Goal: Task Accomplishment & Management: Manage account settings

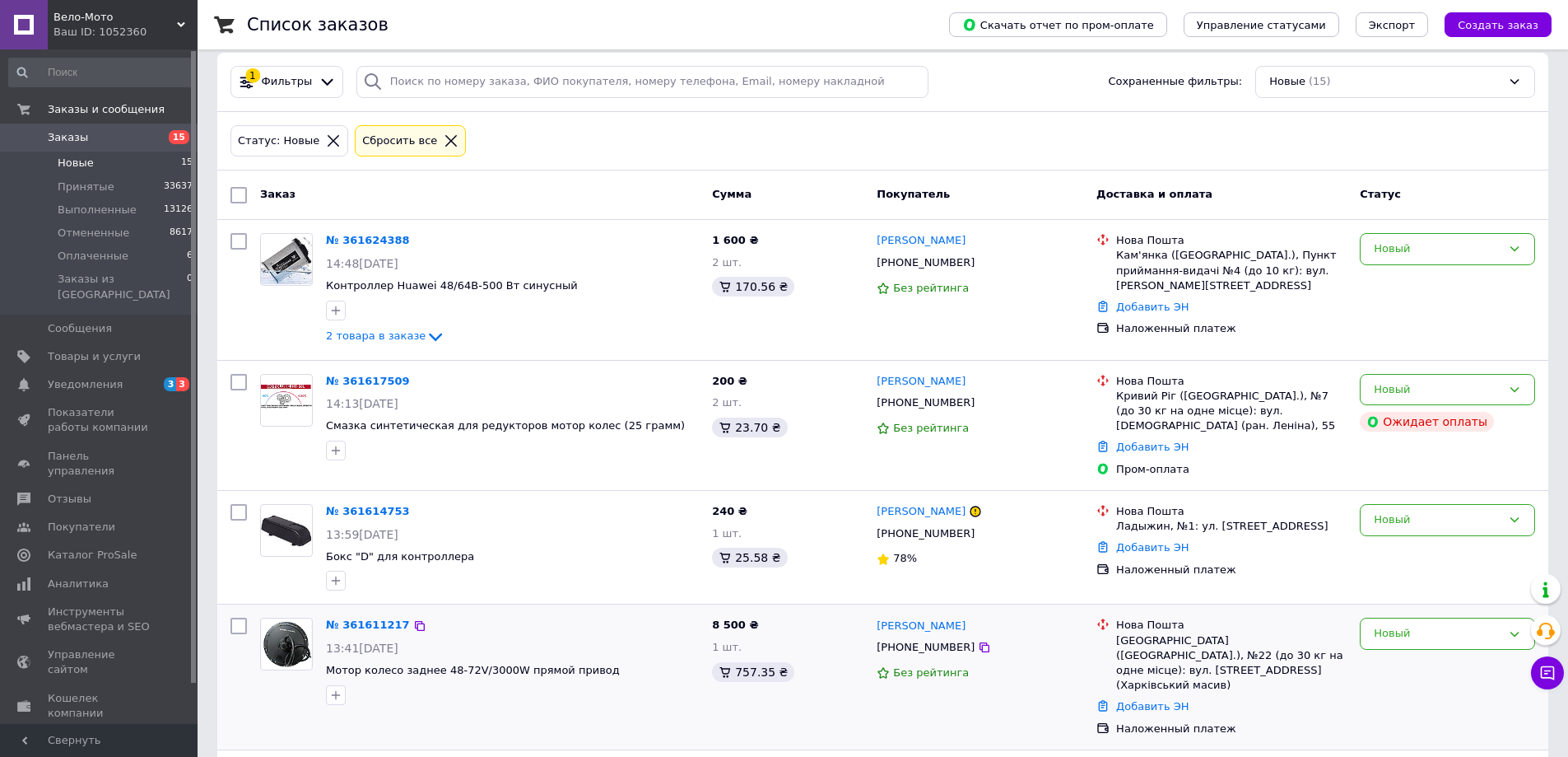
scroll to position [8, 0]
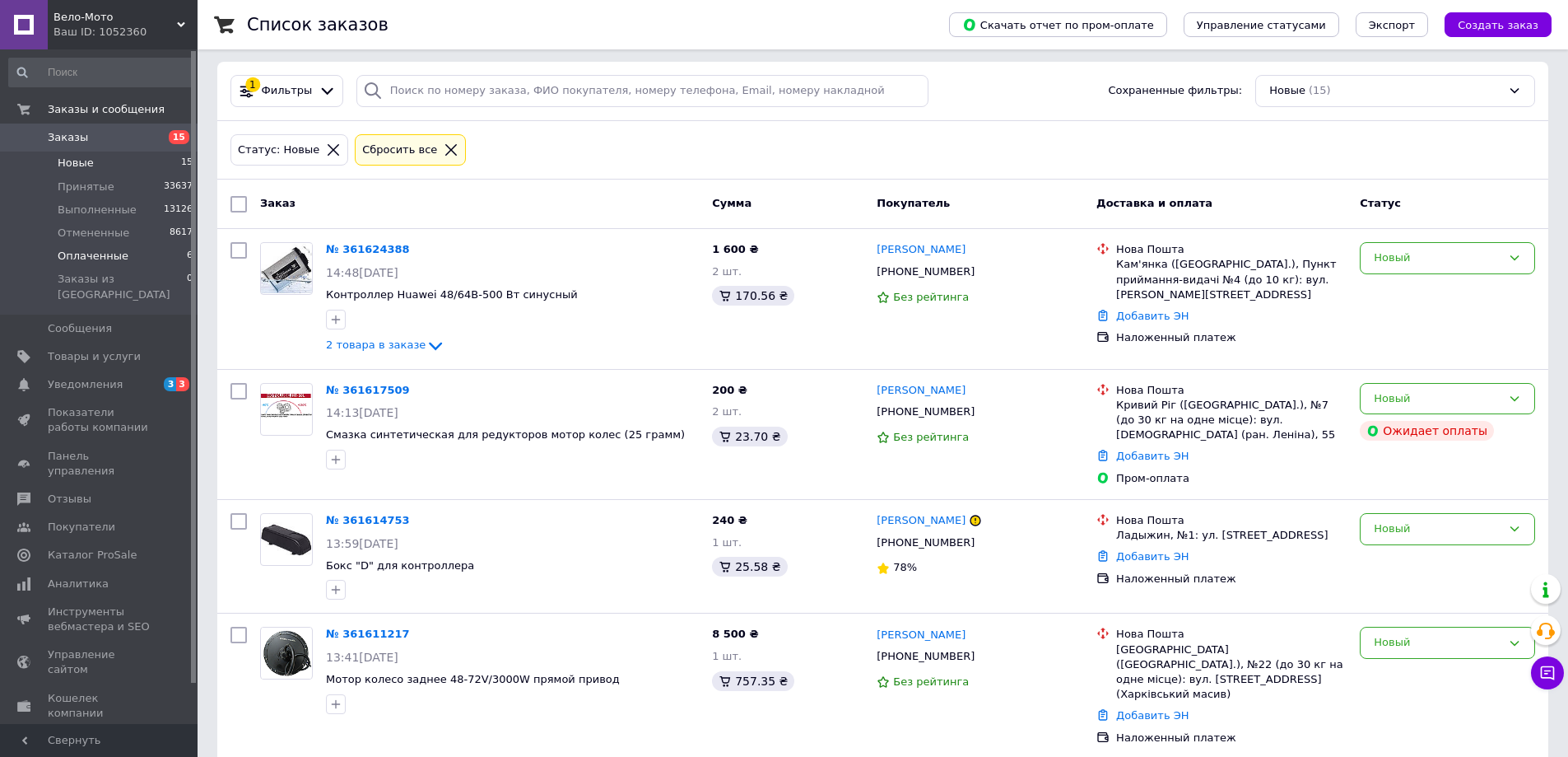
click at [101, 250] on span "Оплаченные" at bounding box center [93, 256] width 71 height 15
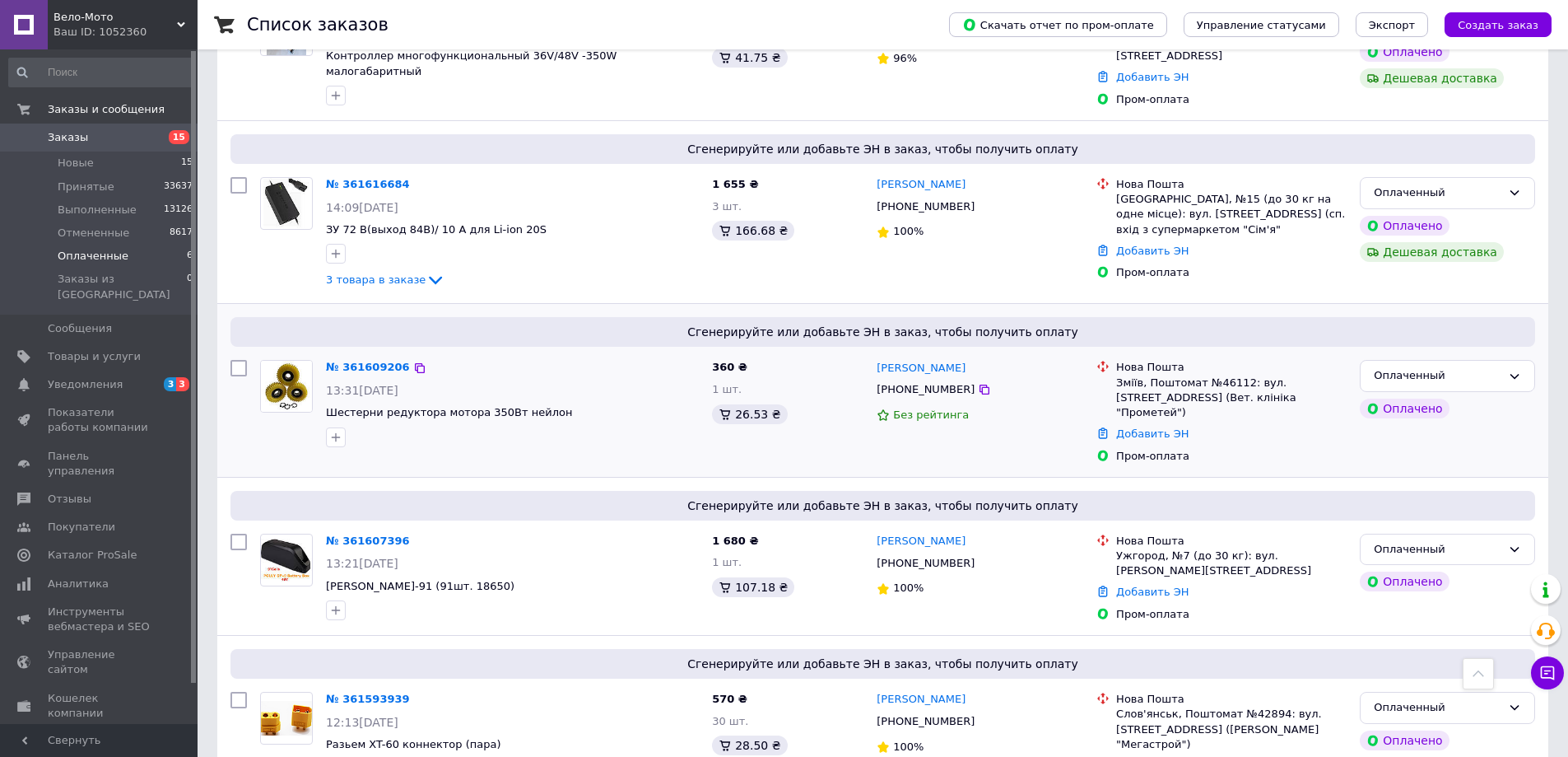
scroll to position [329, 0]
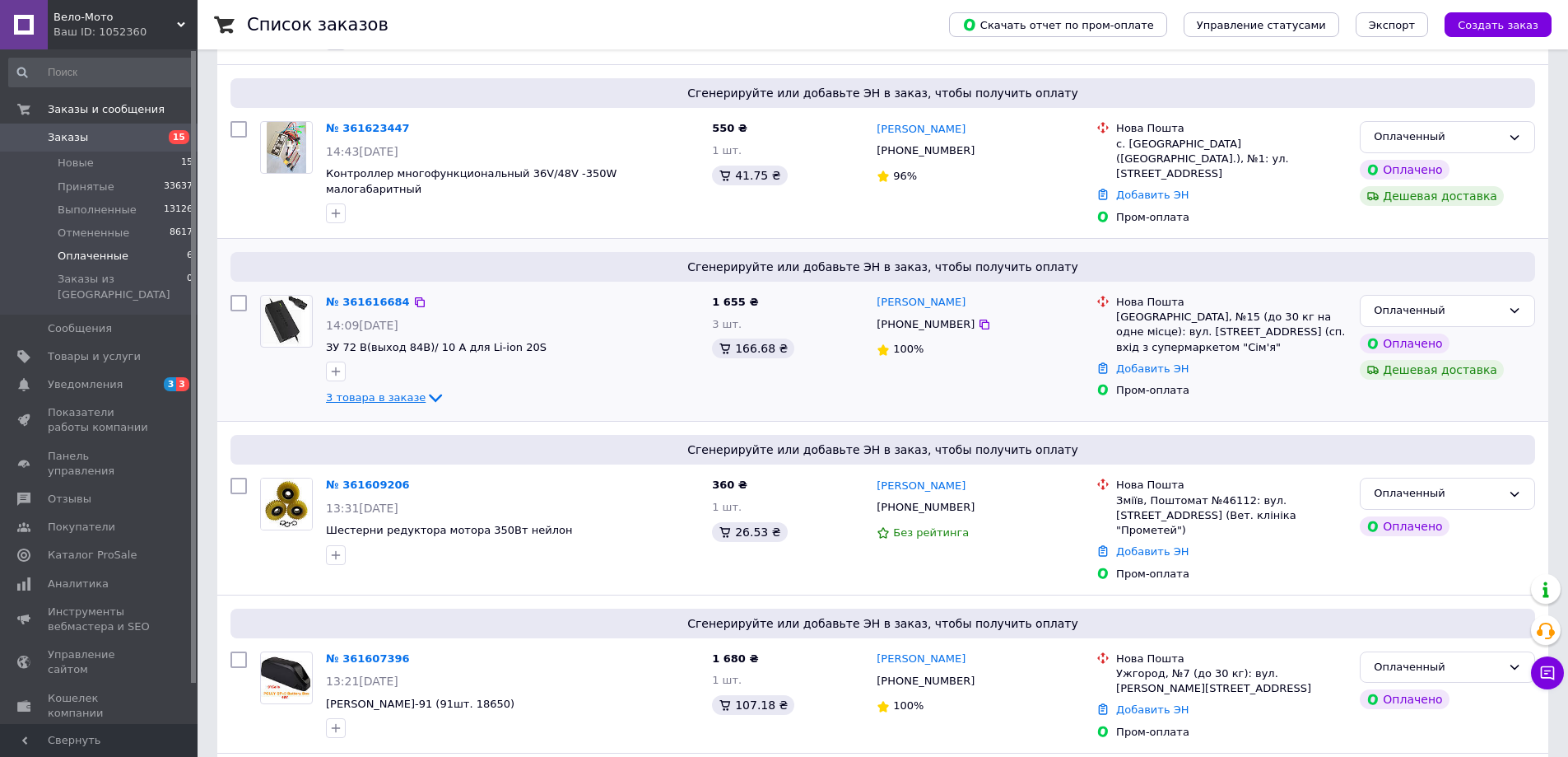
click at [379, 391] on span "3 товара в заказе" at bounding box center [375, 397] width 100 height 13
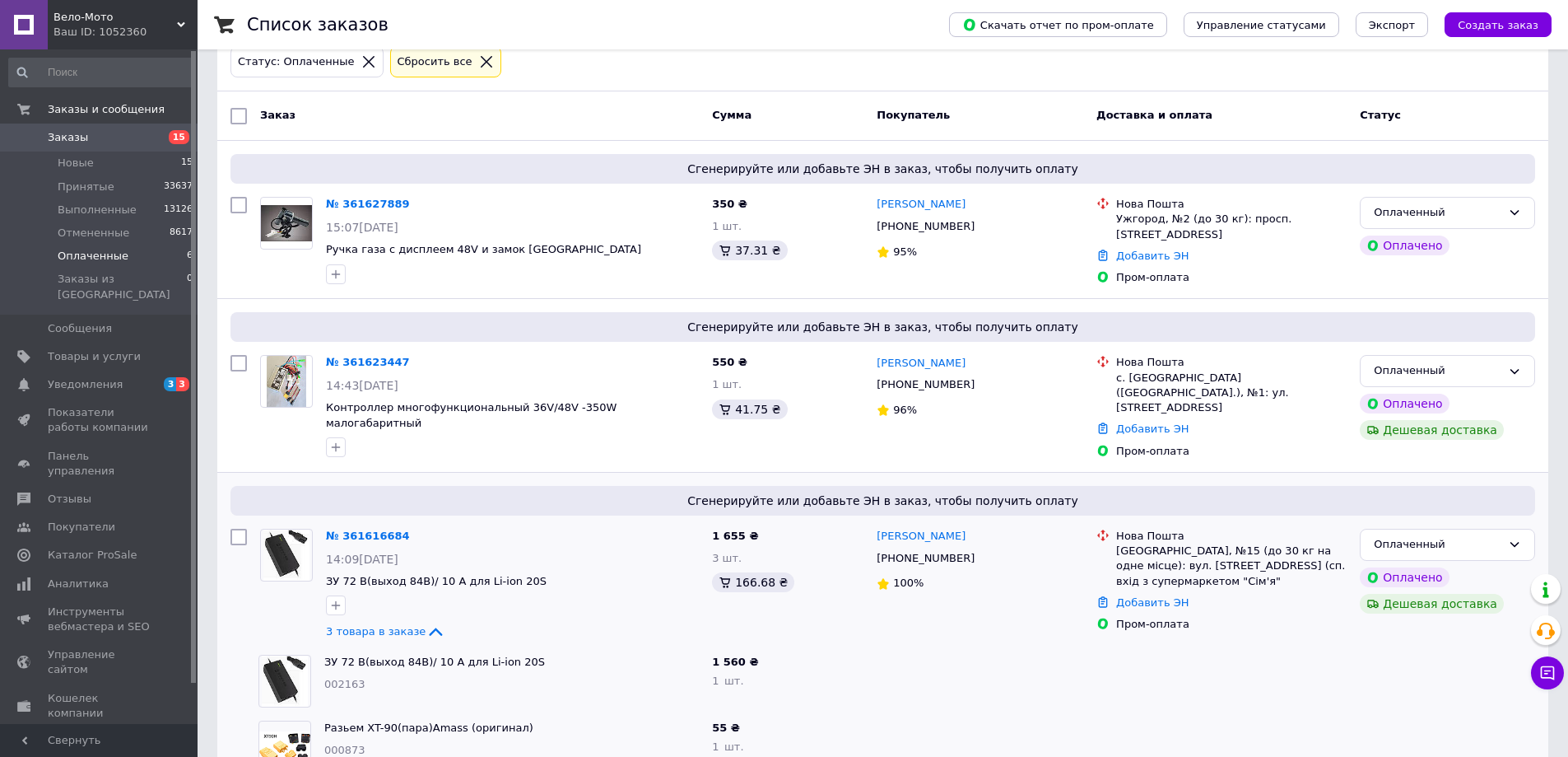
scroll to position [0, 0]
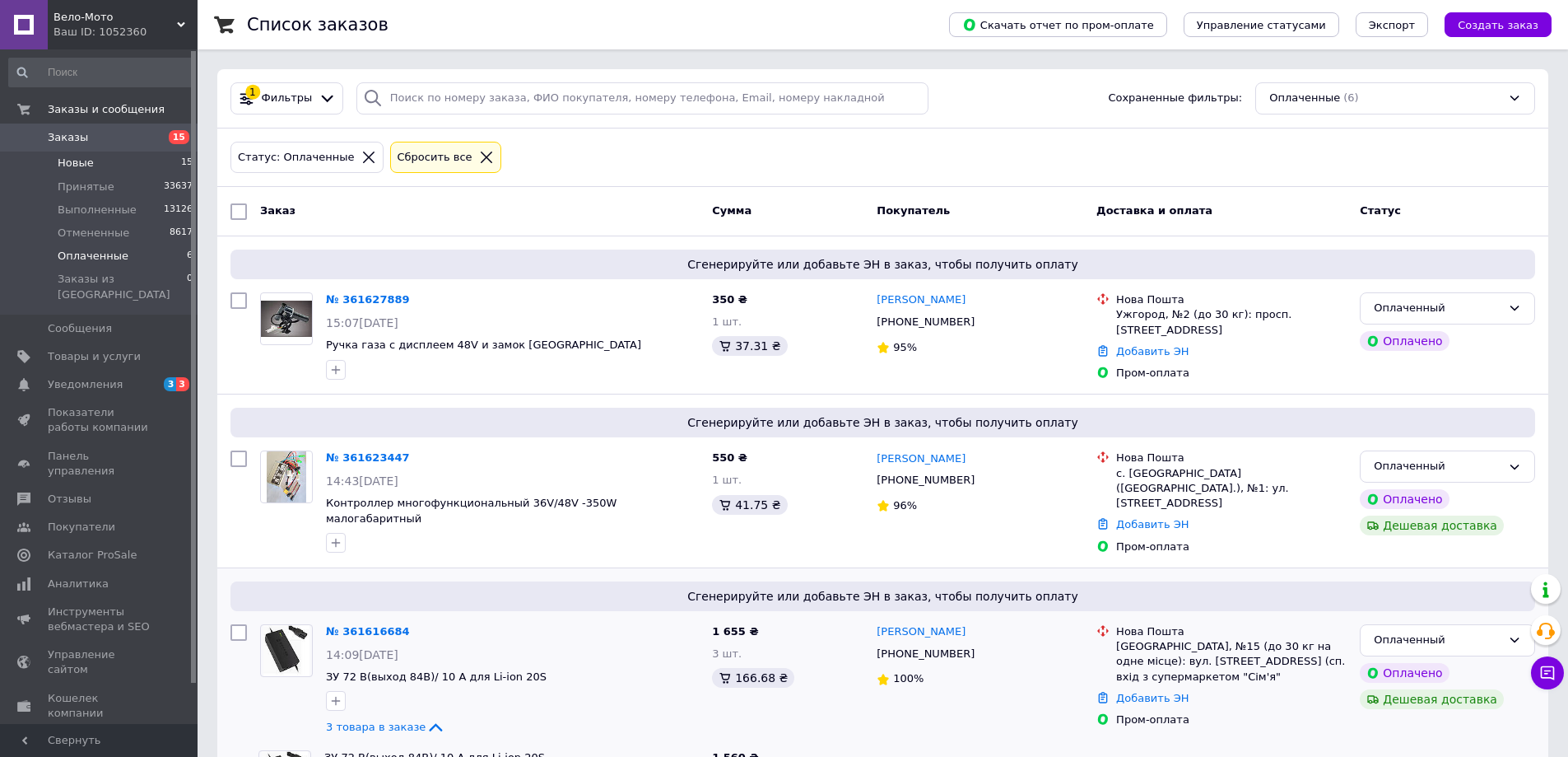
click at [87, 160] on span "Новые" at bounding box center [75, 163] width 36 height 15
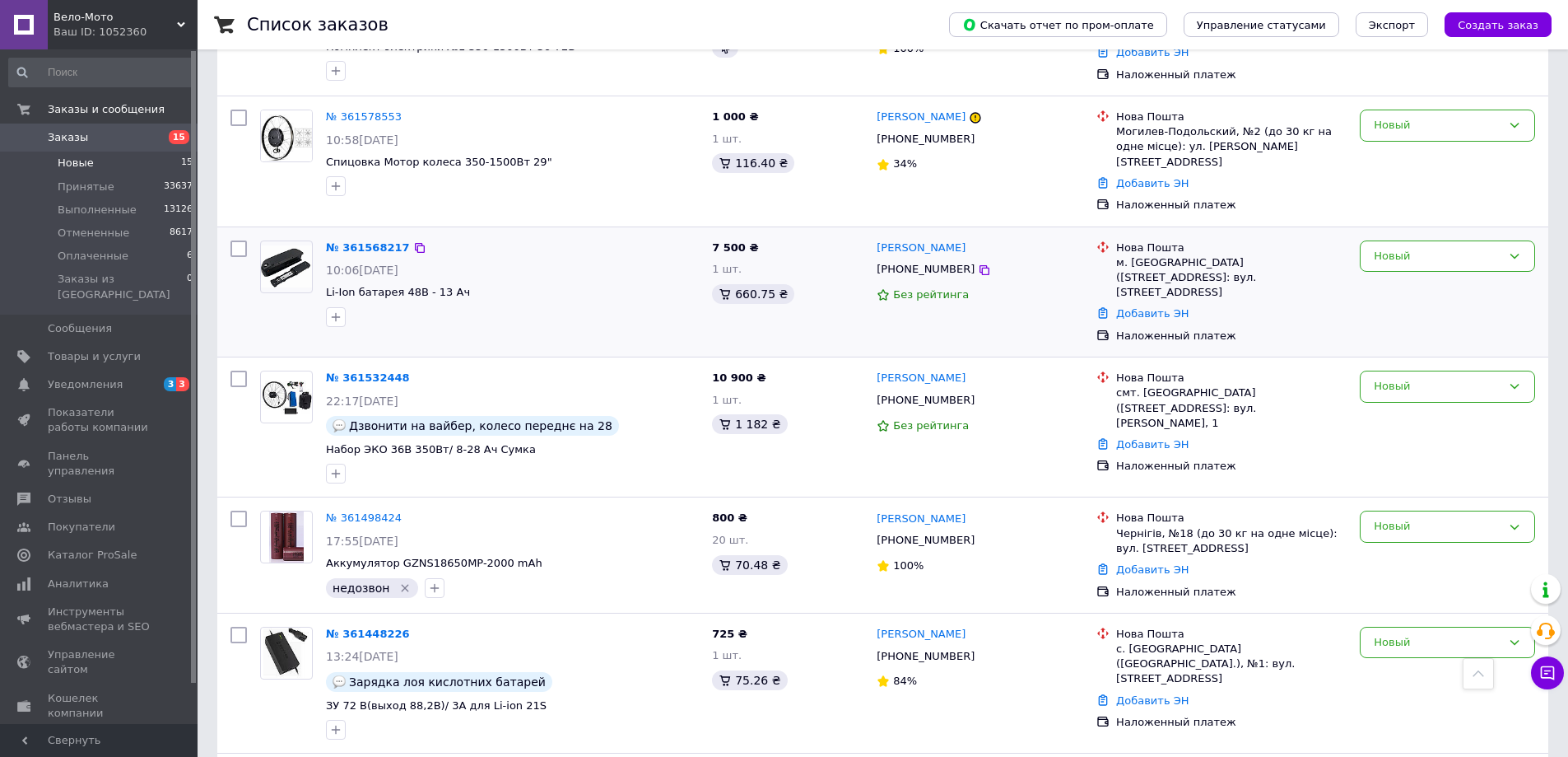
scroll to position [1325, 0]
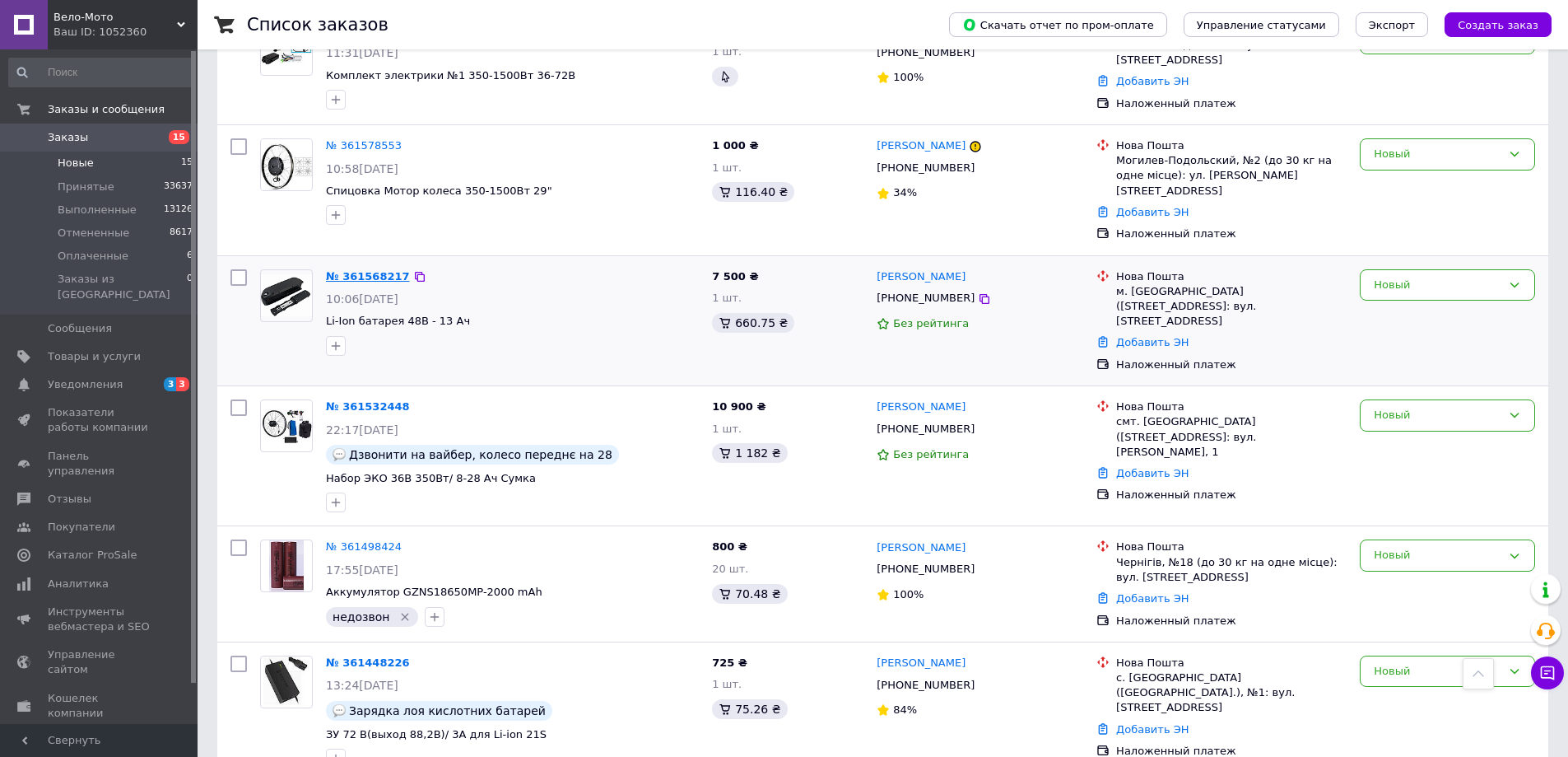
click at [369, 270] on link "№ 361568217" at bounding box center [368, 276] width 84 height 13
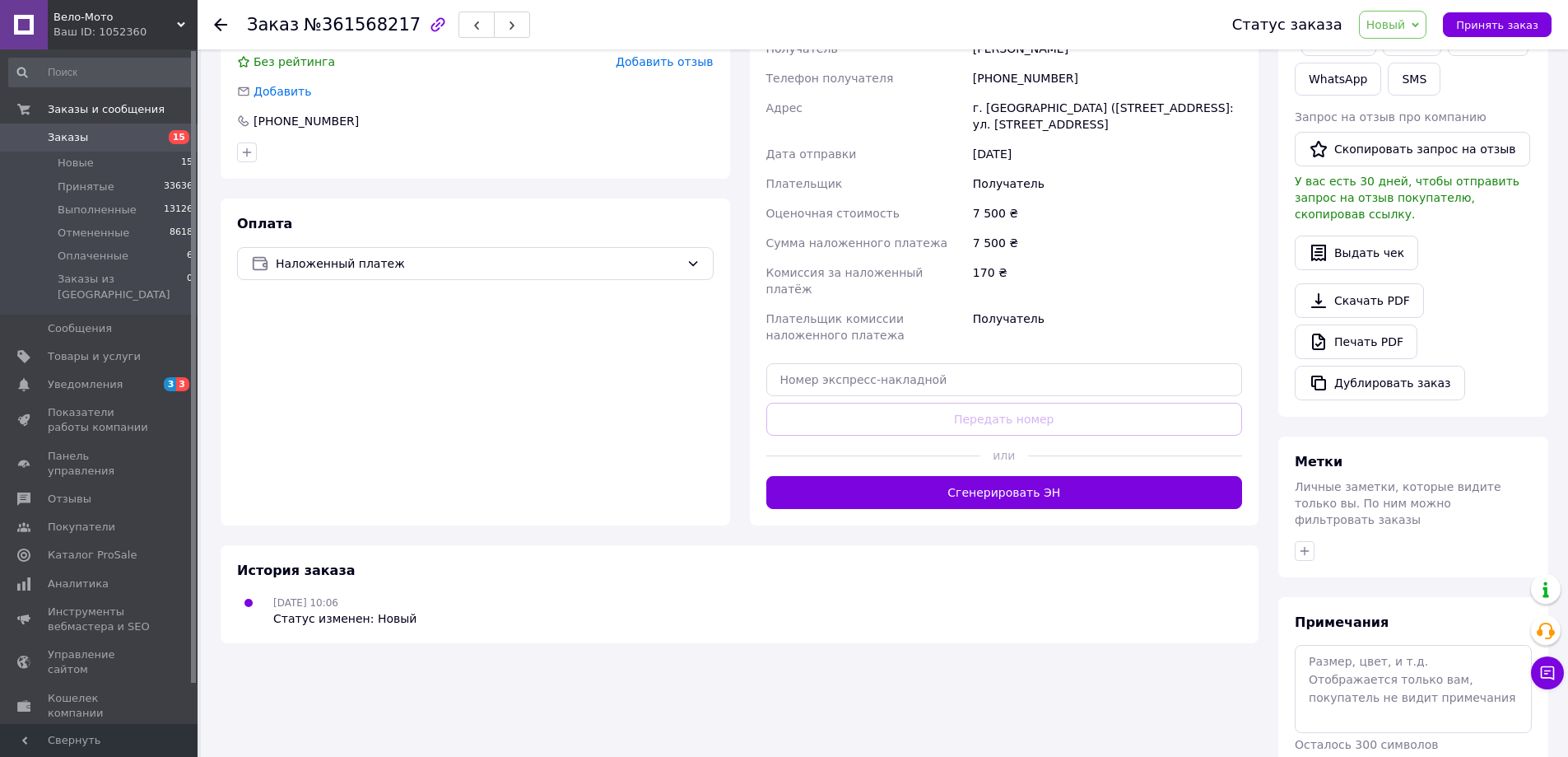
scroll to position [425, 0]
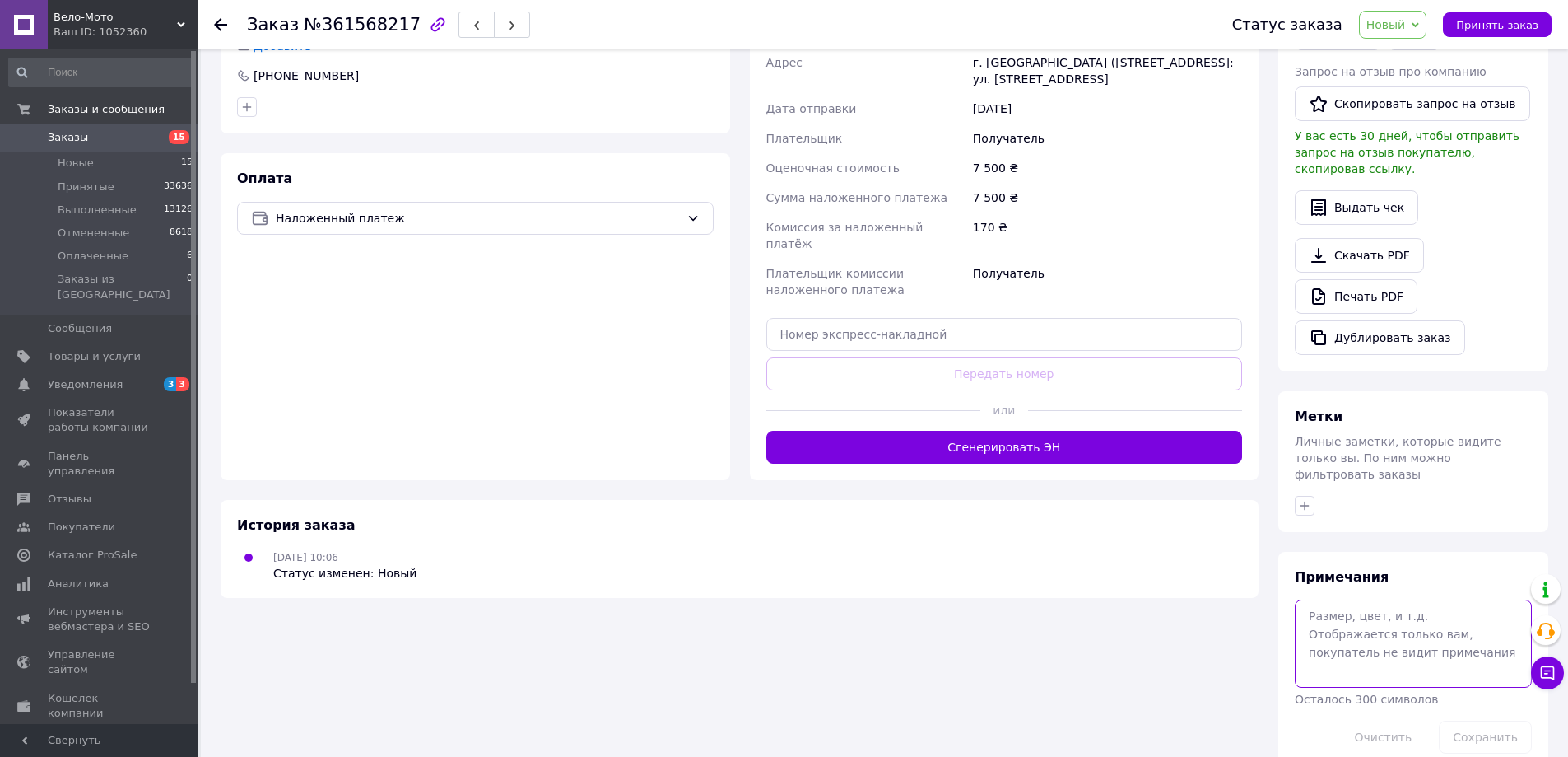
click at [1382, 600] on textarea at bounding box center [1413, 643] width 237 height 87
click at [1399, 608] on textarea "1000вт" at bounding box center [1413, 643] width 237 height 87
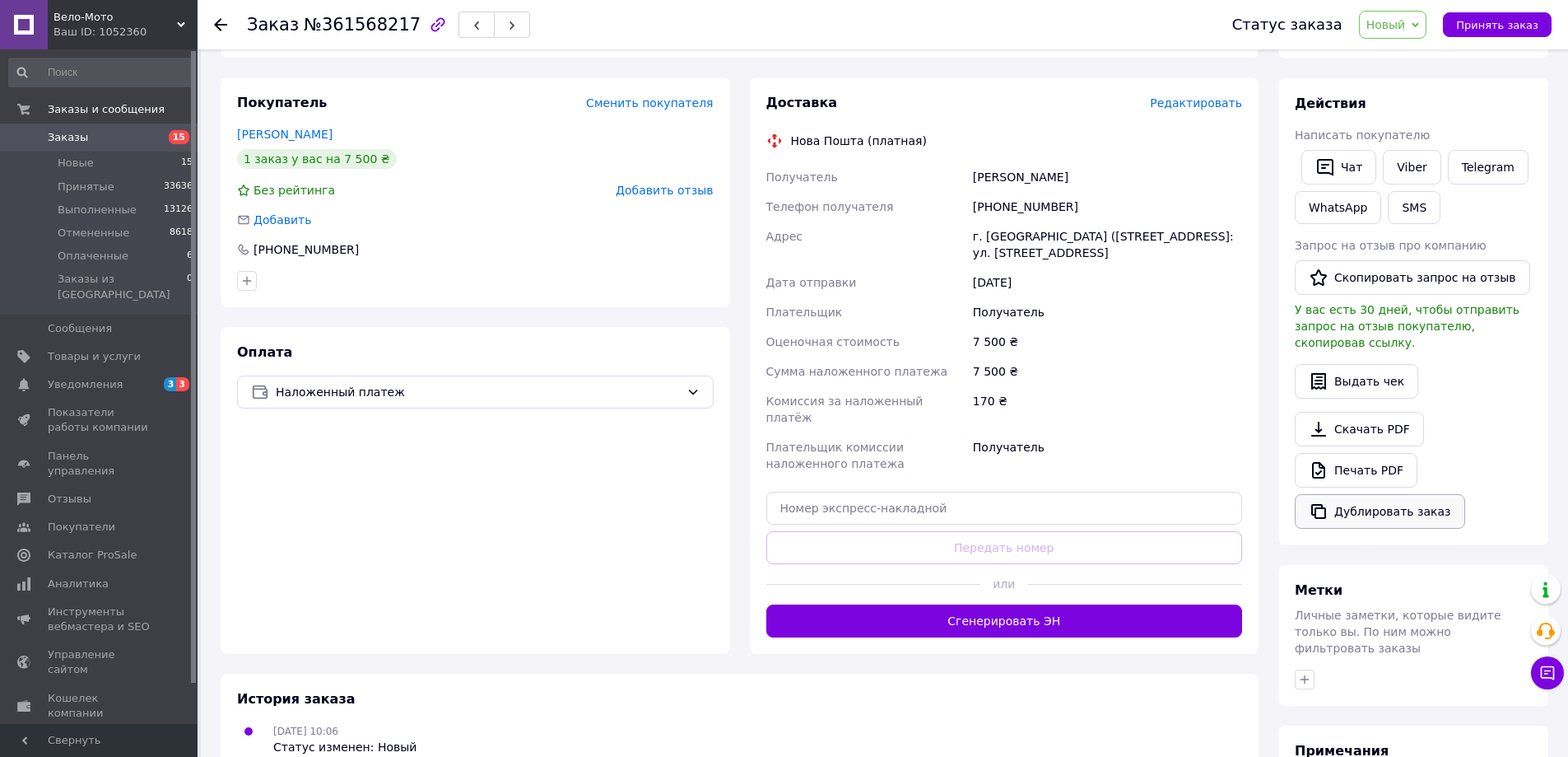
scroll to position [0, 0]
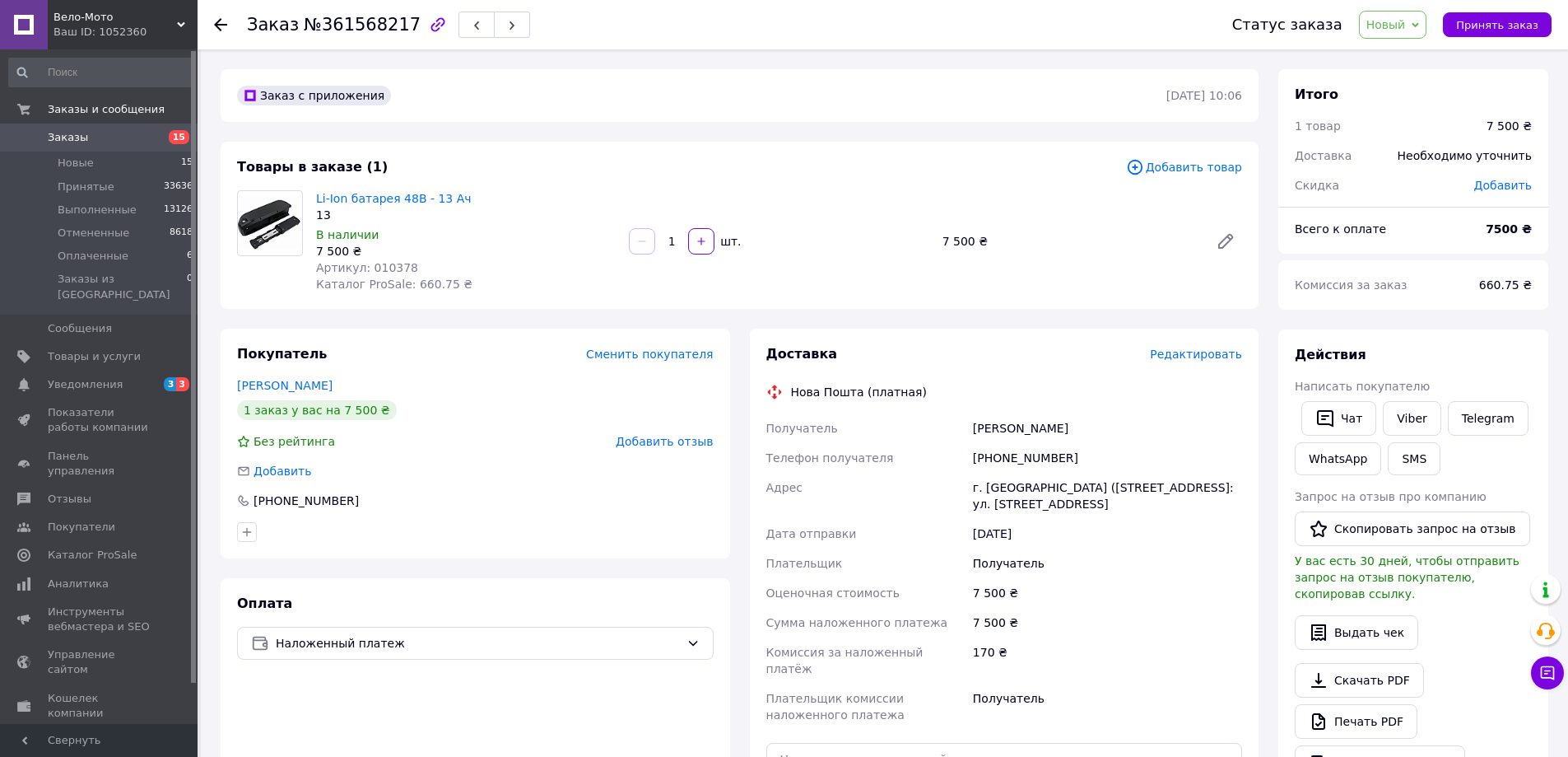
type textarea "1000вт"
click at [826, 127] on div "Заказ с приложения 12.09.2025 | 10:06 Товары в заказе (1) Добавить товар Li-Ion…" at bounding box center [740, 632] width 1058 height 1125
click at [1188, 165] on span "Добавить товар" at bounding box center [1184, 167] width 116 height 18
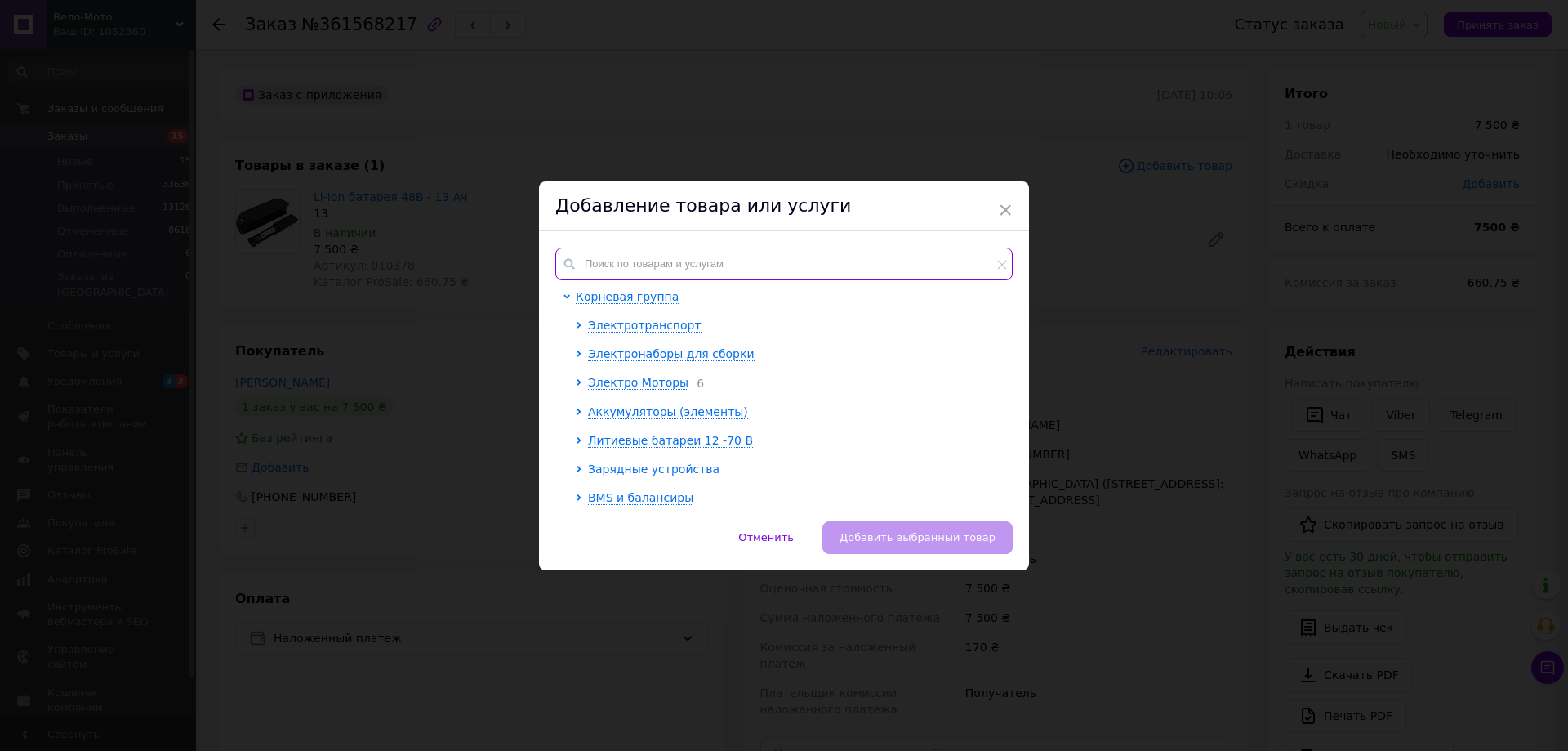
click at [710, 259] on input "text" at bounding box center [784, 263] width 458 height 32
paste input "000910"
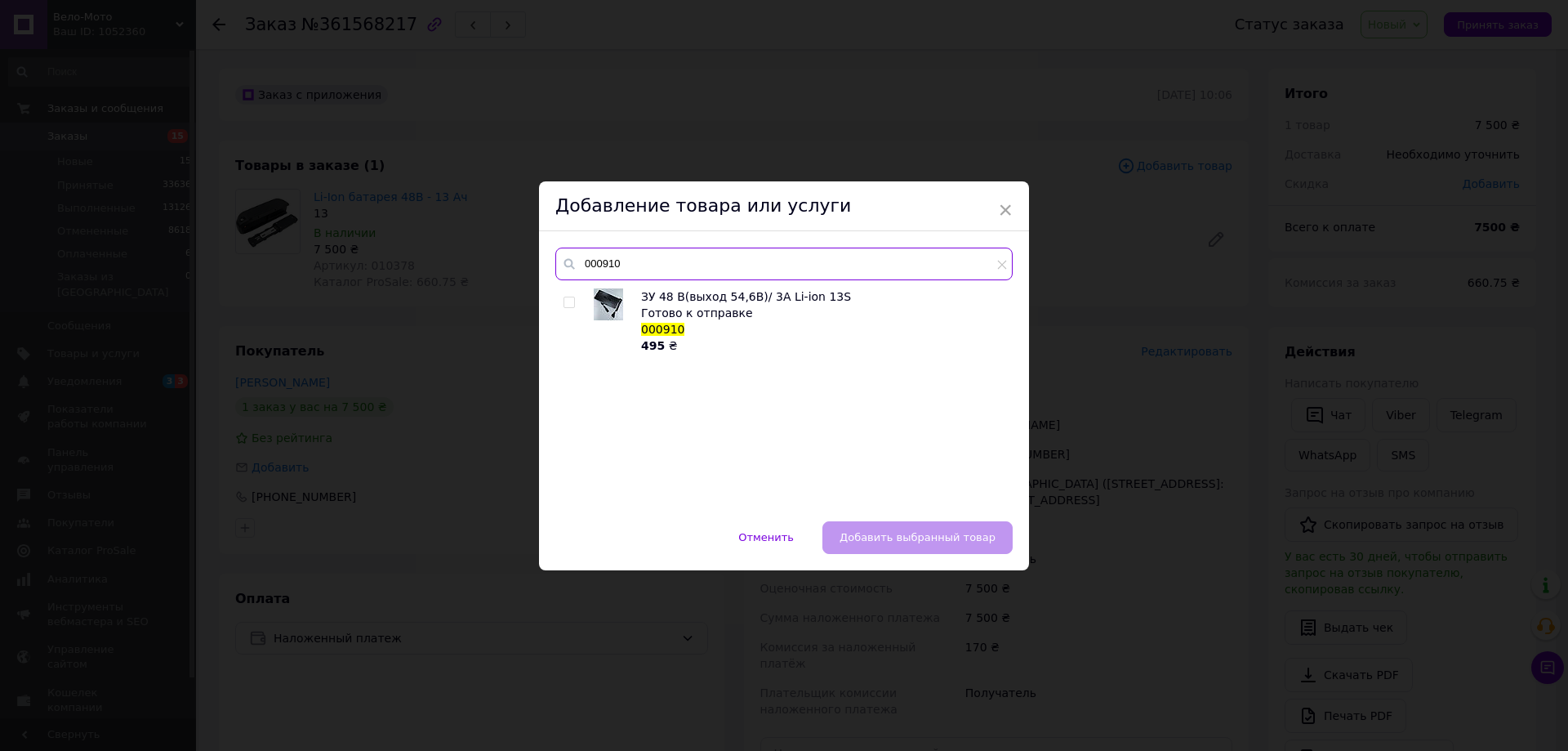
type input "000910"
click at [568, 302] on input "checkbox" at bounding box center [569, 302] width 11 height 11
checkbox input "true"
click at [930, 534] on span "Добавить выбранный товар" at bounding box center [918, 537] width 156 height 12
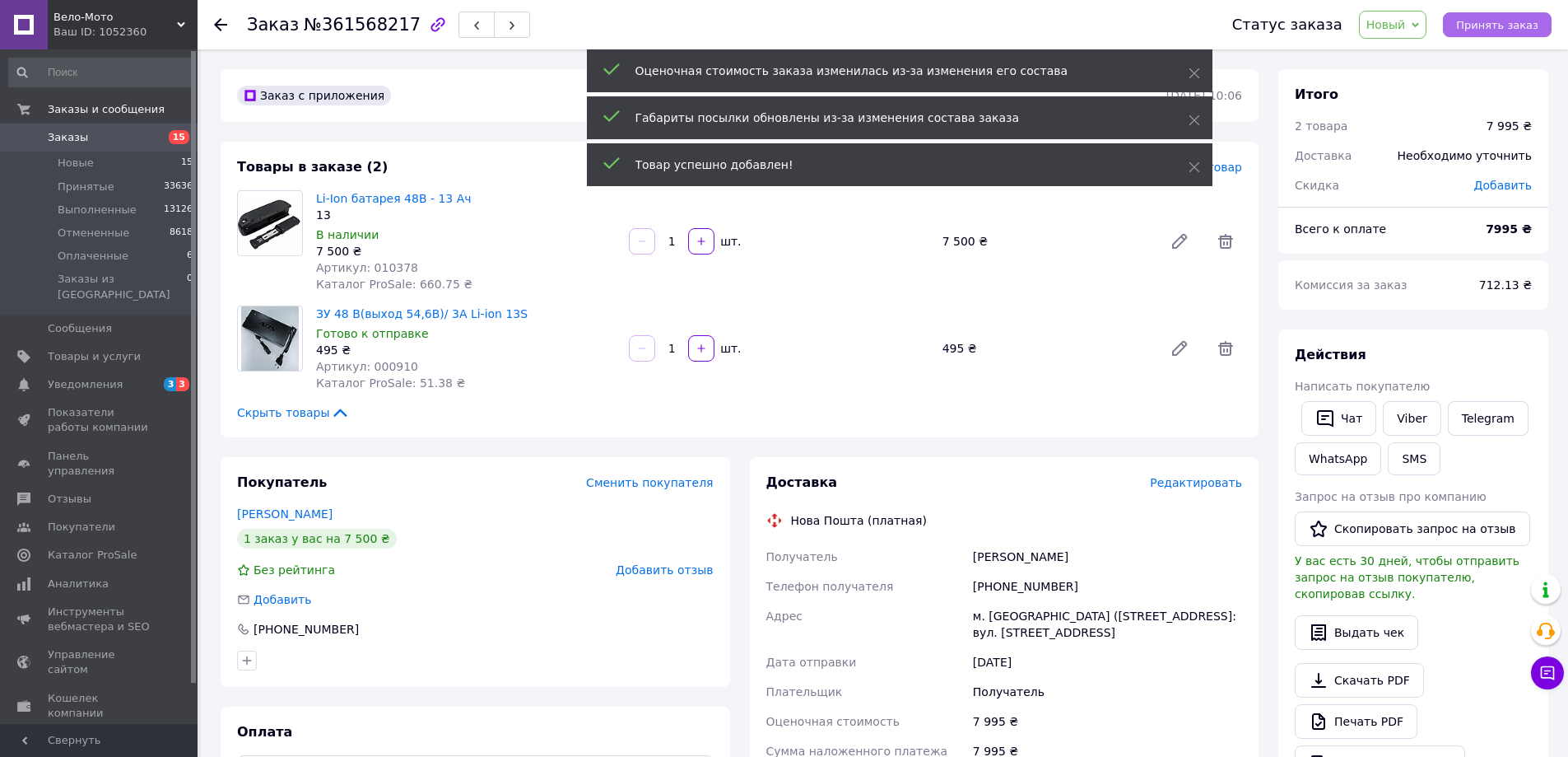
click at [1499, 27] on span "Принять заказ" at bounding box center [1498, 25] width 82 height 13
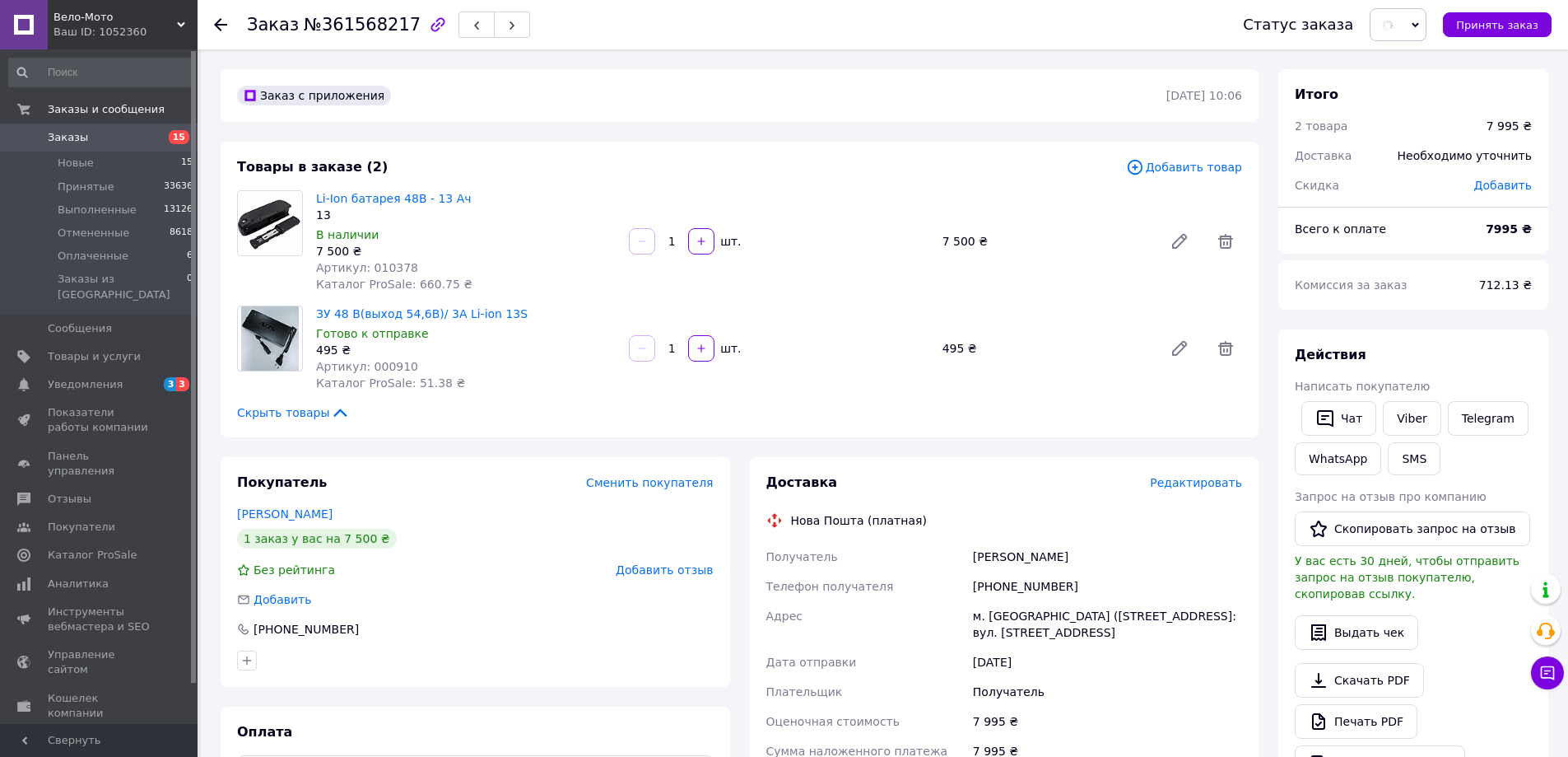
click at [1005, 174] on div "Товары в заказе (2)" at bounding box center [681, 167] width 889 height 19
click at [1014, 138] on div "Заказ с приложения 12.09.2025 | 10:06 Товары в заказе (2) Добавить товар Li-Ion…" at bounding box center [740, 650] width 1058 height 1161
click at [75, 156] on span "Новые" at bounding box center [75, 163] width 36 height 15
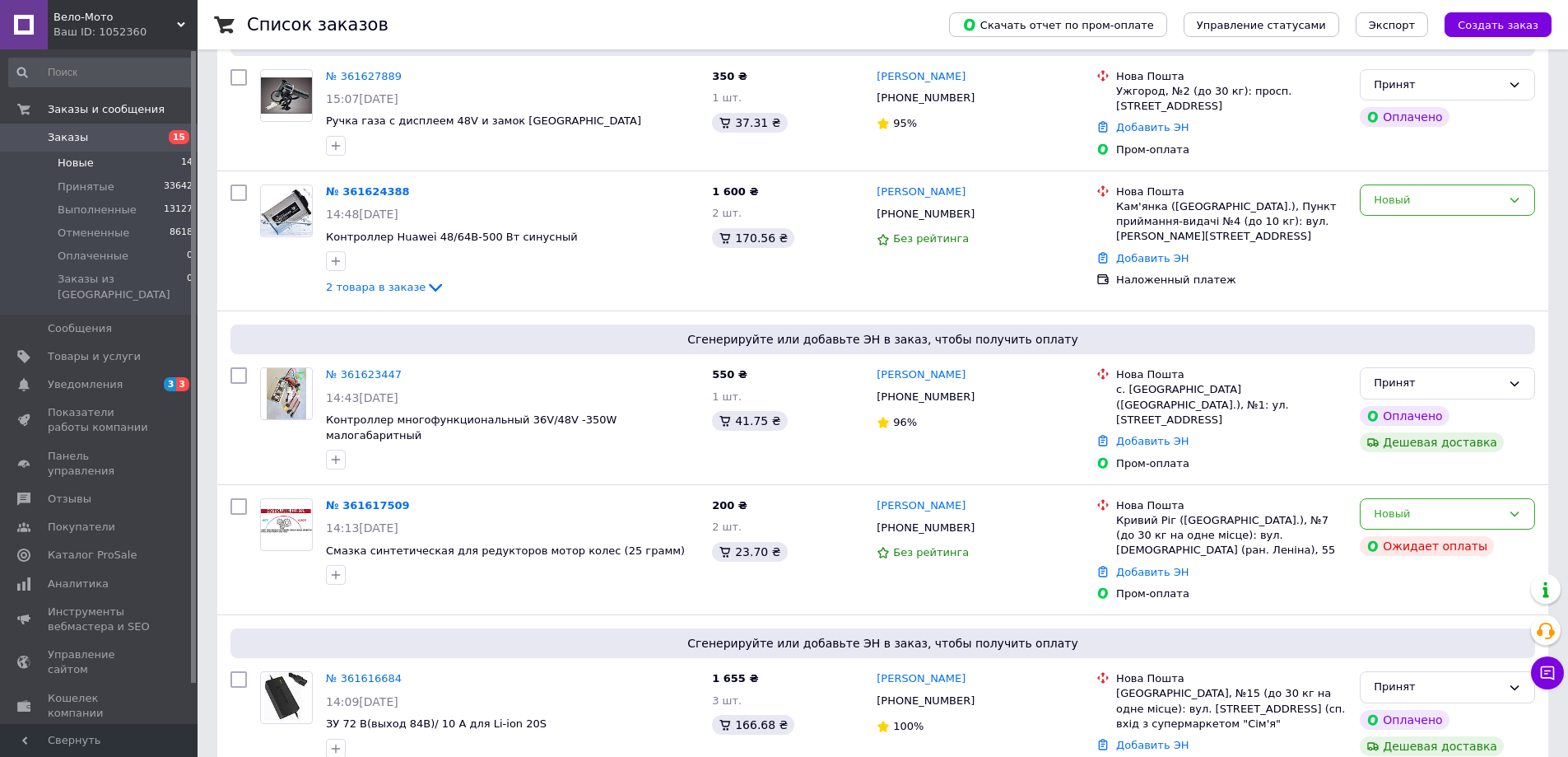
click at [98, 157] on li "Новые 14" at bounding box center [101, 163] width 203 height 23
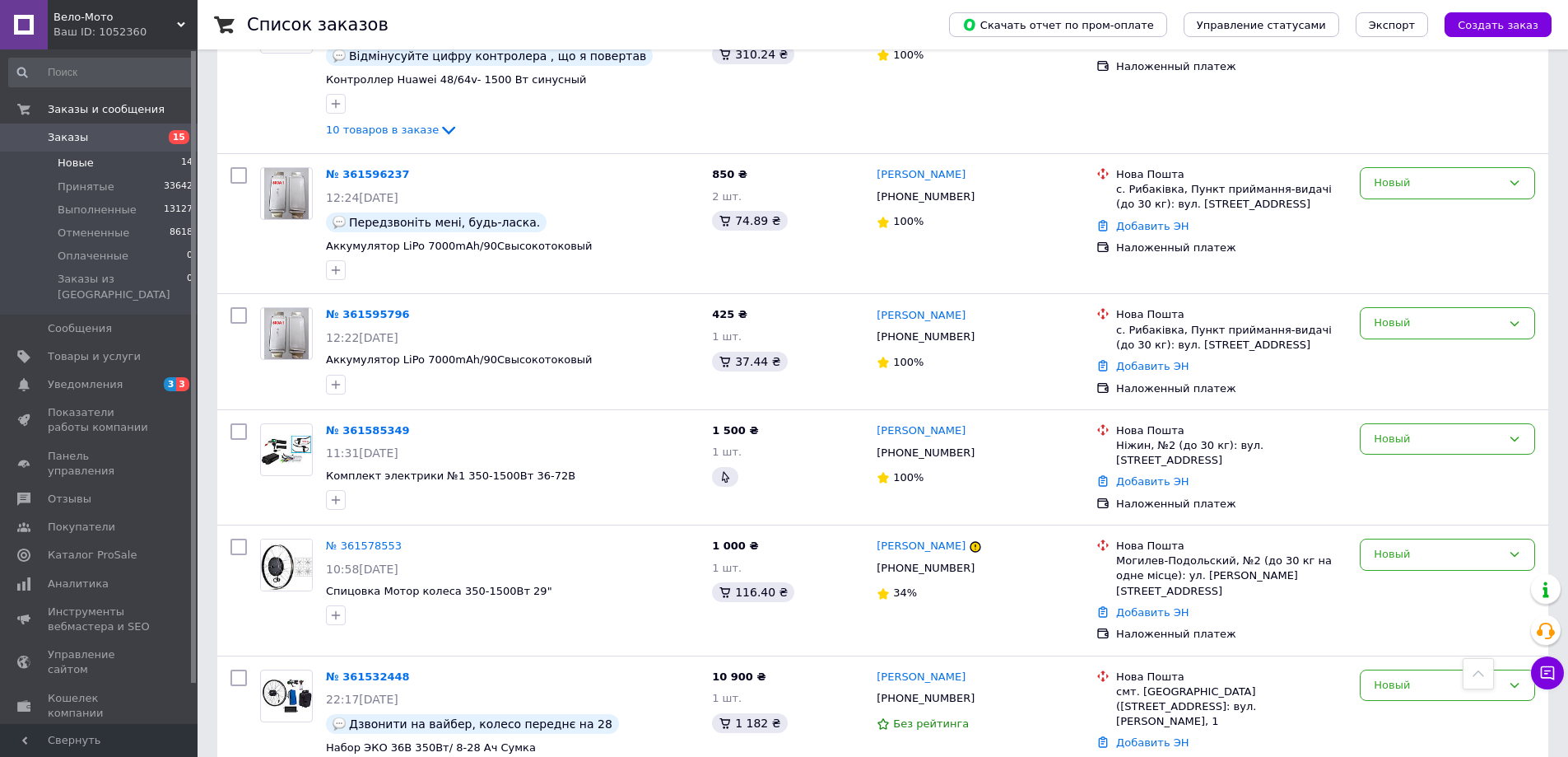
scroll to position [527, 0]
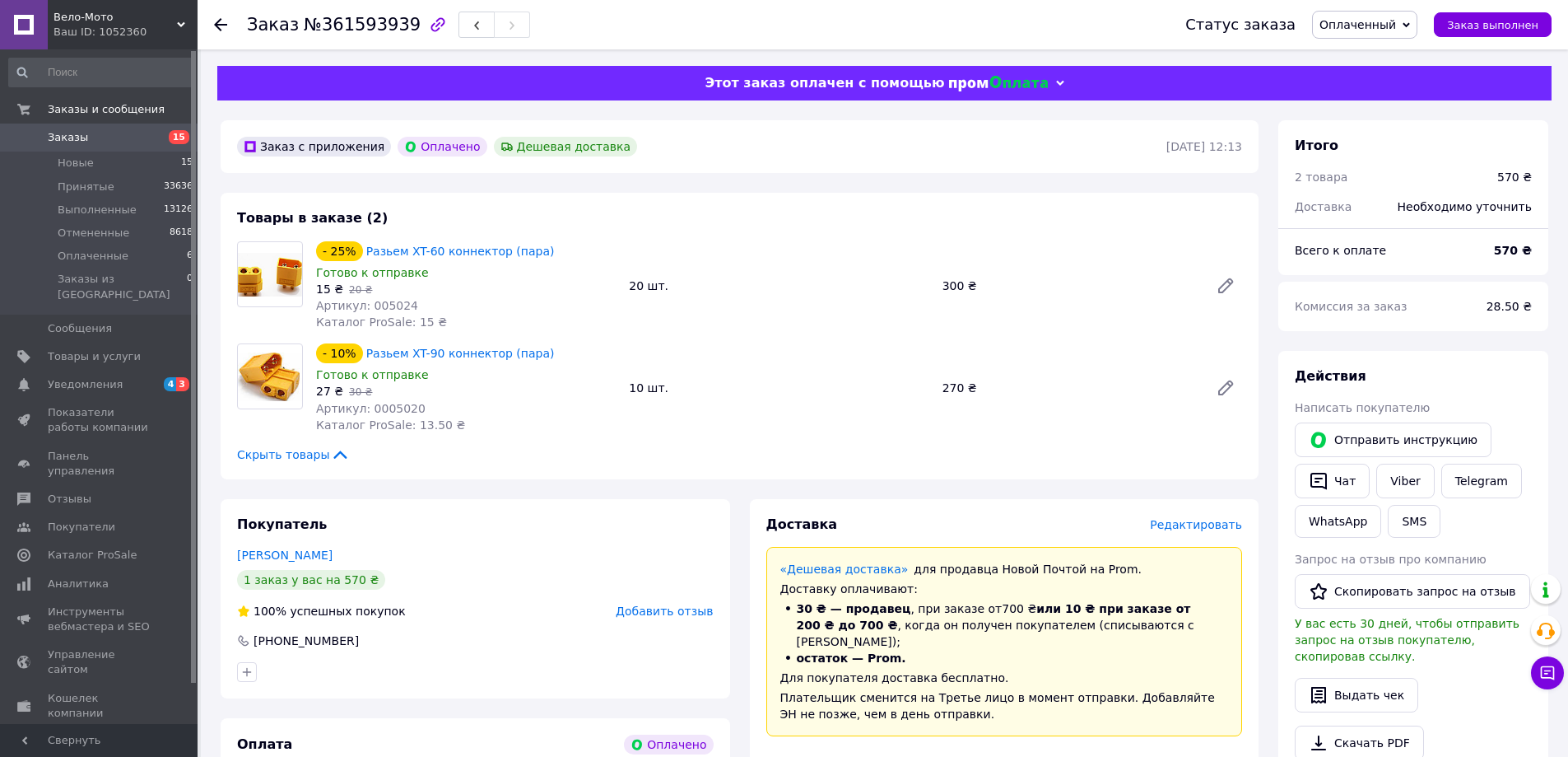
click at [1372, 25] on span "Оплаченный" at bounding box center [1357, 25] width 76 height 13
click at [1380, 61] on li "Принят" at bounding box center [1365, 58] width 104 height 25
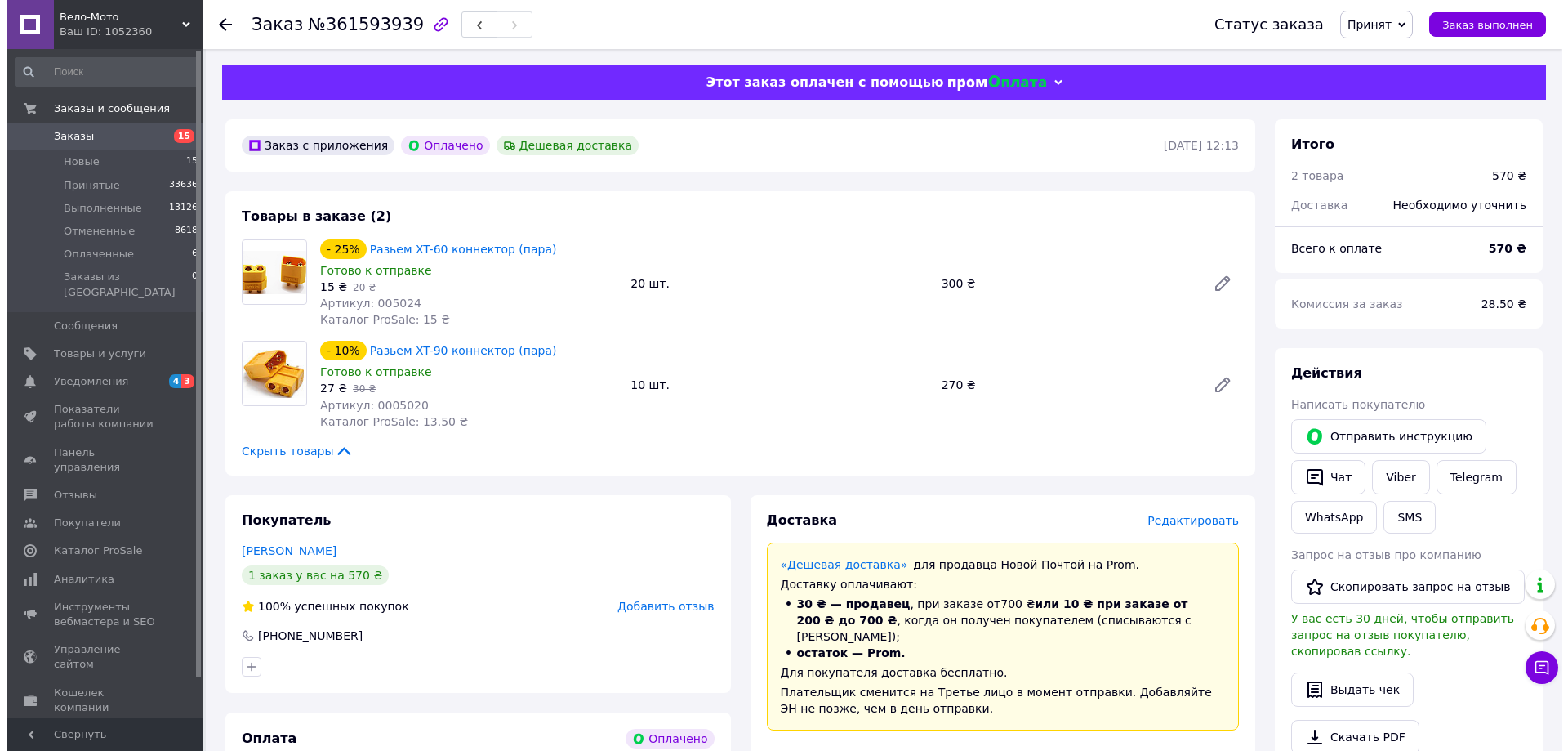
scroll to position [81, 0]
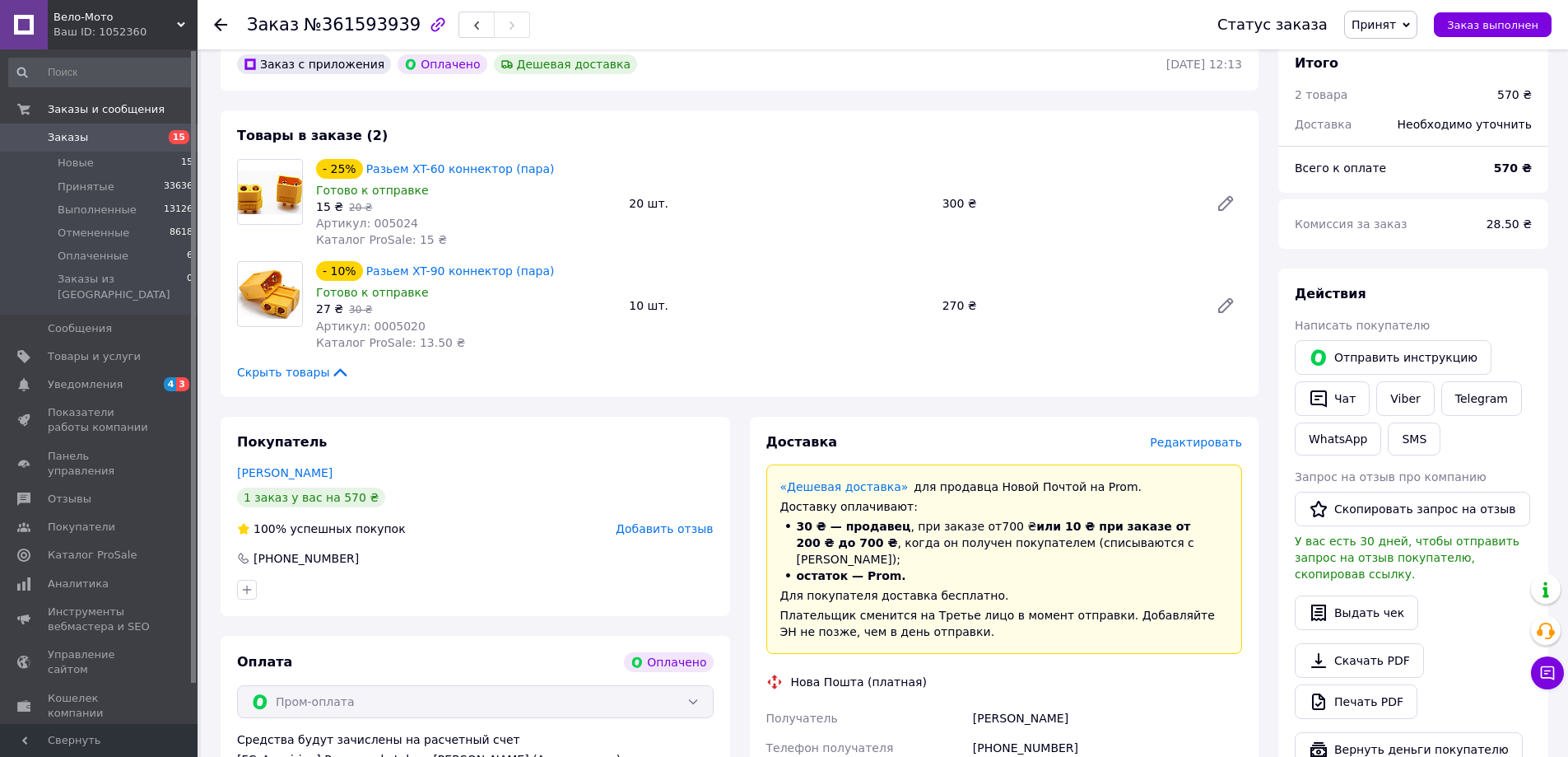
click at [1198, 446] on span "Редактировать" at bounding box center [1196, 442] width 92 height 13
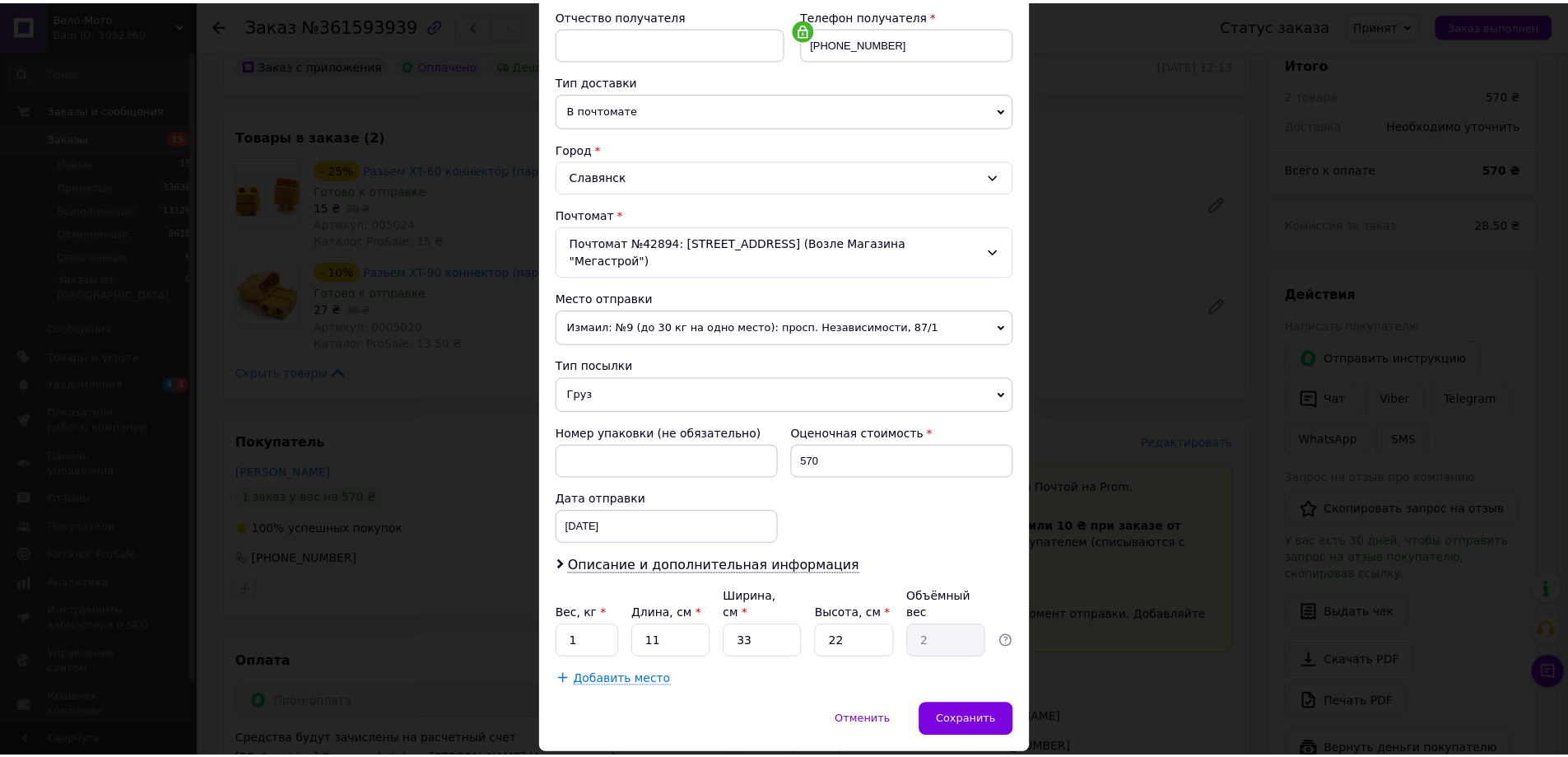
scroll to position [337, 0]
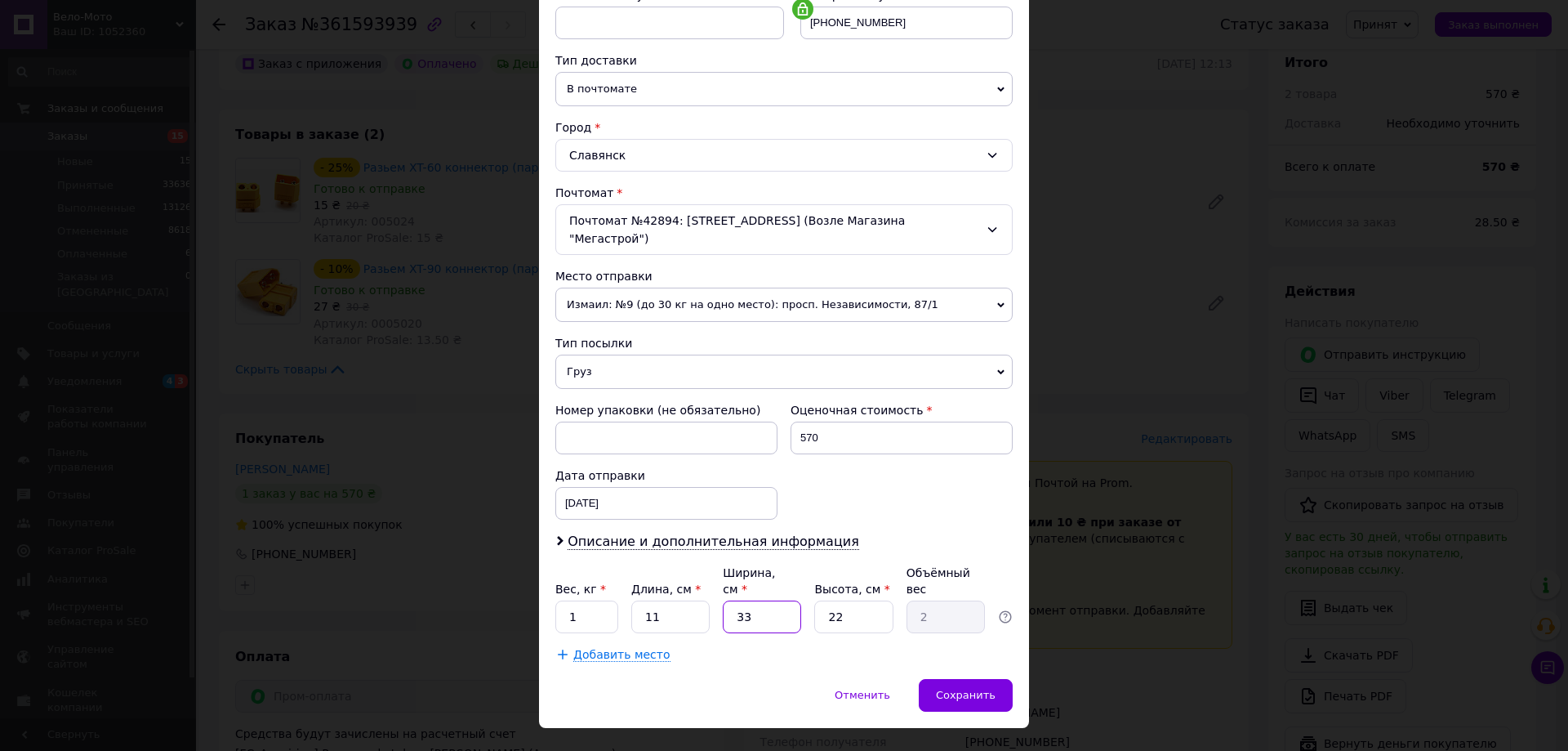
drag, startPoint x: 755, startPoint y: 589, endPoint x: 733, endPoint y: 585, distance: 22.4
click at [733, 601] on input "33" at bounding box center [762, 616] width 78 height 32
type input "1"
type input "0.1"
type input "10"
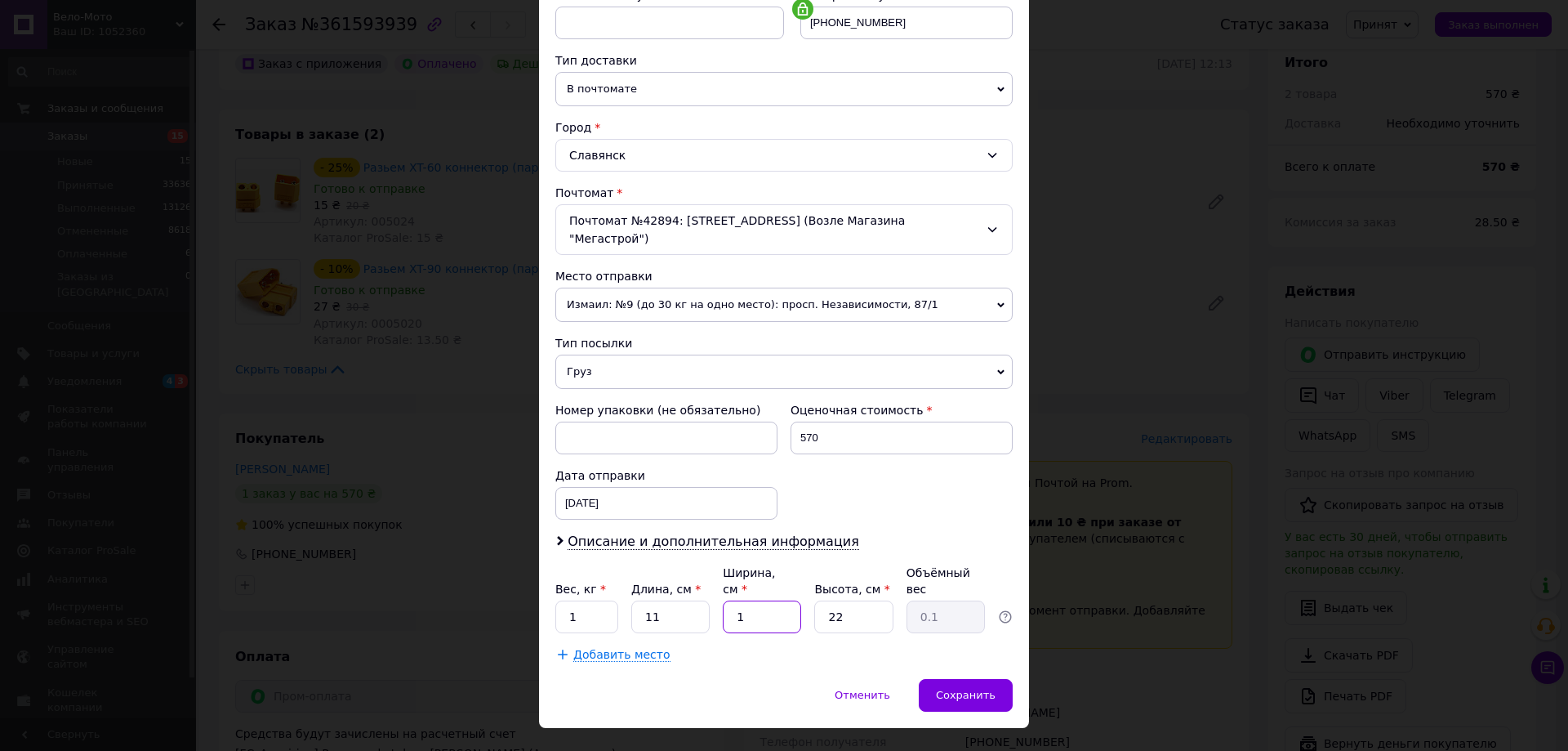
type input "0.61"
type input "10"
click at [562, 601] on input "1" at bounding box center [587, 616] width 63 height 32
type input "0.6"
click at [958, 689] on span "Сохранить" at bounding box center [966, 695] width 60 height 12
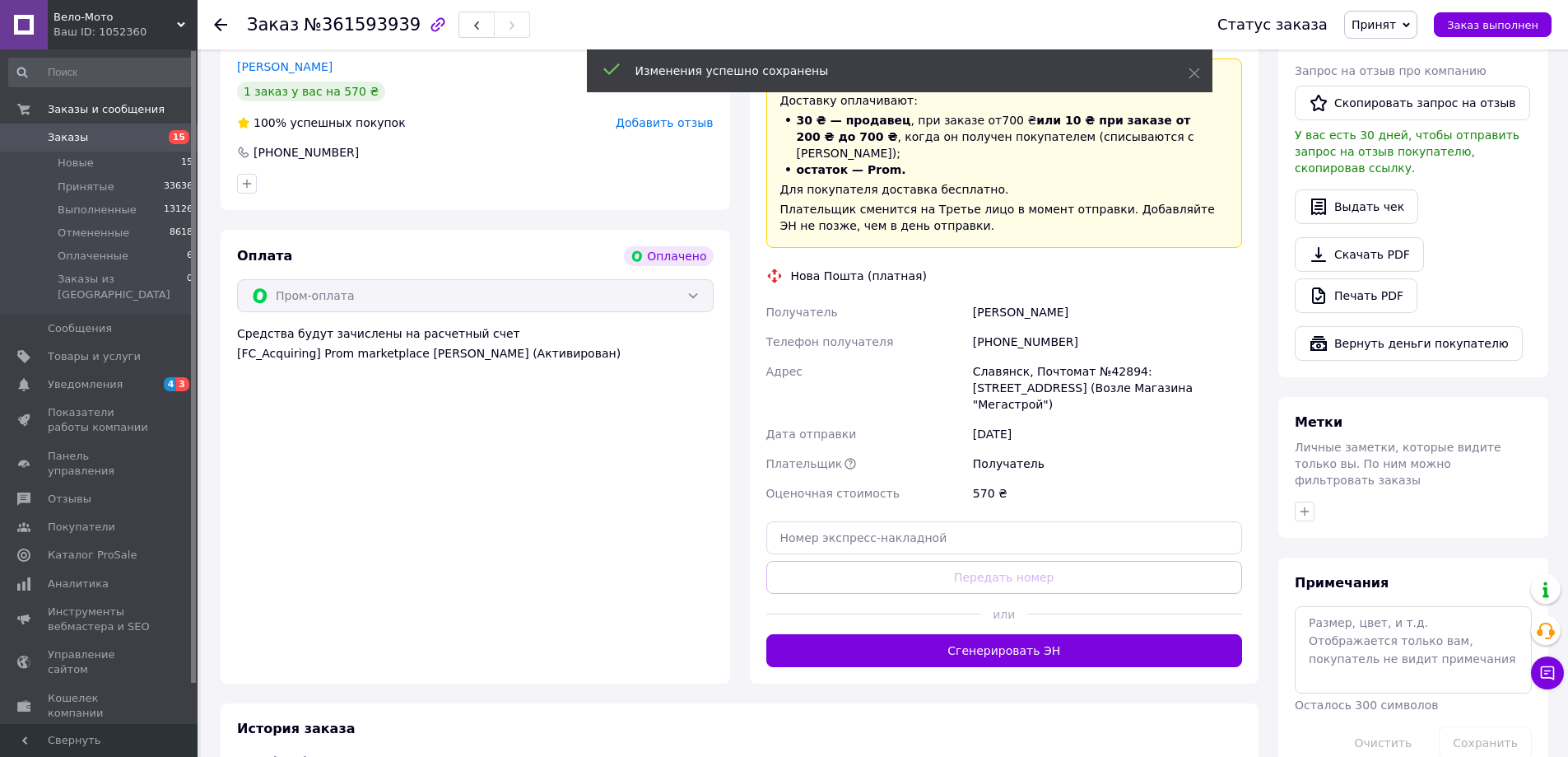
scroll to position [494, 0]
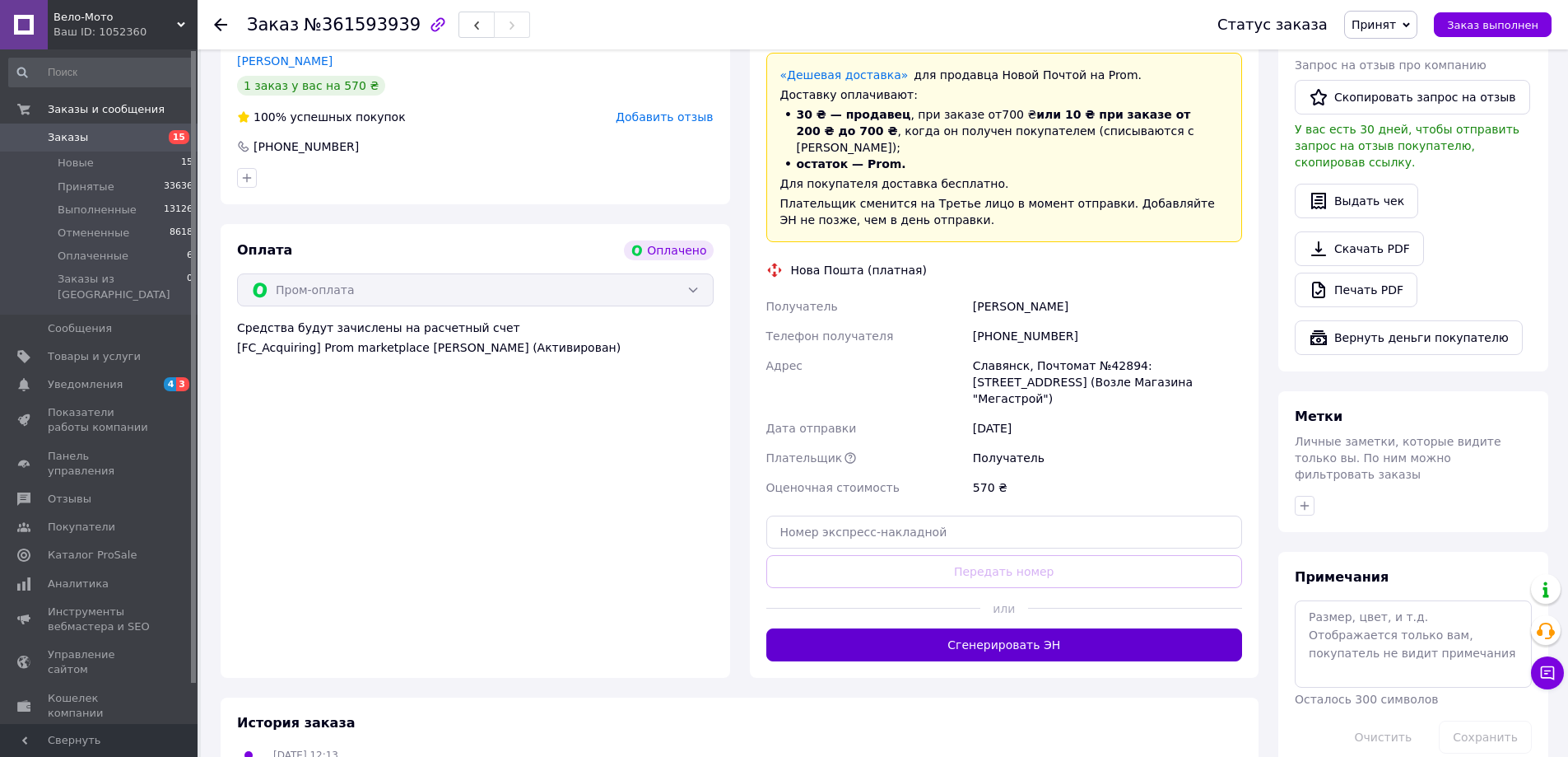
click at [1026, 628] on button "Сгенерировать ЭН" at bounding box center [1004, 644] width 476 height 33
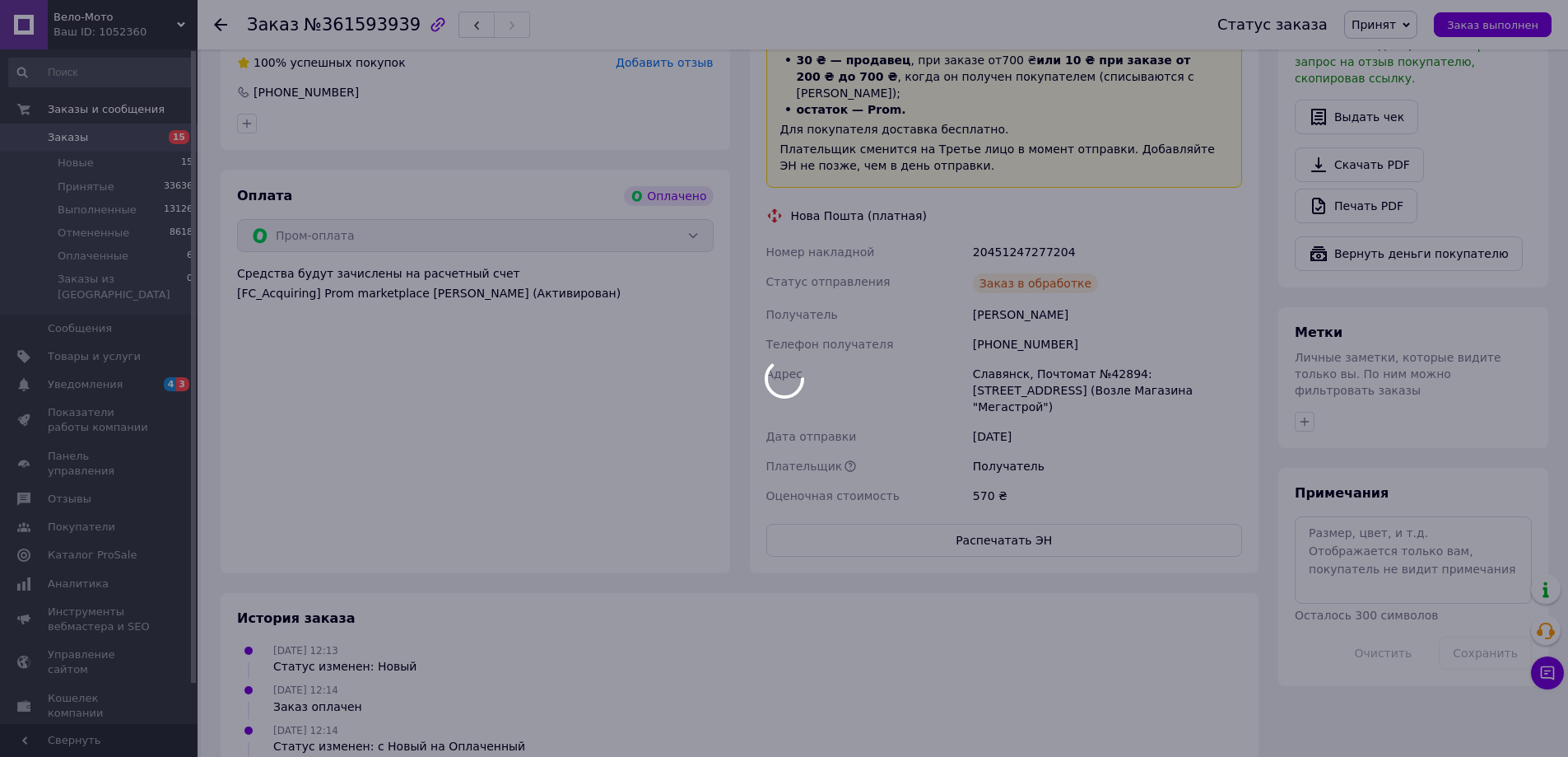
scroll to position [576, 0]
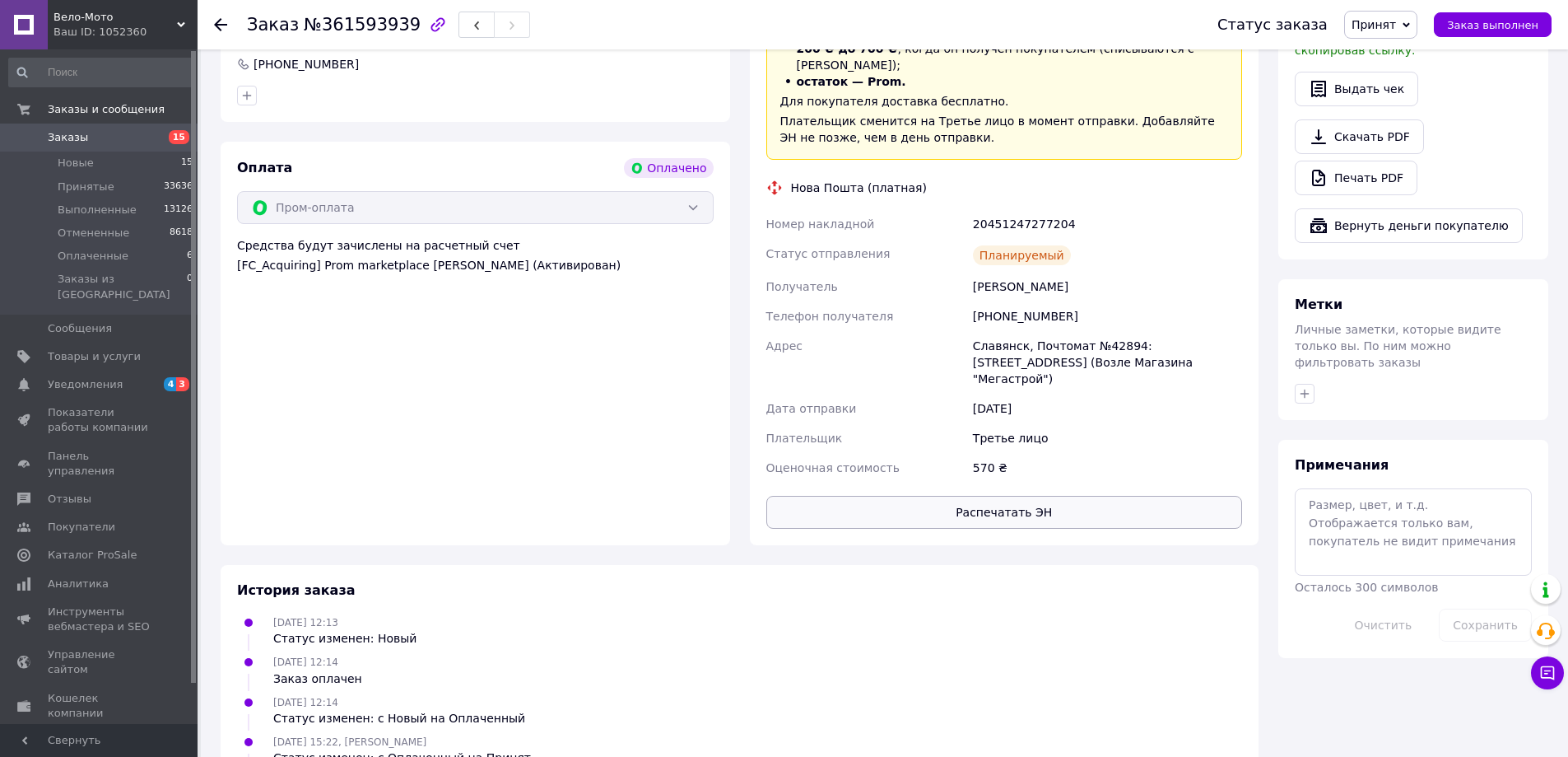
click at [1038, 496] on button "Распечатать ЭН" at bounding box center [1004, 512] width 476 height 33
click at [1364, 167] on link "Печать PDF" at bounding box center [1356, 178] width 123 height 34
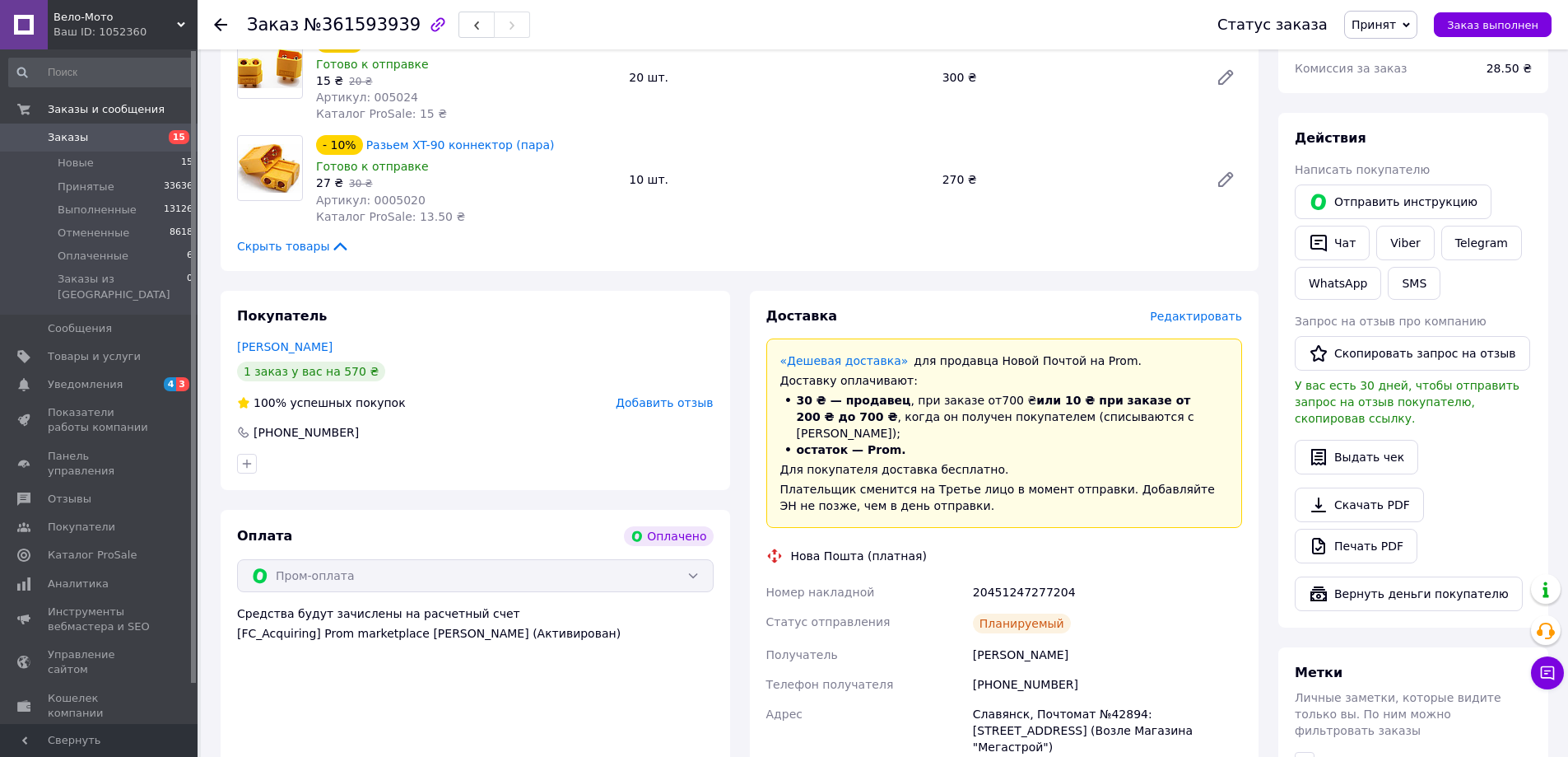
scroll to position [0, 0]
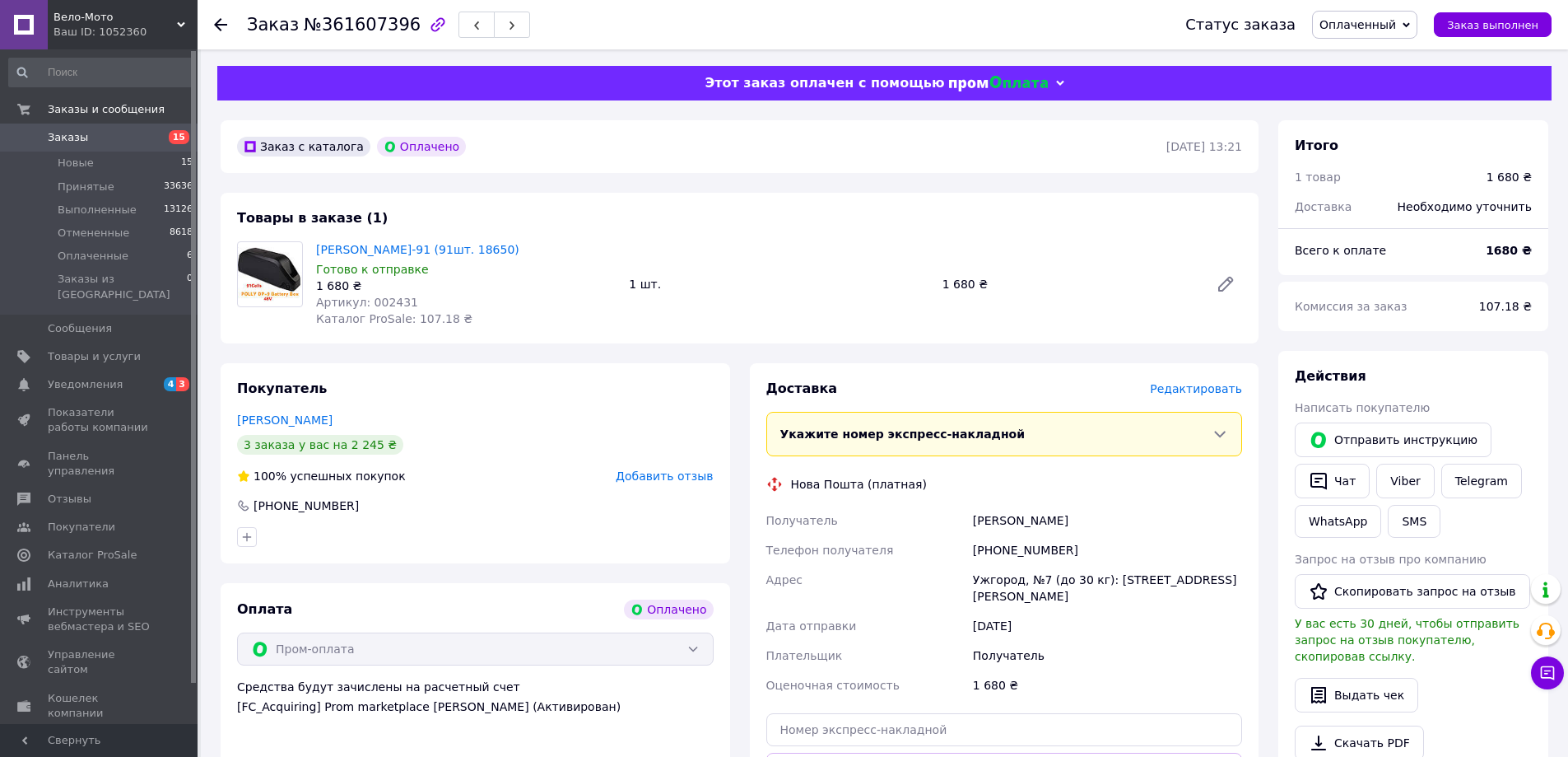
click at [1368, 34] on span "Оплаченный" at bounding box center [1365, 24] width 105 height 28
click at [1372, 55] on li "Принят" at bounding box center [1365, 58] width 104 height 25
click at [1191, 389] on span "Редактировать" at bounding box center [1196, 389] width 92 height 13
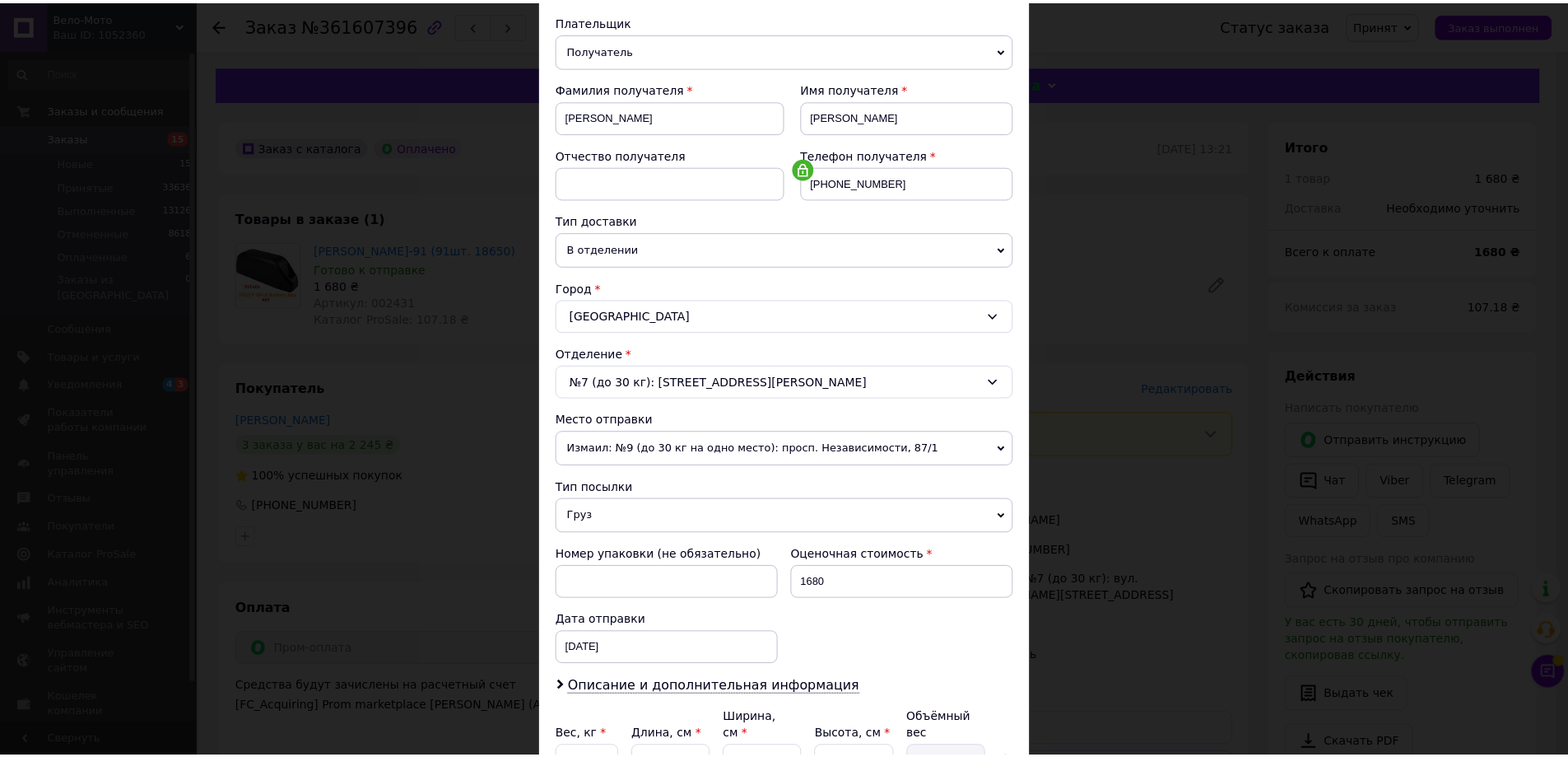
scroll to position [337, 0]
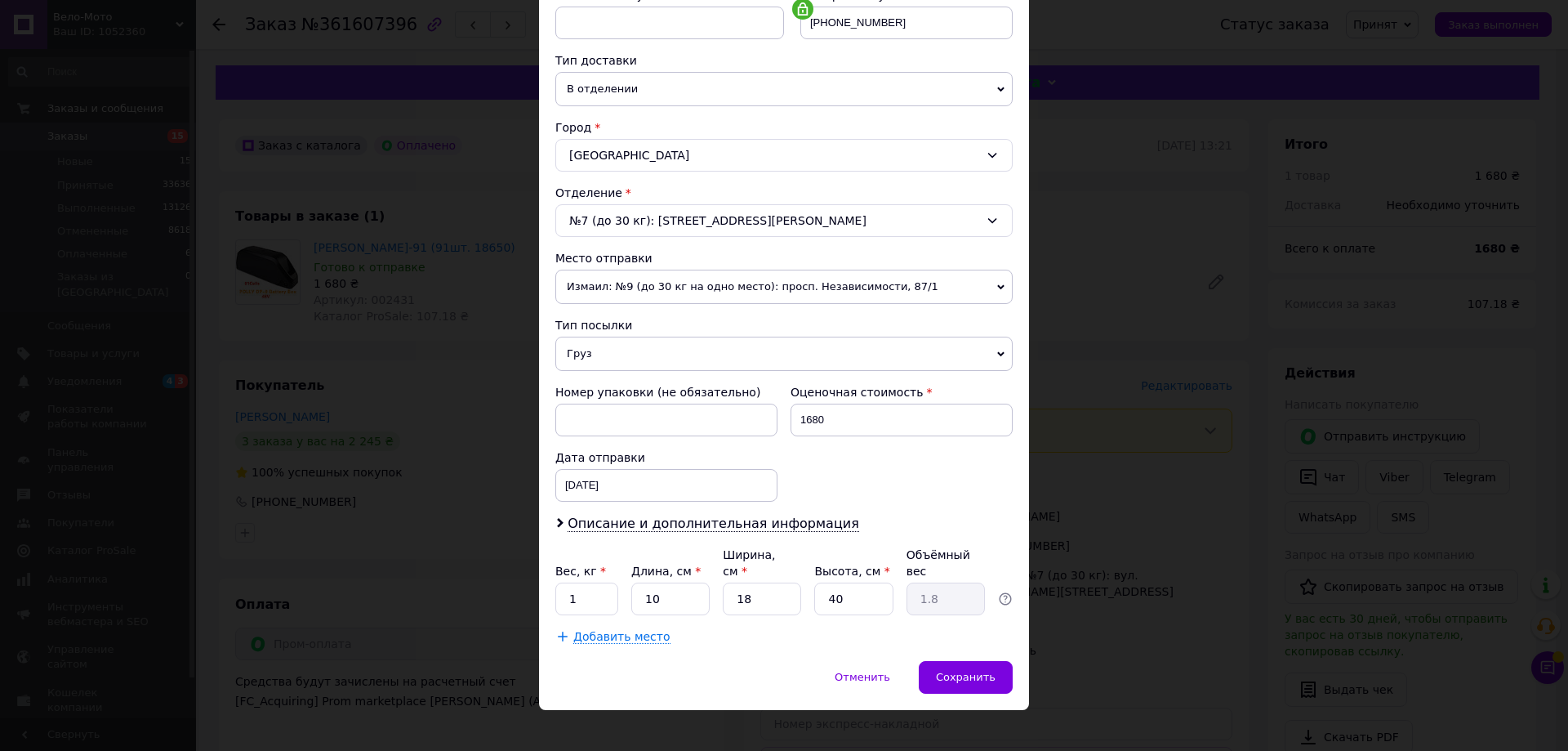
click at [1124, 272] on div "× Редактирование доставки Способ доставки Нова Пошта (платная) Плательщик Получ…" at bounding box center [784, 376] width 1568 height 751
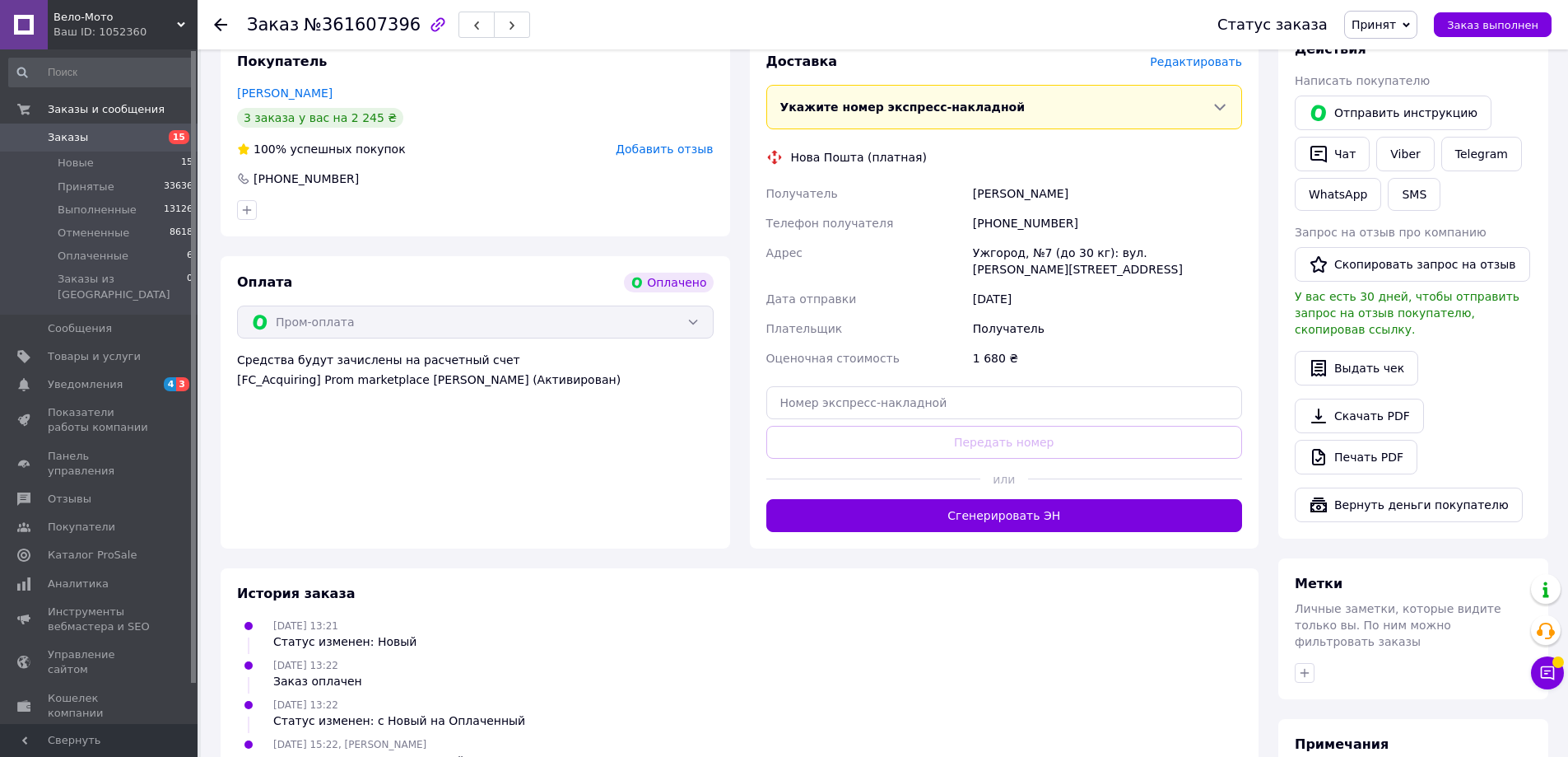
scroll to position [329, 0]
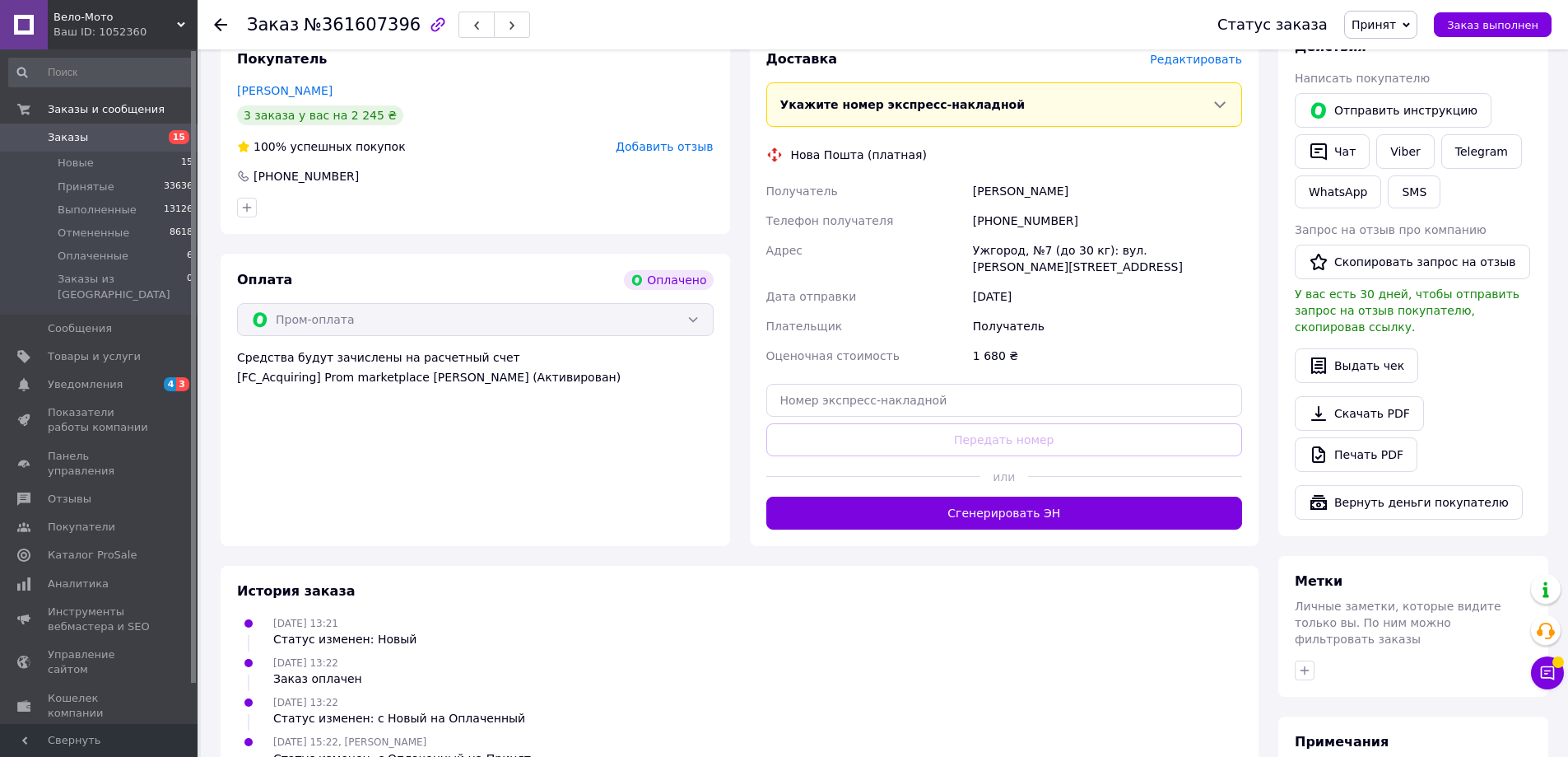
click at [988, 506] on button "Сгенерировать ЭН" at bounding box center [1004, 512] width 476 height 33
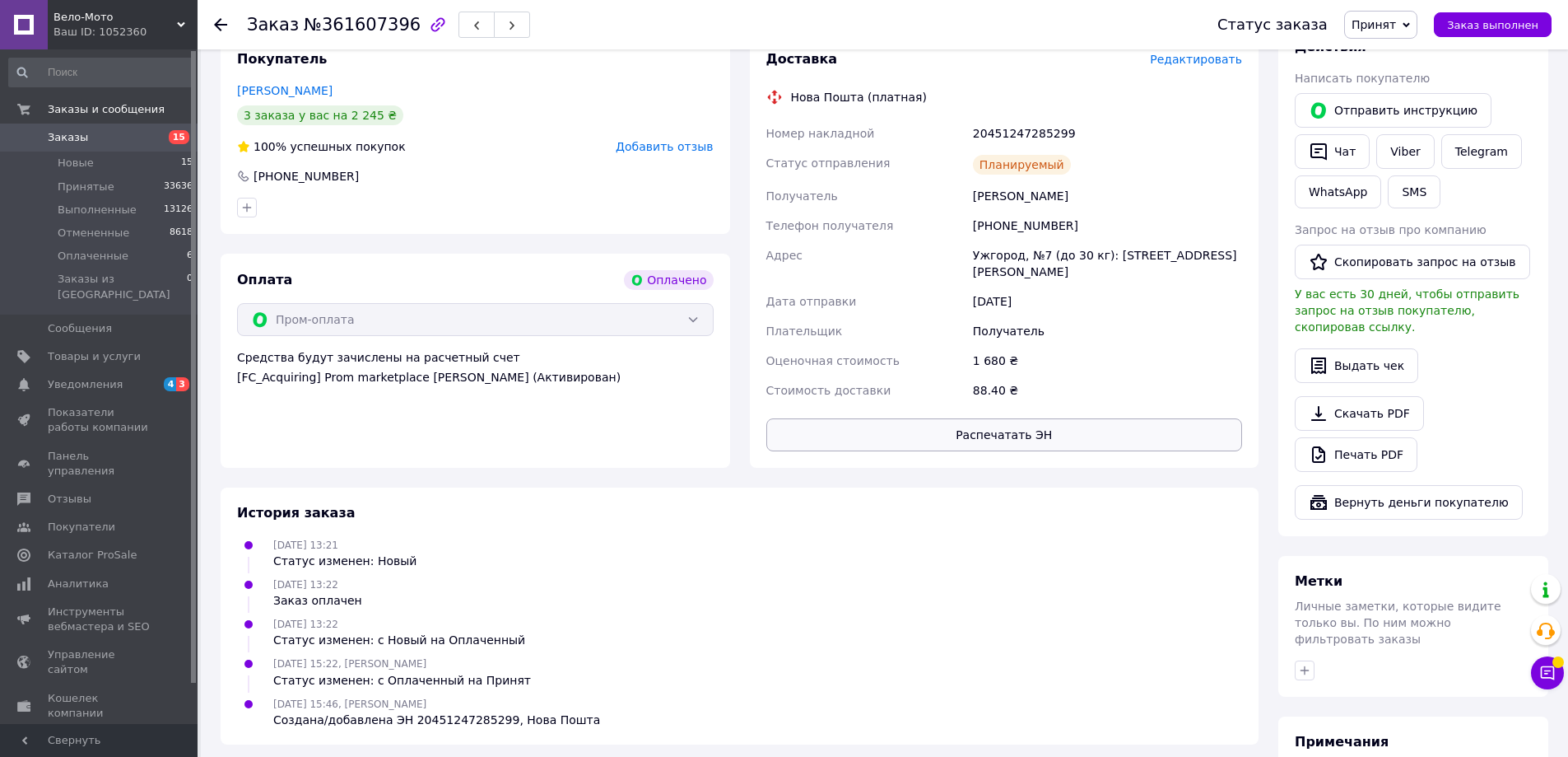
click at [1001, 419] on button "Распечатать ЭН" at bounding box center [1004, 435] width 476 height 33
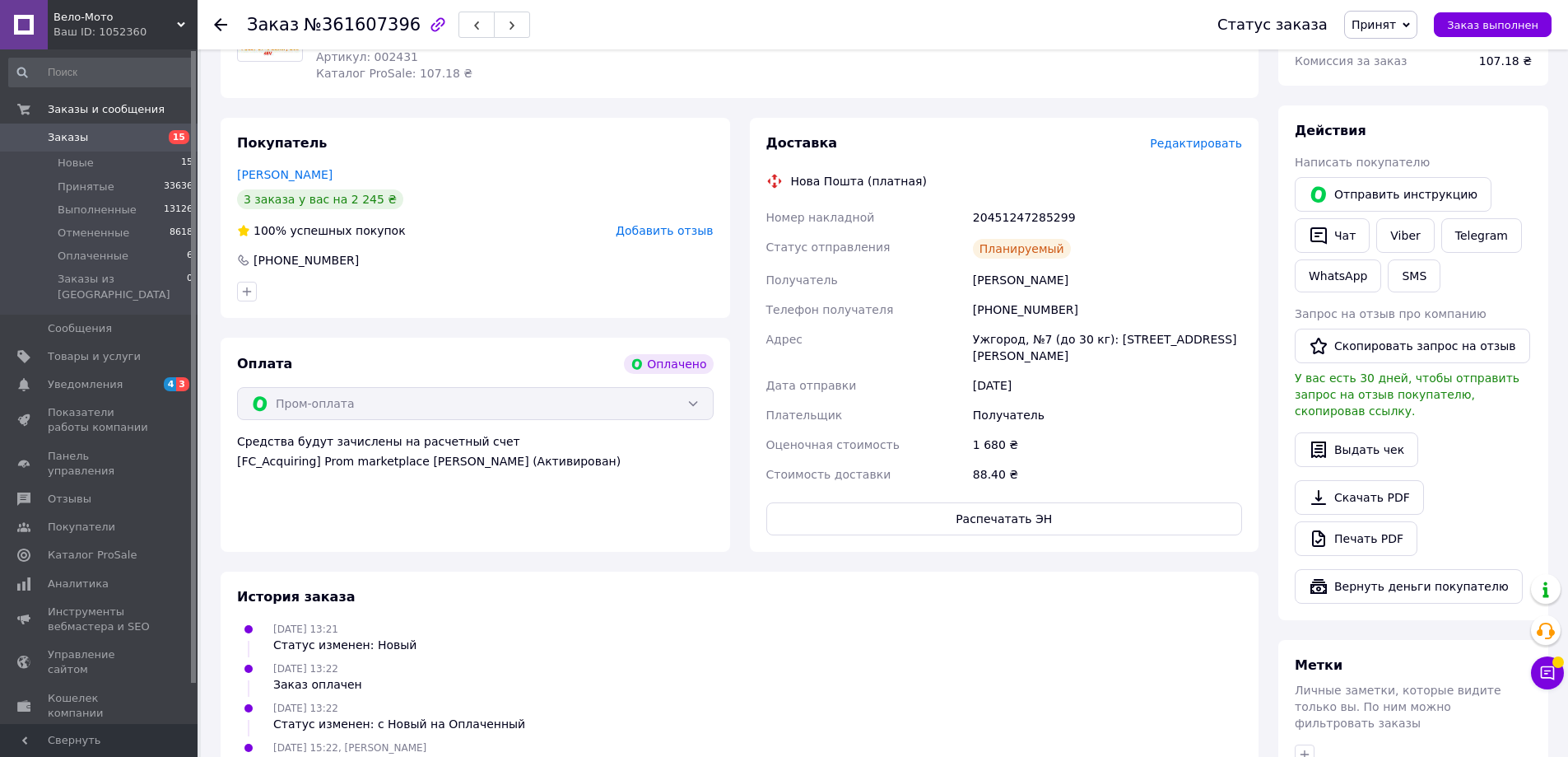
scroll to position [247, 0]
click at [1385, 523] on link "Печать PDF" at bounding box center [1356, 536] width 123 height 34
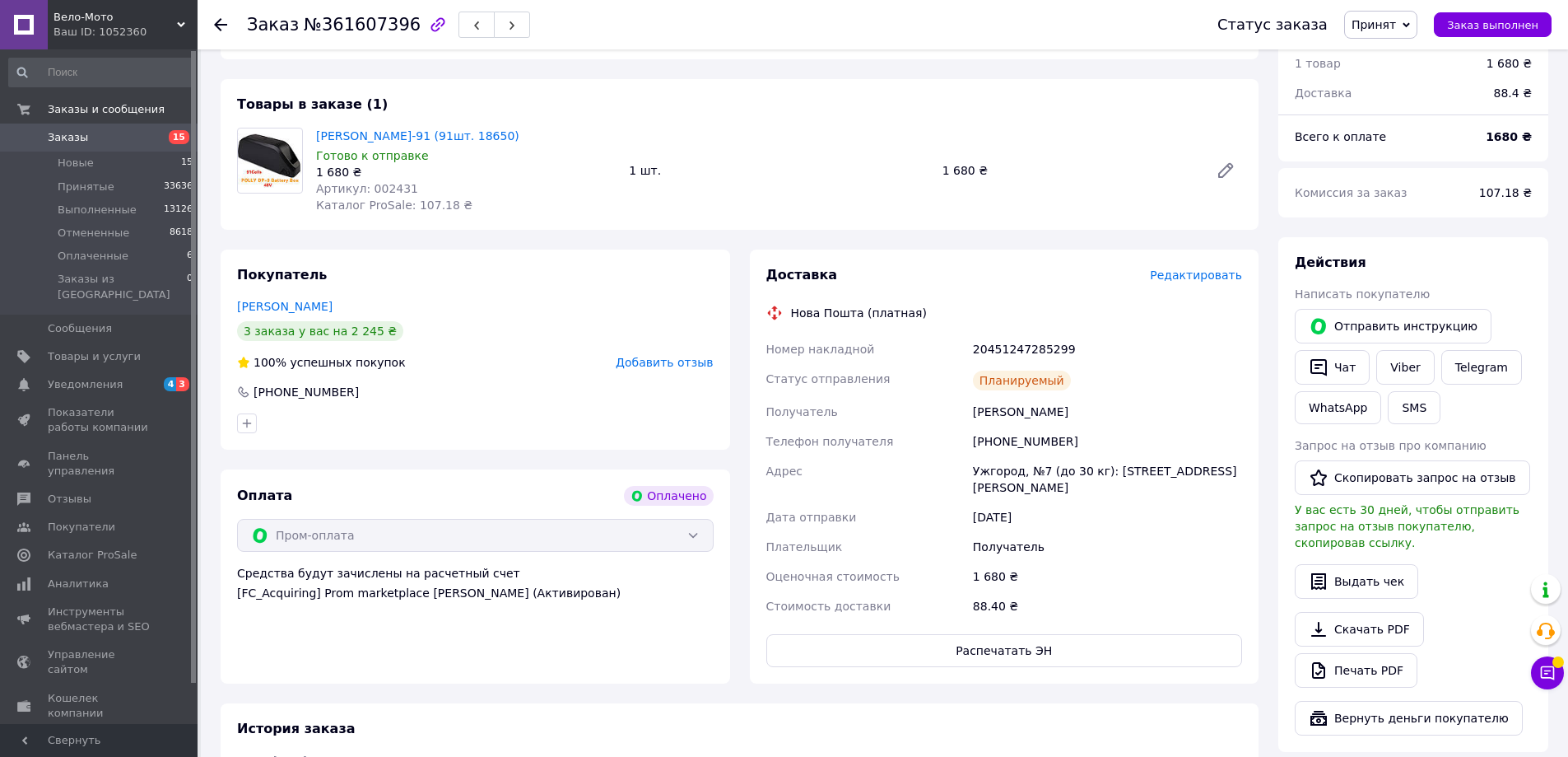
scroll to position [0, 0]
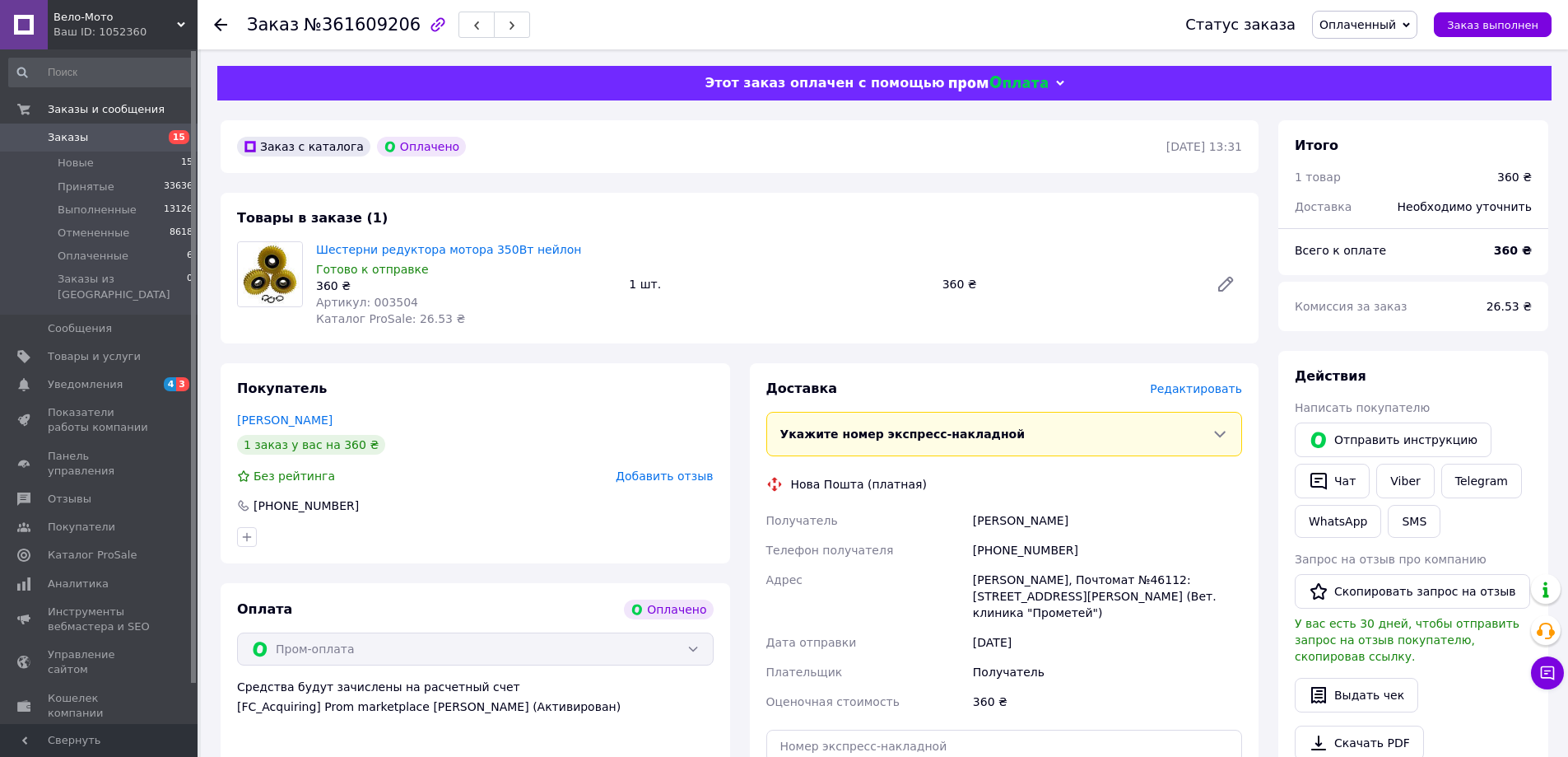
click at [1381, 32] on span "Оплаченный" at bounding box center [1365, 24] width 105 height 28
click at [1380, 47] on li "Принят" at bounding box center [1365, 58] width 104 height 25
click at [663, 219] on div "Товары в заказе (1) Шестерни редуктора мотора 350Вт нейлон Готово к отправке 36…" at bounding box center [740, 268] width 1038 height 151
click at [694, 214] on div "Товары в заказе (1) Шестерни редуктора мотора 350Вт нейлон Готово к отправке 36…" at bounding box center [740, 268] width 1038 height 151
click at [1200, 389] on span "Редактировать" at bounding box center [1196, 389] width 92 height 13
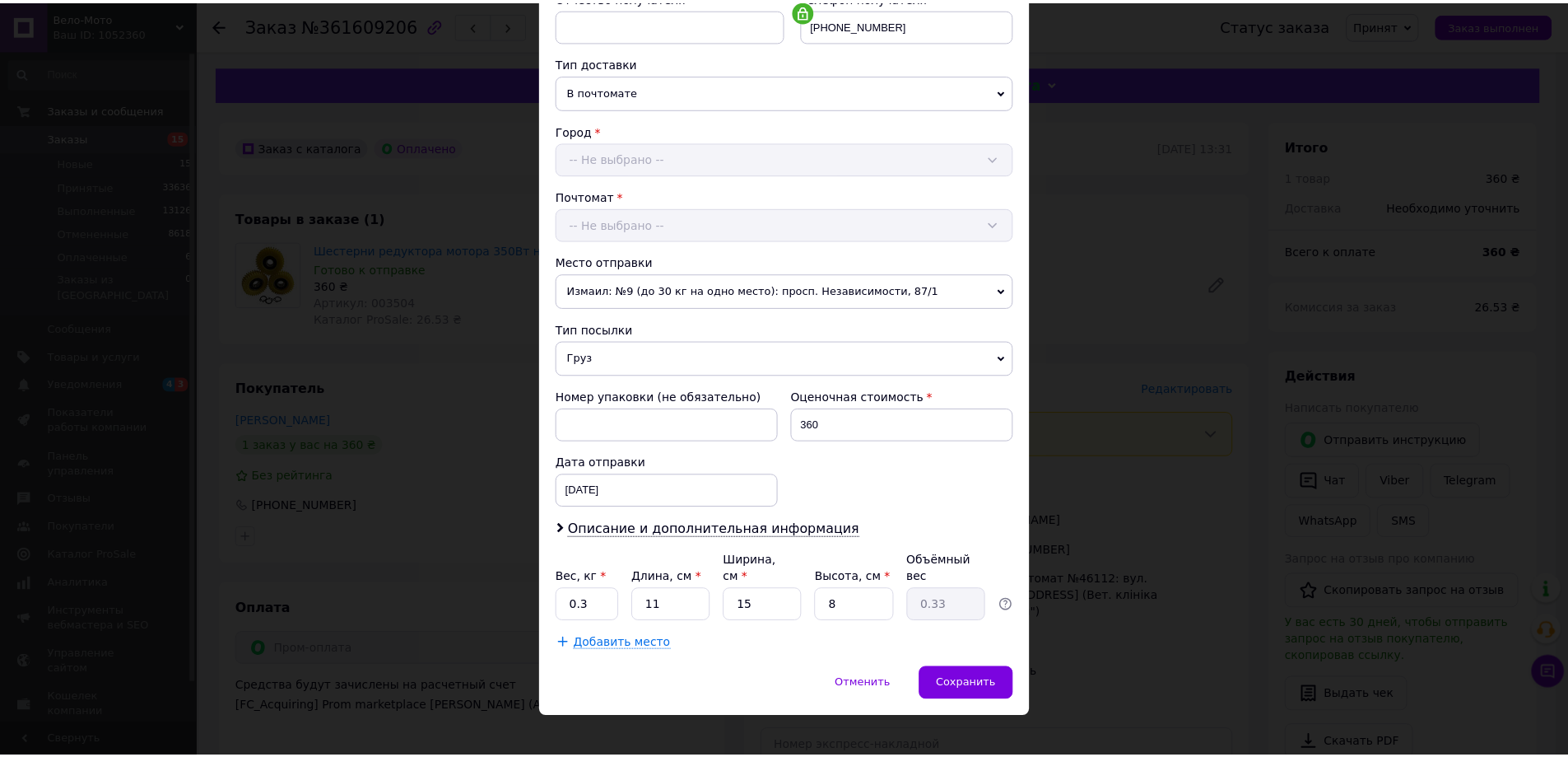
scroll to position [337, 0]
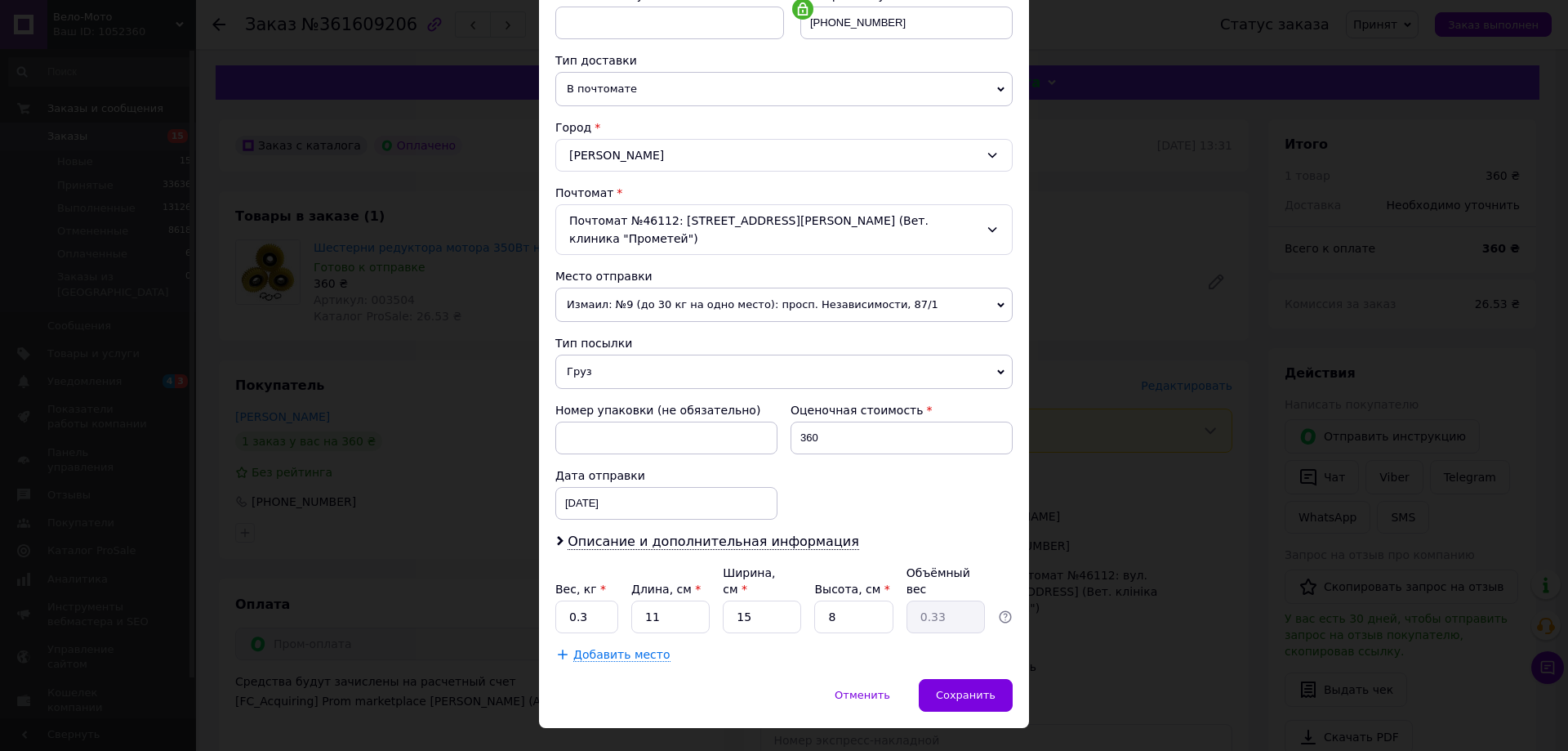
click at [1098, 269] on div "× Редактирование доставки Способ доставки Нова Пошта (платная) Плательщик Получ…" at bounding box center [784, 376] width 1568 height 751
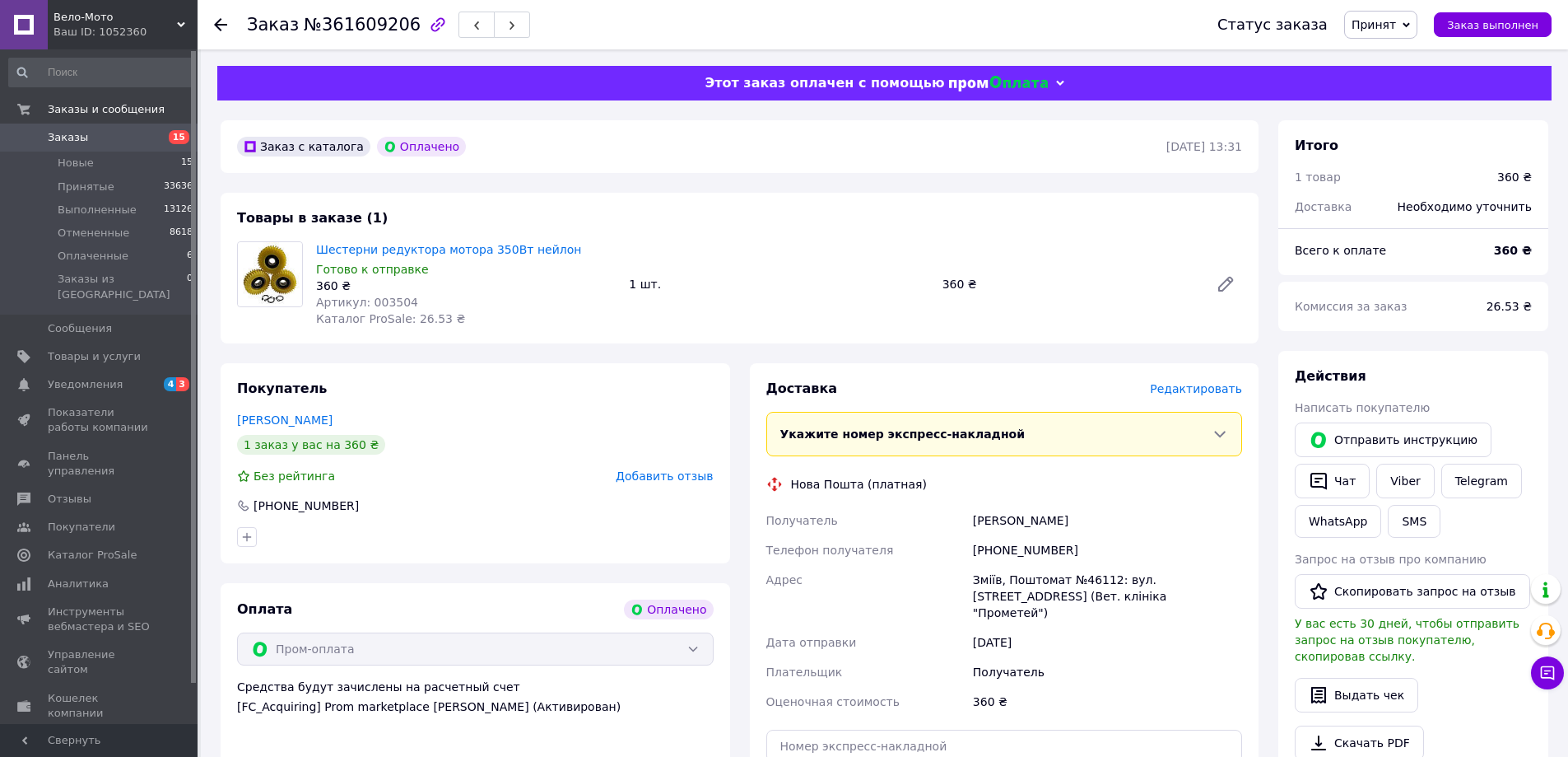
scroll to position [494, 0]
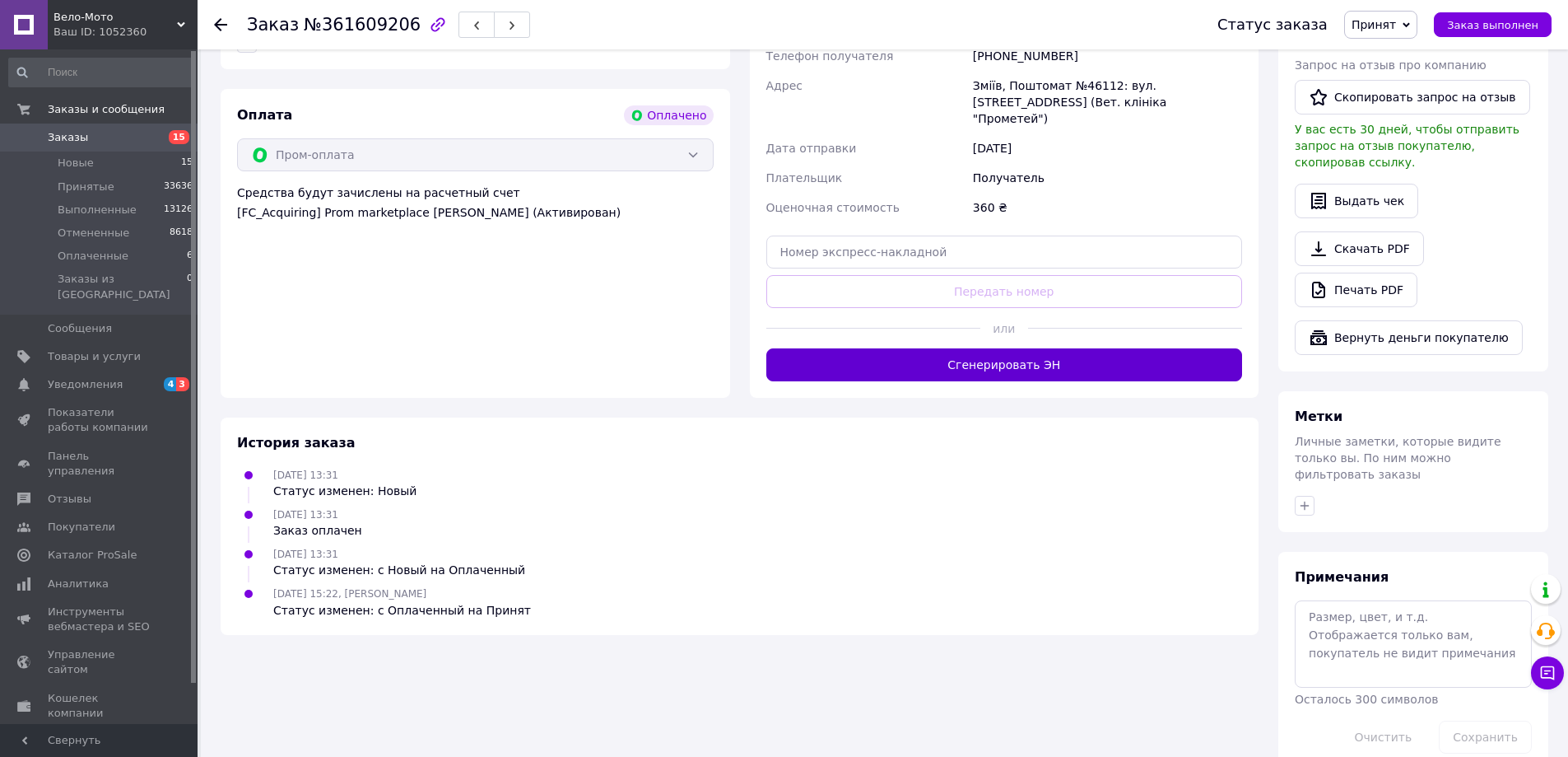
click at [1000, 350] on button "Сгенерировать ЭН" at bounding box center [1004, 364] width 476 height 33
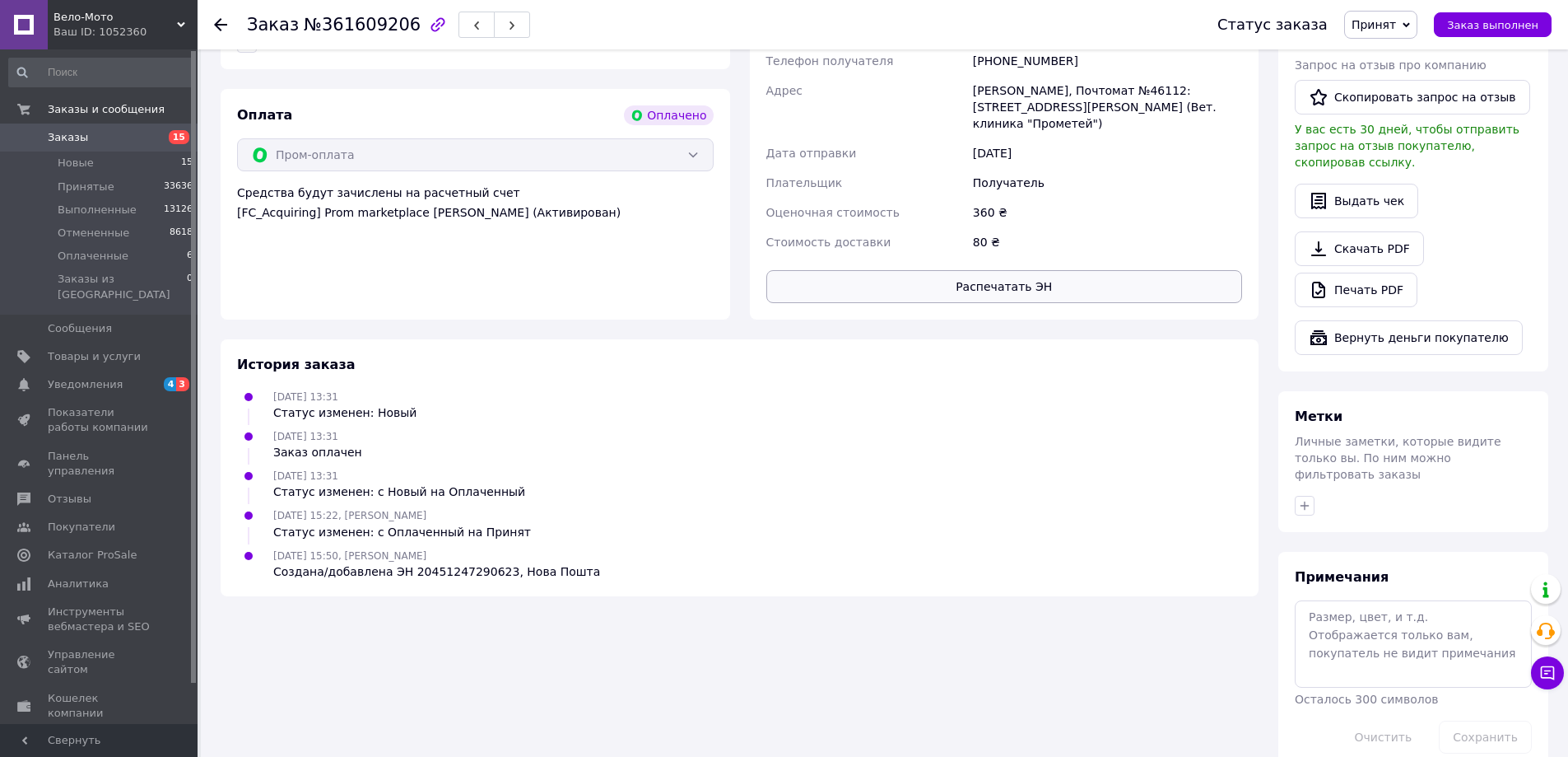
click at [1017, 275] on button "Распечатать ЭН" at bounding box center [1004, 286] width 476 height 33
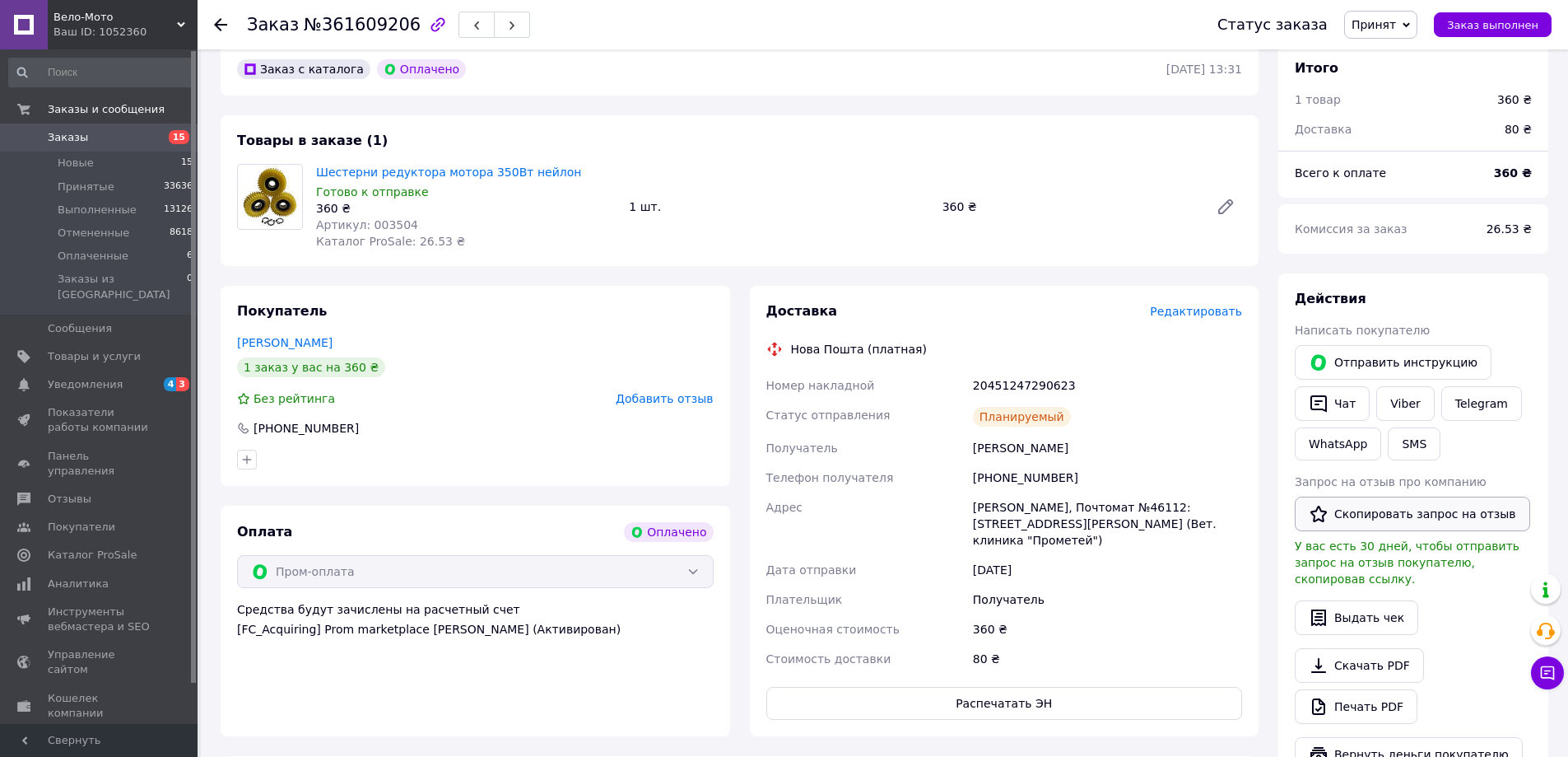
scroll to position [165, 0]
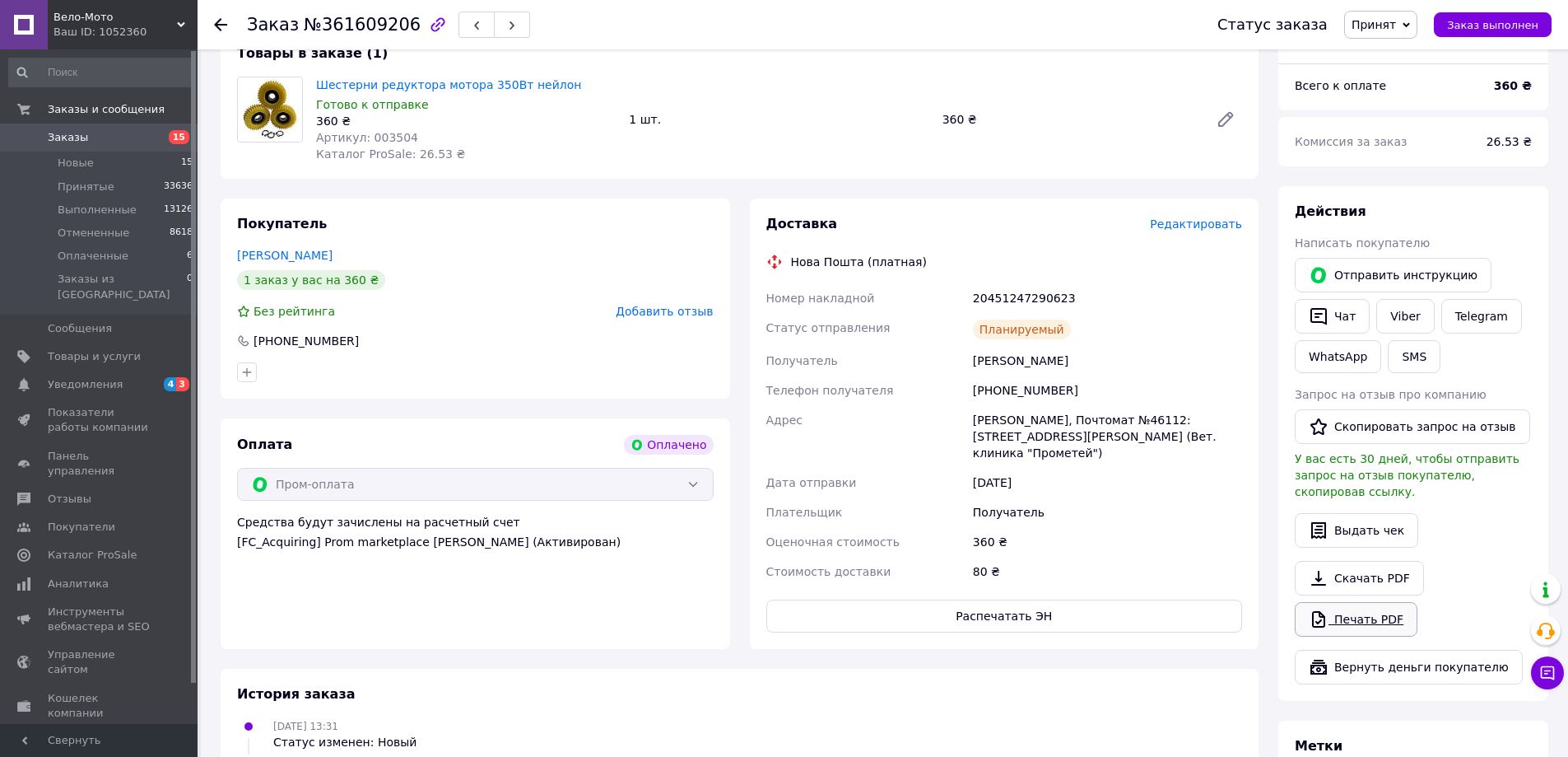
click at [1352, 602] on link "Печать PDF" at bounding box center [1356, 619] width 123 height 34
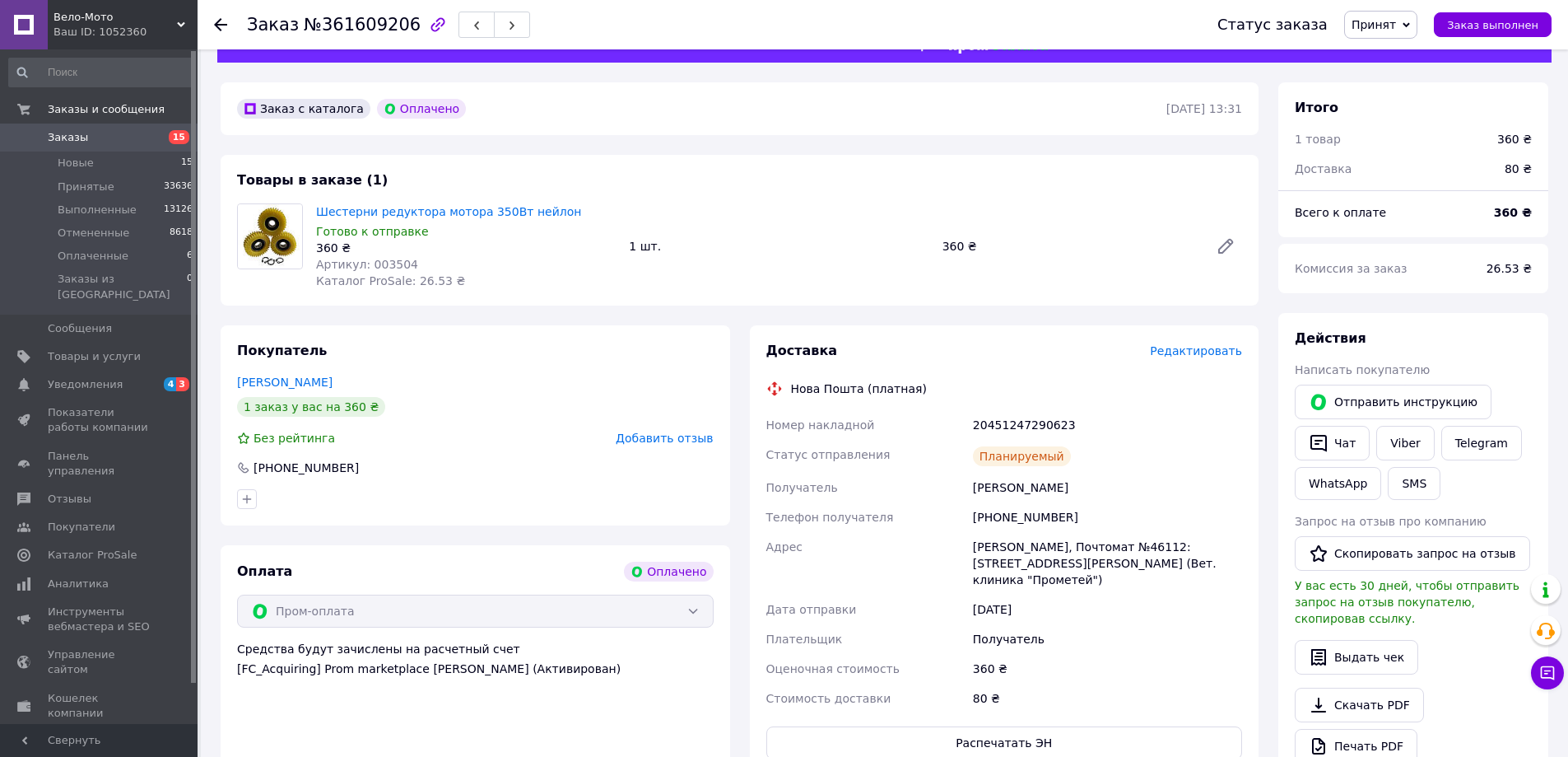
scroll to position [0, 0]
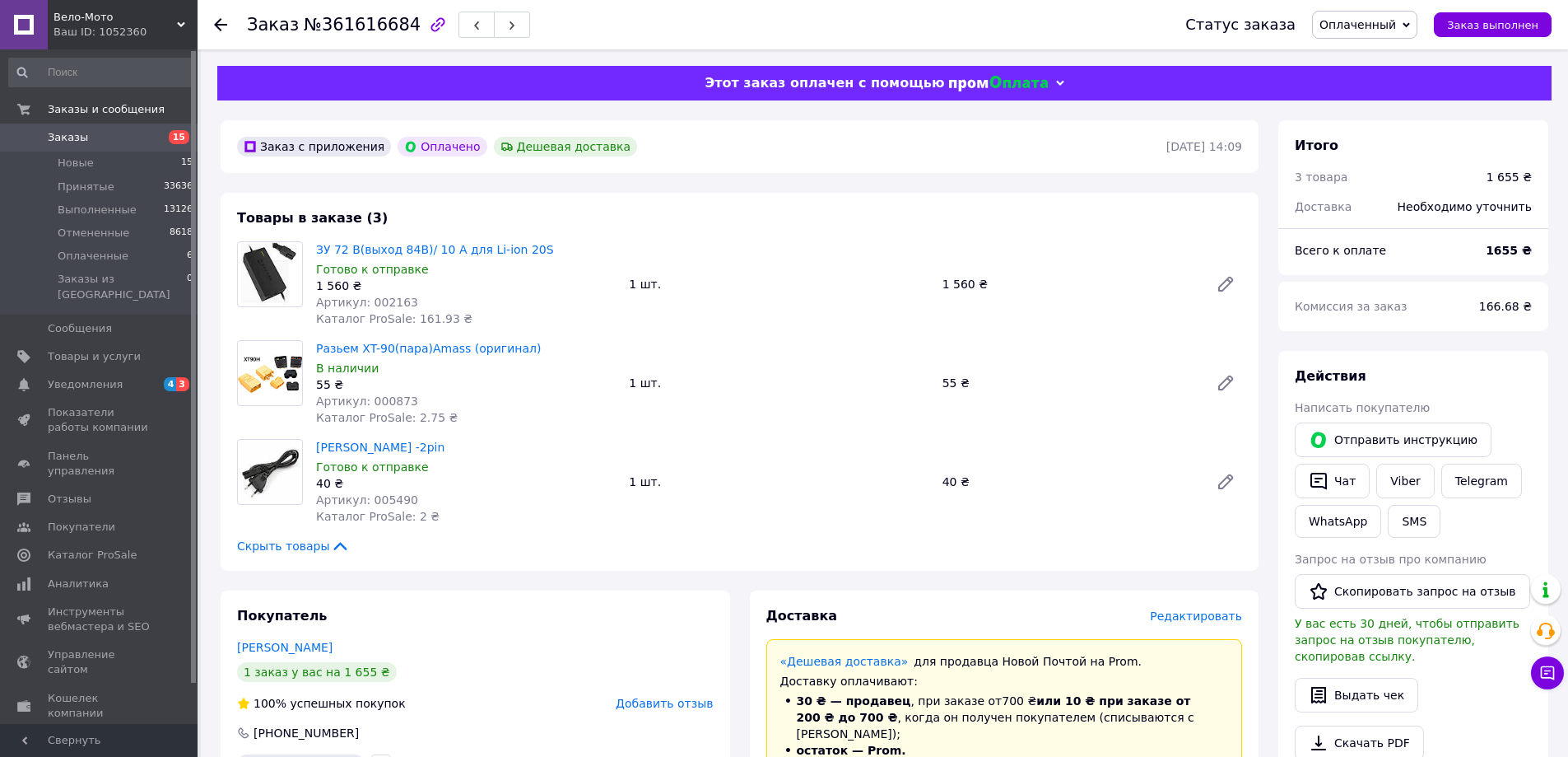
click at [1384, 26] on span "Оплаченный" at bounding box center [1357, 25] width 76 height 13
click at [1380, 53] on li "Принят" at bounding box center [1365, 58] width 104 height 25
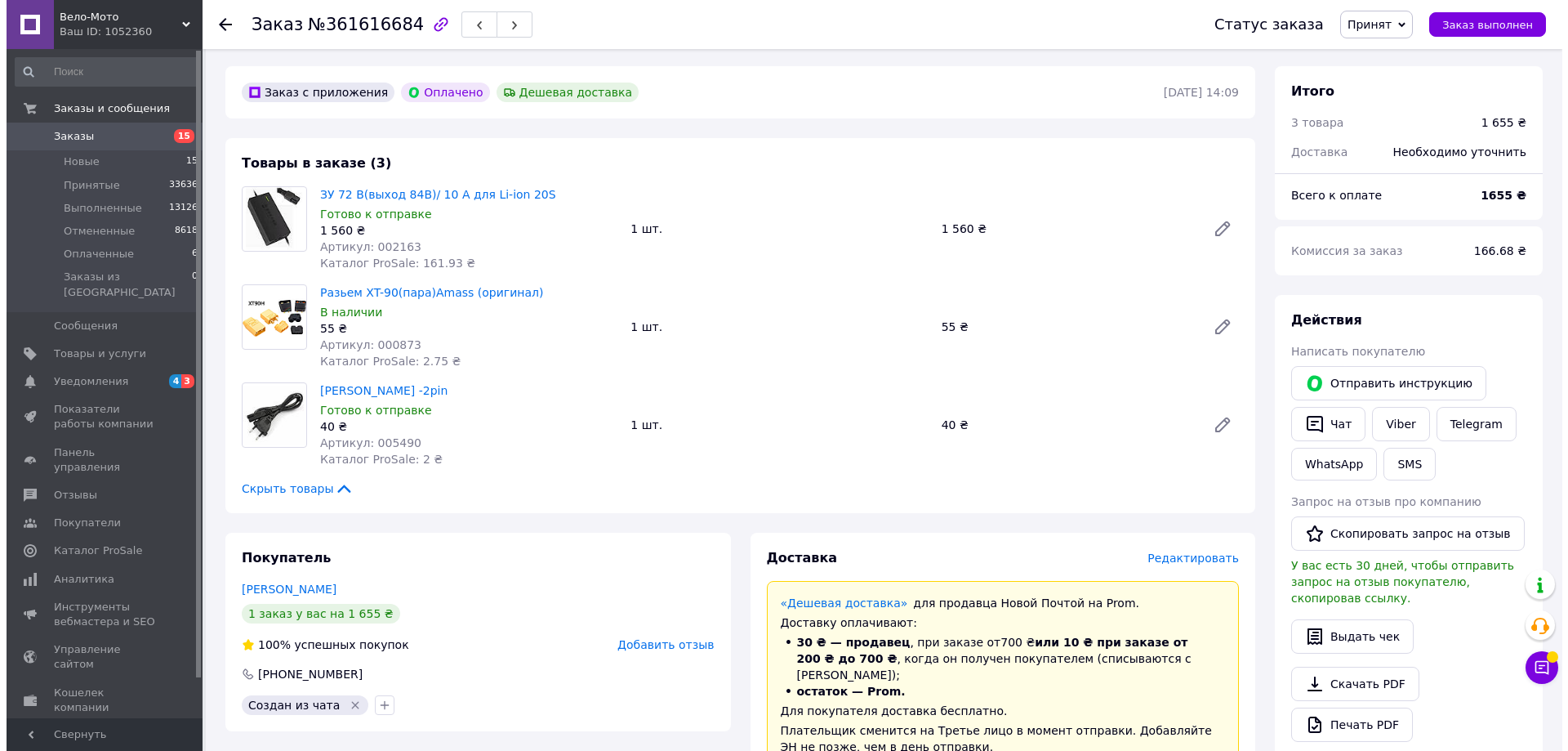
scroll to position [81, 0]
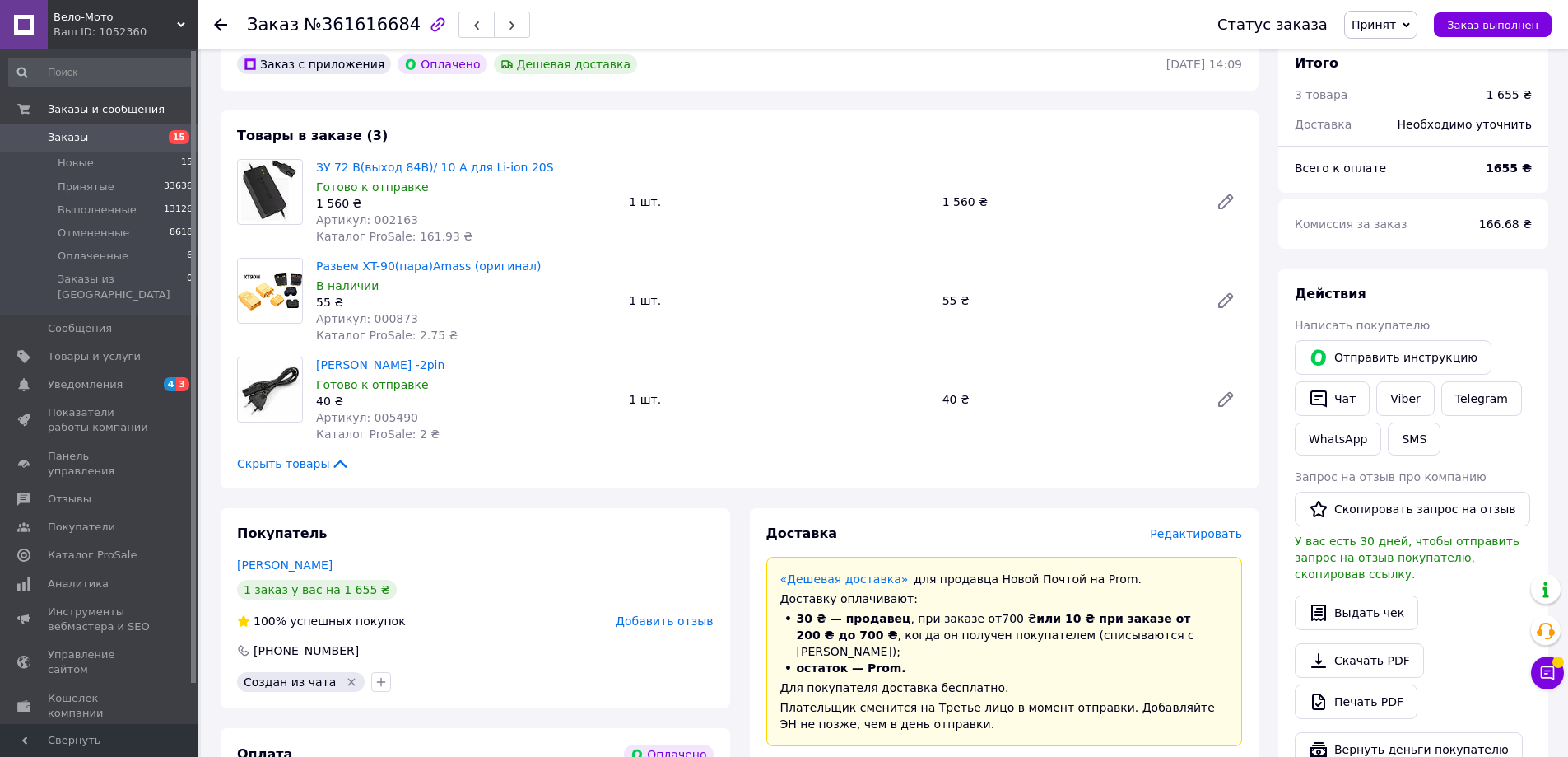
click at [1211, 535] on span "Редактировать" at bounding box center [1196, 533] width 92 height 13
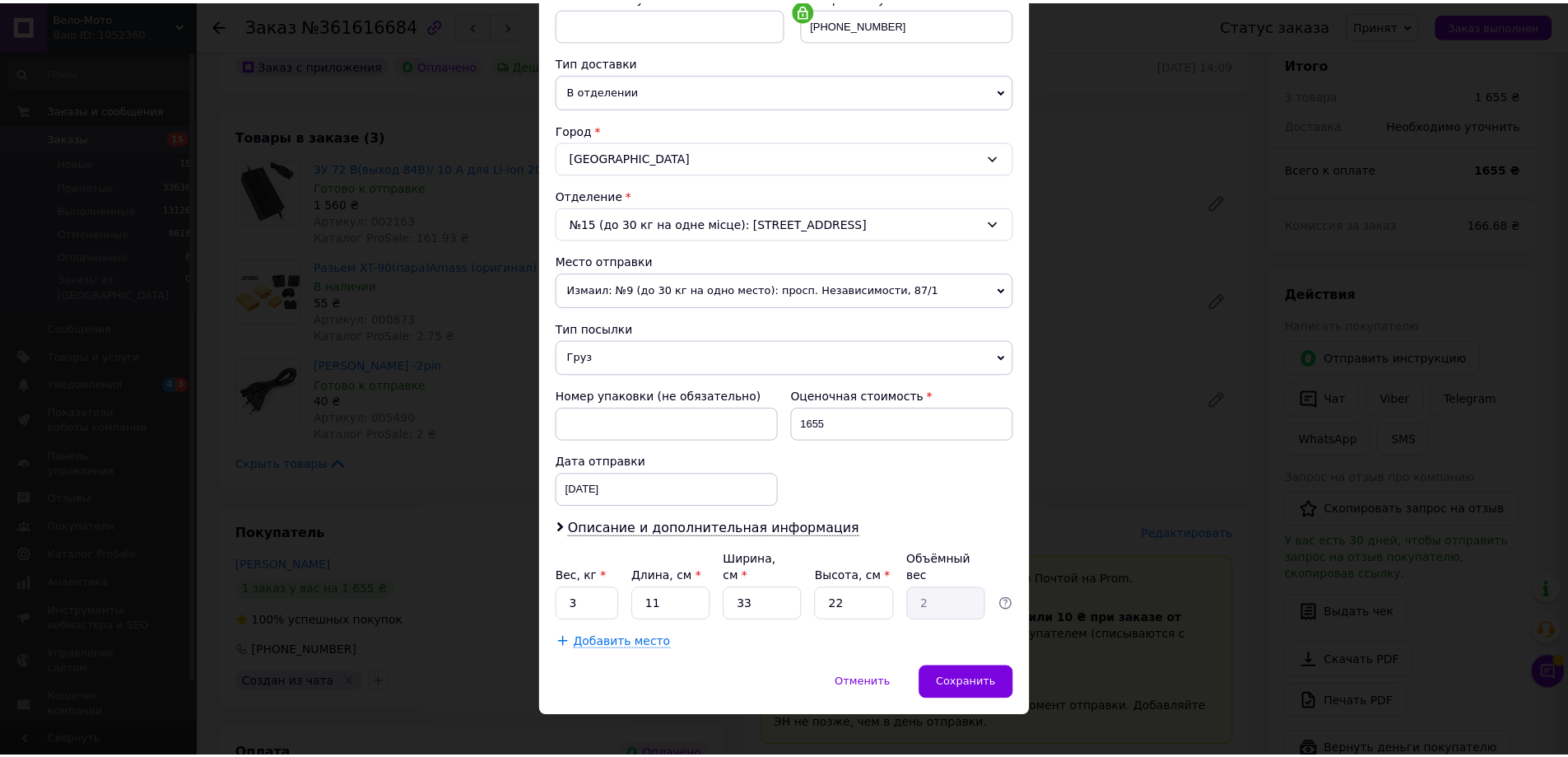
scroll to position [337, 0]
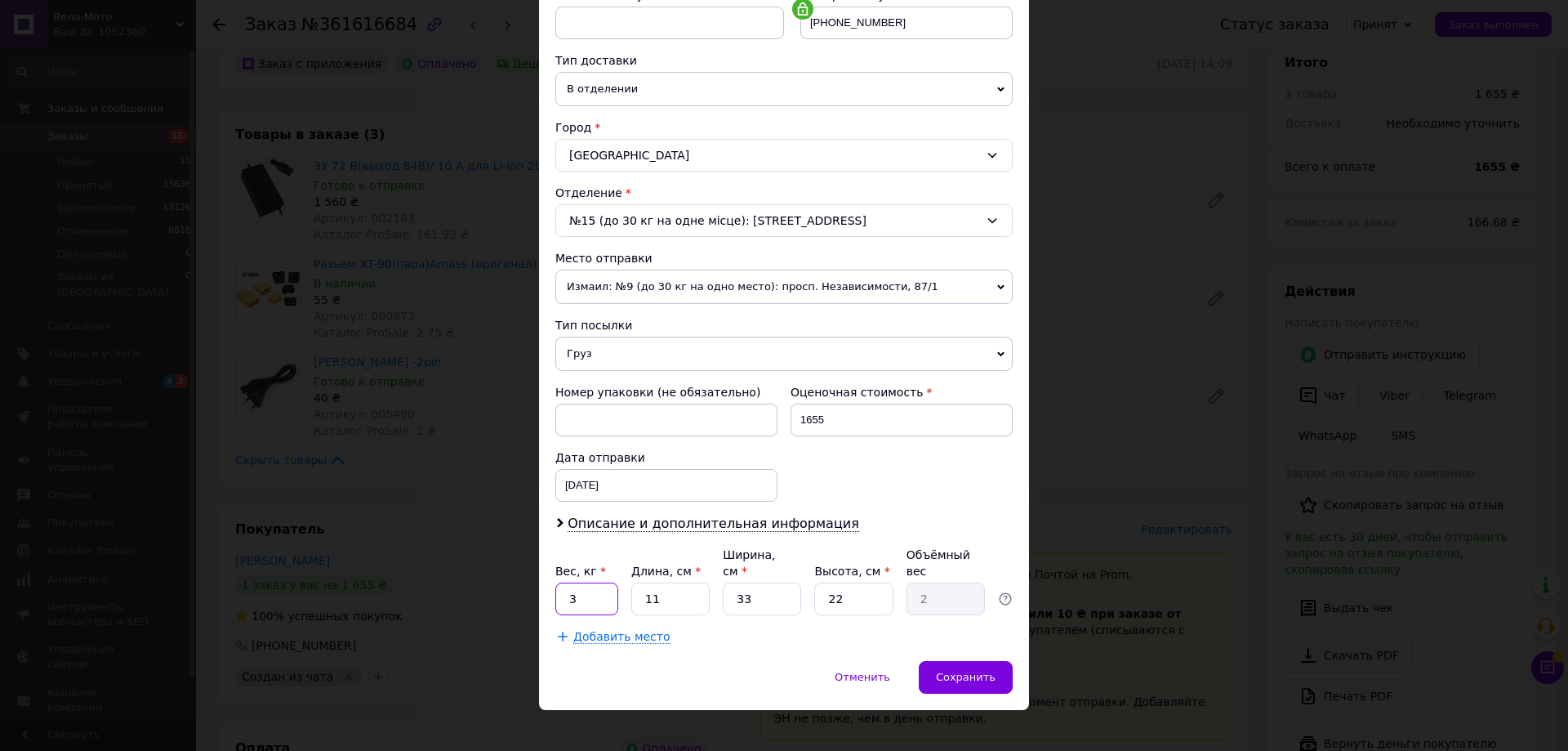
drag, startPoint x: 604, startPoint y: 587, endPoint x: 553, endPoint y: 590, distance: 51.1
click at [556, 590] on input "3" at bounding box center [587, 598] width 63 height 32
type input "1.2"
drag, startPoint x: 747, startPoint y: 582, endPoint x: 728, endPoint y: 584, distance: 19.1
click at [730, 583] on input "33" at bounding box center [762, 598] width 78 height 32
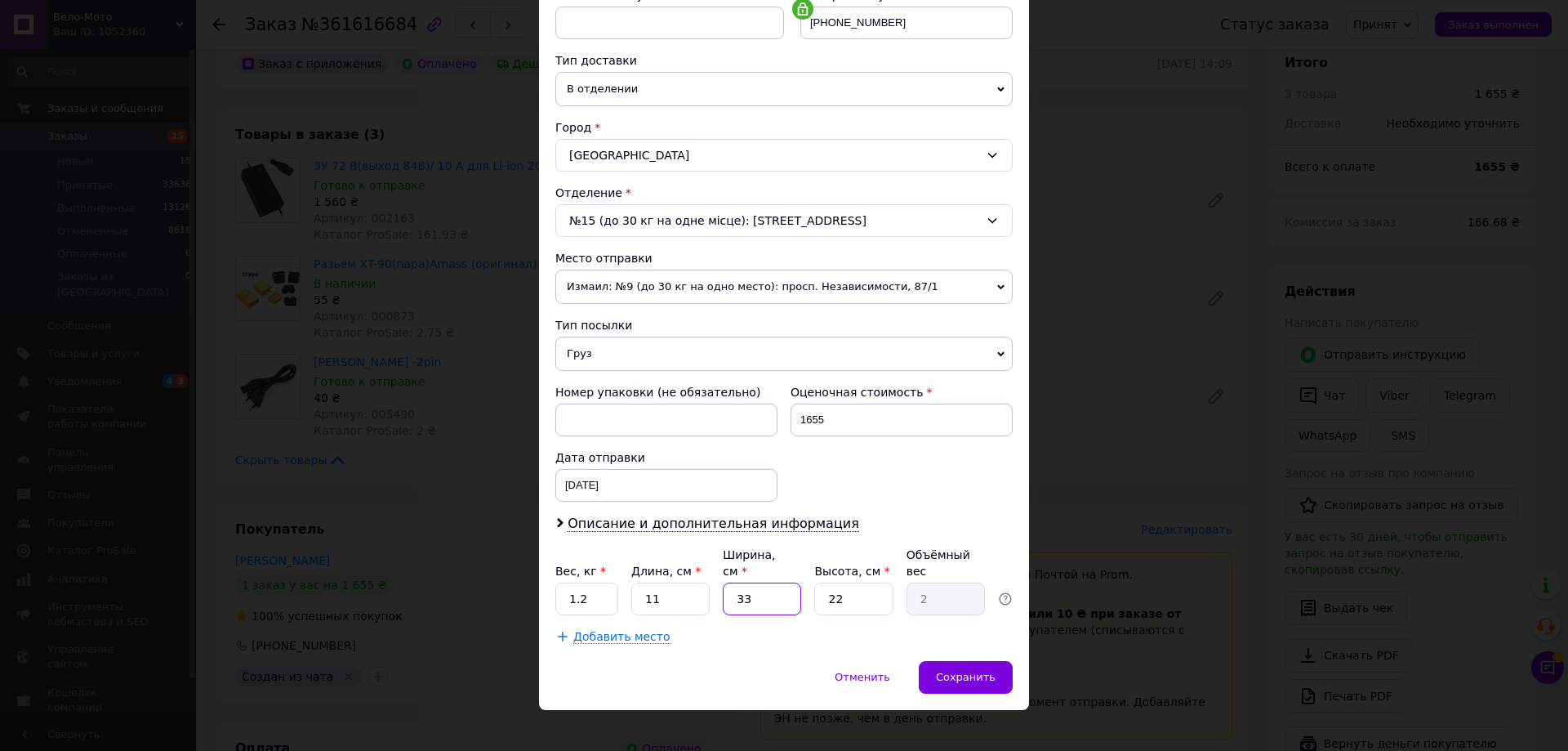
type input "2"
type input "0.12"
type input "20"
type input "1.21"
type input "20"
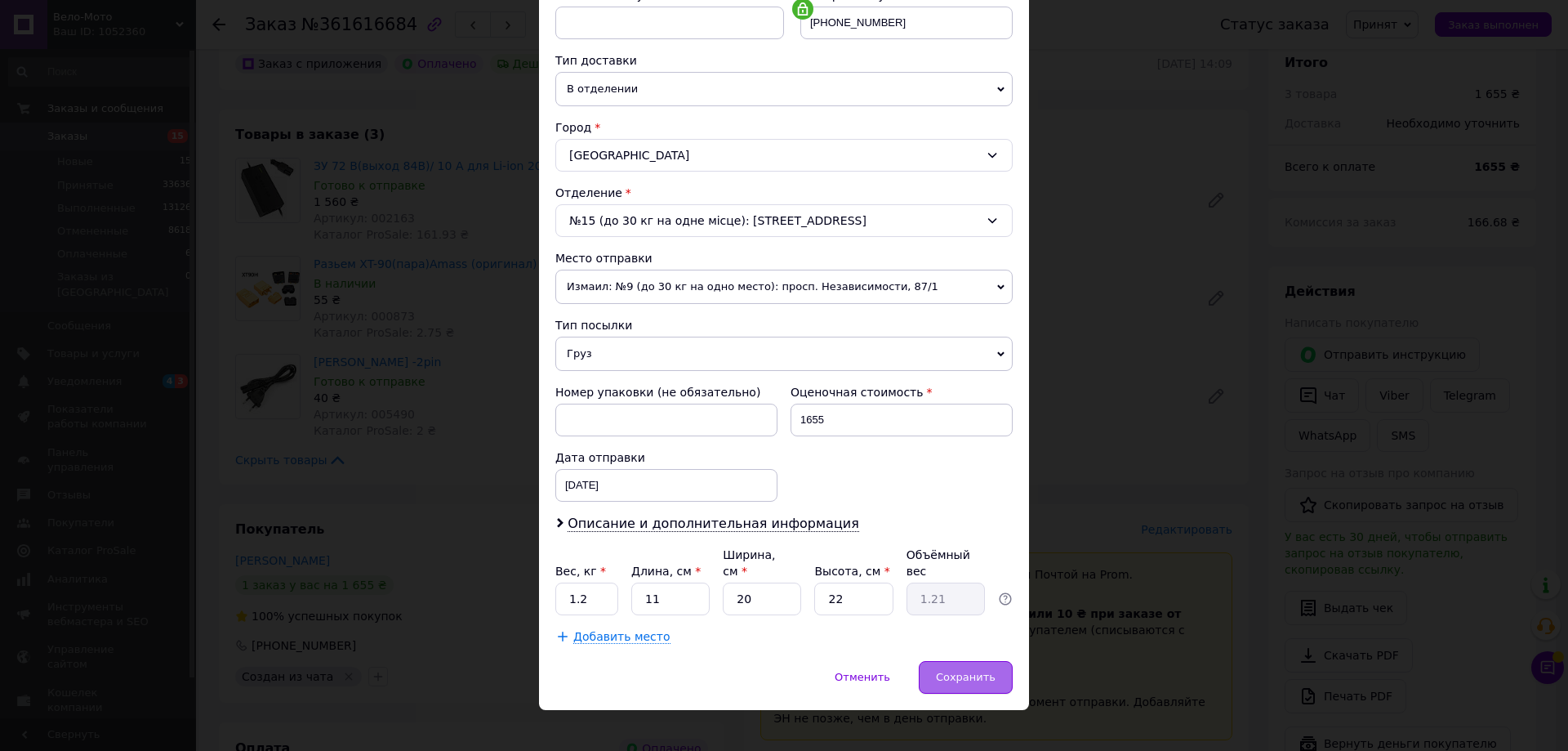
click at [966, 670] on span "Сохранить" at bounding box center [966, 676] width 60 height 12
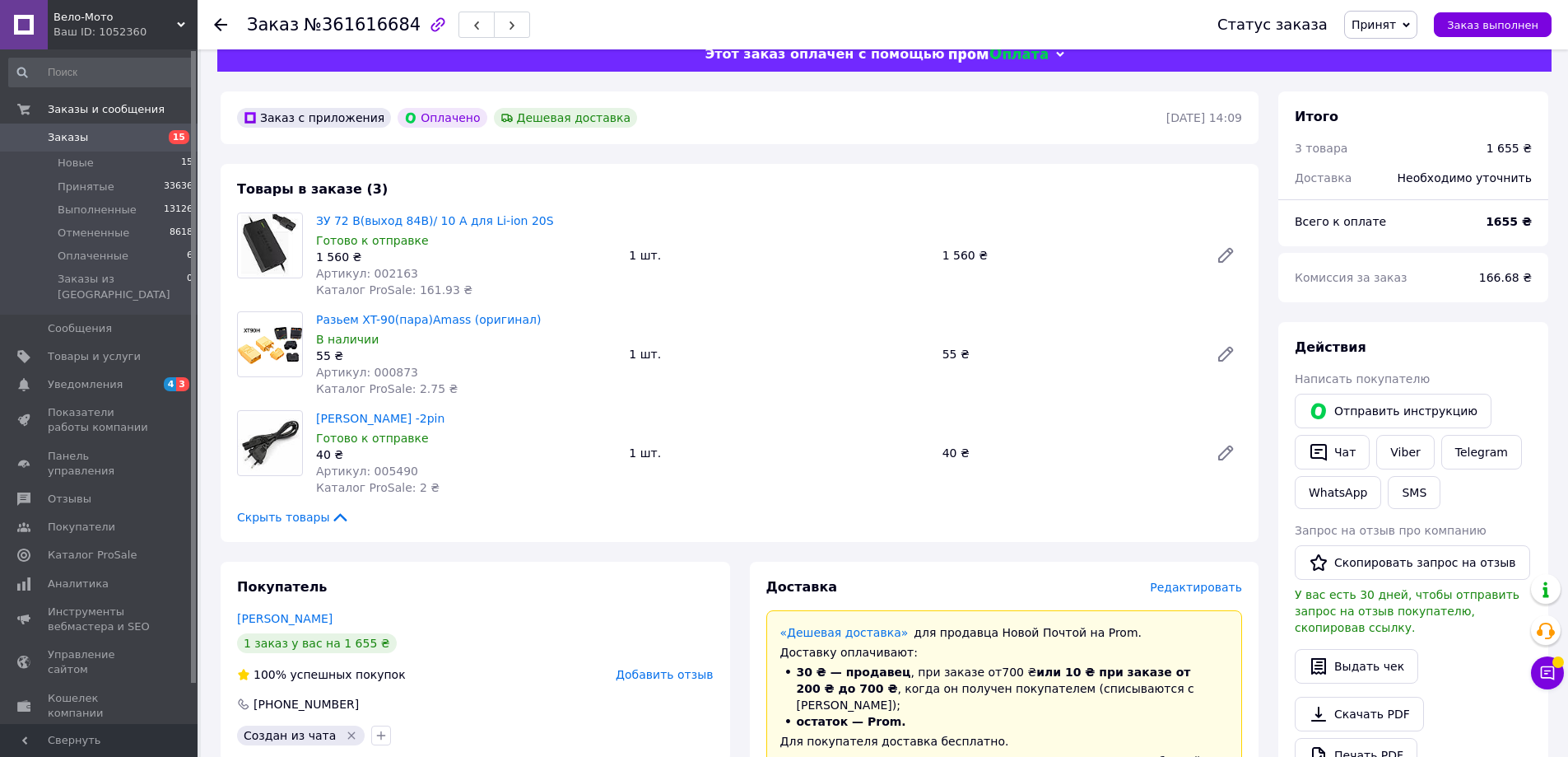
scroll to position [0, 0]
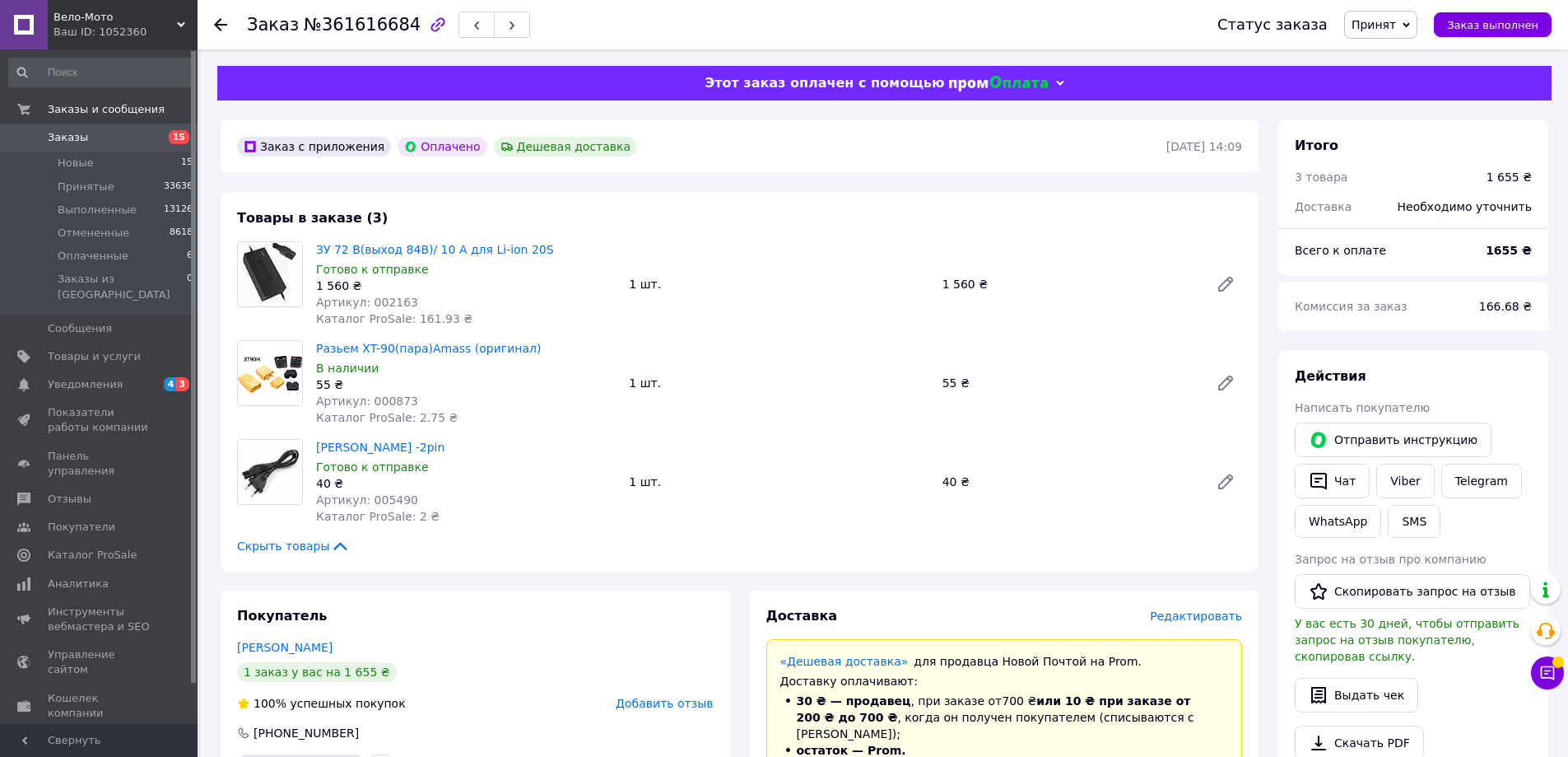
click at [809, 214] on div "Товары в заказе (3) ЗУ 72 B(выход 84В)/ 10 А для Li-ion 20S Готово к отправке 1…" at bounding box center [740, 381] width 1038 height 378
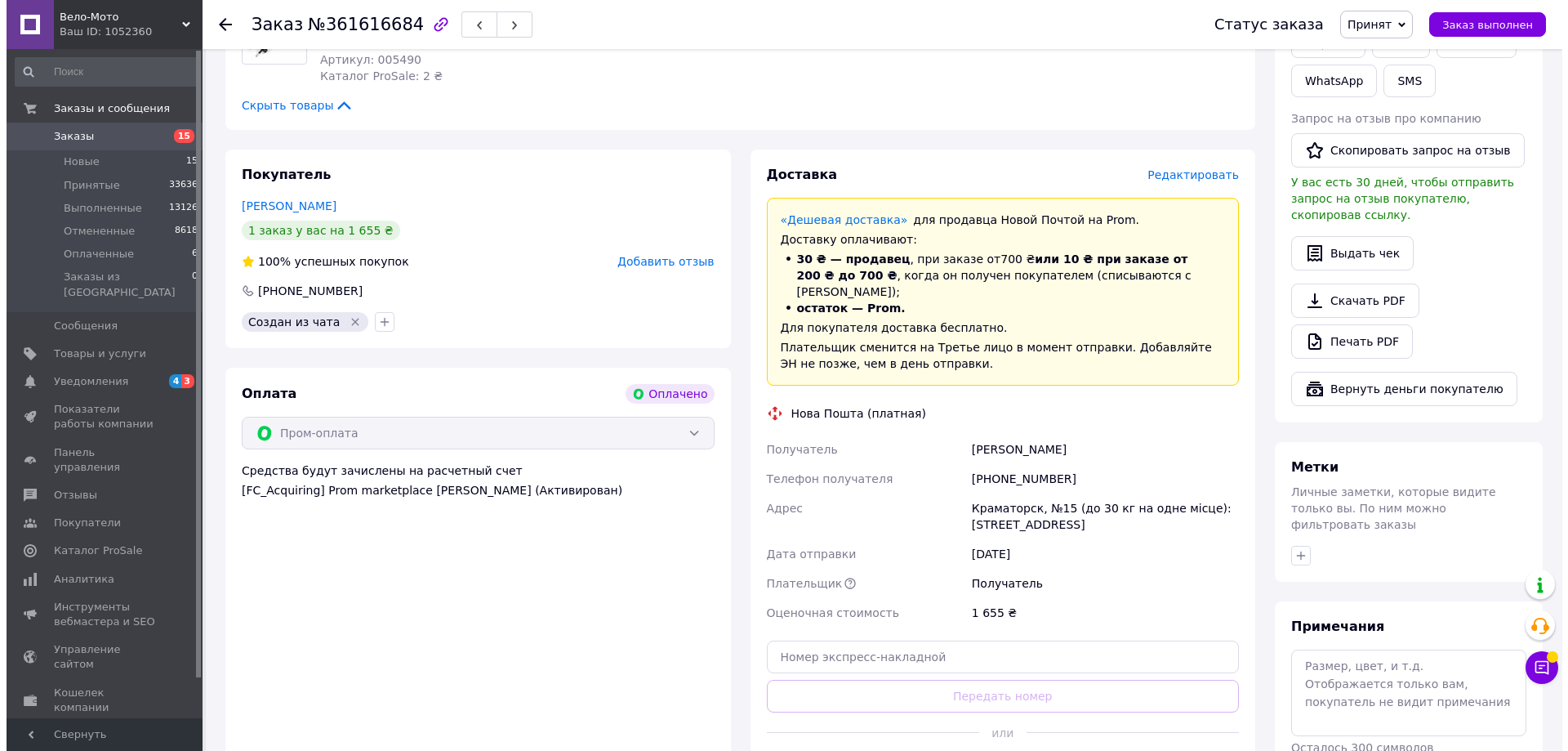
scroll to position [326, 0]
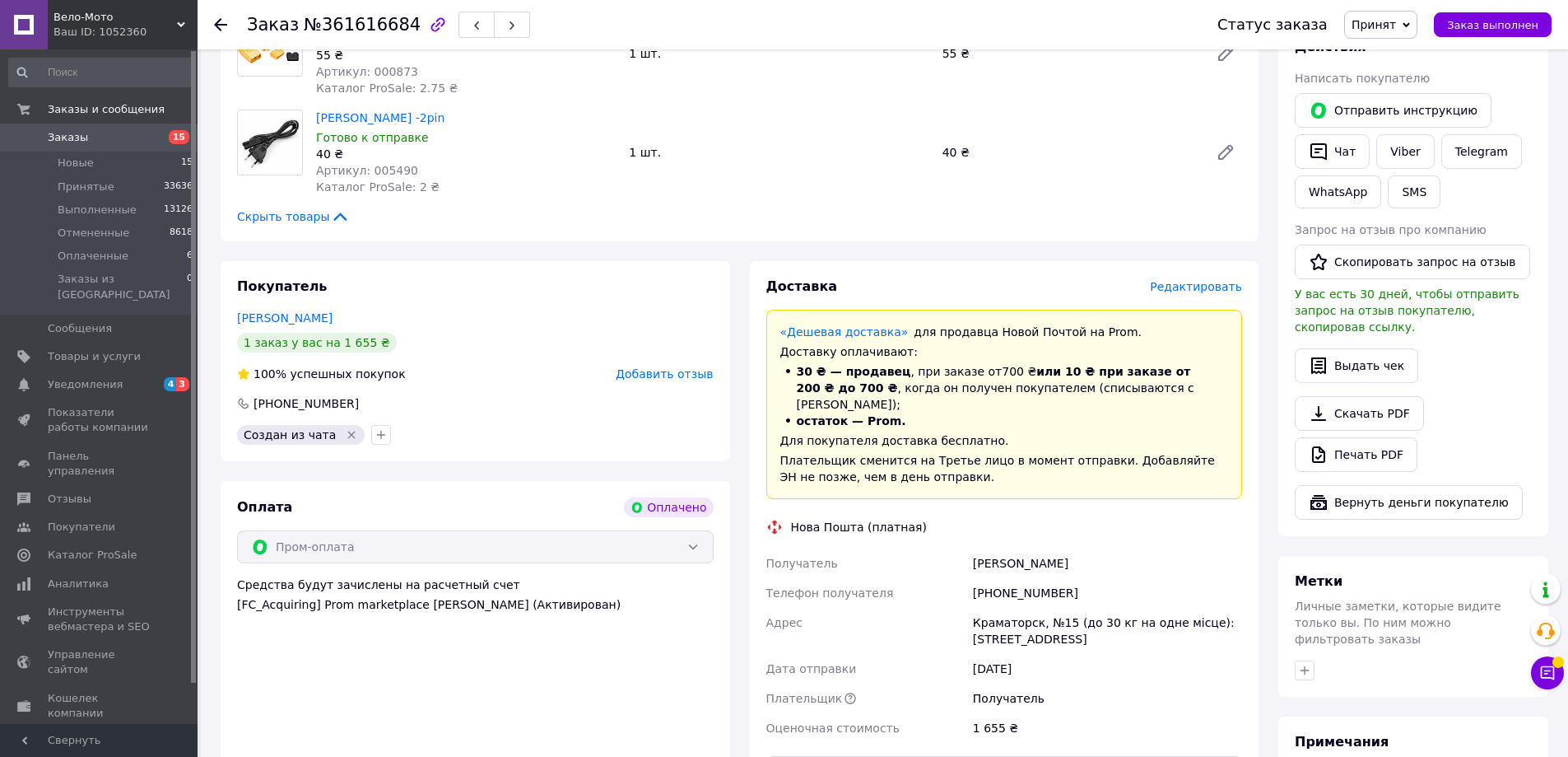
click at [1217, 288] on span "Редактировать" at bounding box center [1196, 286] width 92 height 13
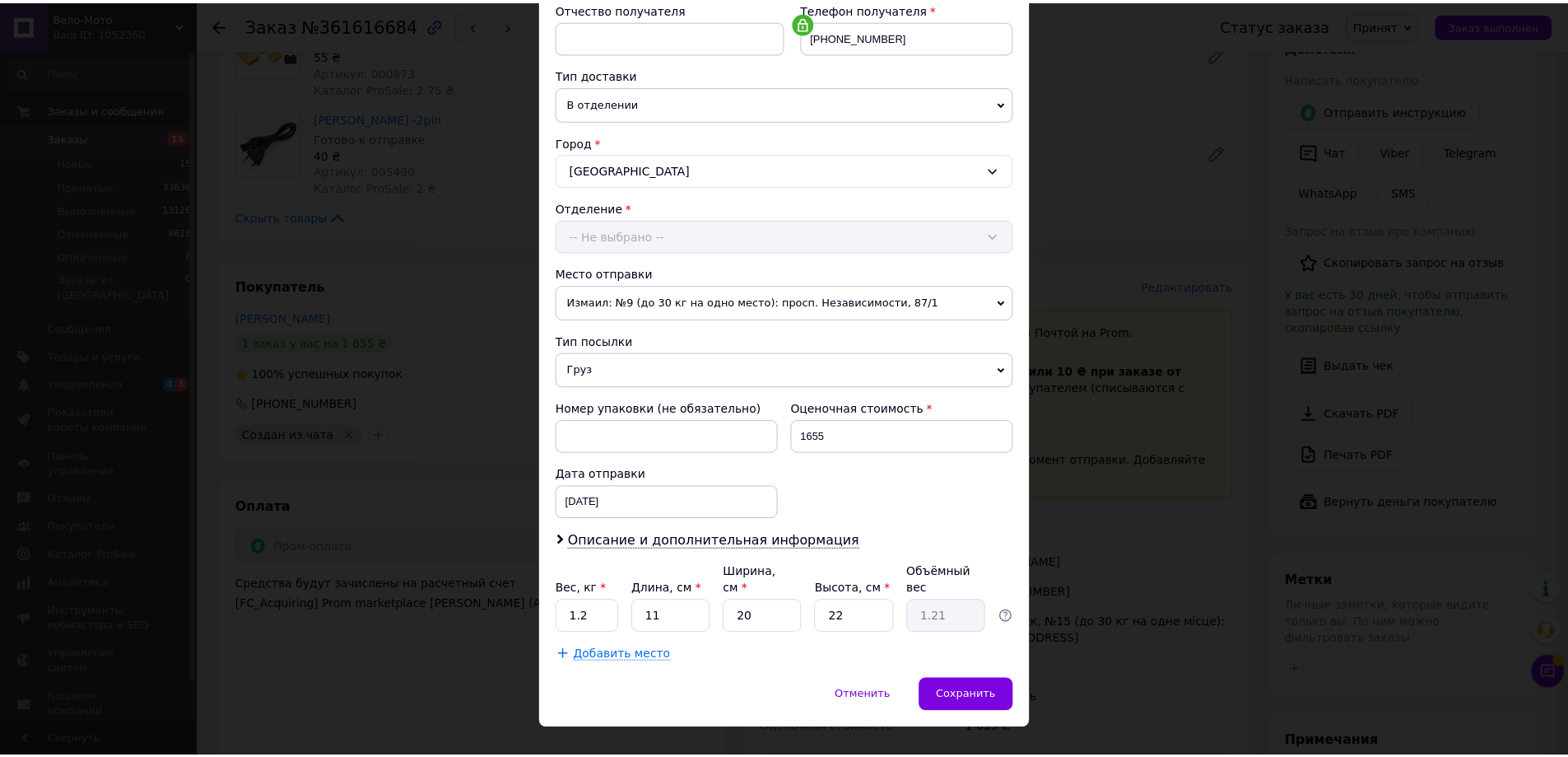
scroll to position [337, 0]
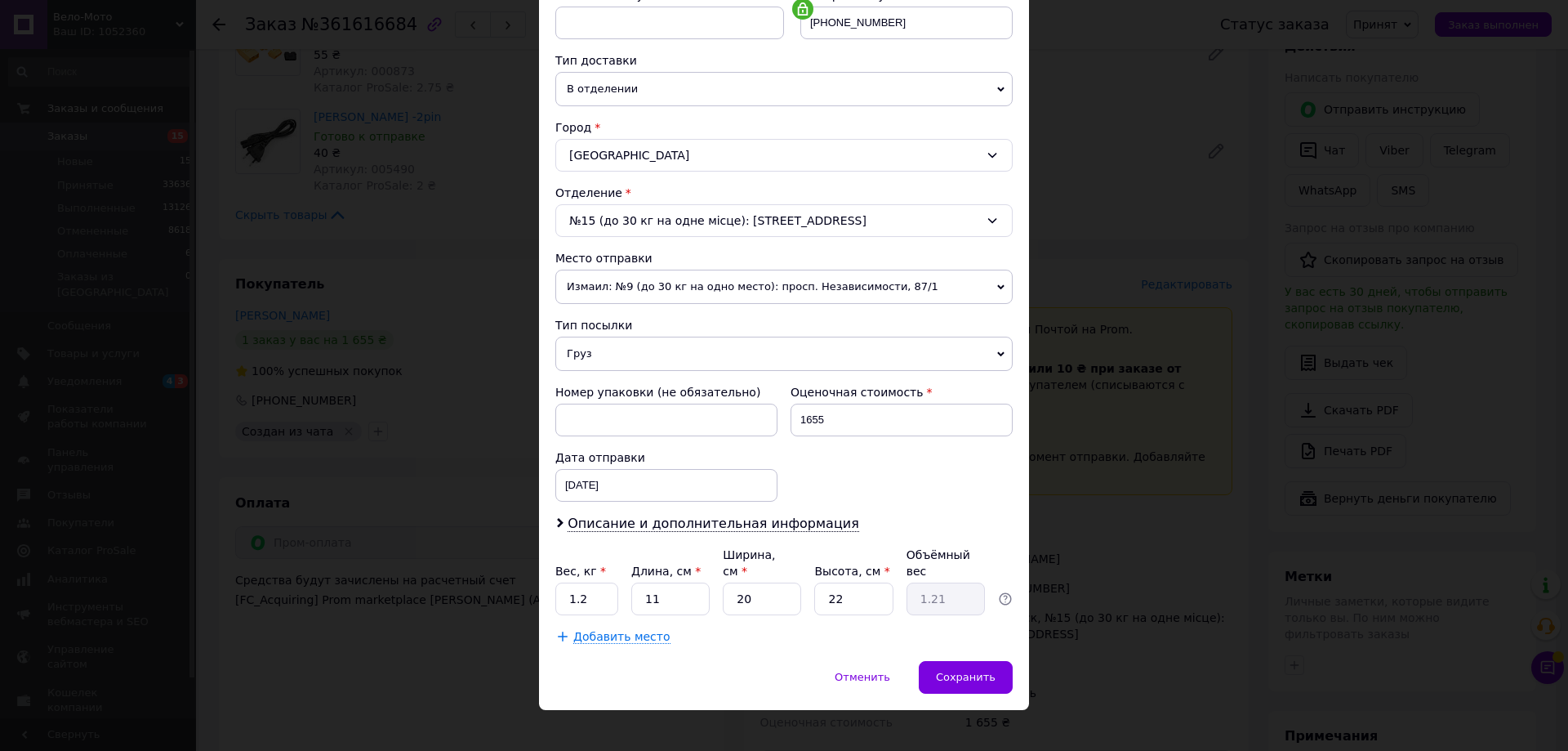
click at [1074, 232] on div "× Редактирование доставки Способ доставки Нова Пошта (платная) Плательщик Получ…" at bounding box center [784, 376] width 1568 height 751
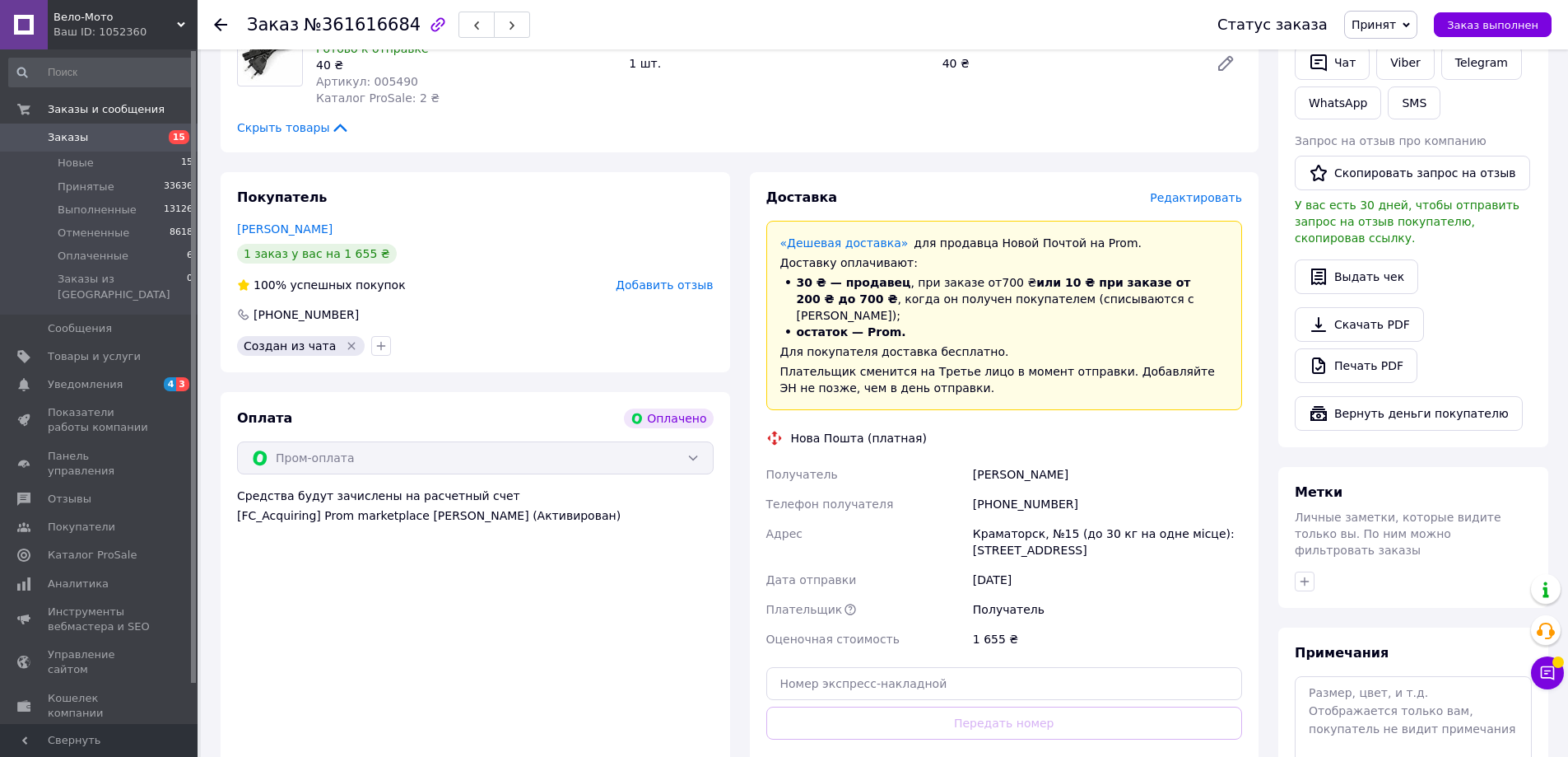
scroll to position [576, 0]
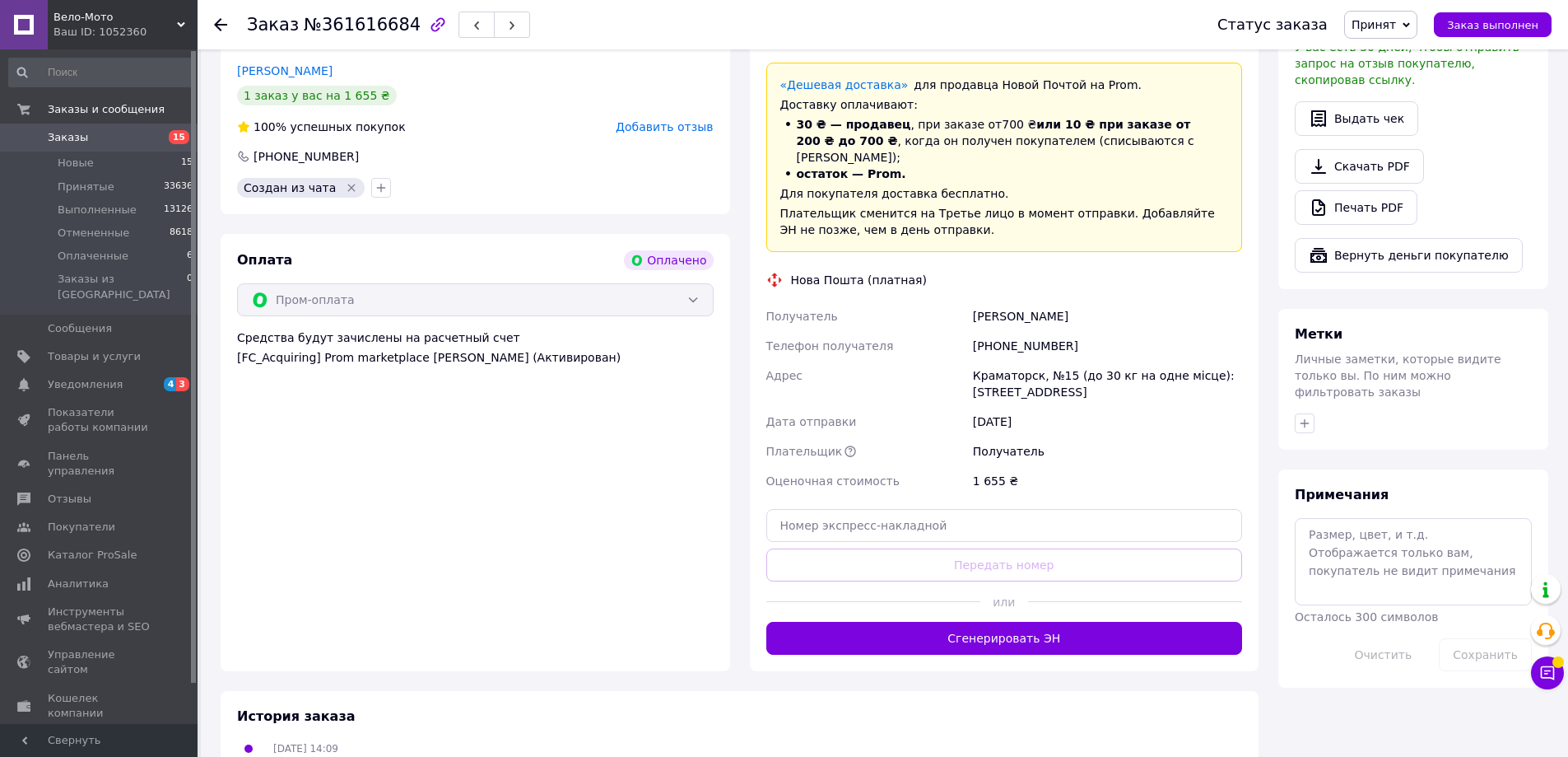
click at [1014, 629] on button "Сгенерировать ЭН" at bounding box center [1004, 637] width 476 height 33
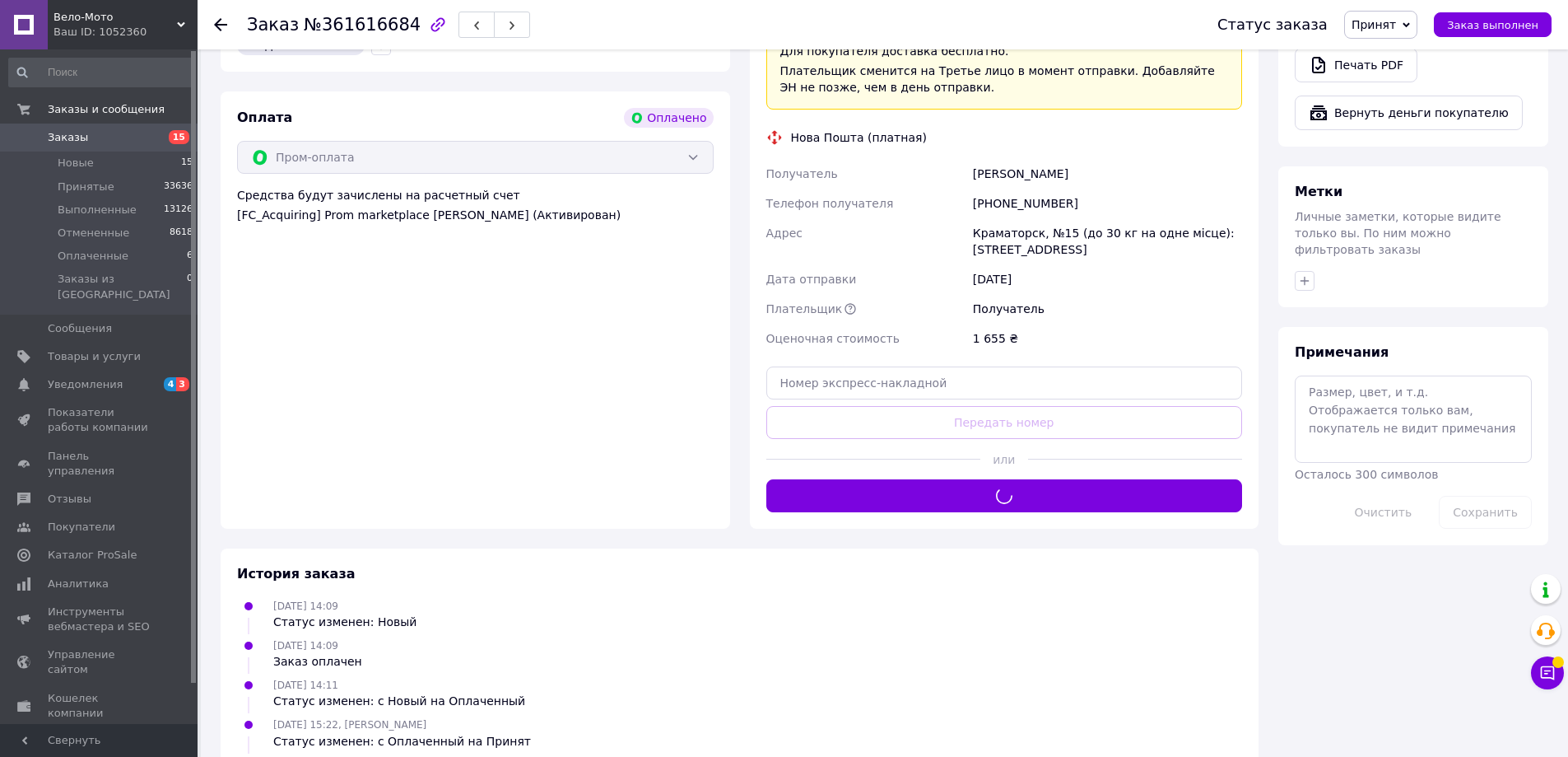
scroll to position [741, 0]
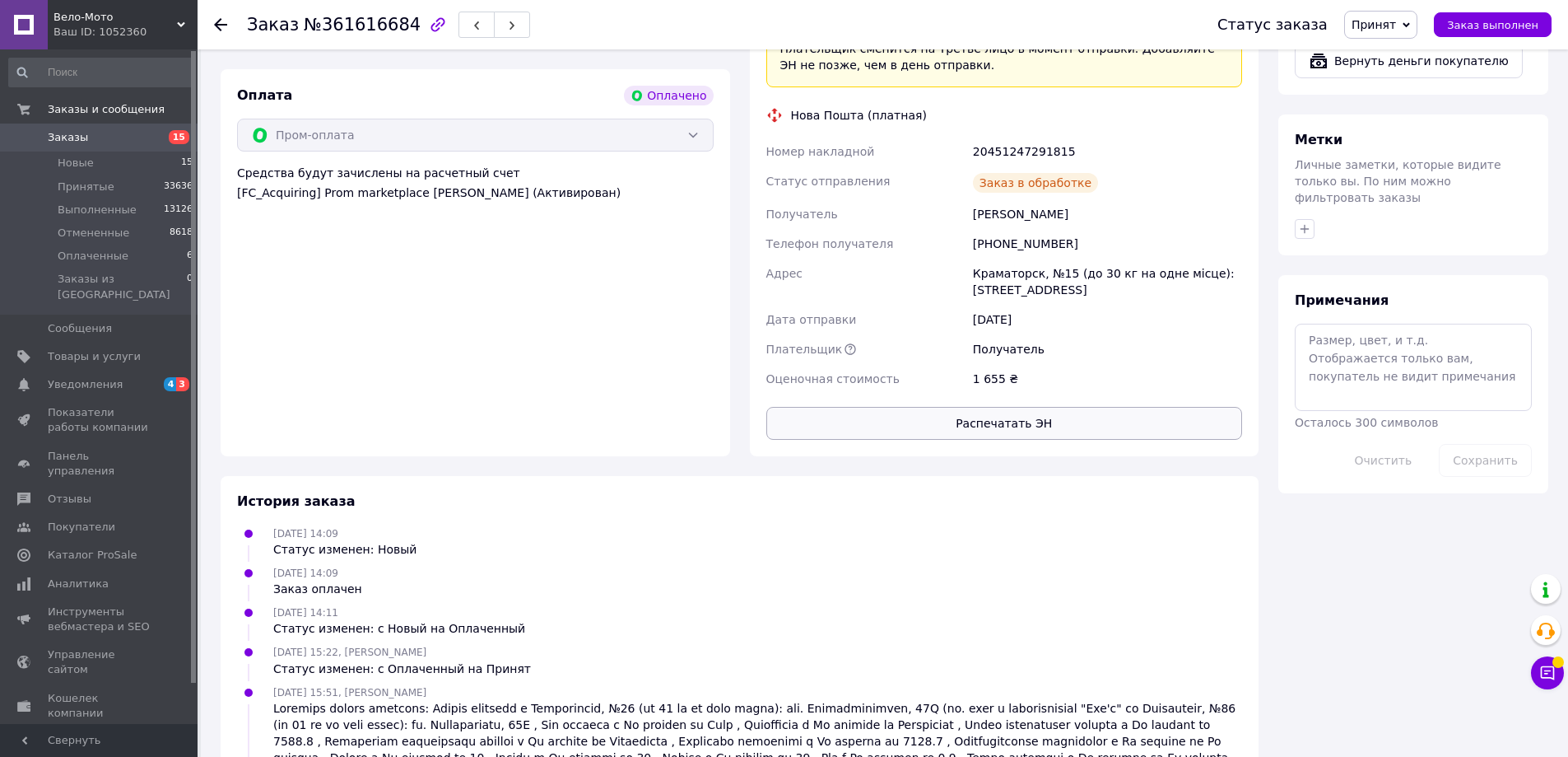
click at [1004, 410] on button "Распечатать ЭН" at bounding box center [1004, 423] width 476 height 33
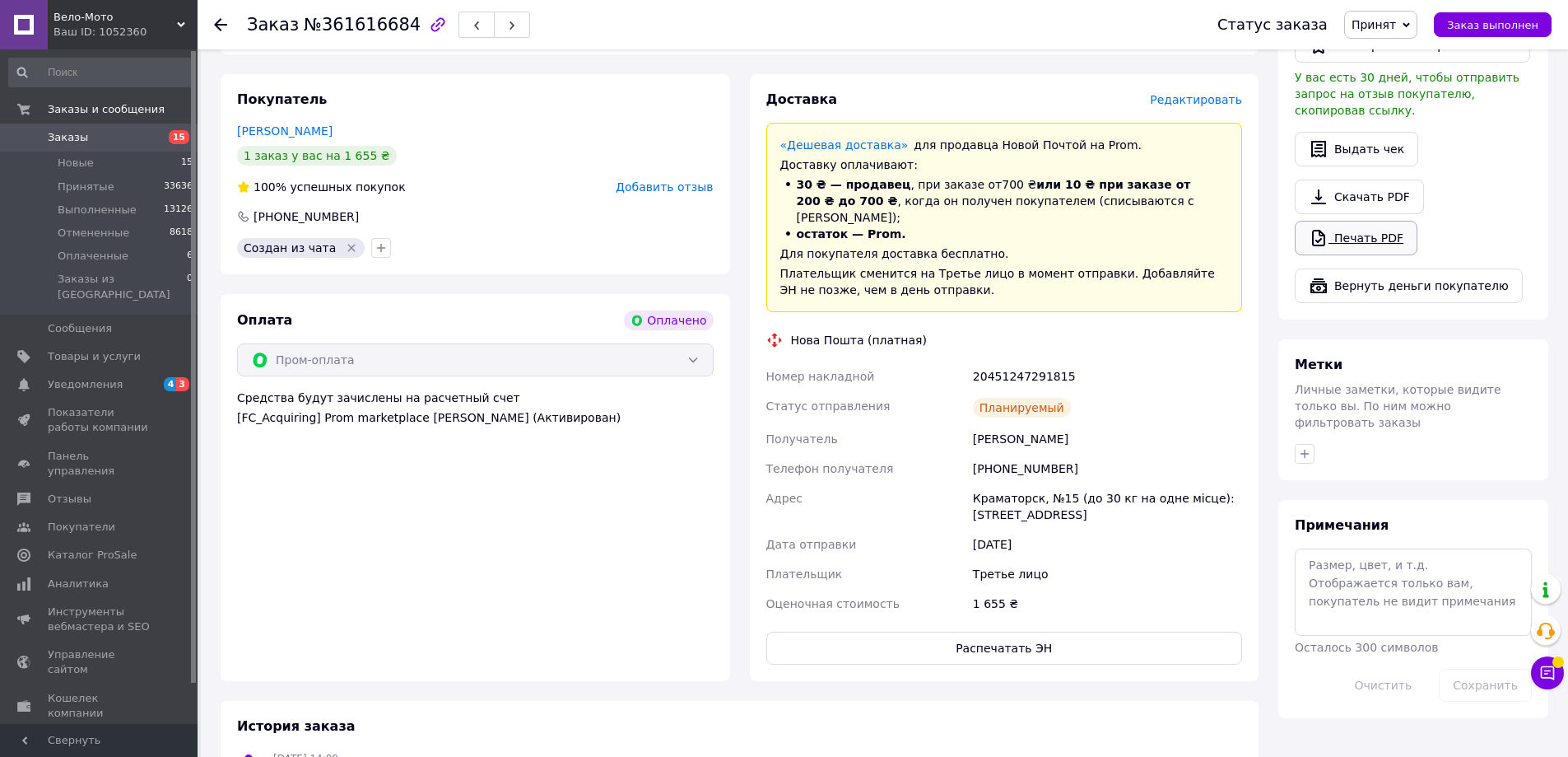
scroll to position [494, 0]
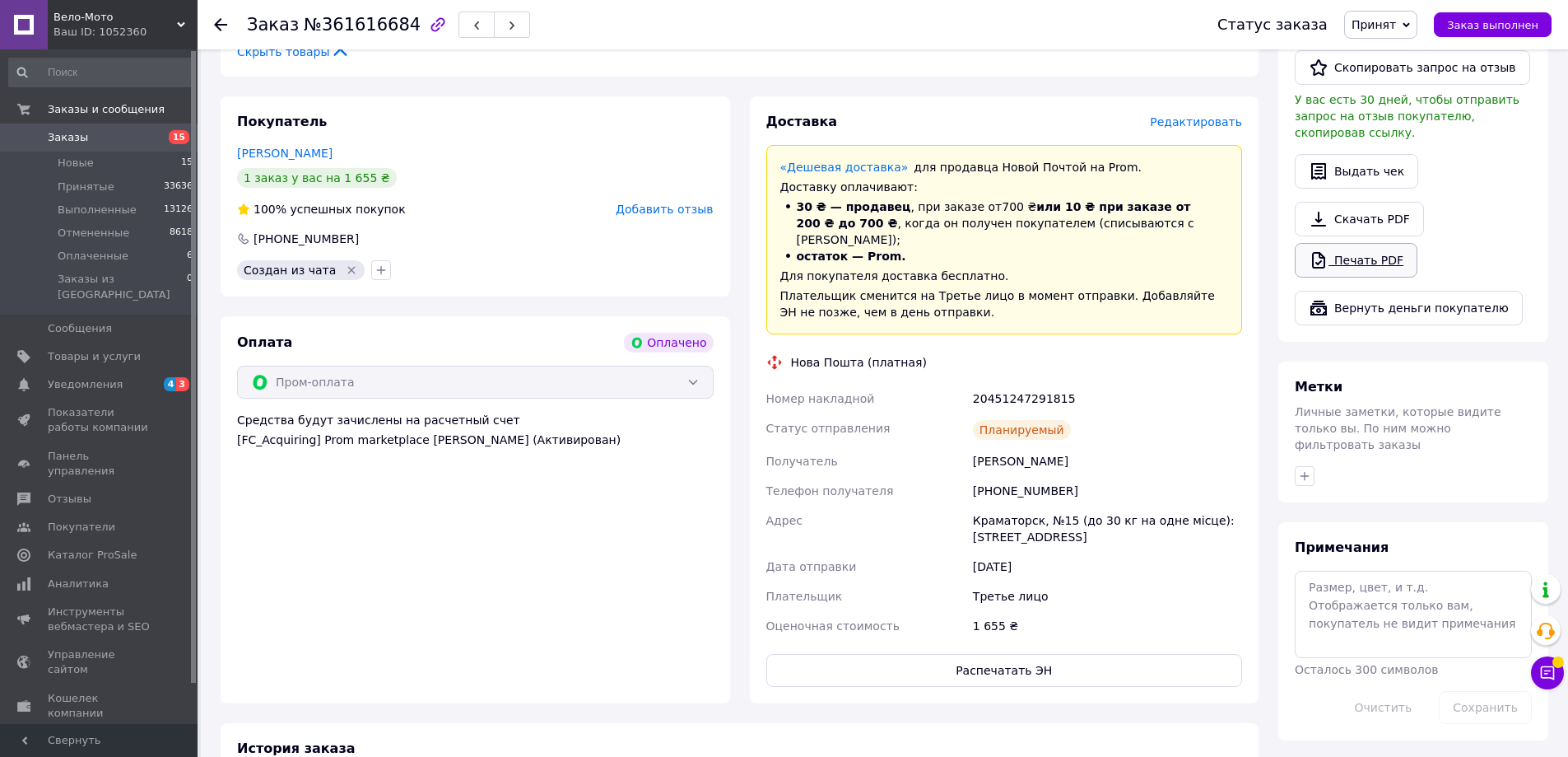
click at [1372, 245] on link "Печать PDF" at bounding box center [1356, 260] width 123 height 34
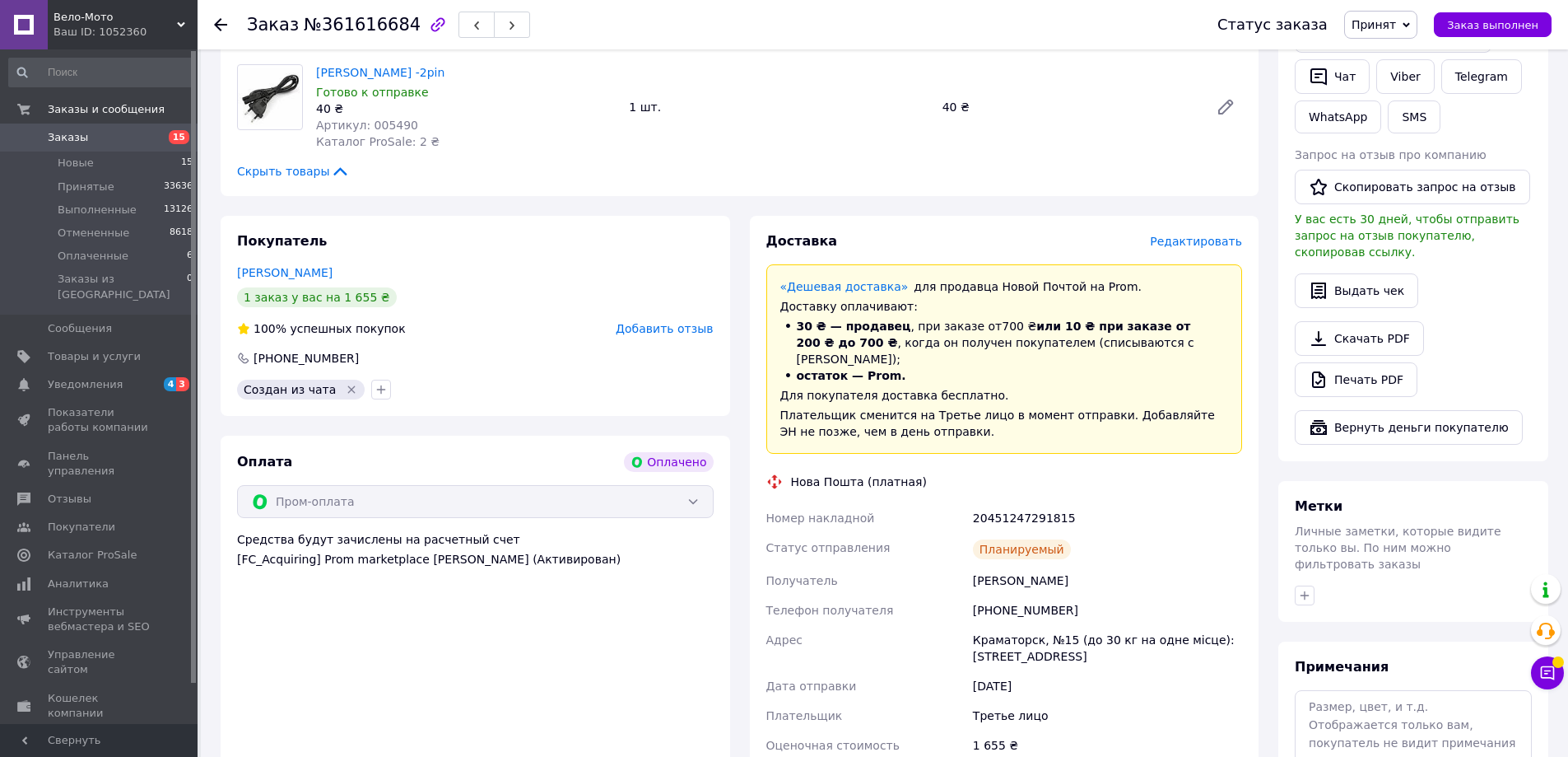
scroll to position [412, 0]
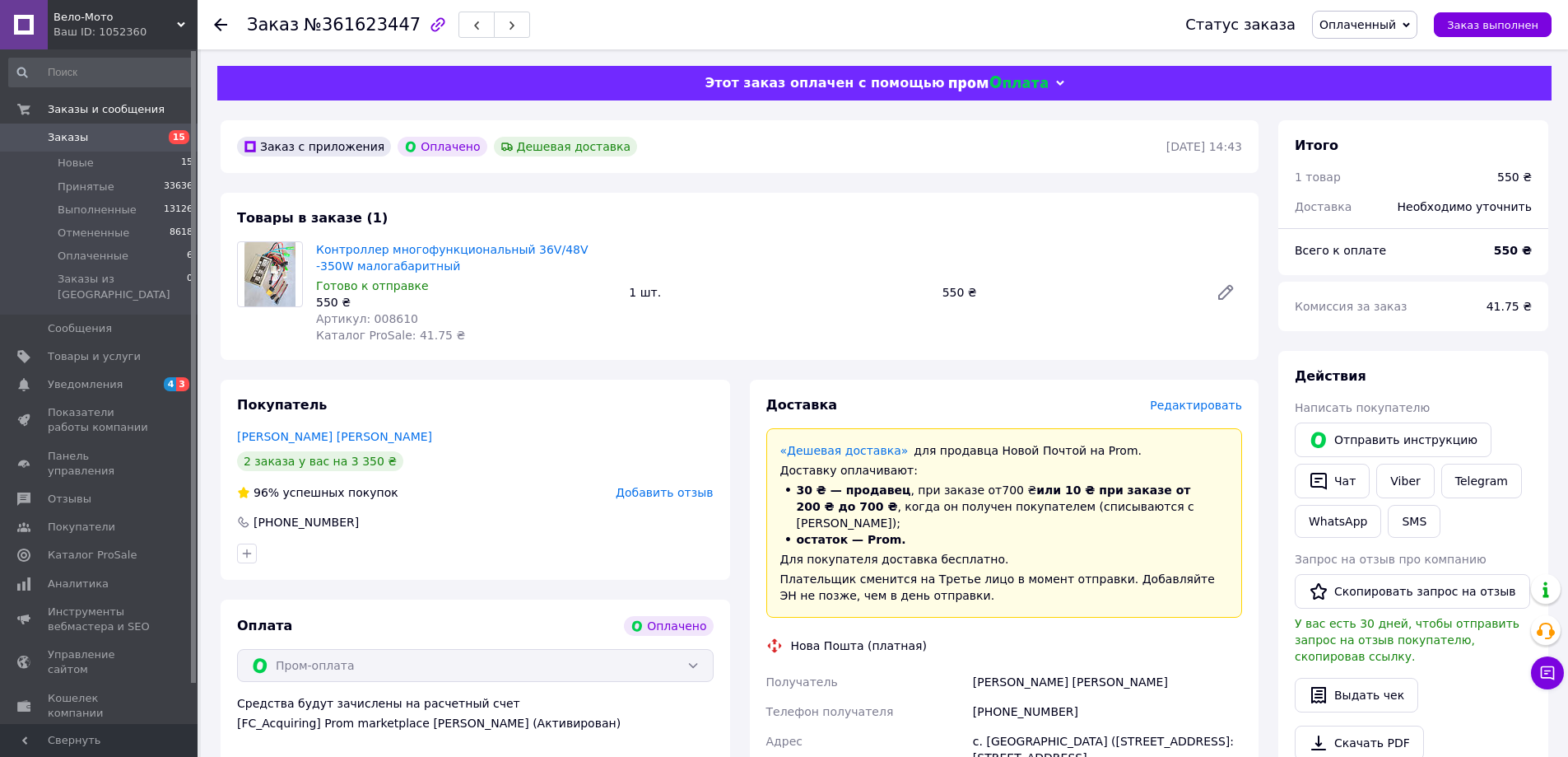
click at [1388, 25] on span "Оплаченный" at bounding box center [1357, 25] width 76 height 13
click at [1380, 52] on li "Принят" at bounding box center [1365, 58] width 104 height 25
click at [1185, 400] on div "Доставка Редактировать «Дешевая доставка»   для продавца Новой Почтой на Prom. …" at bounding box center [1005, 708] width 510 height 657
click at [1185, 400] on span "Редактировать" at bounding box center [1196, 405] width 92 height 13
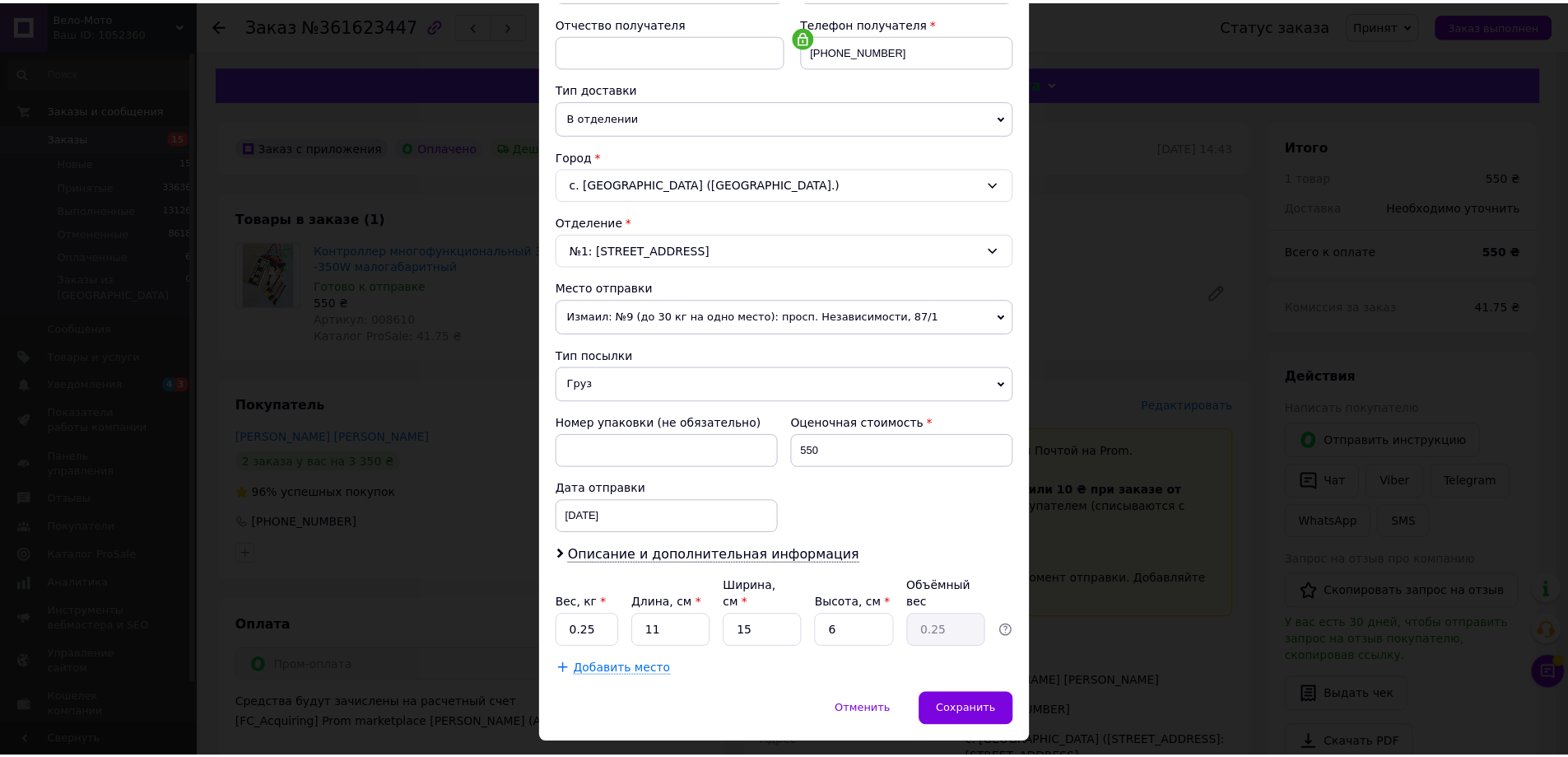
scroll to position [337, 0]
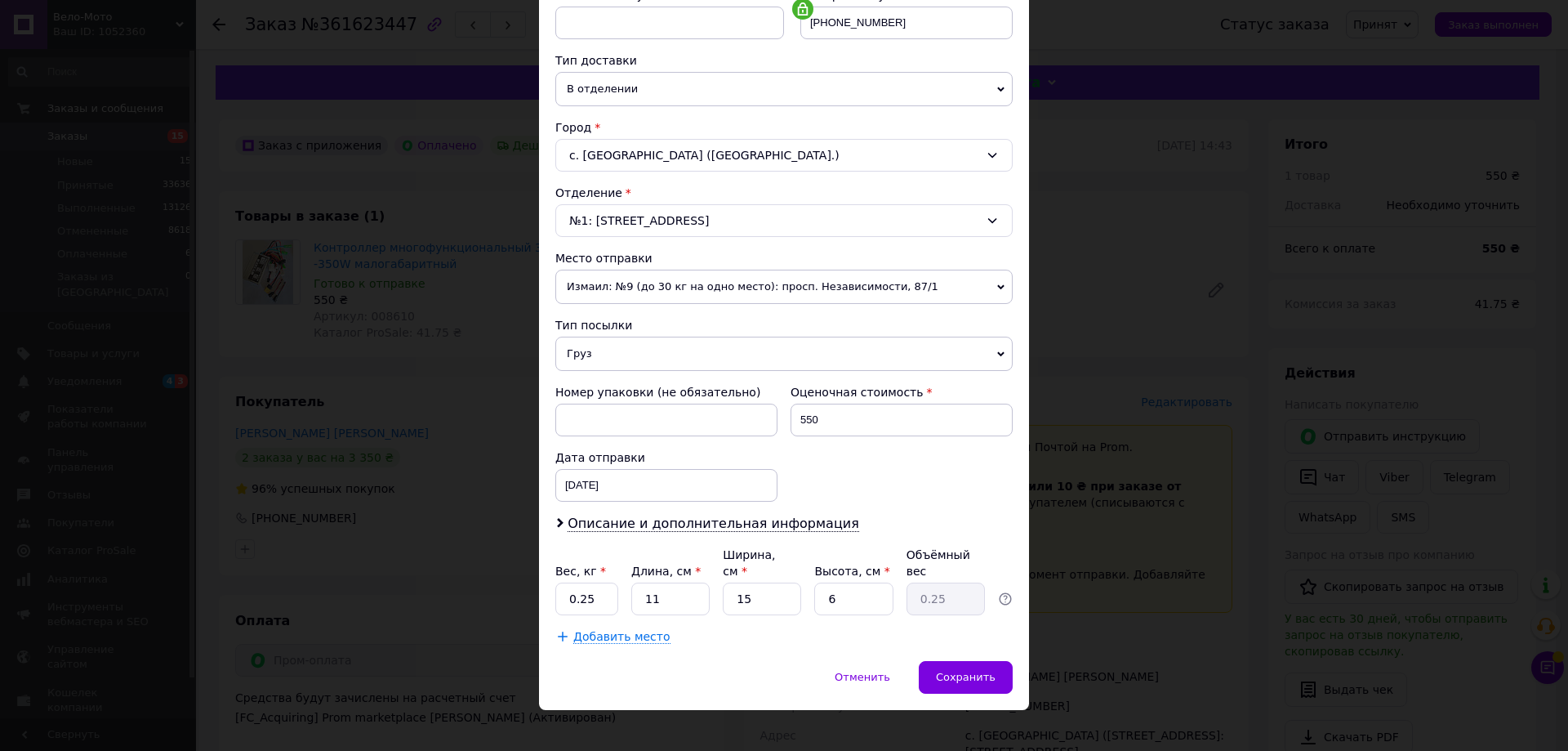
click at [1084, 315] on div "× Редактирование доставки Способ доставки Нова Пошта (платная) Плательщик Получ…" at bounding box center [784, 376] width 1568 height 751
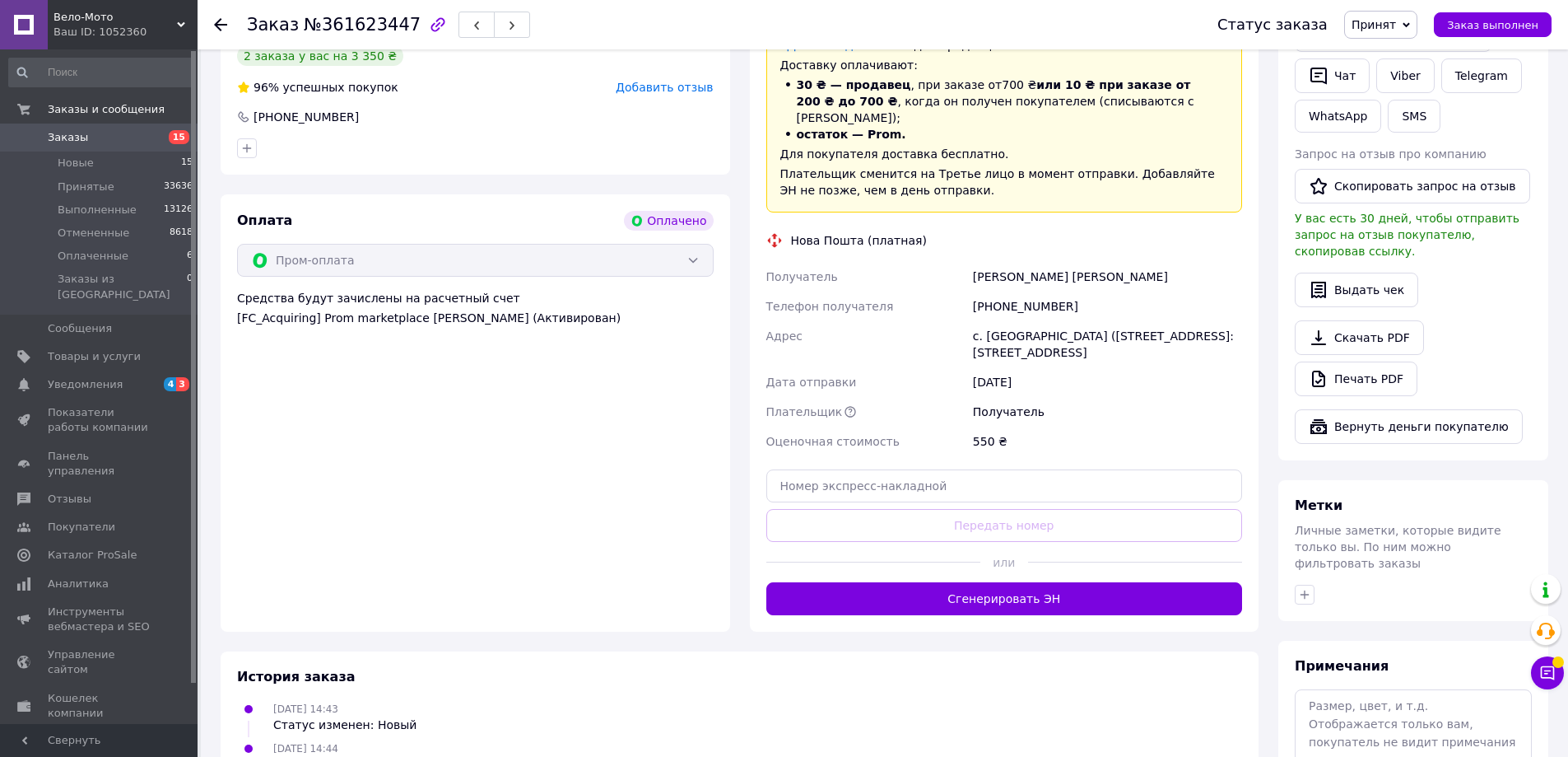
scroll to position [412, 0]
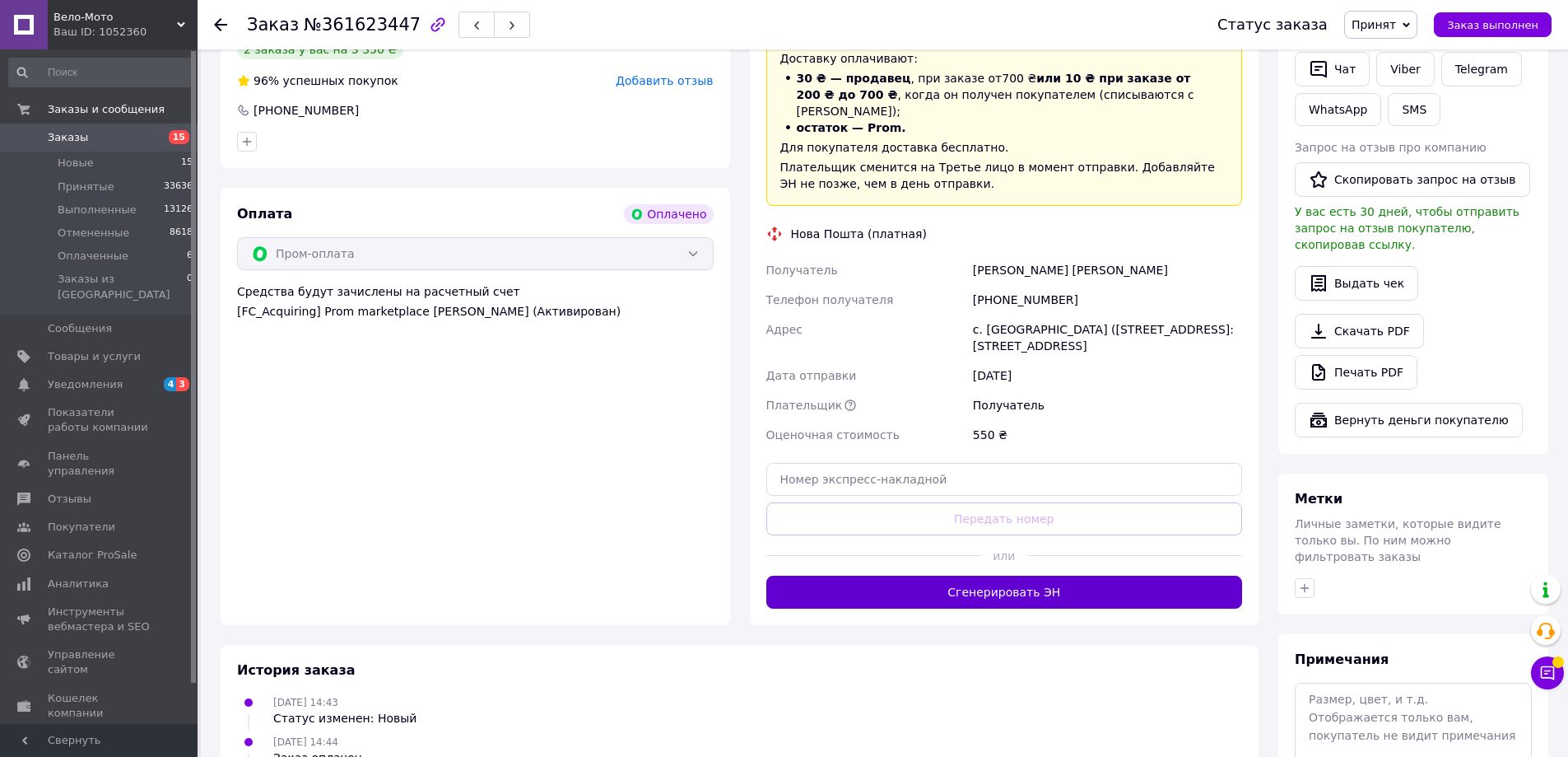
click at [999, 586] on button "Сгенерировать ЭН" at bounding box center [1004, 591] width 476 height 33
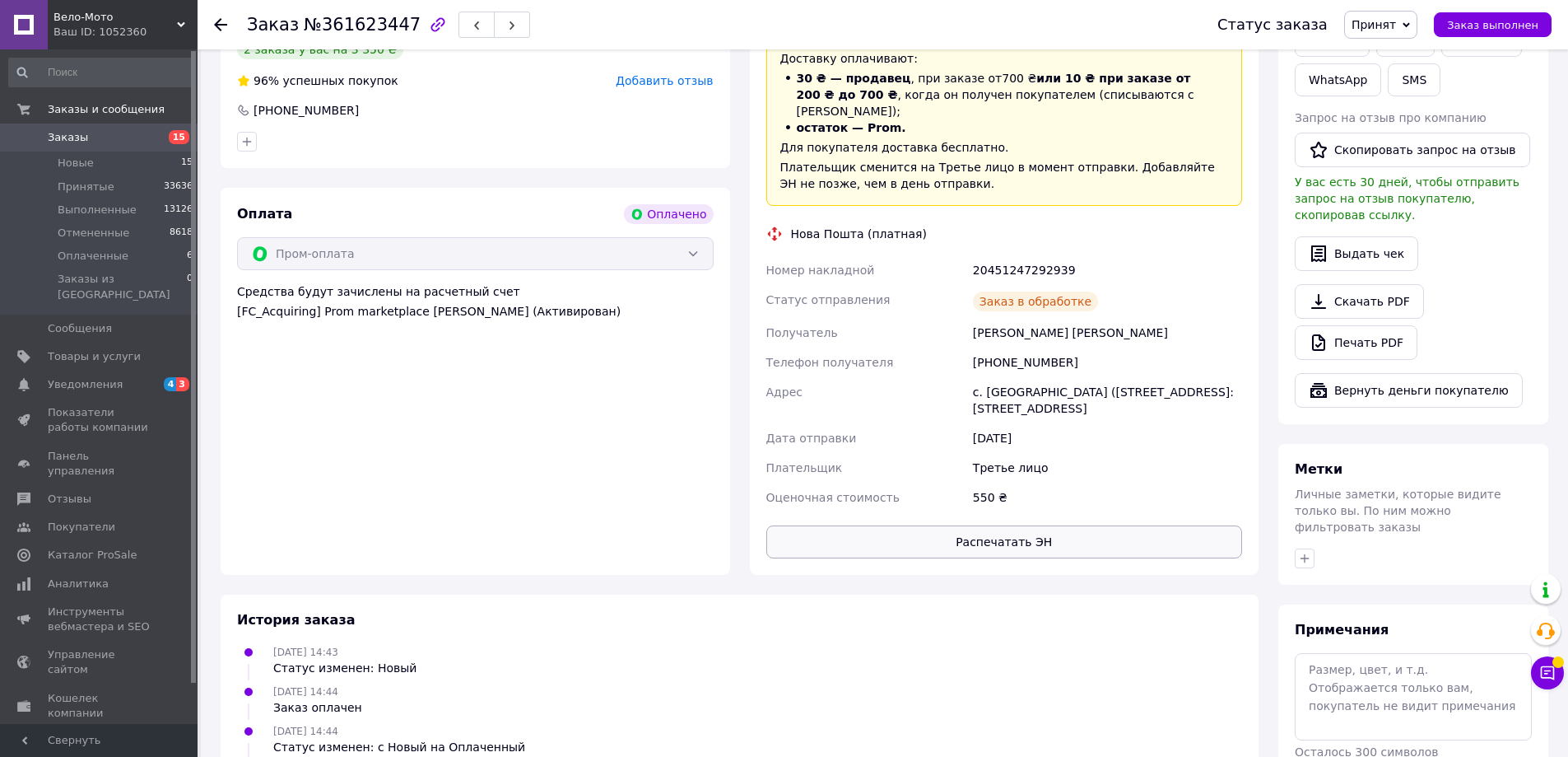
click at [1025, 525] on button "Распечатать ЭН" at bounding box center [1004, 541] width 476 height 33
click at [1367, 337] on link "Печать PDF" at bounding box center [1356, 342] width 123 height 34
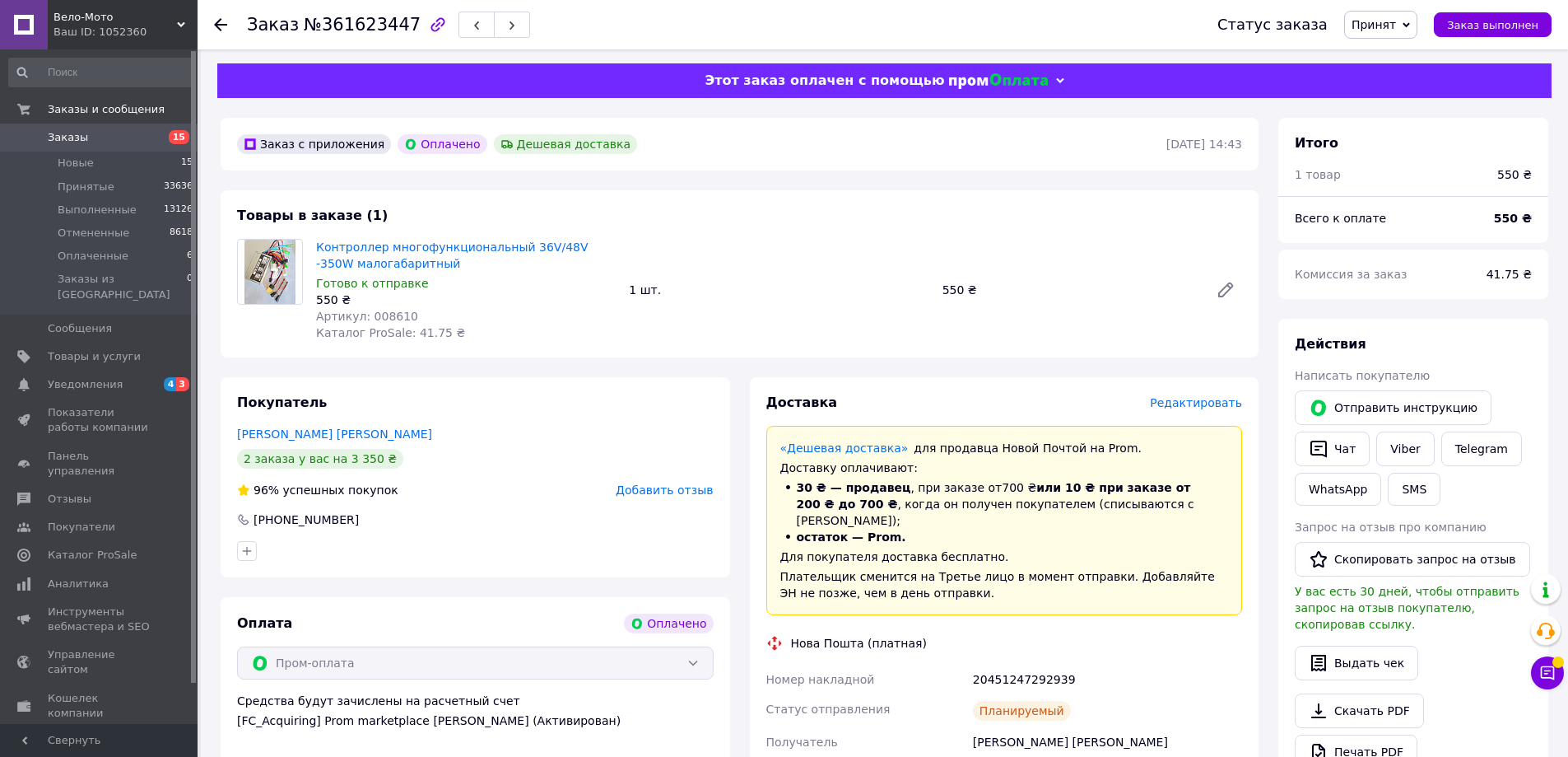
scroll to position [0, 0]
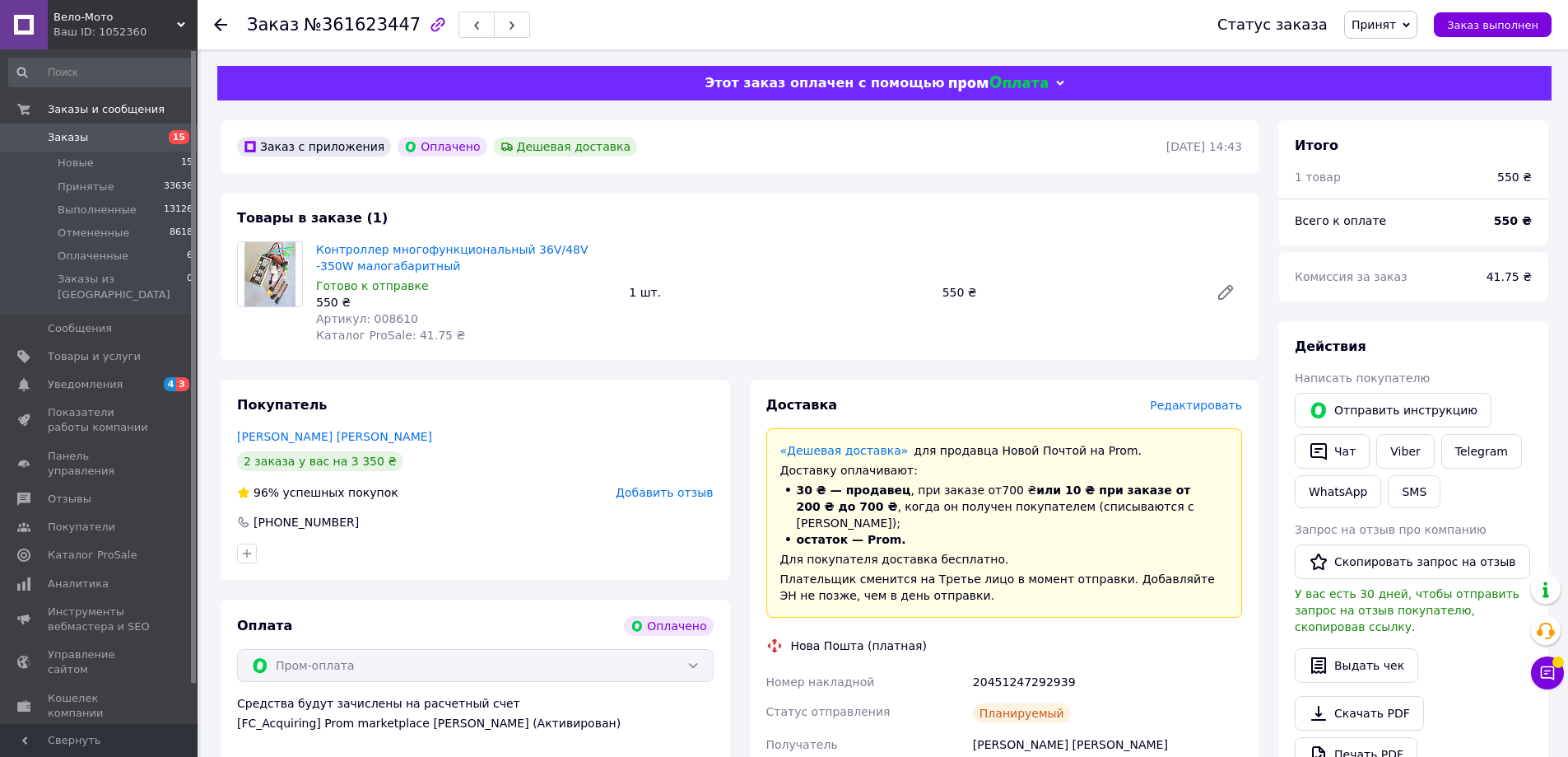
click at [747, 193] on div "Товары в заказе (1) Контроллер многофункциональный 36V/48V -350W малогабаритный…" at bounding box center [740, 276] width 1038 height 167
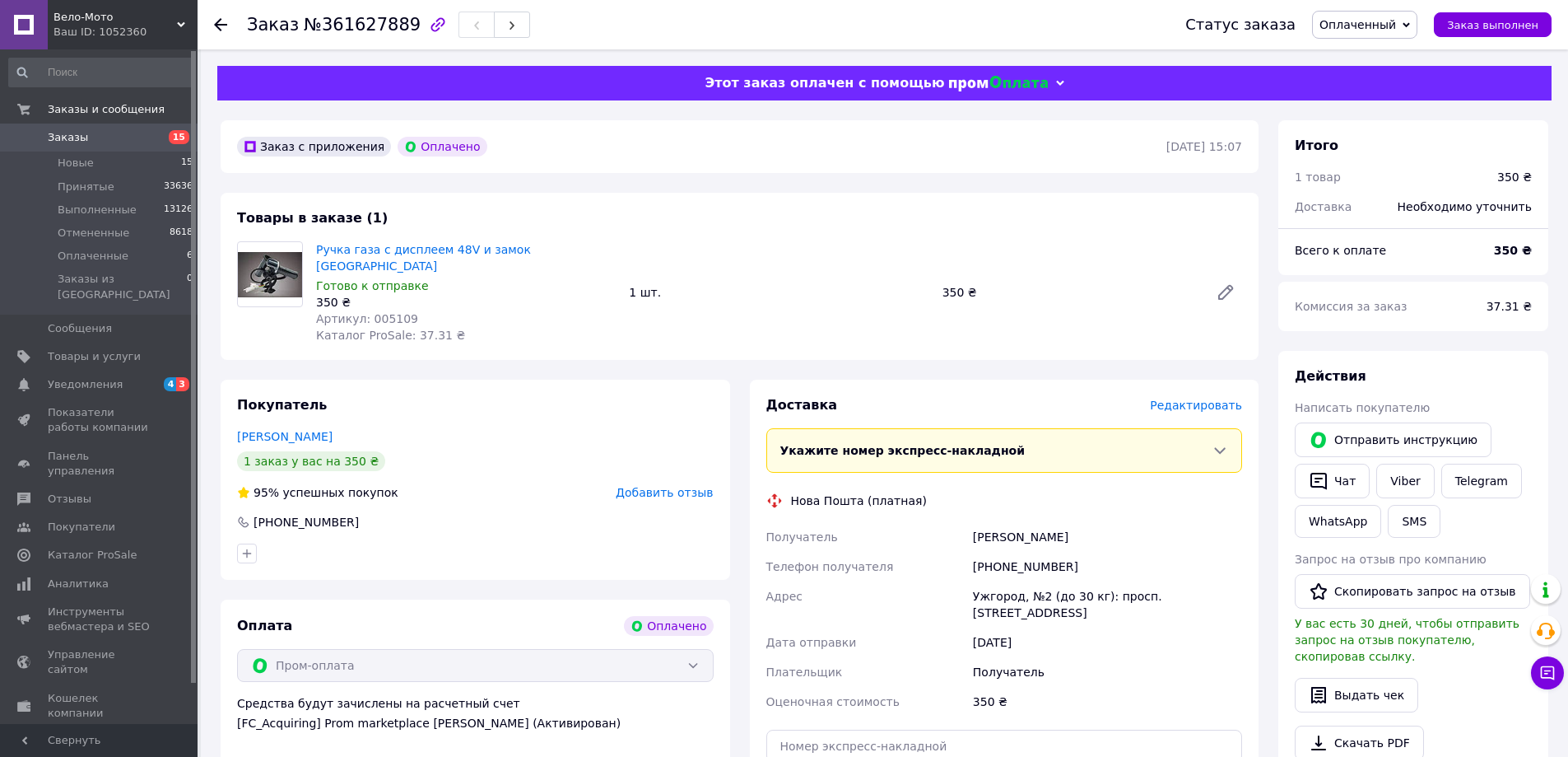
click at [1387, 25] on span "Оплаченный" at bounding box center [1357, 25] width 76 height 13
click at [1387, 56] on li "Принят" at bounding box center [1365, 58] width 104 height 25
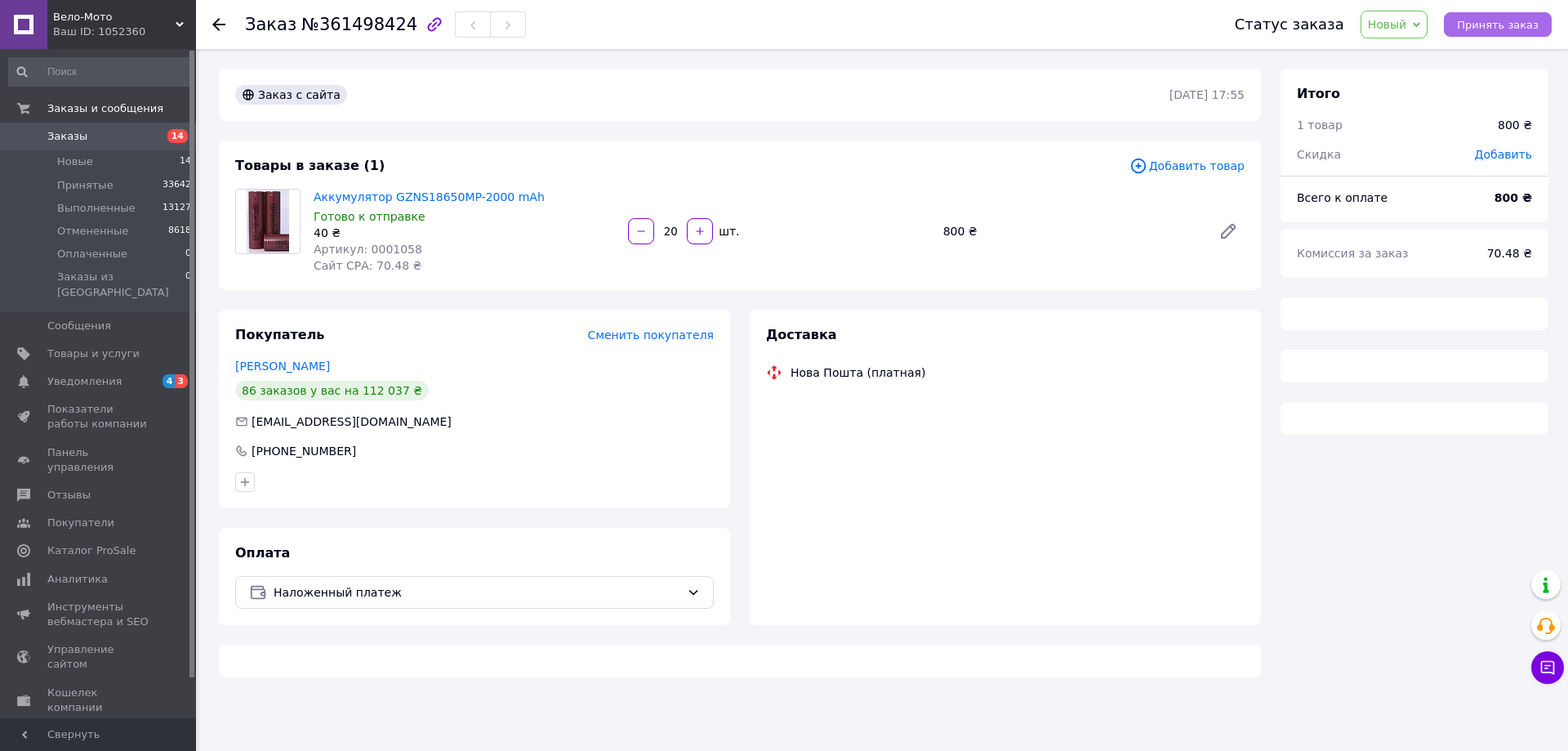
click at [1493, 28] on span "Принять заказ" at bounding box center [1497, 25] width 81 height 12
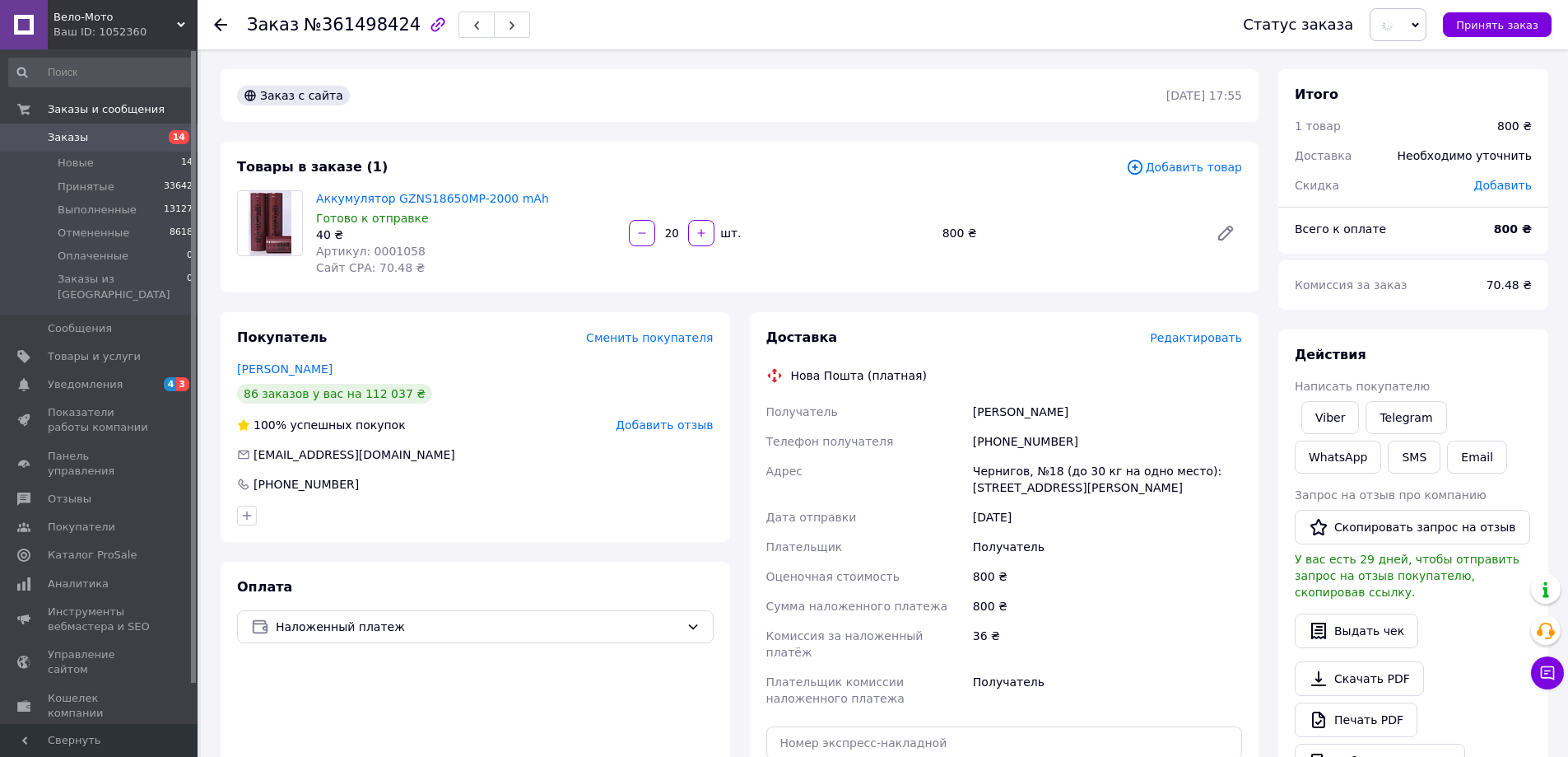
click at [1197, 336] on span "Редактировать" at bounding box center [1196, 337] width 92 height 13
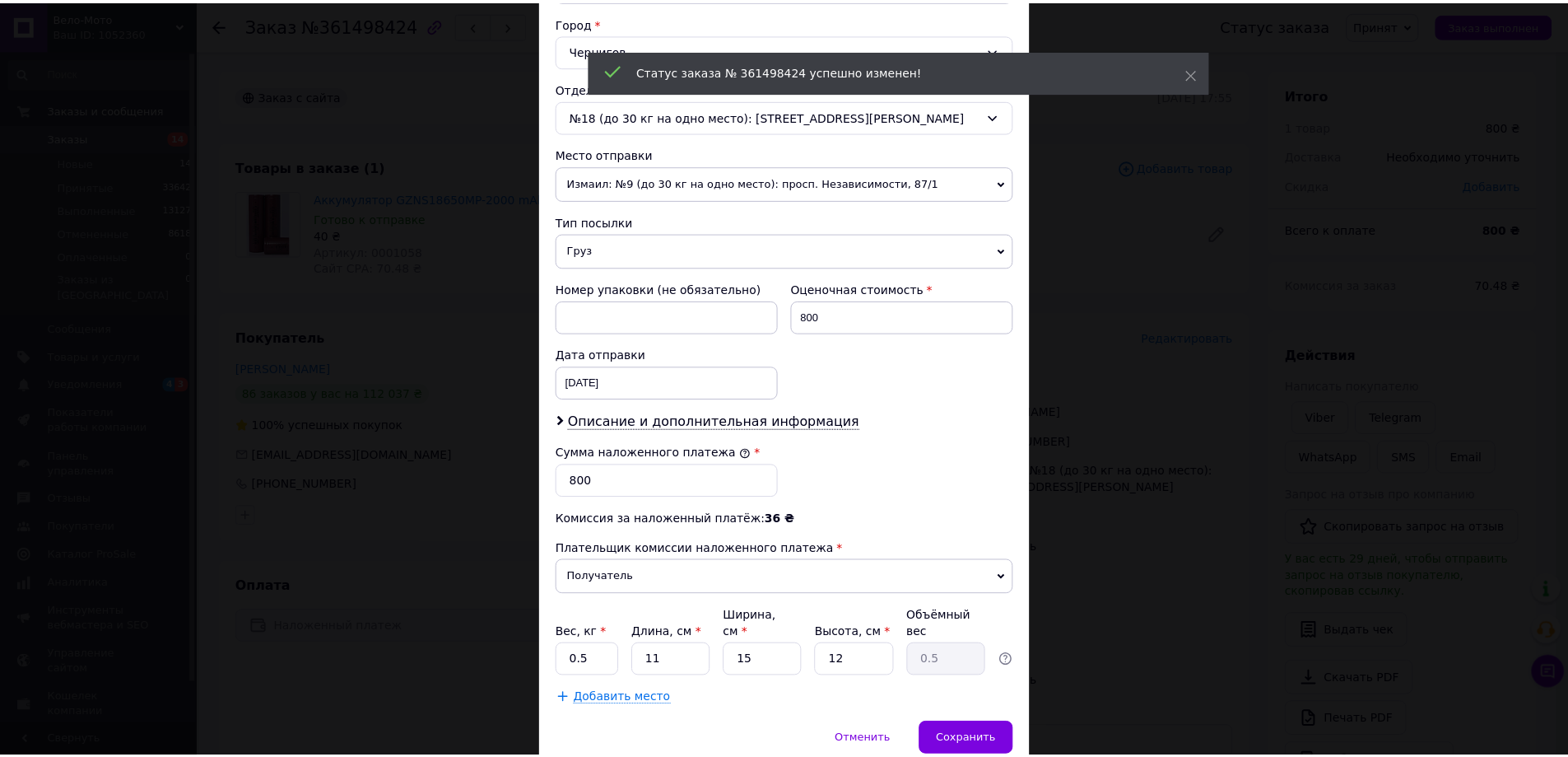
scroll to position [494, 0]
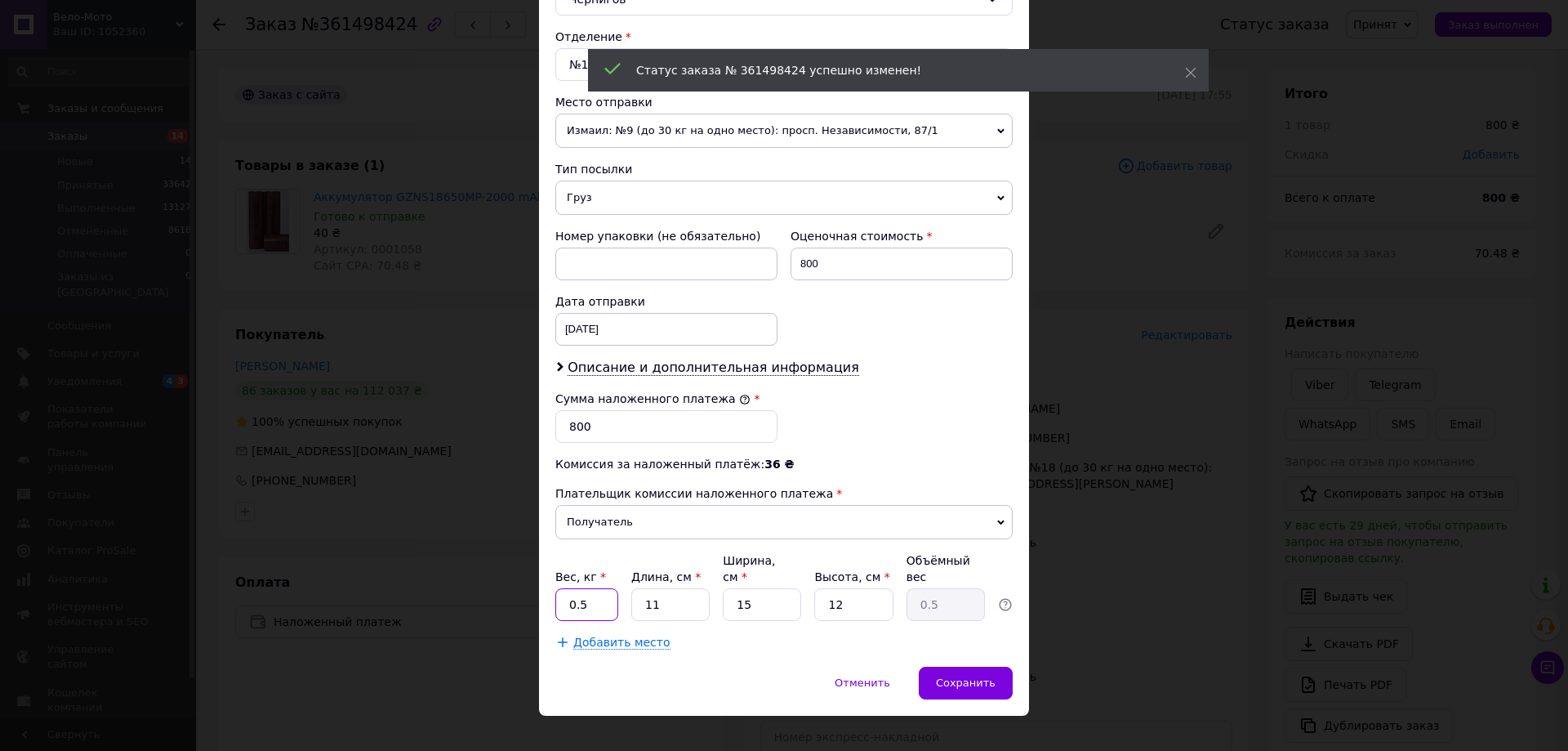
drag, startPoint x: 596, startPoint y: 599, endPoint x: 558, endPoint y: 593, distance: 38.5
click at [558, 593] on input "0.5" at bounding box center [587, 604] width 63 height 32
type input "1.2"
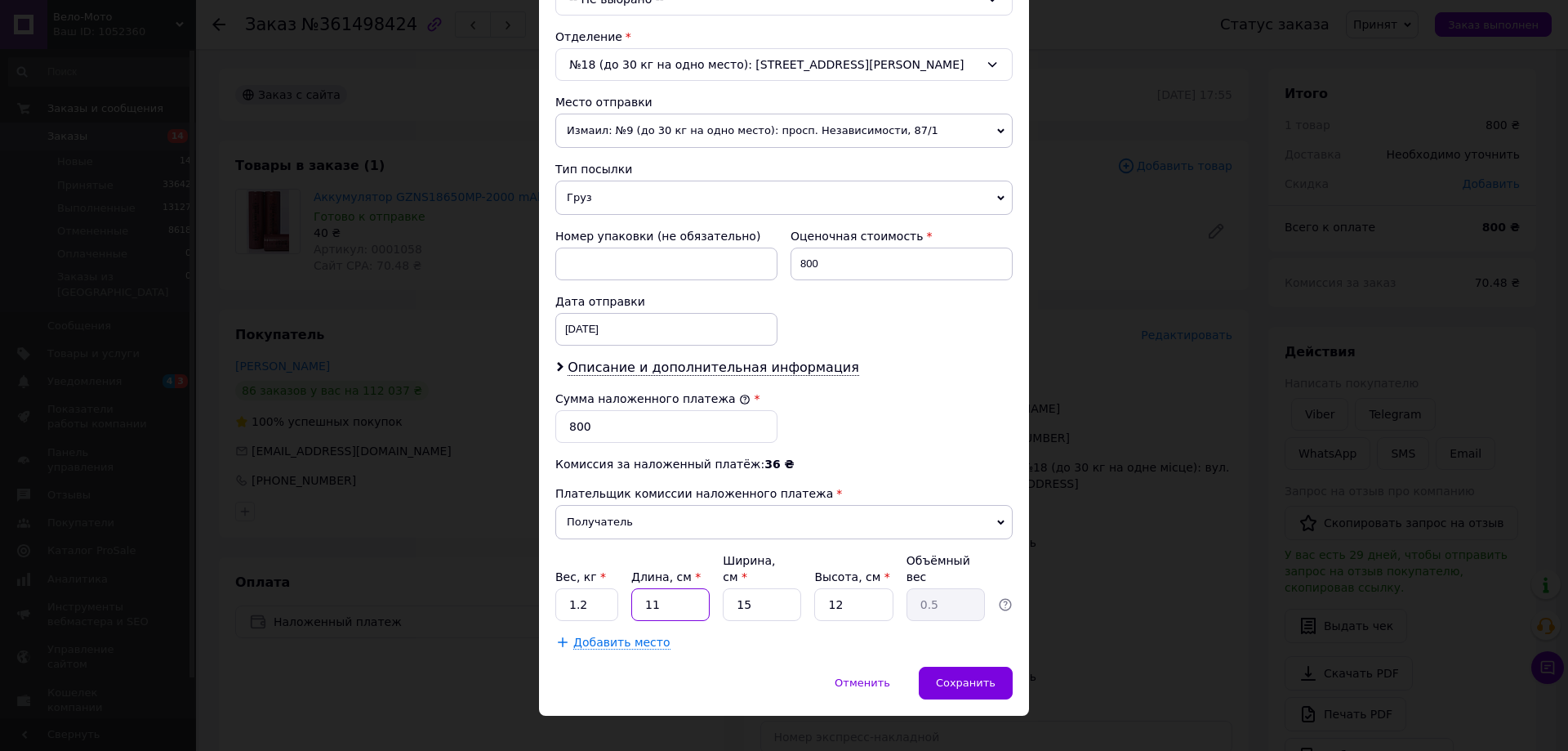
drag, startPoint x: 662, startPoint y: 592, endPoint x: 642, endPoint y: 591, distance: 20.0
click at [642, 591] on input "11" at bounding box center [670, 604] width 78 height 32
type input "2"
type input "0.1"
type input "25"
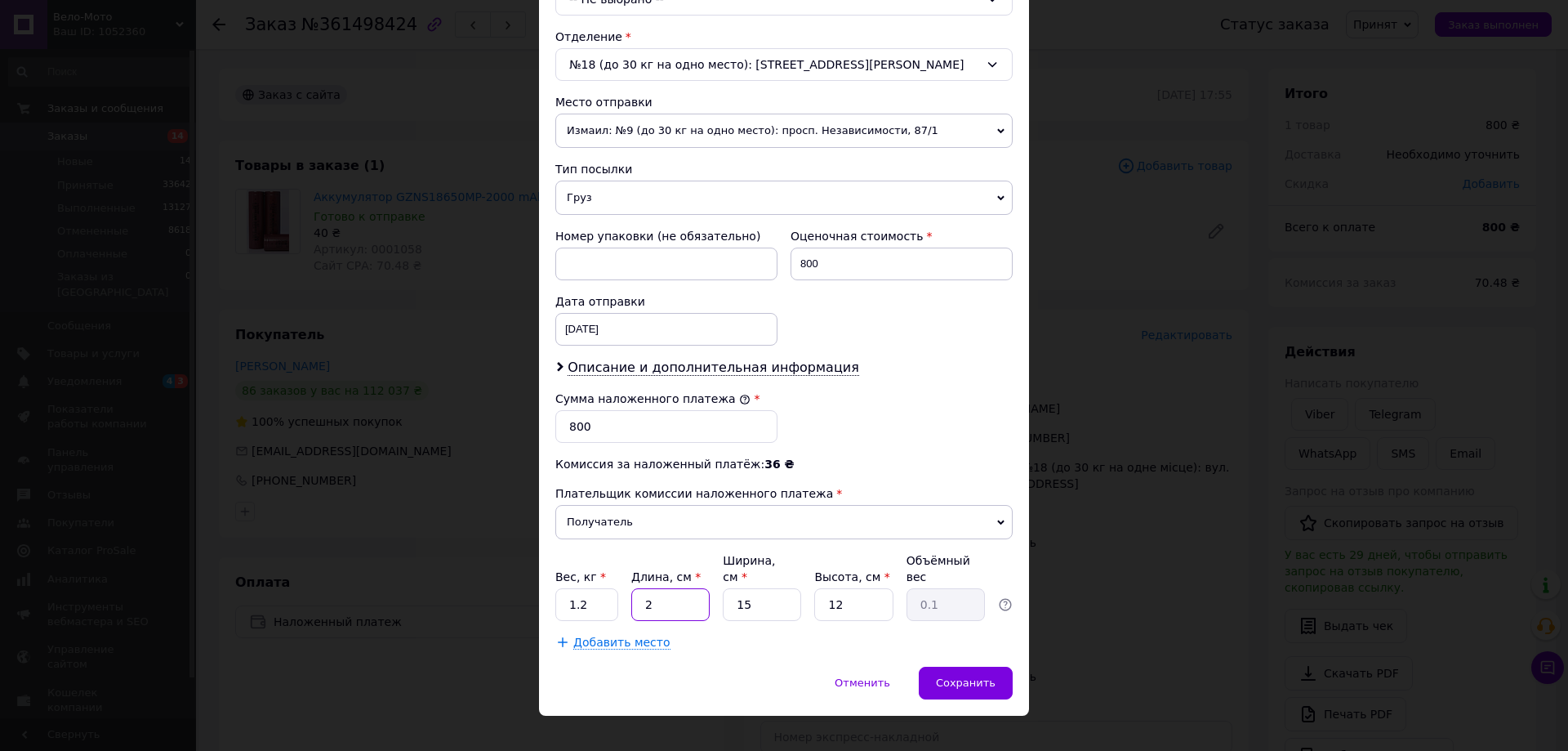
type input "1.13"
type input "25"
drag, startPoint x: 837, startPoint y: 587, endPoint x: 848, endPoint y: 591, distance: 11.7
click at [843, 589] on input "12" at bounding box center [853, 604] width 78 height 32
type input "15"
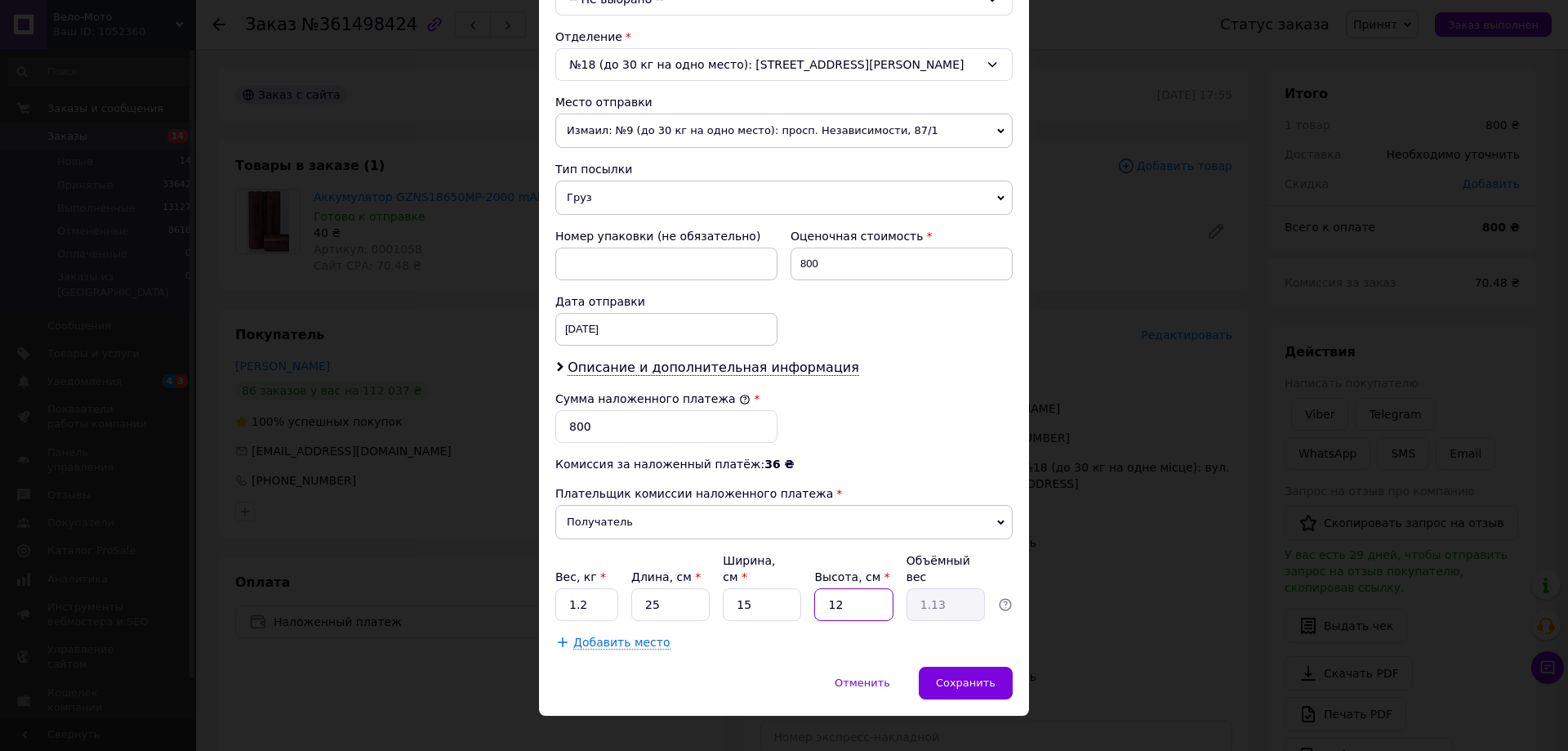
type input "1.41"
type input "15"
click at [1001, 666] on div "Сохранить" at bounding box center [965, 682] width 94 height 32
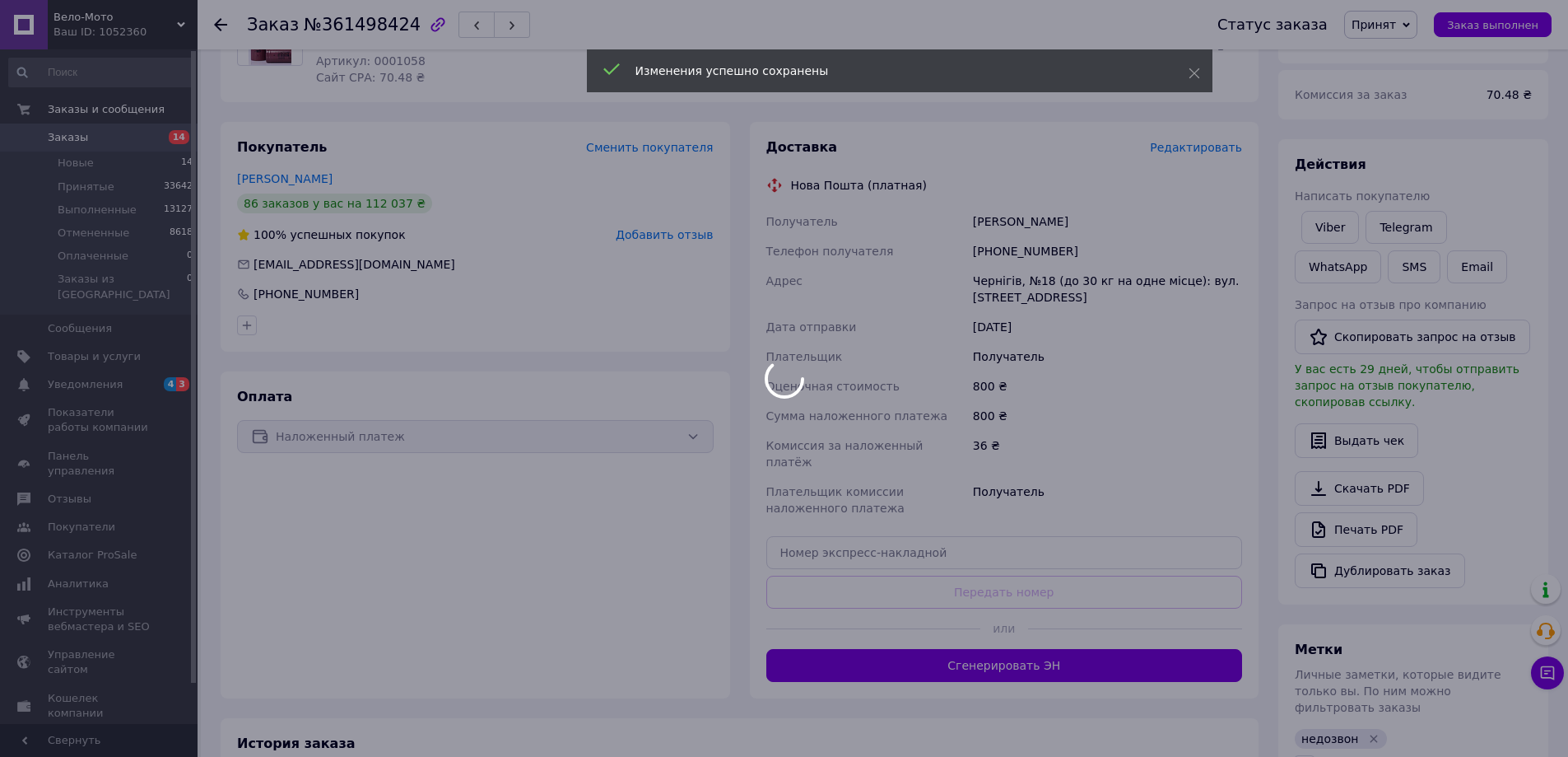
scroll to position [247, 0]
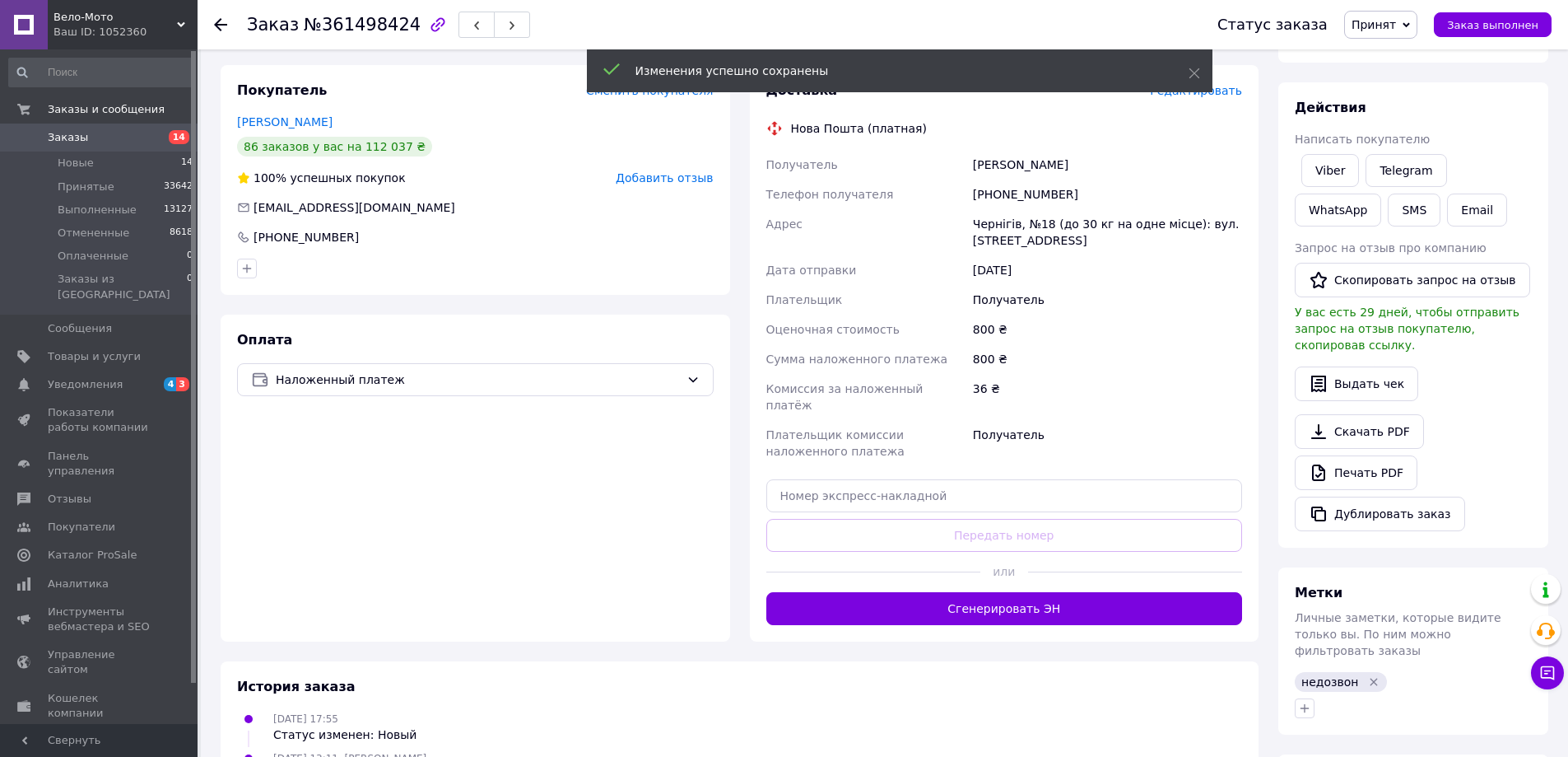
click at [1025, 592] on button "Сгенерировать ЭН" at bounding box center [1004, 608] width 476 height 33
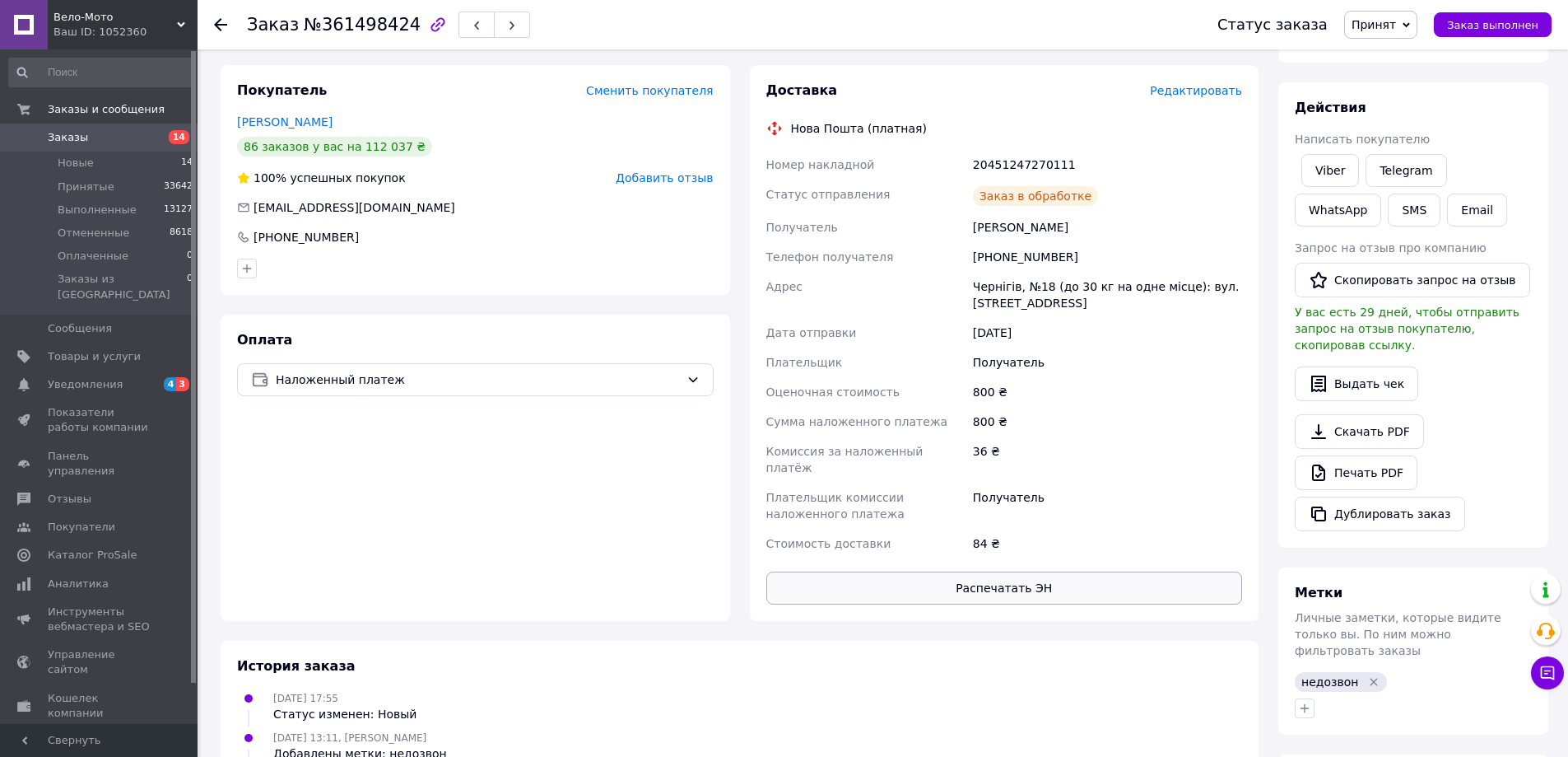
click at [1032, 574] on button "Распечатать ЭН" at bounding box center [1004, 587] width 476 height 33
click at [1355, 460] on link "Печать PDF" at bounding box center [1356, 472] width 123 height 34
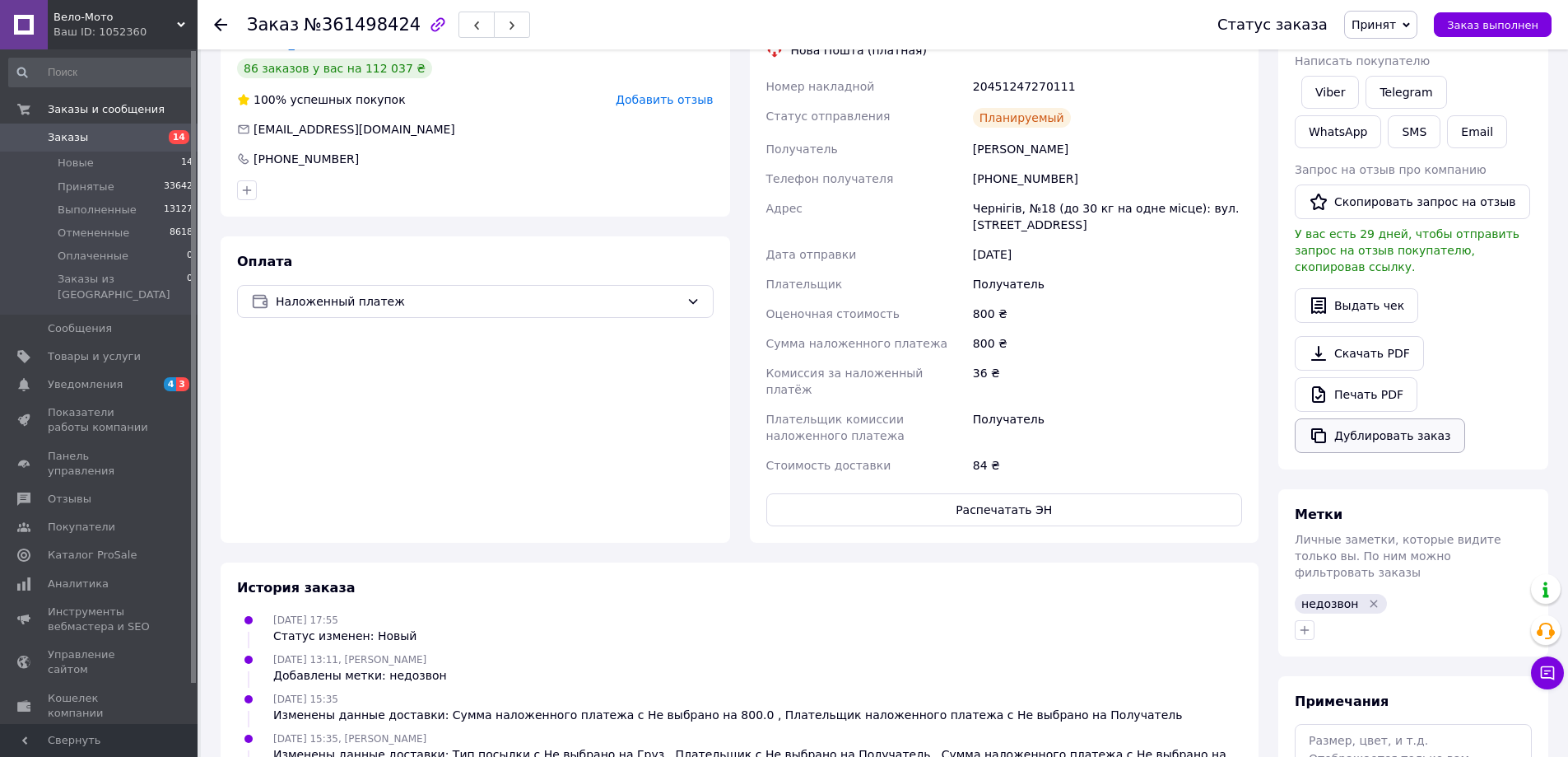
scroll to position [329, 0]
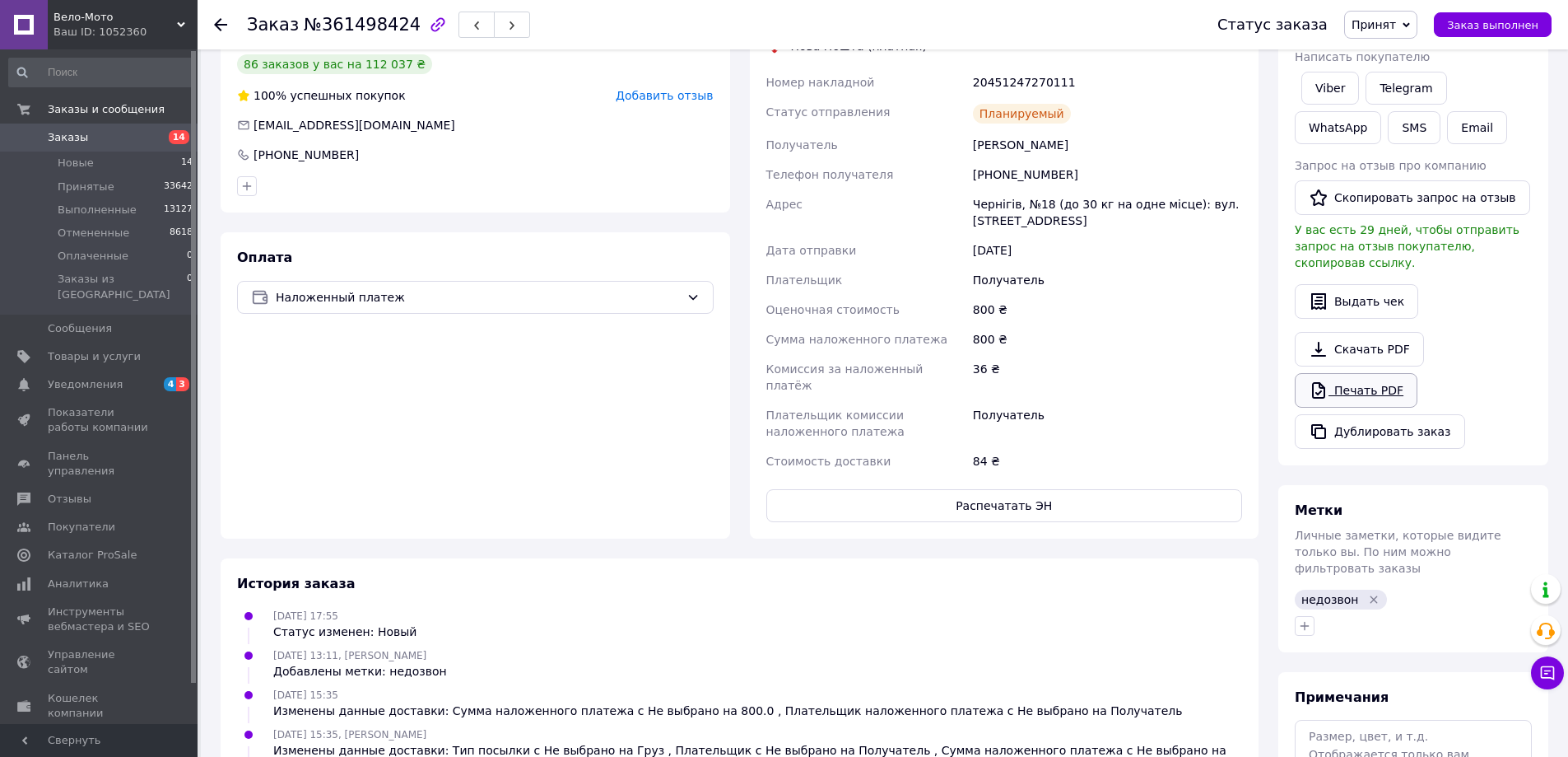
click at [1378, 373] on link "Печать PDF" at bounding box center [1356, 389] width 123 height 34
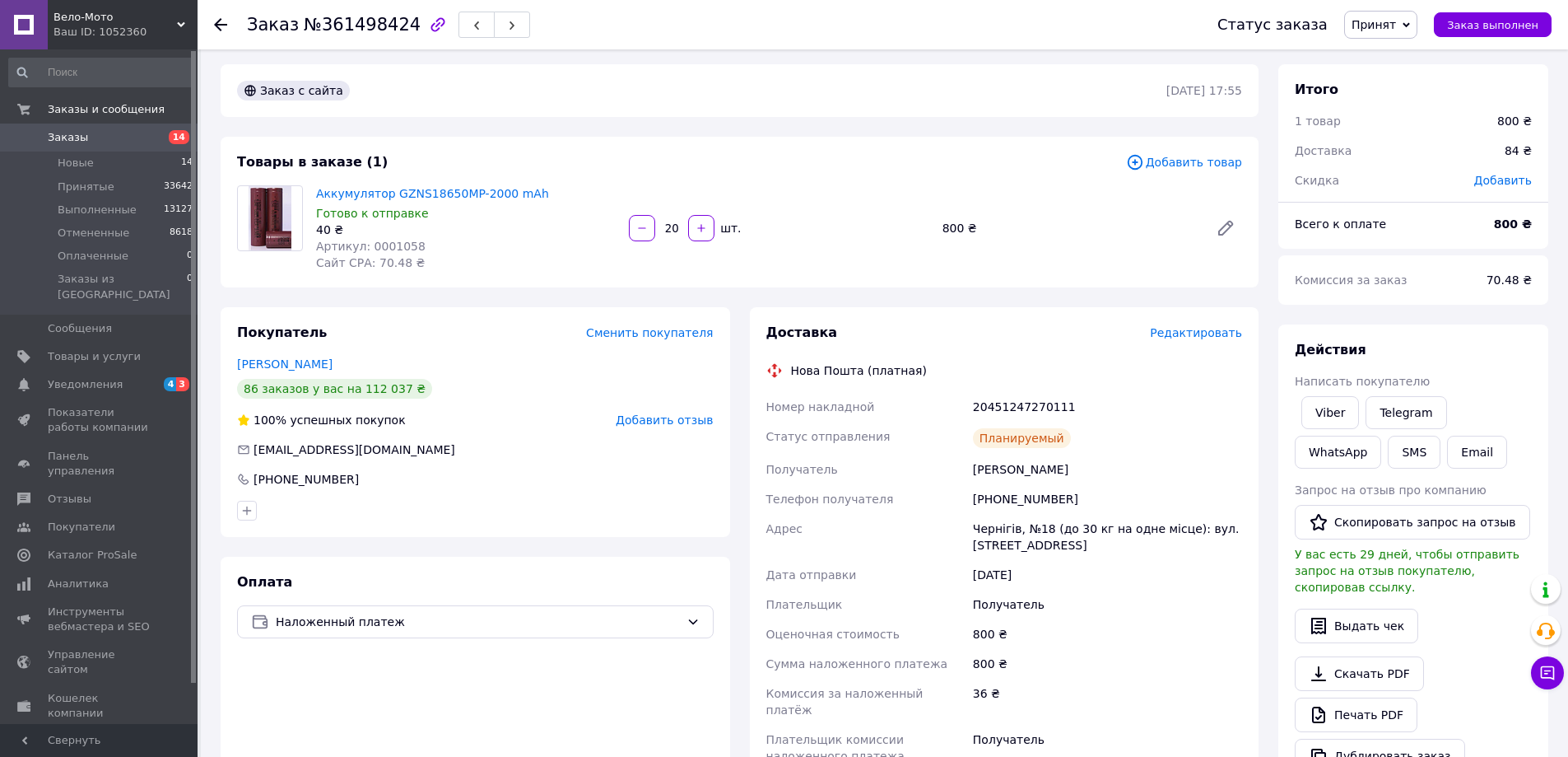
scroll to position [0, 0]
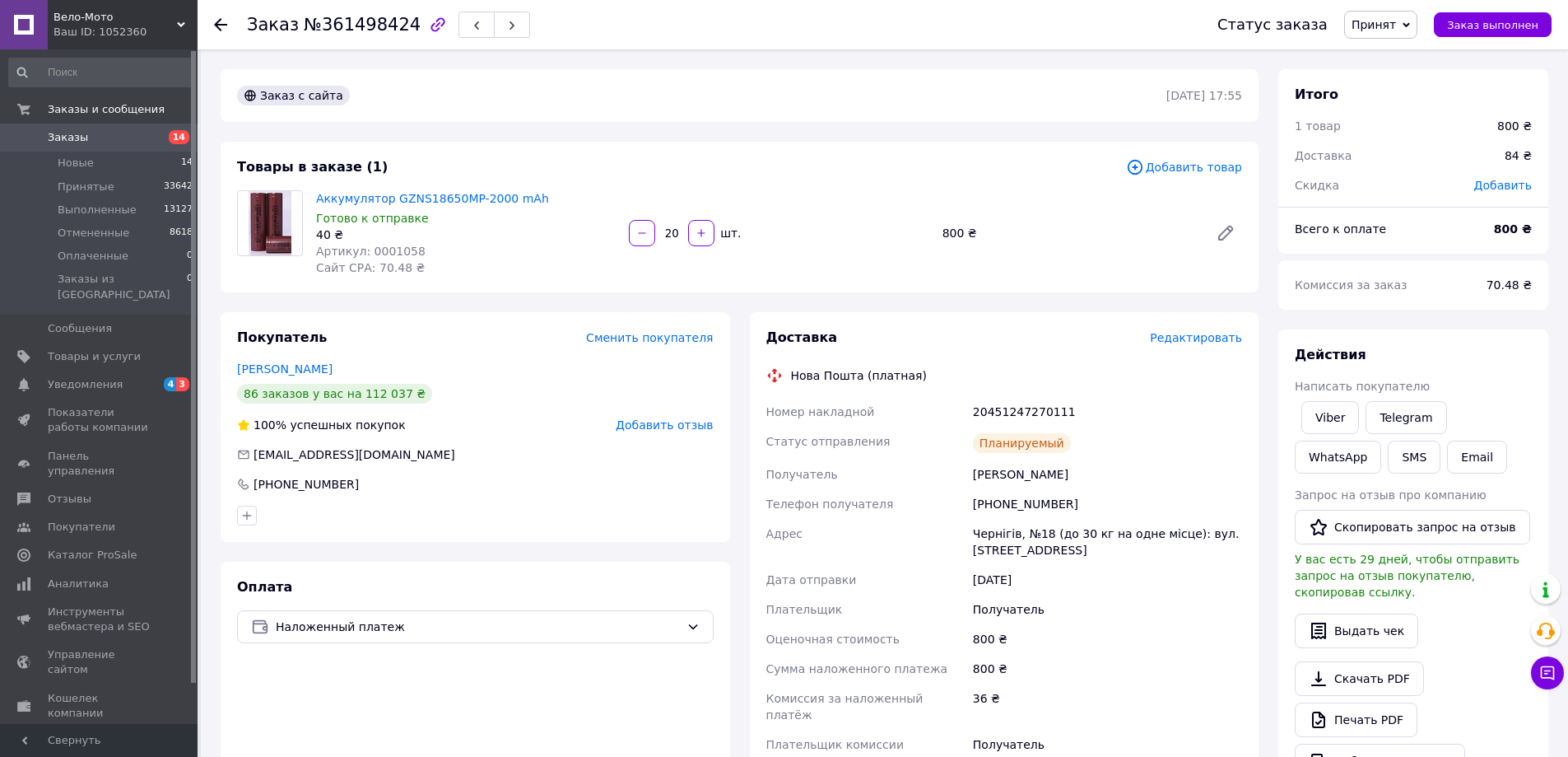
click at [815, 157] on div "Товары в заказе (1) Добавить товар Аккумулятор GZNS18650MP-2000 mAh Готово к от…" at bounding box center [740, 217] width 1038 height 151
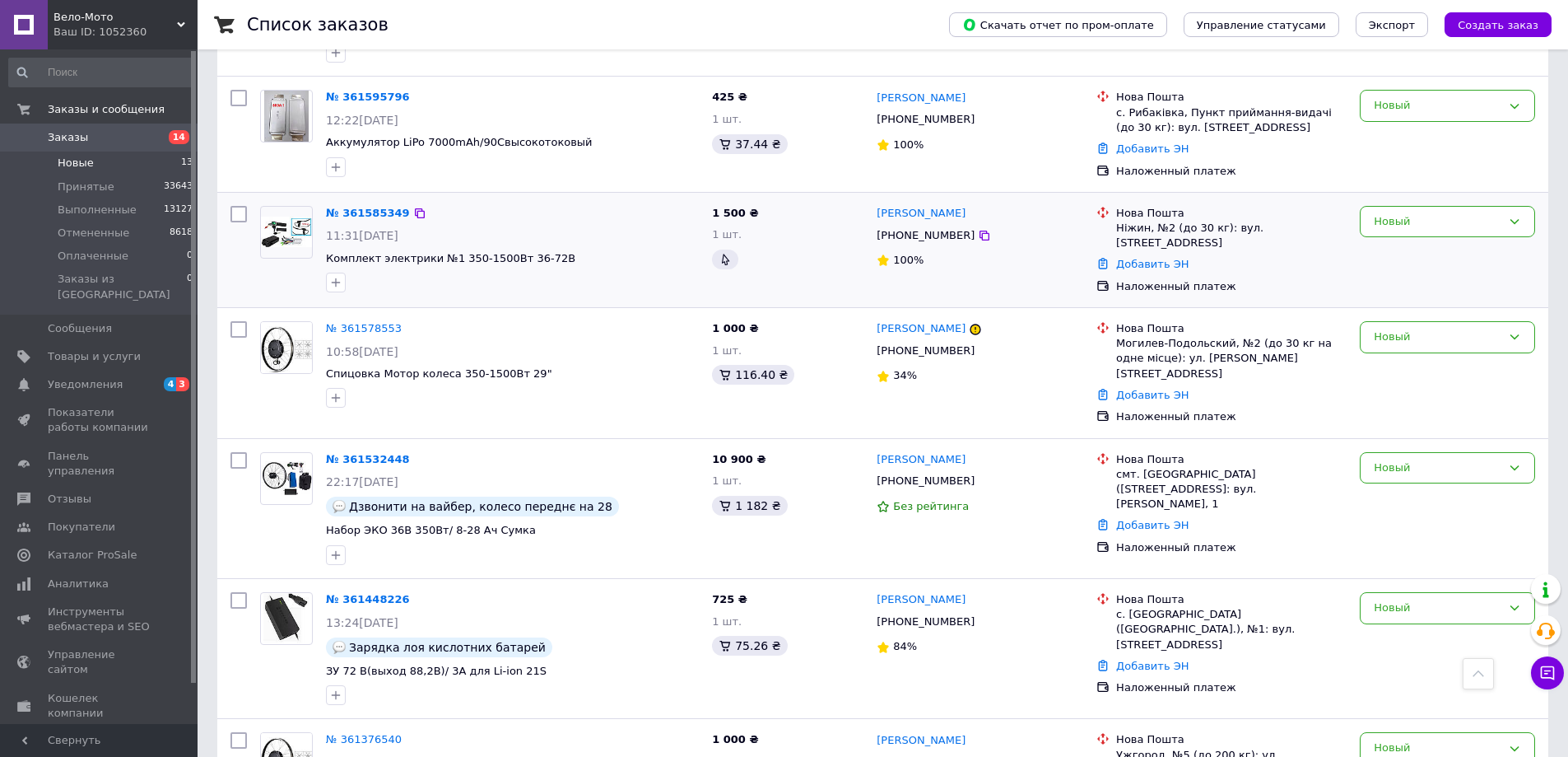
scroll to position [1177, 0]
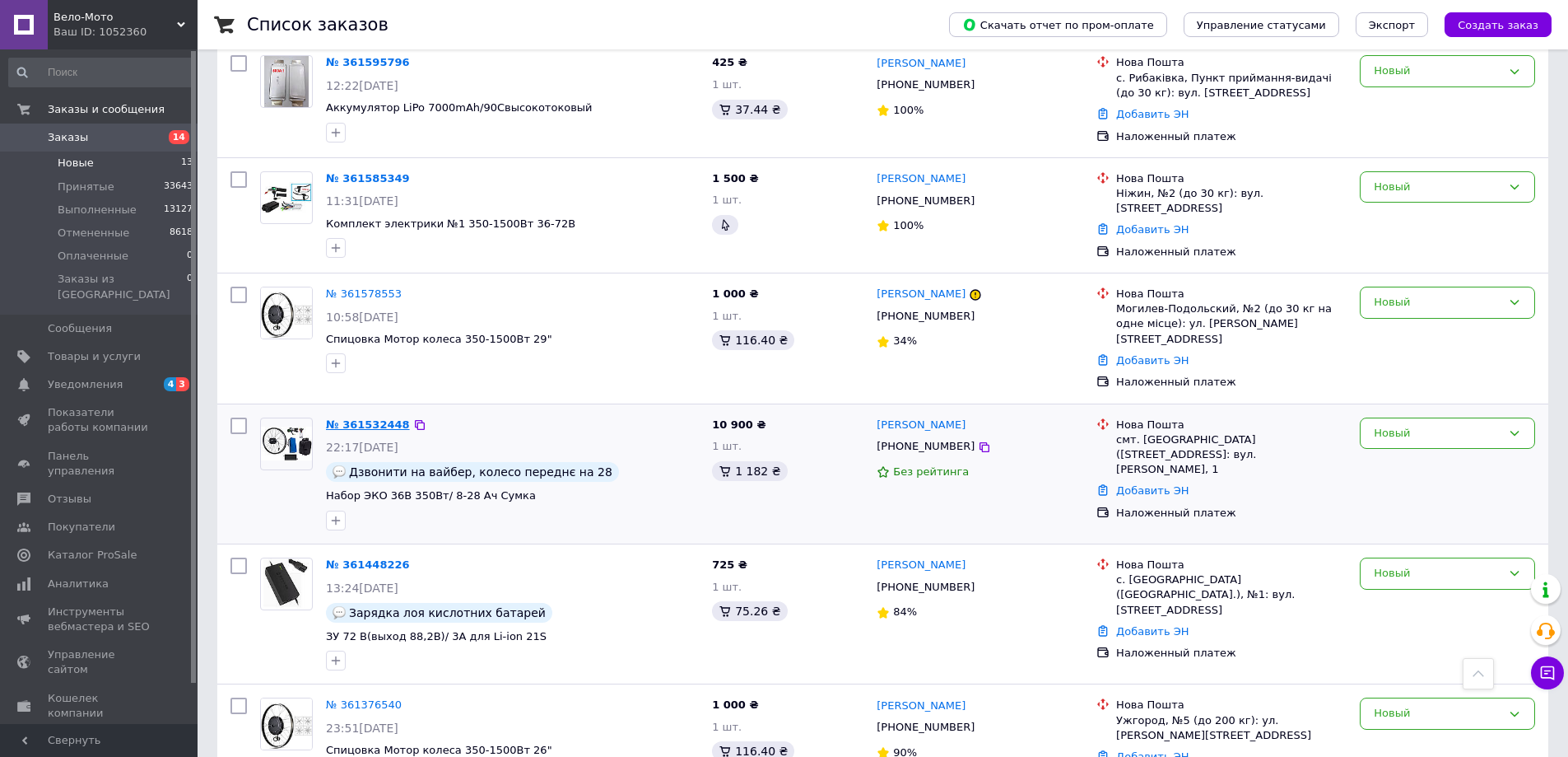
click at [374, 419] on link "№ 361532448" at bounding box center [368, 425] width 84 height 13
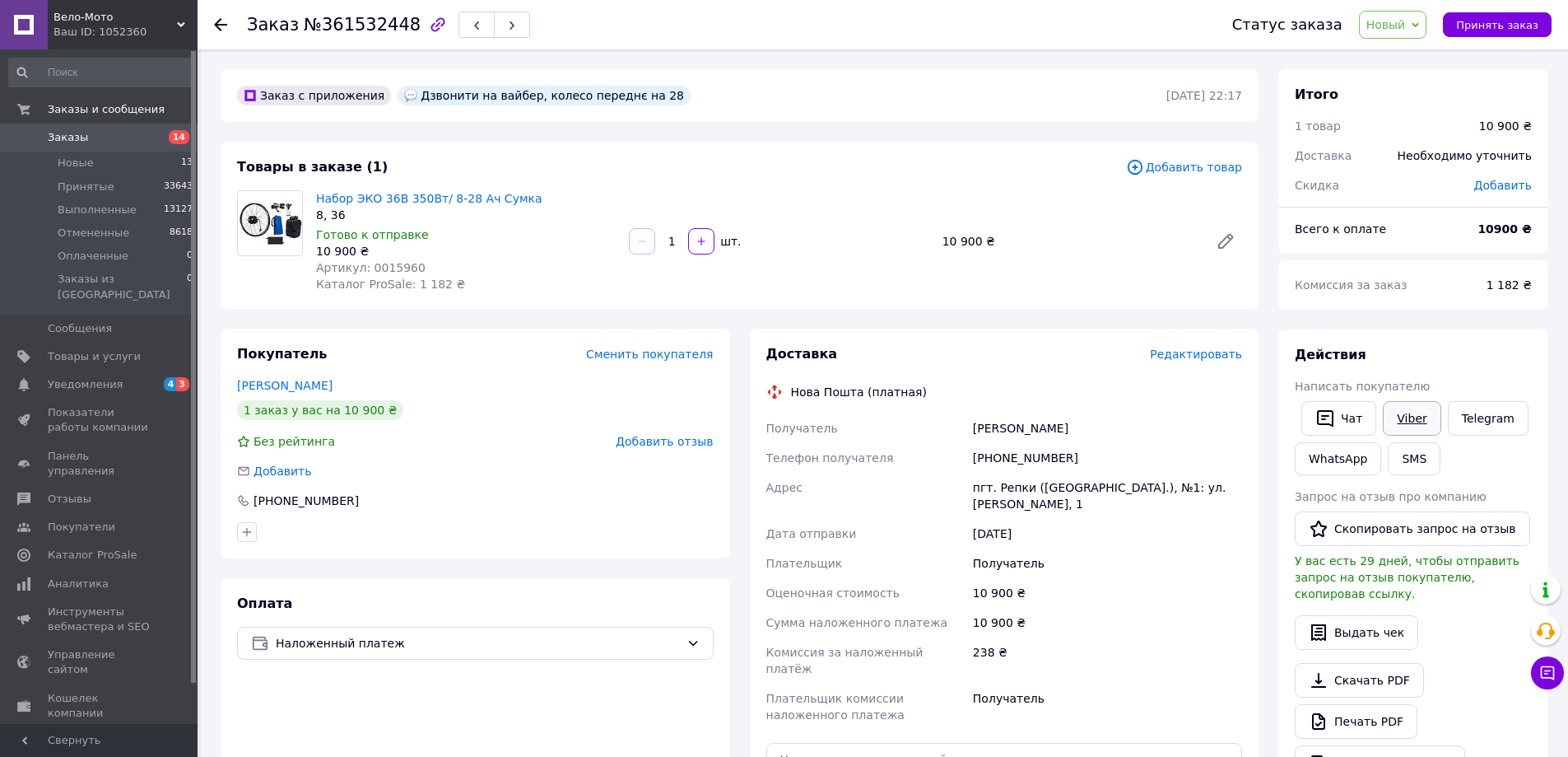
click at [1407, 420] on link "Viber" at bounding box center [1411, 418] width 58 height 34
click at [1486, 22] on span "Принять заказ" at bounding box center [1498, 25] width 82 height 13
click at [311, 379] on link "[PERSON_NAME]" at bounding box center [285, 385] width 95 height 13
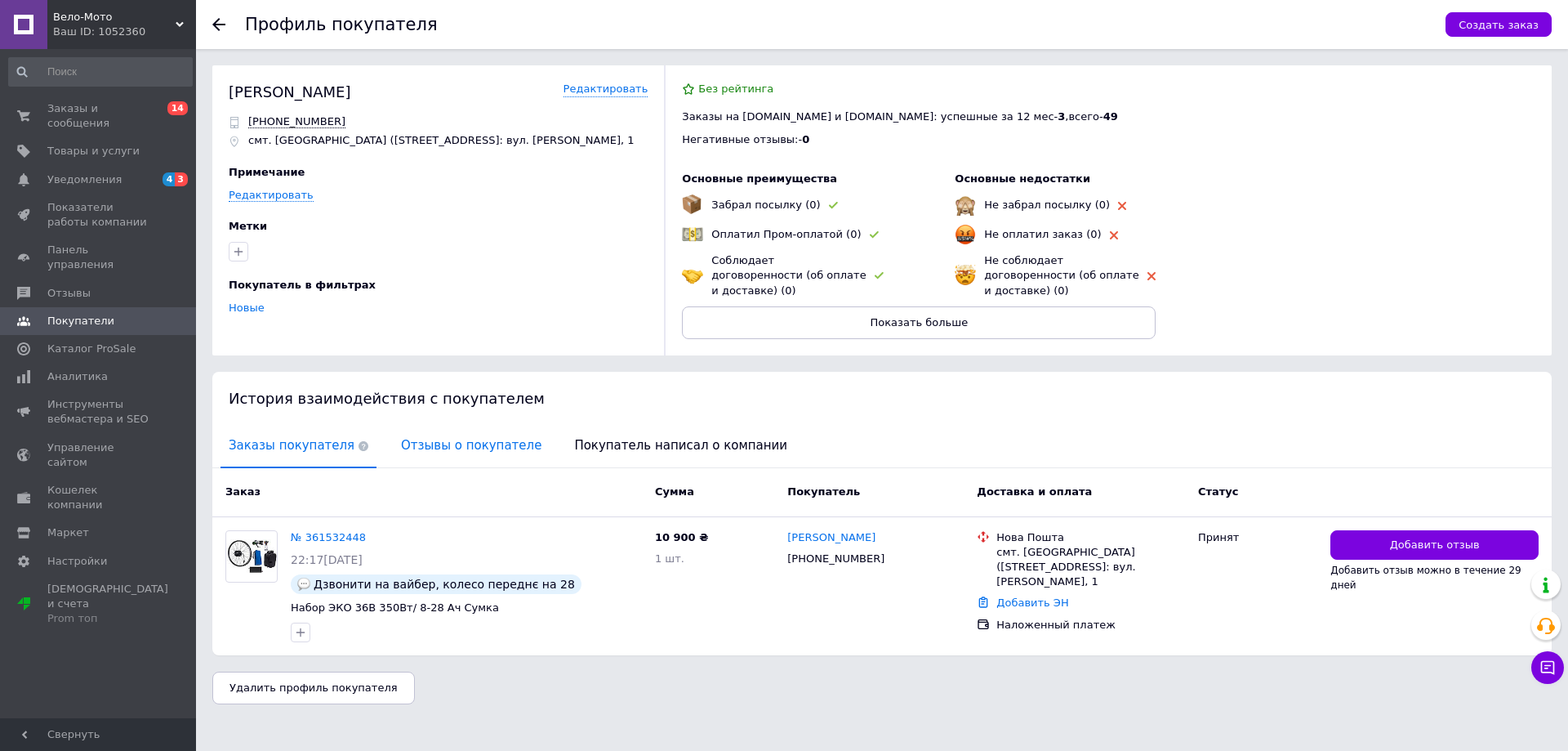
click at [461, 425] on span "Отзывы о покупателе" at bounding box center [471, 445] width 157 height 42
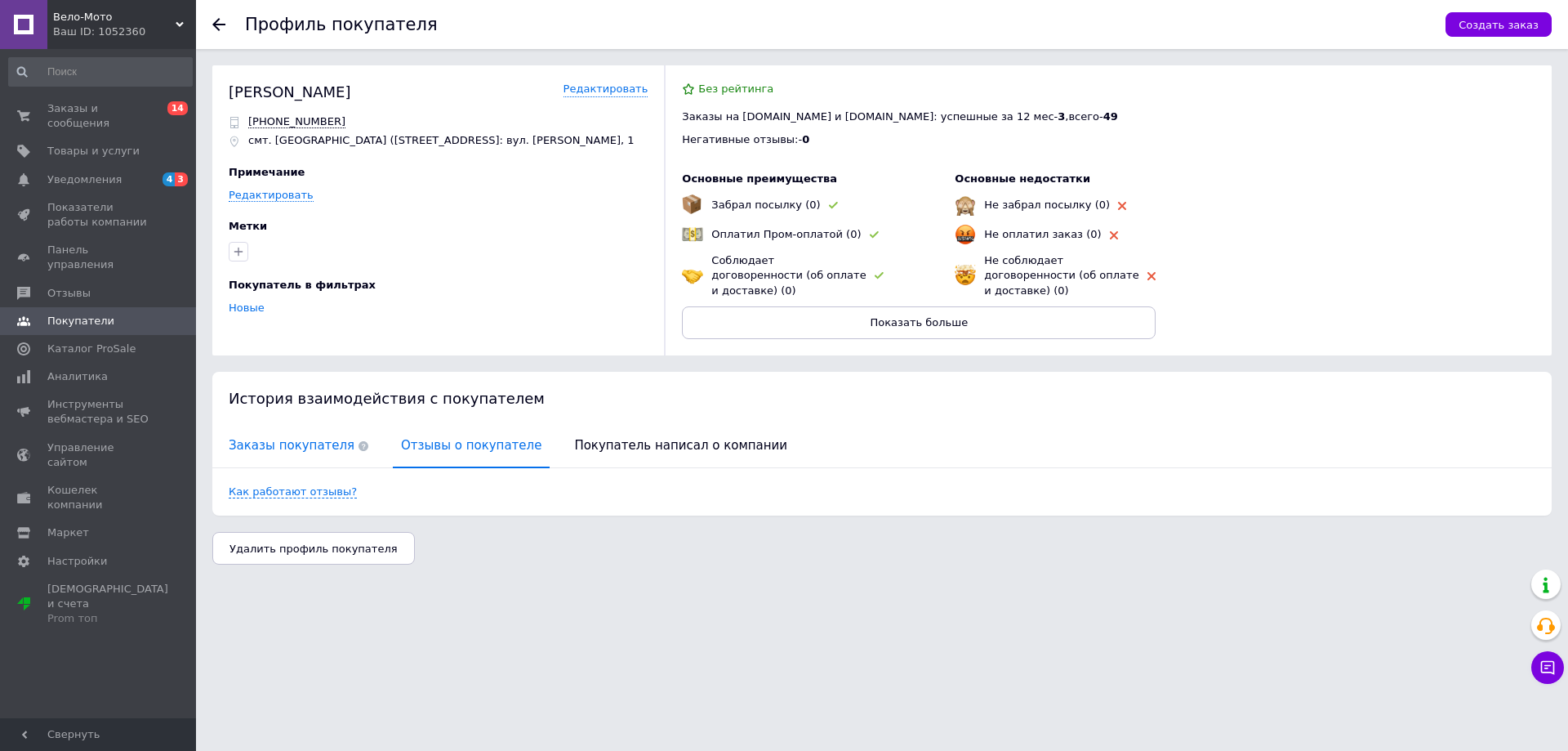
click at [295, 425] on span "Заказы покупателя" at bounding box center [299, 445] width 156 height 42
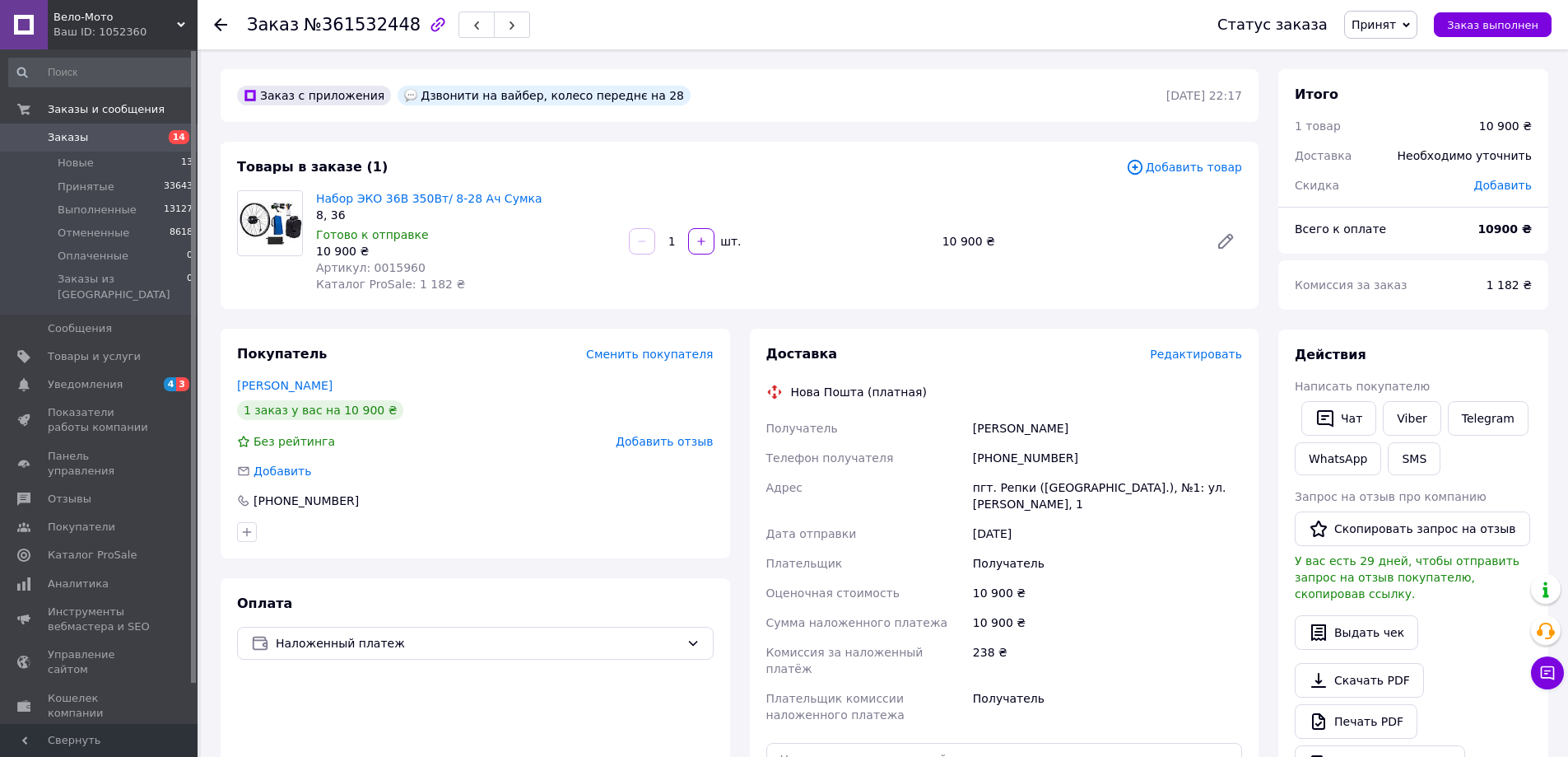
click at [834, 167] on div "Товары в заказе (1)" at bounding box center [681, 167] width 889 height 19
click at [737, 126] on div "Заказ с приложения Дзвонити на вайбер, колесо переднє на 28 [DATE] 22:17 Товары…" at bounding box center [740, 632] width 1058 height 1125
click at [1408, 420] on link "Viber" at bounding box center [1411, 418] width 58 height 34
click at [714, 173] on div "Товары в заказе (1)" at bounding box center [681, 167] width 889 height 19
click at [858, 145] on div "Товары в заказе (1) Добавить товар Набор ЭКО 36В 350Вт/ 8-28 Ач Сумка 8, 36 Гот…" at bounding box center [740, 225] width 1038 height 167
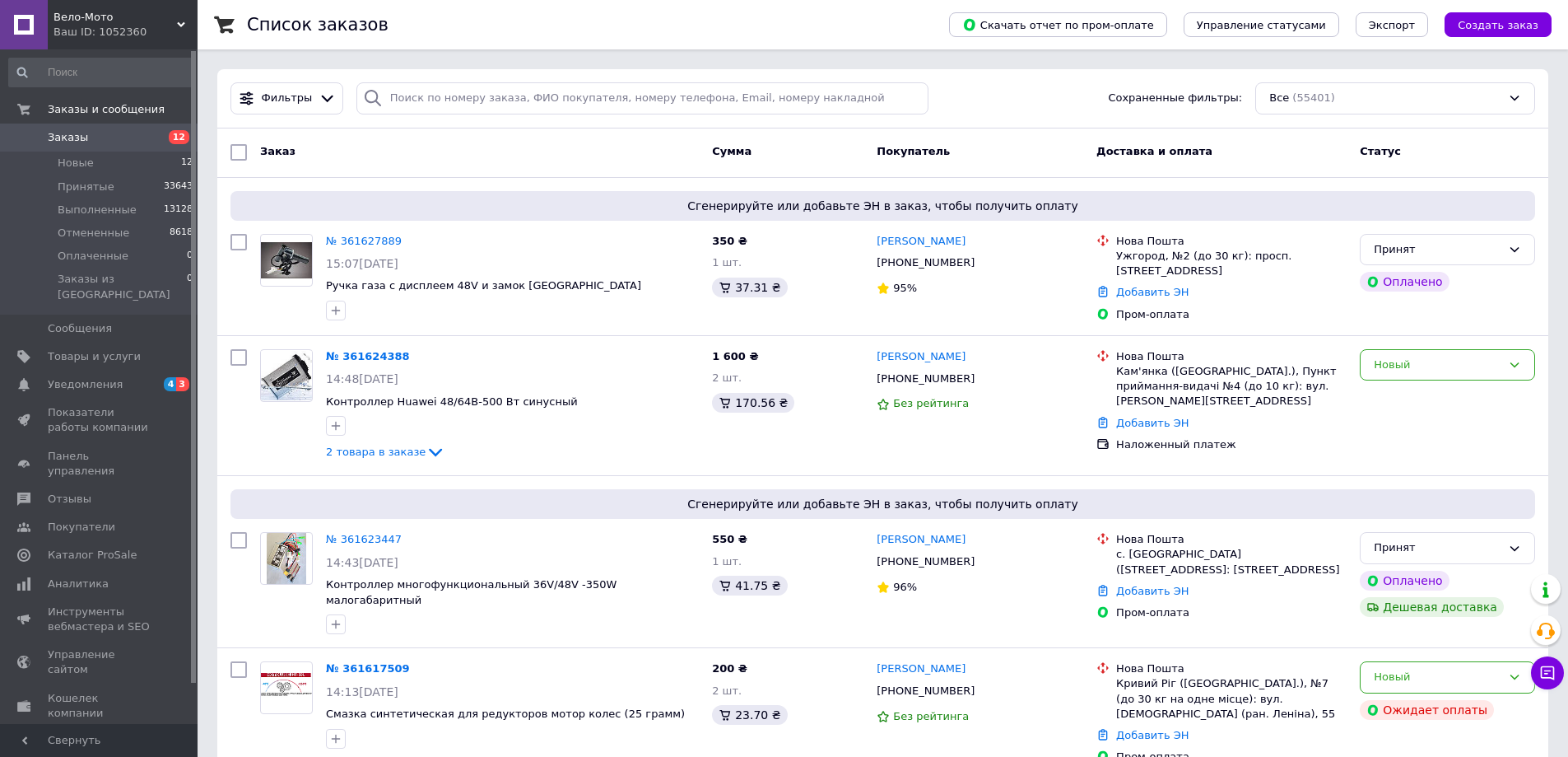
click at [422, 156] on div "Заказ" at bounding box center [480, 152] width 452 height 29
click at [456, 92] on input "search" at bounding box center [643, 98] width 573 height 32
type input "0966256861"
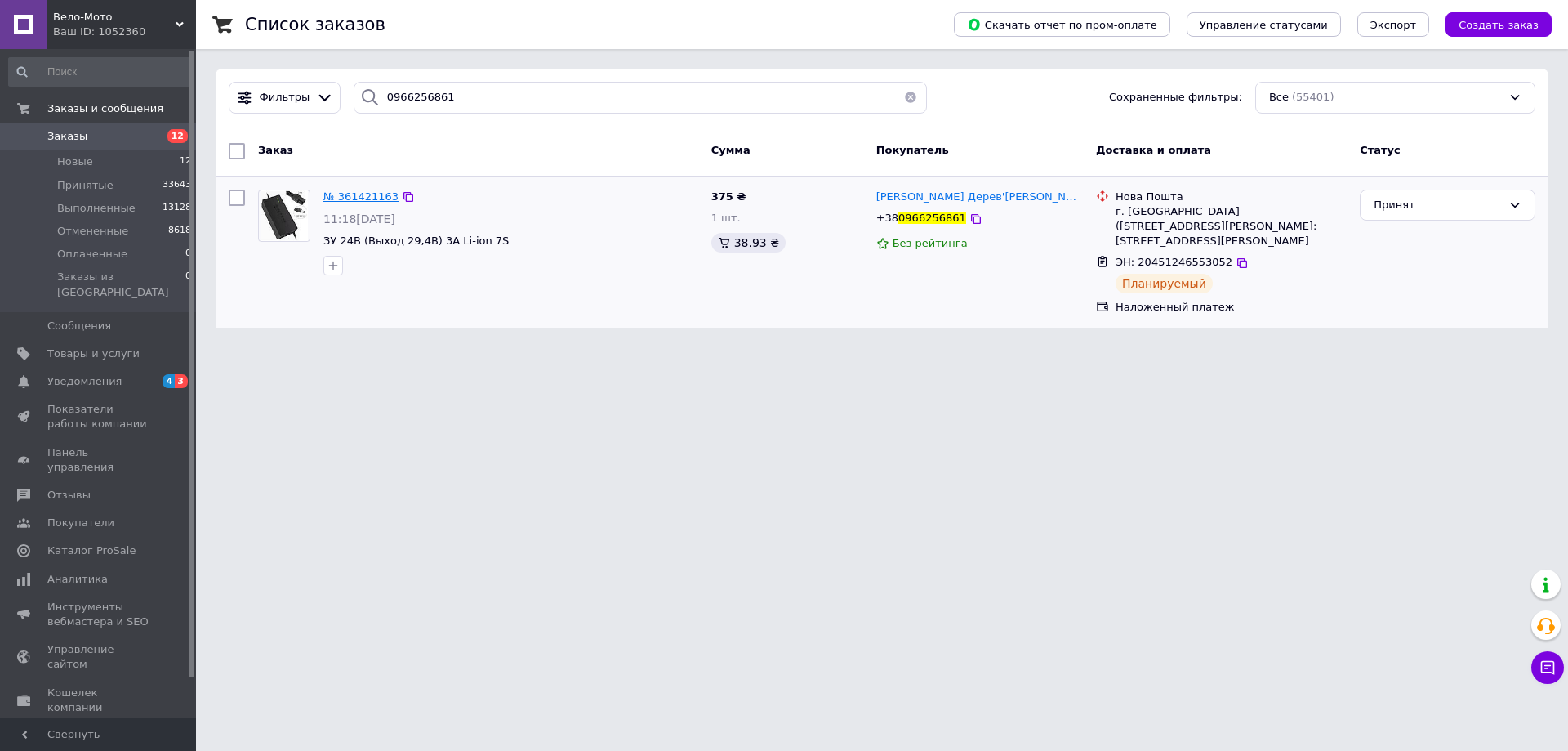
click at [360, 192] on span "№ 361421163" at bounding box center [360, 196] width 75 height 12
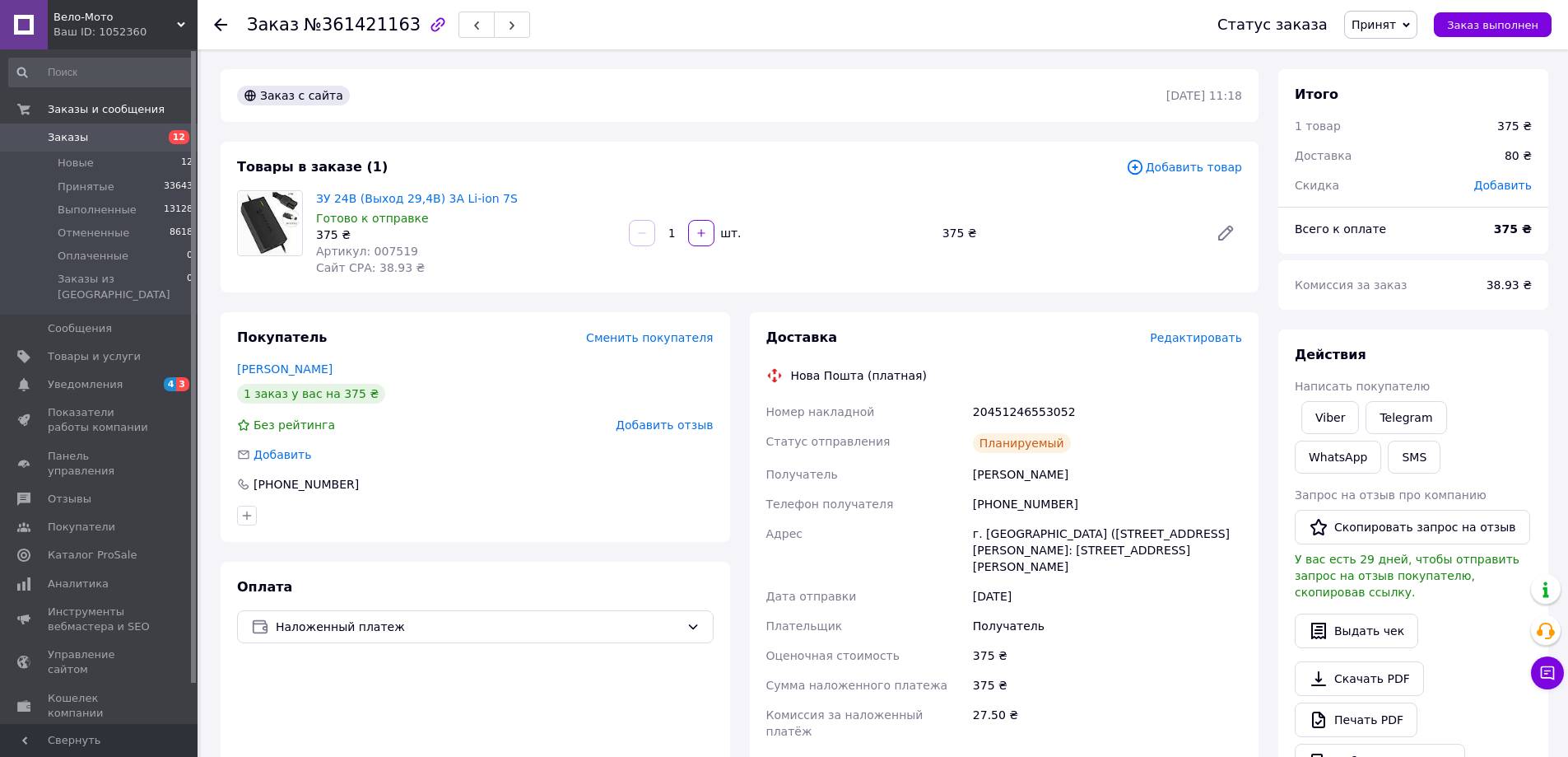
click at [896, 261] on div "ЗУ 24B (Выход 29,4В) 3A Li-ion 7S Готово к отправке 375 ₴ Артикул: 007519 Сайт …" at bounding box center [779, 233] width 939 height 92
click at [1011, 410] on div "20451246553052" at bounding box center [1107, 411] width 275 height 29
copy div "20451246553052"
click at [873, 144] on div "Товары в заказе (1) Добавить товар ЗУ 24B (Выход 29,4В) 3A Li-ion 7S Готово к о…" at bounding box center [740, 217] width 1038 height 151
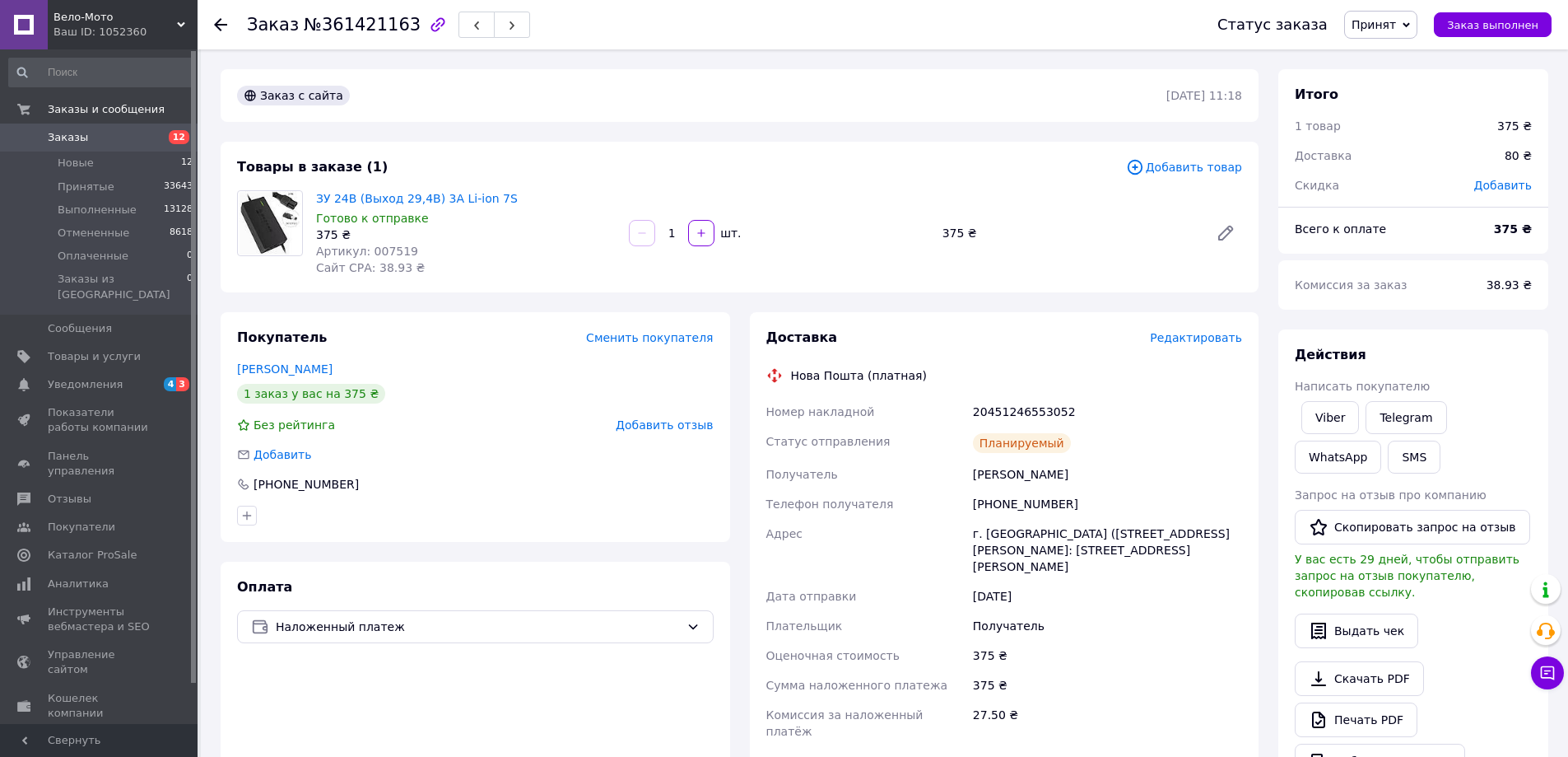
click at [895, 171] on div "Товары в заказе (1)" at bounding box center [681, 167] width 889 height 19
click at [915, 185] on div "Товары в заказе (1) Добавить товар ЗУ 24B (Выход 29,4В) 3A Li-ion 7S Готово к о…" at bounding box center [740, 217] width 1038 height 151
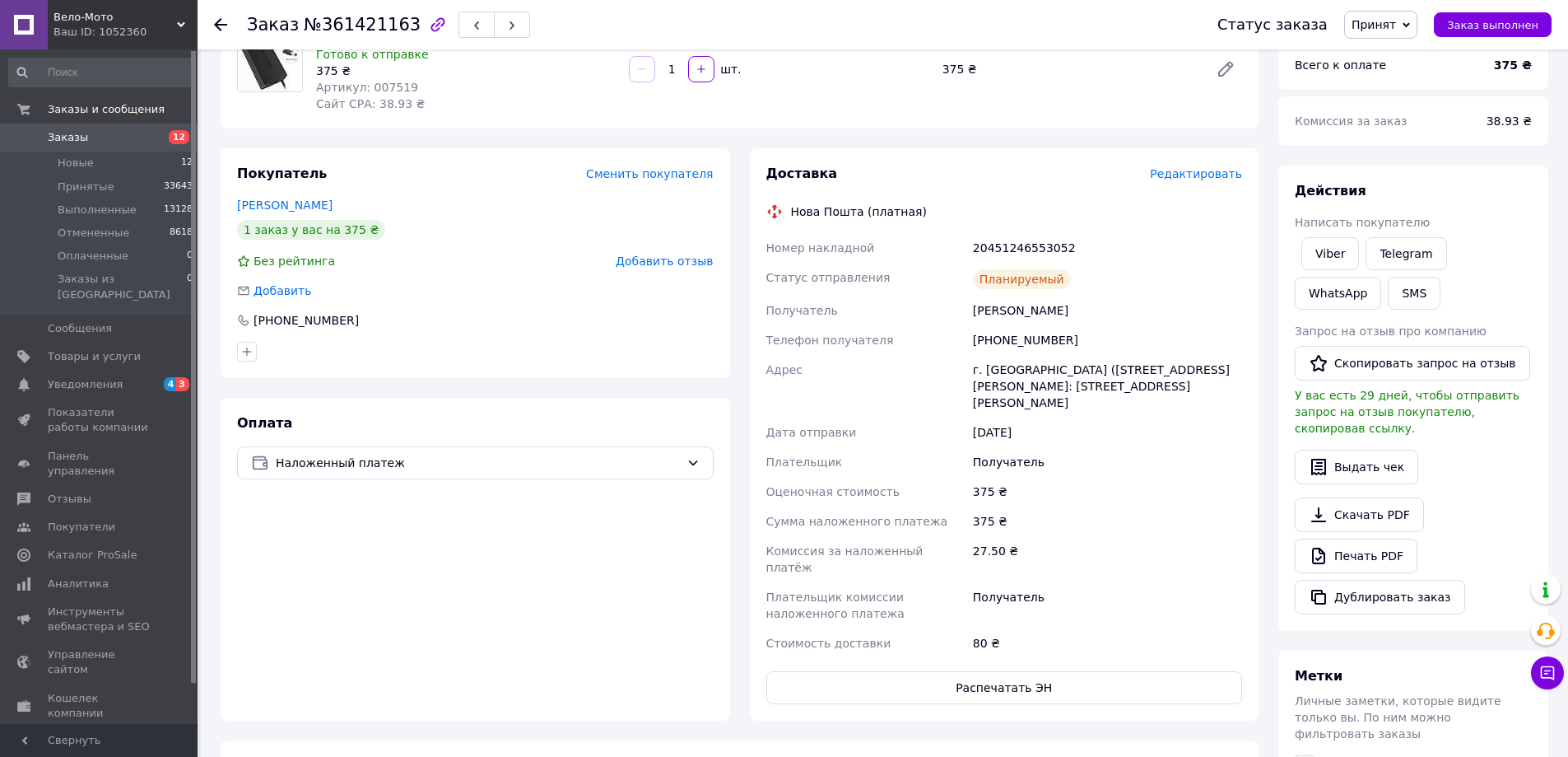
scroll to position [165, 0]
click at [1029, 184] on div "Доставка Редактировать Нова Пошта (платная) Номер накладной 20451246553052 Стат…" at bounding box center [1004, 434] width 476 height 539
drag, startPoint x: 1061, startPoint y: 166, endPoint x: 1050, endPoint y: 178, distance: 16.3
click at [1050, 178] on div "Доставка" at bounding box center [958, 173] width 384 height 19
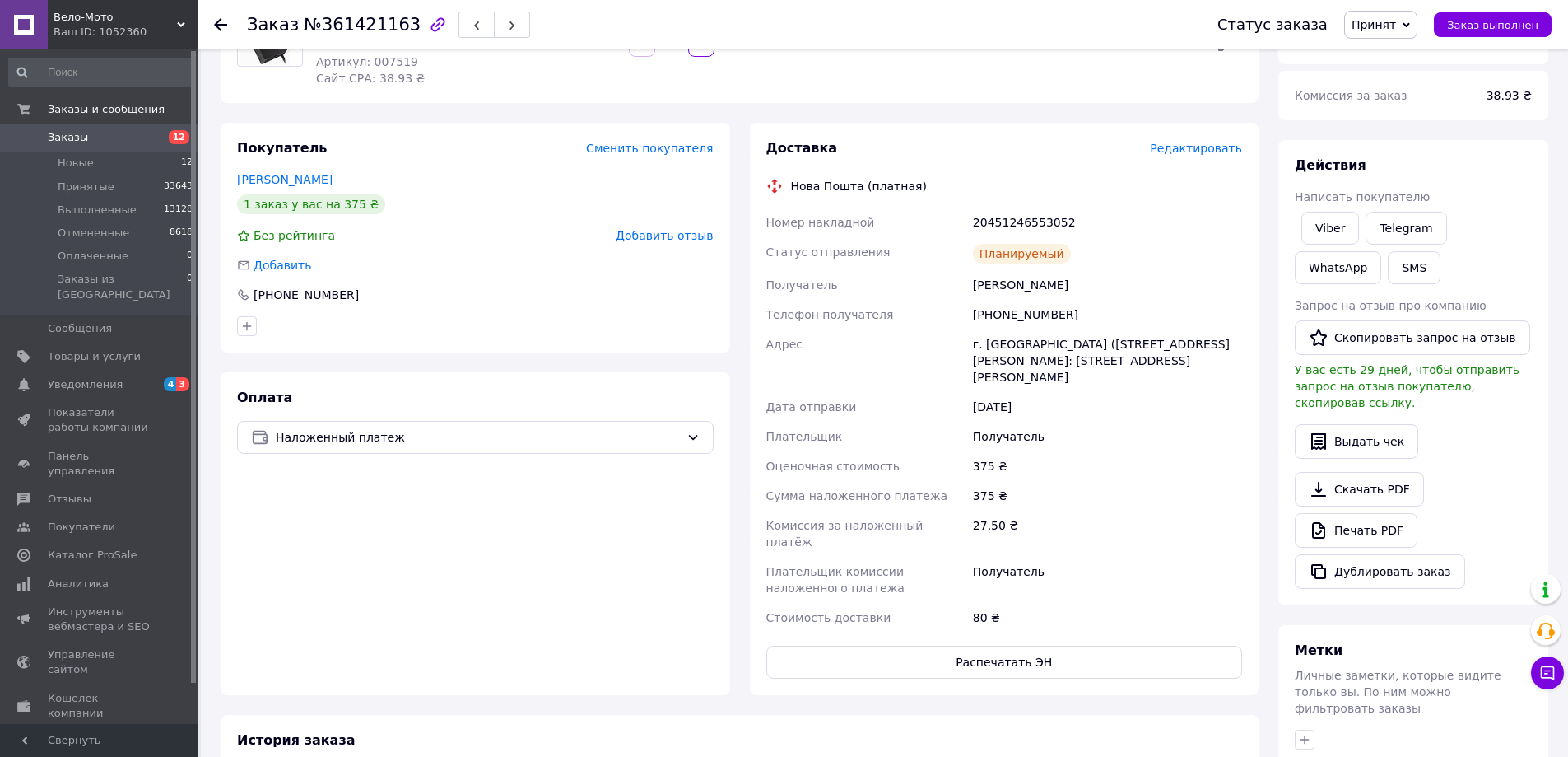
scroll to position [0, 0]
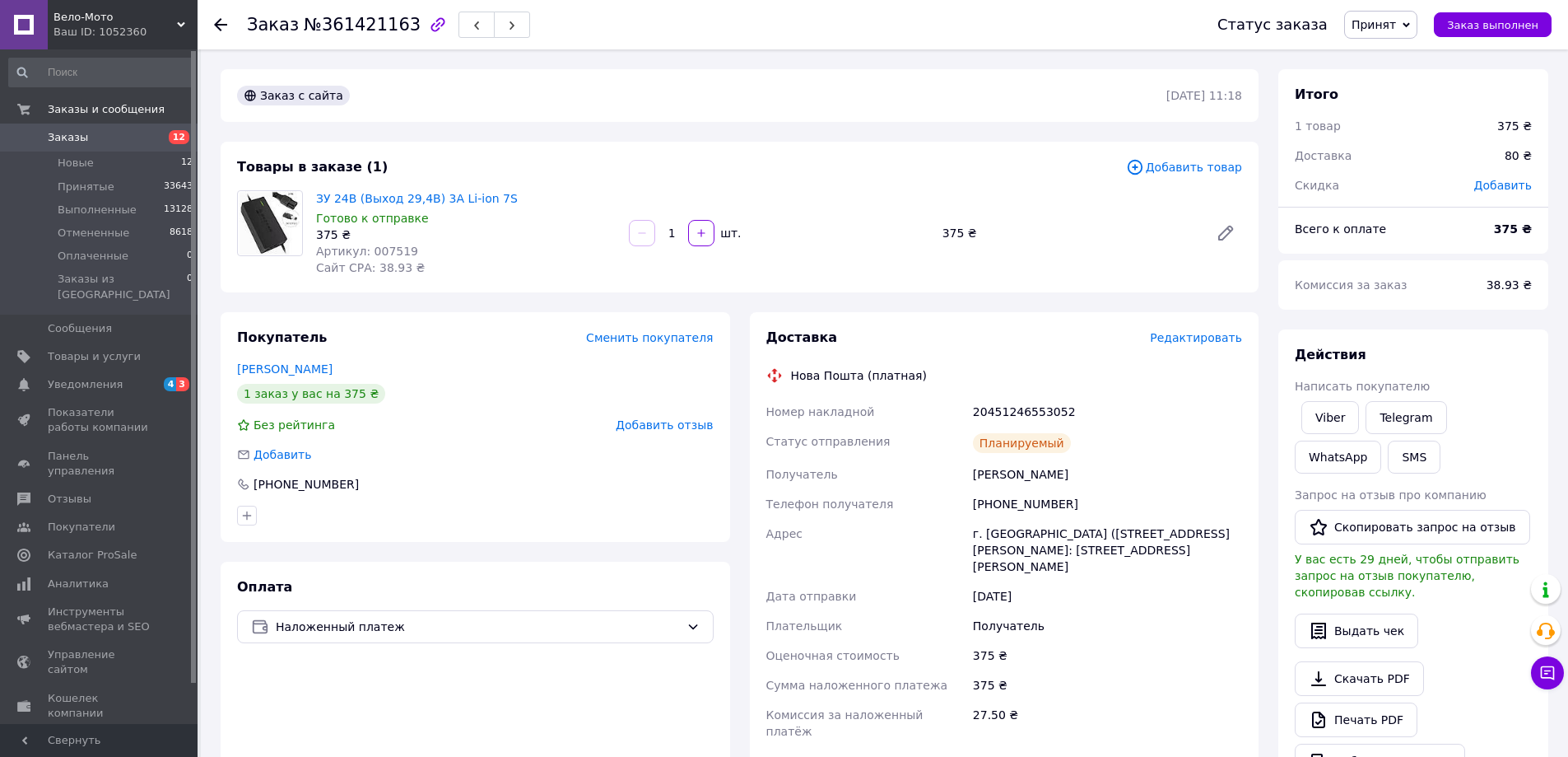
click at [722, 156] on div "Товары в заказе (1) Добавить товар ЗУ 24B (Выход 29,4В) 3A Li-ion 7S Готово к о…" at bounding box center [740, 217] width 1038 height 151
click at [756, 148] on div "Товары в заказе (1) Добавить товар ЗУ 24B (Выход 29,4В) 3A Li-ion 7S Готово к о…" at bounding box center [740, 217] width 1038 height 151
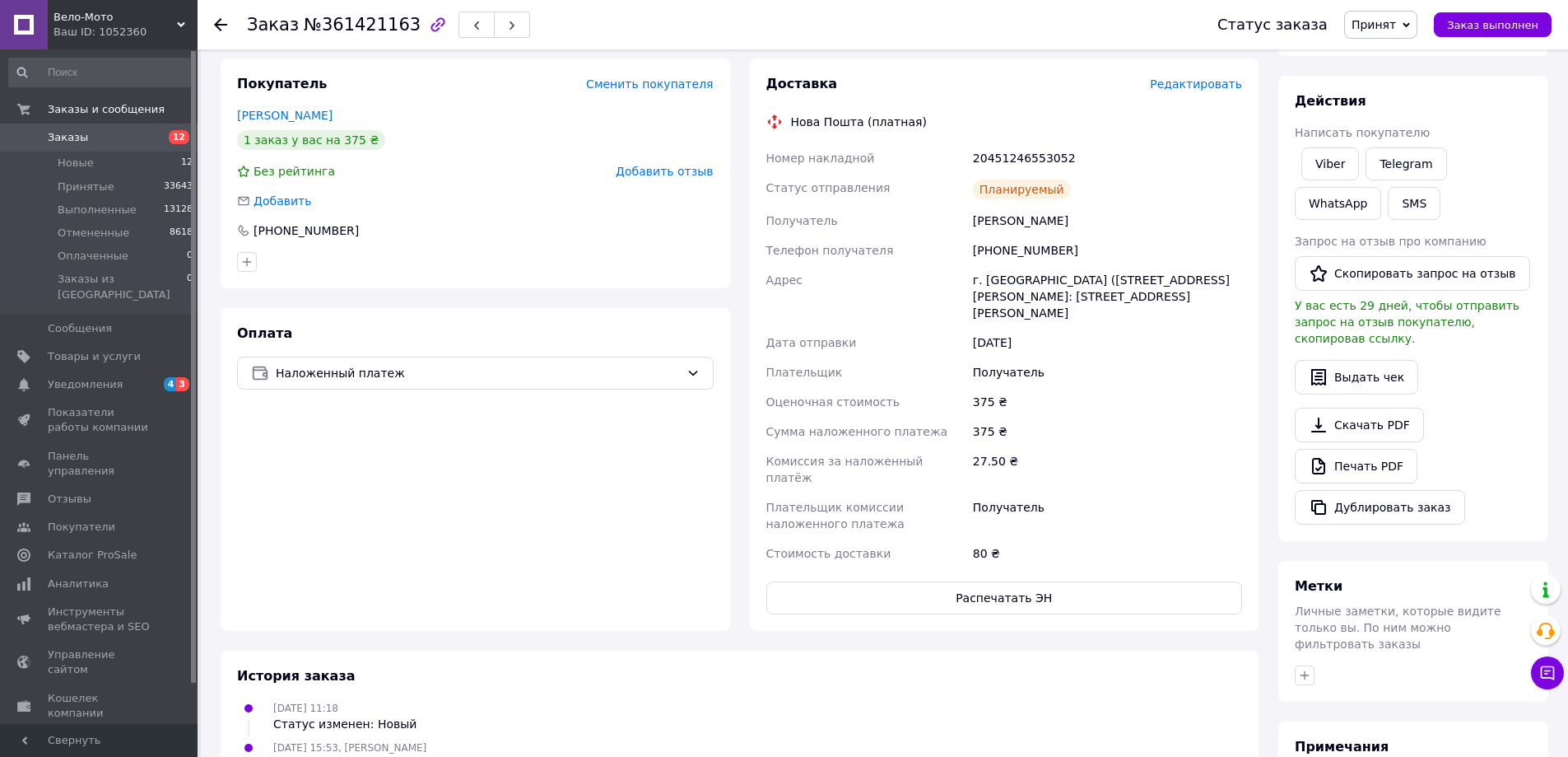
scroll to position [329, 0]
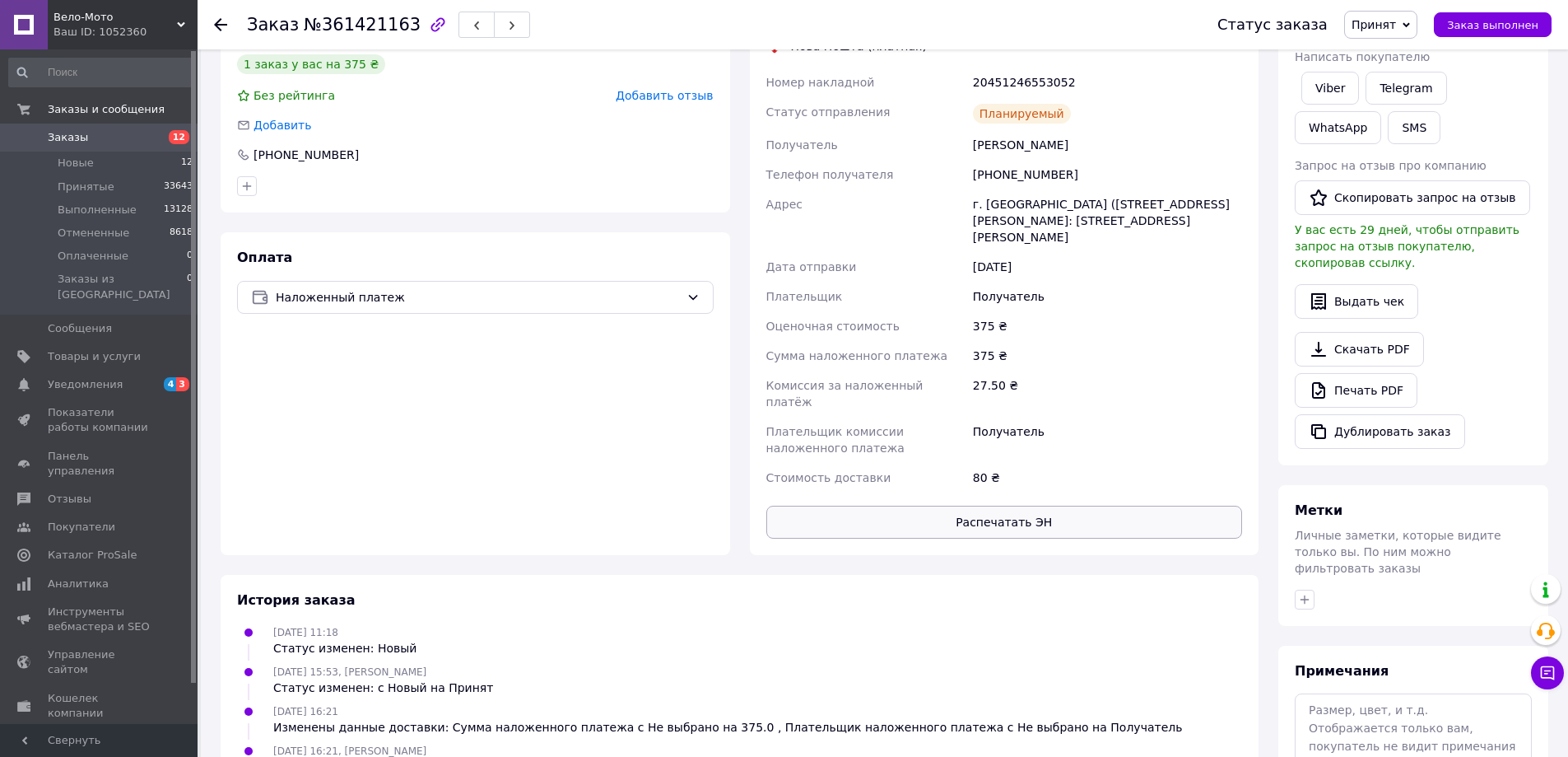
click at [1022, 506] on button "Распечатать ЭН" at bounding box center [1004, 522] width 476 height 33
click at [1384, 373] on link "Печать PDF" at bounding box center [1356, 389] width 123 height 34
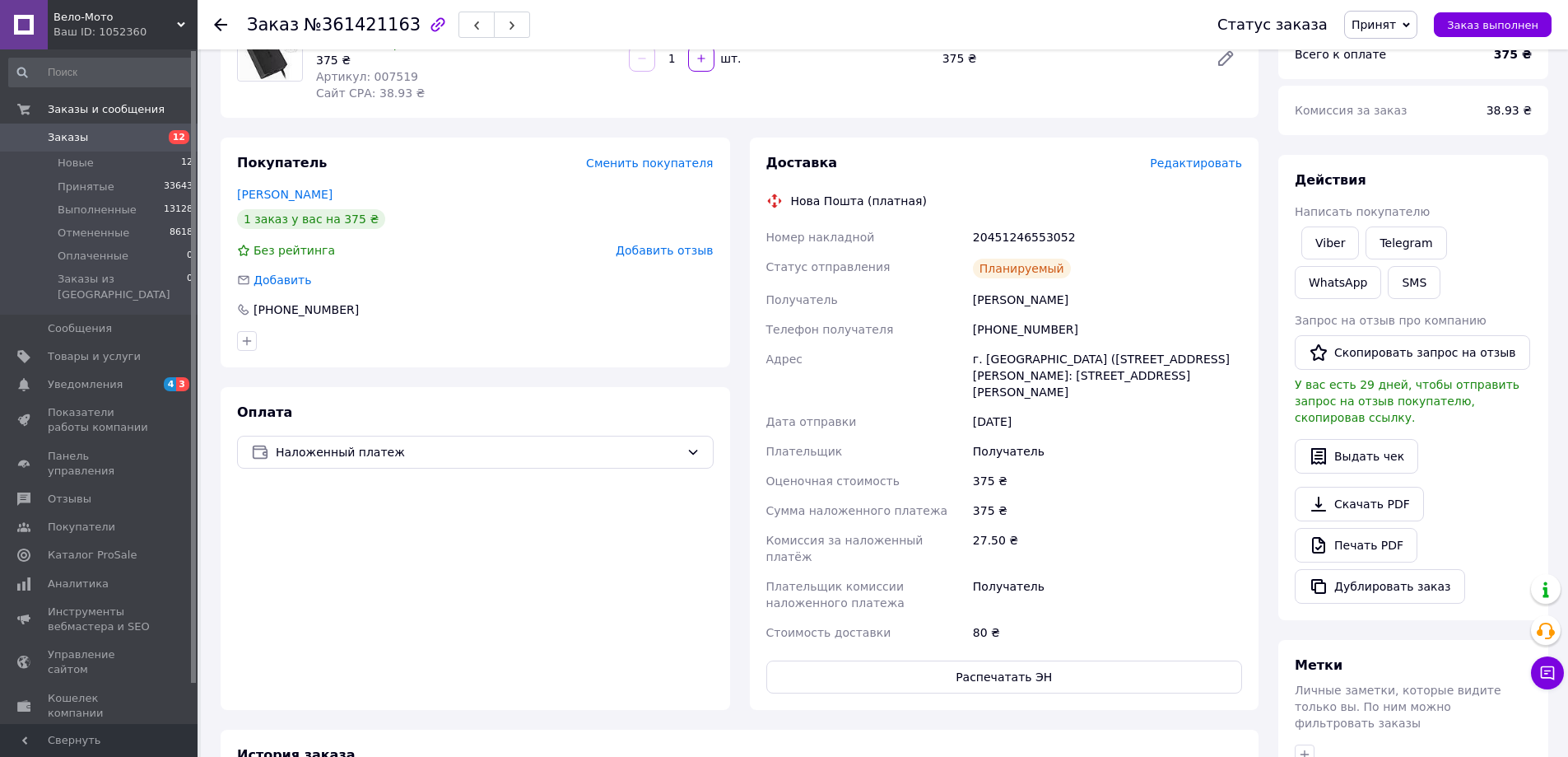
scroll to position [0, 0]
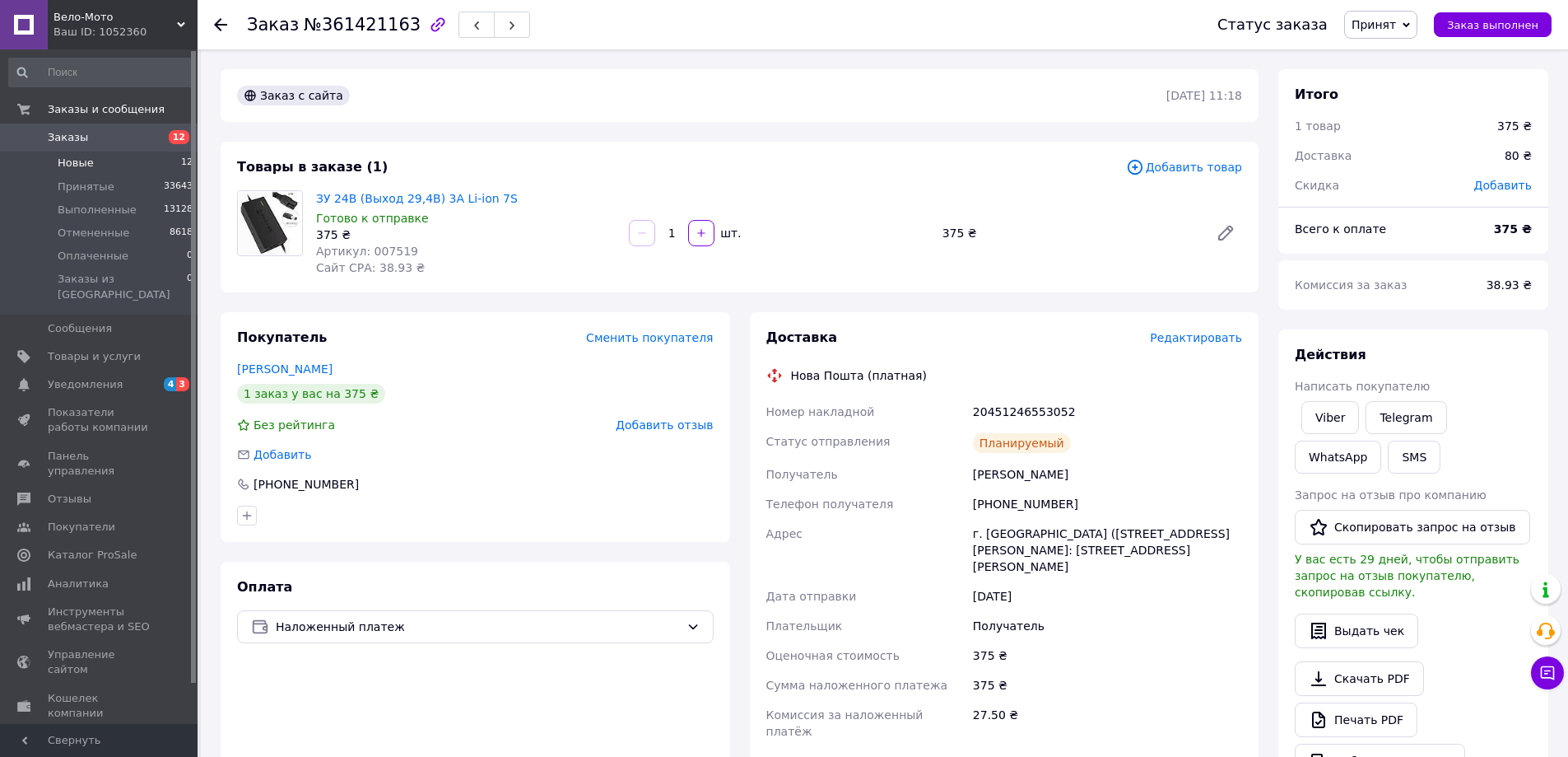
click at [88, 162] on span "Новые" at bounding box center [75, 163] width 36 height 15
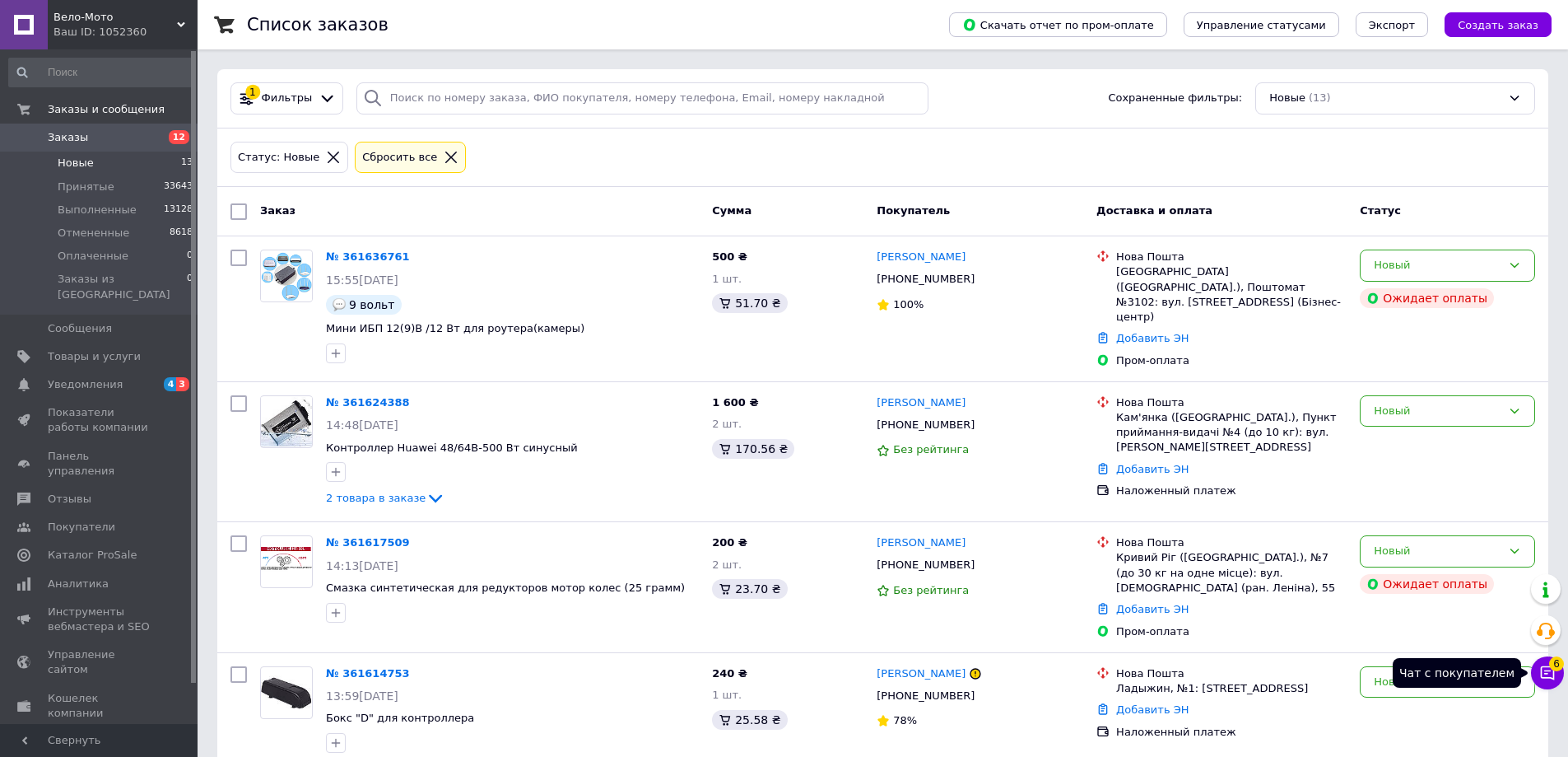
click at [1548, 677] on icon at bounding box center [1548, 673] width 17 height 17
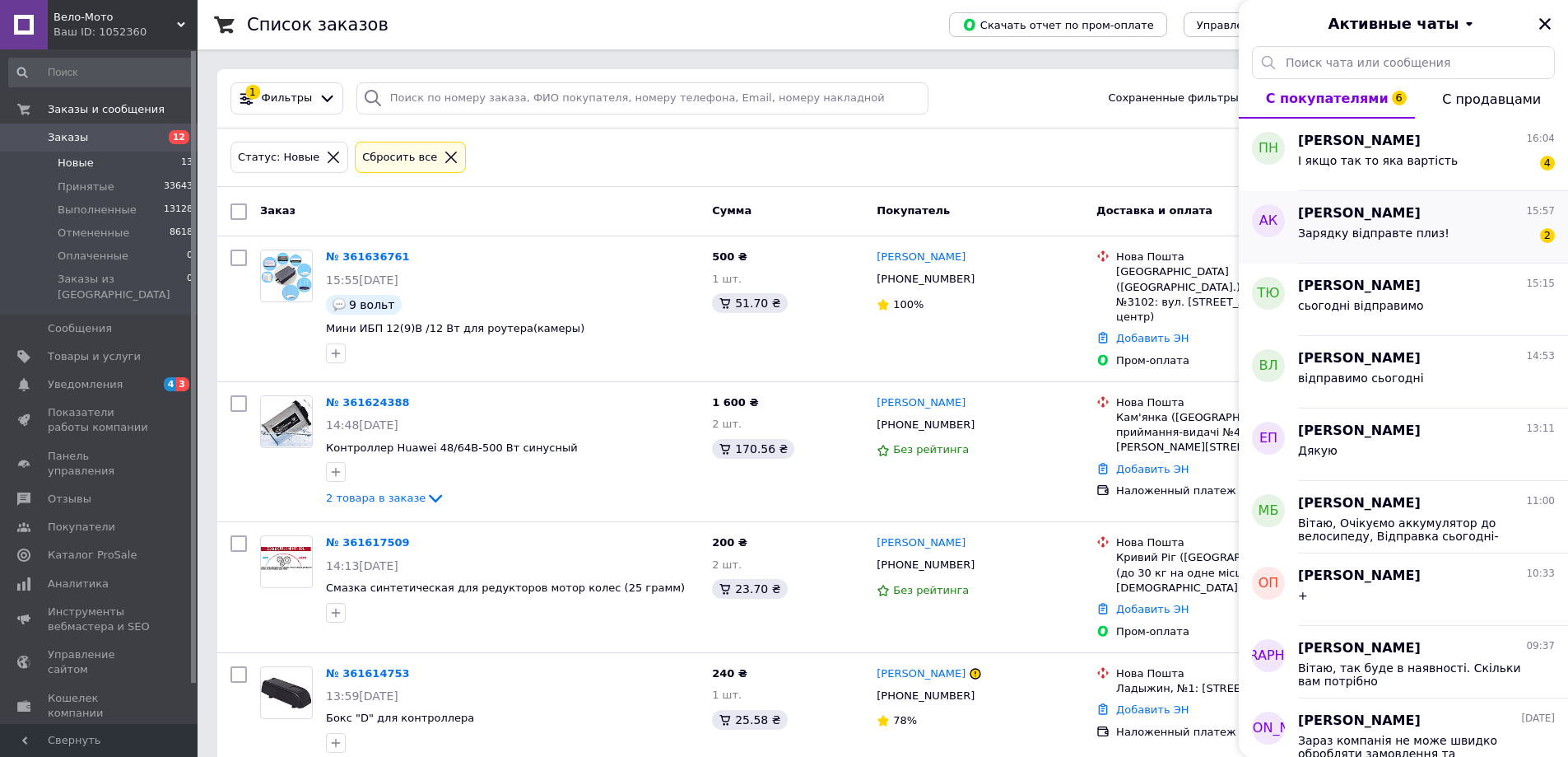
click at [1456, 228] on div "Зарядку відправте плиз! 2" at bounding box center [1427, 235] width 257 height 26
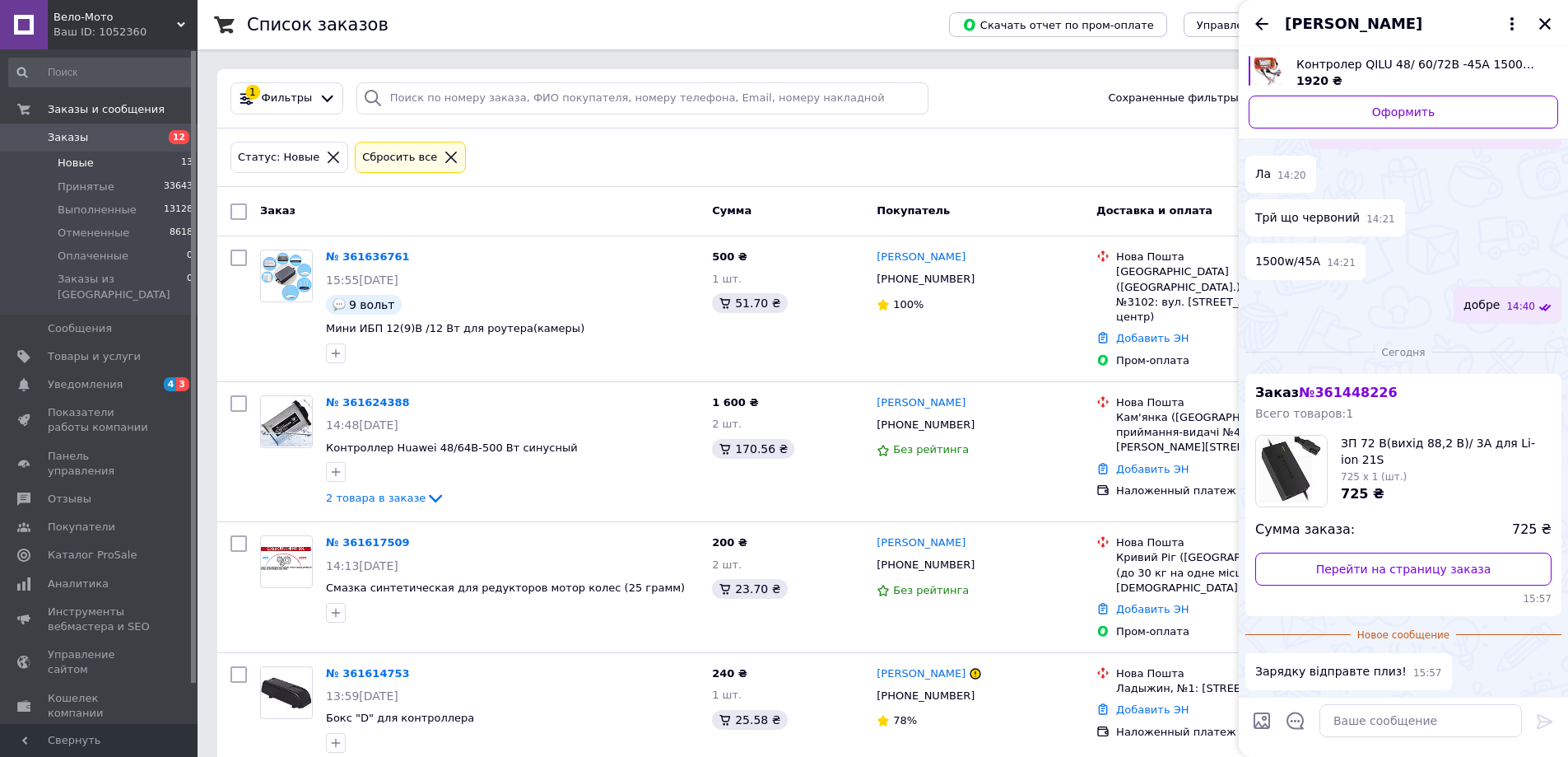
scroll to position [1059, 0]
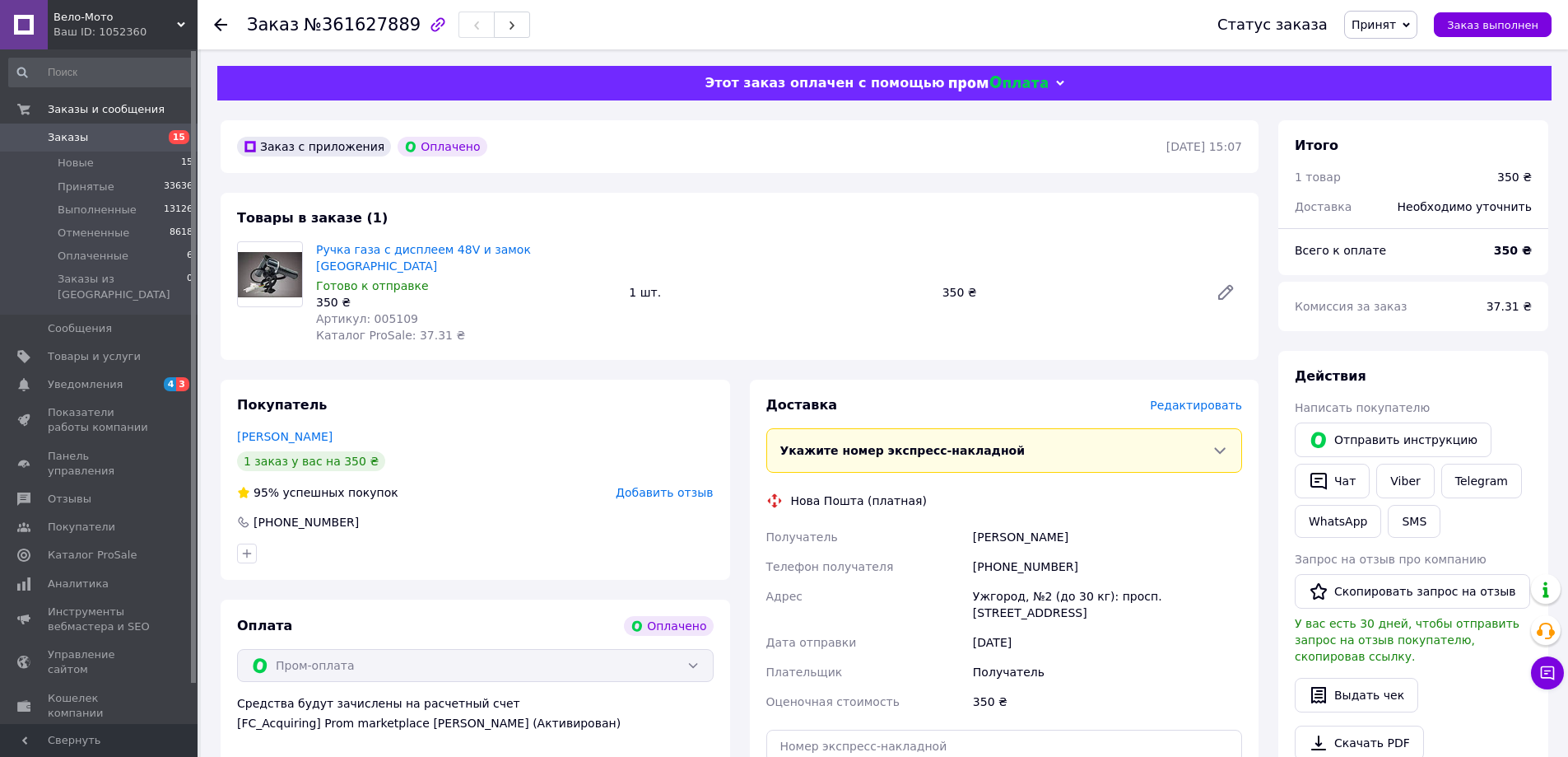
click at [1180, 399] on span "Редактировать" at bounding box center [1196, 405] width 92 height 13
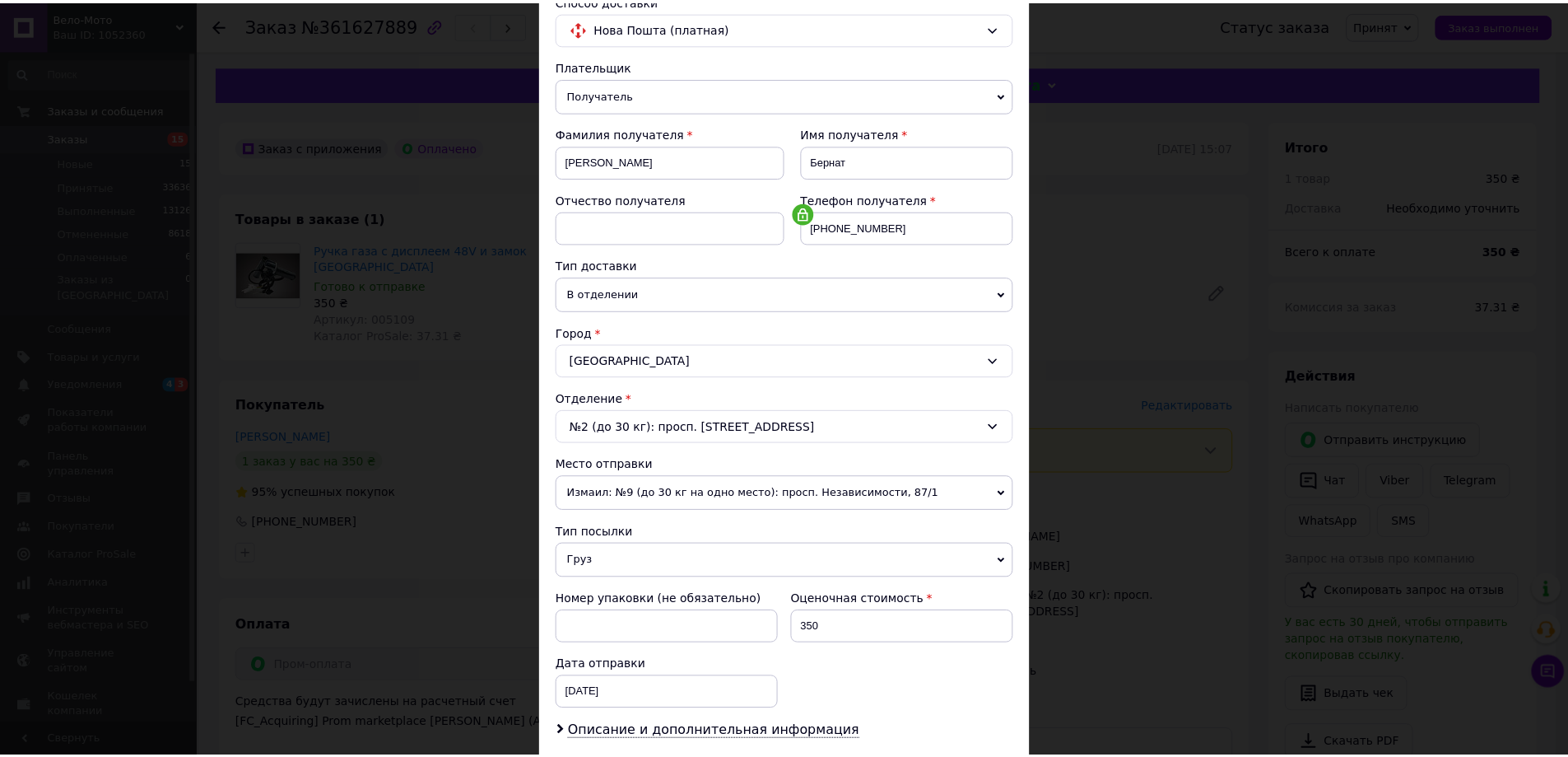
scroll to position [337, 0]
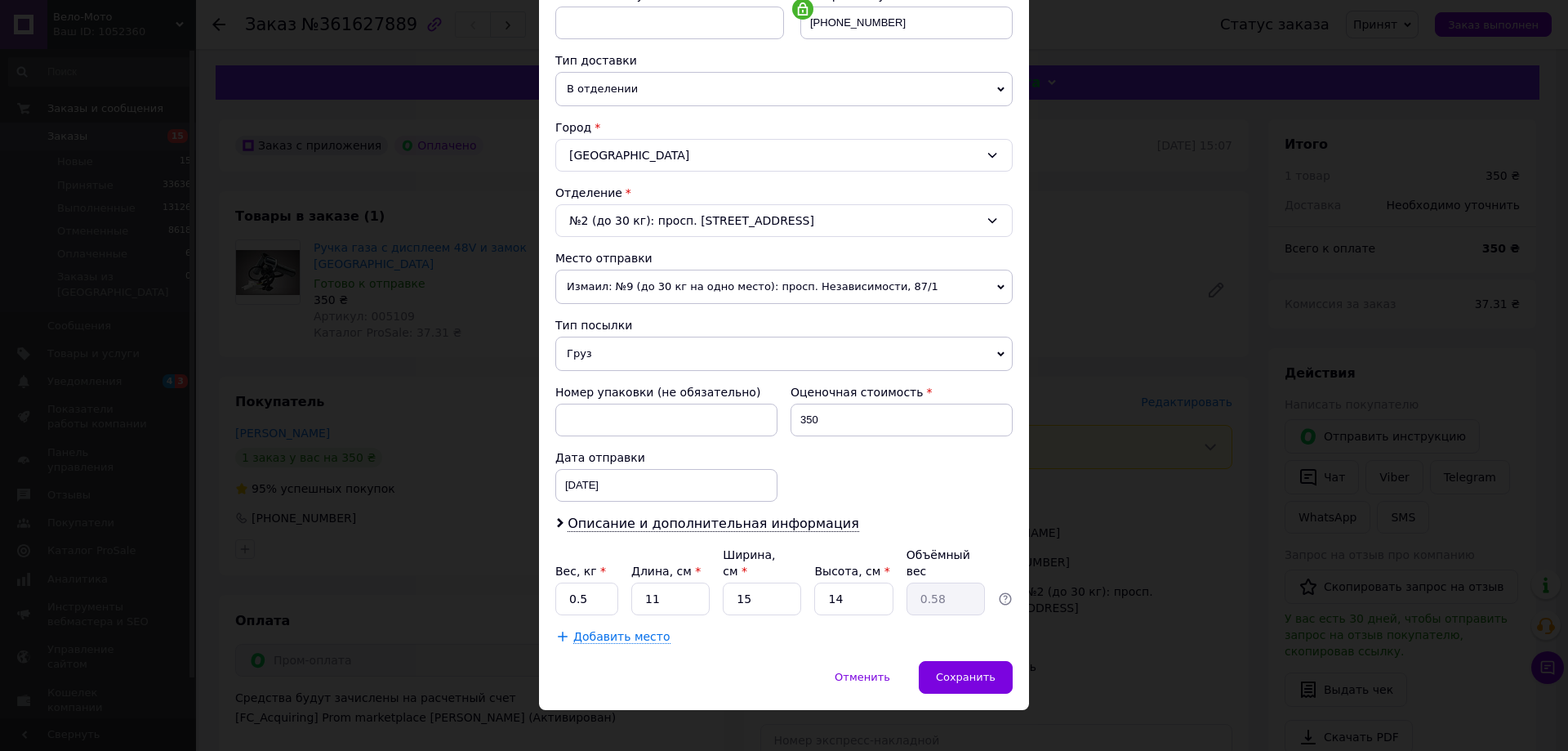
click at [1080, 326] on div "× Редактирование доставки Способ доставки Нова Пошта (платная) Плательщик Получ…" at bounding box center [784, 376] width 1568 height 751
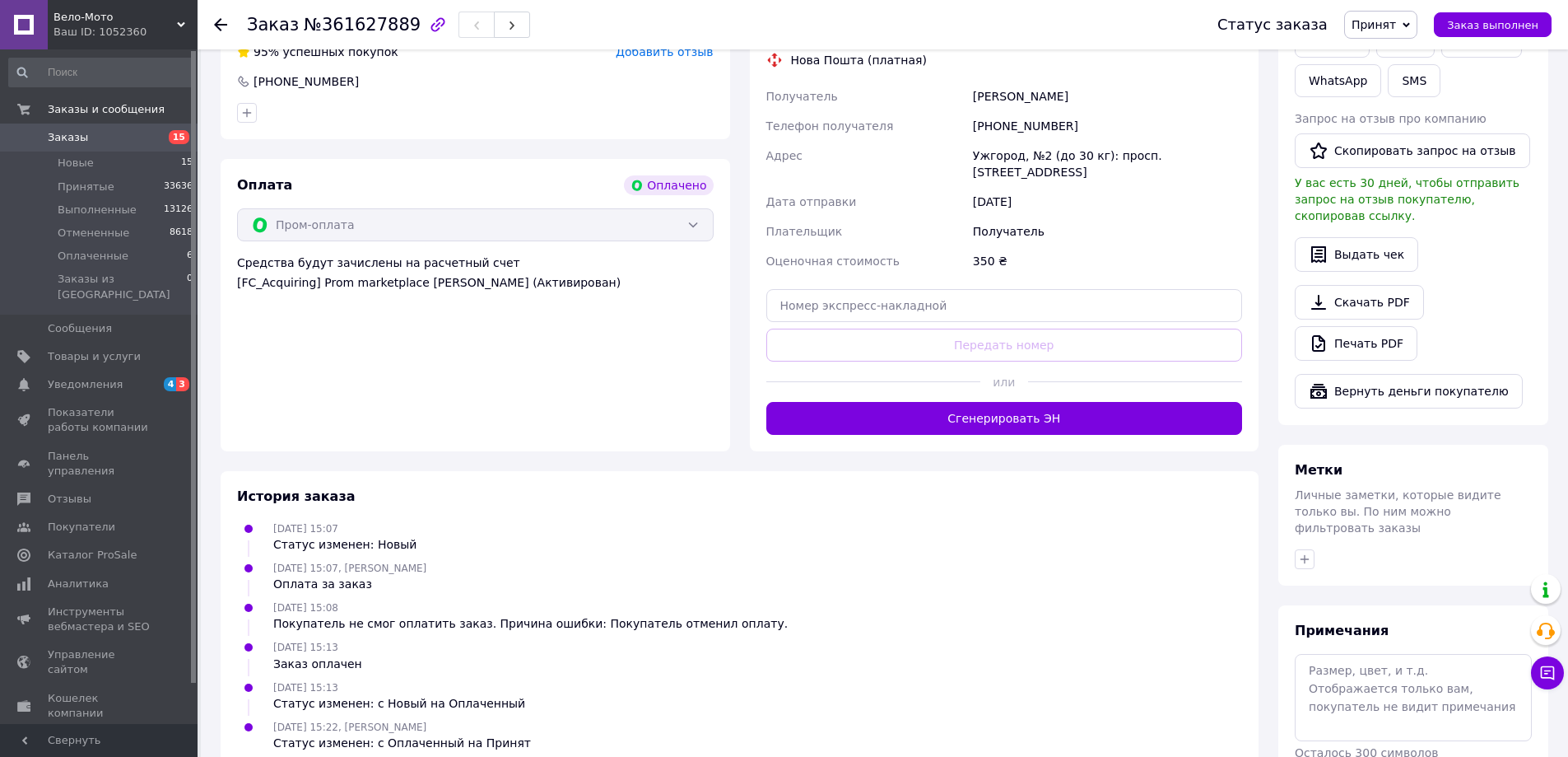
scroll to position [494, 0]
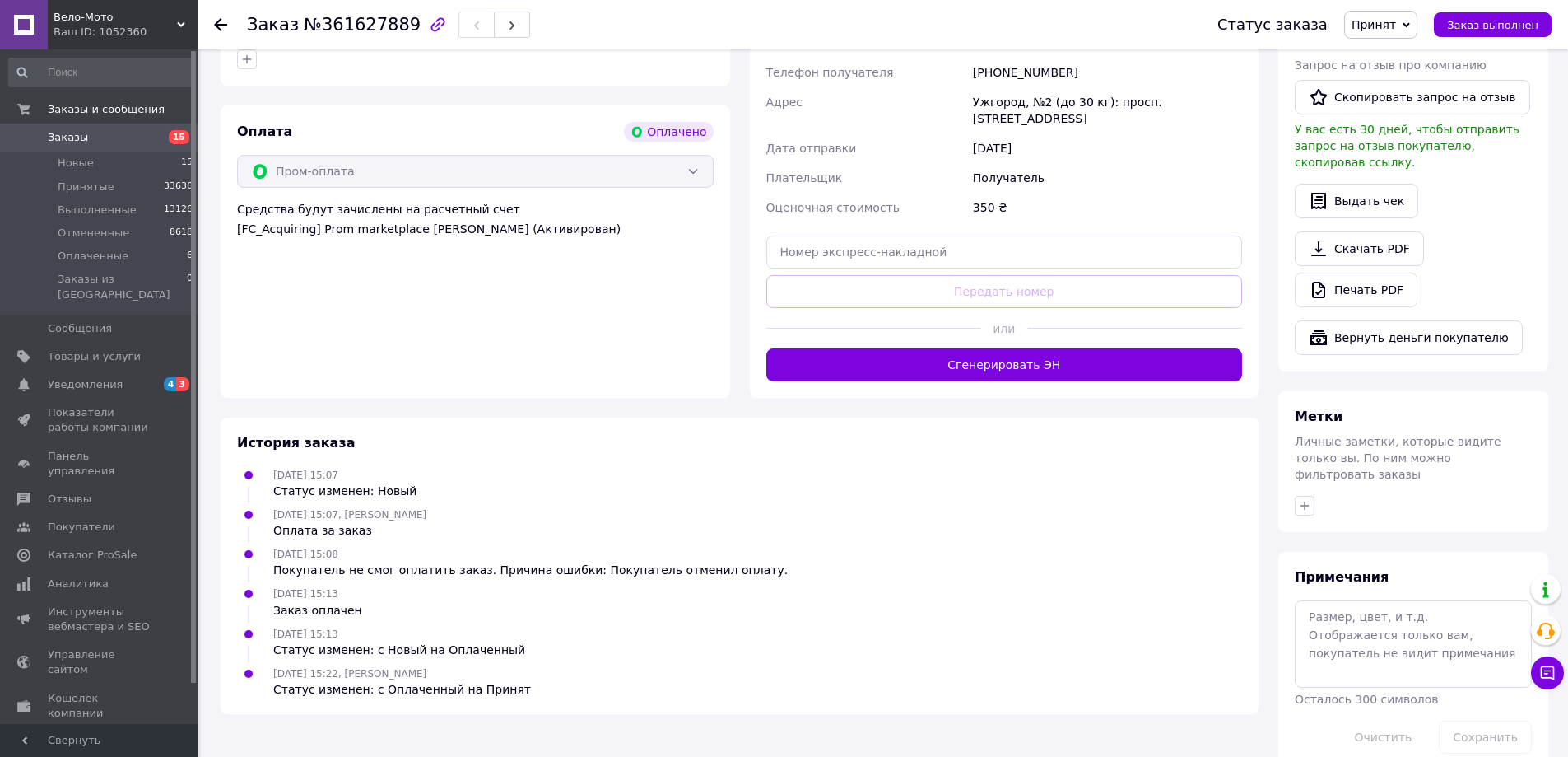
click at [1058, 350] on div "Доставка Редактировать Укажите номер экспресс-накладной Обязательно введите ном…" at bounding box center [1005, 142] width 510 height 512
click at [1061, 348] on button "Сгенерировать ЭН" at bounding box center [1004, 364] width 476 height 33
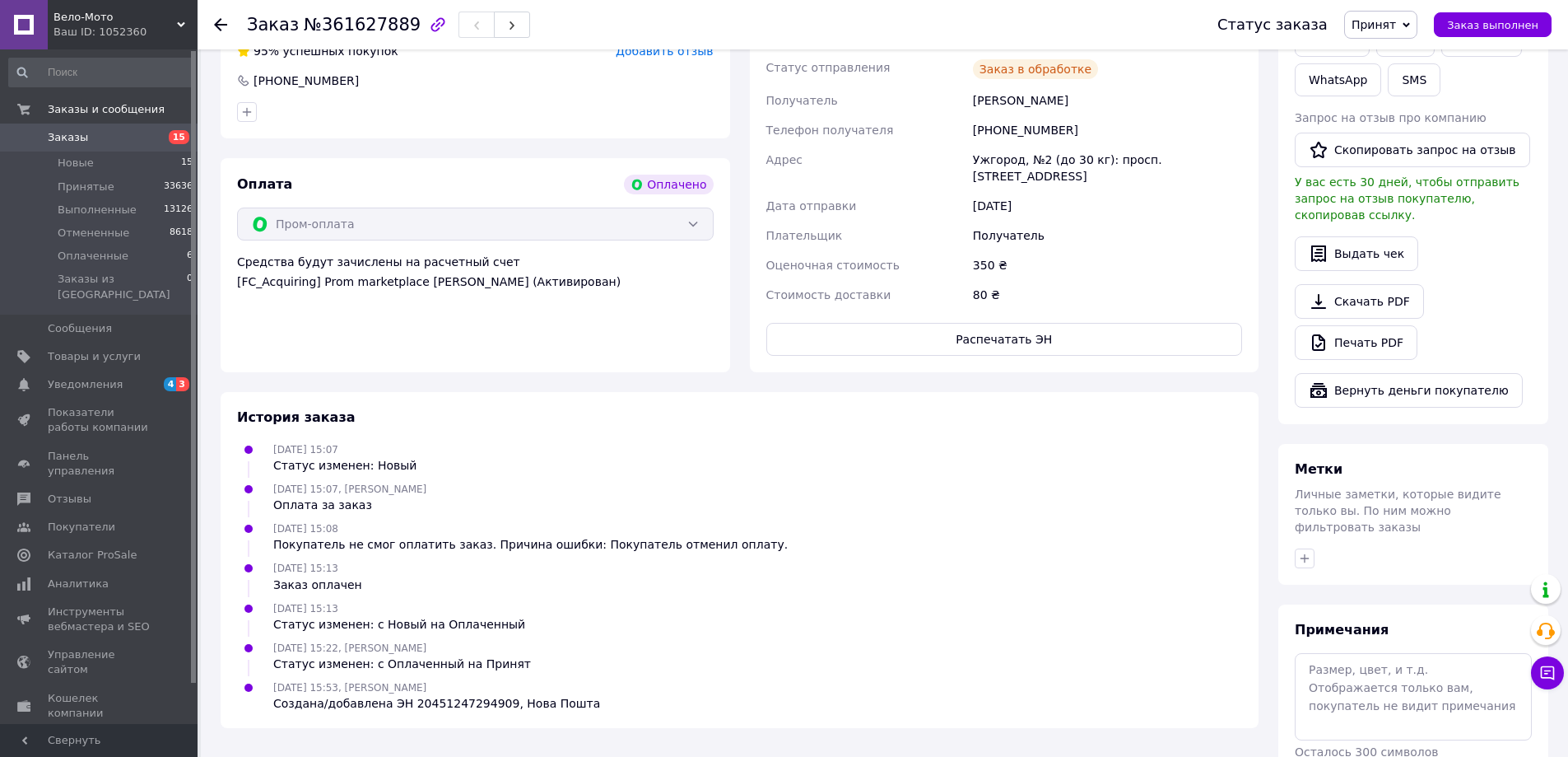
scroll to position [412, 0]
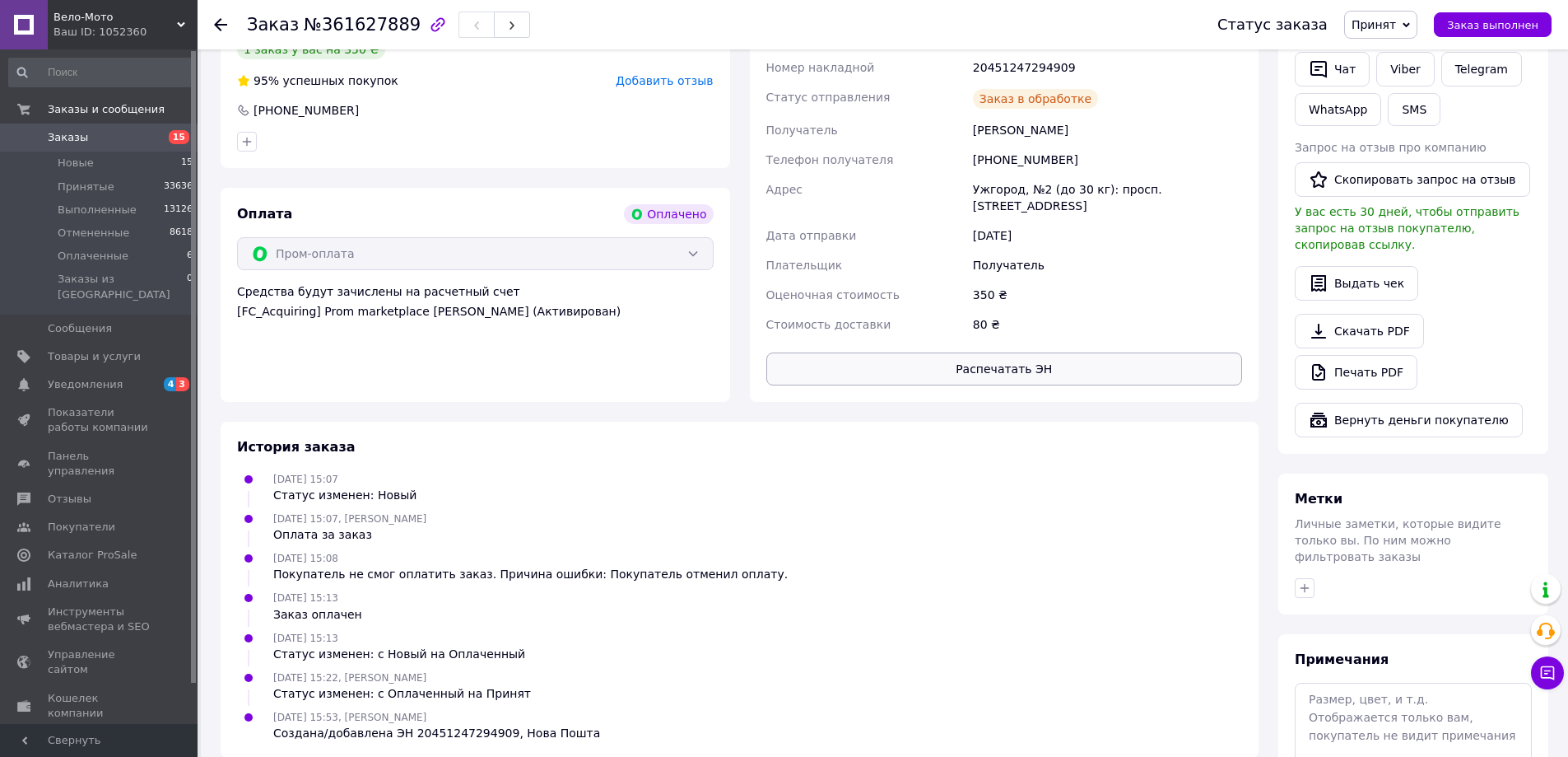
click at [1017, 353] on button "Распечатать ЭН" at bounding box center [1004, 368] width 476 height 33
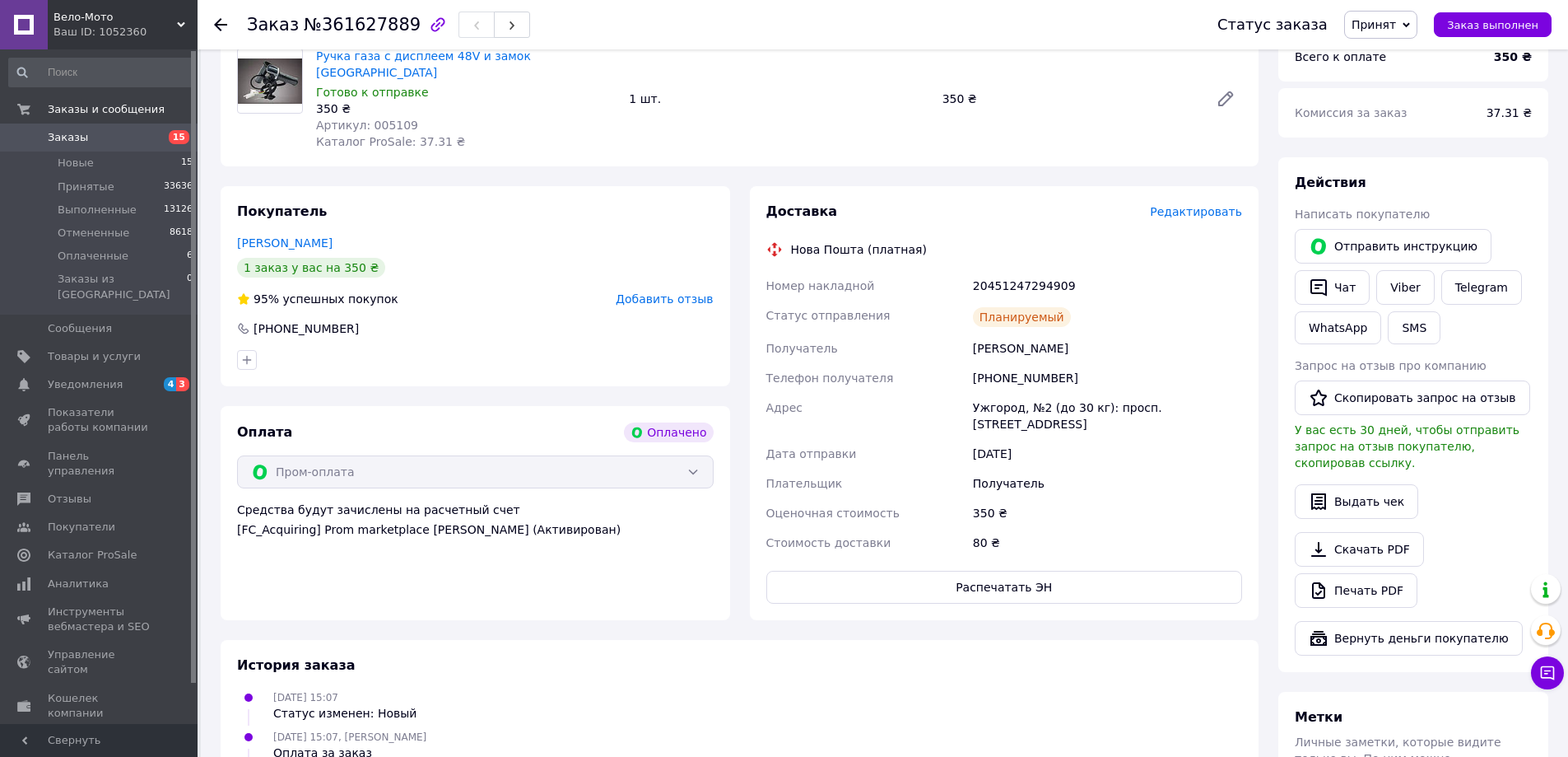
scroll to position [329, 0]
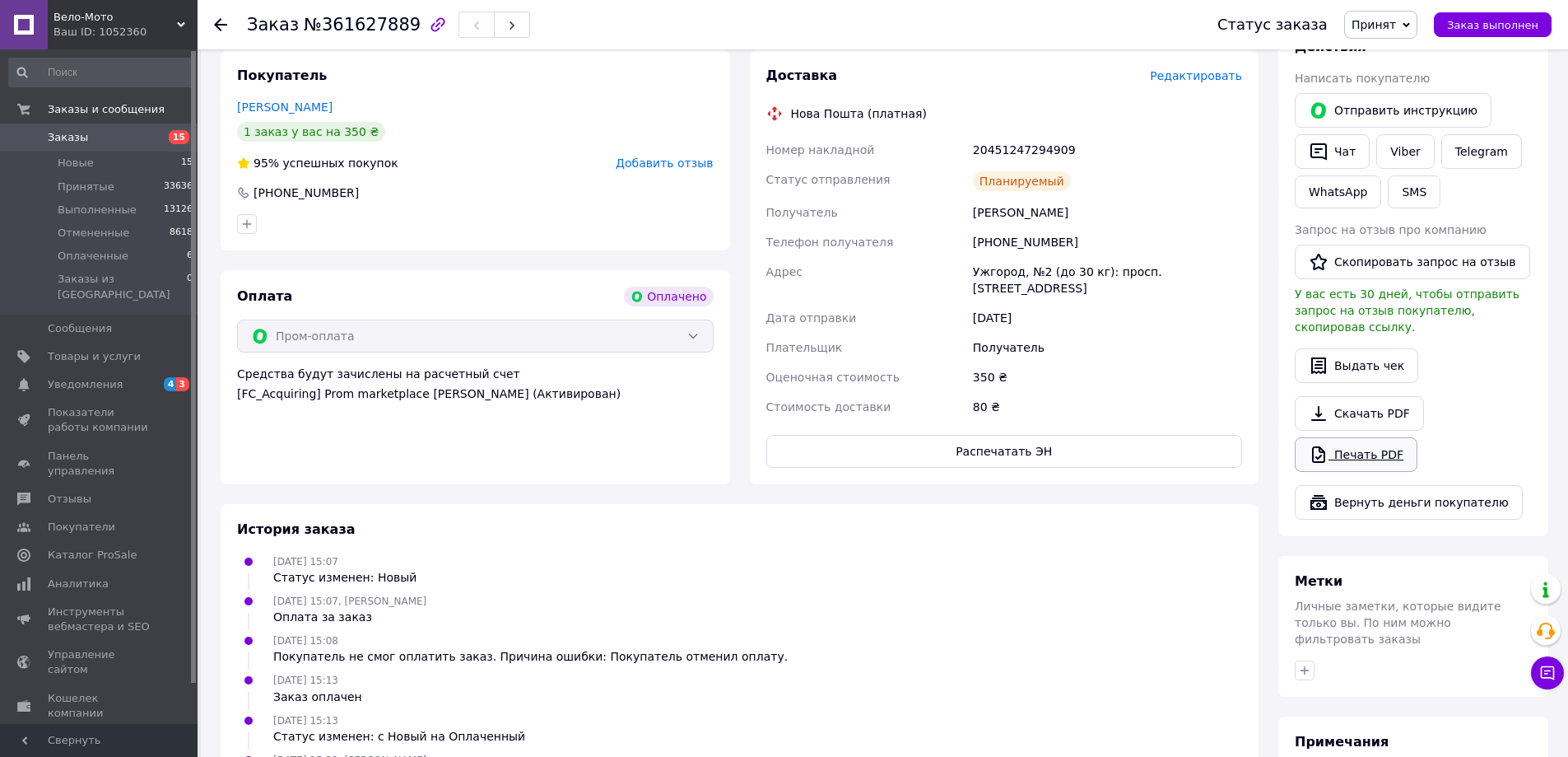
click at [1355, 443] on link "Печать PDF" at bounding box center [1356, 454] width 123 height 34
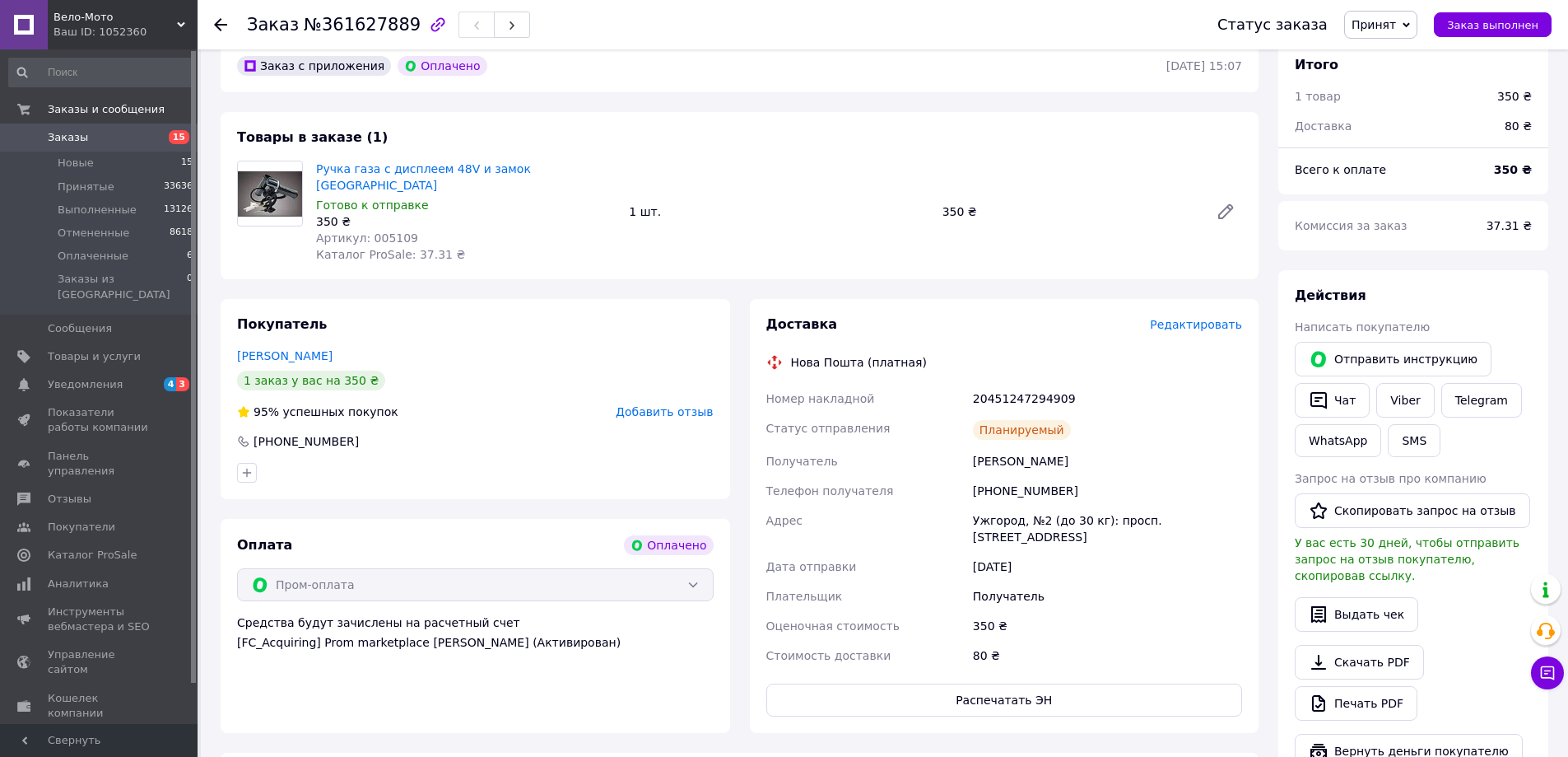
scroll to position [0, 0]
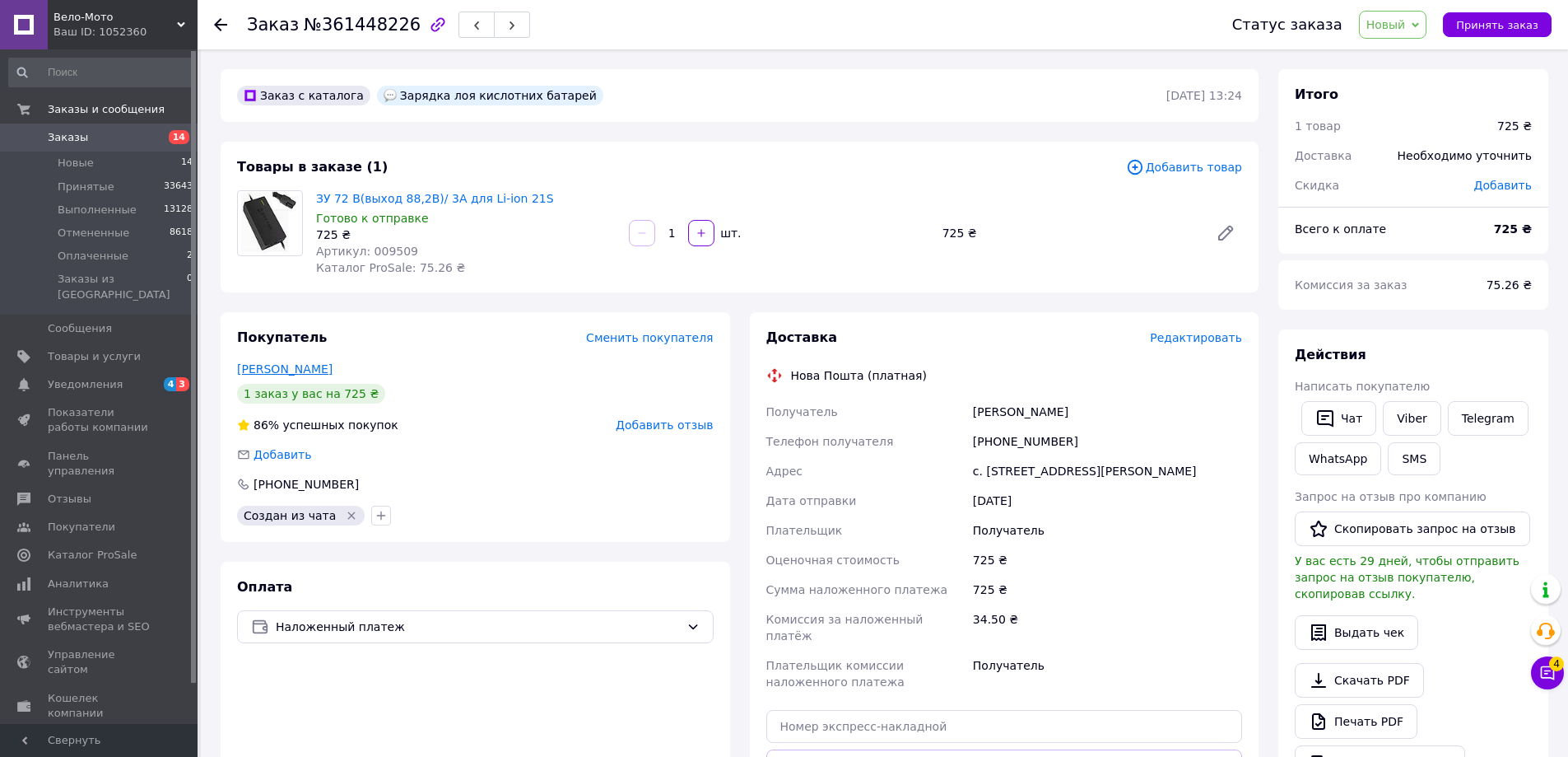
click at [287, 368] on link "[PERSON_NAME]" at bounding box center [285, 369] width 95 height 13
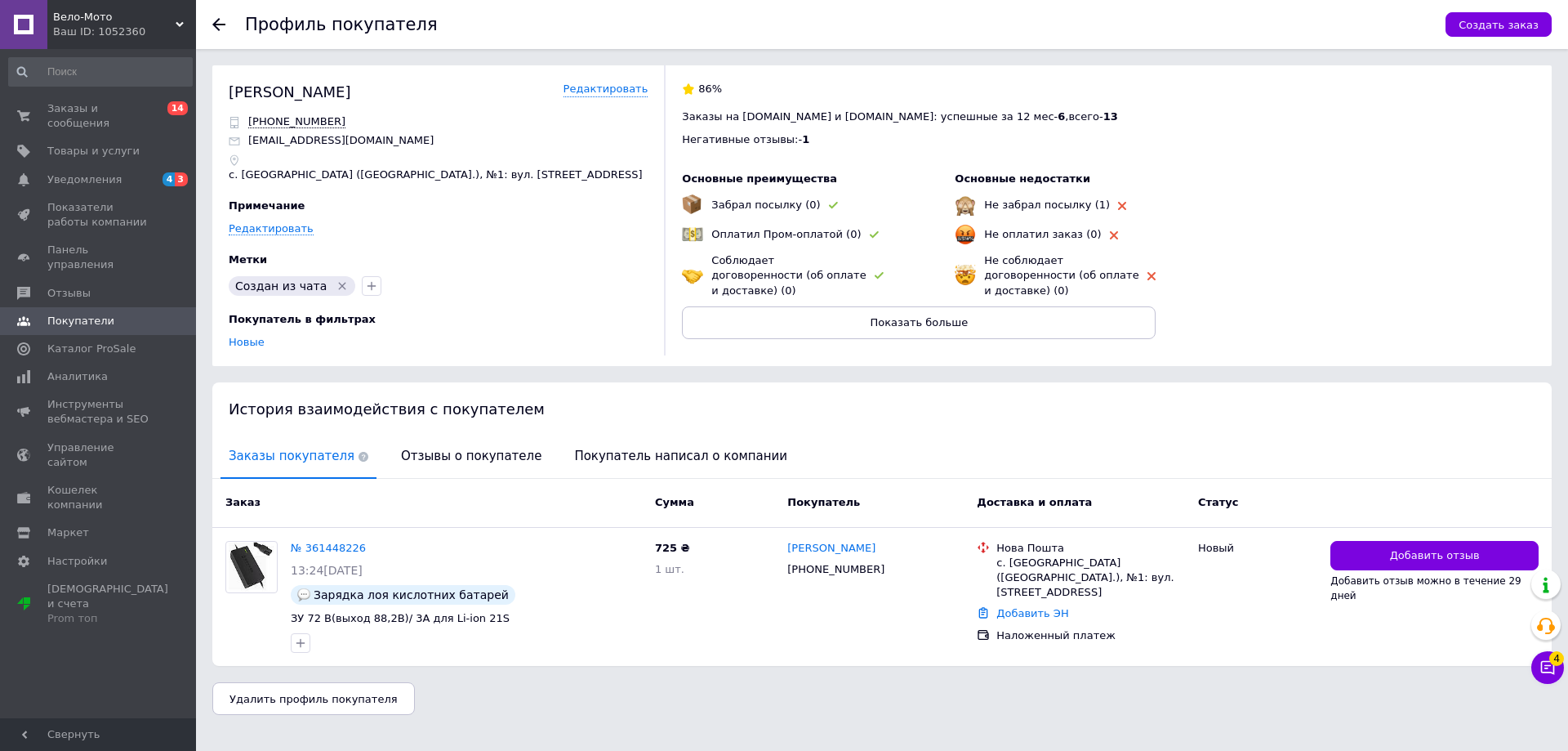
click at [678, 398] on div "История взаимодействия с покупателем" at bounding box center [882, 409] width 1340 height 53
click at [324, 542] on link "№ 361448226" at bounding box center [328, 547] width 75 height 12
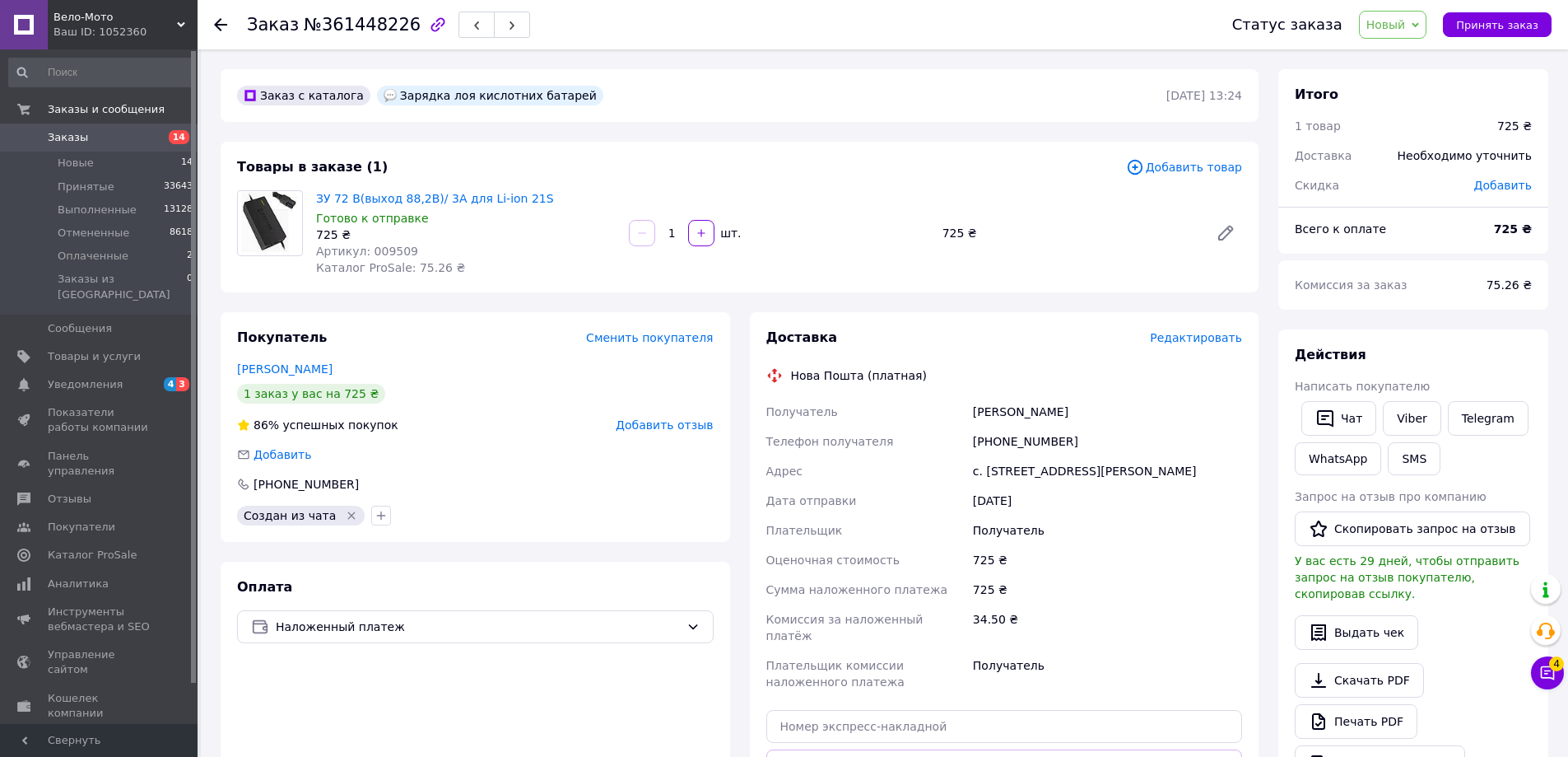
click at [1393, 18] on span "Новый" at bounding box center [1385, 25] width 39 height 13
click at [1417, 108] on li "Отменен" at bounding box center [1403, 107] width 87 height 25
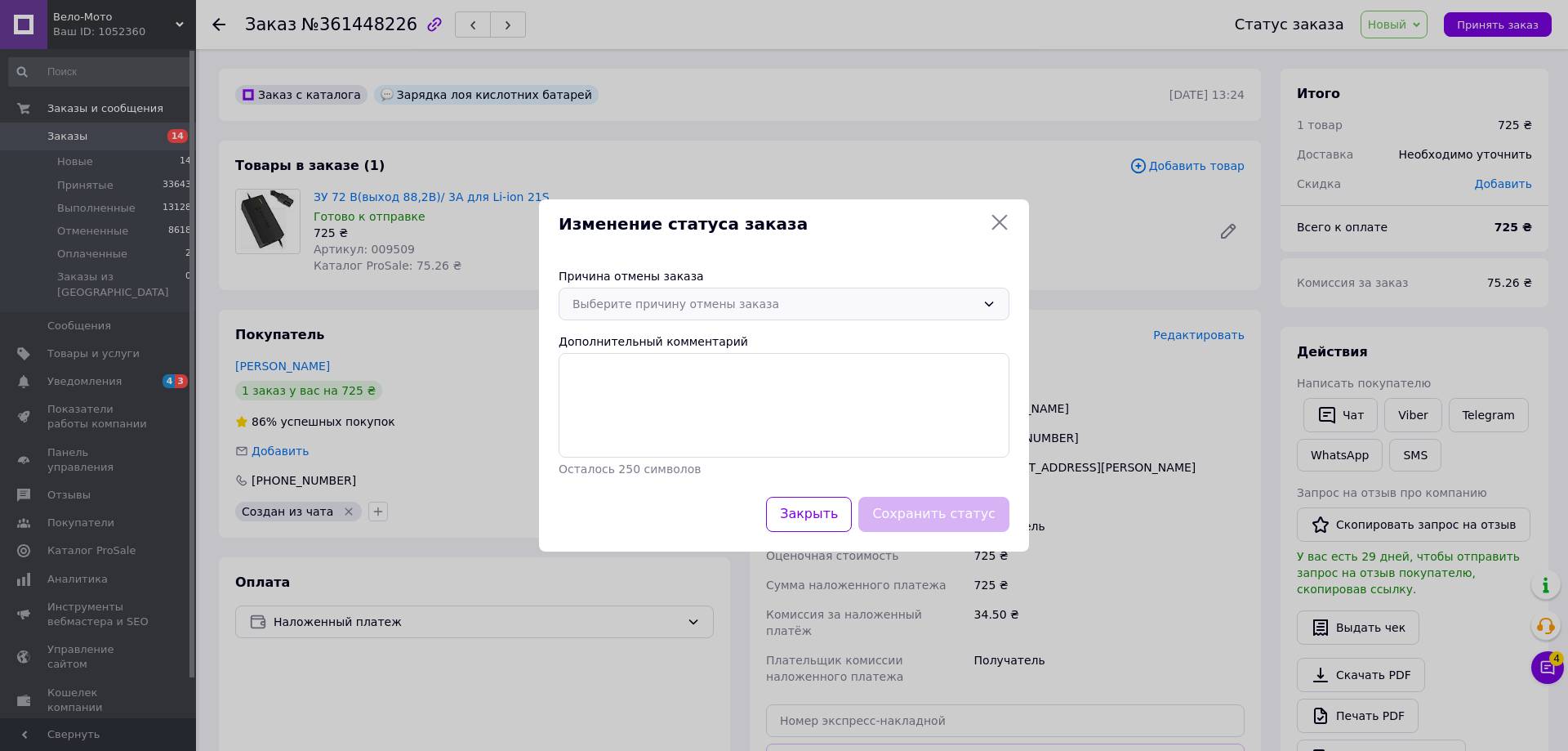
click at [741, 315] on div "Выберите причину отмены заказа" at bounding box center [784, 303] width 451 height 32
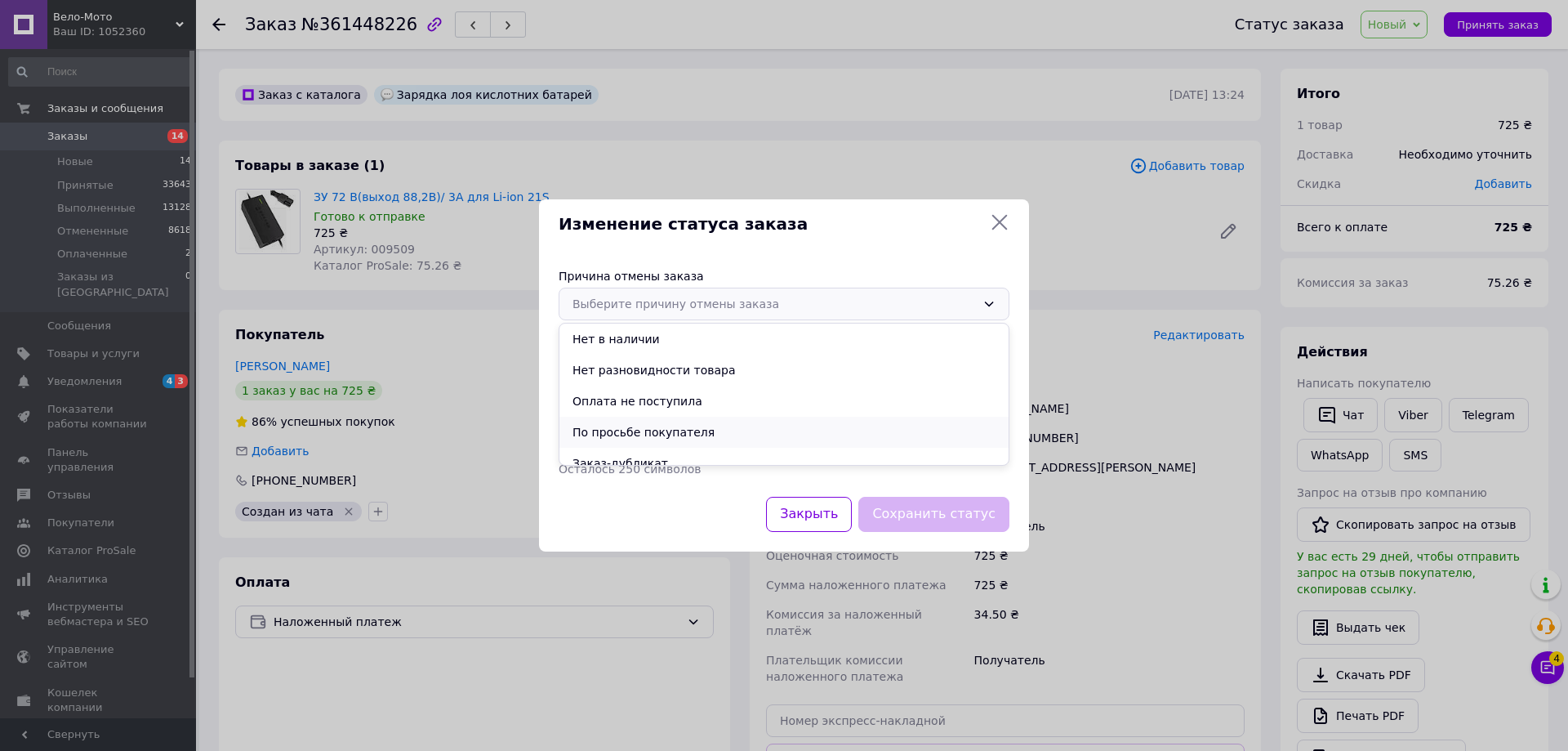
click at [666, 427] on li "По просьбе покупателя" at bounding box center [784, 432] width 449 height 31
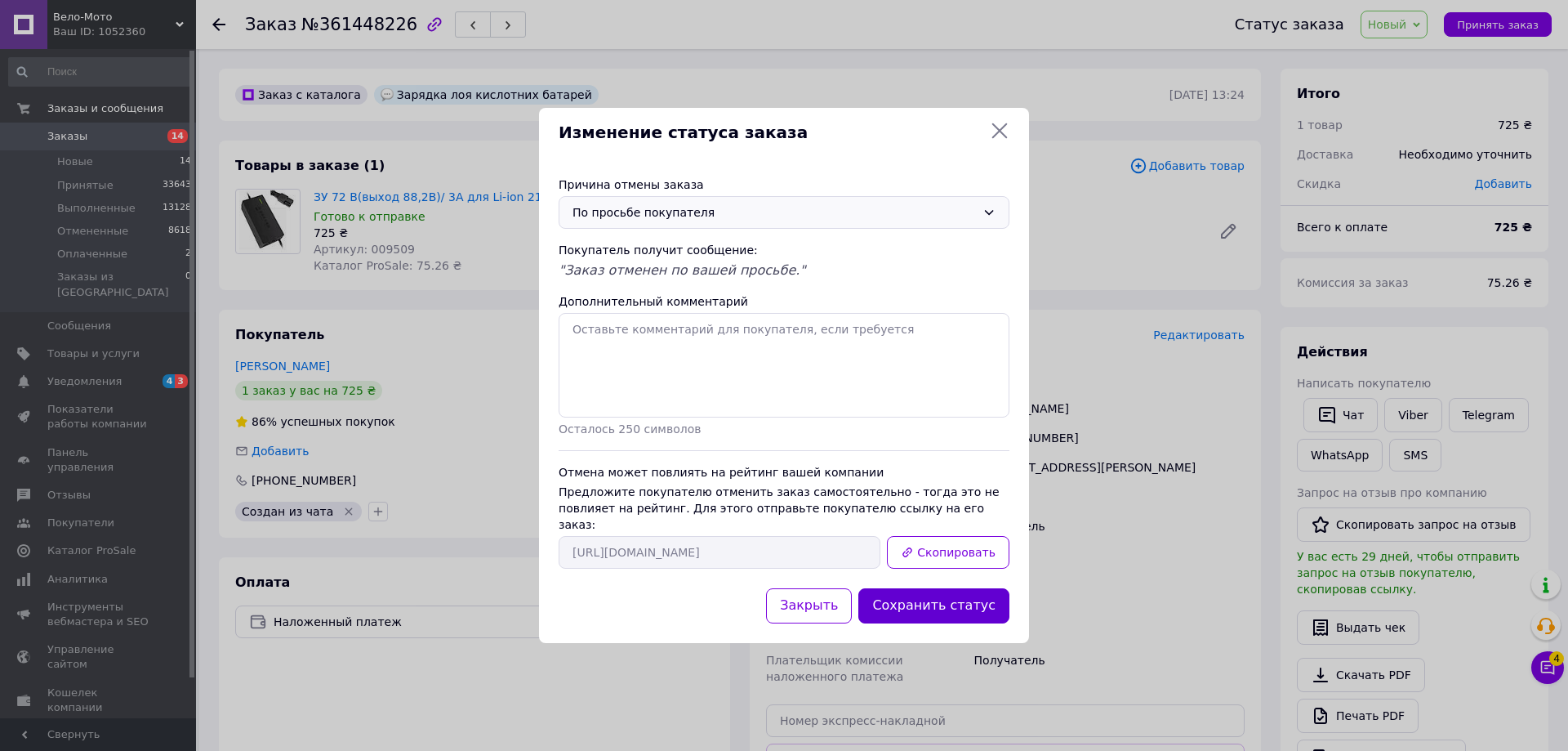
click at [940, 601] on button "Сохранить статус" at bounding box center [933, 606] width 151 height 35
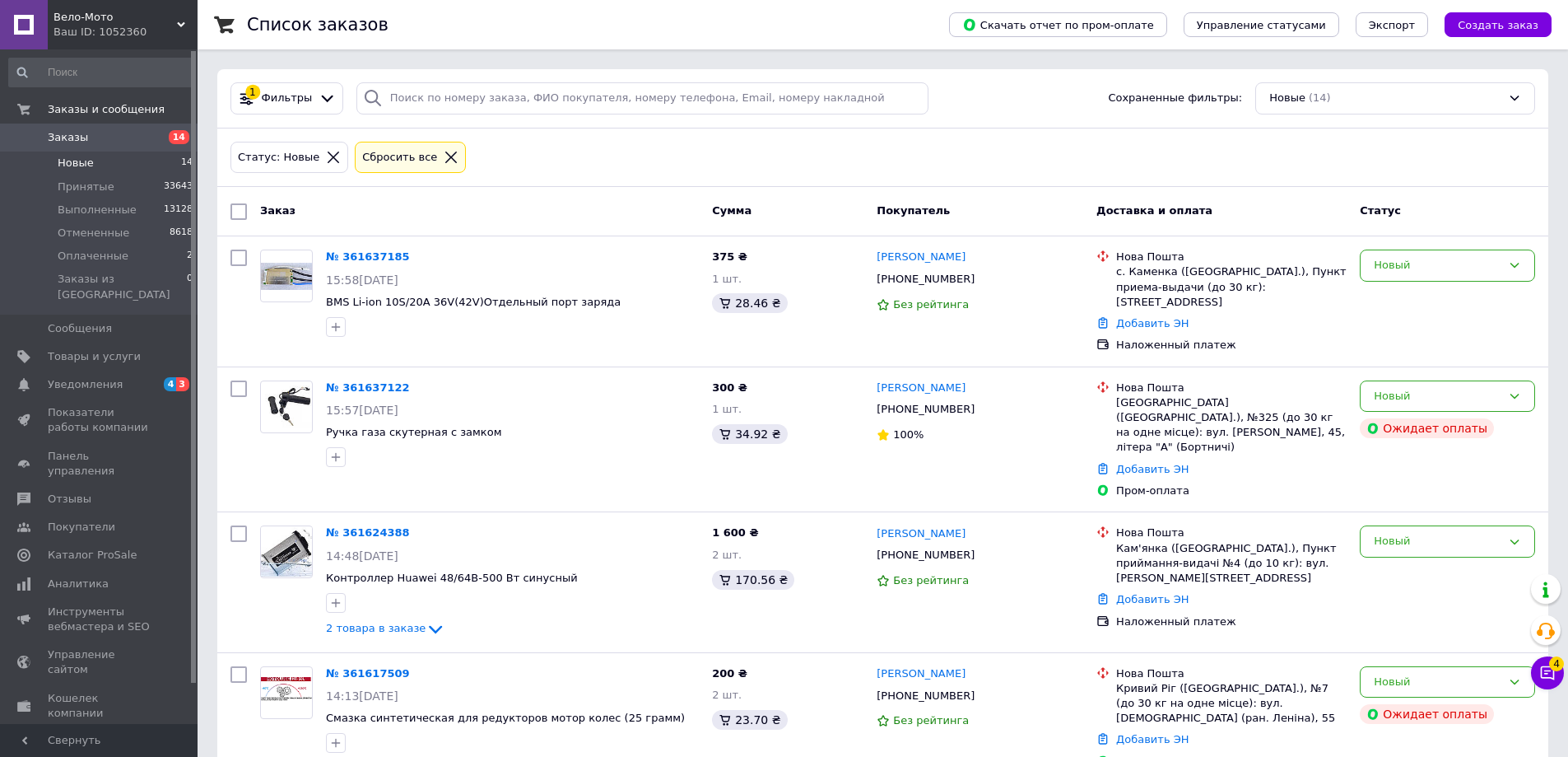
click at [87, 164] on span "Новые" at bounding box center [75, 163] width 36 height 15
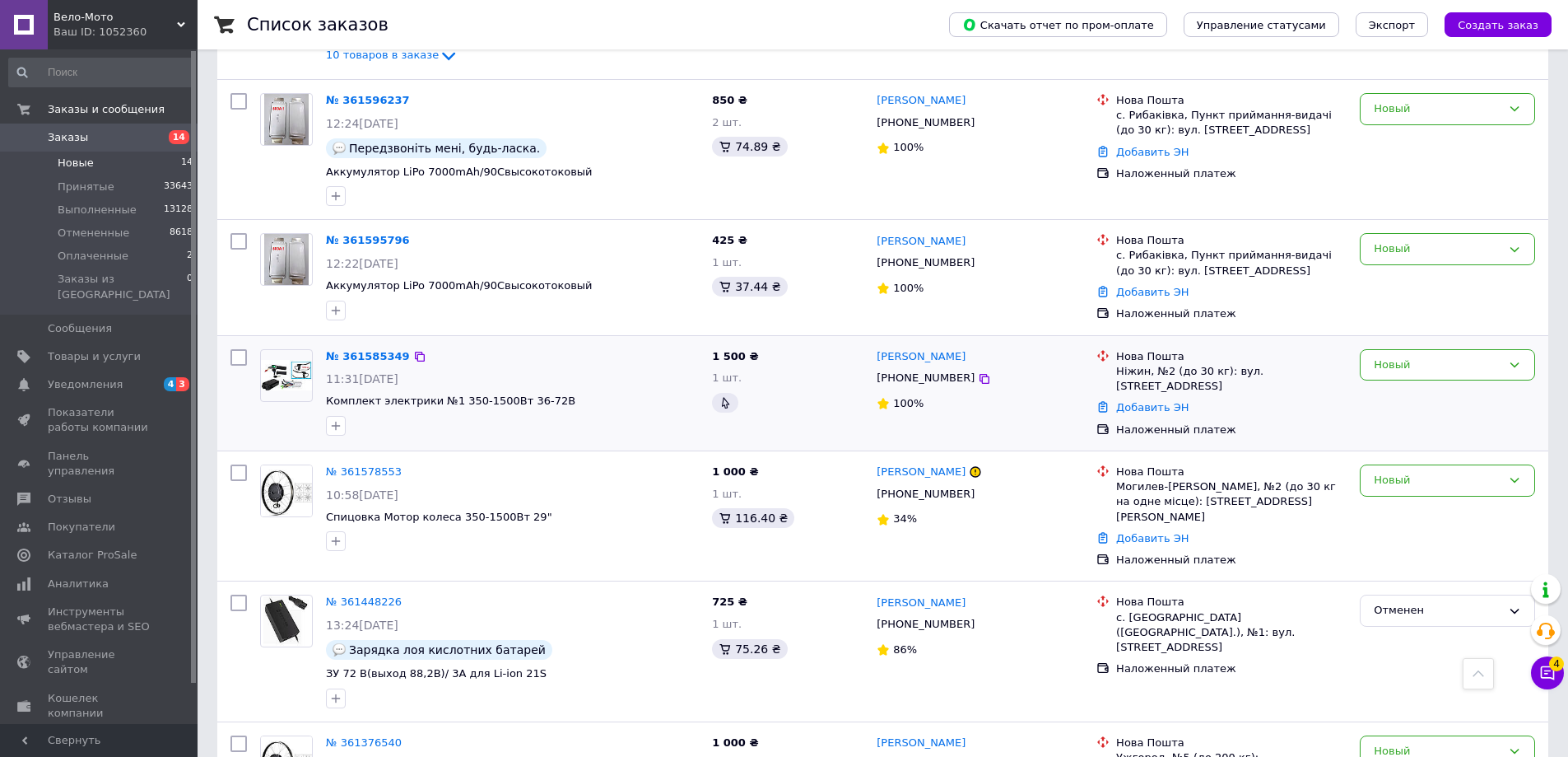
scroll to position [1282, 0]
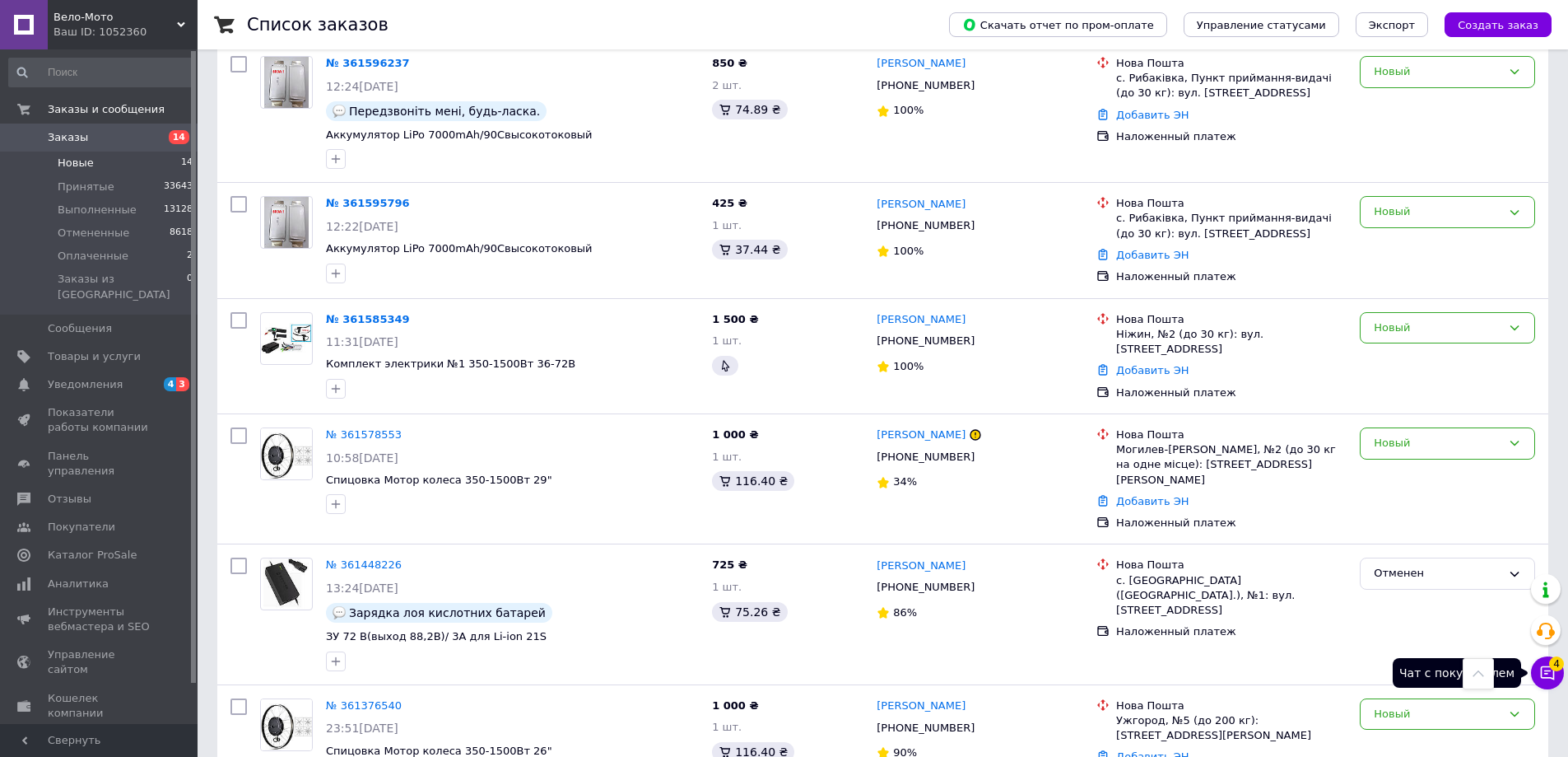
click at [1548, 677] on icon at bounding box center [1548, 673] width 14 height 14
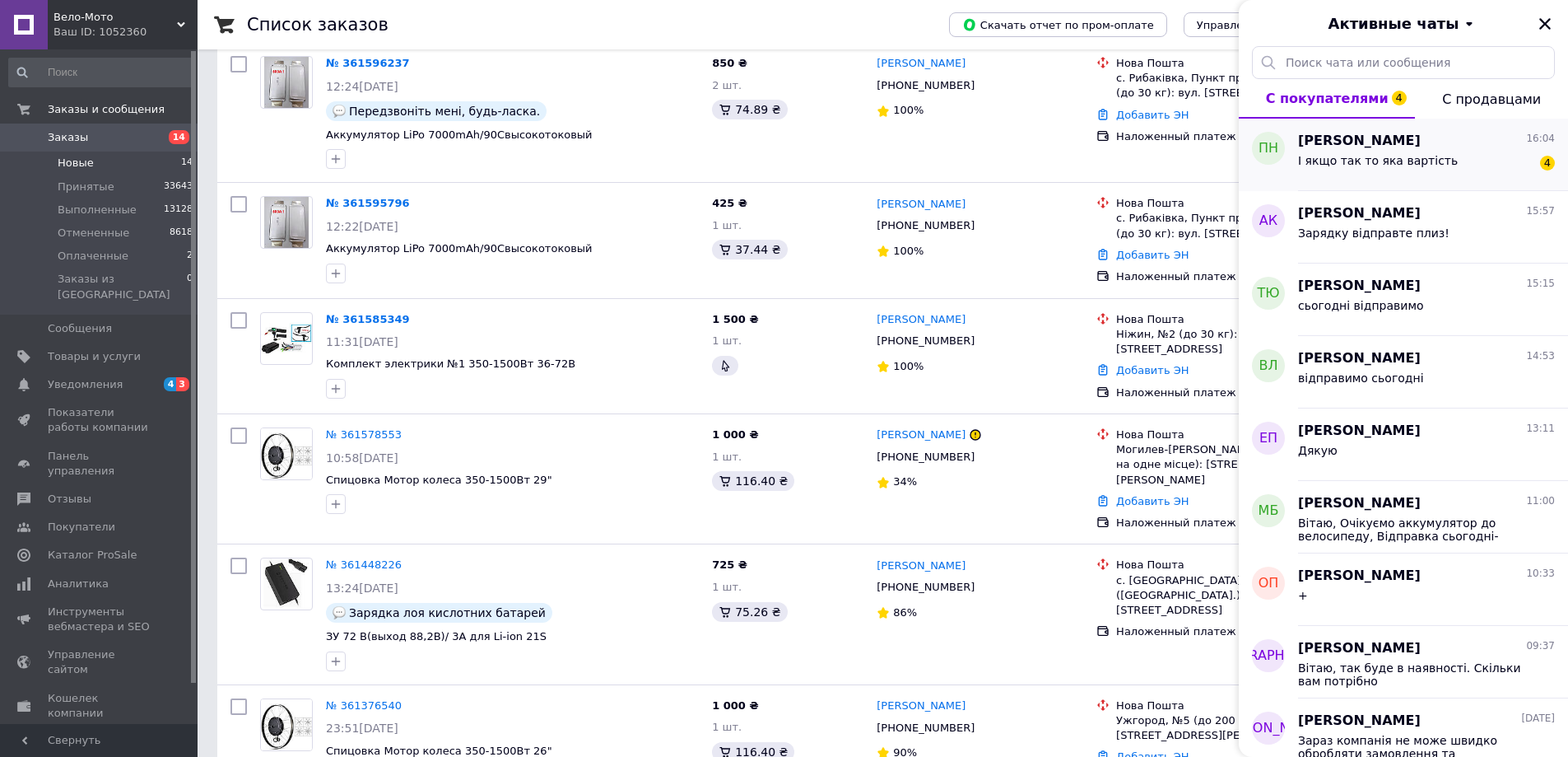
click at [1452, 165] on div "І якщо так то яка вартість 4" at bounding box center [1427, 163] width 257 height 26
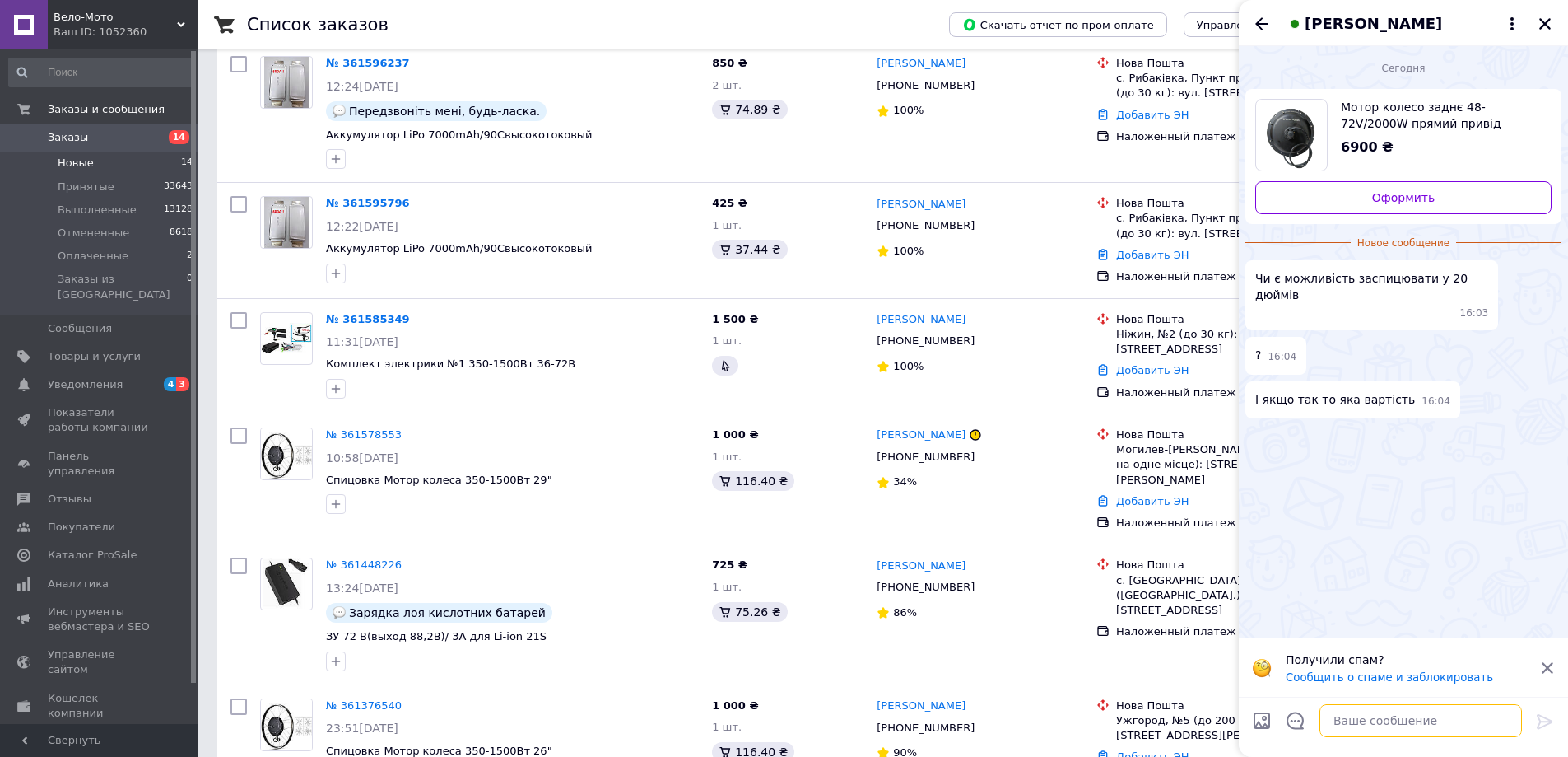
click at [1380, 716] on textarea at bounding box center [1421, 720] width 203 height 33
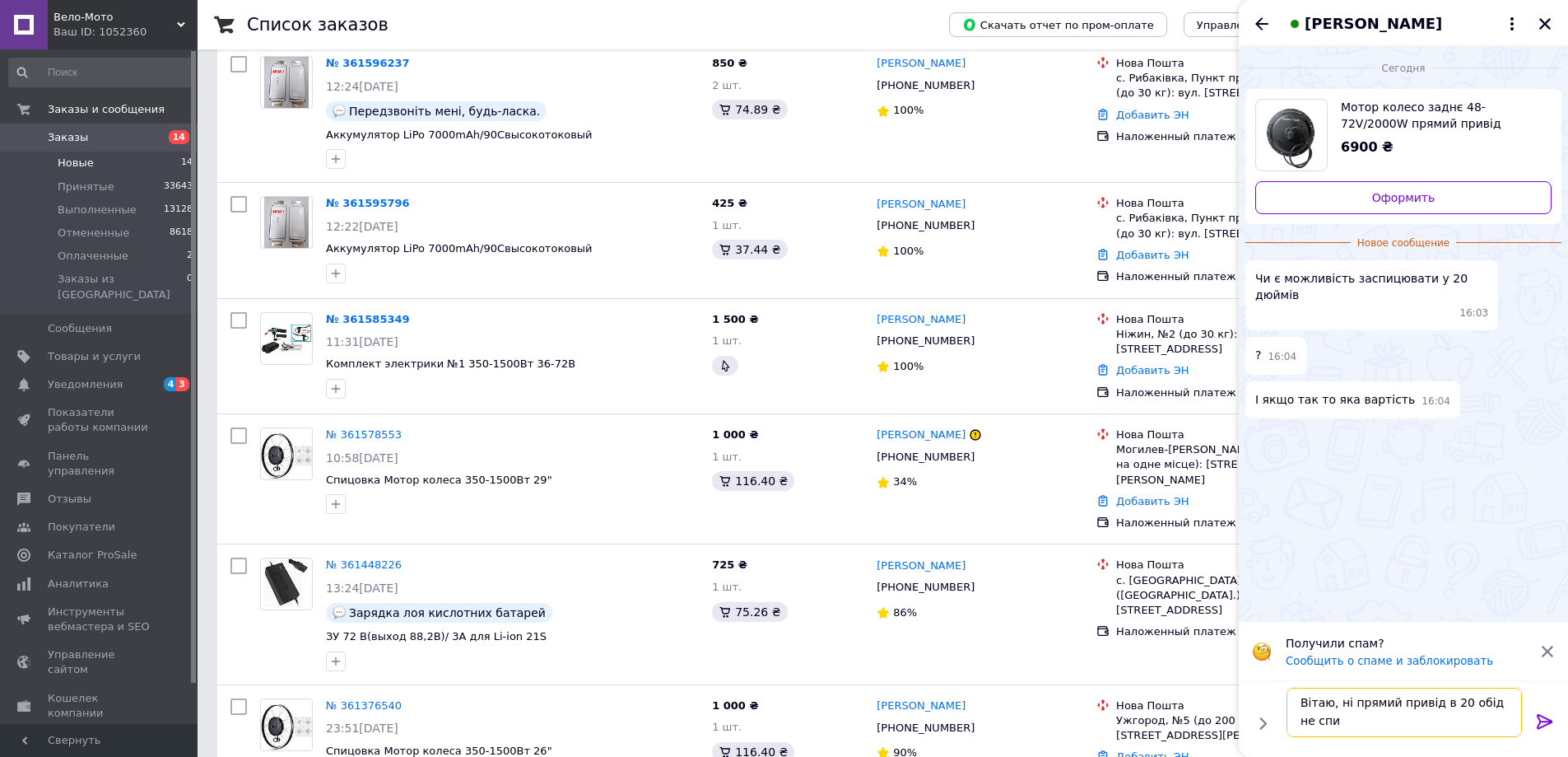
scroll to position [2, 0]
type textarea "Вітаю, ні прямий привід в 20 обід не спицюємо"
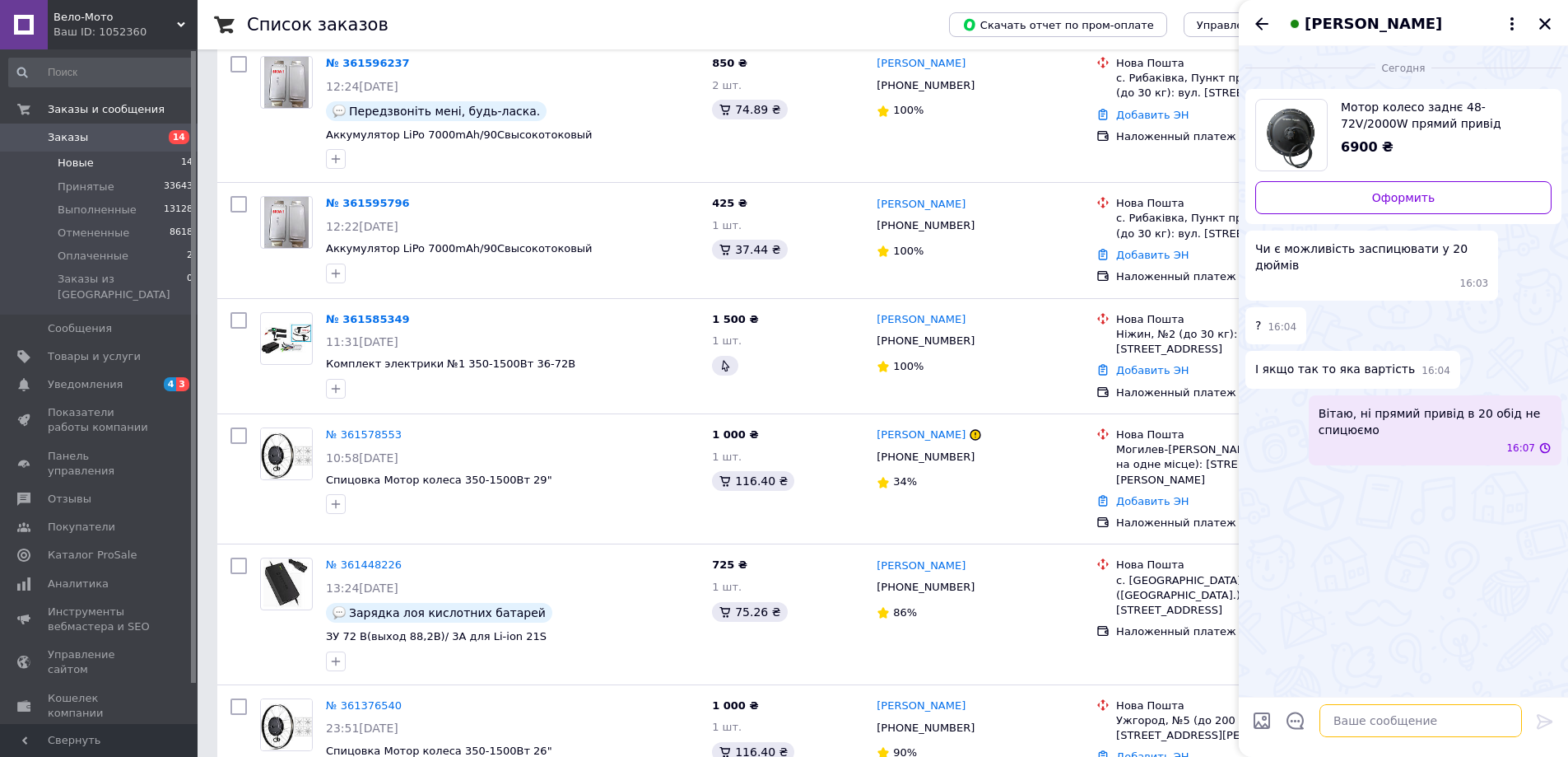
scroll to position [0, 0]
click at [1262, 21] on icon "Назад" at bounding box center [1262, 24] width 20 height 20
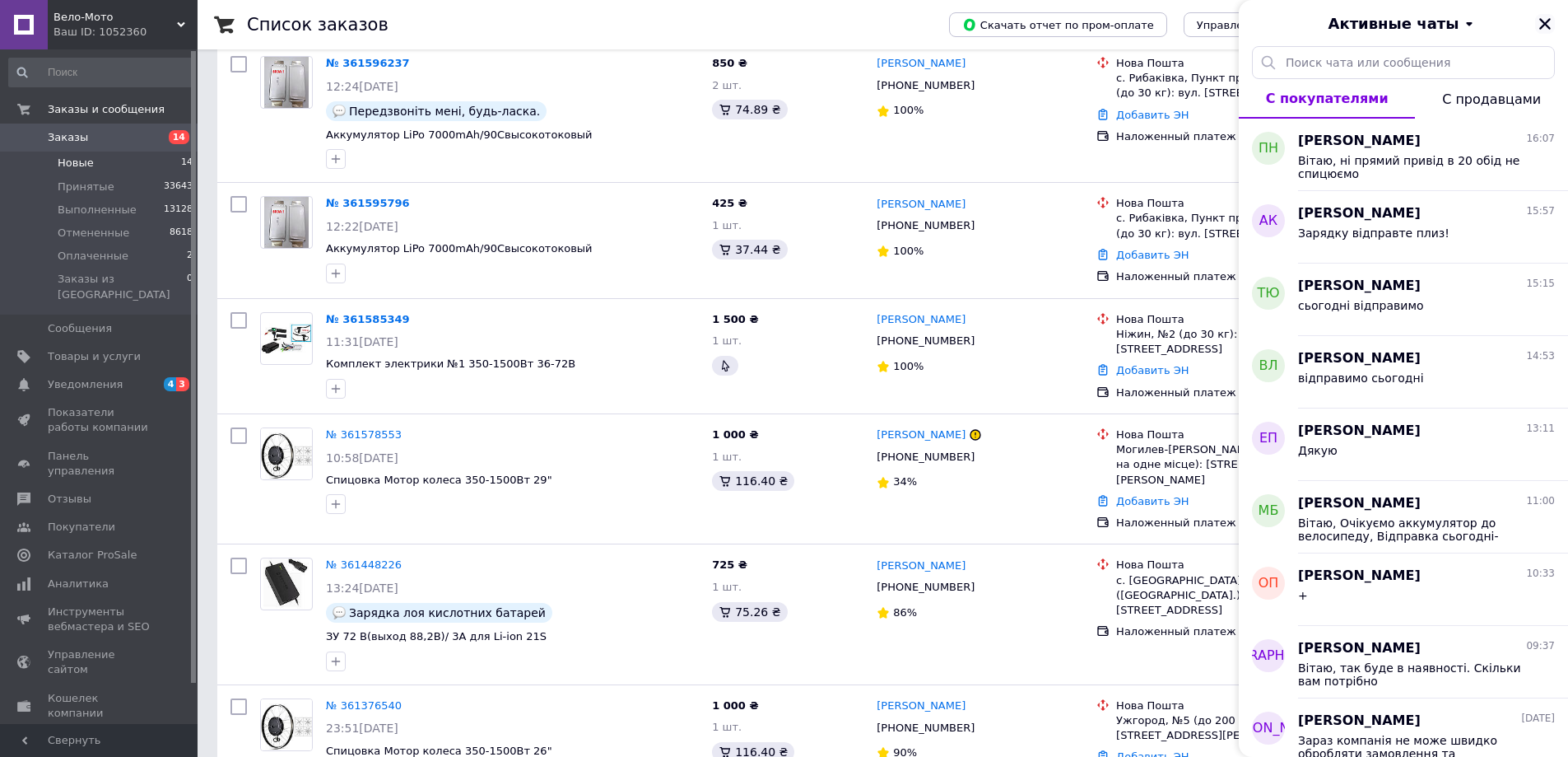
click at [1549, 21] on icon "Закрыть" at bounding box center [1545, 24] width 12 height 12
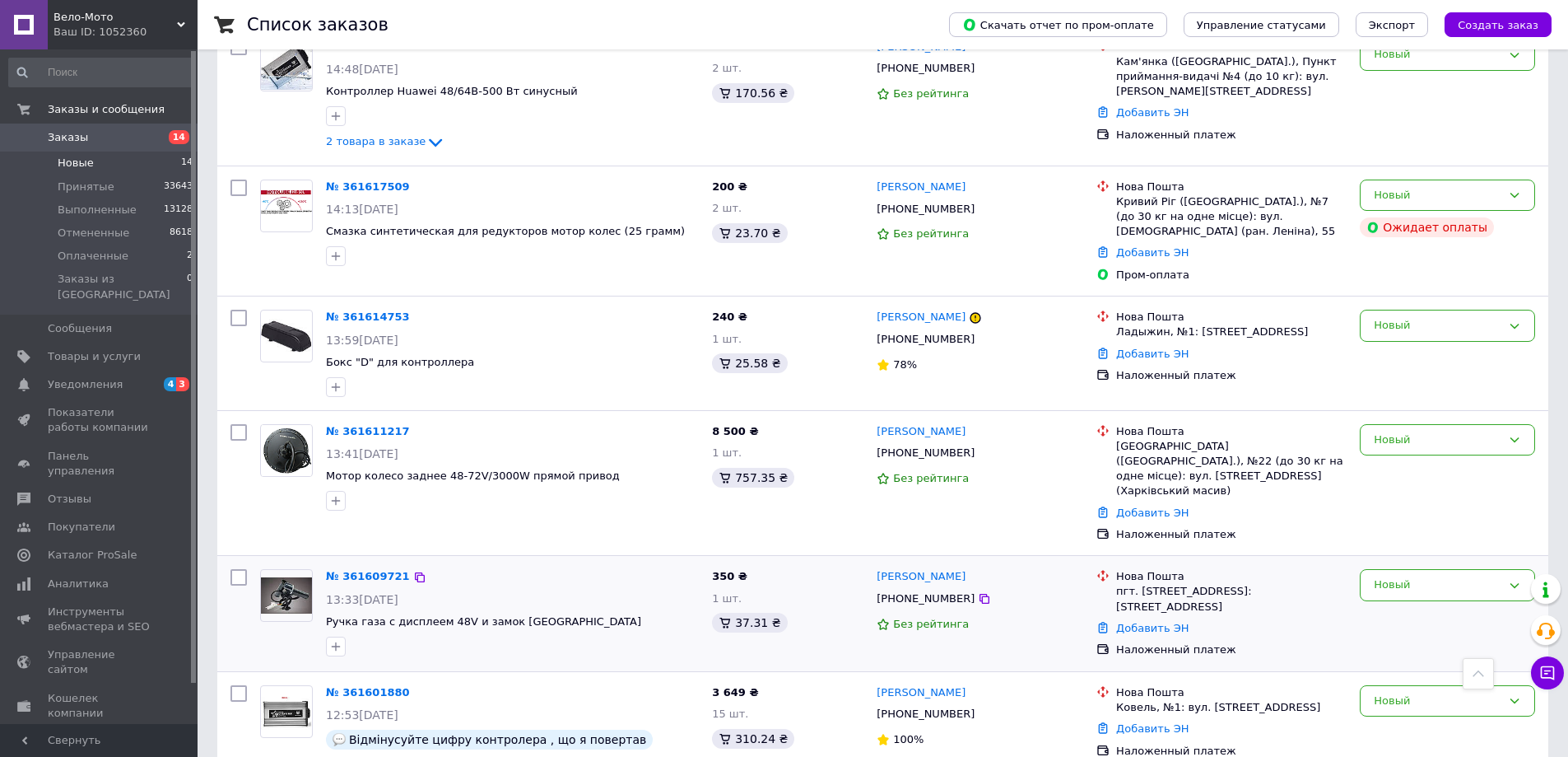
scroll to position [459, 0]
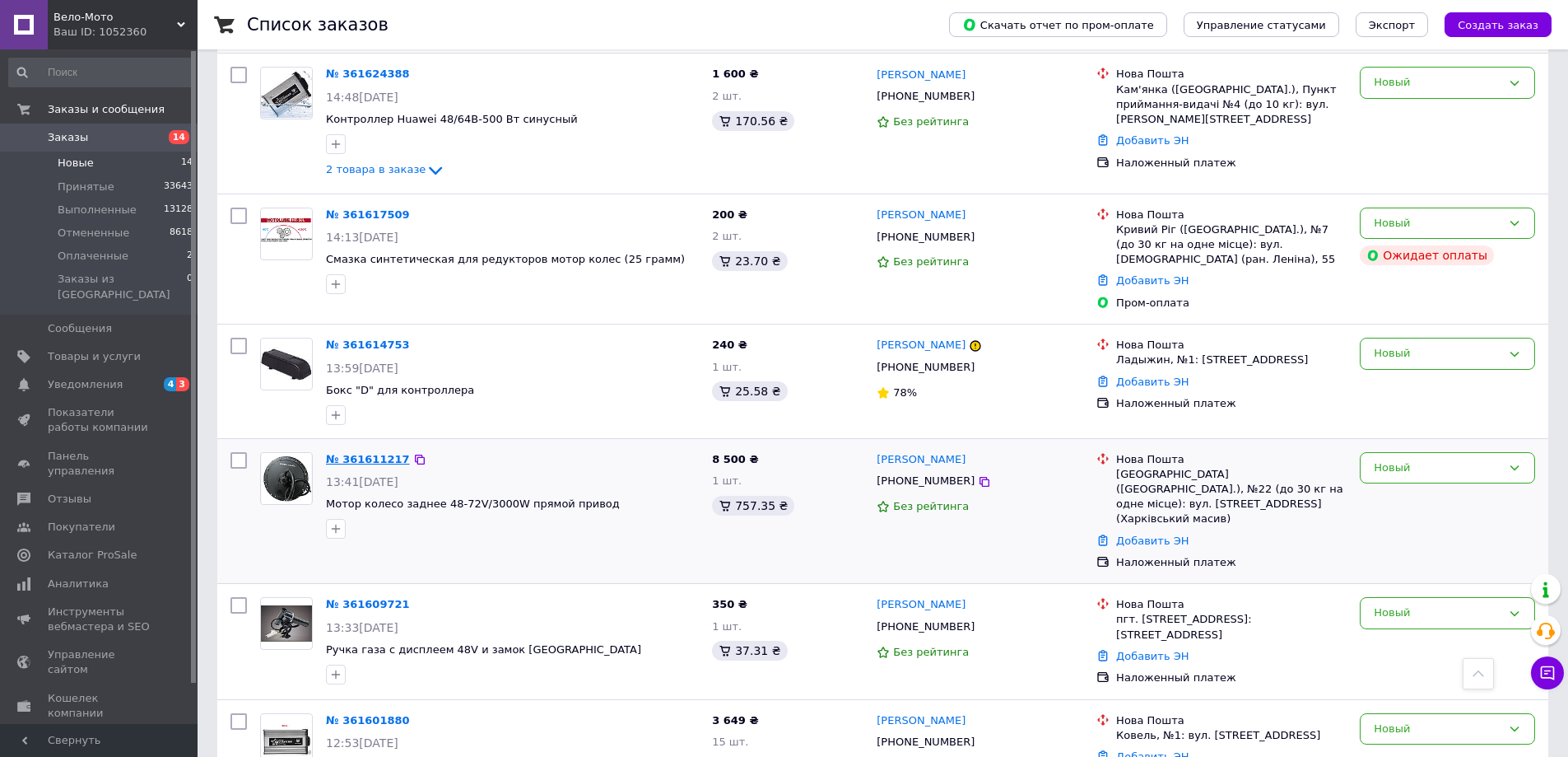
click at [368, 453] on link "№ 361611217" at bounding box center [368, 459] width 84 height 13
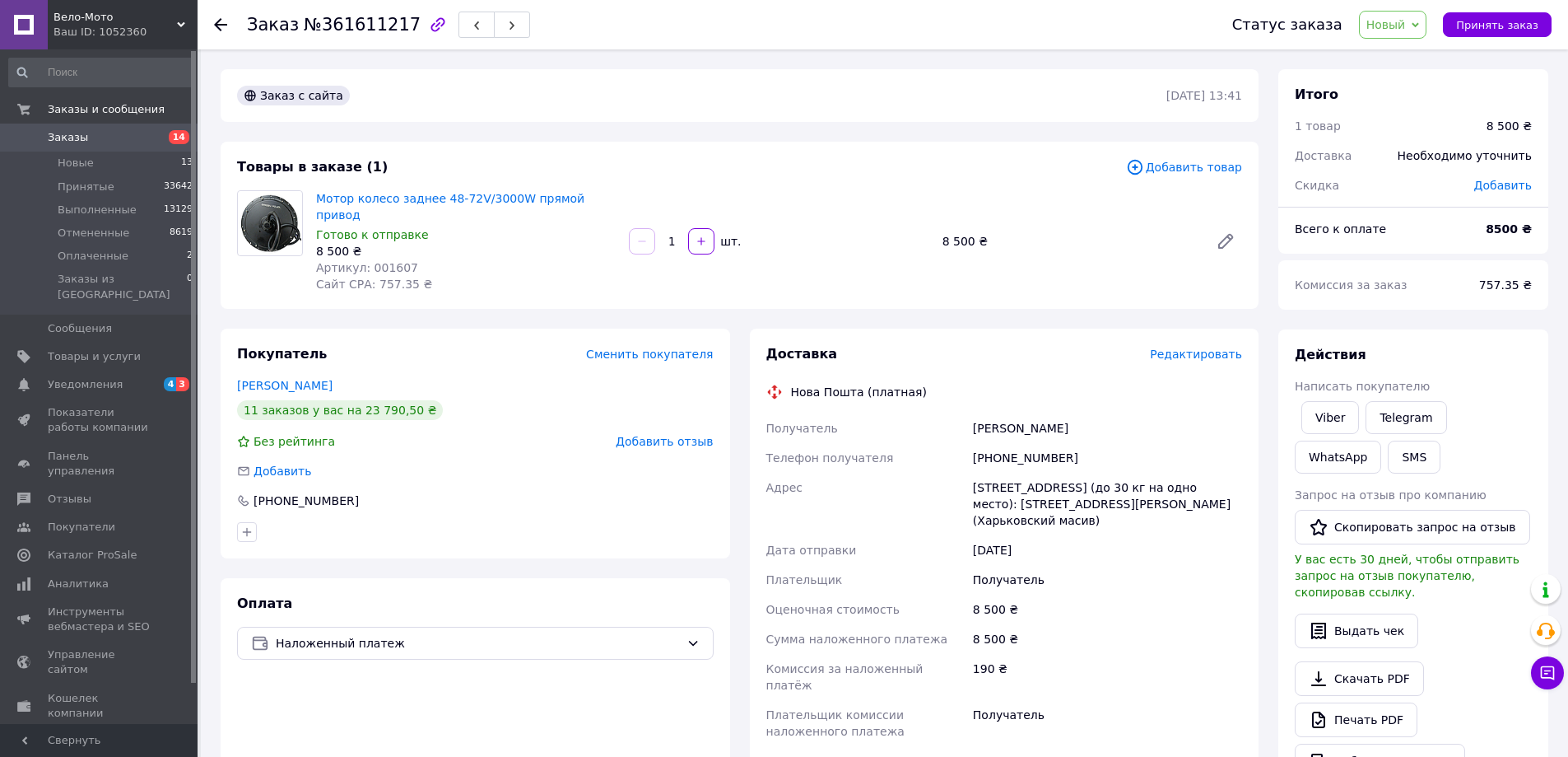
click at [738, 130] on div "Заказ с сайта 12.09.2025 | 13:41 Товары в заказе (1) Добавить товар Мотор колес…" at bounding box center [740, 631] width 1058 height 1124
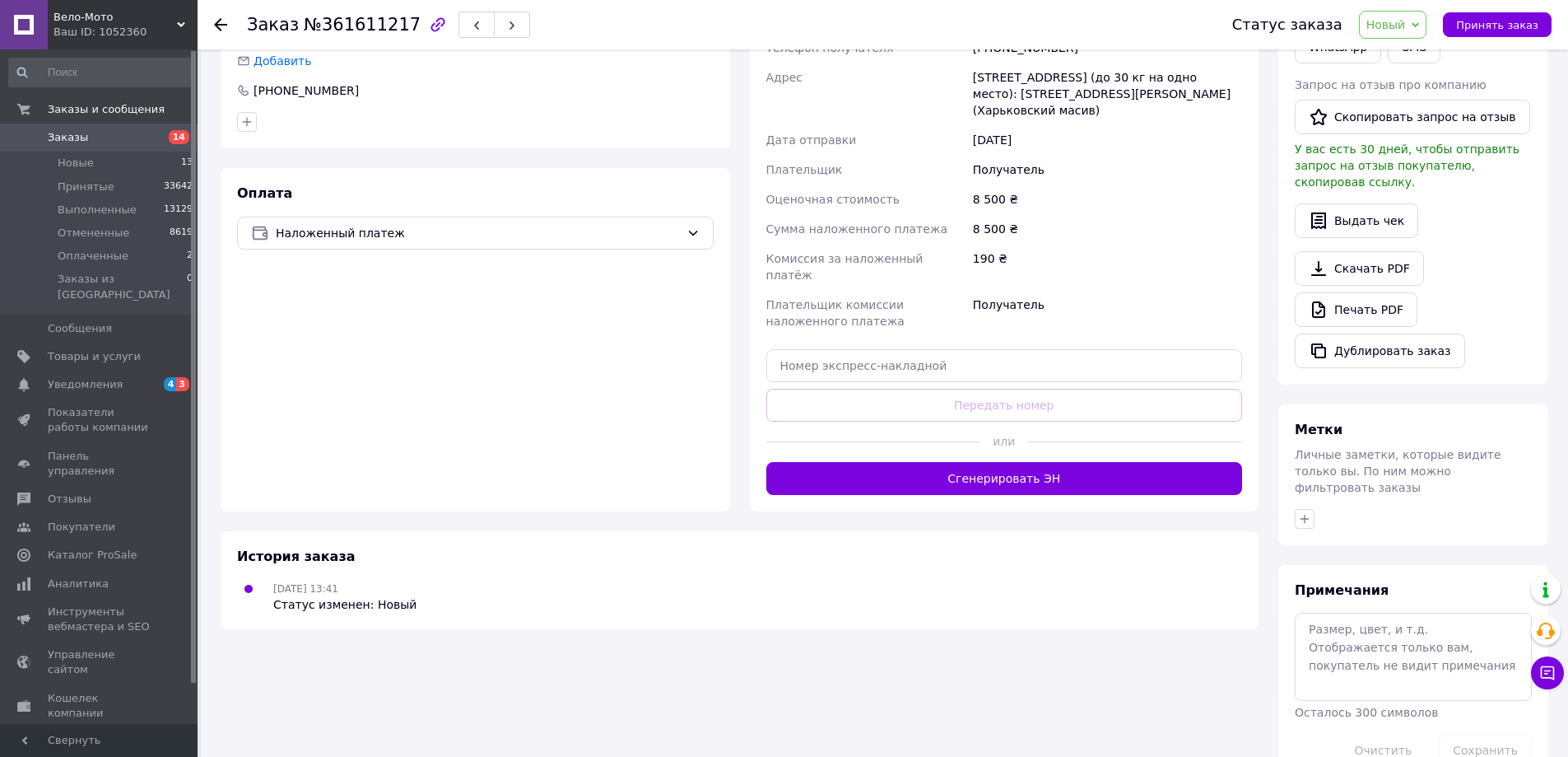
scroll to position [423, 0]
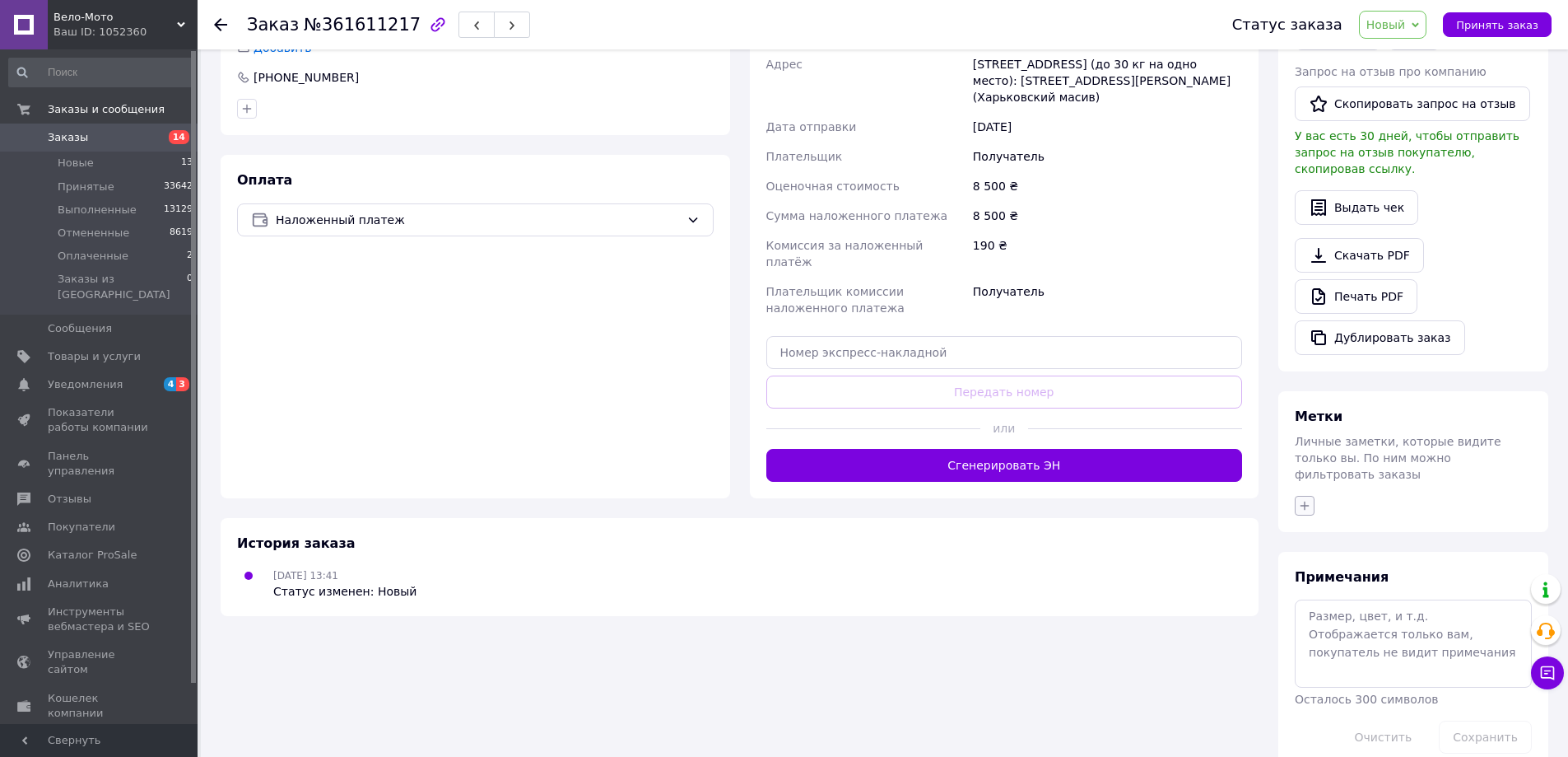
click at [1310, 499] on icon "button" at bounding box center [1305, 506] width 13 height 13
click at [1314, 625] on span at bounding box center [1310, 631] width 12 height 12
click at [1314, 625] on input "недозвон" at bounding box center [1309, 630] width 11 height 11
click at [1312, 625] on input "недозвон" at bounding box center [1309, 630] width 11 height 11
checkbox input "true"
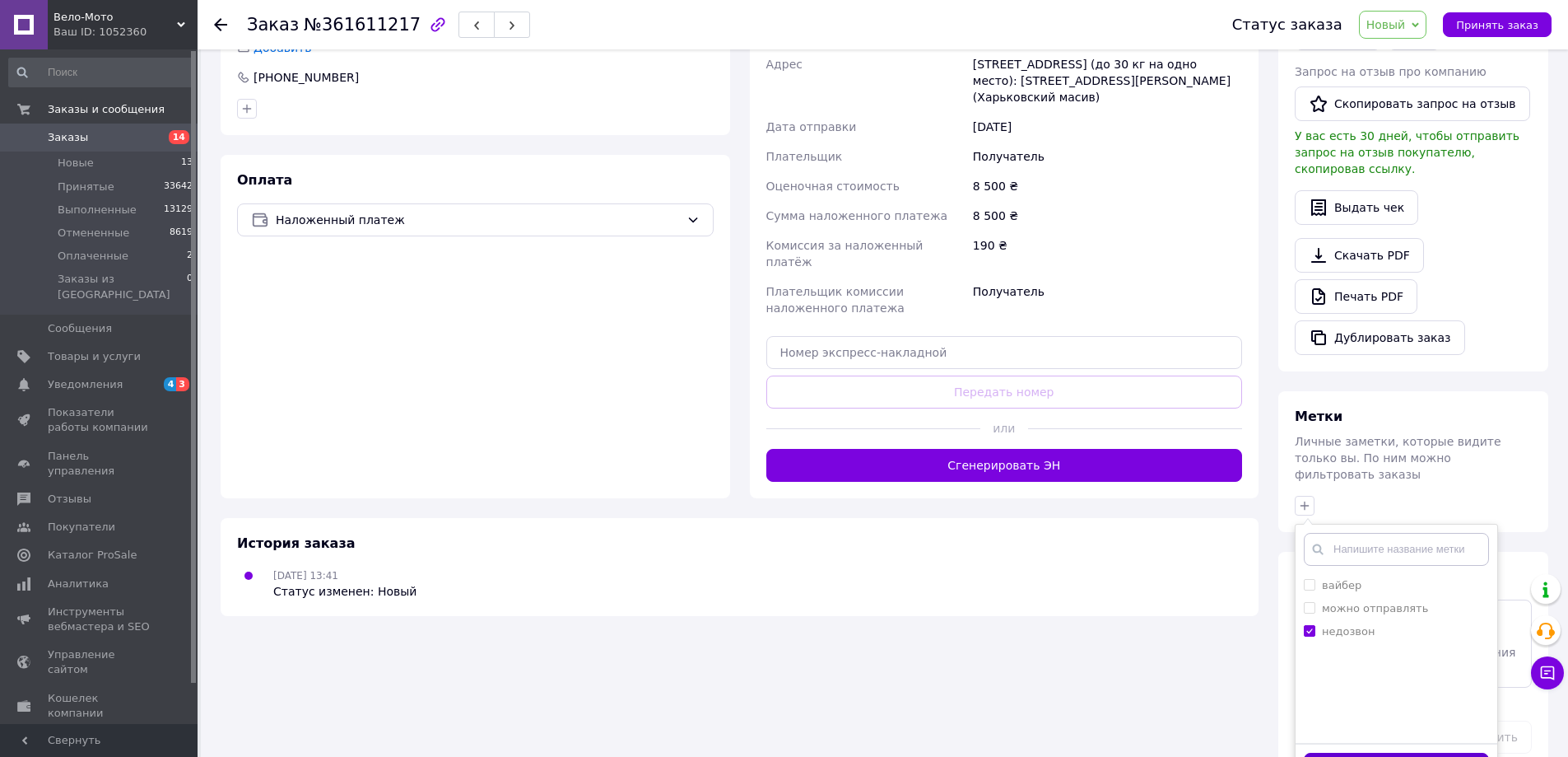
click at [1363, 753] on button "Добавить метку" at bounding box center [1396, 769] width 185 height 32
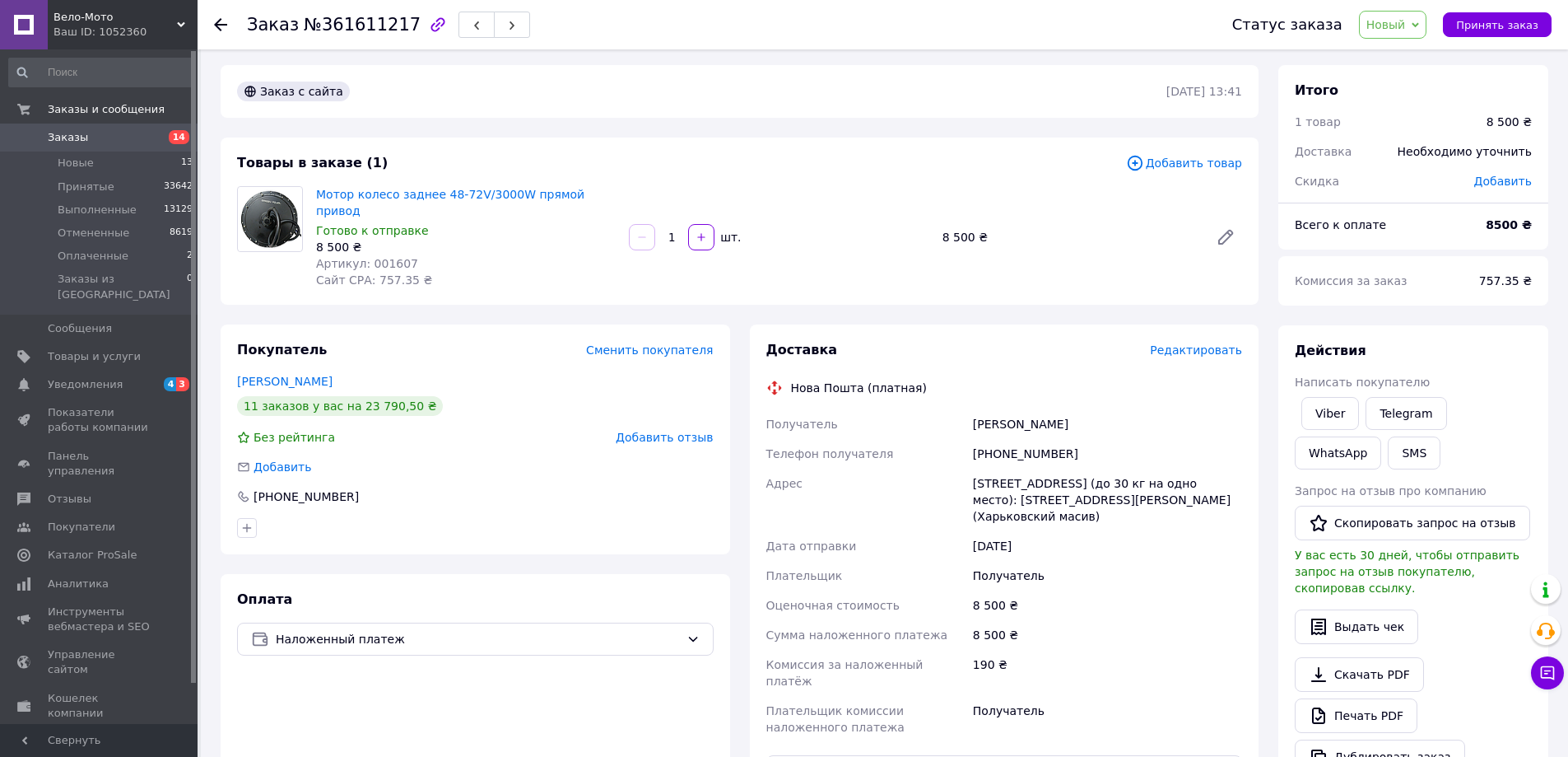
scroll to position [0, 0]
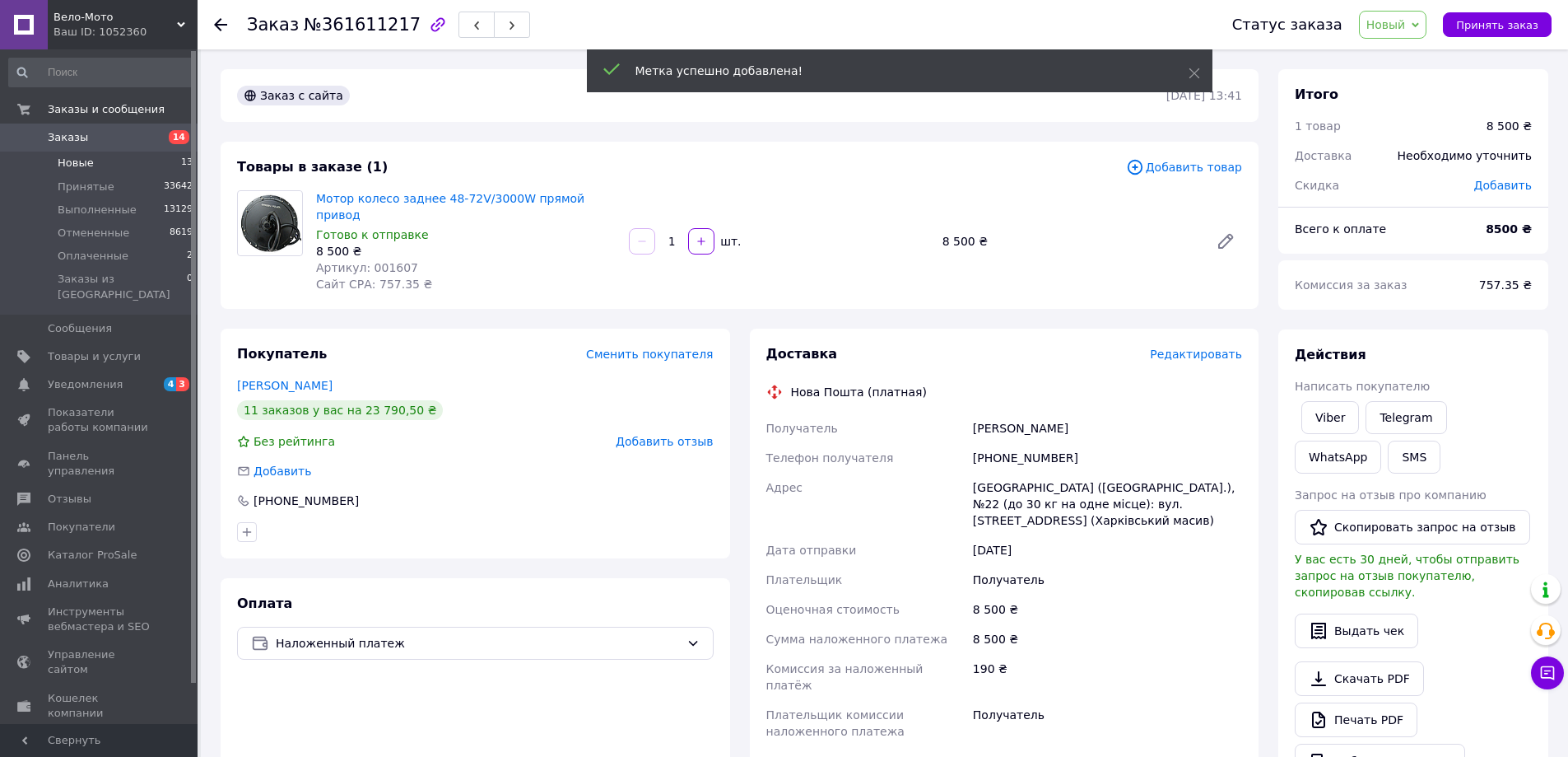
click at [86, 164] on span "Новые" at bounding box center [75, 163] width 36 height 15
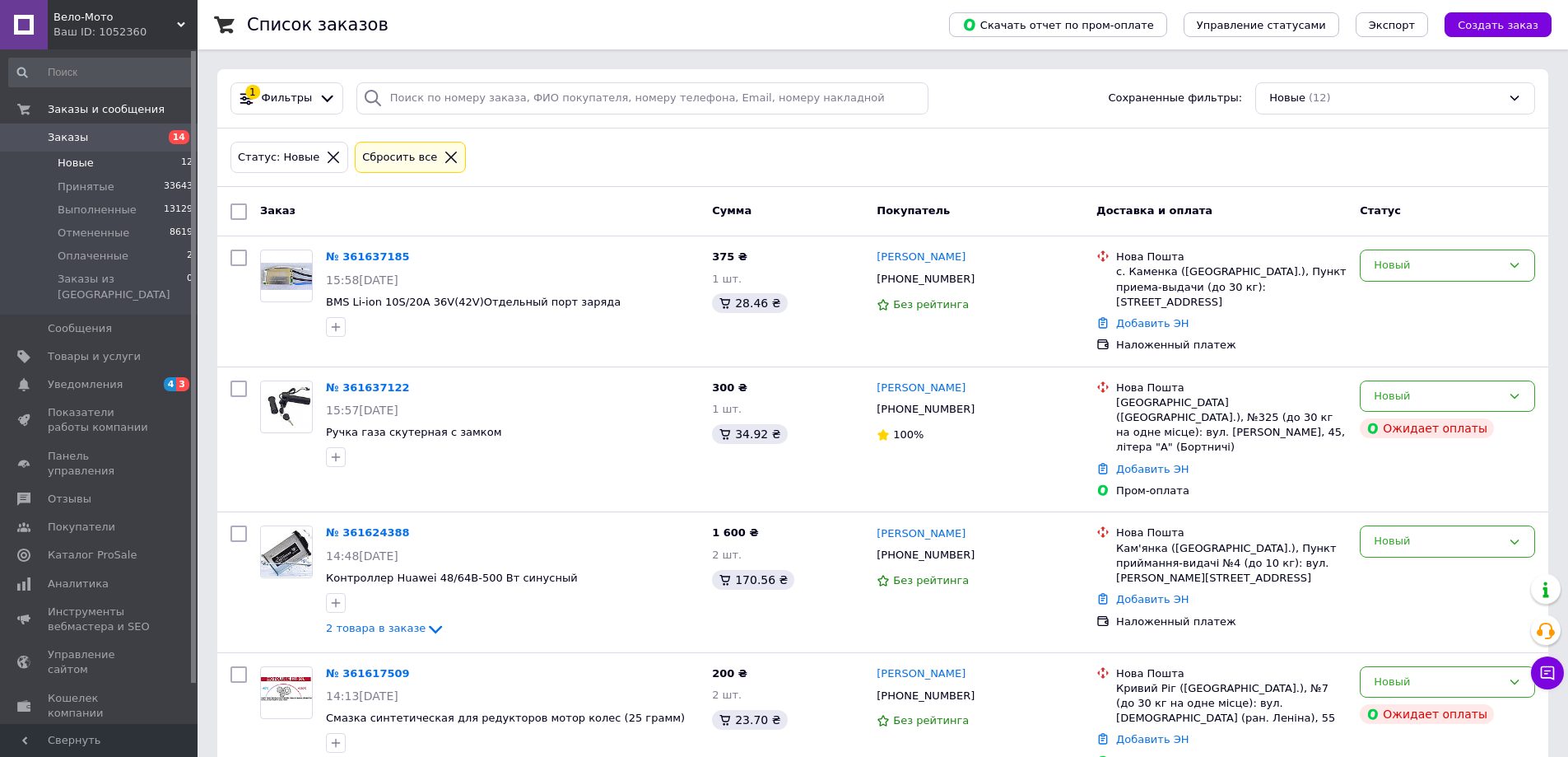
click at [101, 161] on li "Новые 12" at bounding box center [101, 163] width 203 height 23
click at [117, 253] on span "Оплаченные" at bounding box center [93, 256] width 71 height 15
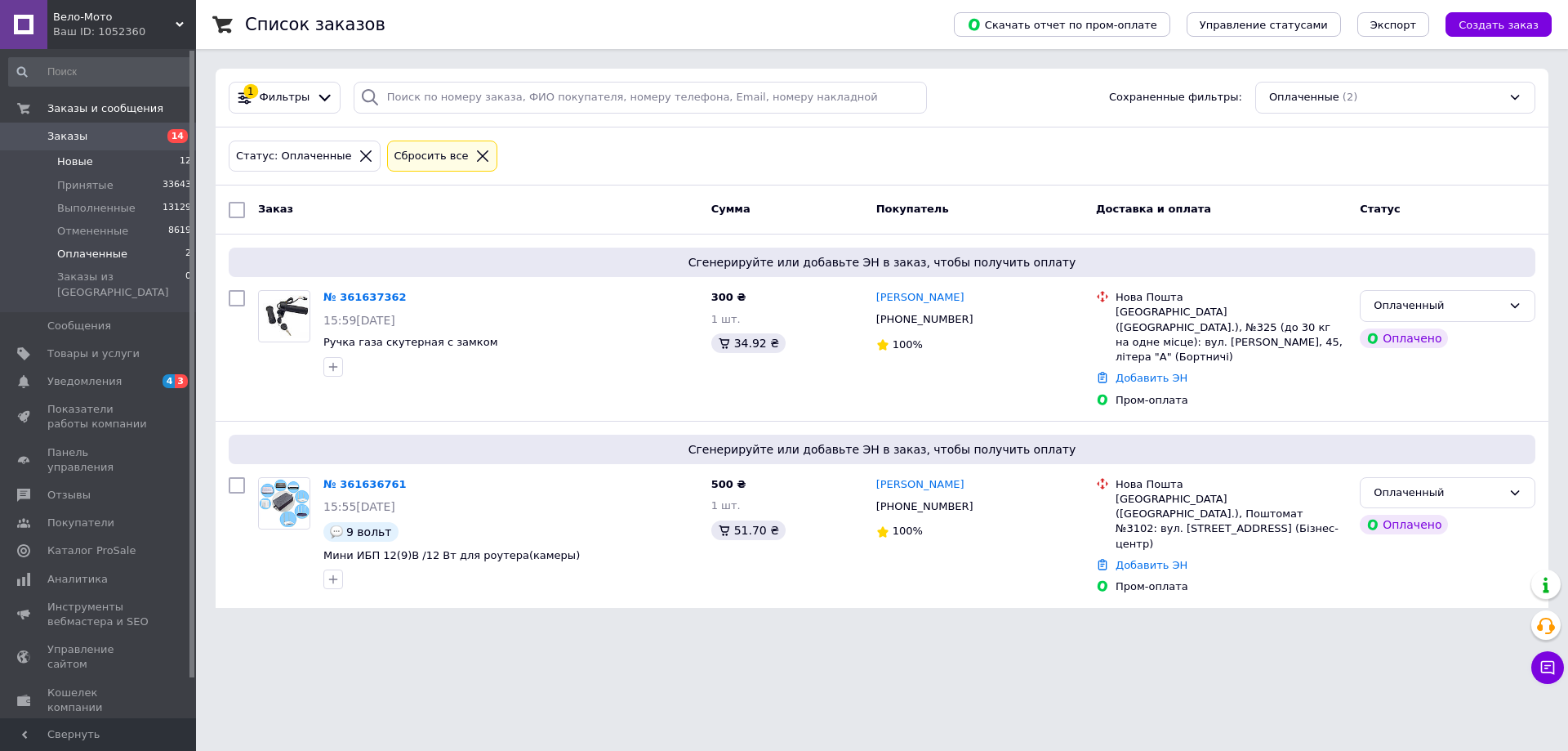
click at [102, 165] on li "Новые 12" at bounding box center [100, 162] width 201 height 23
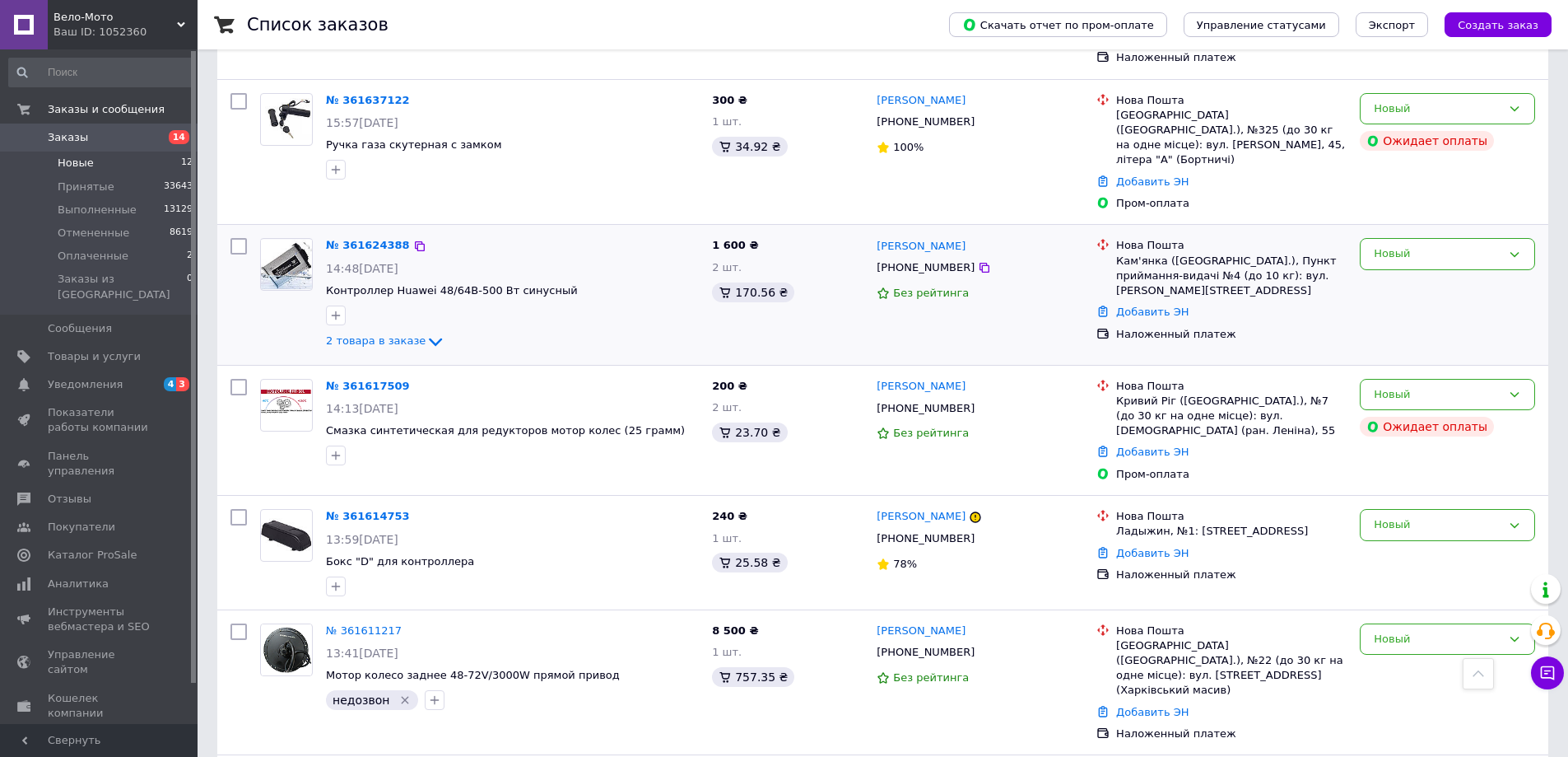
scroll to position [286, 0]
click at [399, 336] on span "2 товара в заказе" at bounding box center [375, 342] width 100 height 13
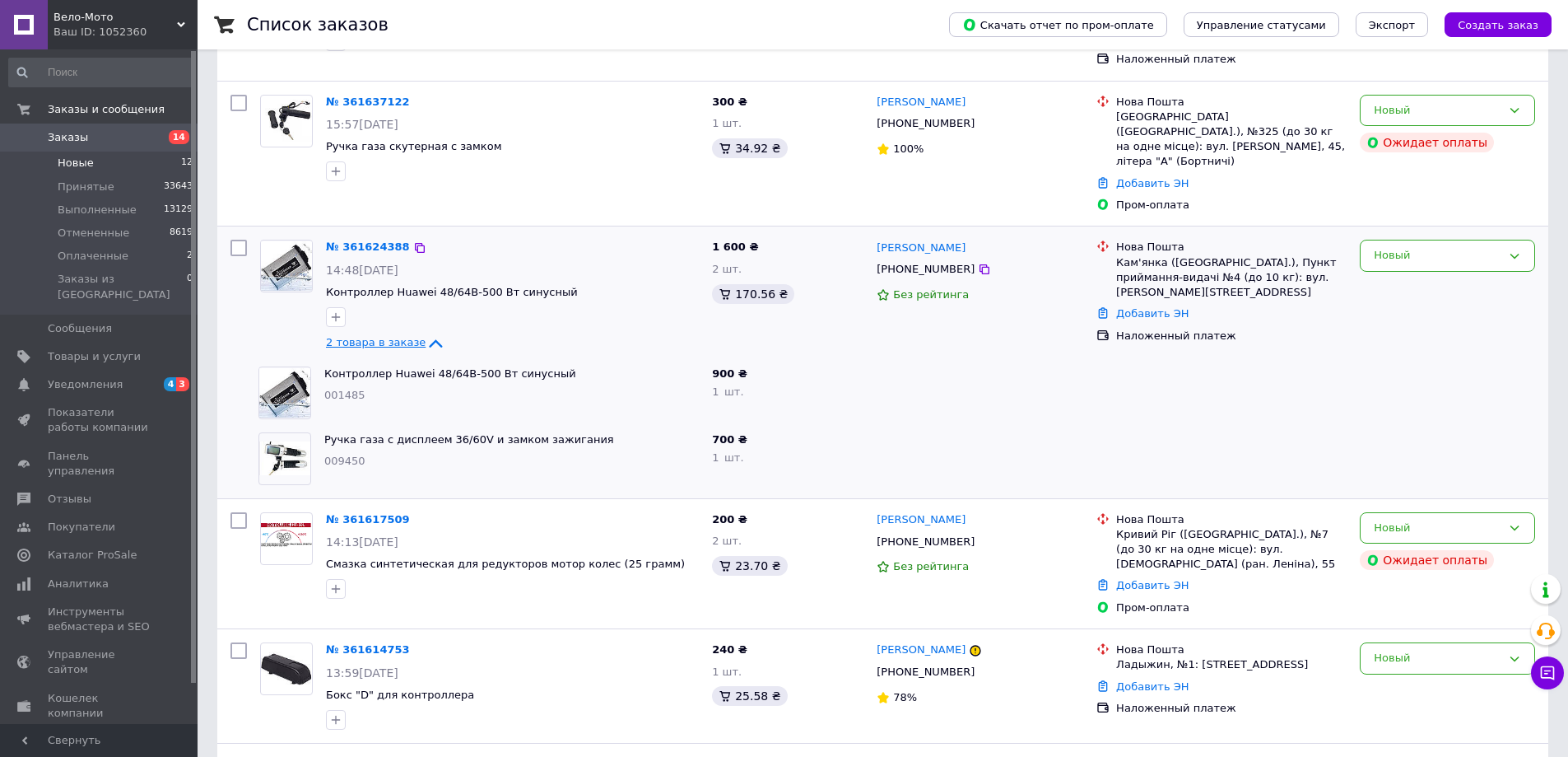
click at [399, 336] on span "2 товара в заказе" at bounding box center [375, 342] width 100 height 13
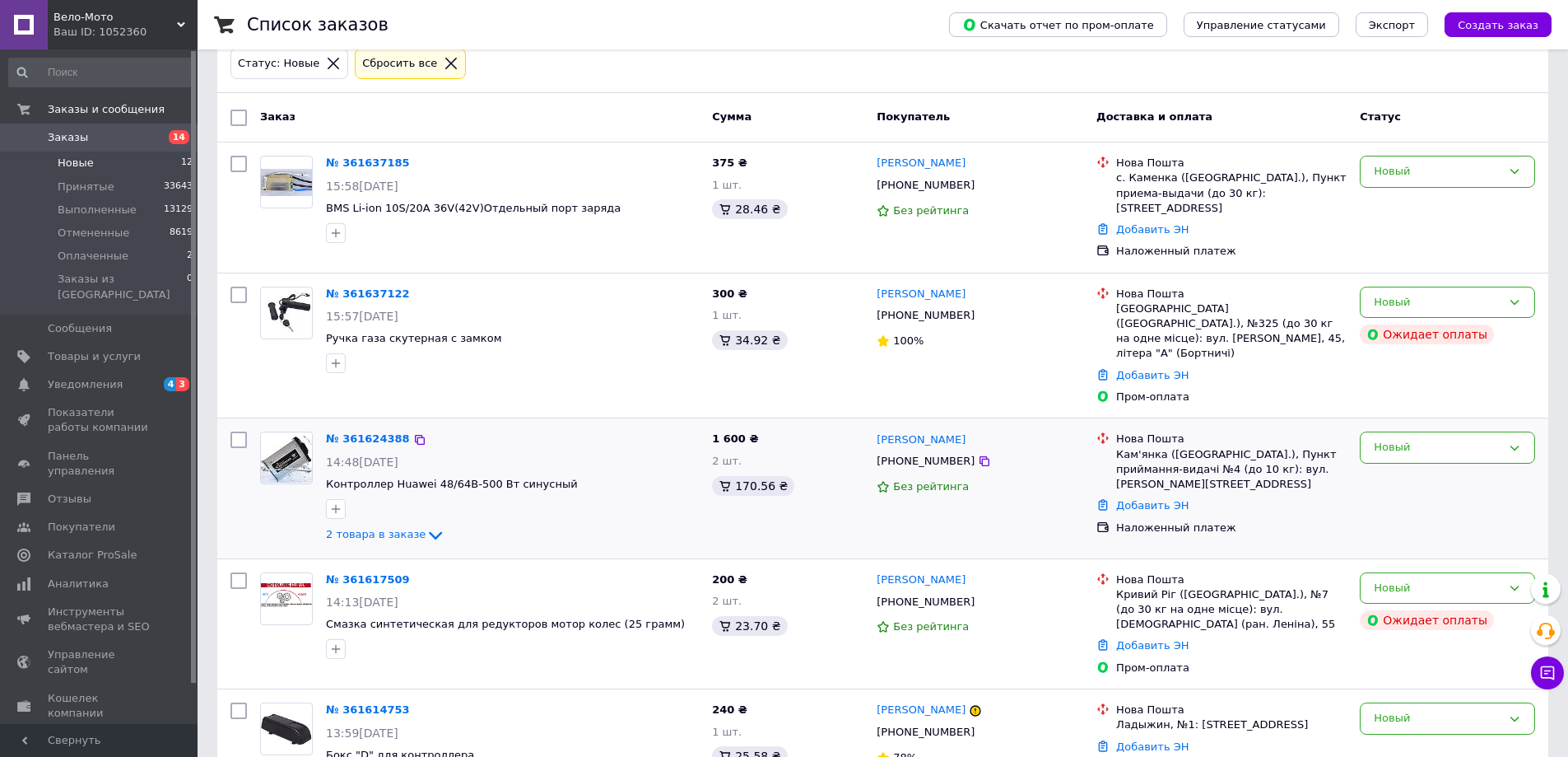
scroll to position [39, 0]
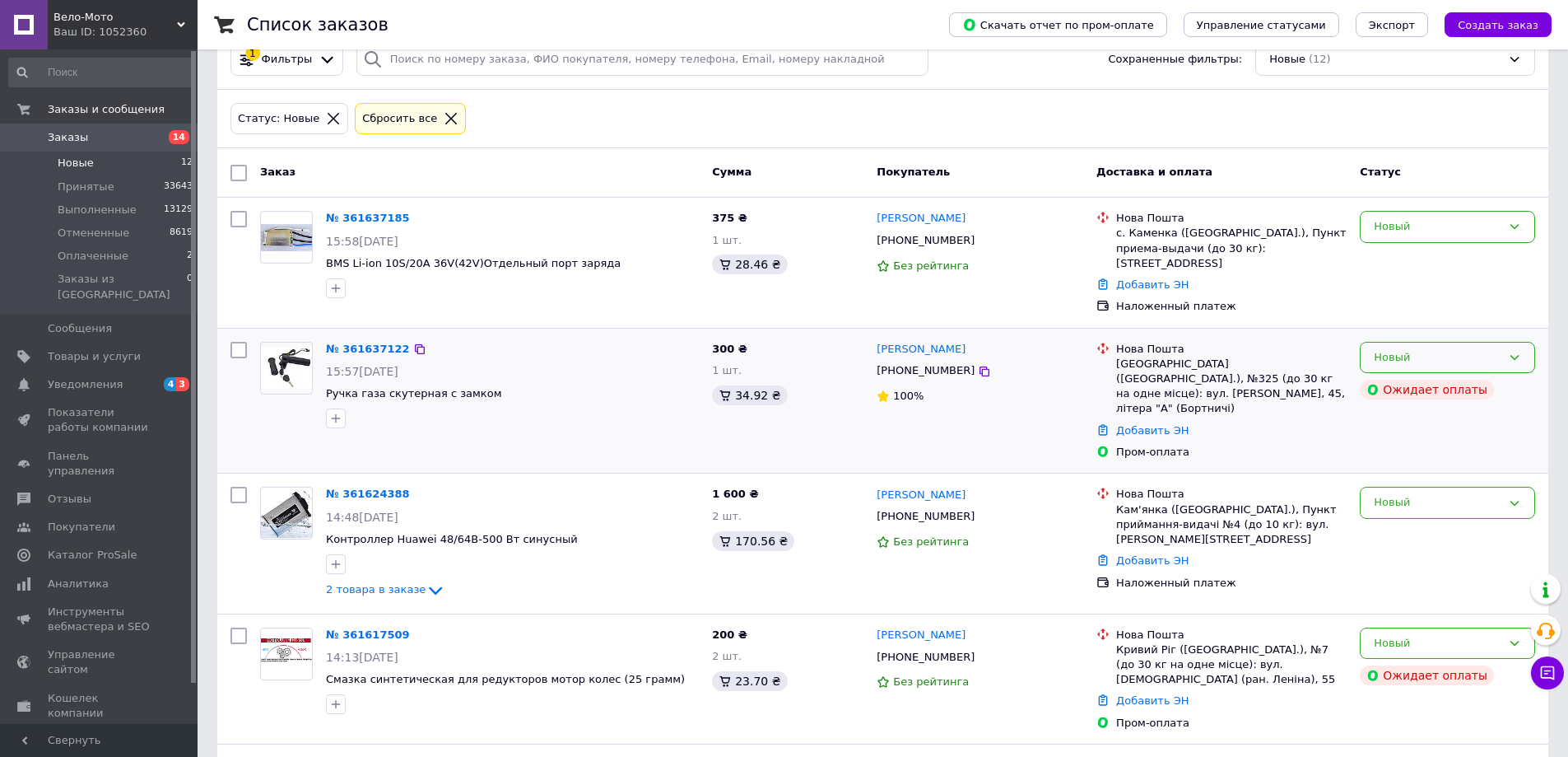
click at [1444, 349] on div "Новый" at bounding box center [1437, 358] width 127 height 18
click at [1401, 437] on li "Отменен" at bounding box center [1447, 451] width 173 height 30
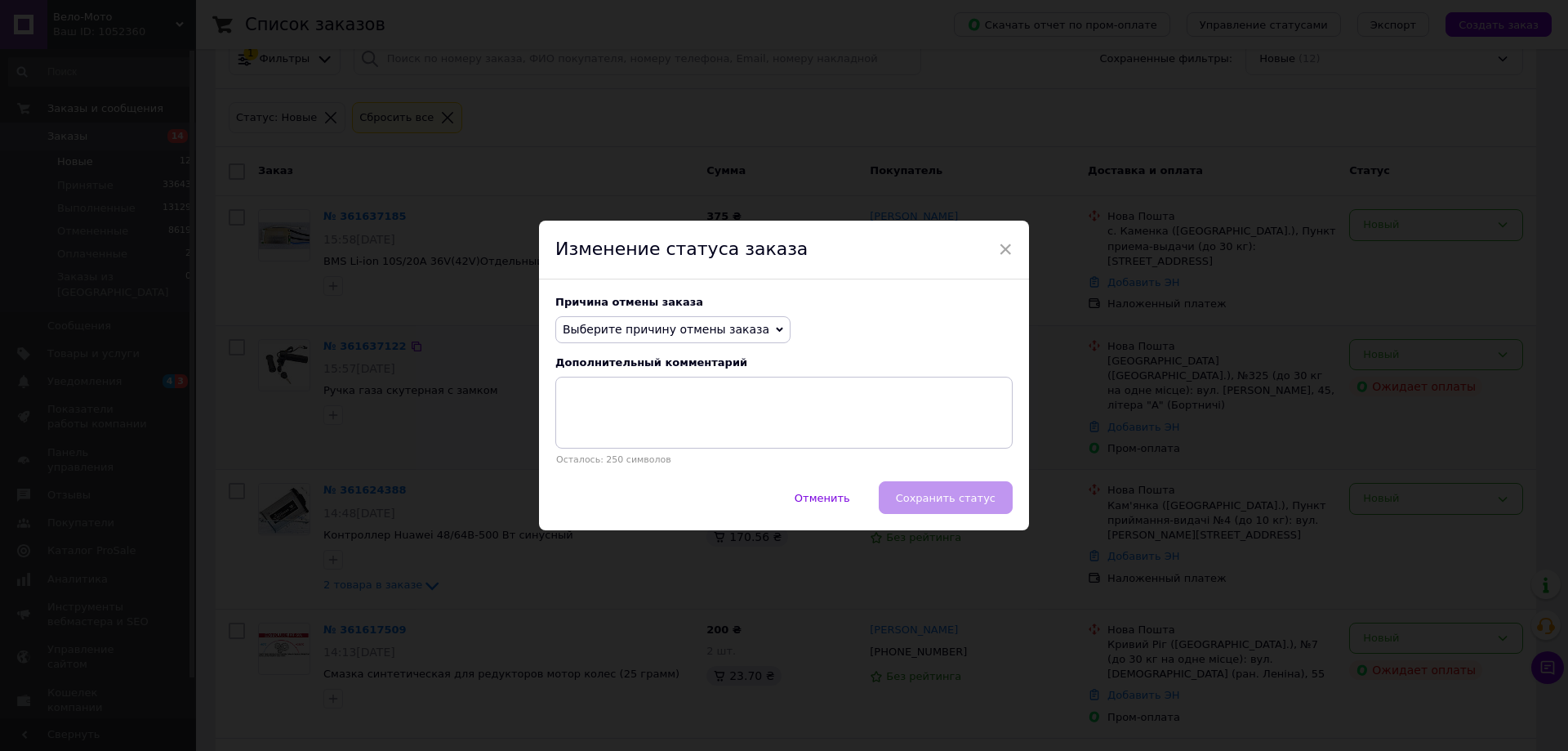
click at [697, 333] on span "Выберите причину отмены заказа" at bounding box center [666, 329] width 207 height 13
click at [624, 449] on li "Заказ-дубликат" at bounding box center [673, 454] width 233 height 23
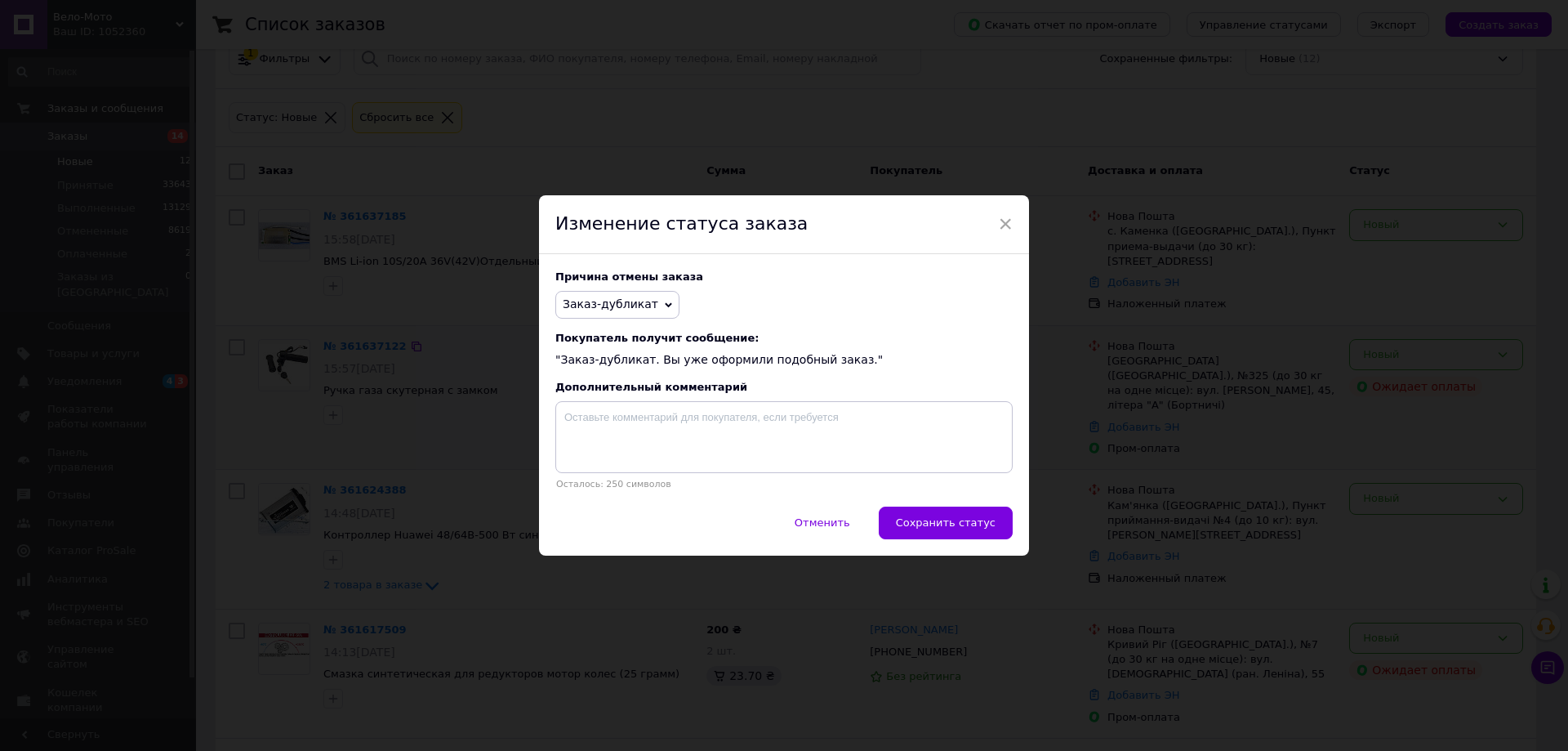
click at [955, 517] on button "Сохранить статус" at bounding box center [945, 523] width 134 height 32
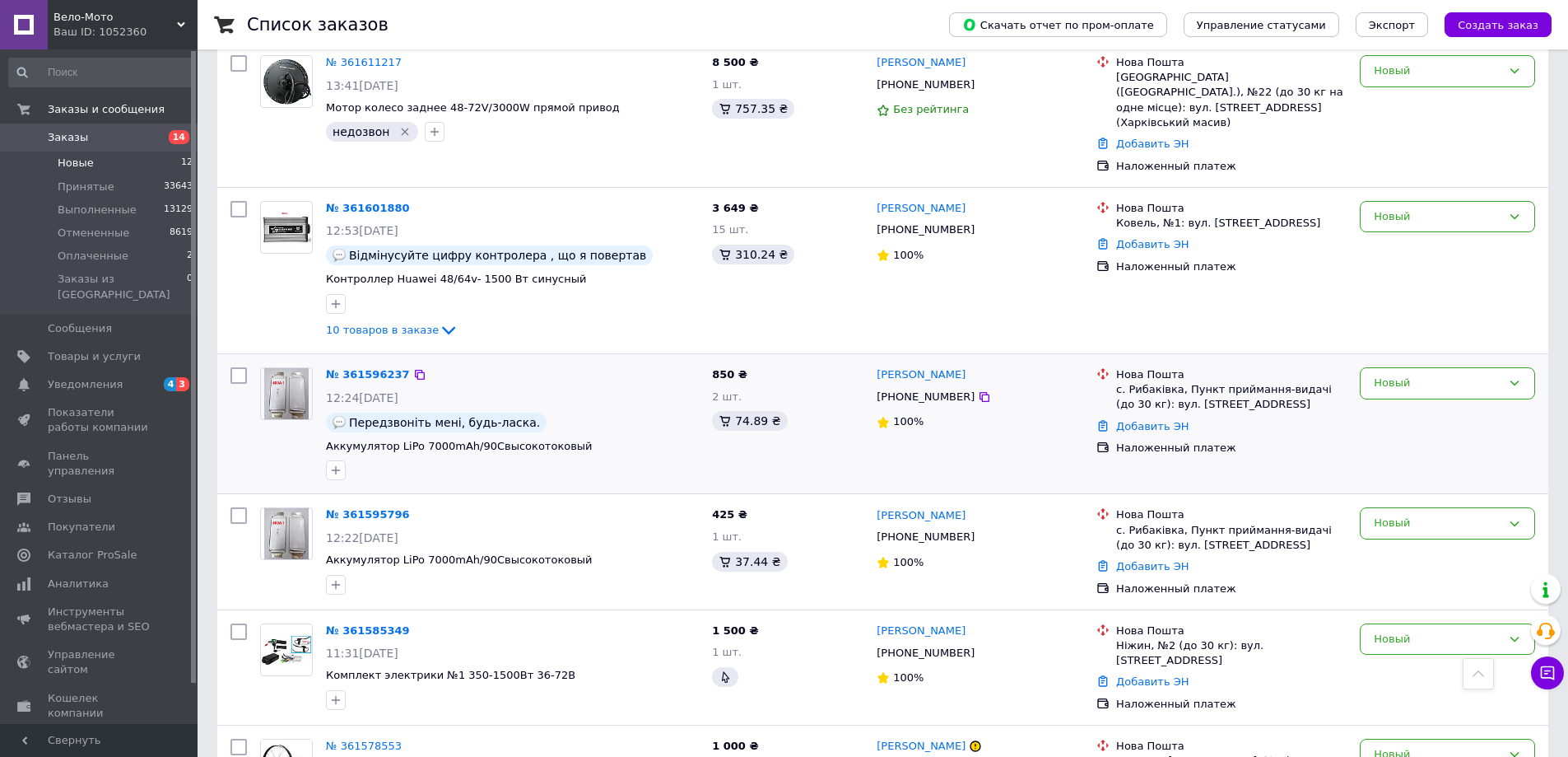
scroll to position [863, 0]
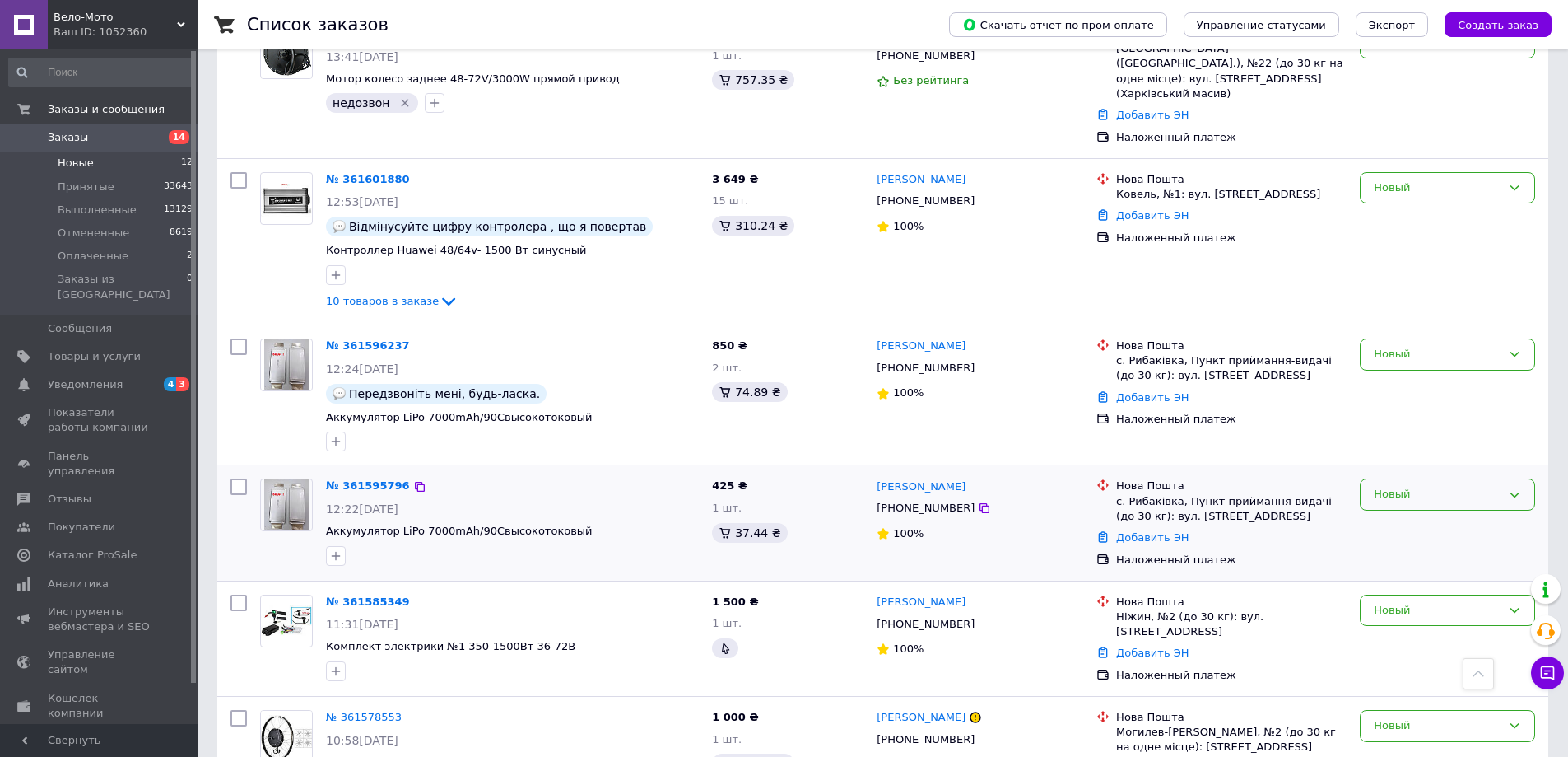
click at [1483, 486] on div "Новый" at bounding box center [1437, 494] width 127 height 18
click at [1442, 574] on li "Отменен" at bounding box center [1447, 589] width 173 height 30
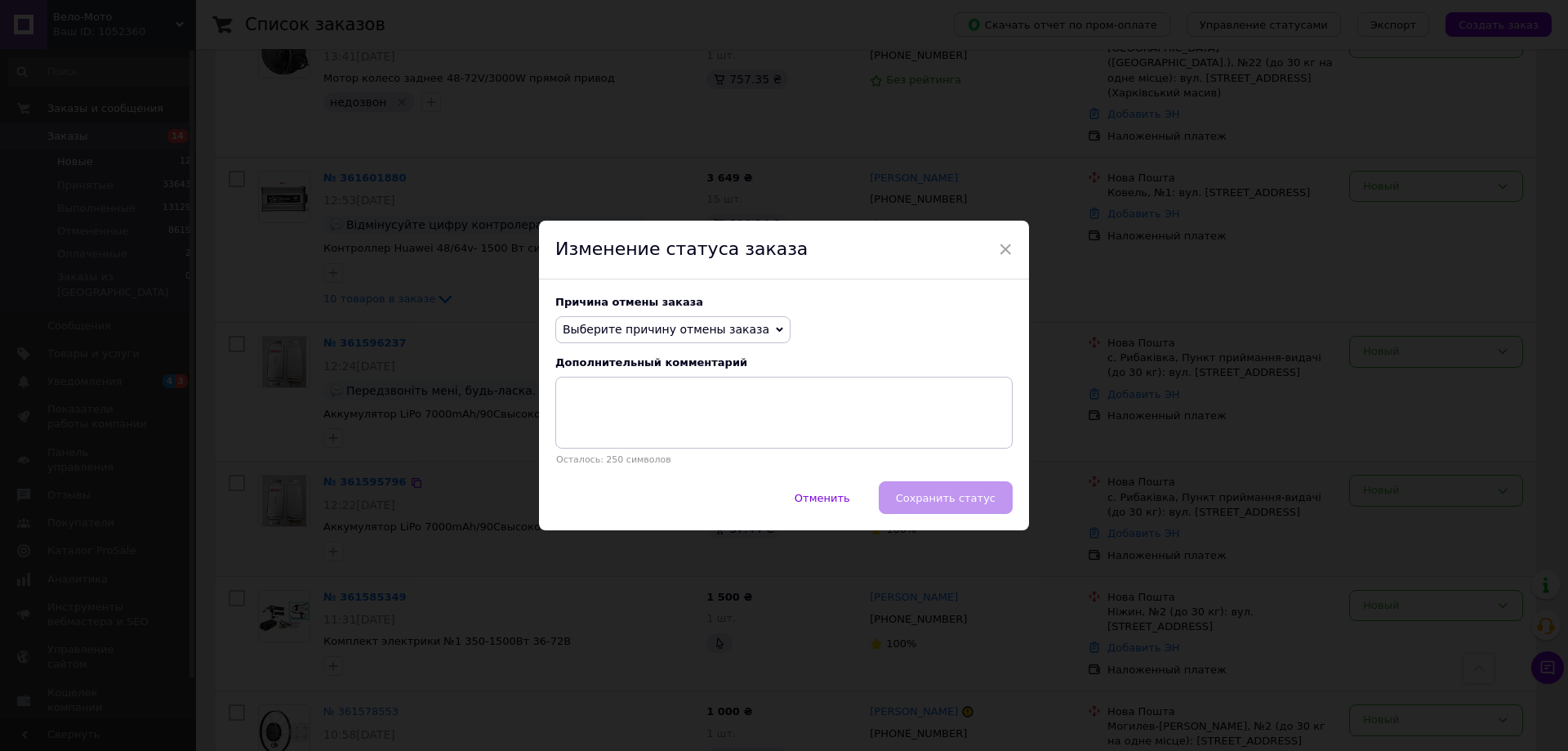
click at [706, 326] on span "Выберите причину отмены заказа" at bounding box center [666, 329] width 207 height 13
click at [602, 456] on li "Заказ-дубликат" at bounding box center [673, 454] width 233 height 23
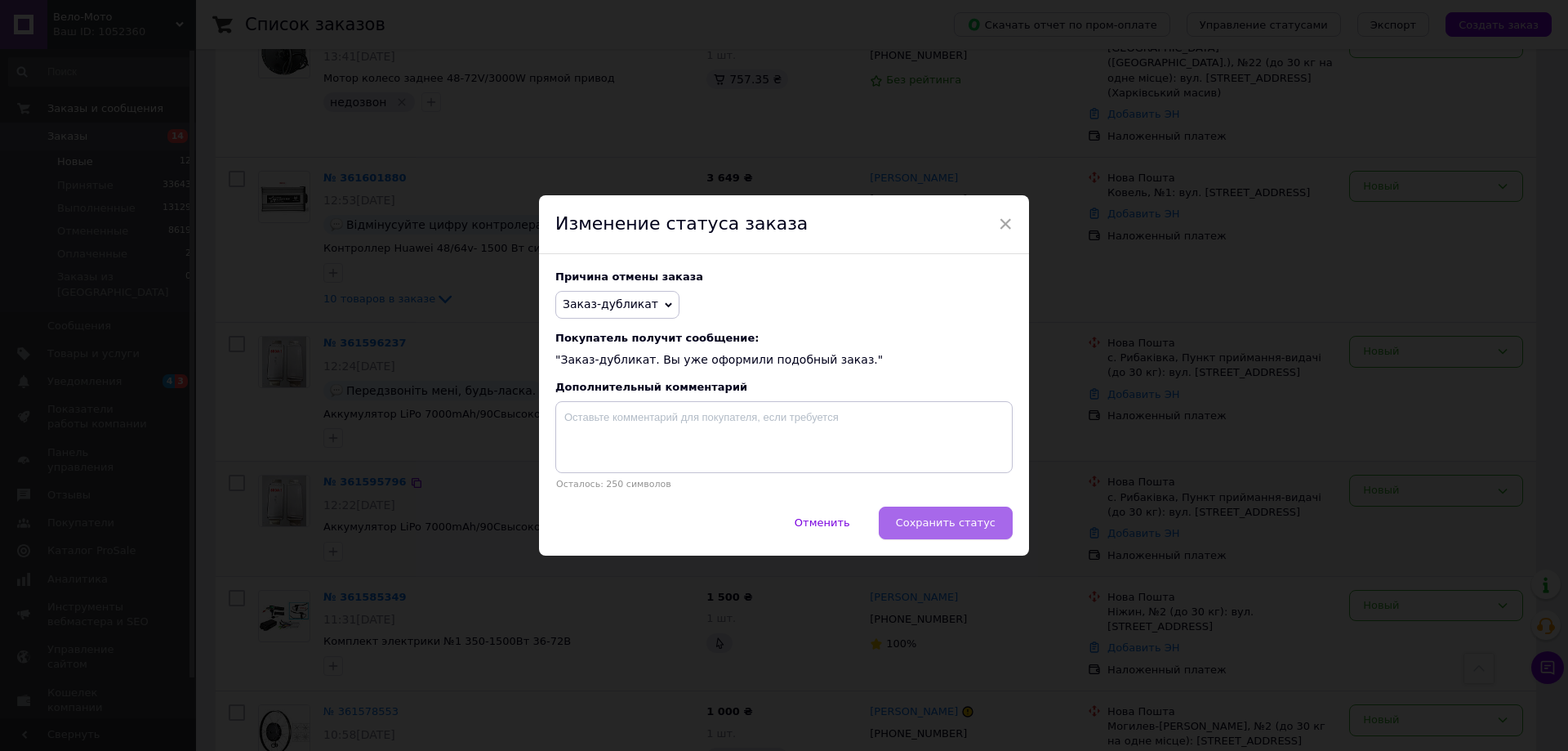
click at [940, 523] on span "Сохранить статус" at bounding box center [946, 522] width 100 height 12
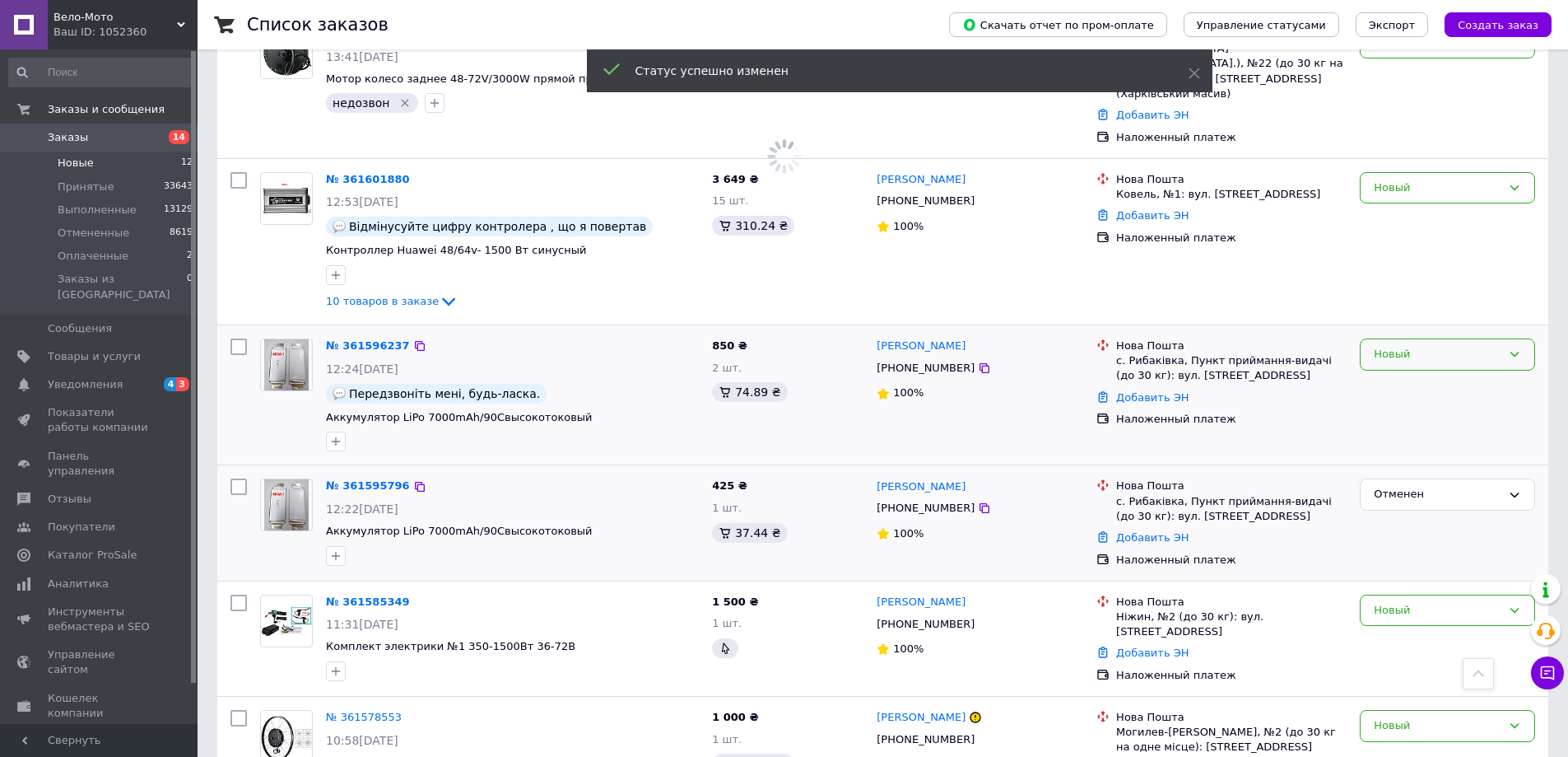
click at [1432, 346] on div "Новый" at bounding box center [1437, 354] width 127 height 18
click at [1397, 434] on li "Отменен" at bounding box center [1447, 449] width 173 height 30
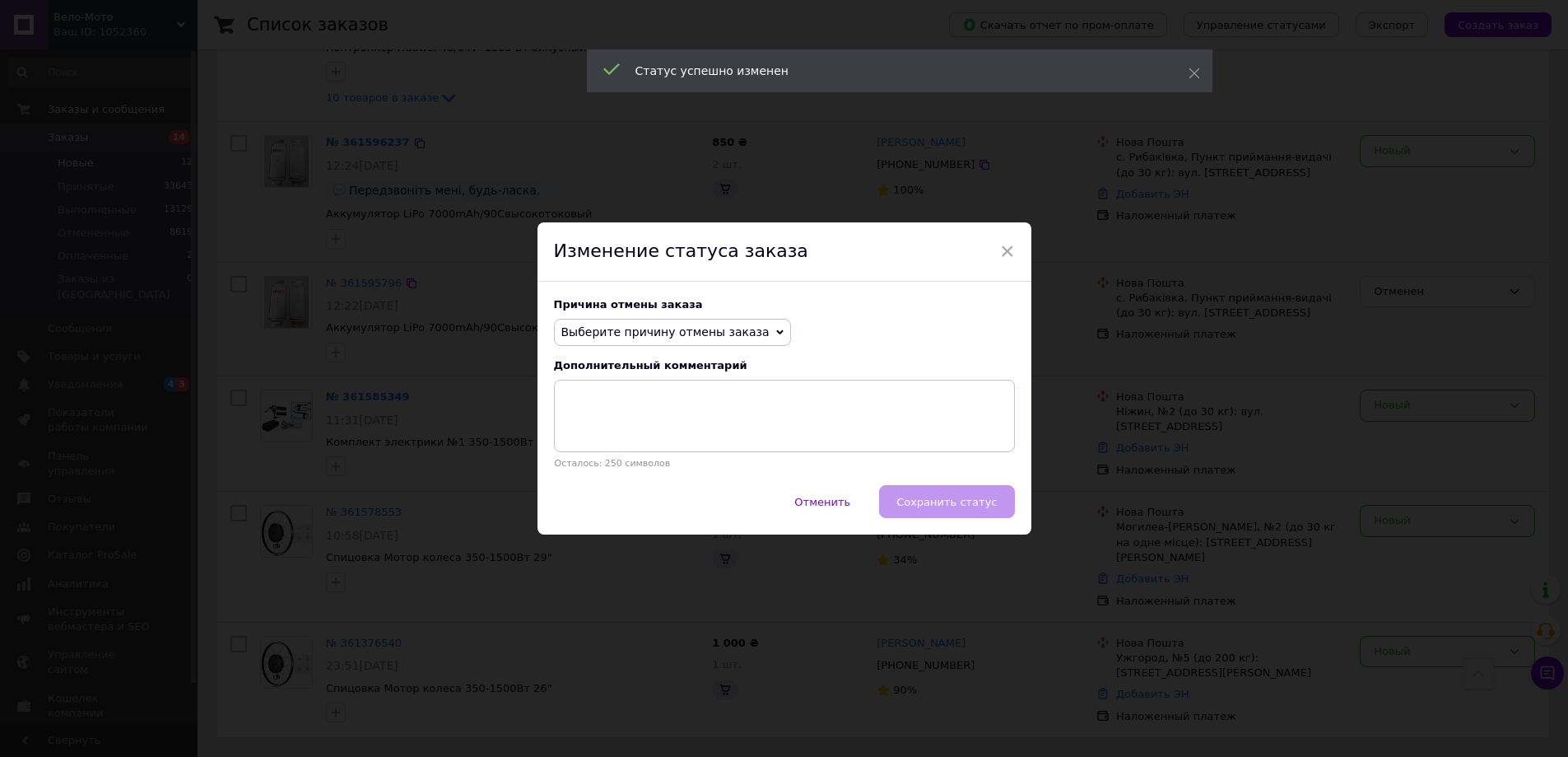
scroll to position [495, 0]
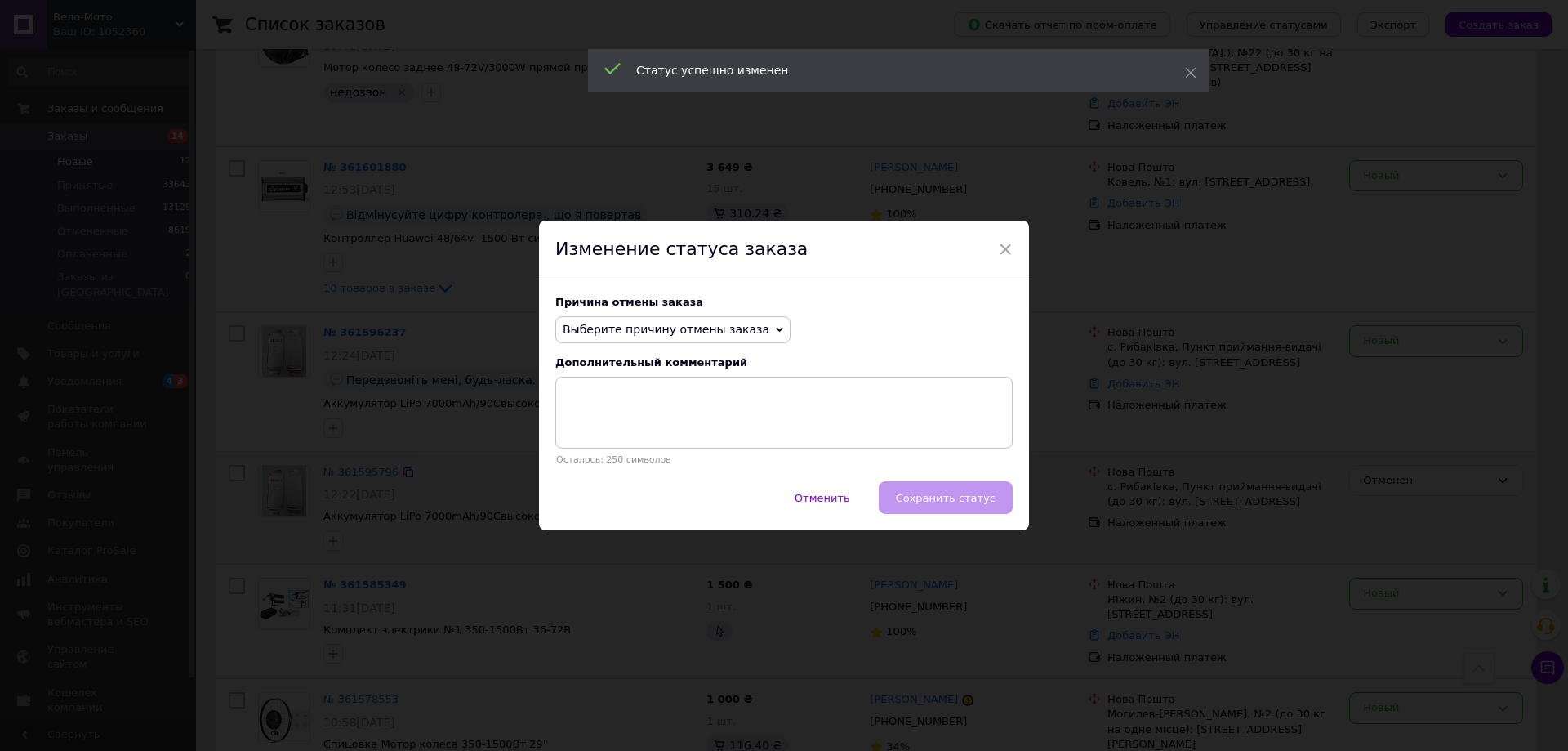
click at [711, 331] on span "Выберите причину отмены заказа" at bounding box center [666, 329] width 207 height 13
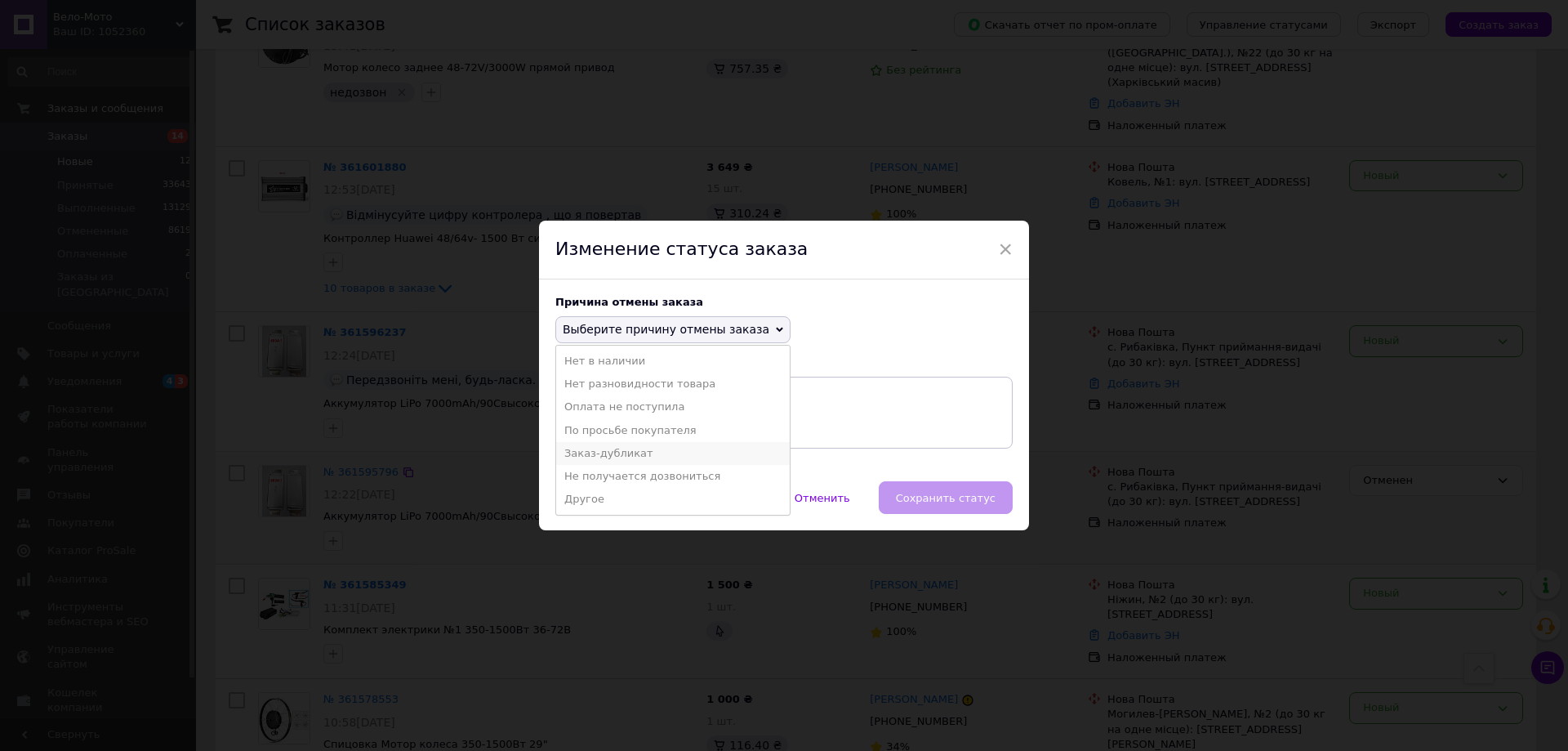
click at [634, 456] on li "Заказ-дубликат" at bounding box center [673, 454] width 233 height 23
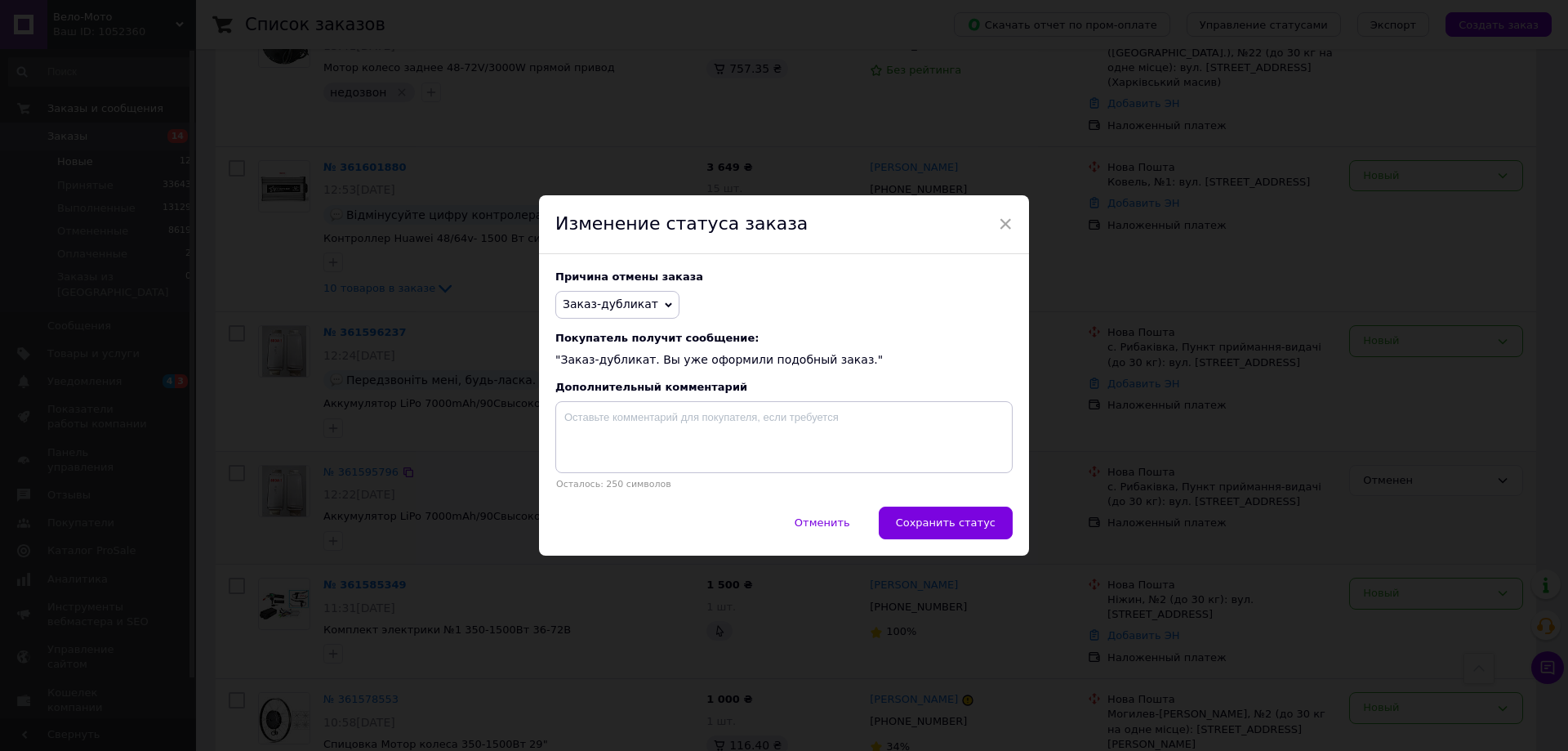
click at [950, 515] on button "Сохранить статус" at bounding box center [945, 523] width 134 height 32
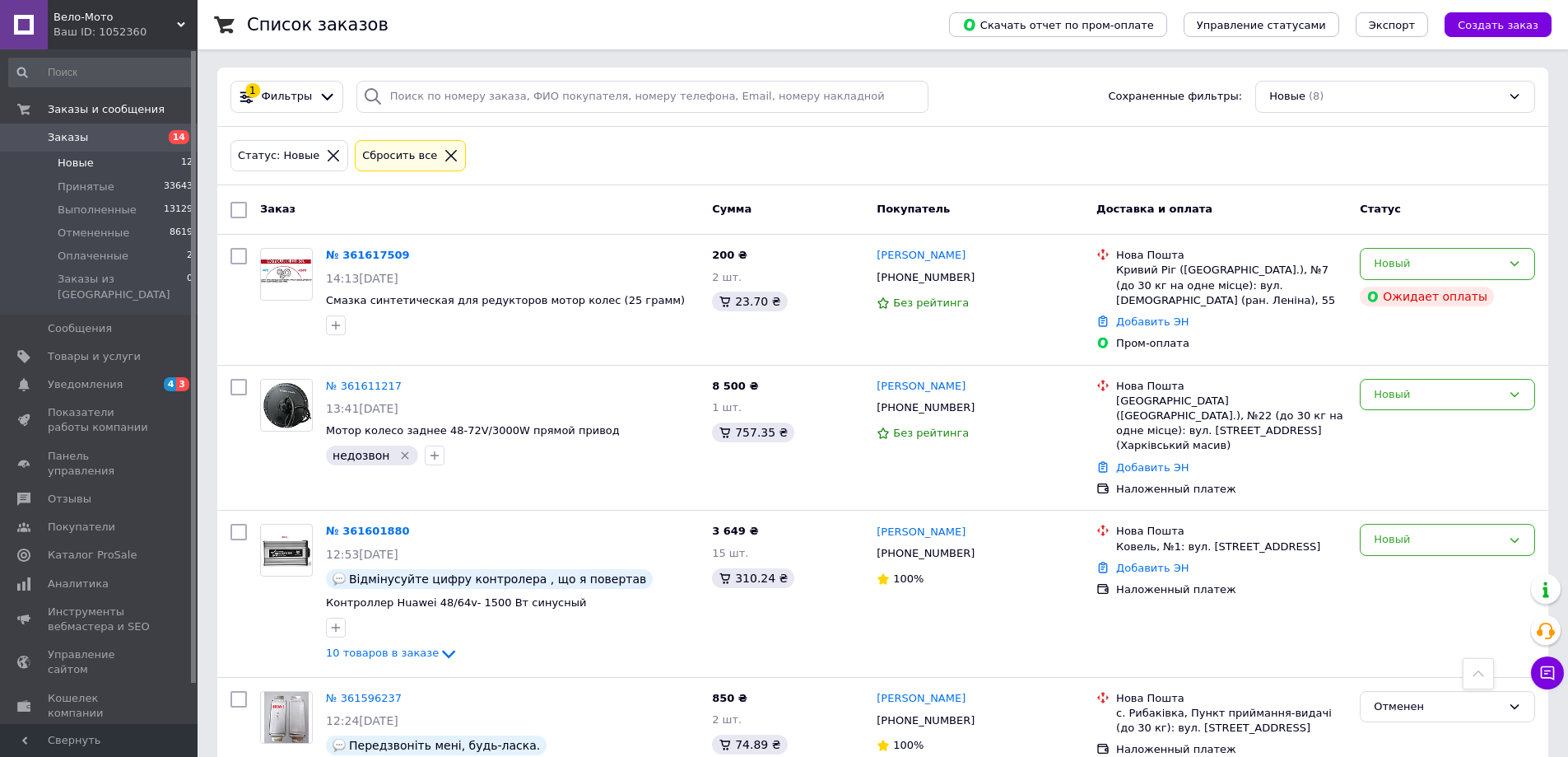
scroll to position [0, 0]
click at [358, 388] on link "№ 361611217" at bounding box center [363, 387] width 75 height 13
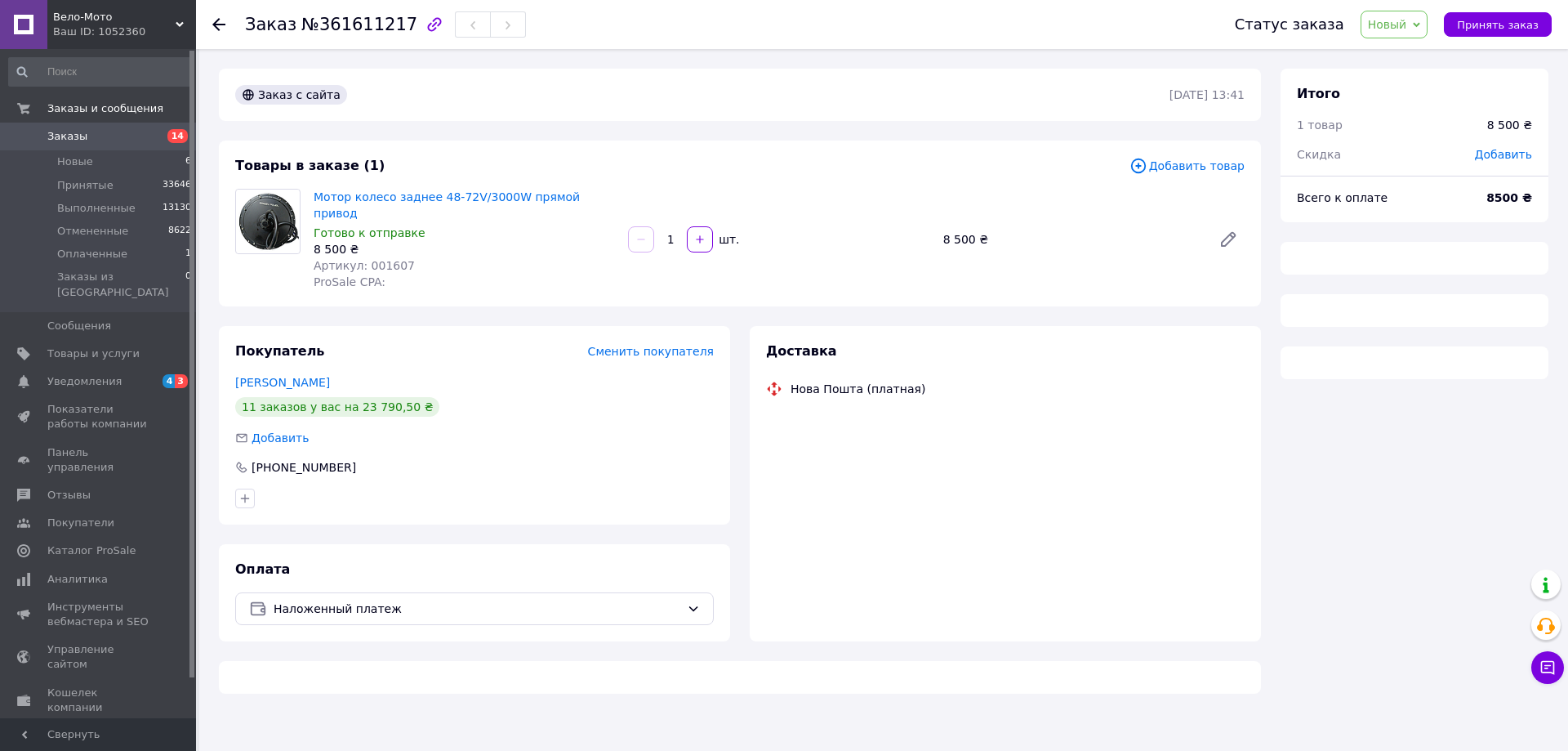
click at [843, 178] on div "Товары в заказе (1) Добавить товар Мотор колесо заднее 48-72V/3000W прямой прив…" at bounding box center [740, 223] width 1042 height 166
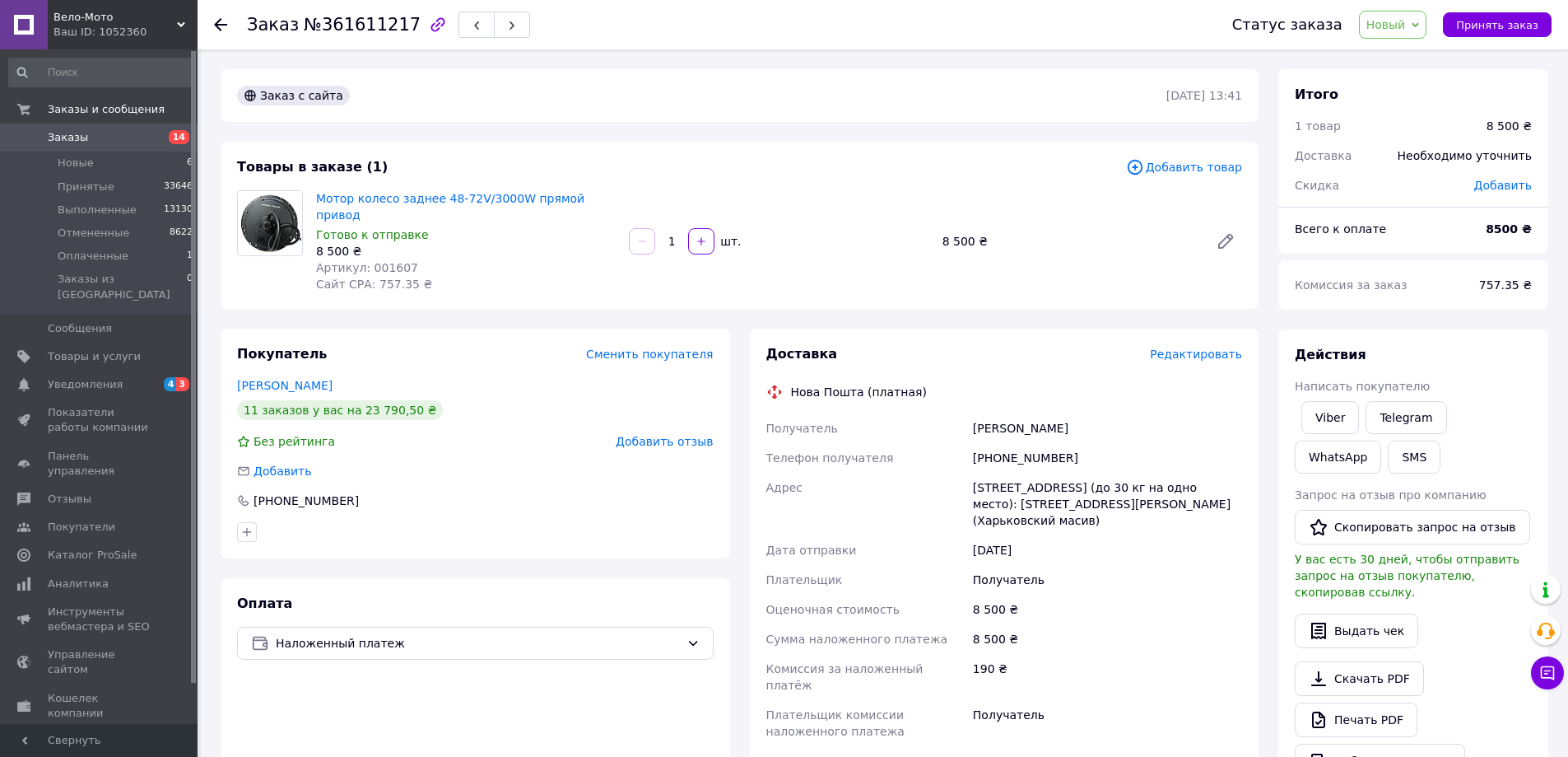
click at [821, 175] on div "Товары в заказе (1)" at bounding box center [681, 167] width 889 height 19
click at [862, 193] on div "Мотор колесо заднее 48-72V/3000W прямой привод Готово к отправке 8 500 ₴ Артику…" at bounding box center [779, 241] width 939 height 109
click at [1514, 23] on span "Принять заказ" at bounding box center [1498, 25] width 82 height 13
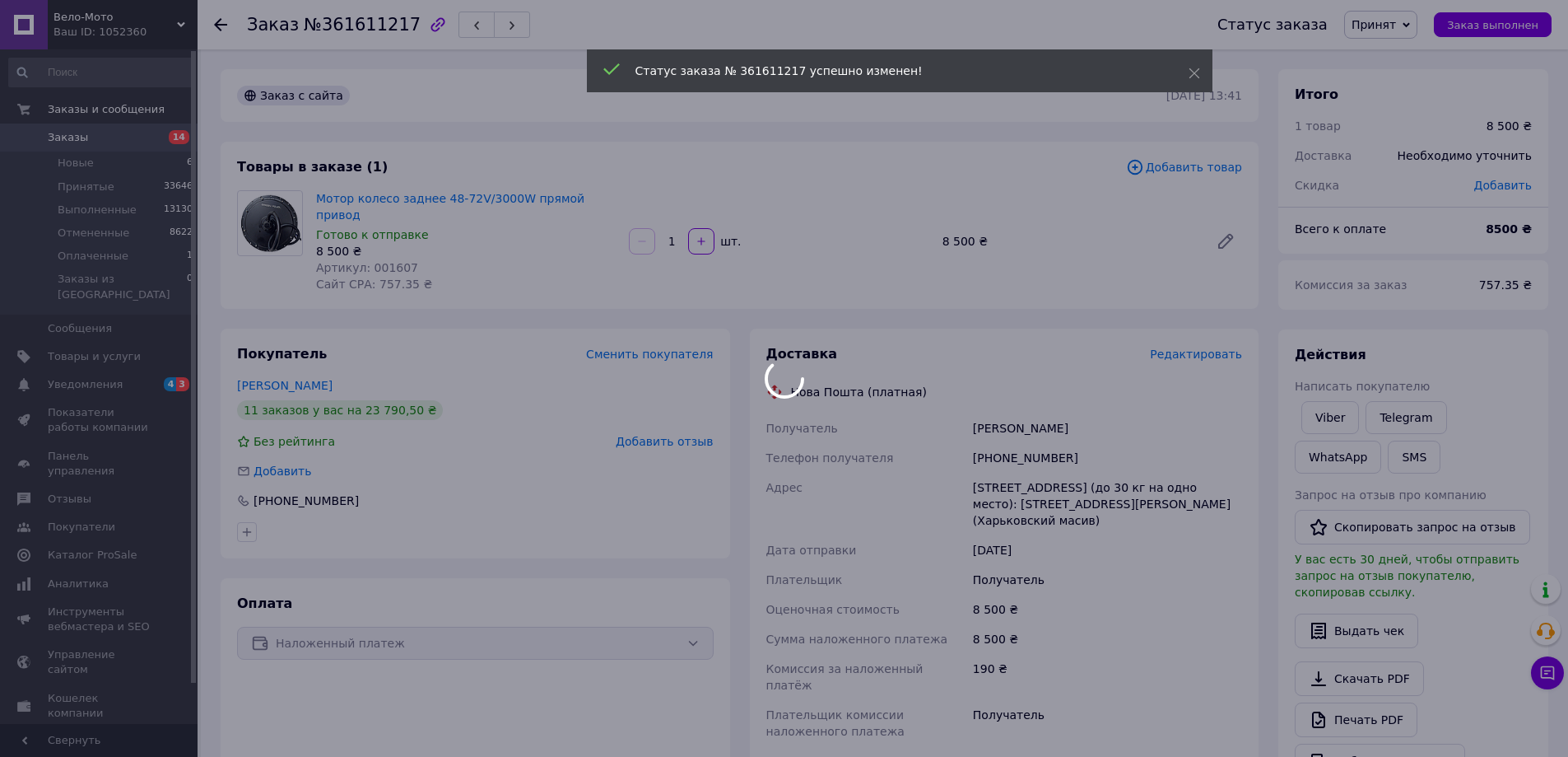
click at [845, 185] on div at bounding box center [784, 378] width 1568 height 757
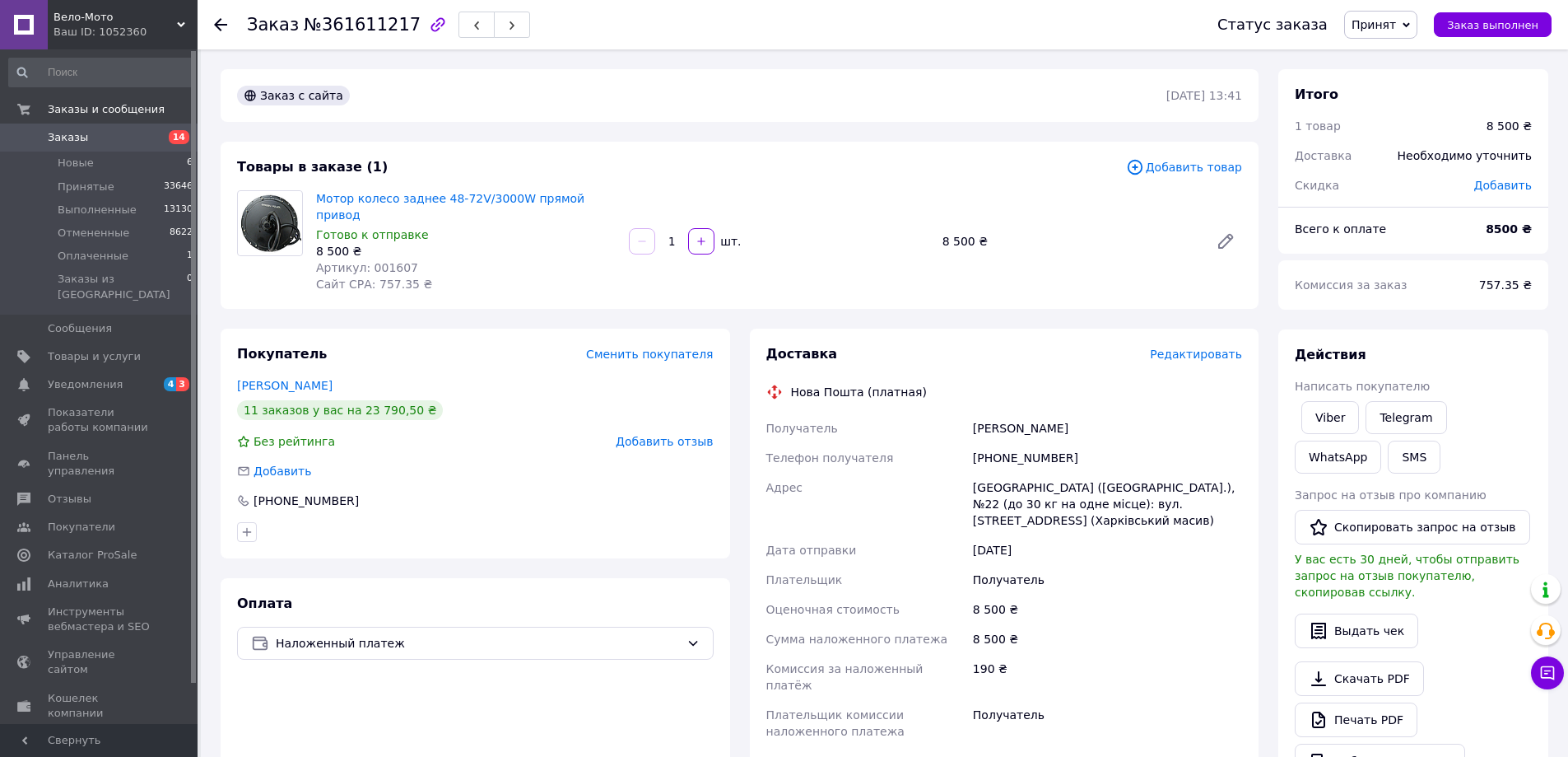
click at [835, 182] on div "Товары в заказе (1) Добавить товар Мотор колесо заднее 48-72V/3000W прямой прив…" at bounding box center [740, 225] width 1038 height 167
click at [1049, 230] on div "8 500 ₴" at bounding box center [1069, 241] width 267 height 23
click at [1108, 472] on div "Київ (Київська обл.), №22 (до 30 кг на одне місце): вул. Ревуцького, 26 (Харків…" at bounding box center [1107, 503] width 275 height 63
click at [1042, 246] on div "Мотор колесо заднее 48-72V/3000W прямой привод Готово к отправке 8 500 ₴ Артику…" at bounding box center [779, 241] width 939 height 109
click at [1330, 410] on link "Viber" at bounding box center [1330, 417] width 58 height 33
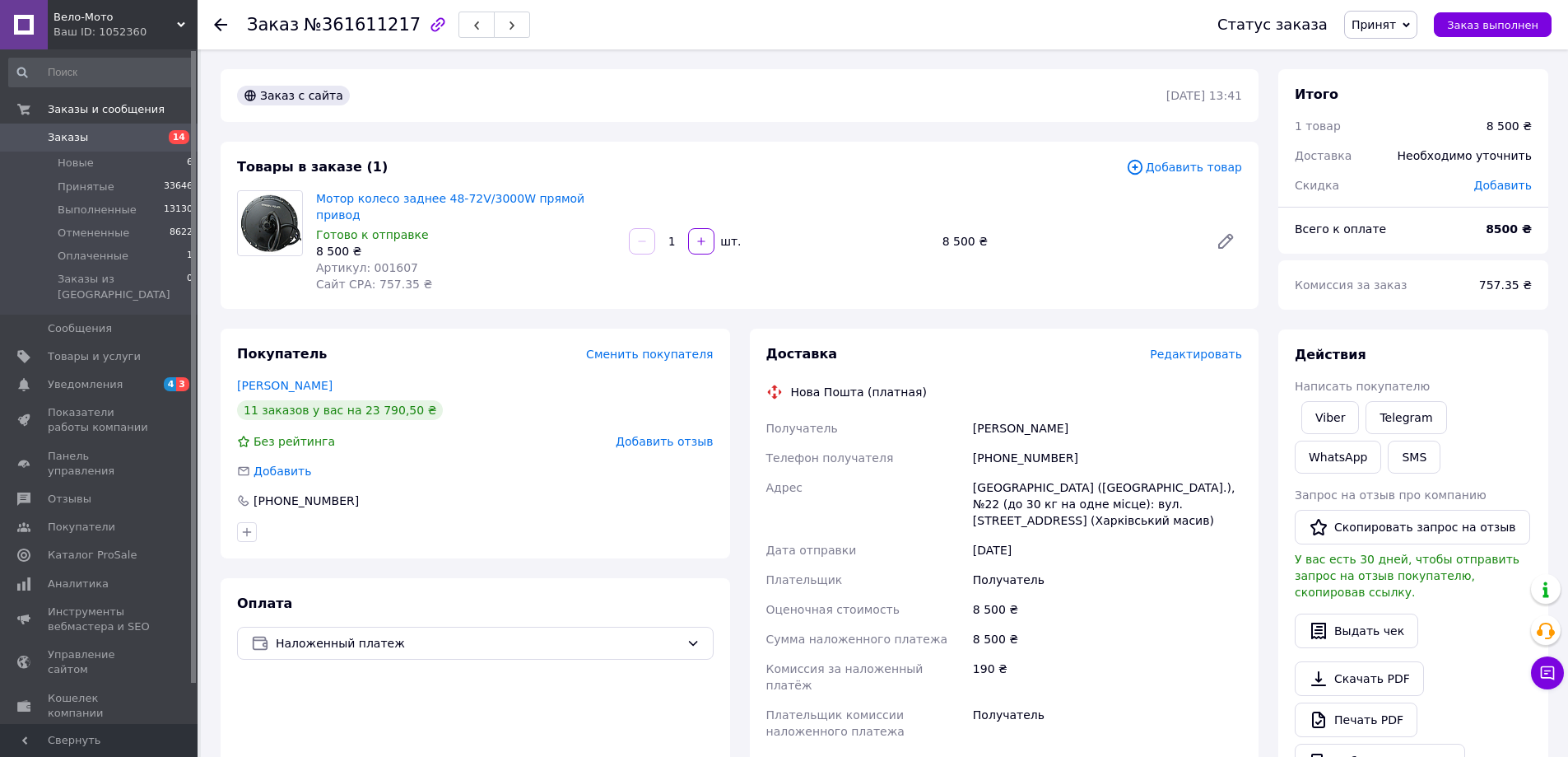
click at [1196, 348] on span "Редактировать" at bounding box center [1196, 354] width 92 height 13
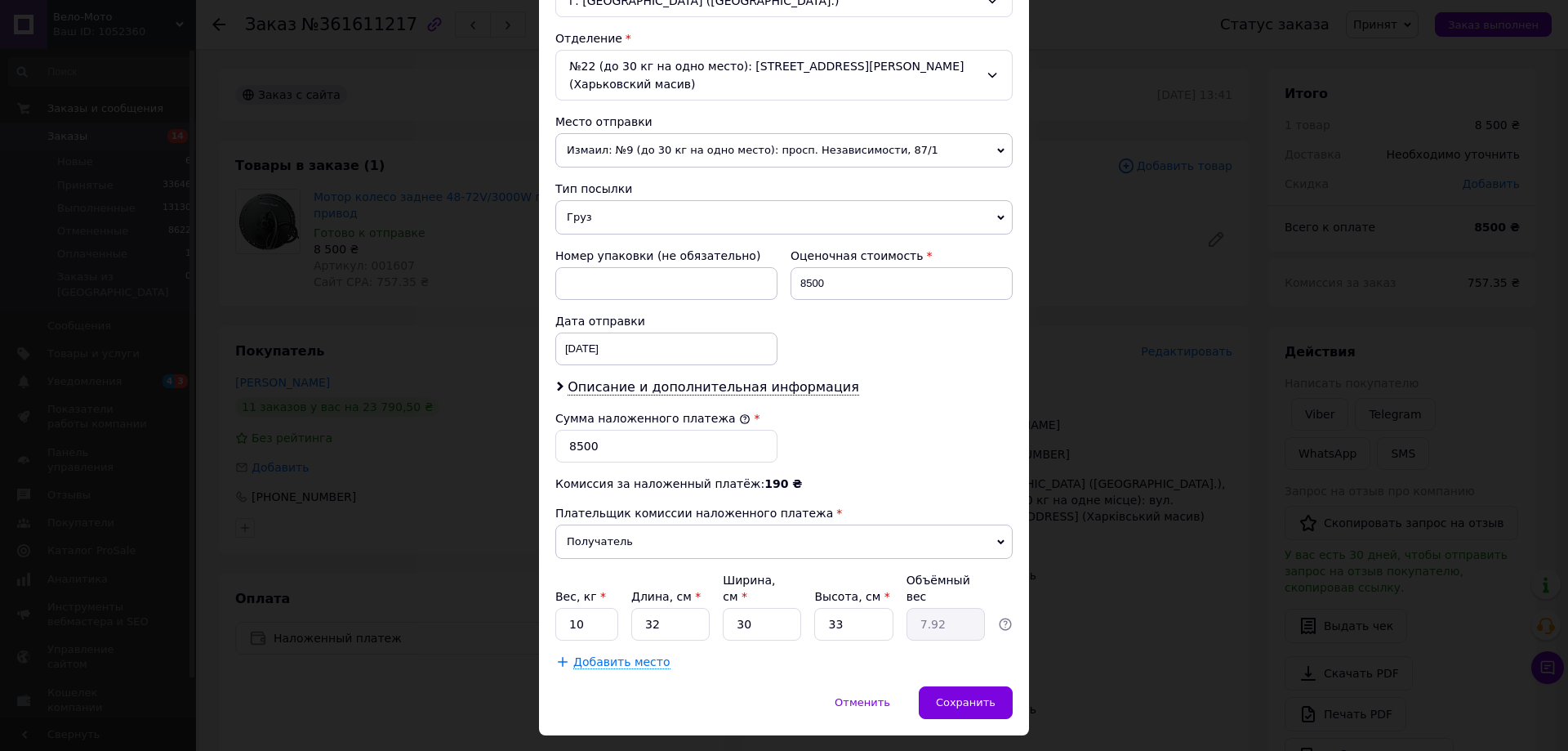
scroll to position [496, 0]
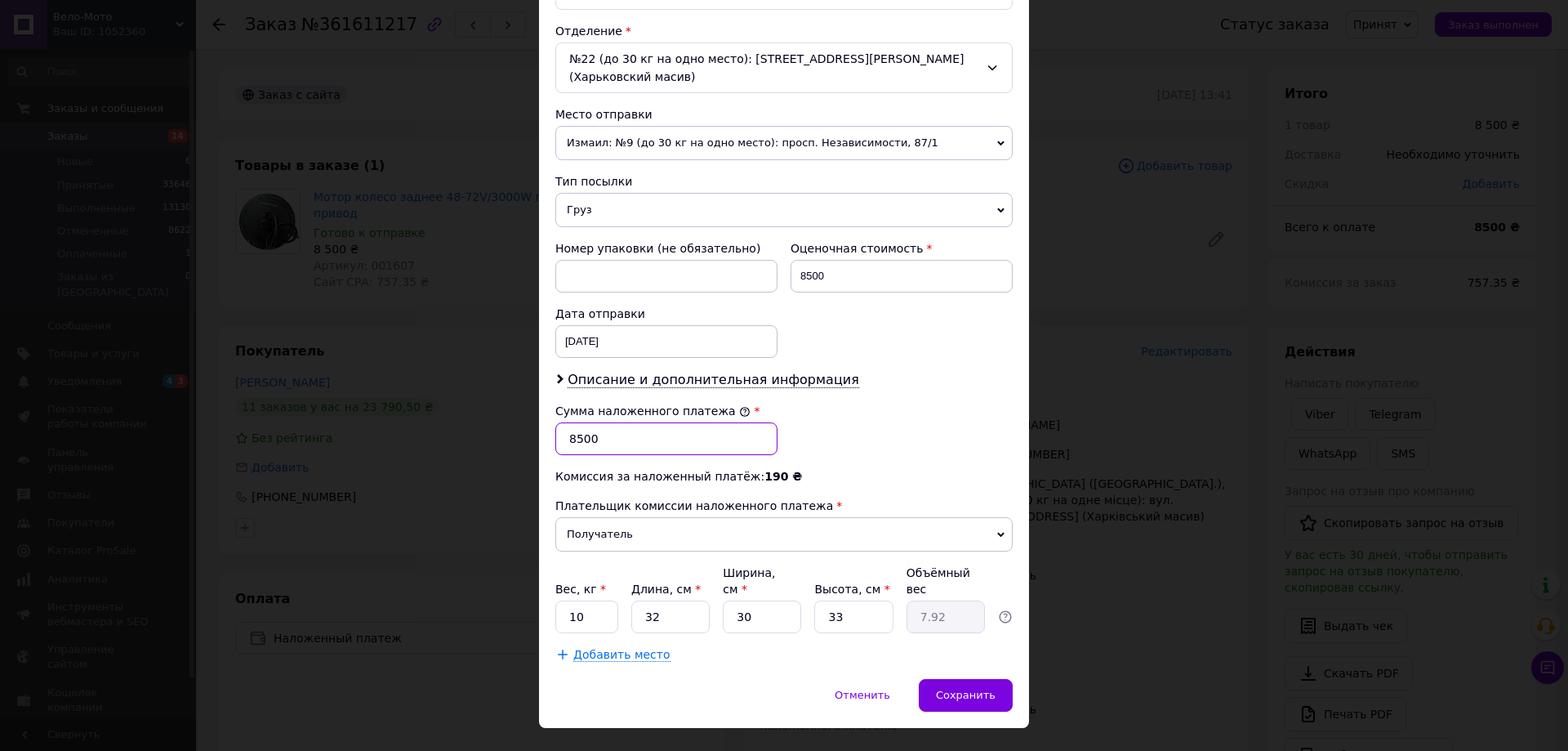
click at [562, 425] on input "8500" at bounding box center [666, 438] width 222 height 32
click at [769, 371] on span "Описание и дополнительная информация" at bounding box center [713, 380] width 292 height 17
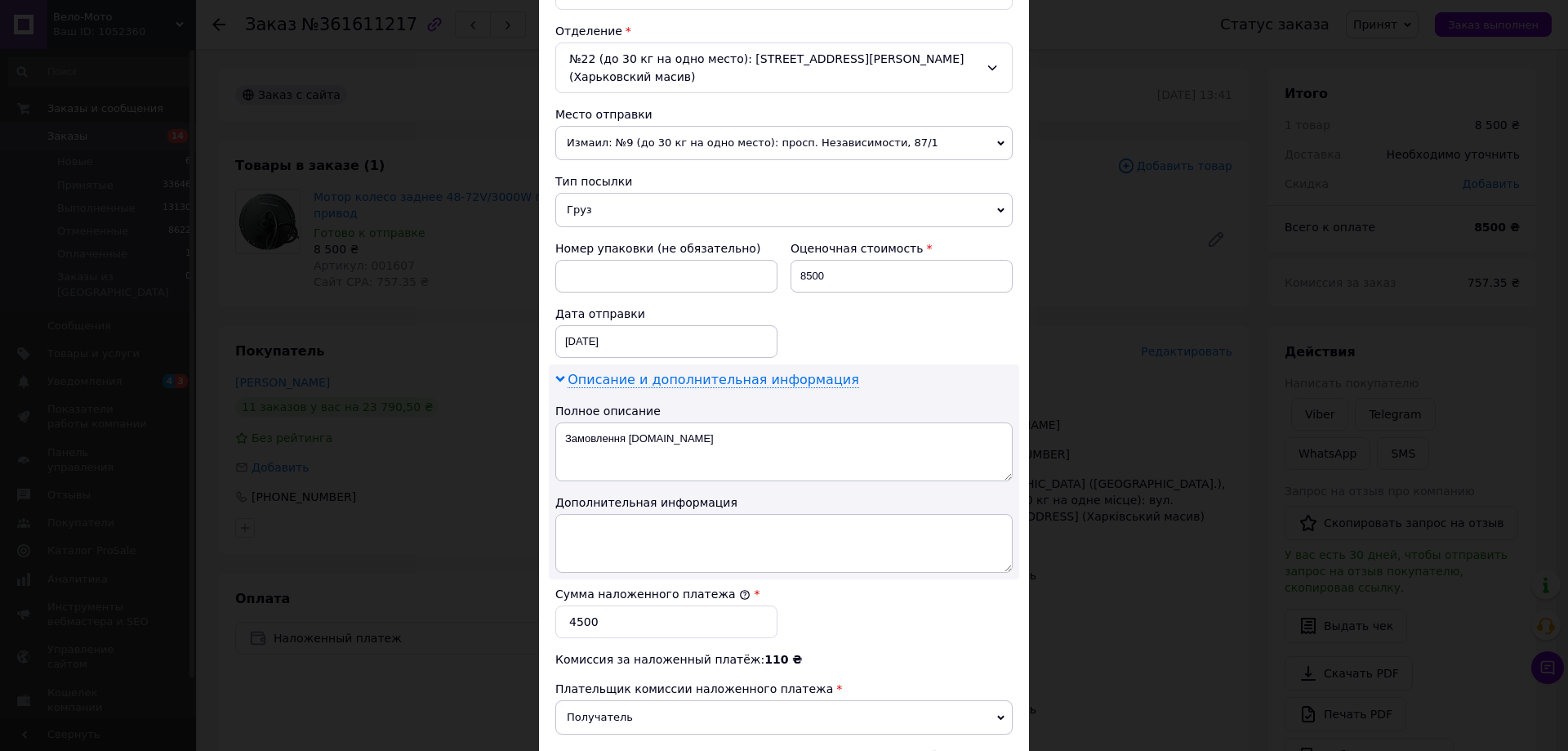
click at [761, 371] on span "Описание и дополнительная информация" at bounding box center [713, 380] width 292 height 17
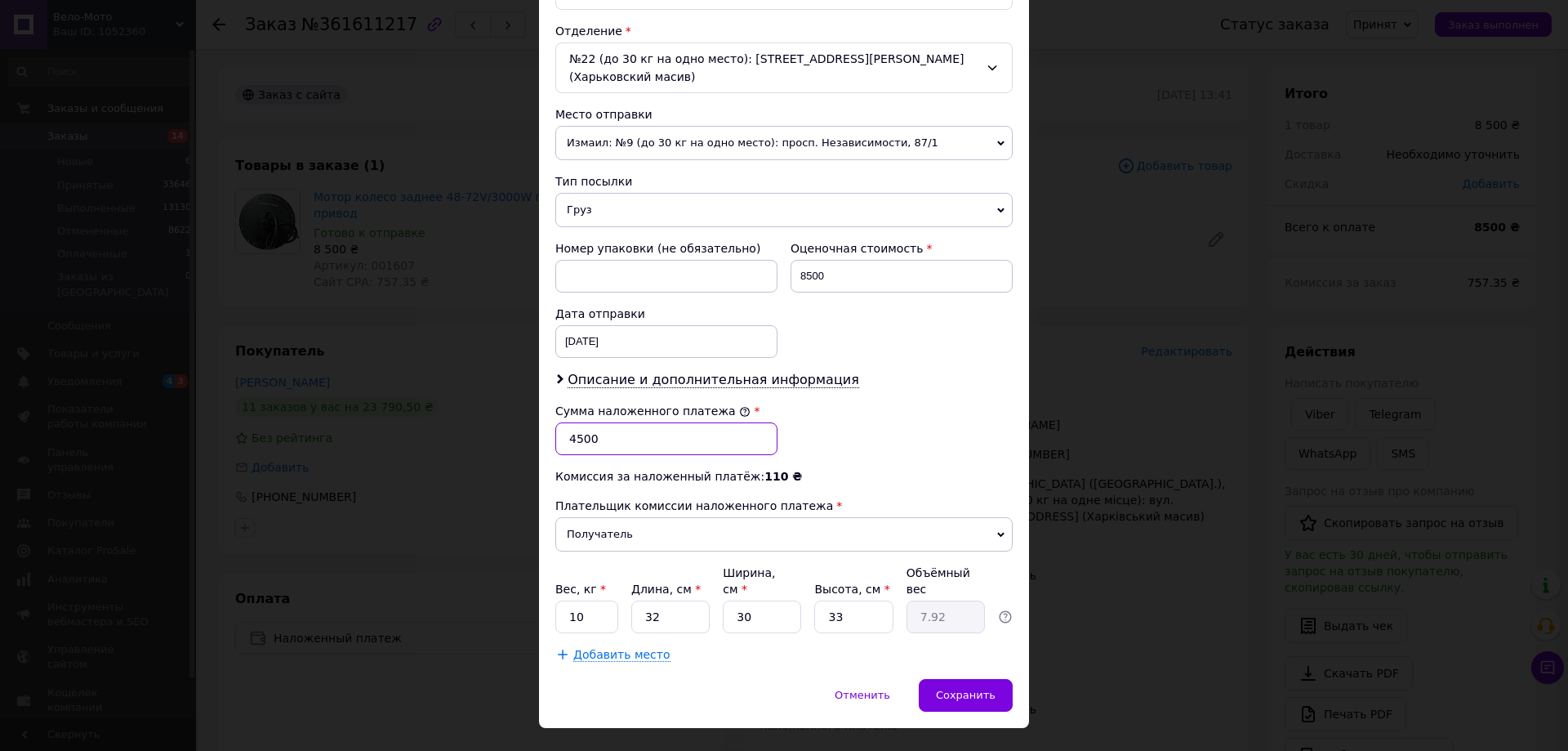
click at [575, 422] on input "4500" at bounding box center [666, 438] width 222 height 32
click at [621, 424] on input "4000" at bounding box center [666, 438] width 222 height 32
type input "4000"
click at [963, 689] on span "Сохранить" at bounding box center [966, 695] width 60 height 12
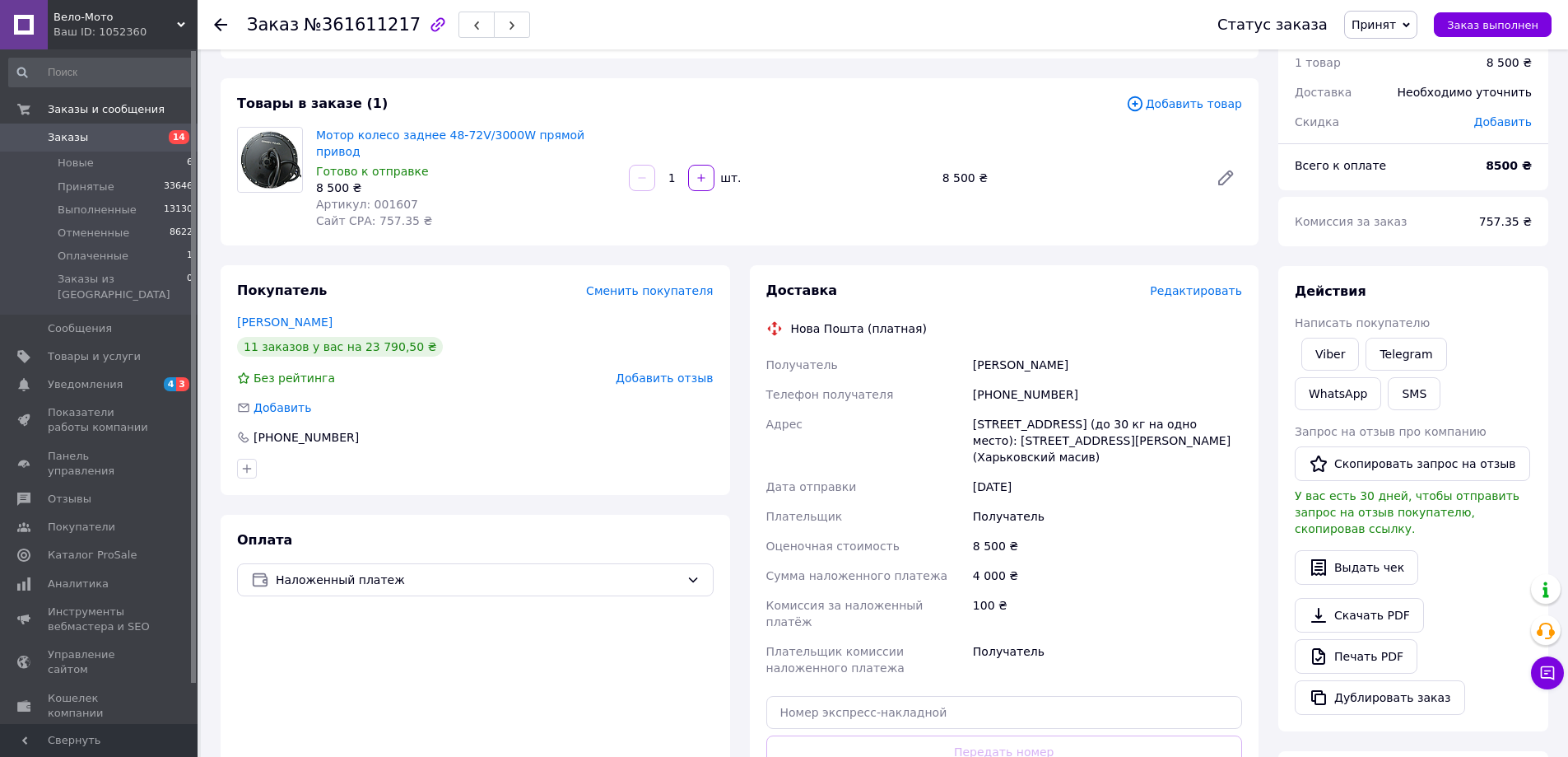
scroll to position [247, 0]
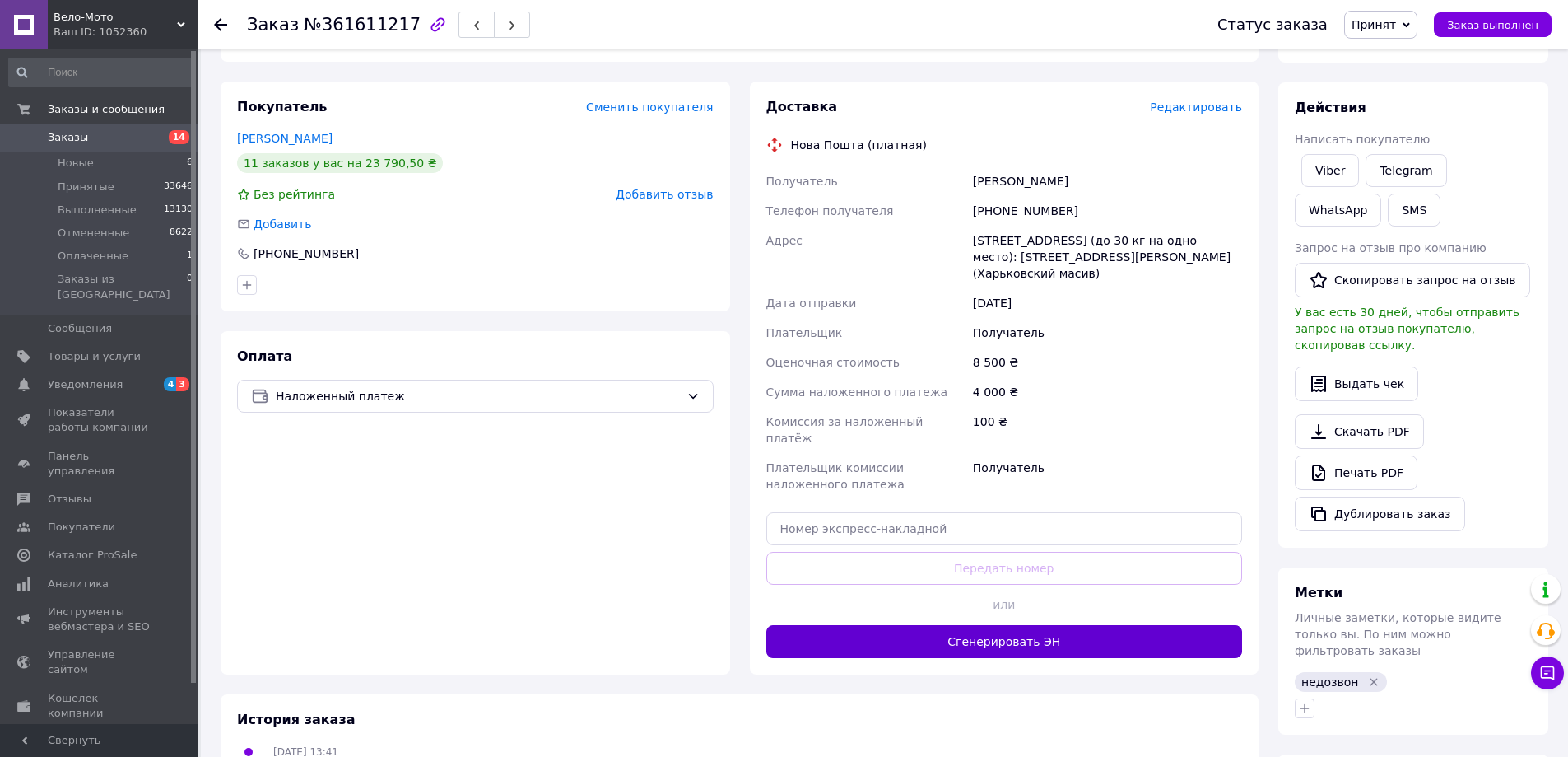
click at [1004, 625] on button "Сгенерировать ЭН" at bounding box center [1004, 641] width 476 height 33
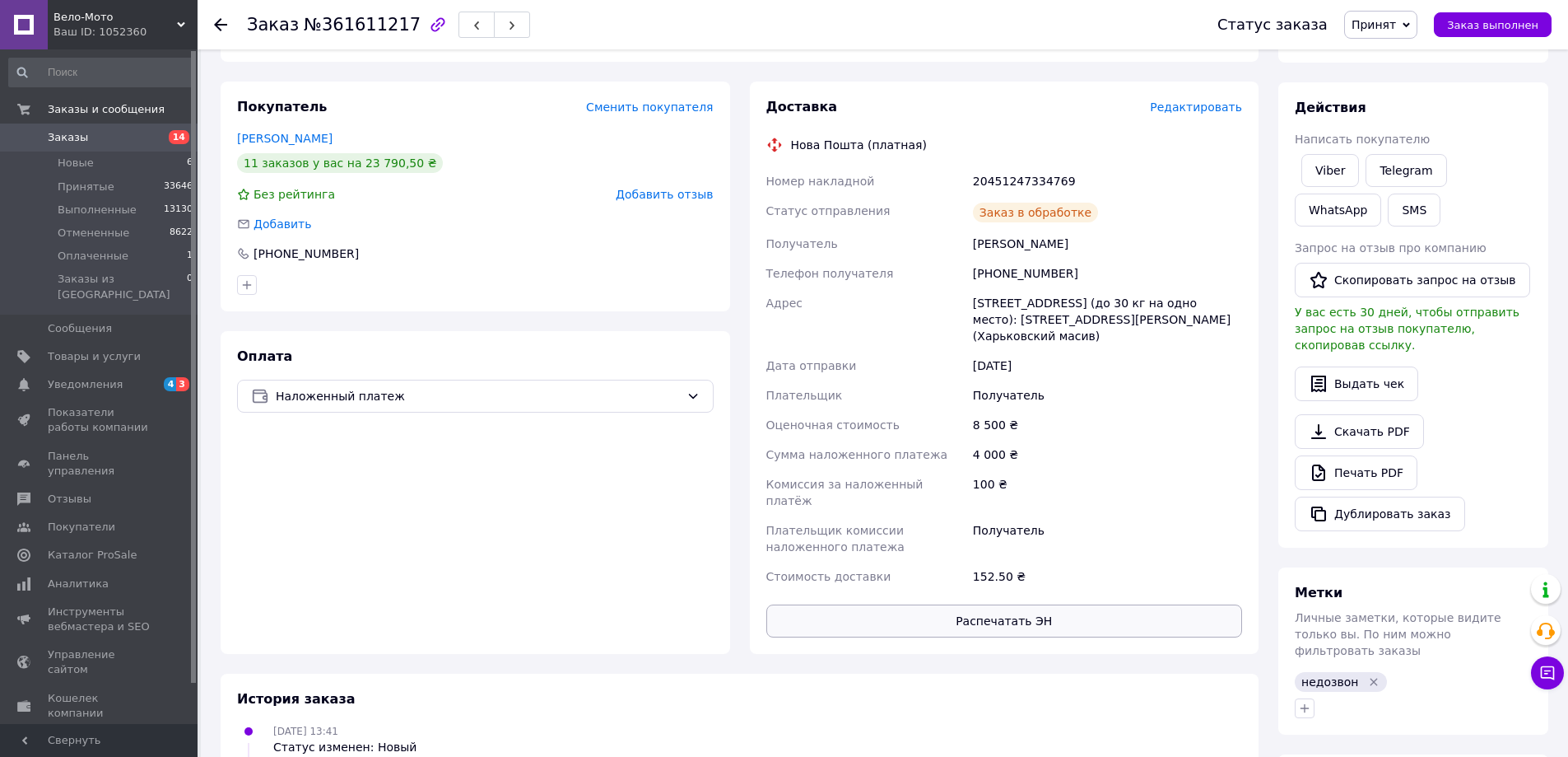
click at [1015, 605] on button "Распечатать ЭН" at bounding box center [1004, 621] width 476 height 33
click at [1376, 456] on link "Печать PDF" at bounding box center [1356, 472] width 123 height 34
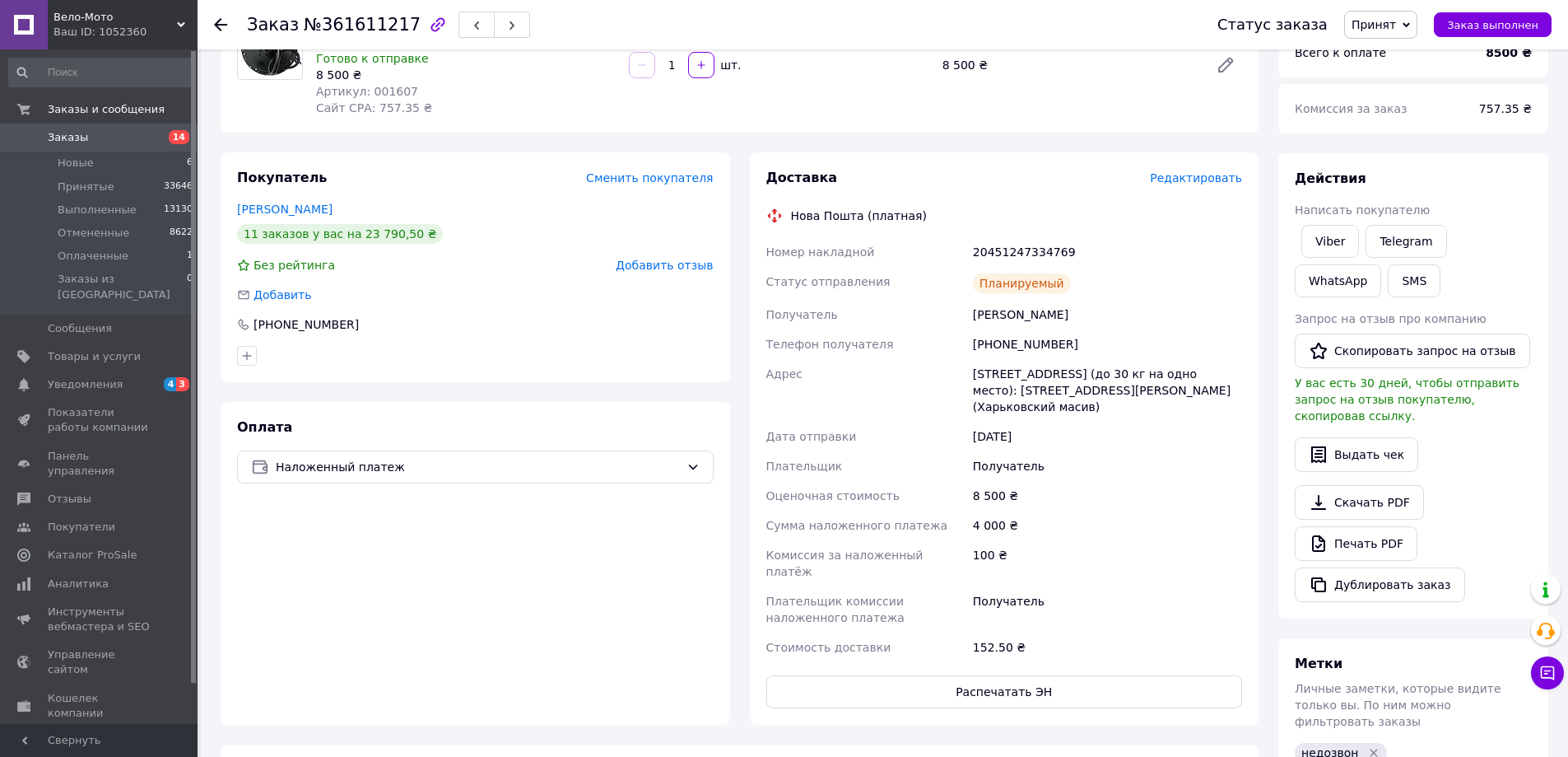
scroll to position [0, 0]
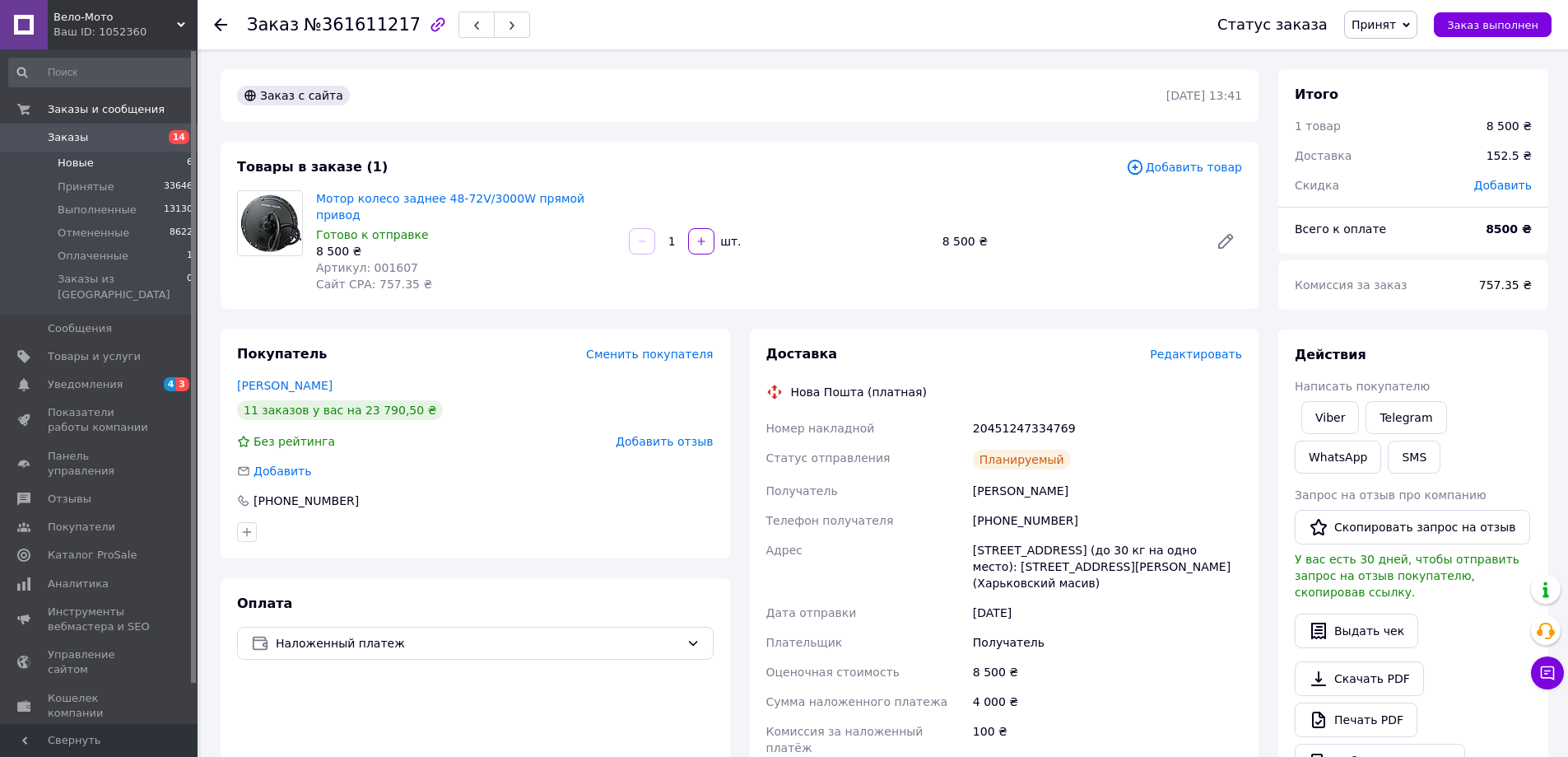
click at [84, 160] on span "Новые" at bounding box center [75, 163] width 36 height 15
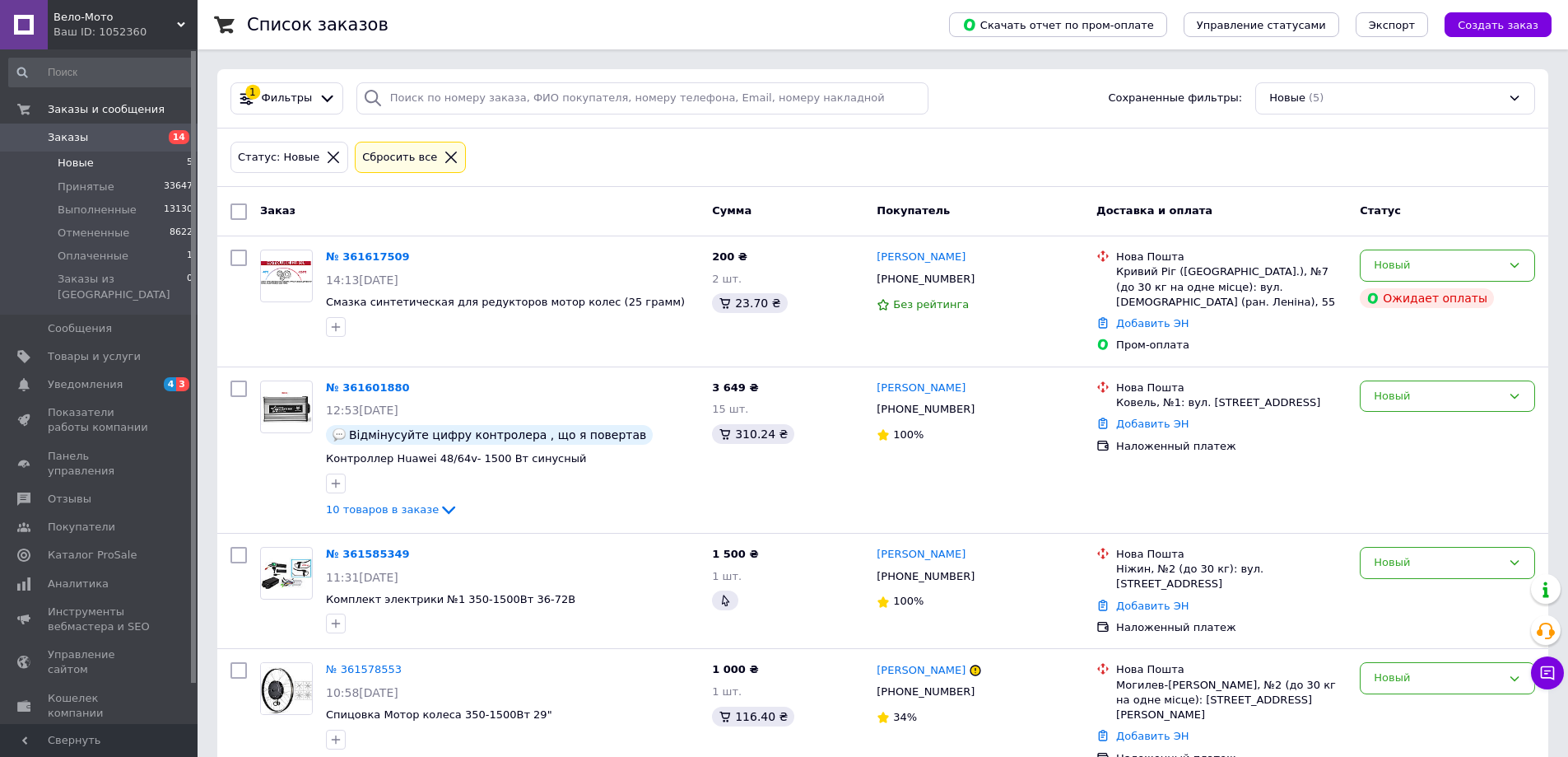
drag, startPoint x: 538, startPoint y: 204, endPoint x: 446, endPoint y: 191, distance: 92.9
click at [539, 203] on div "Заказ" at bounding box center [480, 211] width 452 height 29
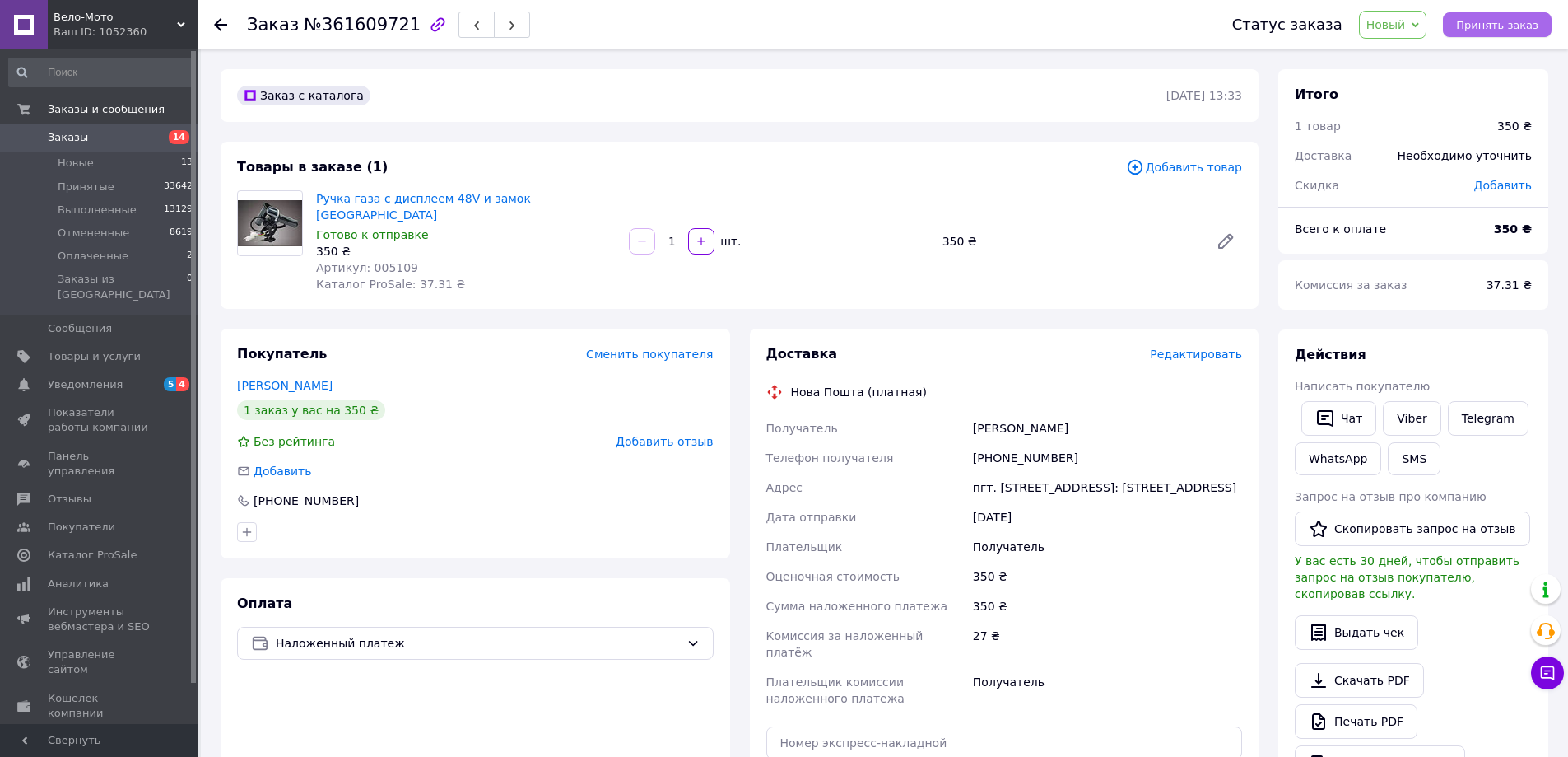
click at [1489, 26] on span "Принять заказ" at bounding box center [1498, 25] width 82 height 13
click at [1204, 348] on span "Редактировать" at bounding box center [1196, 354] width 92 height 13
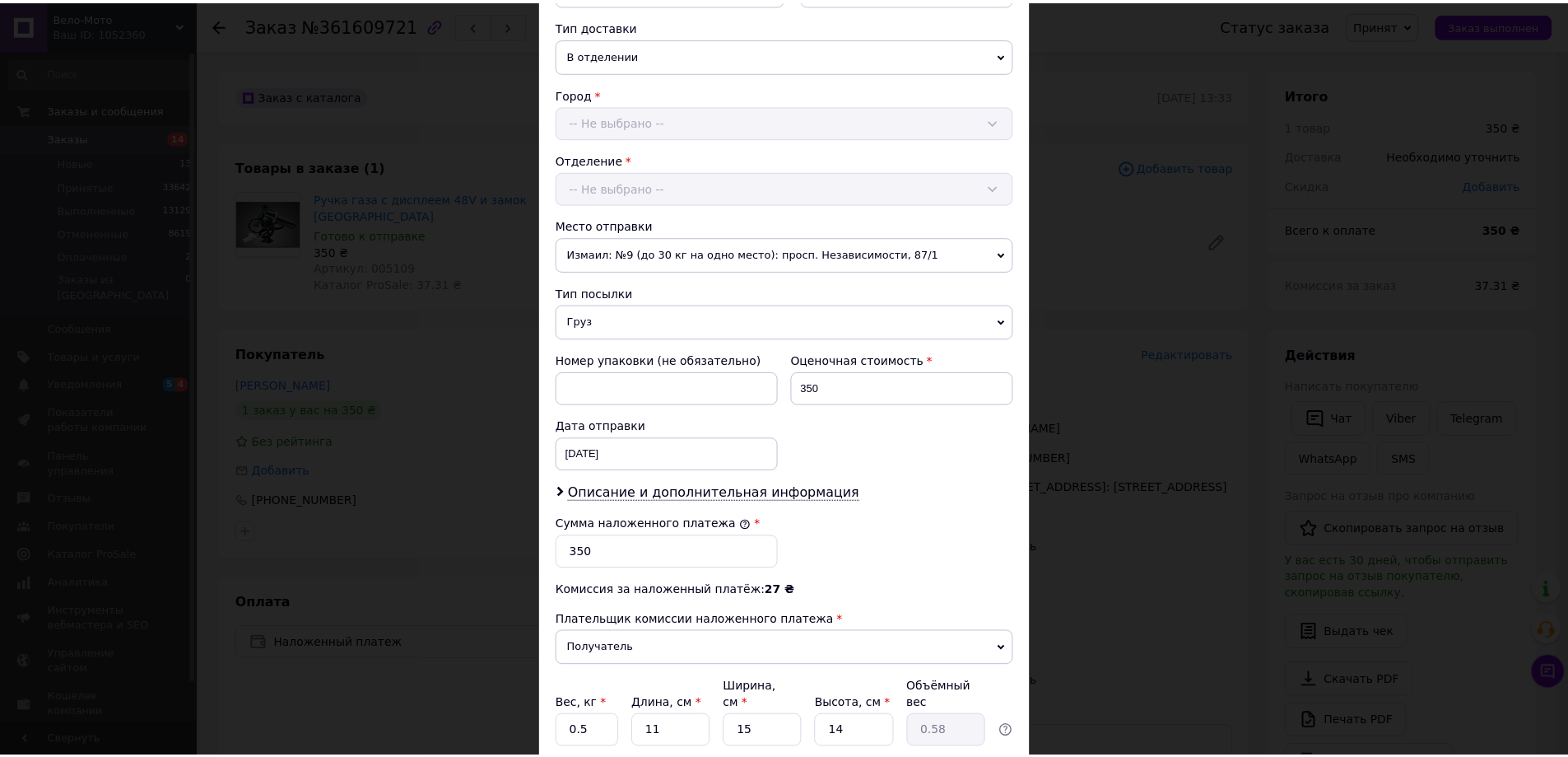
scroll to position [500, 0]
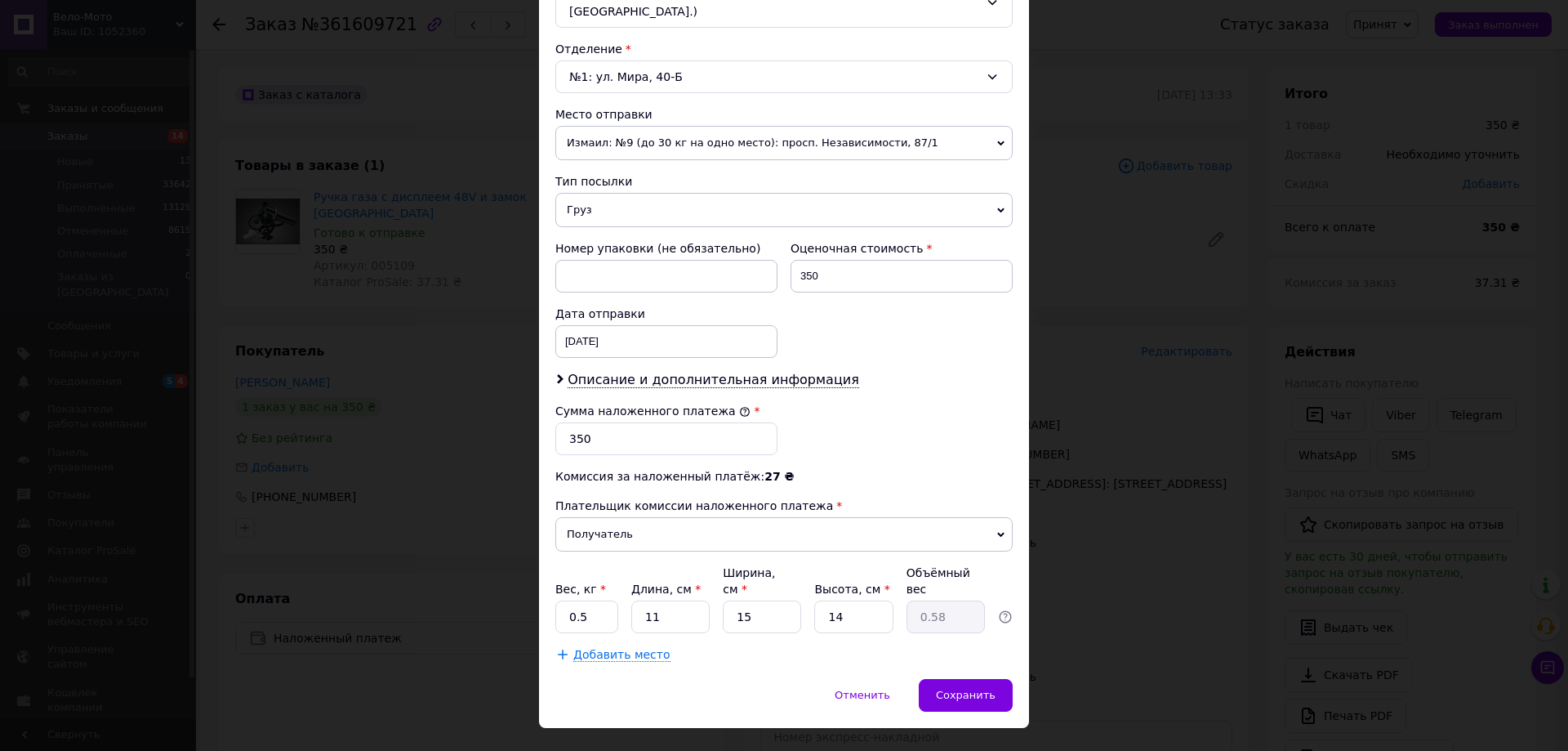
click at [1124, 326] on div "× Редактирование доставки Способ доставки Нова Пошта (платная) Плательщик Получ…" at bounding box center [784, 376] width 1568 height 751
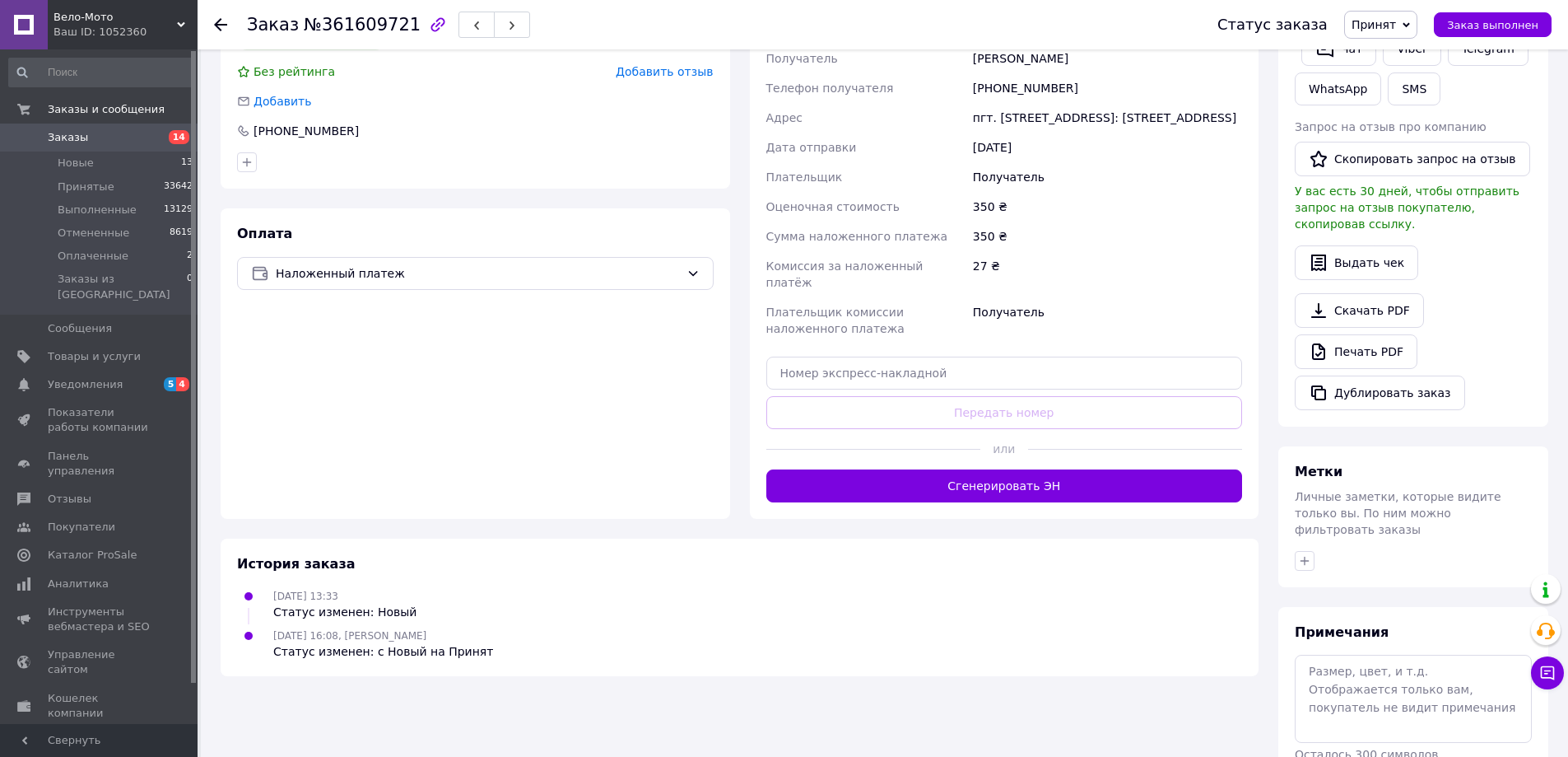
scroll to position [412, 0]
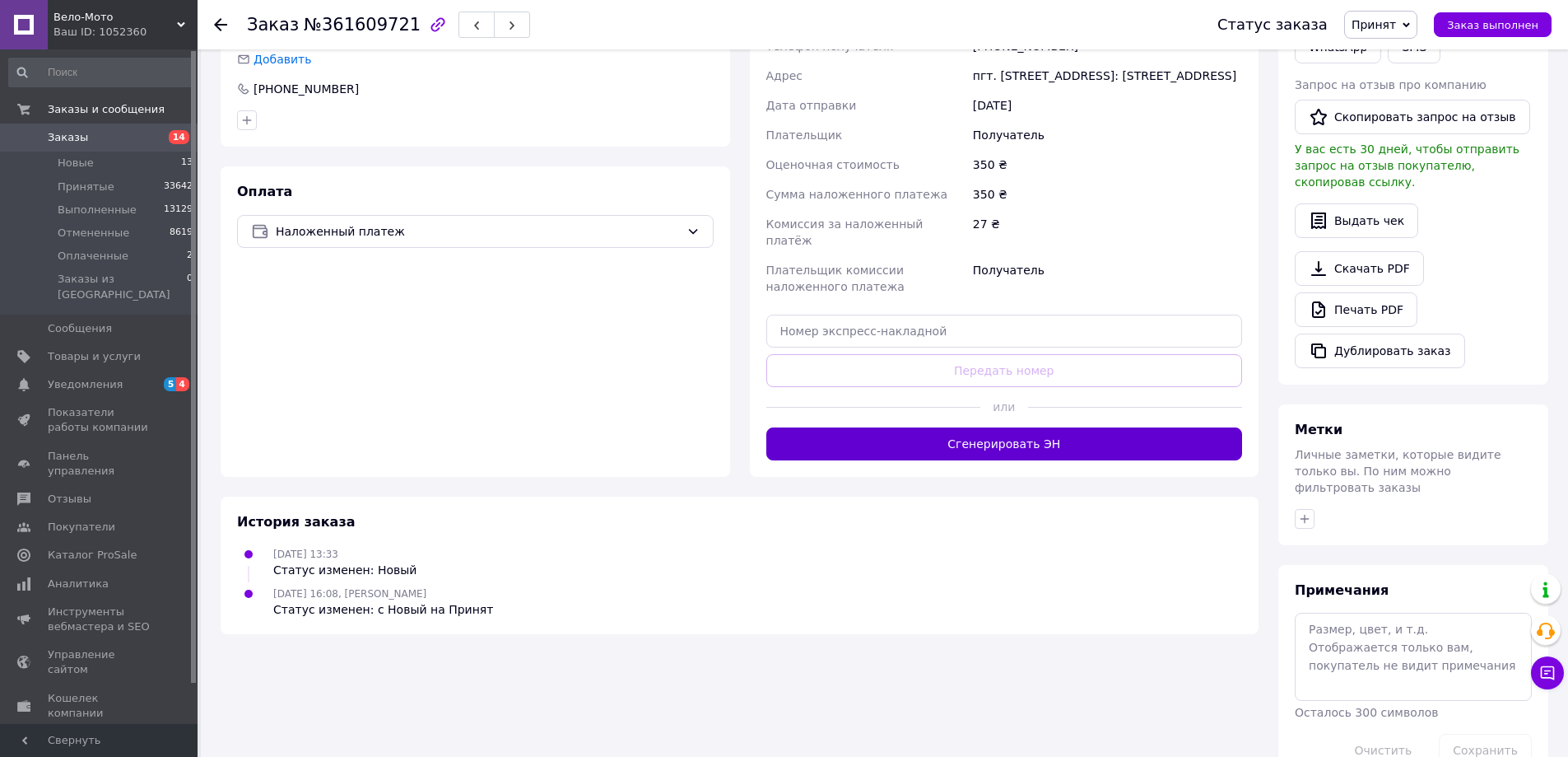
drag, startPoint x: 1068, startPoint y: 446, endPoint x: 1060, endPoint y: 441, distance: 9.4
click at [1066, 445] on div "Доставка Редактировать Нова Пошта (платная) Получатель [PERSON_NAME] Телефон по…" at bounding box center [1005, 197] width 510 height 560
click at [1046, 433] on button "Сгенерировать ЭН" at bounding box center [1004, 443] width 476 height 33
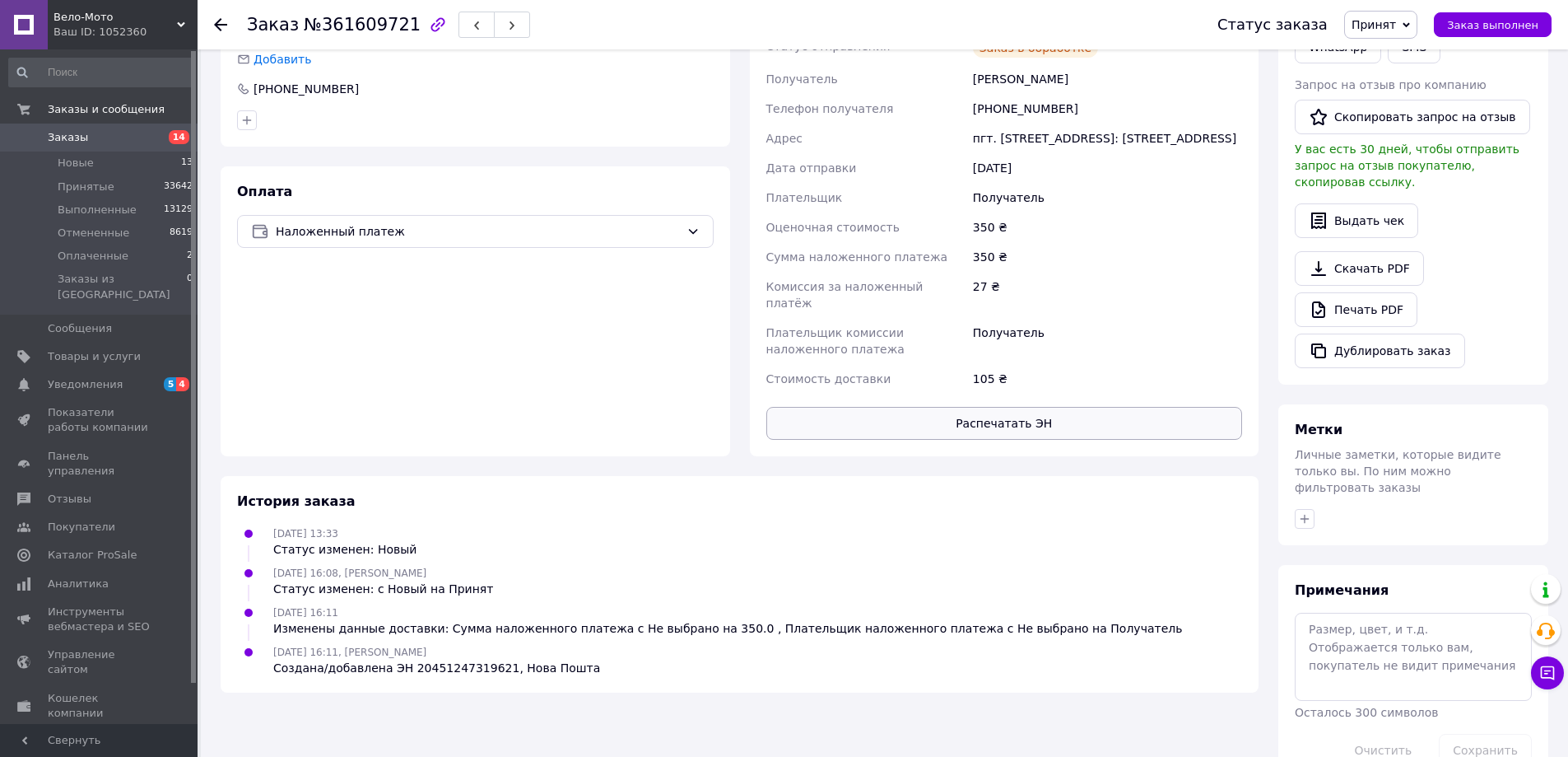
click at [1011, 407] on button "Распечатать ЭН" at bounding box center [1004, 423] width 476 height 33
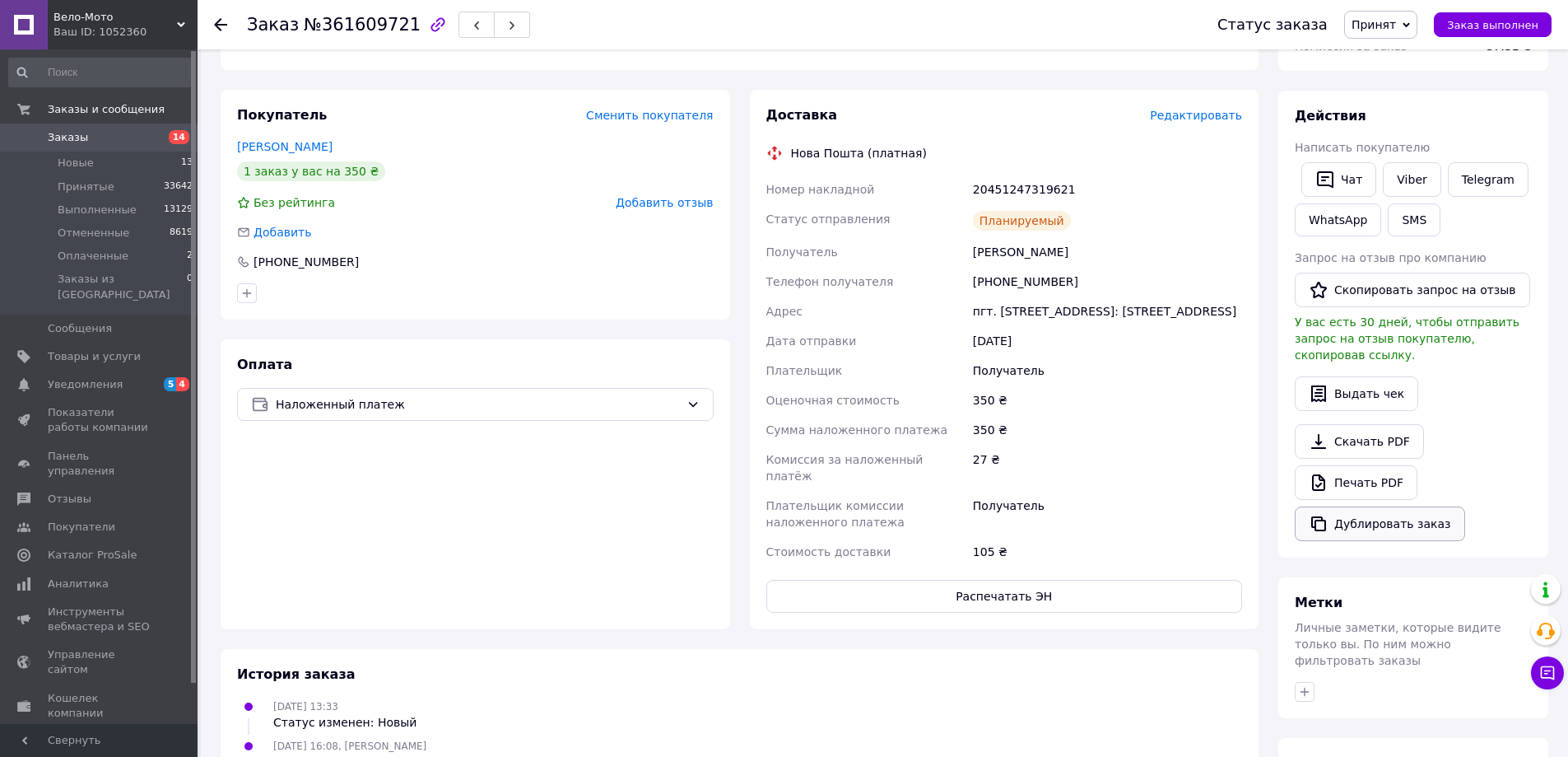
scroll to position [247, 0]
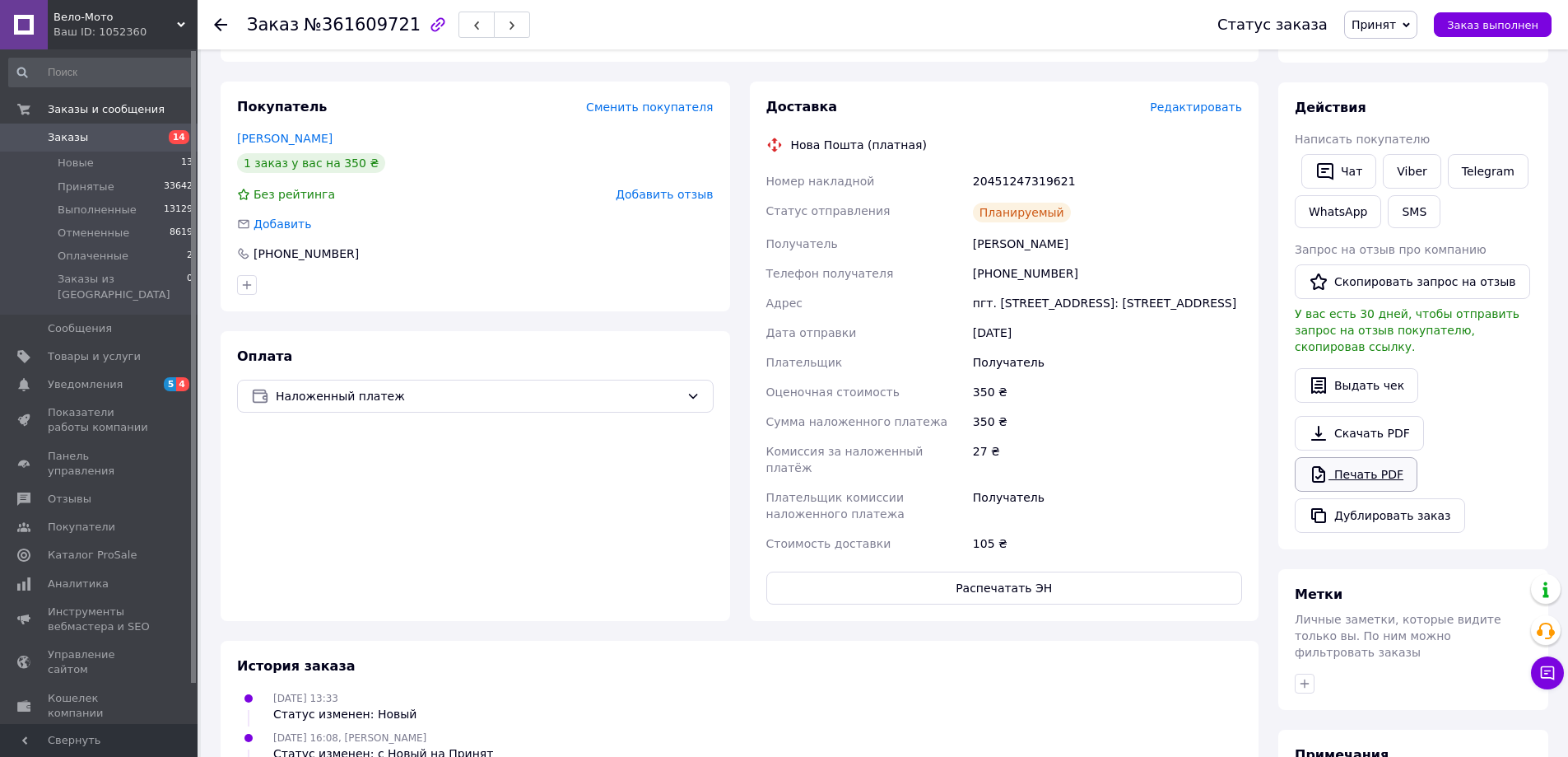
click at [1385, 457] on link "Печать PDF" at bounding box center [1356, 474] width 123 height 34
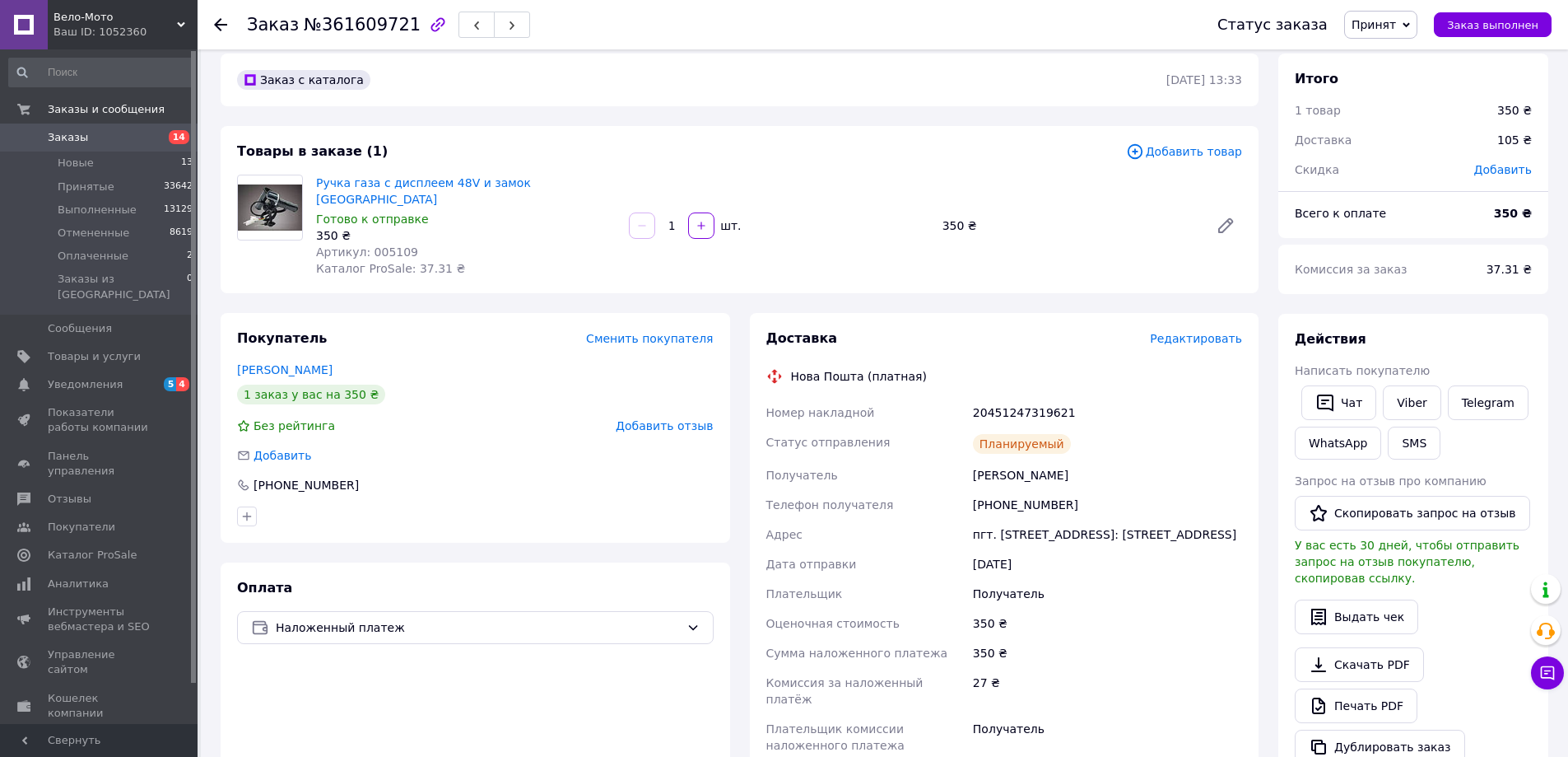
scroll to position [0, 0]
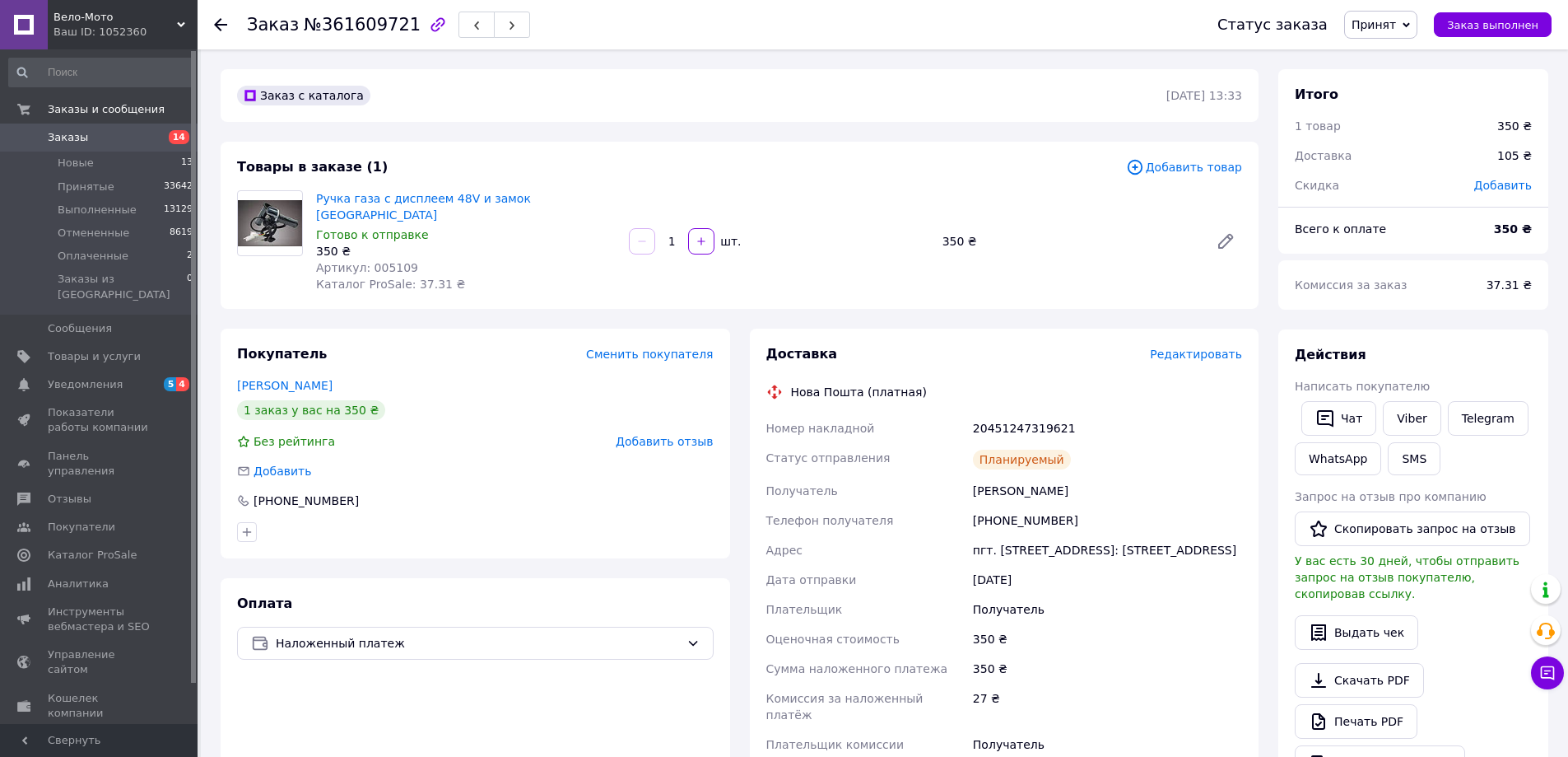
click at [799, 160] on div "Товары в заказе (1)" at bounding box center [681, 167] width 889 height 19
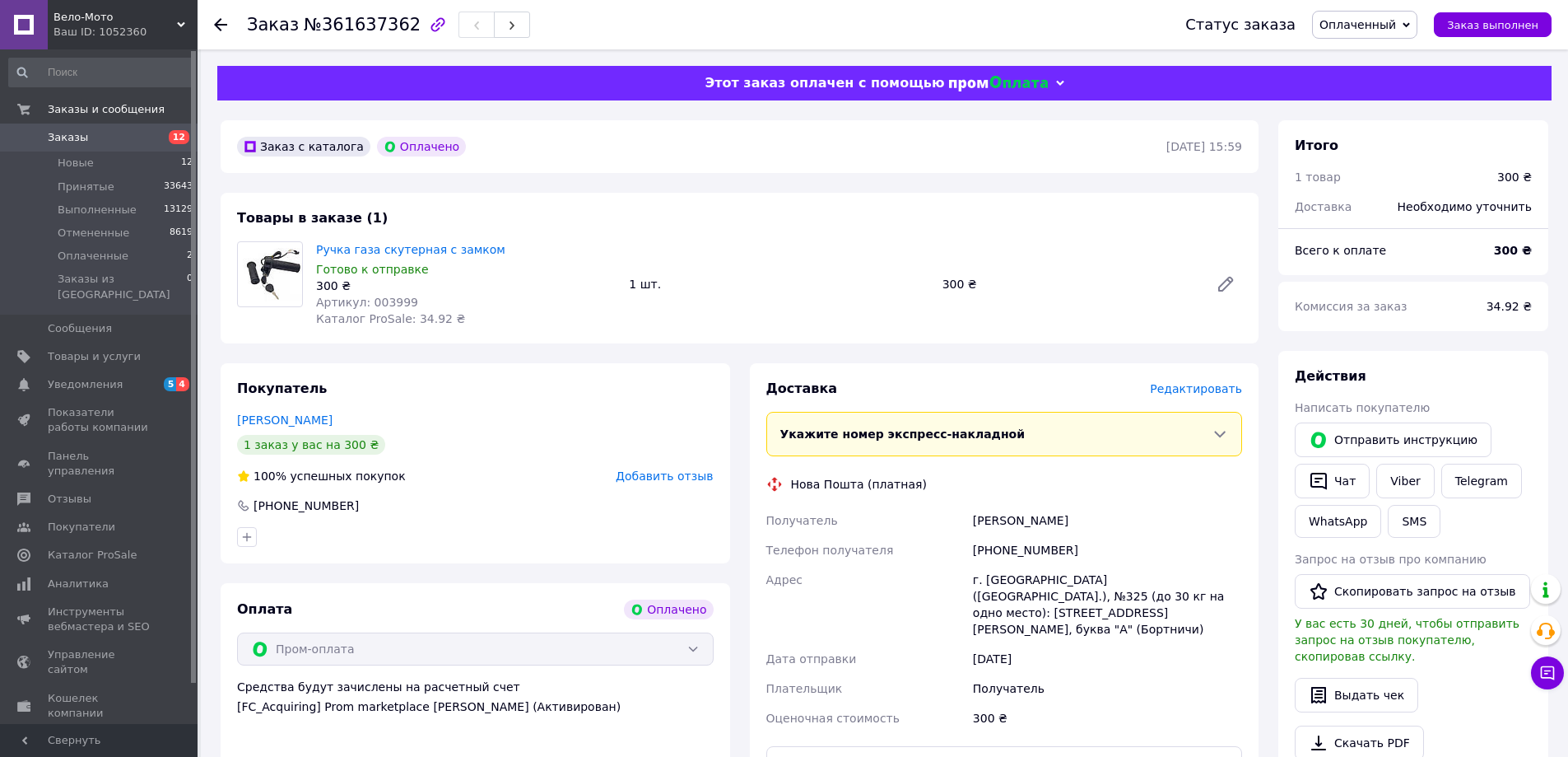
click at [1354, 23] on span "Оплаченный" at bounding box center [1357, 25] width 76 height 13
click at [1361, 54] on li "Принят" at bounding box center [1365, 58] width 104 height 25
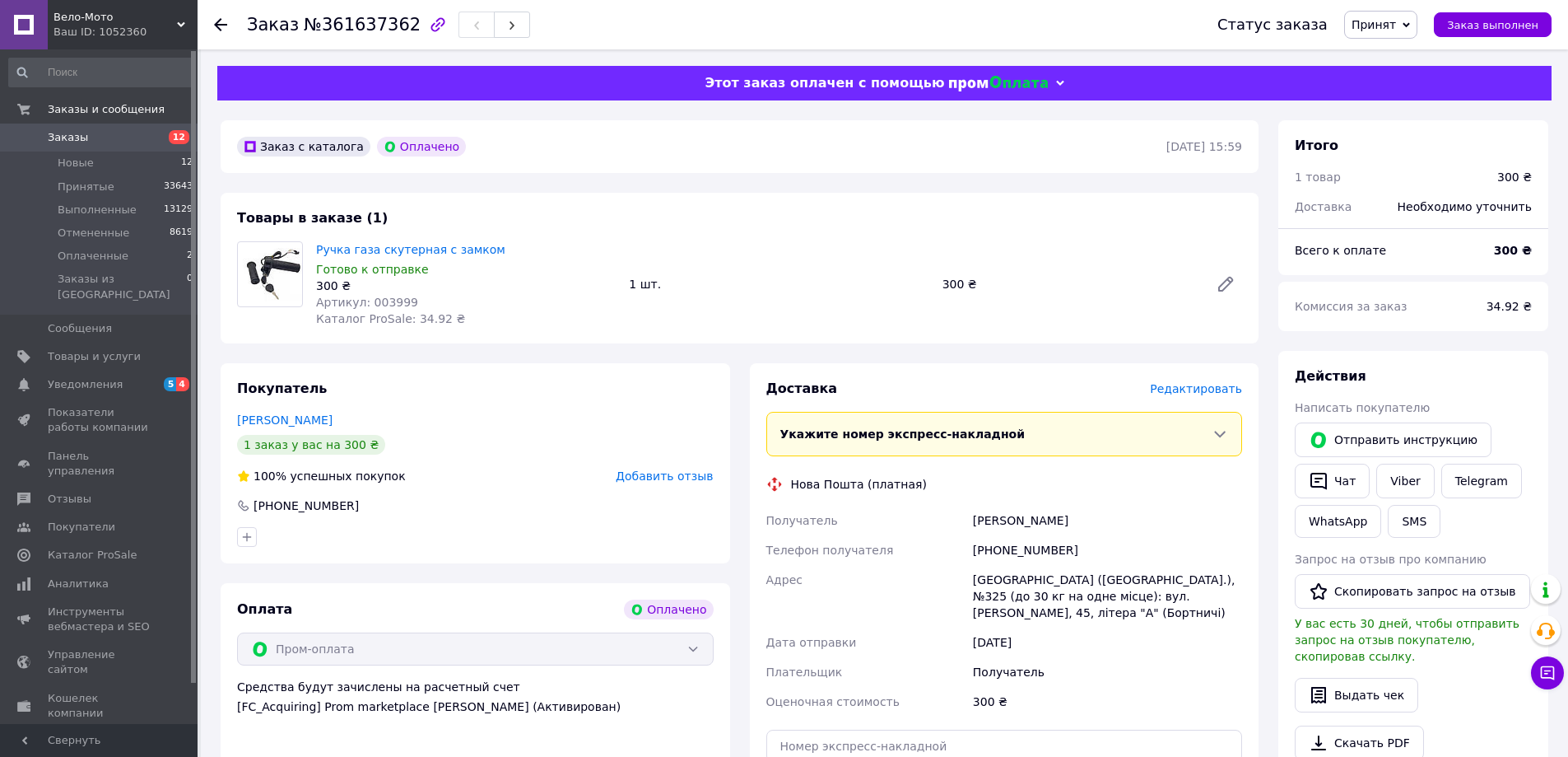
click at [1211, 386] on span "Редактировать" at bounding box center [1196, 389] width 92 height 13
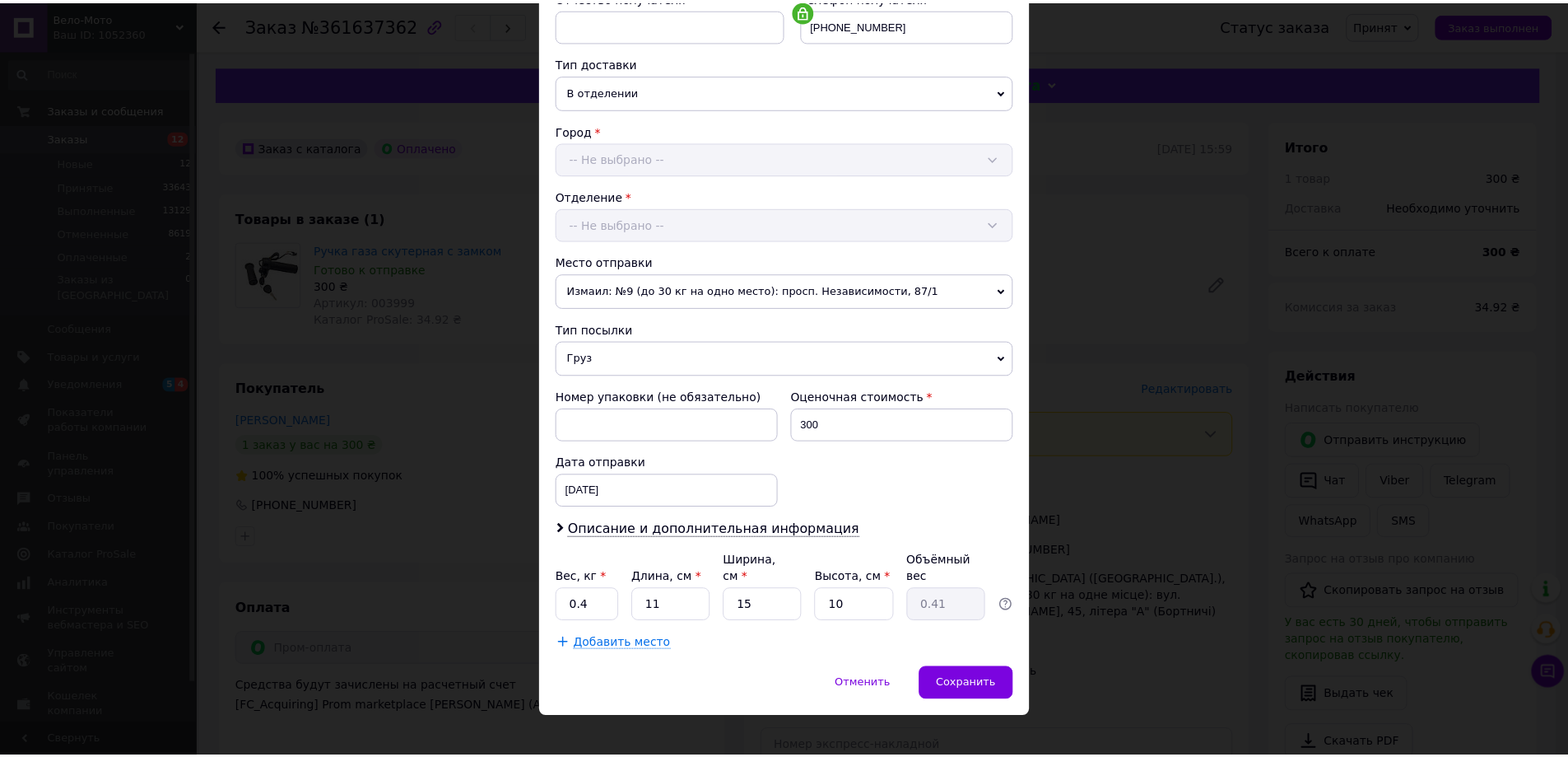
scroll to position [337, 0]
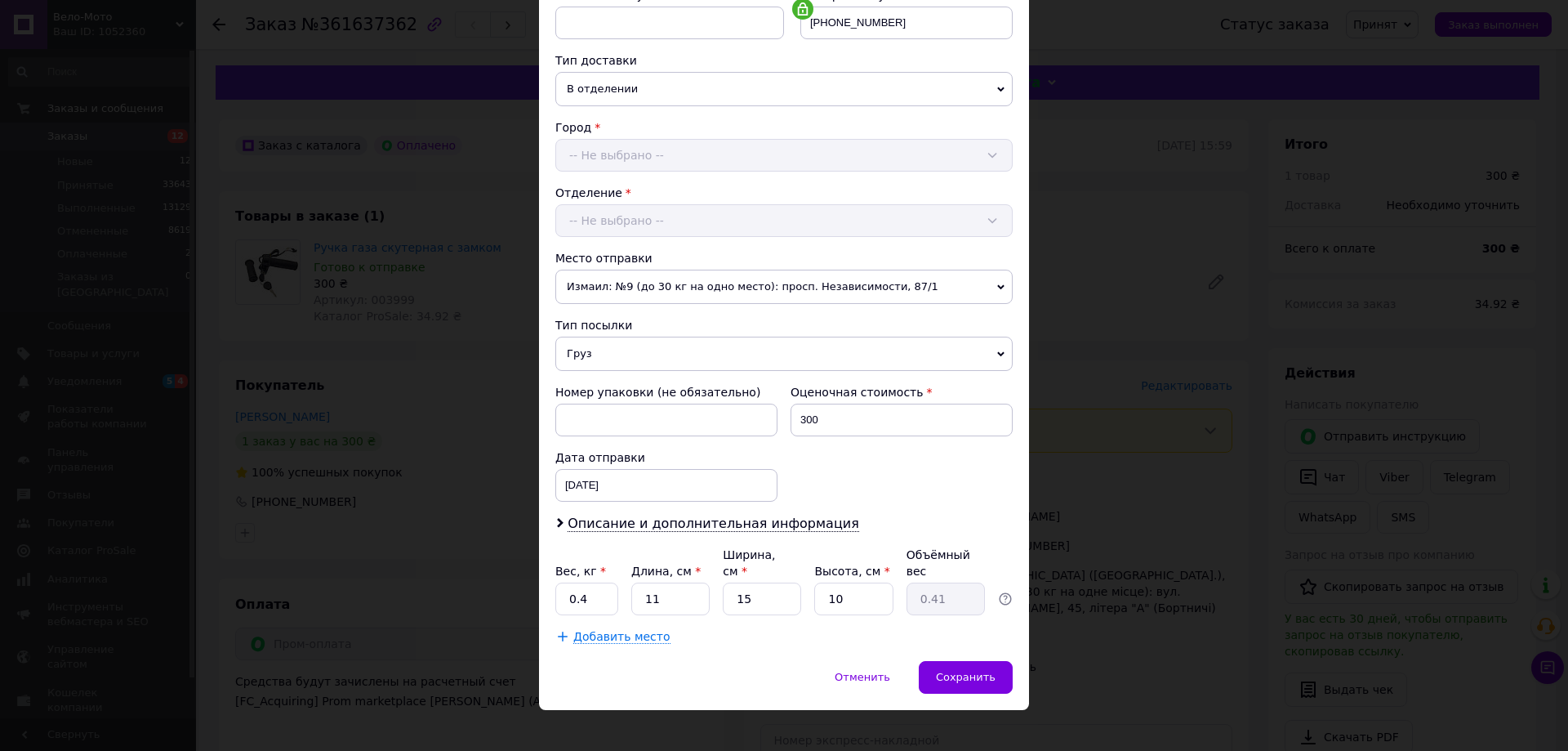
click at [1099, 264] on div "× Редактирование доставки Способ доставки Нова Пошта (платная) Плательщик Получ…" at bounding box center [784, 376] width 1568 height 751
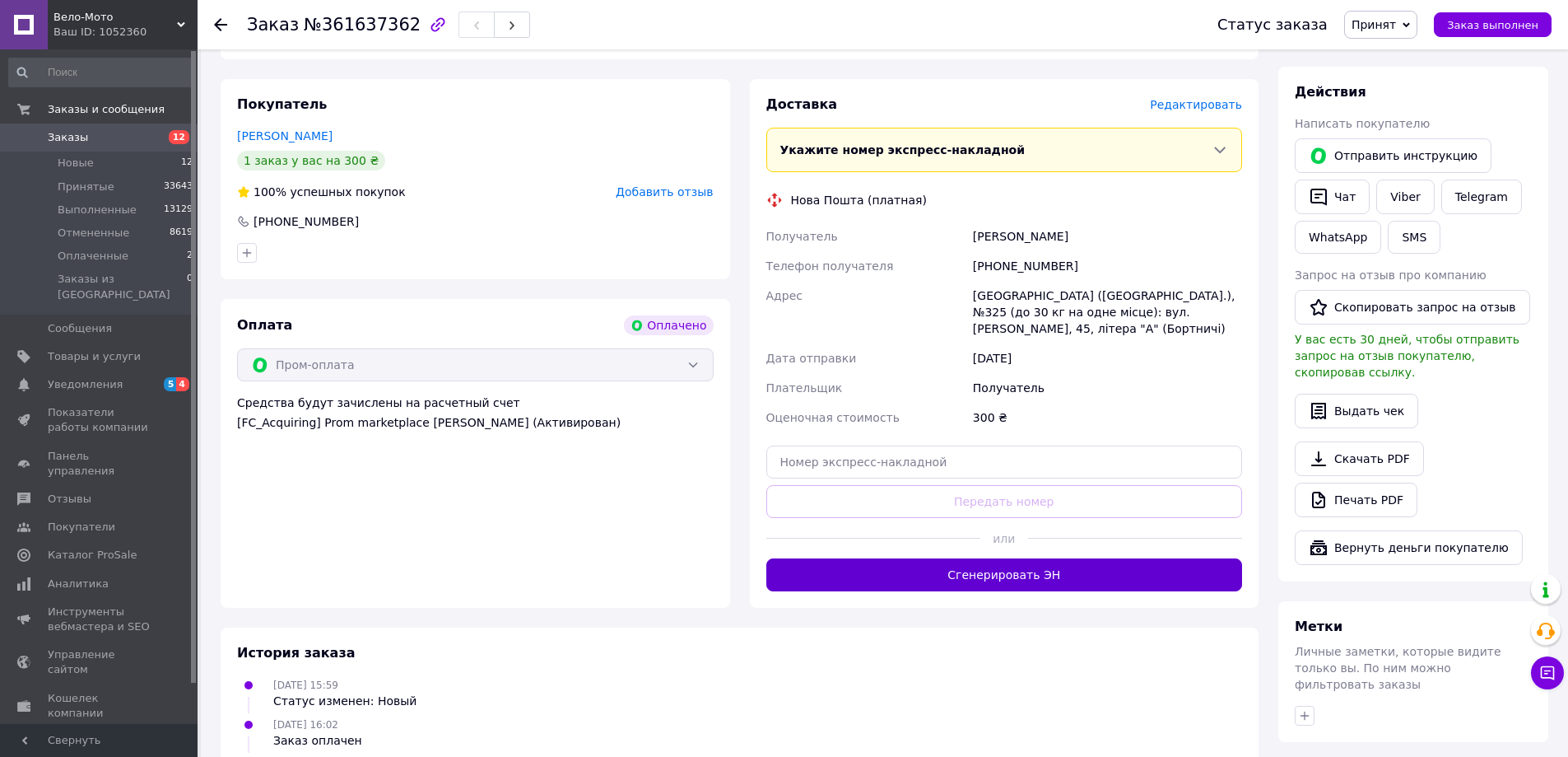
scroll to position [329, 0]
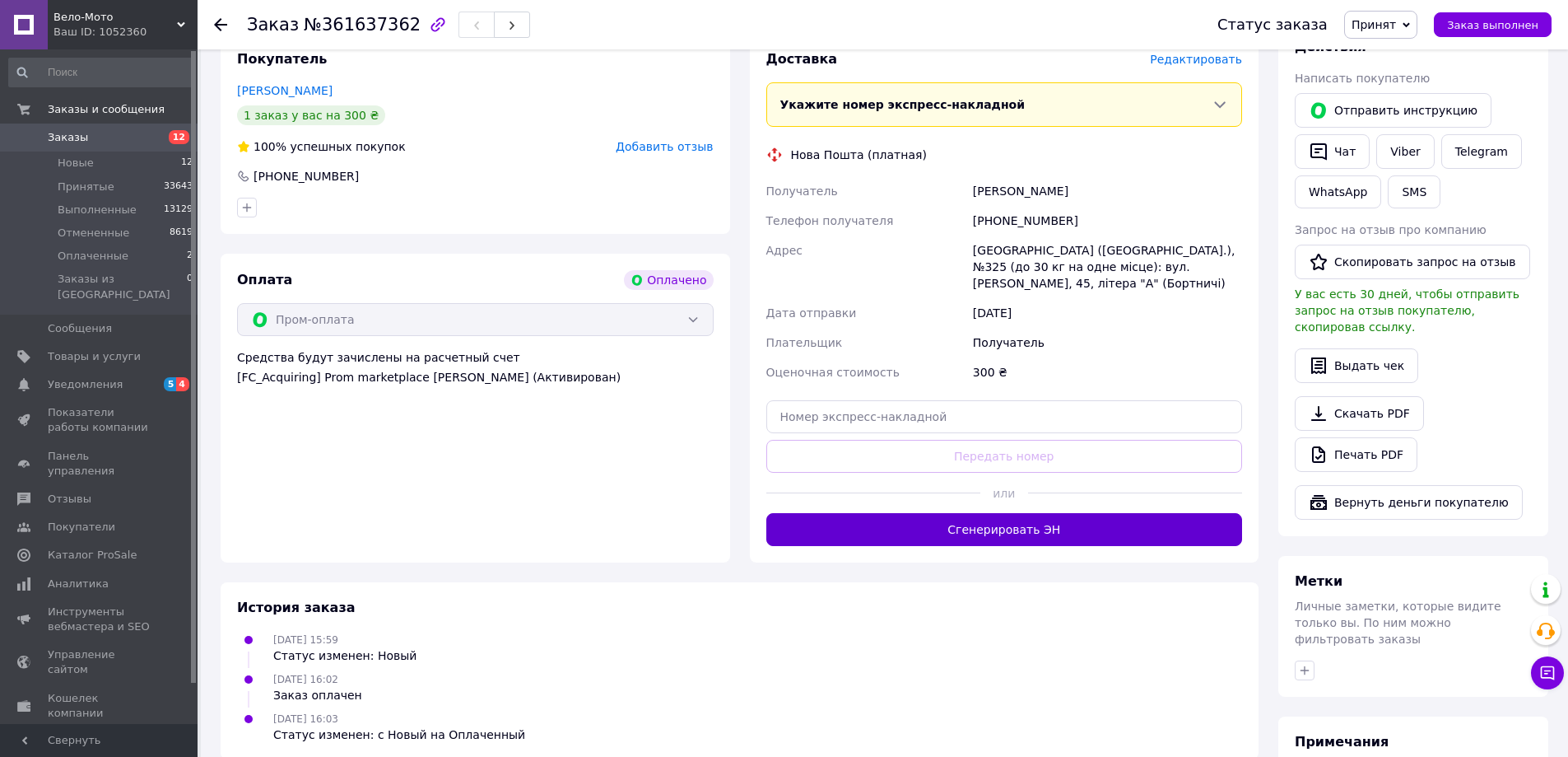
click at [1007, 522] on button "Сгенерировать ЭН" at bounding box center [1004, 529] width 476 height 33
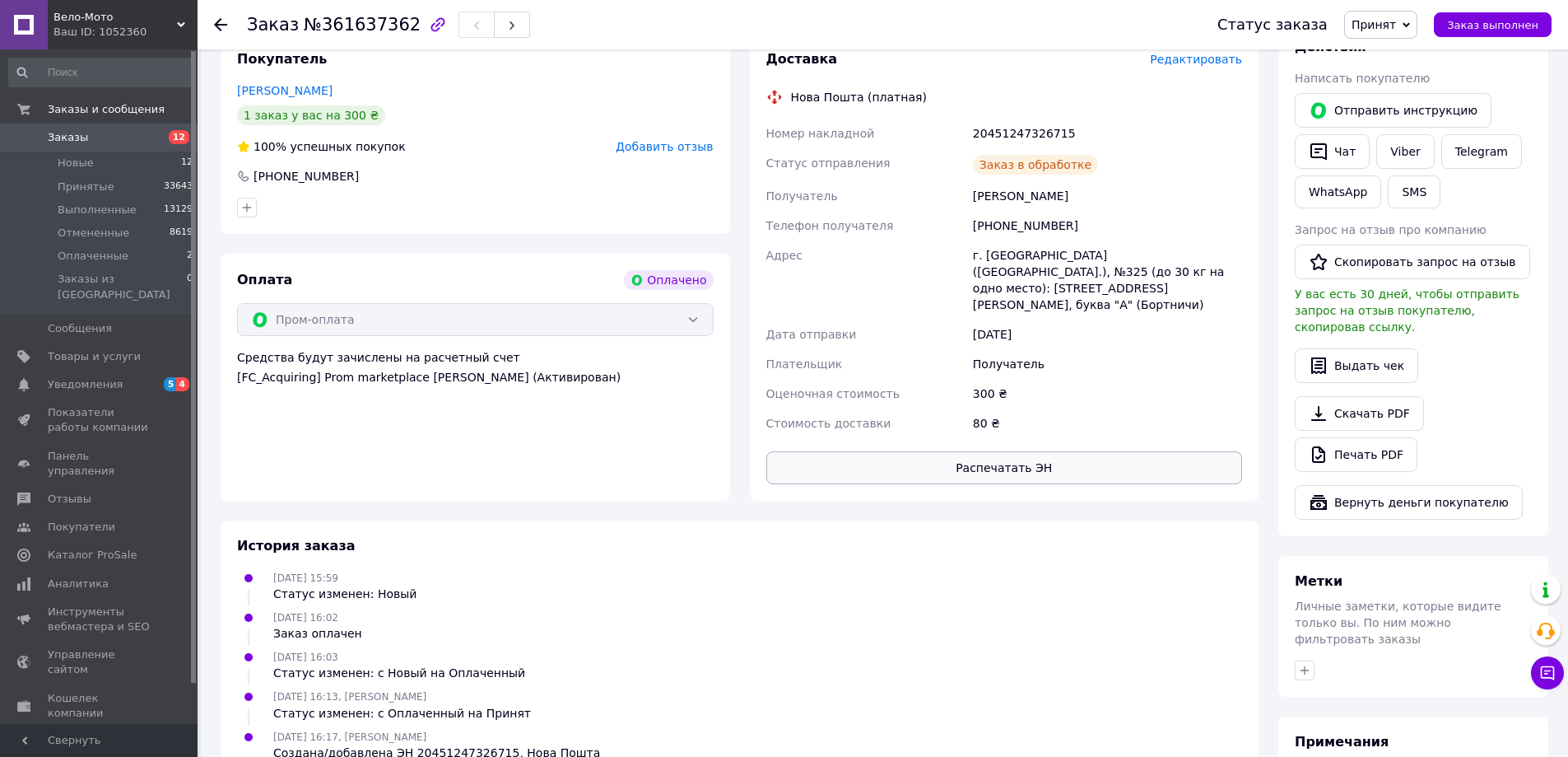
click at [1001, 454] on button "Распечатать ЭН" at bounding box center [1004, 467] width 476 height 33
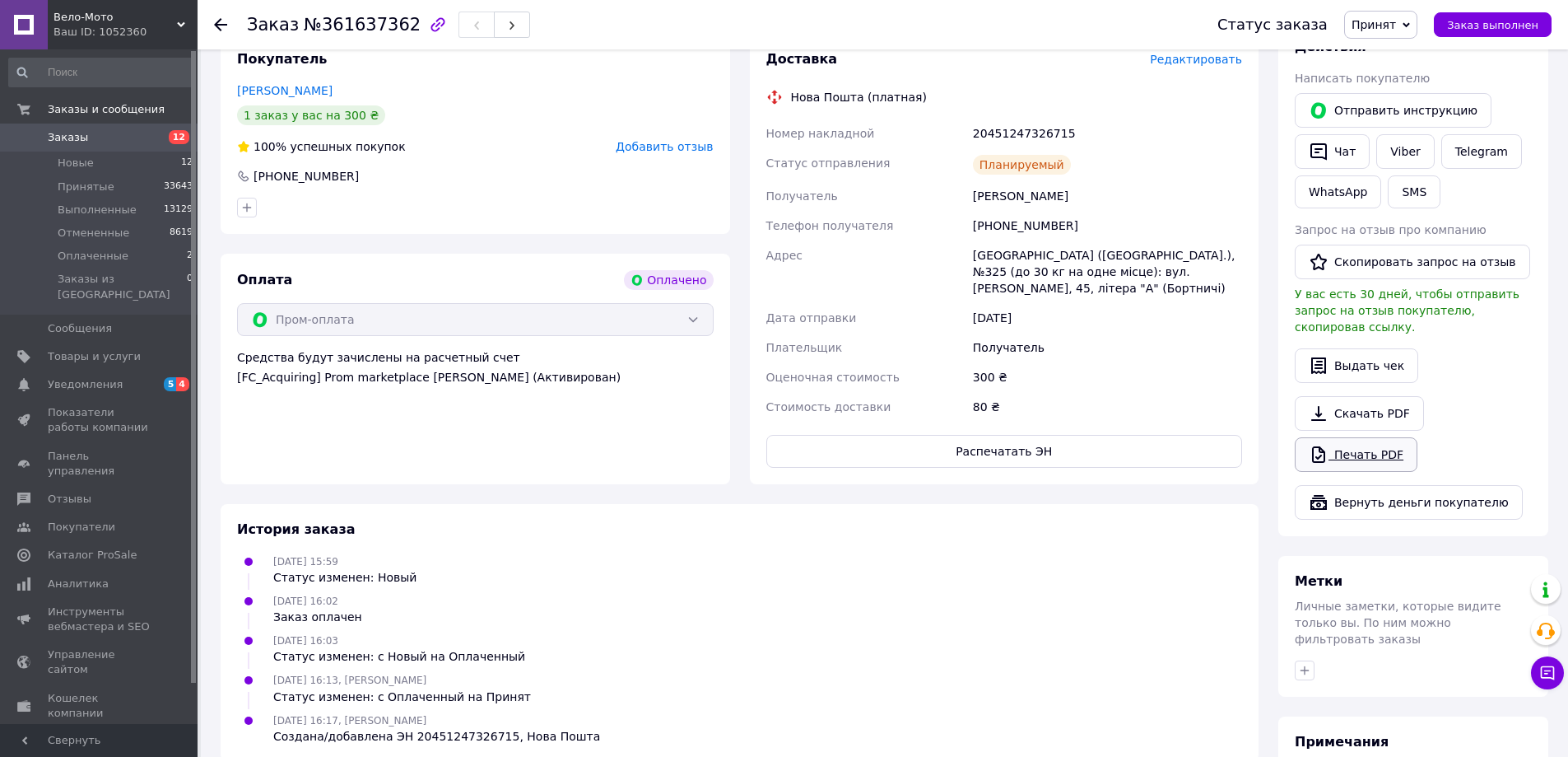
click at [1373, 440] on link "Печать PDF" at bounding box center [1356, 454] width 123 height 34
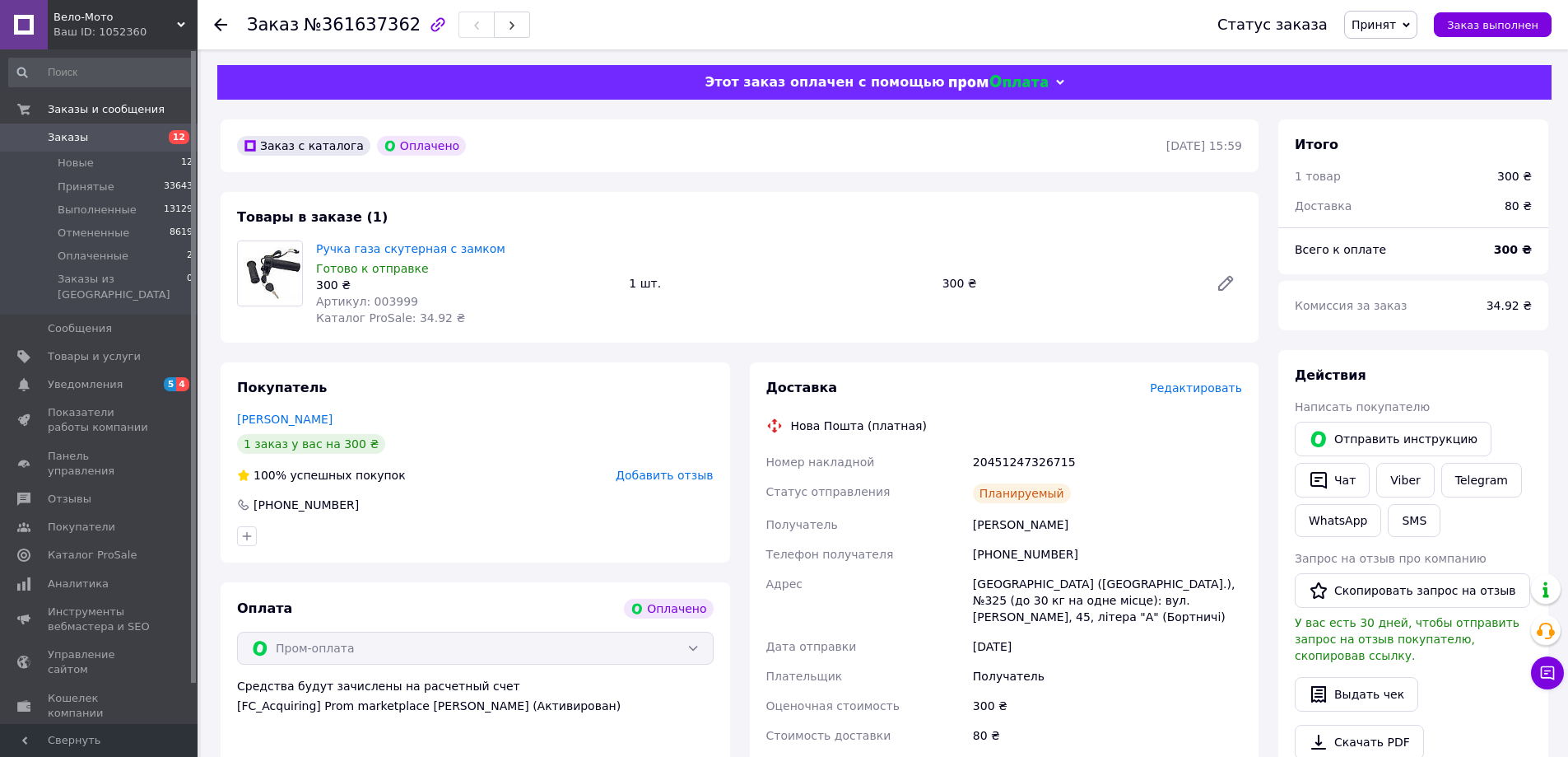
scroll to position [0, 0]
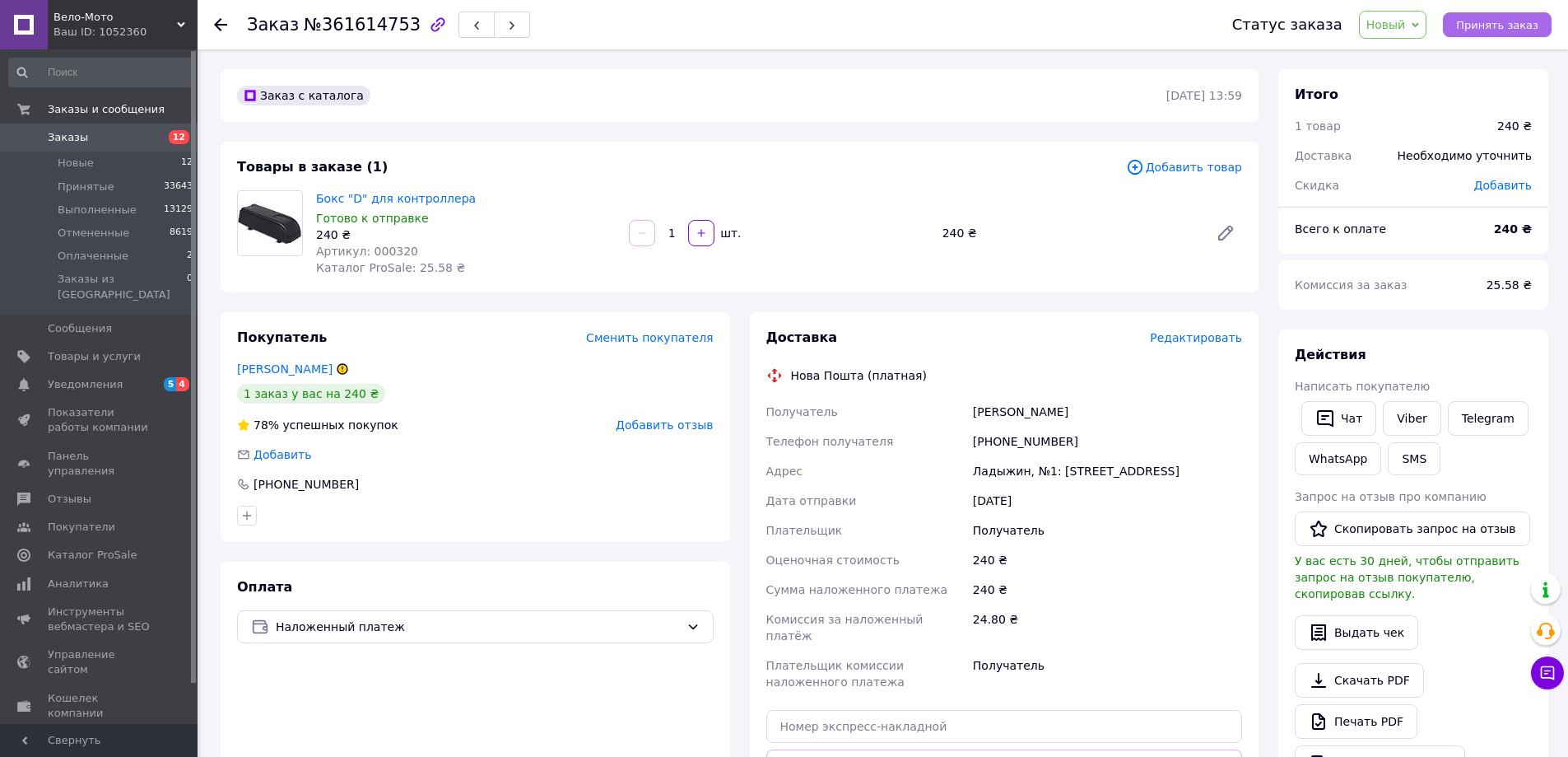
click at [1485, 30] on span "Принять заказ" at bounding box center [1498, 25] width 82 height 13
click at [1208, 340] on span "Редактировать" at bounding box center [1196, 337] width 92 height 13
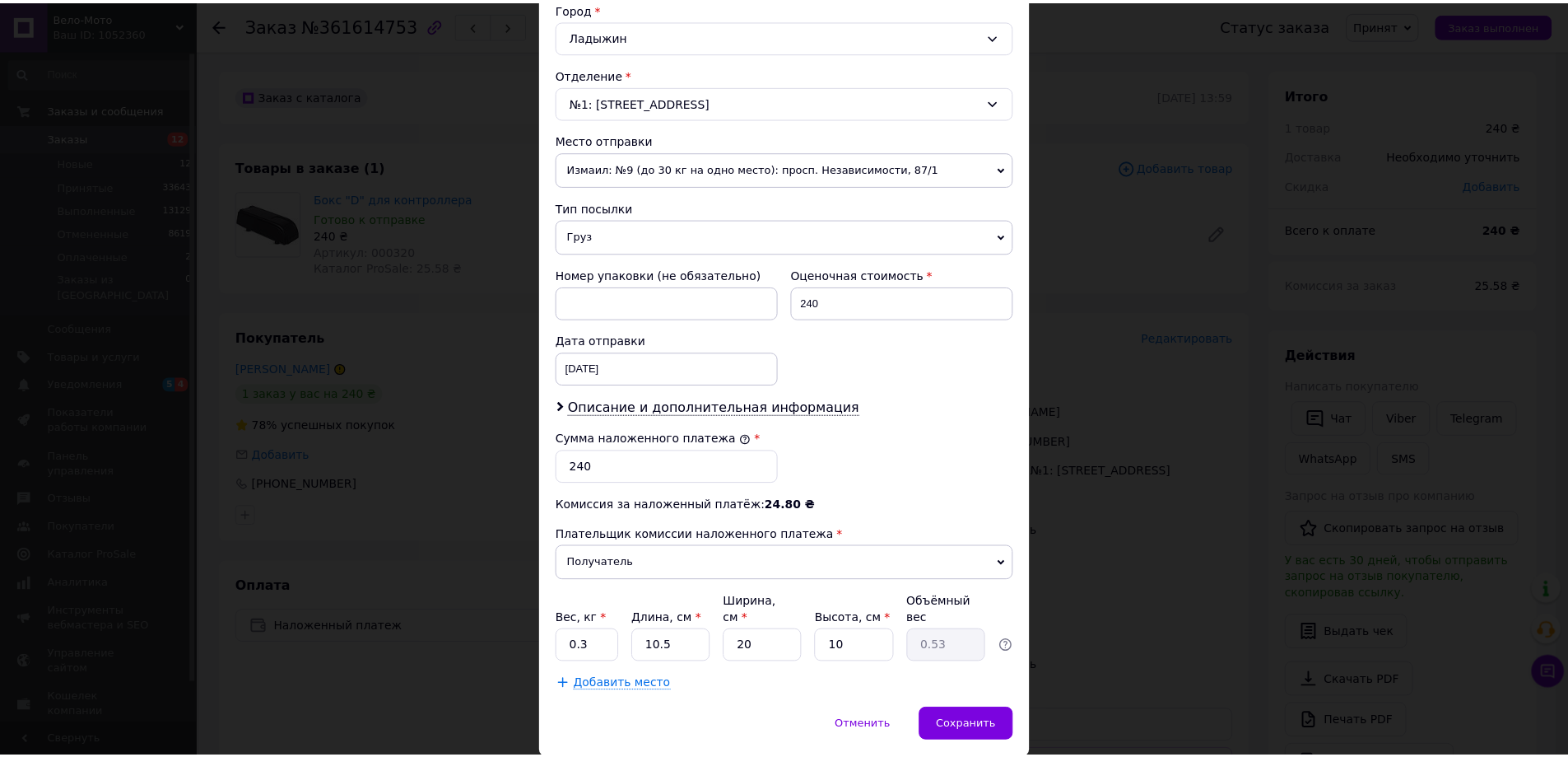
scroll to position [500, 0]
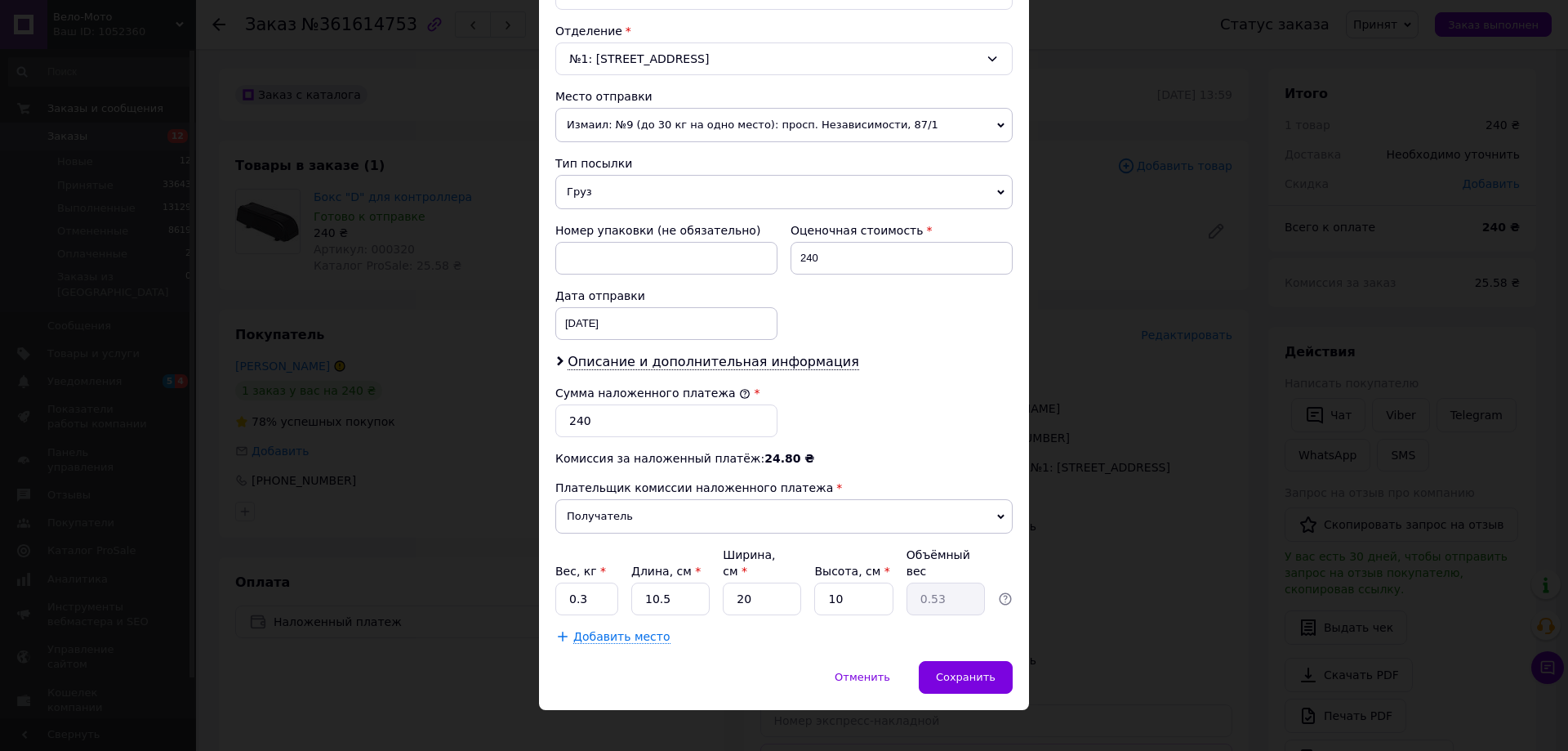
click at [1125, 289] on div "× Редактирование доставки Способ доставки Нова Пошта (платная) Плательщик Получ…" at bounding box center [784, 376] width 1568 height 751
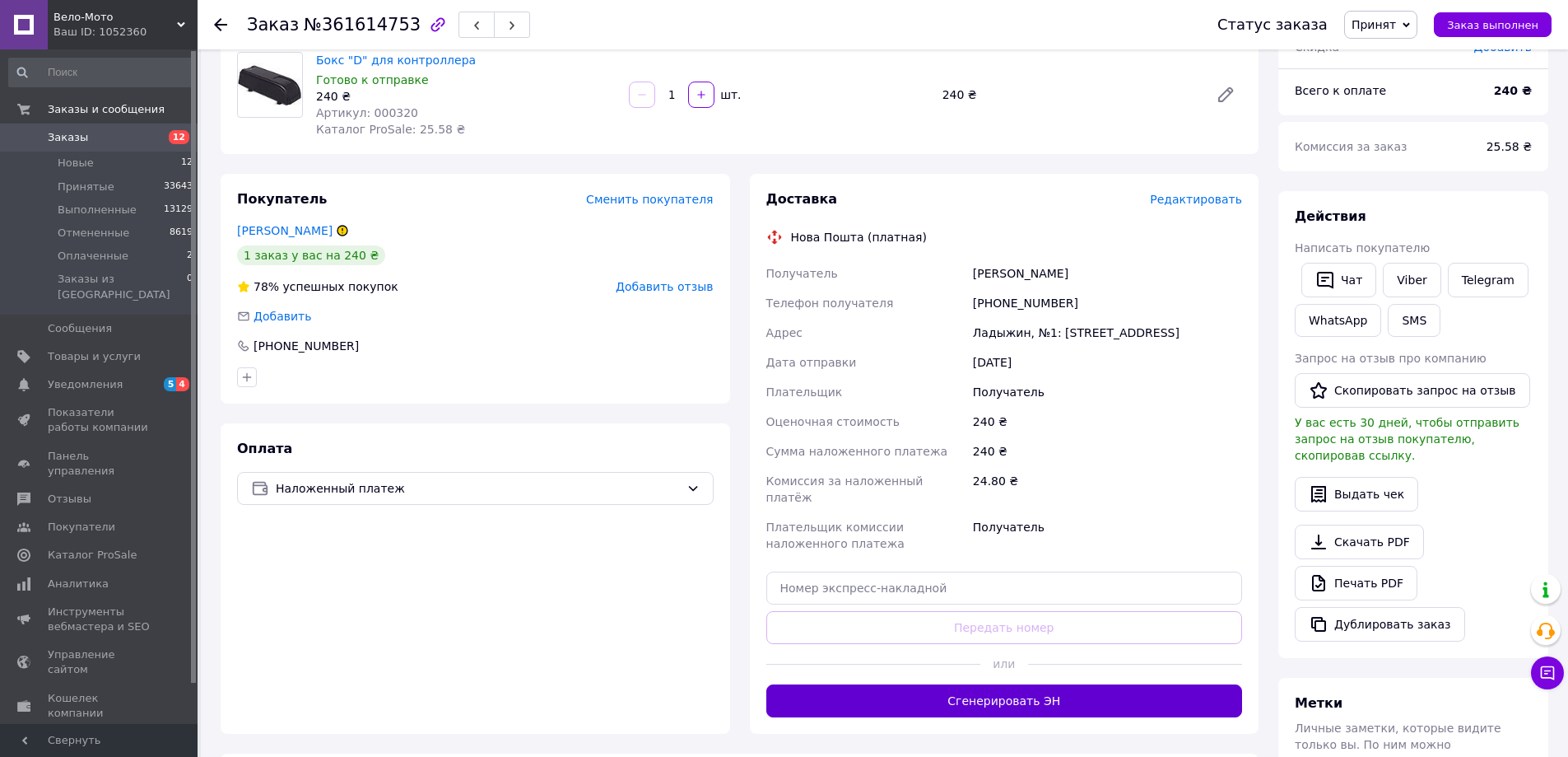
scroll to position [425, 0]
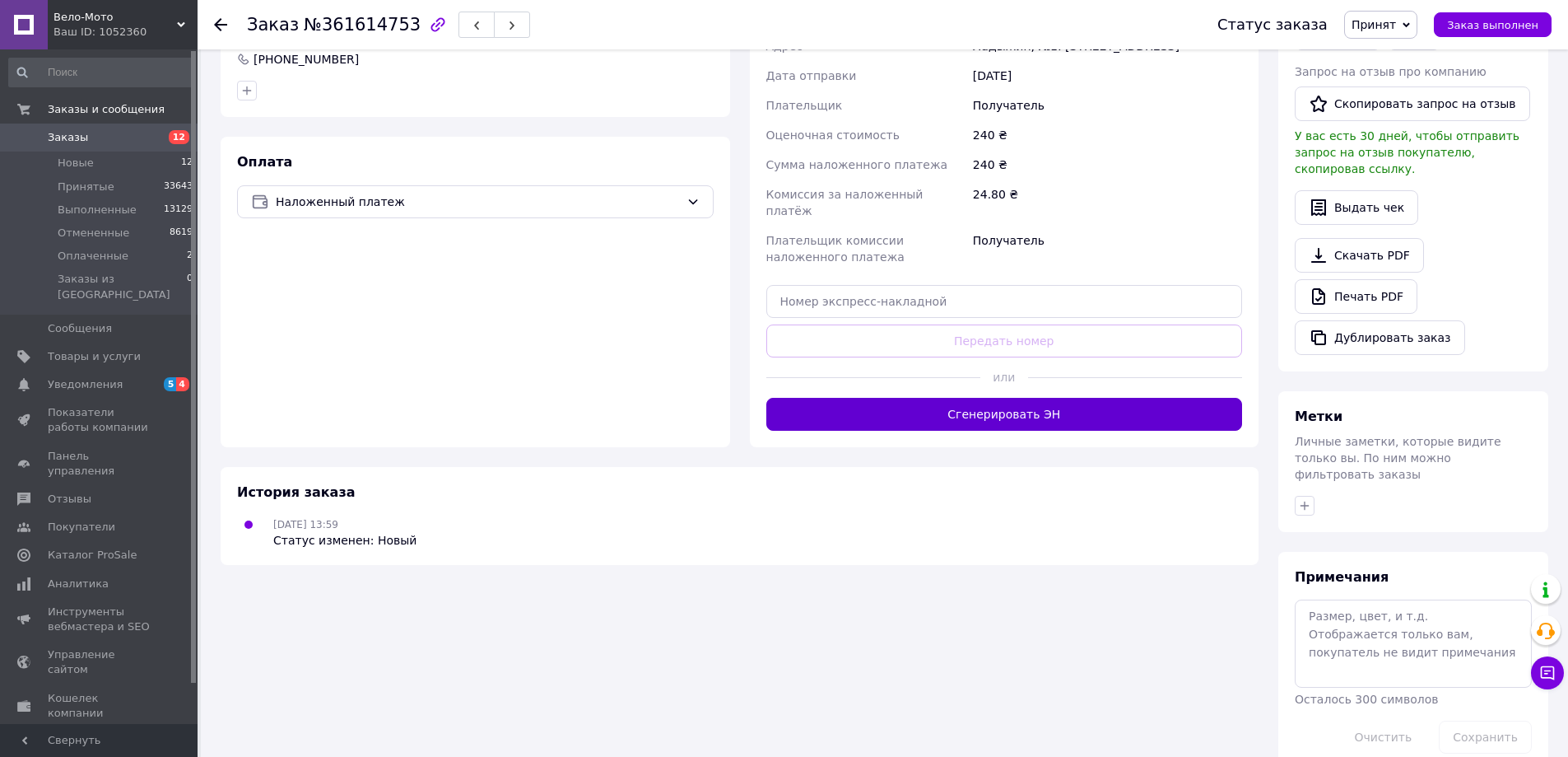
click at [1001, 403] on button "Сгенерировать ЭН" at bounding box center [1004, 414] width 476 height 33
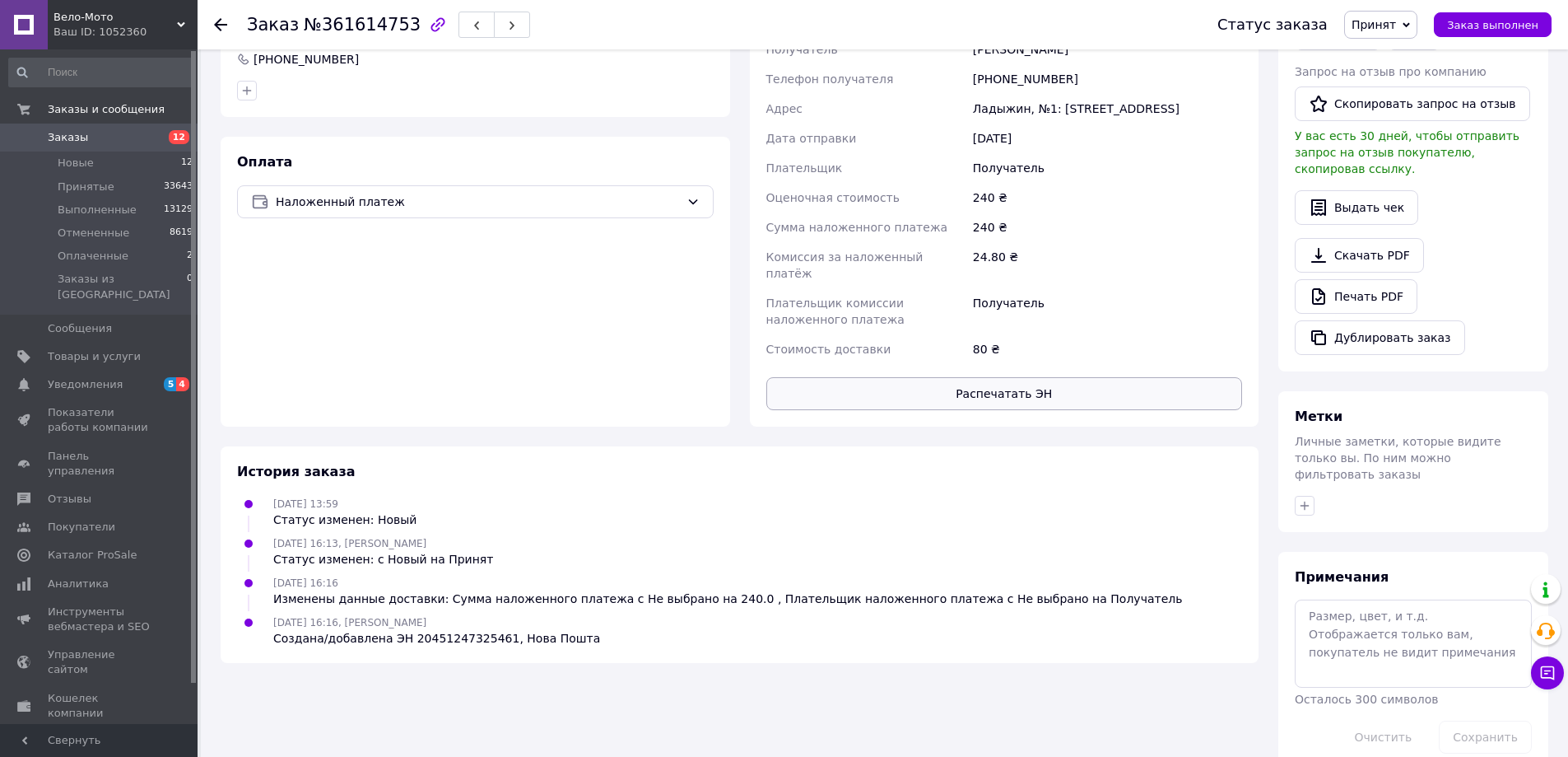
click at [1016, 377] on button "Распечатать ЭН" at bounding box center [1004, 393] width 476 height 33
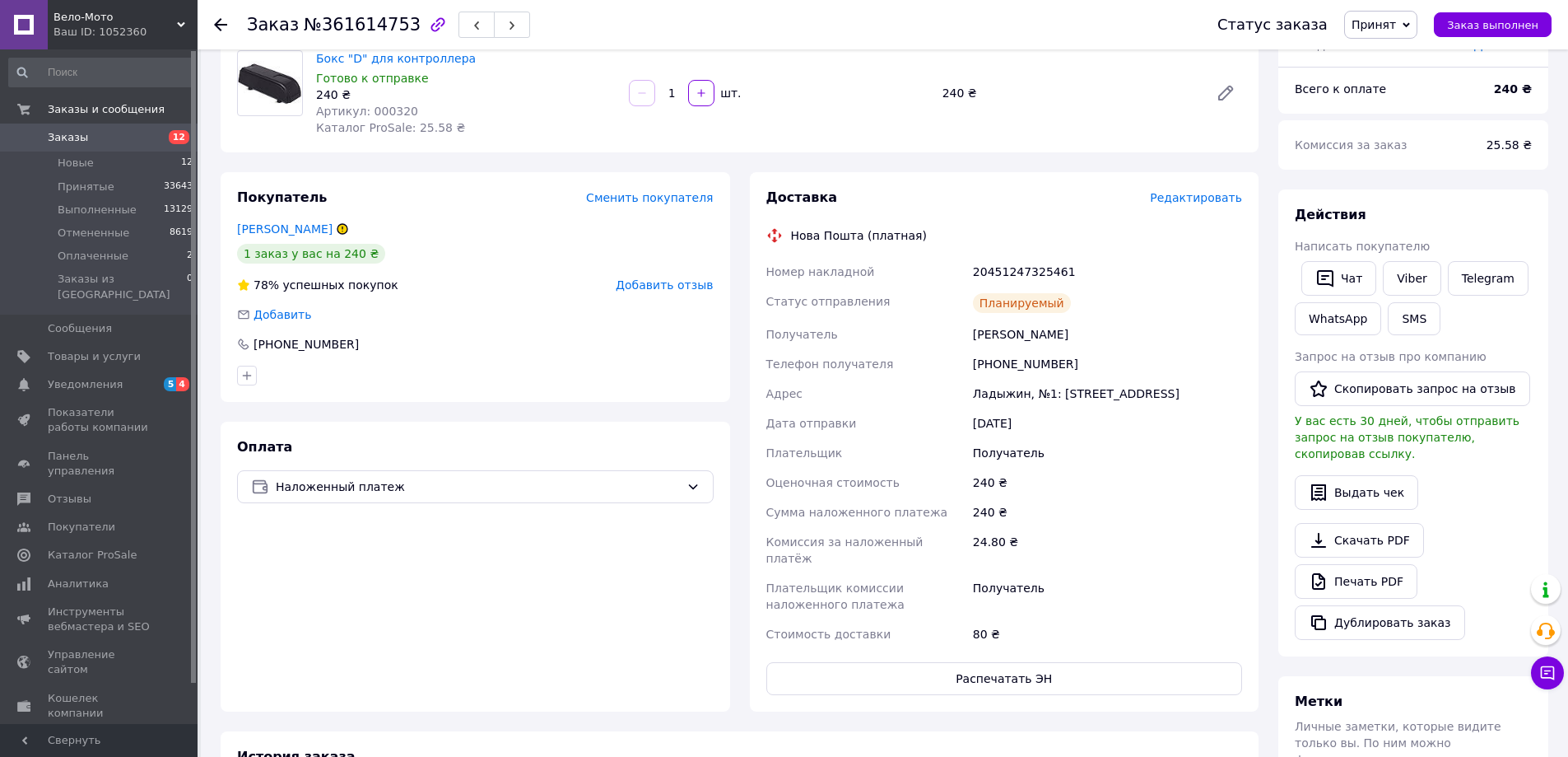
scroll to position [329, 0]
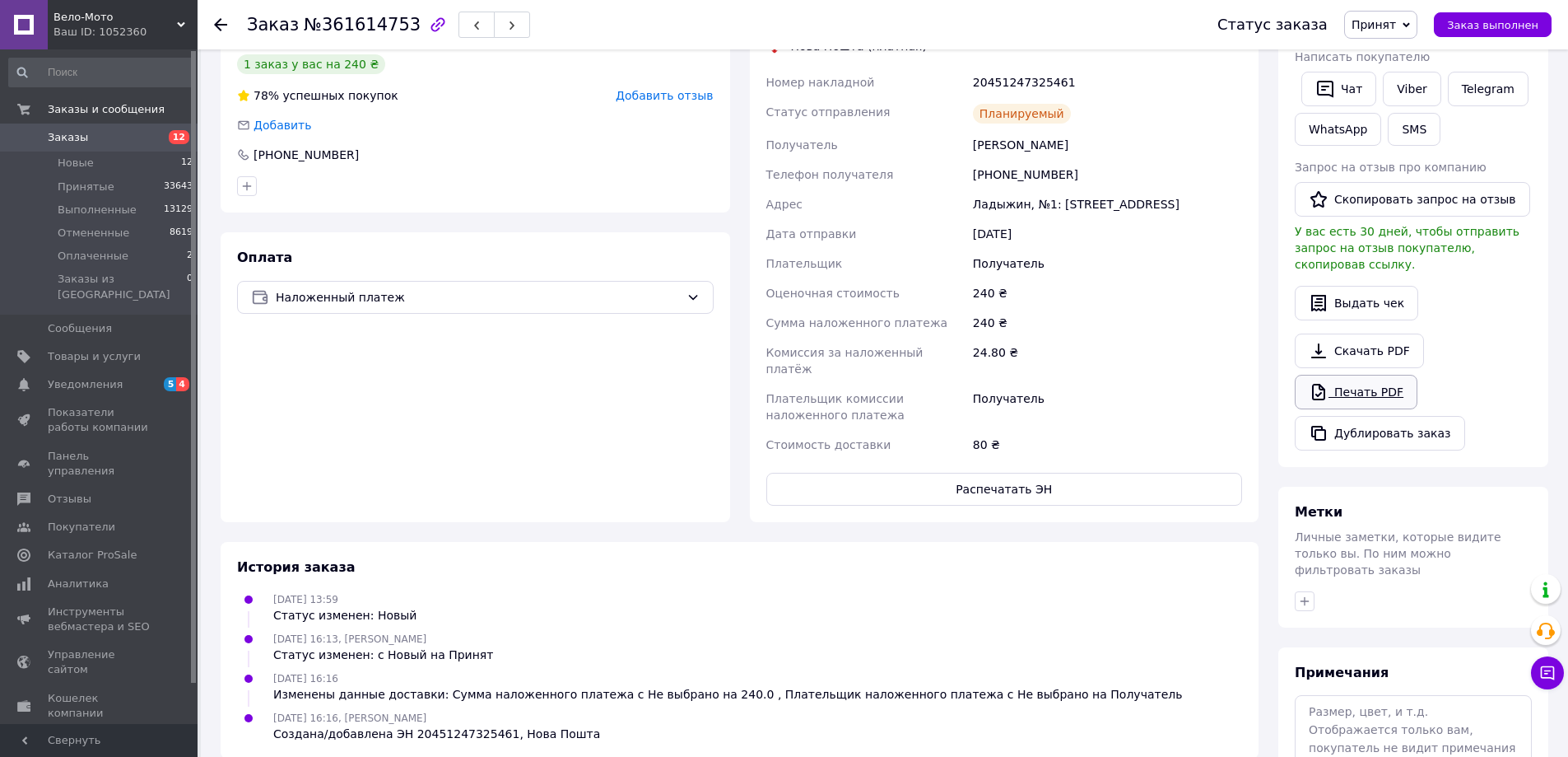
click at [1372, 374] on link "Печать PDF" at bounding box center [1356, 391] width 123 height 34
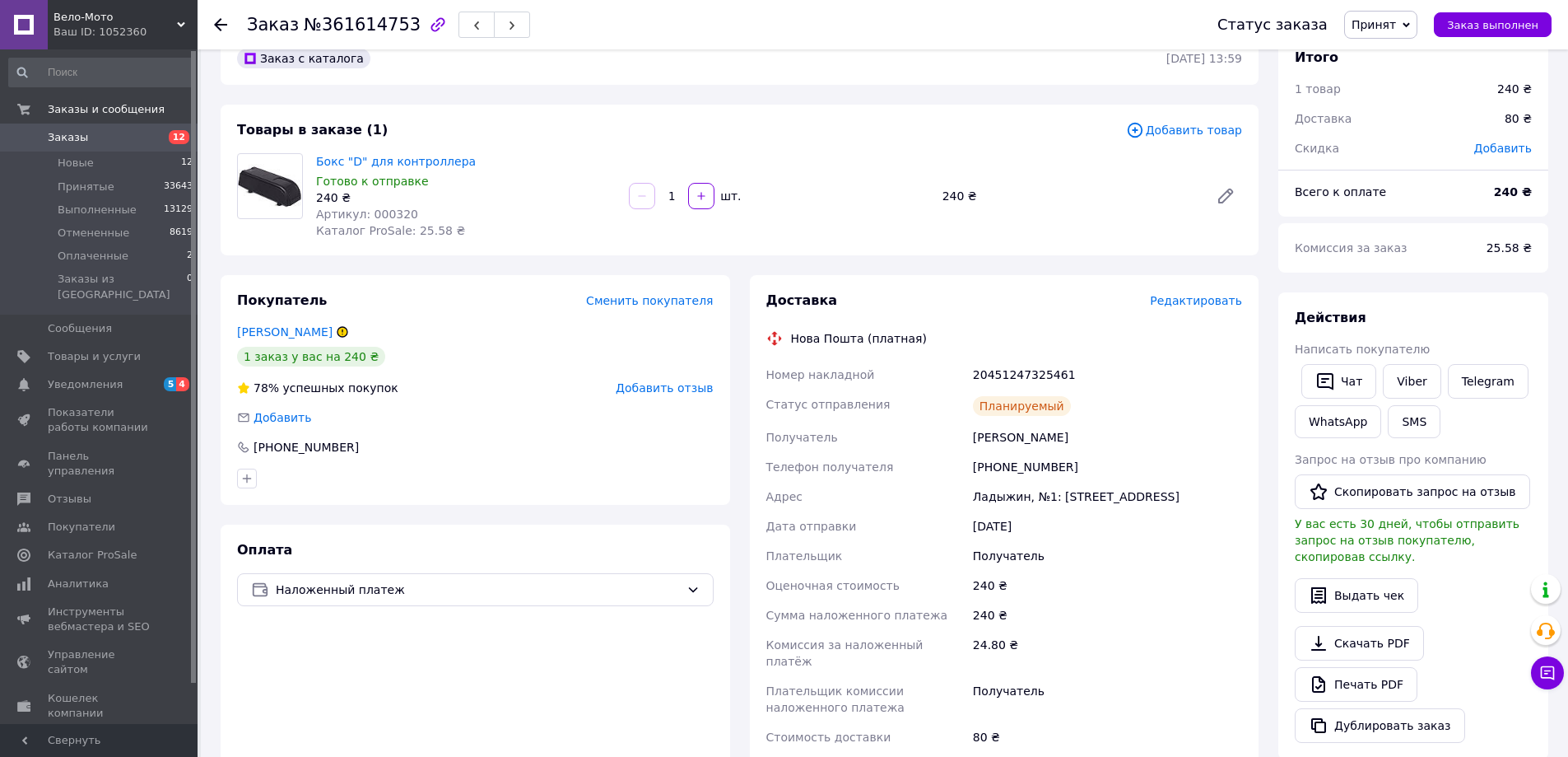
scroll to position [0, 0]
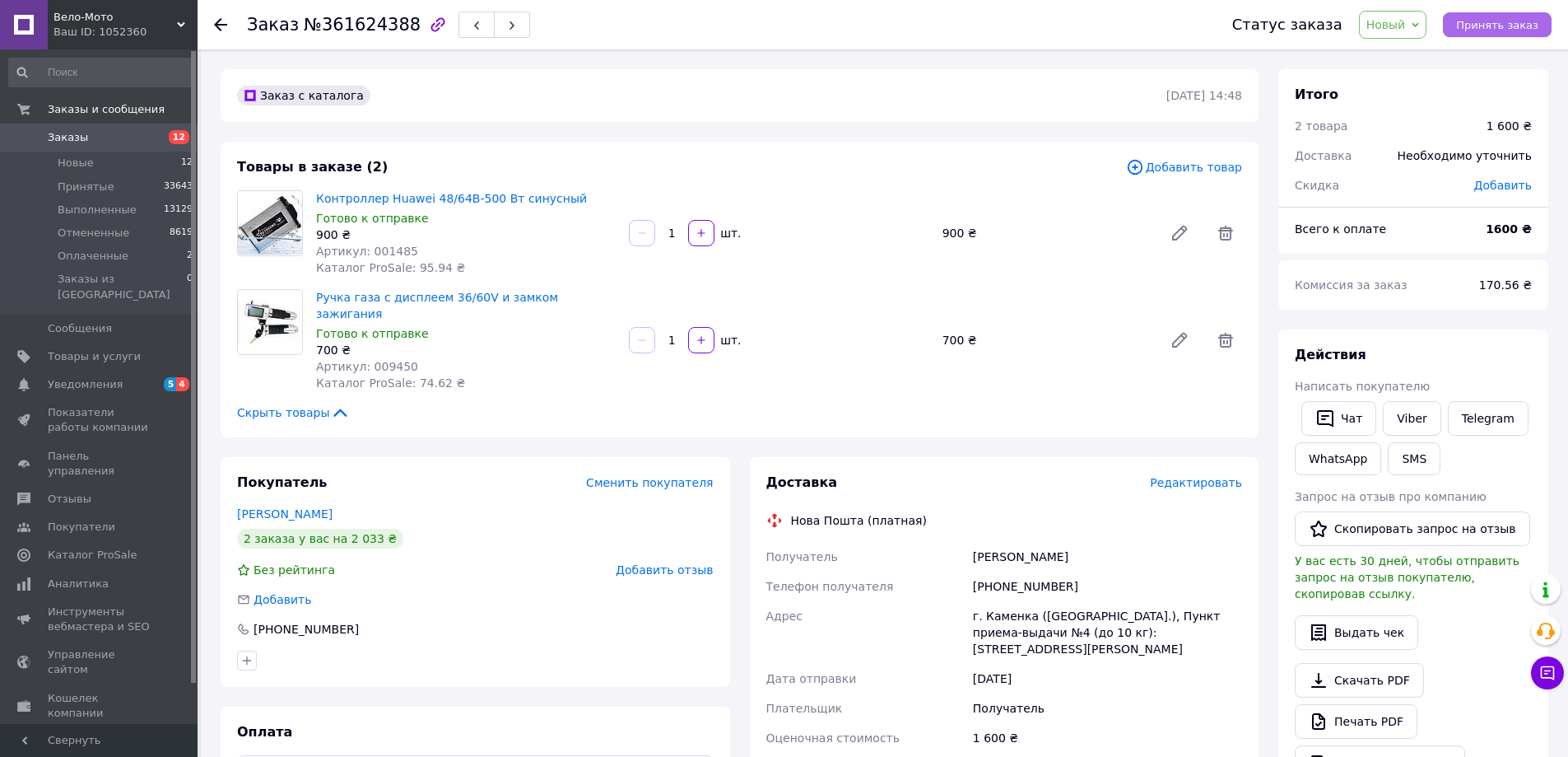
click at [1532, 29] on span "Принять заказ" at bounding box center [1498, 25] width 82 height 13
click at [1192, 476] on span "Редактировать" at bounding box center [1196, 482] width 92 height 13
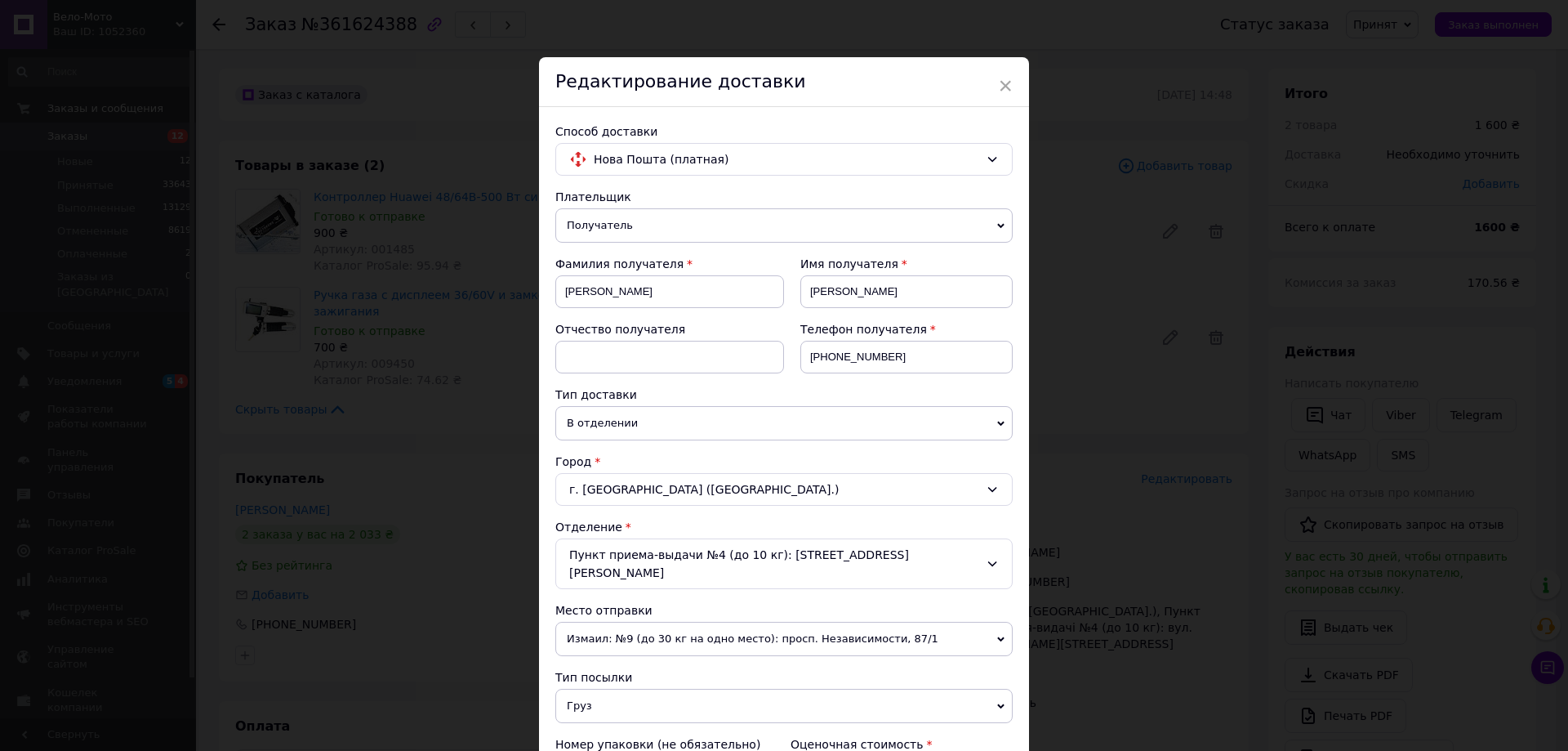
click at [1101, 313] on div "× Редактирование доставки Способ доставки Нова Пошта (платная) Плательщик Получ…" at bounding box center [784, 376] width 1568 height 751
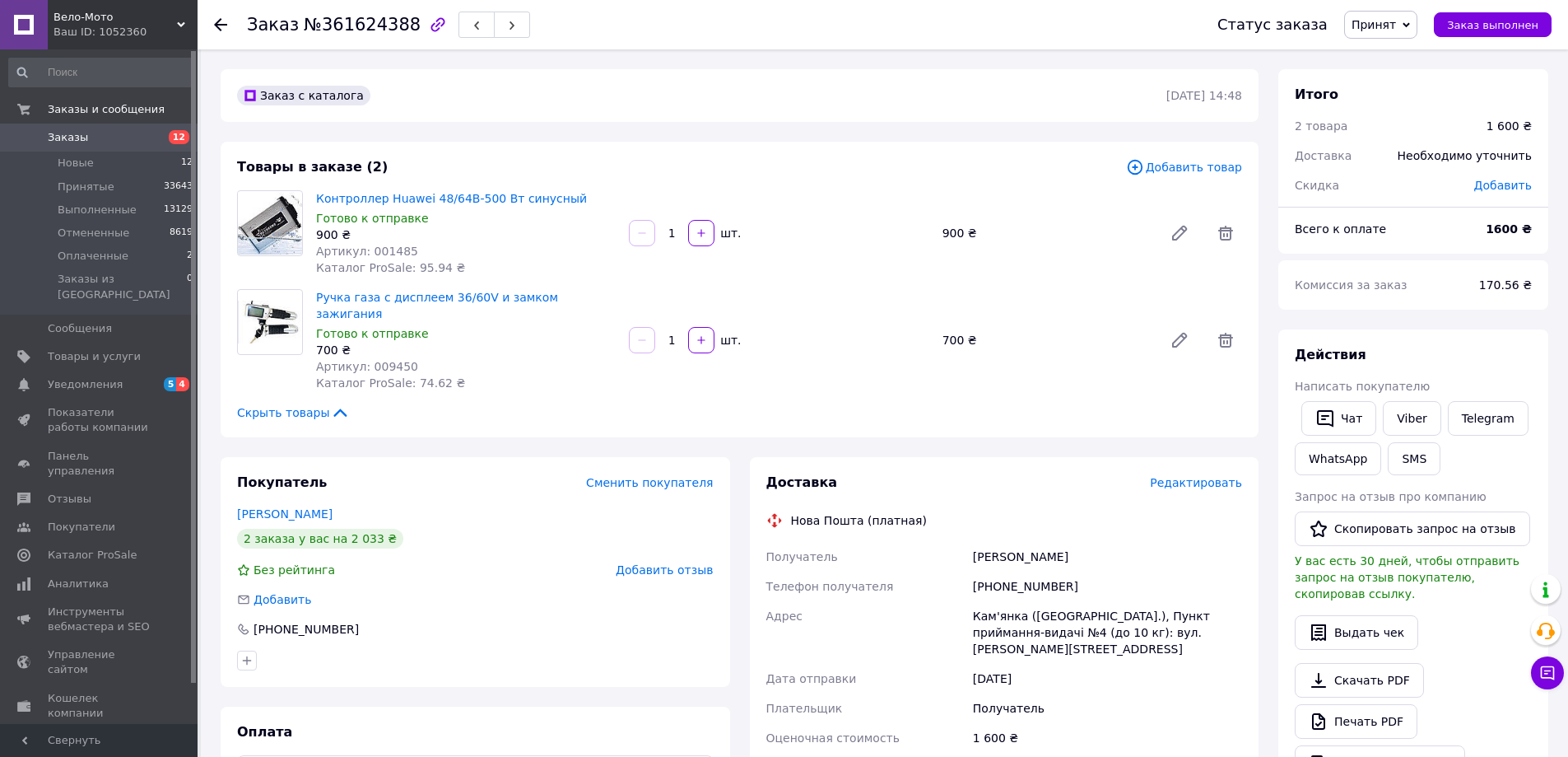
click at [305, 507] on link "[PERSON_NAME]" at bounding box center [285, 514] width 95 height 13
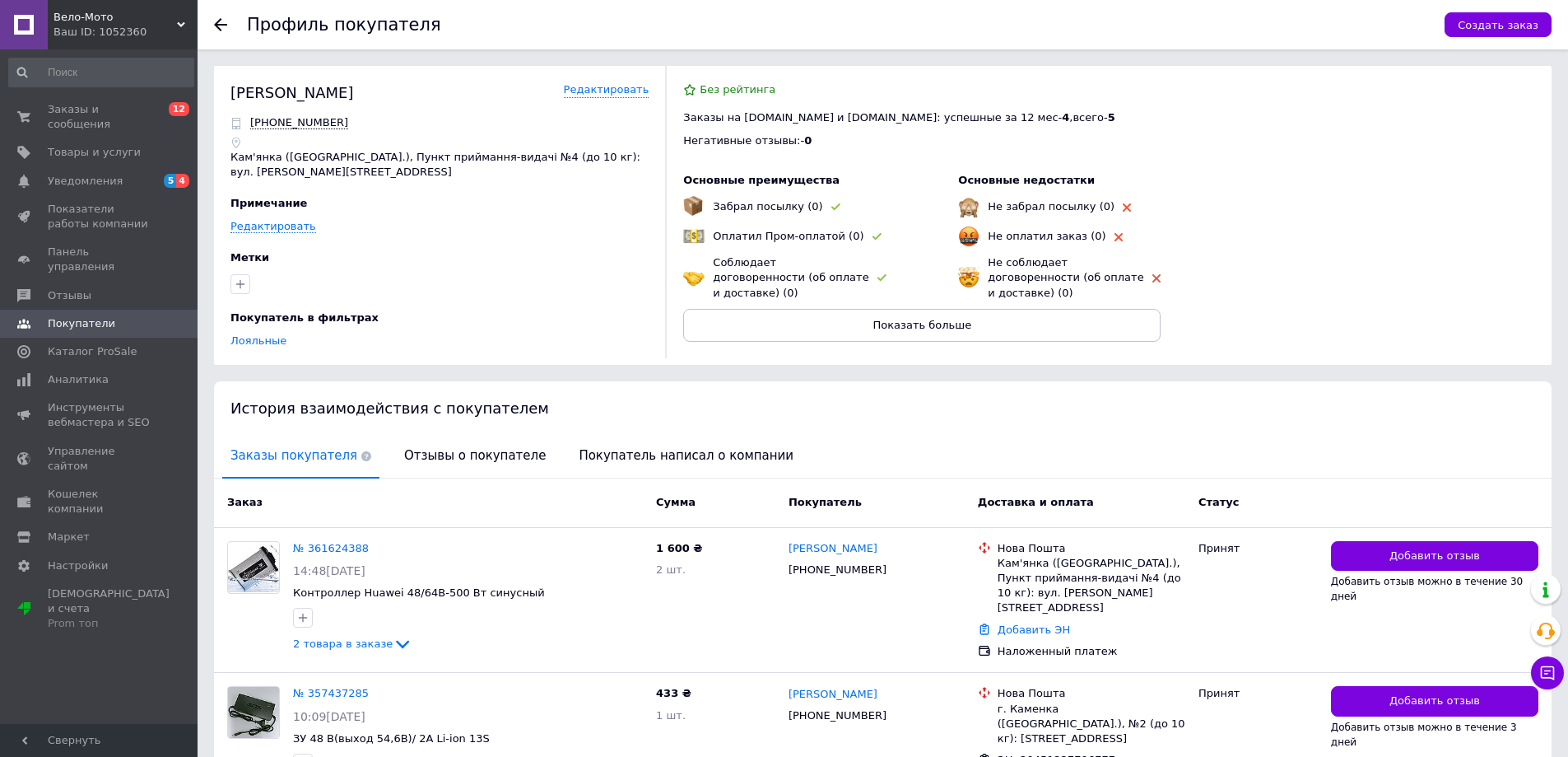
scroll to position [115, 0]
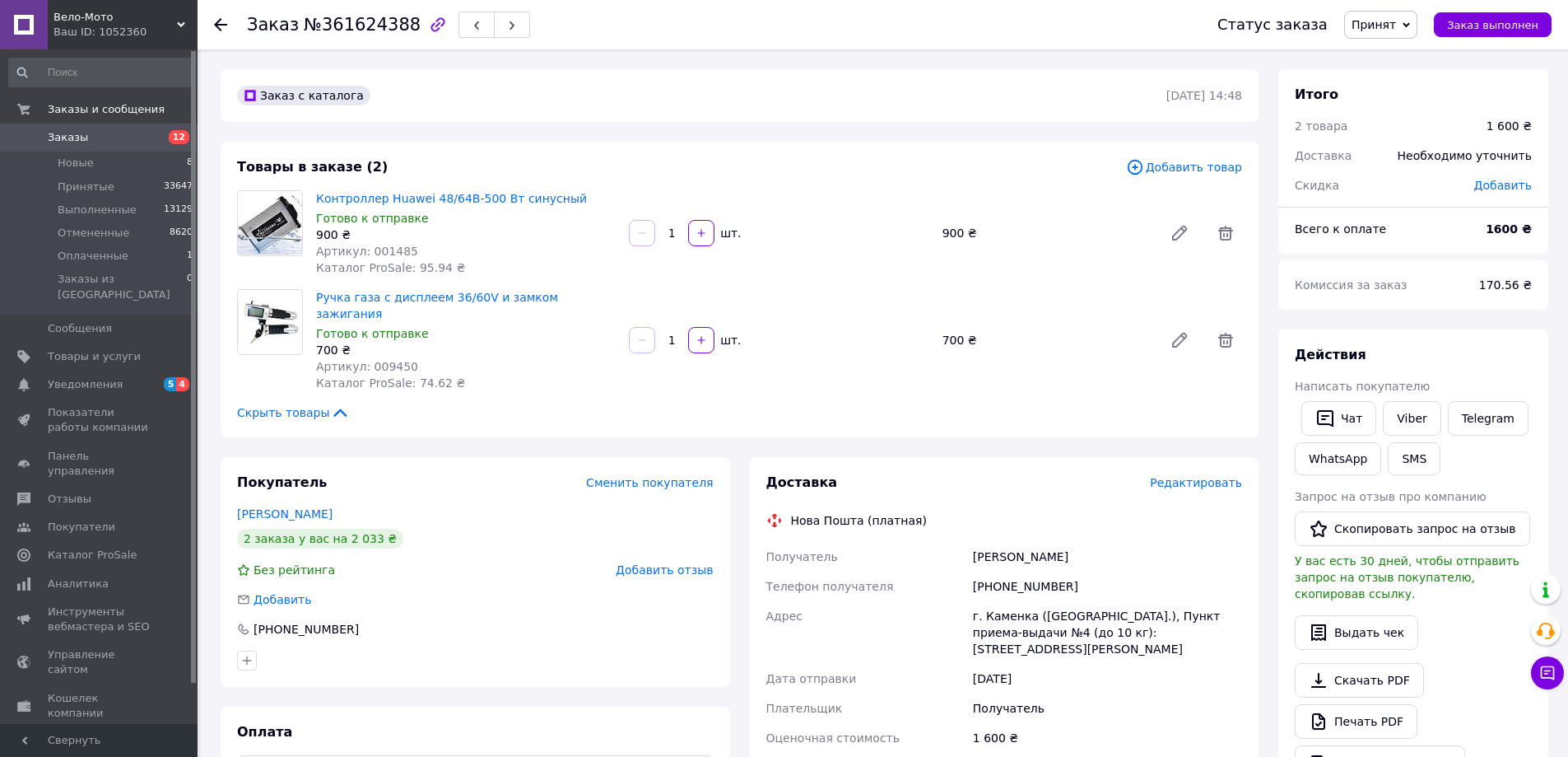
click at [1197, 476] on span "Редактировать" at bounding box center [1196, 482] width 92 height 13
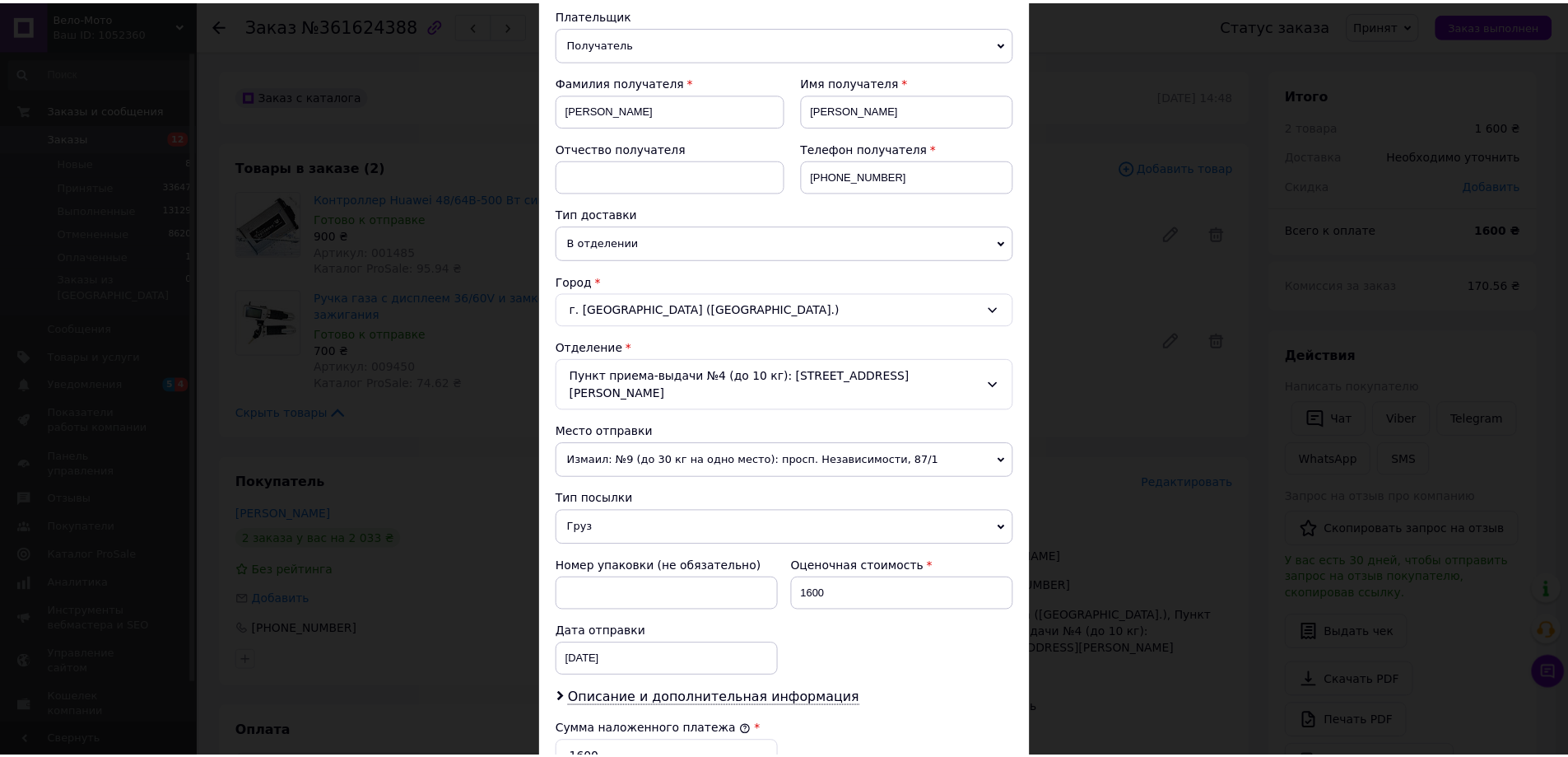
scroll to position [500, 0]
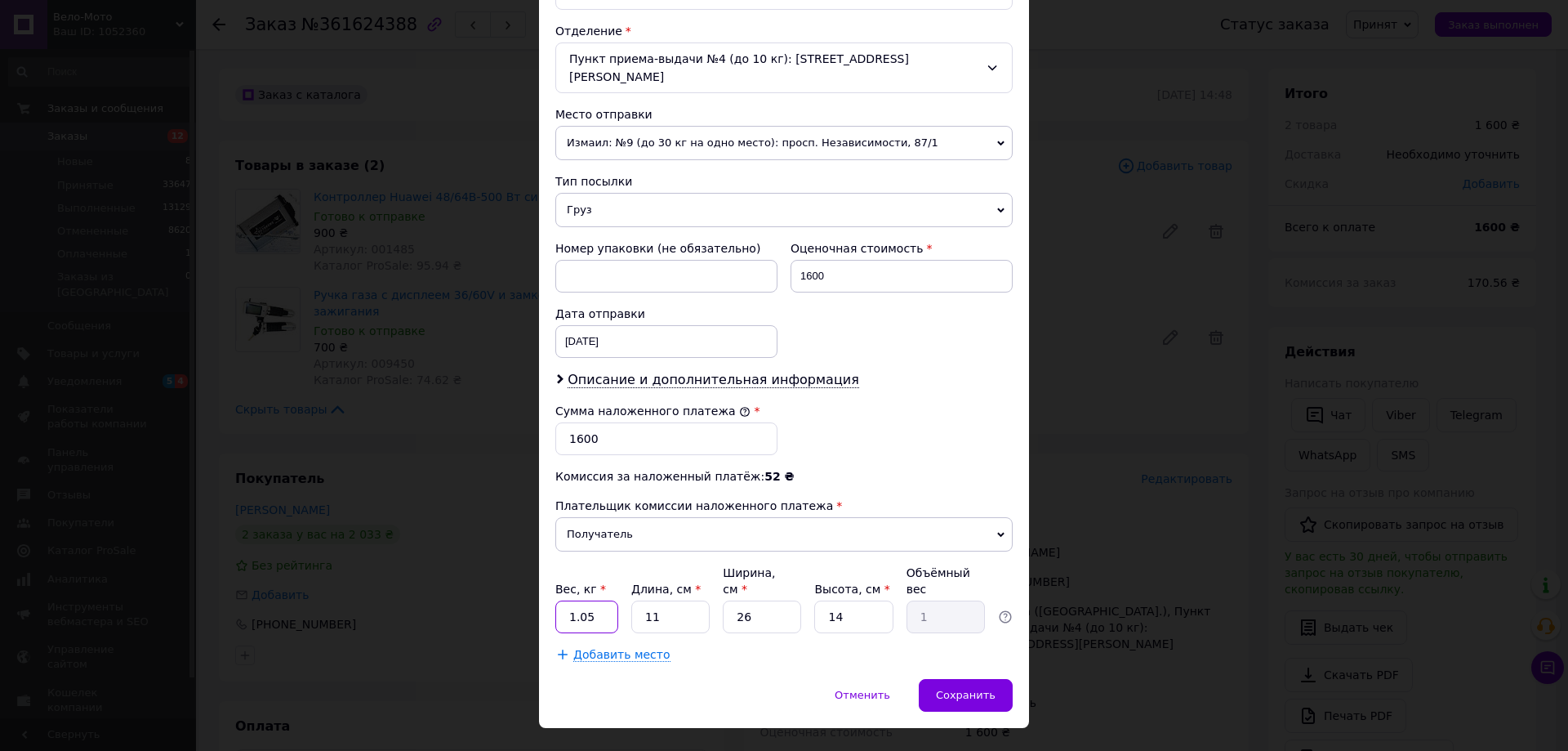
drag, startPoint x: 589, startPoint y: 583, endPoint x: 576, endPoint y: 584, distance: 13.0
click at [576, 601] on input "1.05" at bounding box center [587, 616] width 63 height 32
type input "1.2"
click at [958, 679] on div "Сохранить" at bounding box center [965, 695] width 94 height 32
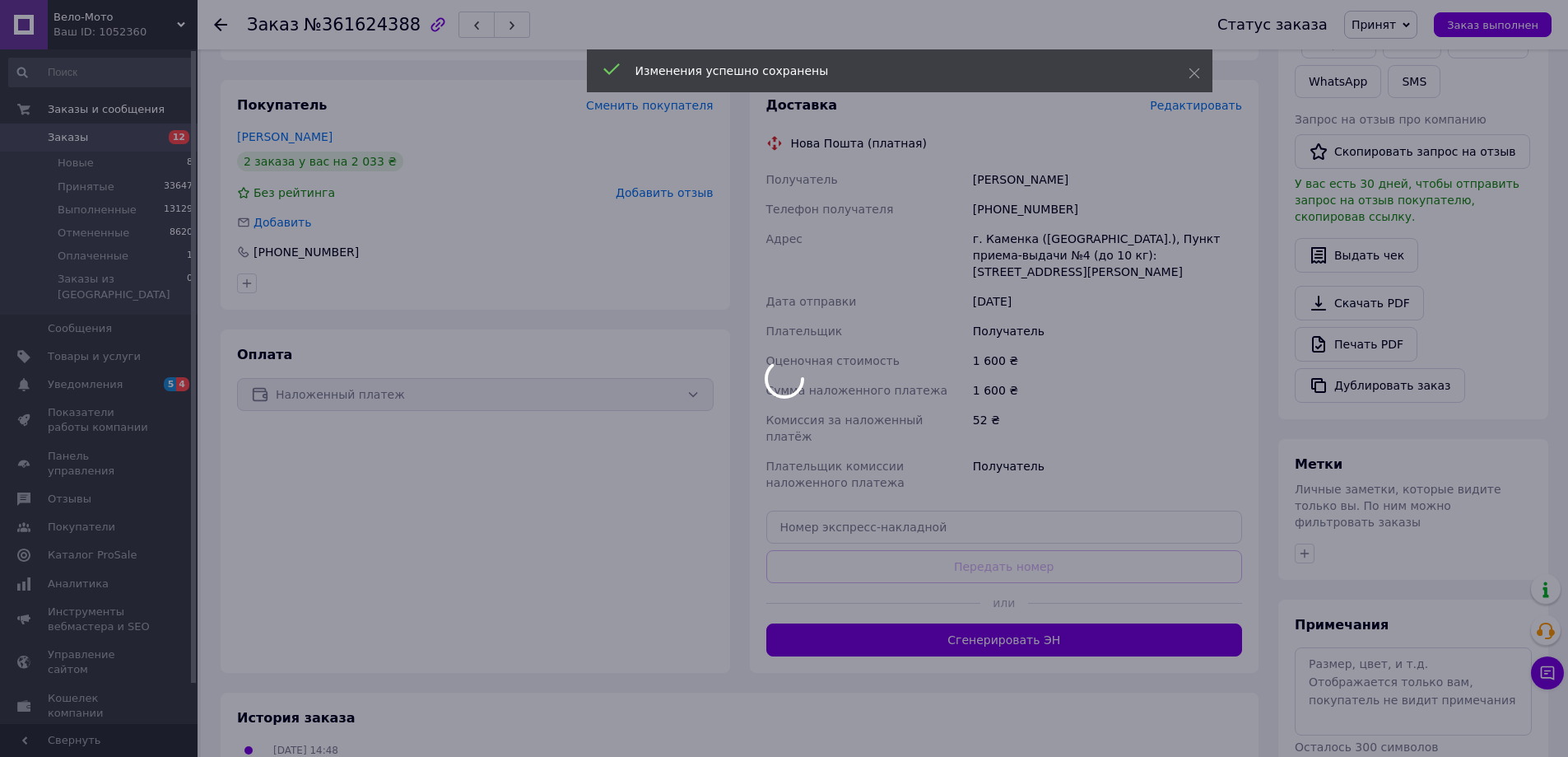
scroll to position [412, 0]
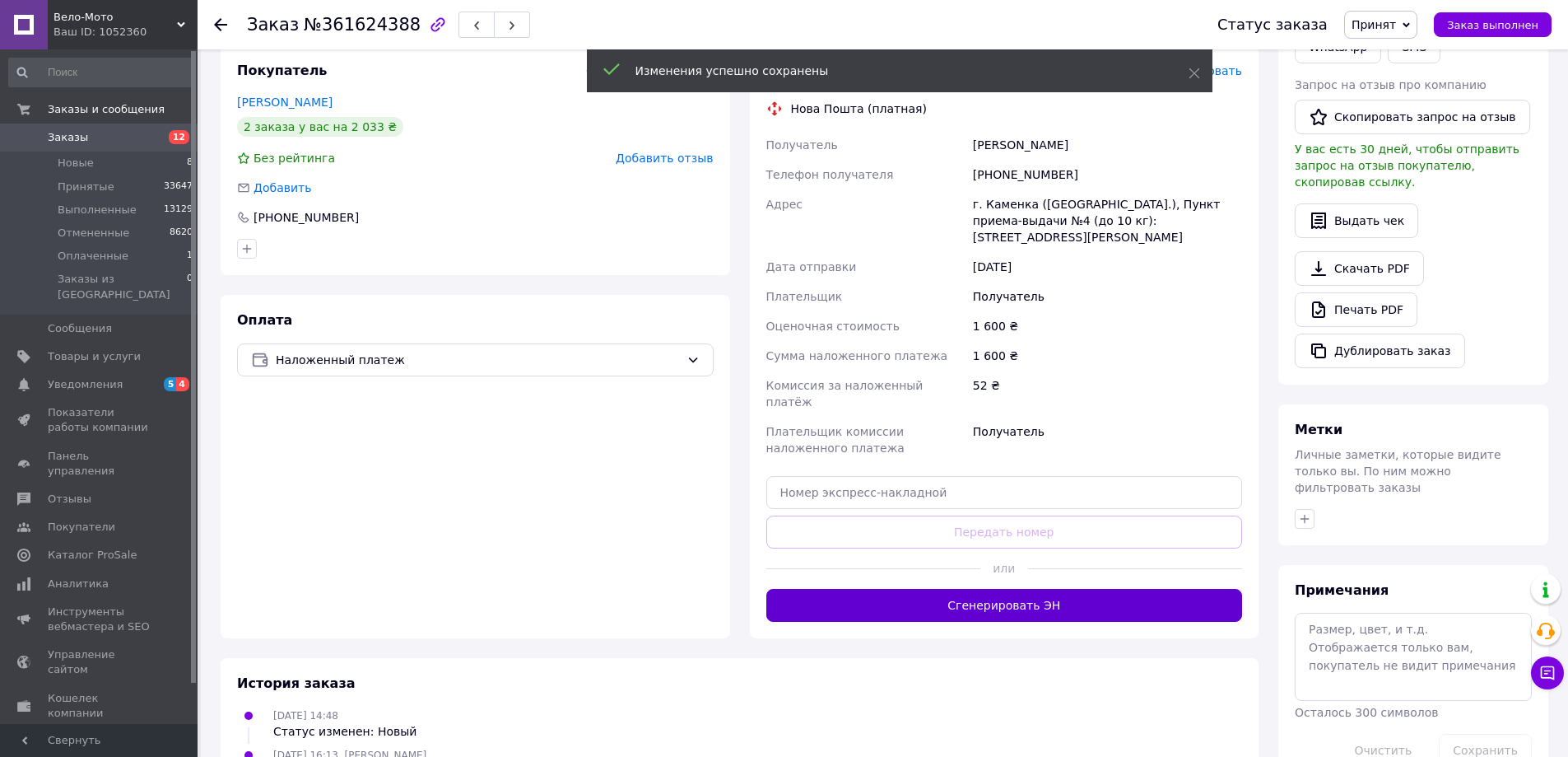
click at [1033, 538] on div "Доставка Редактировать Нова Пошта (платная) Получатель [PERSON_NAME] Телефон по…" at bounding box center [1004, 342] width 476 height 560
click at [1033, 589] on button "Сгенерировать ЭН" at bounding box center [1004, 605] width 476 height 33
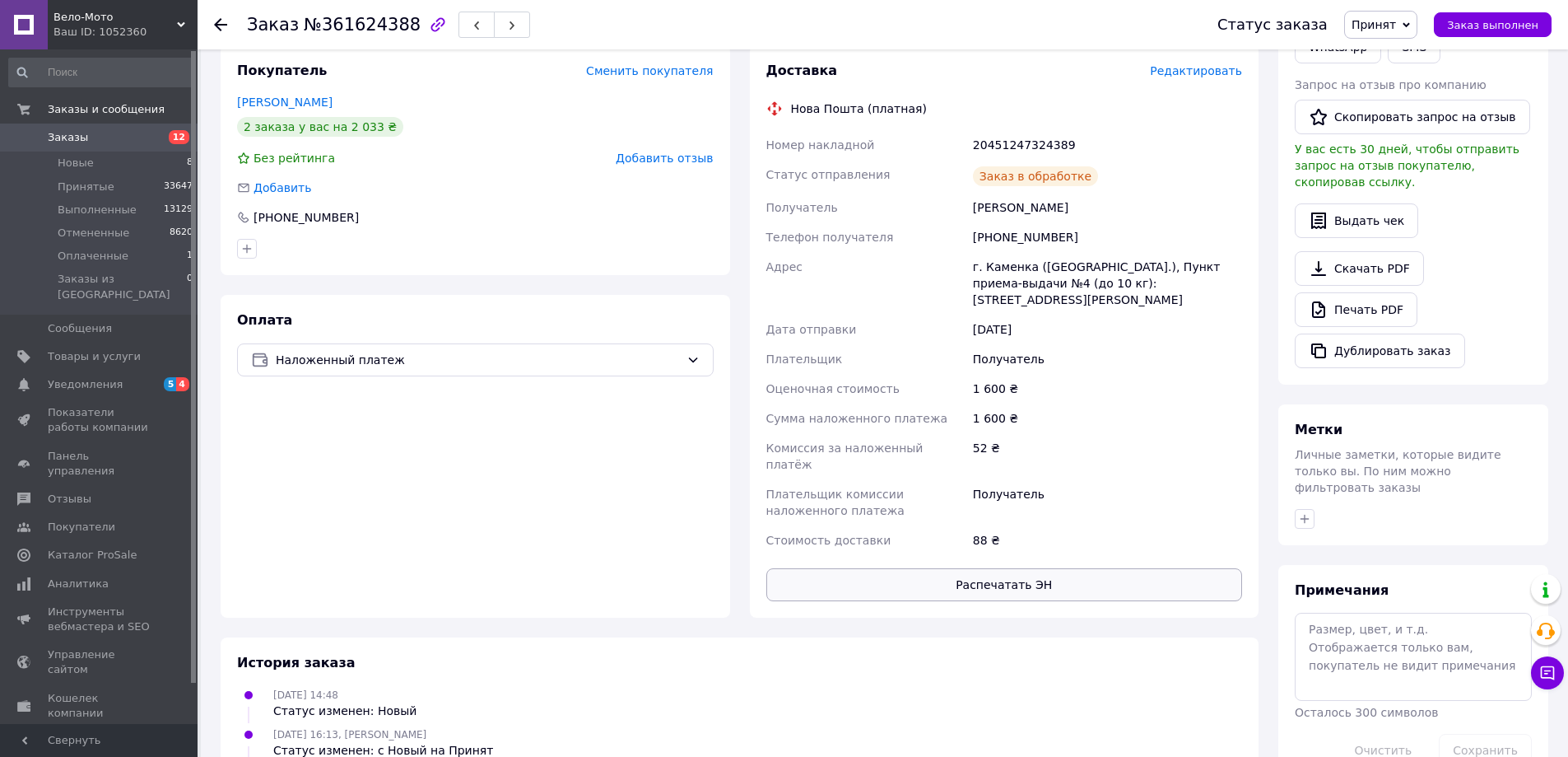
click at [1010, 569] on button "Распечатать ЭН" at bounding box center [1004, 584] width 476 height 33
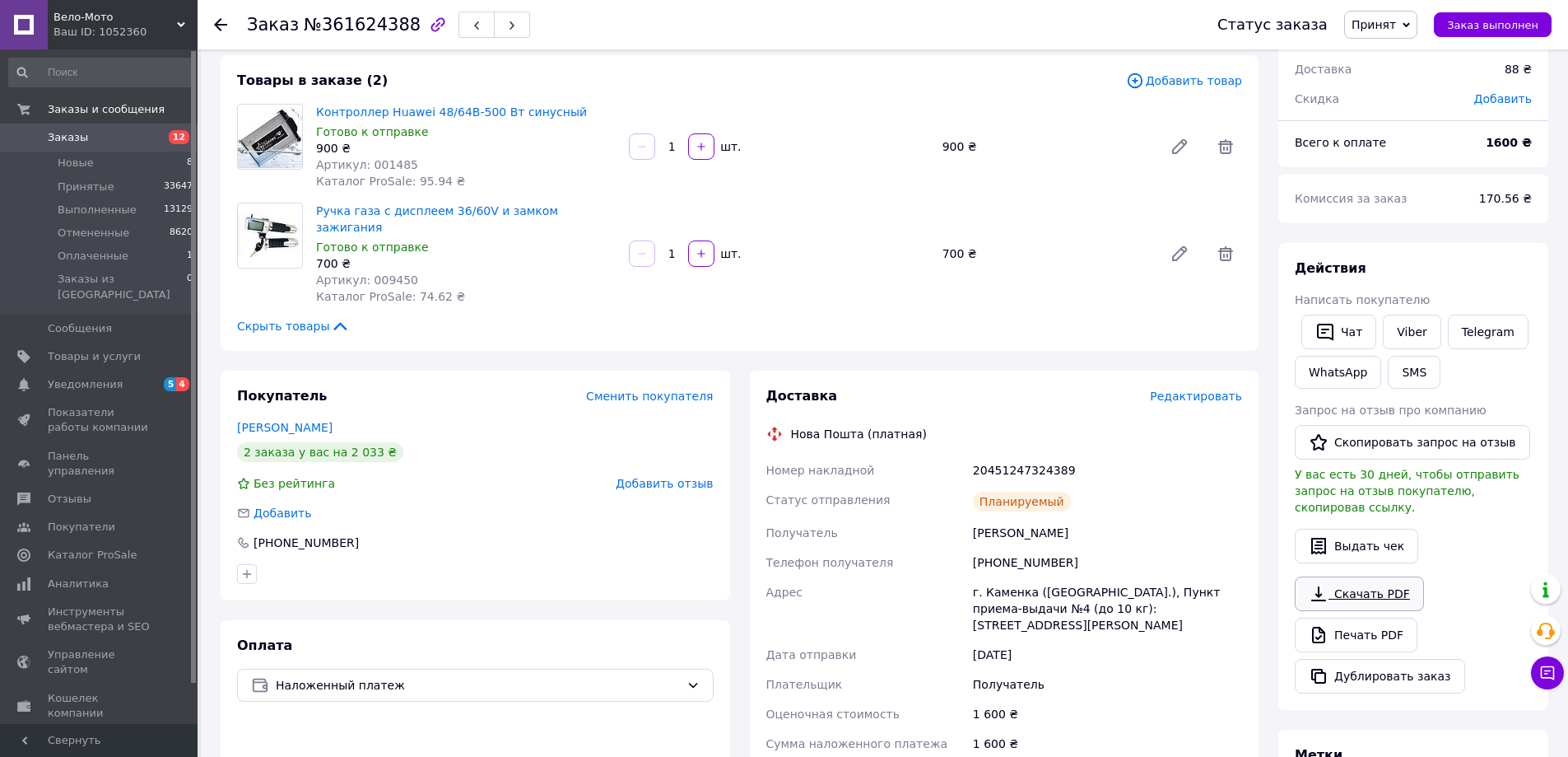
scroll to position [247, 0]
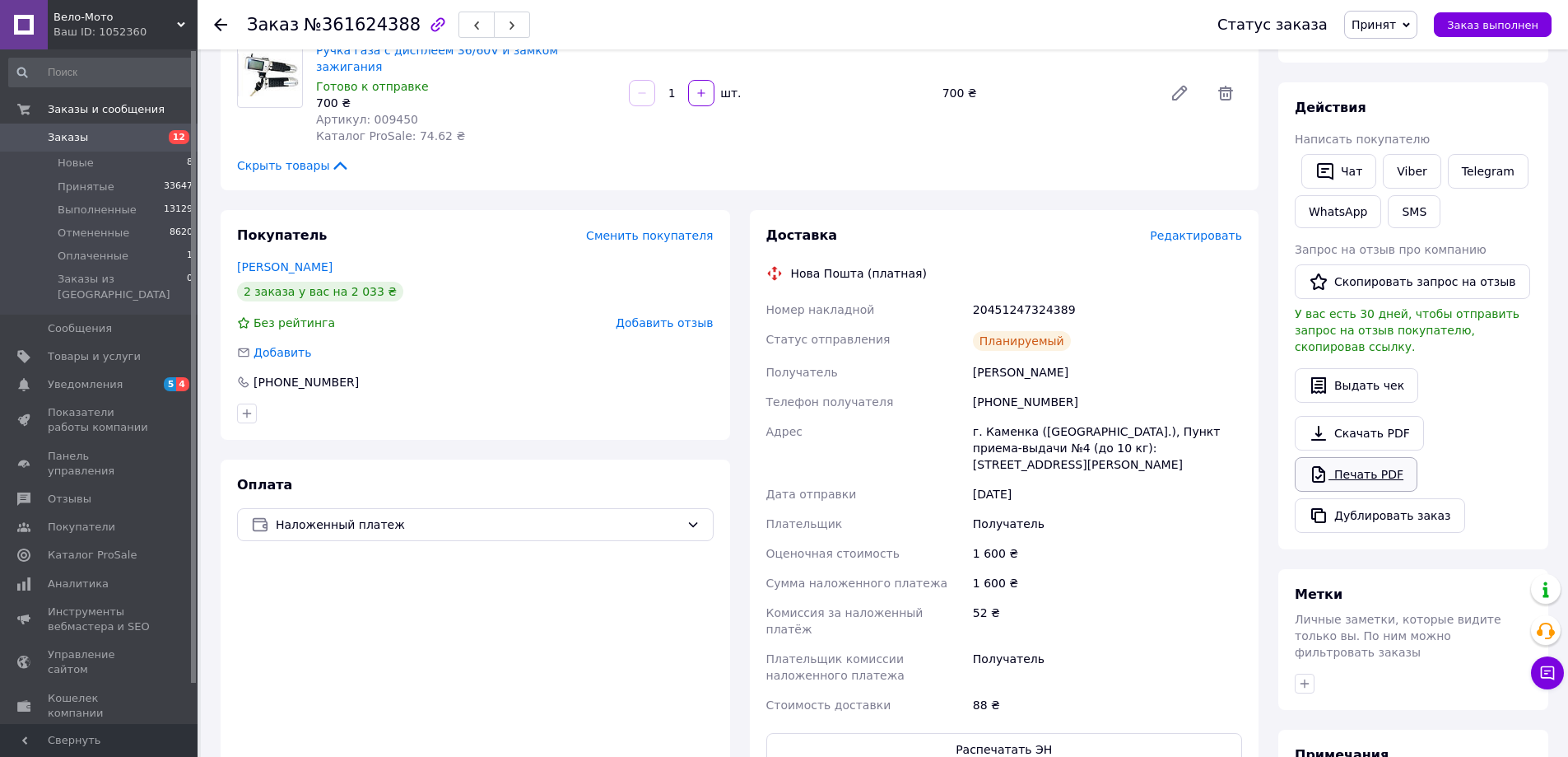
click at [1357, 457] on link "Печать PDF" at bounding box center [1356, 474] width 123 height 34
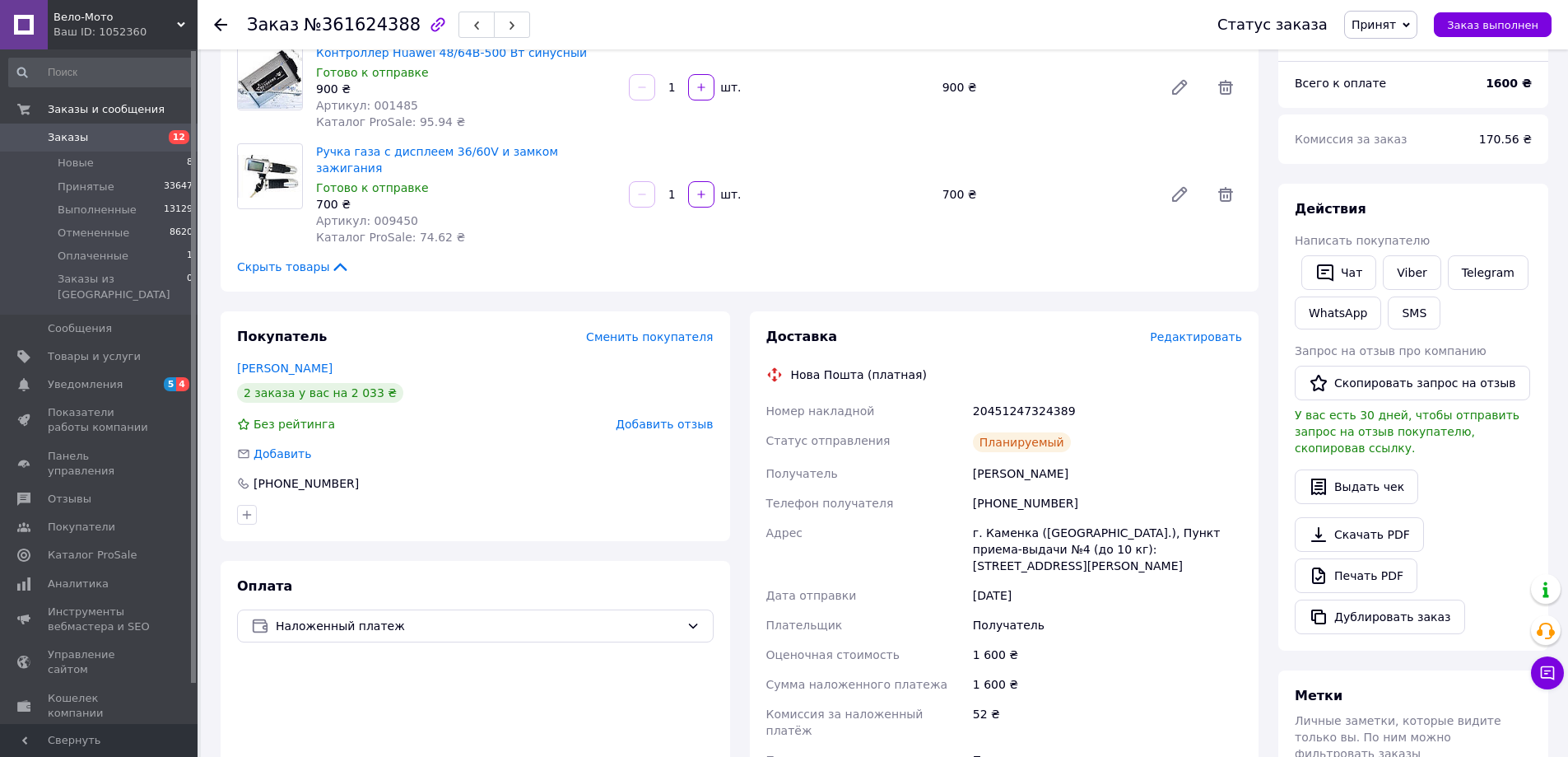
scroll to position [0, 0]
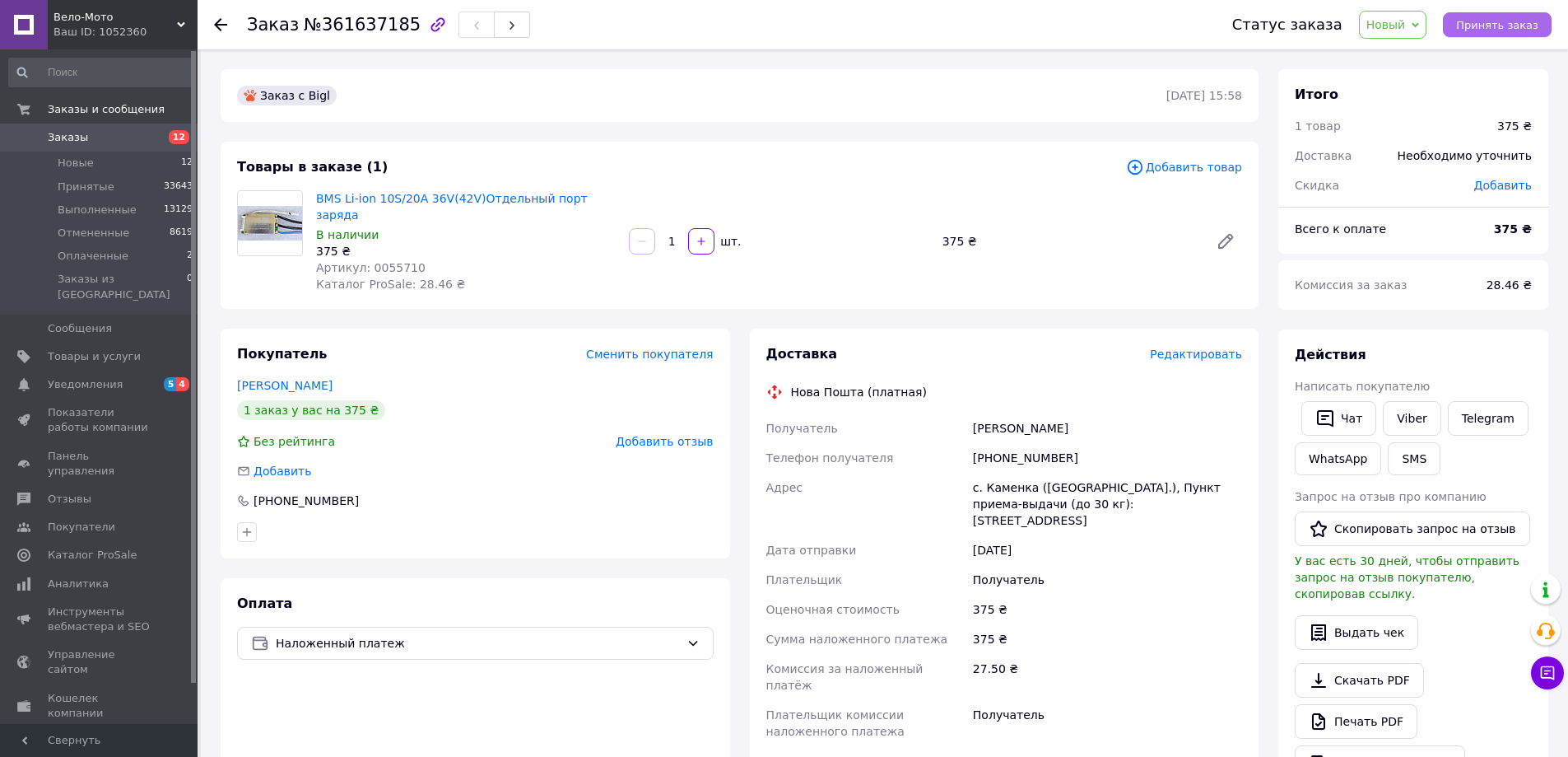
drag, startPoint x: 1507, startPoint y: 30, endPoint x: 1498, endPoint y: 34, distance: 9.8
click at [1506, 30] on span "Принять заказ" at bounding box center [1498, 25] width 82 height 13
click at [1197, 348] on span "Редактировать" at bounding box center [1196, 354] width 92 height 13
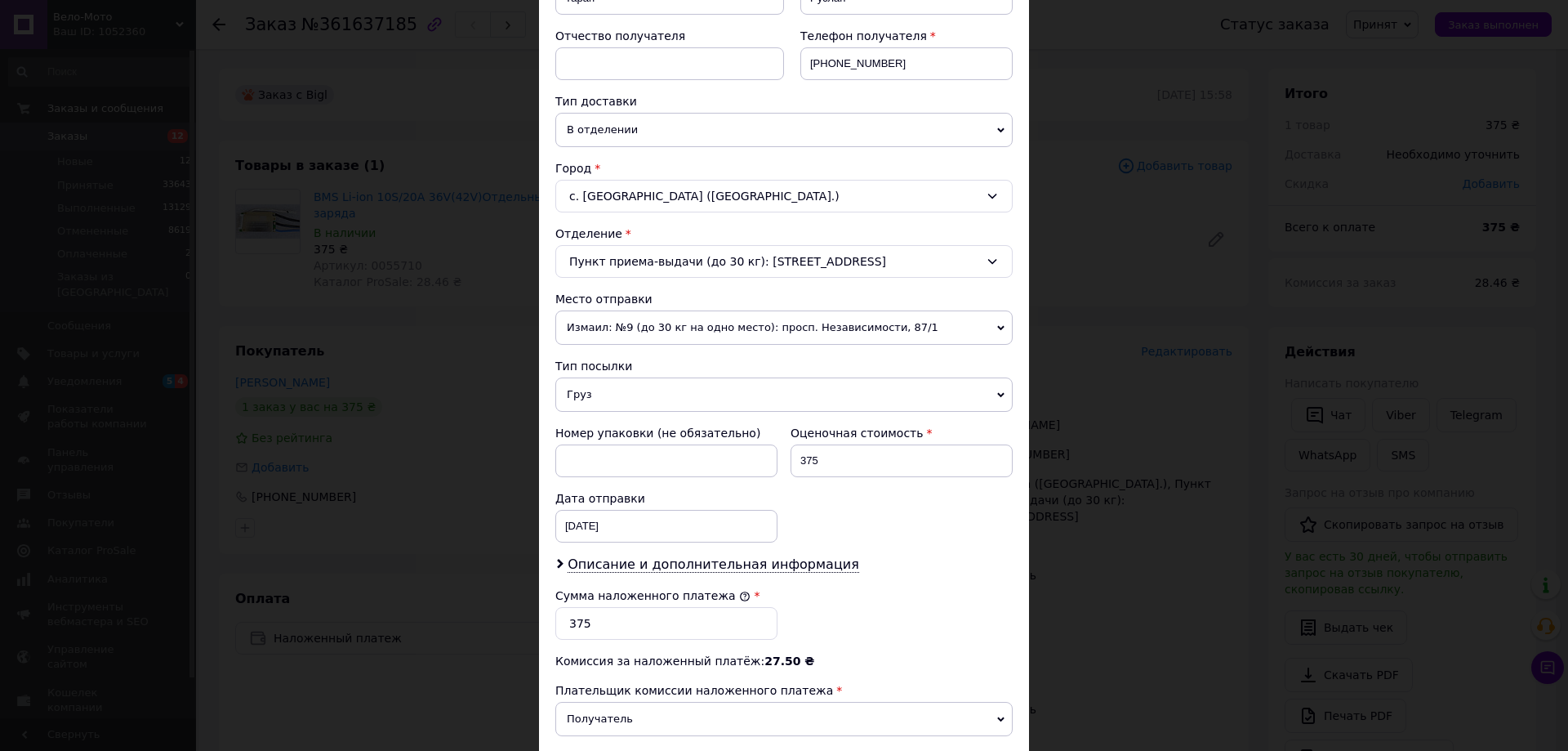
scroll to position [409, 0]
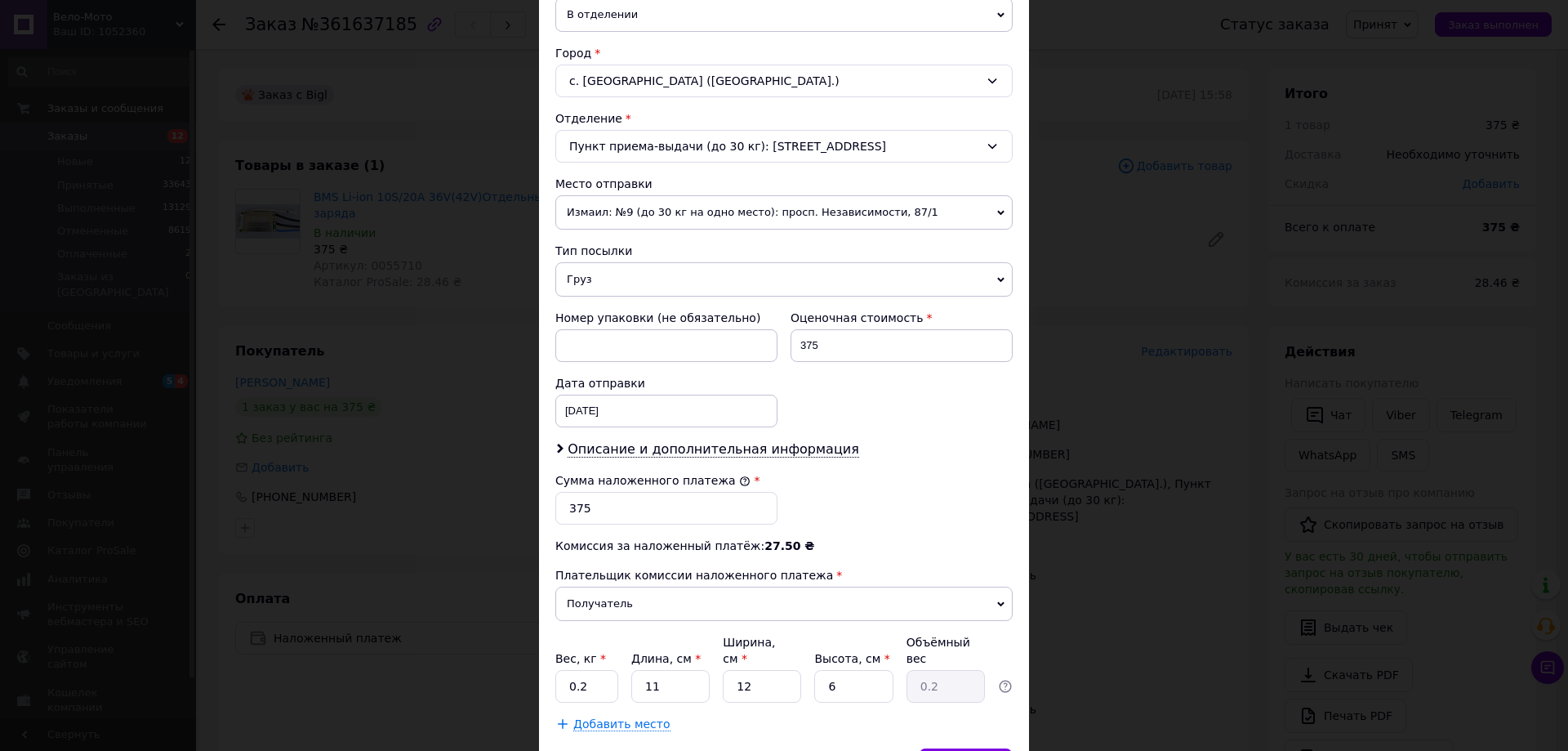
click at [606, 291] on span "Груз" at bounding box center [784, 279] width 458 height 34
click at [601, 310] on li "Документы" at bounding box center [784, 312] width 458 height 25
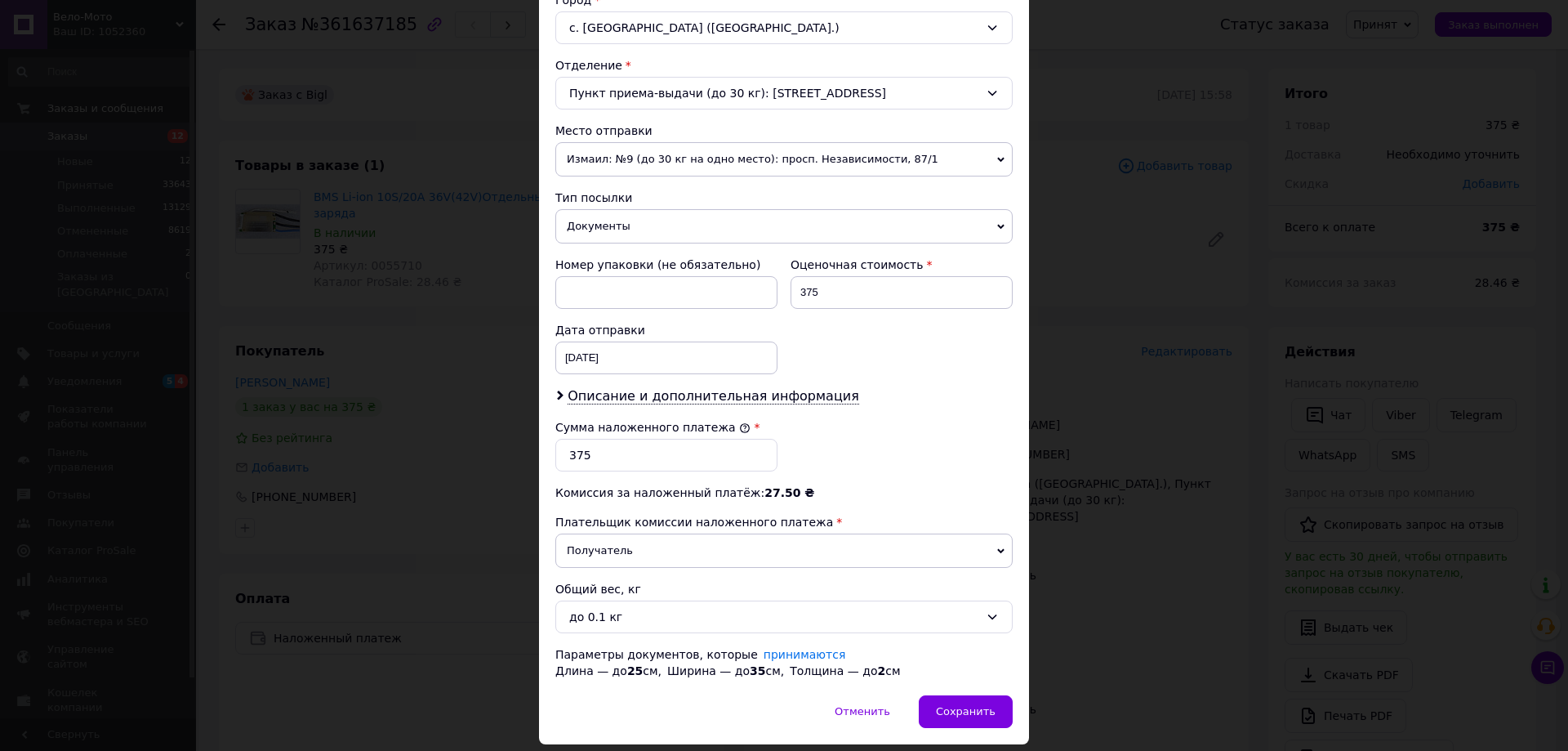
scroll to position [490, 0]
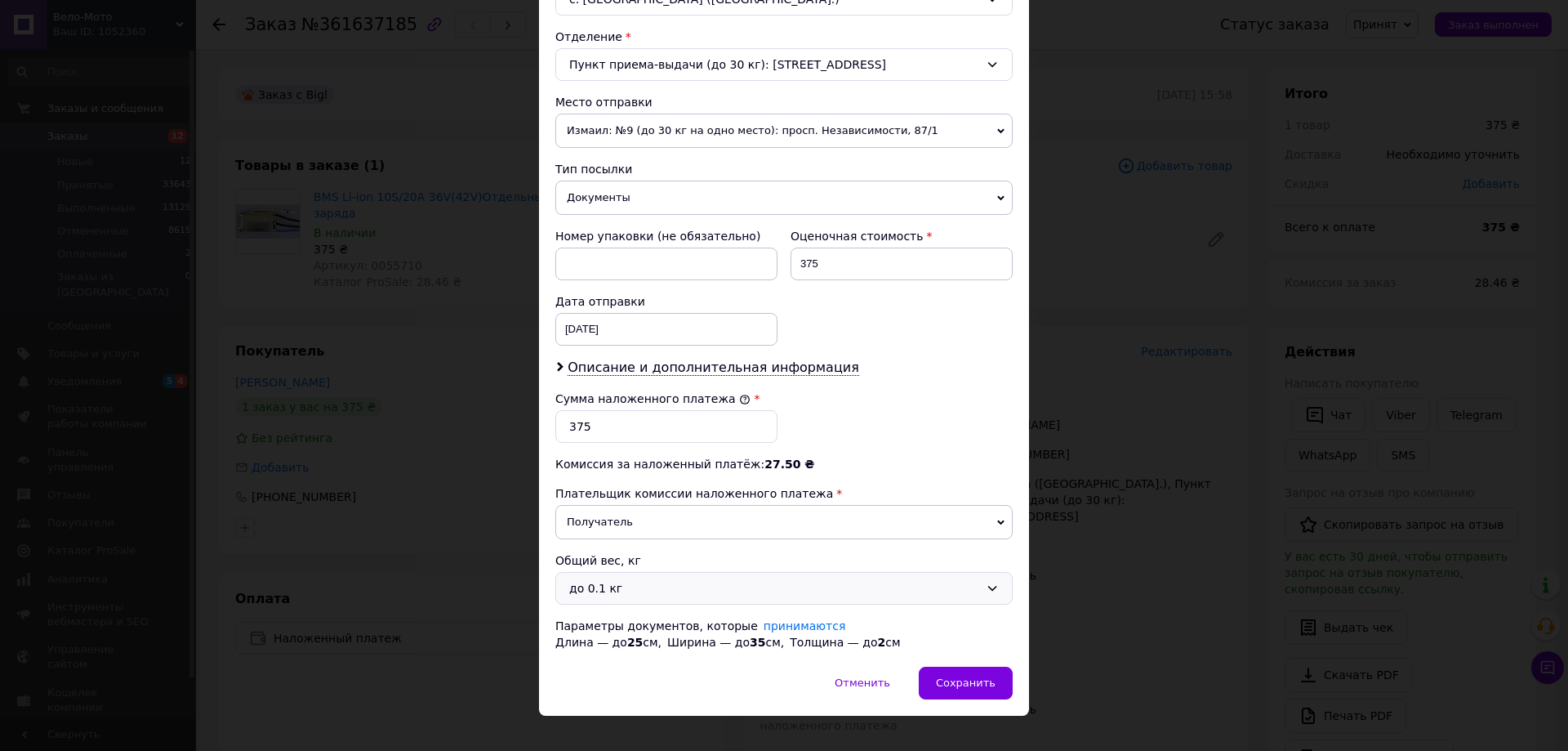
click at [665, 589] on div "до 0.1 кг" at bounding box center [774, 588] width 410 height 18
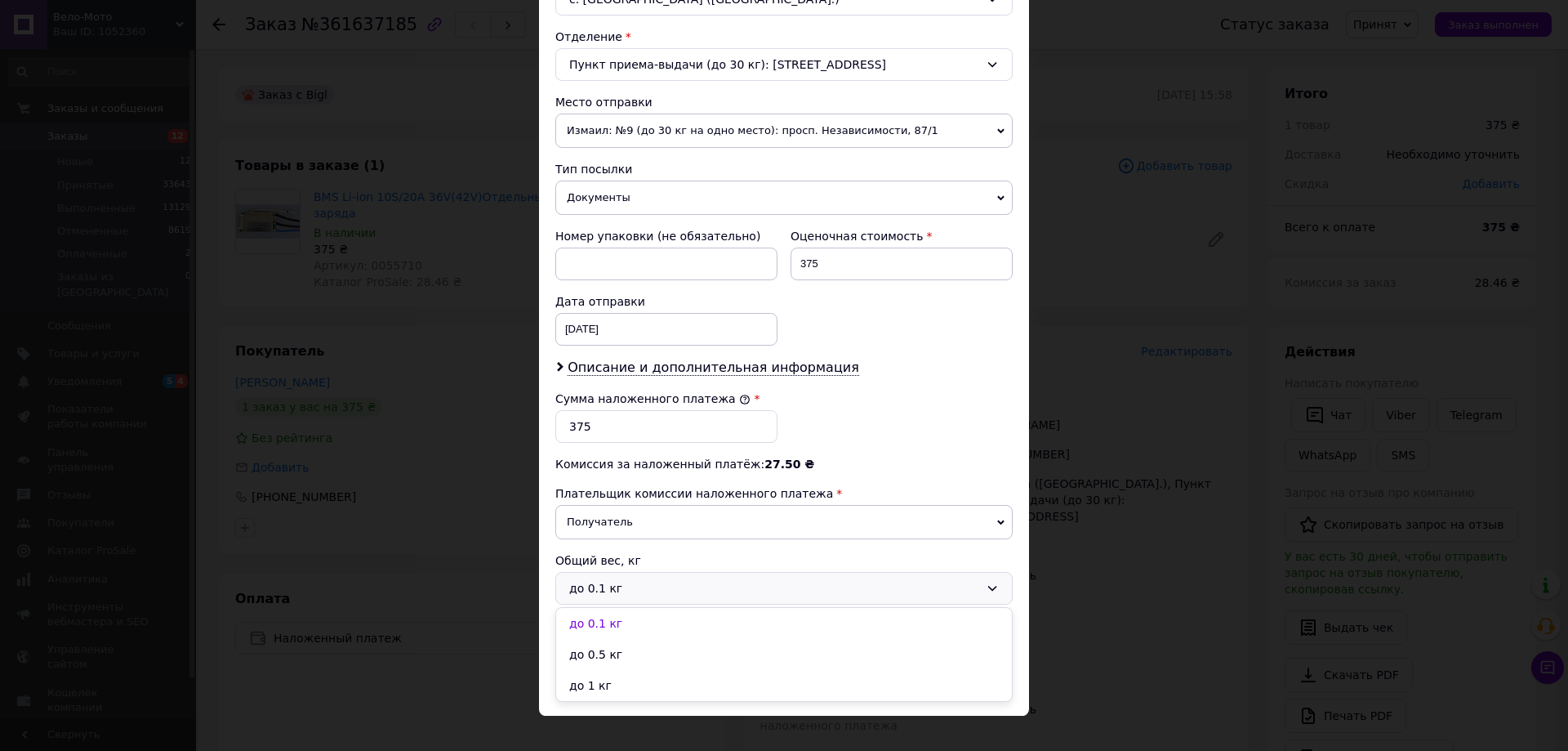
drag, startPoint x: 612, startPoint y: 644, endPoint x: 620, endPoint y: 645, distance: 8.1
click at [612, 645] on li "до 0.5 кг" at bounding box center [784, 654] width 456 height 31
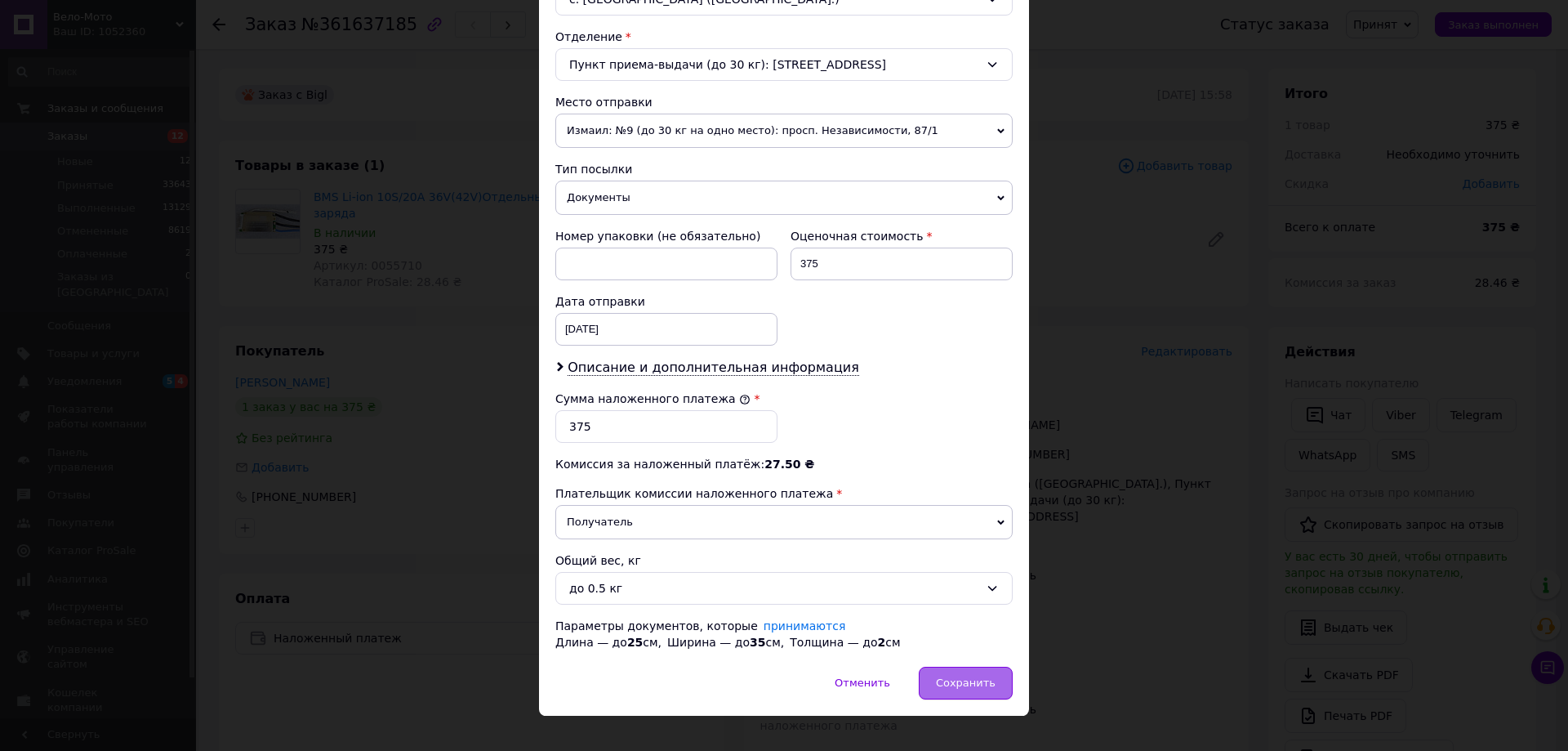
click at [961, 670] on div "Сохранить" at bounding box center [965, 682] width 94 height 32
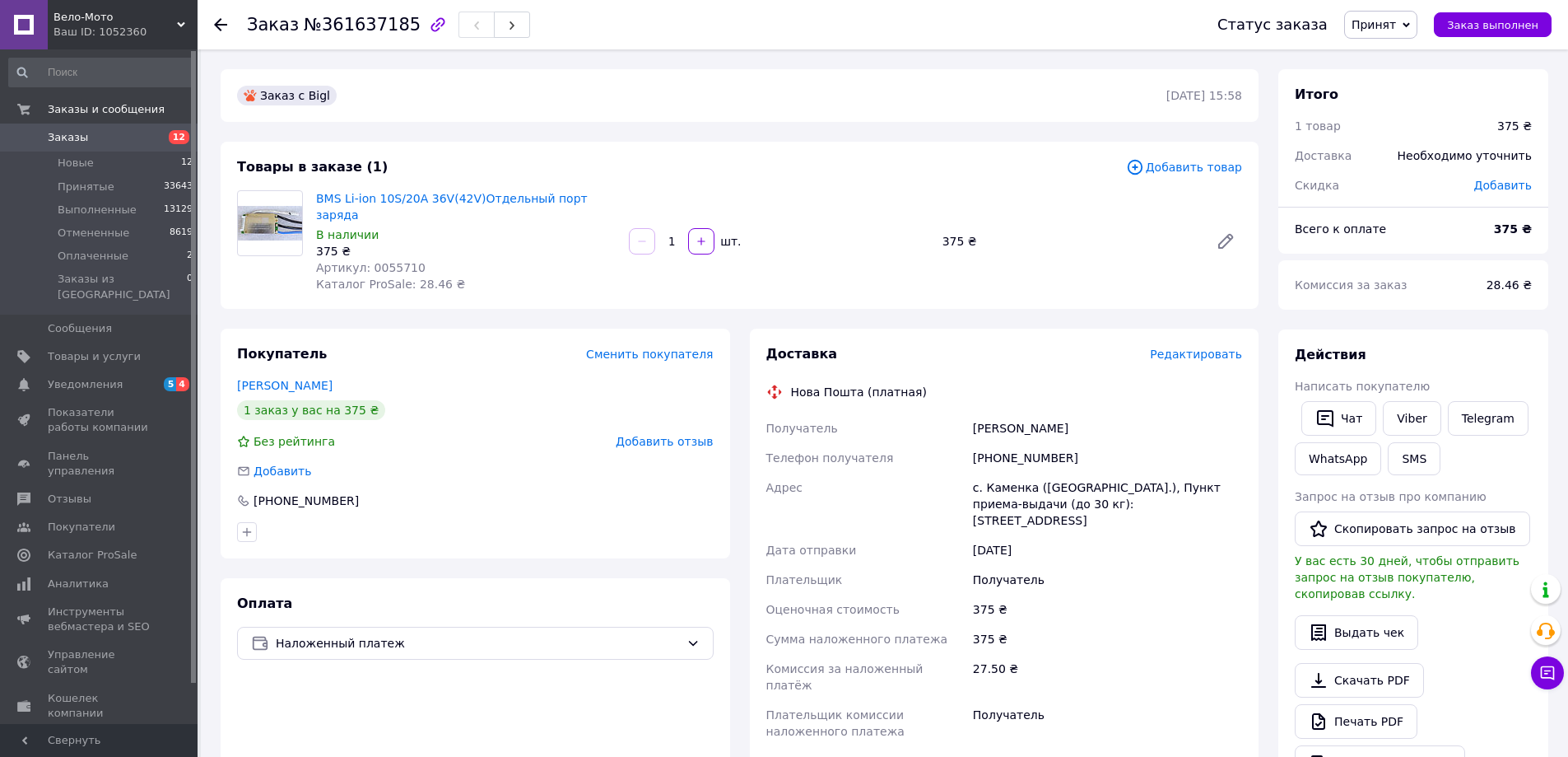
click at [1193, 348] on span "Редактировать" at bounding box center [1196, 354] width 92 height 13
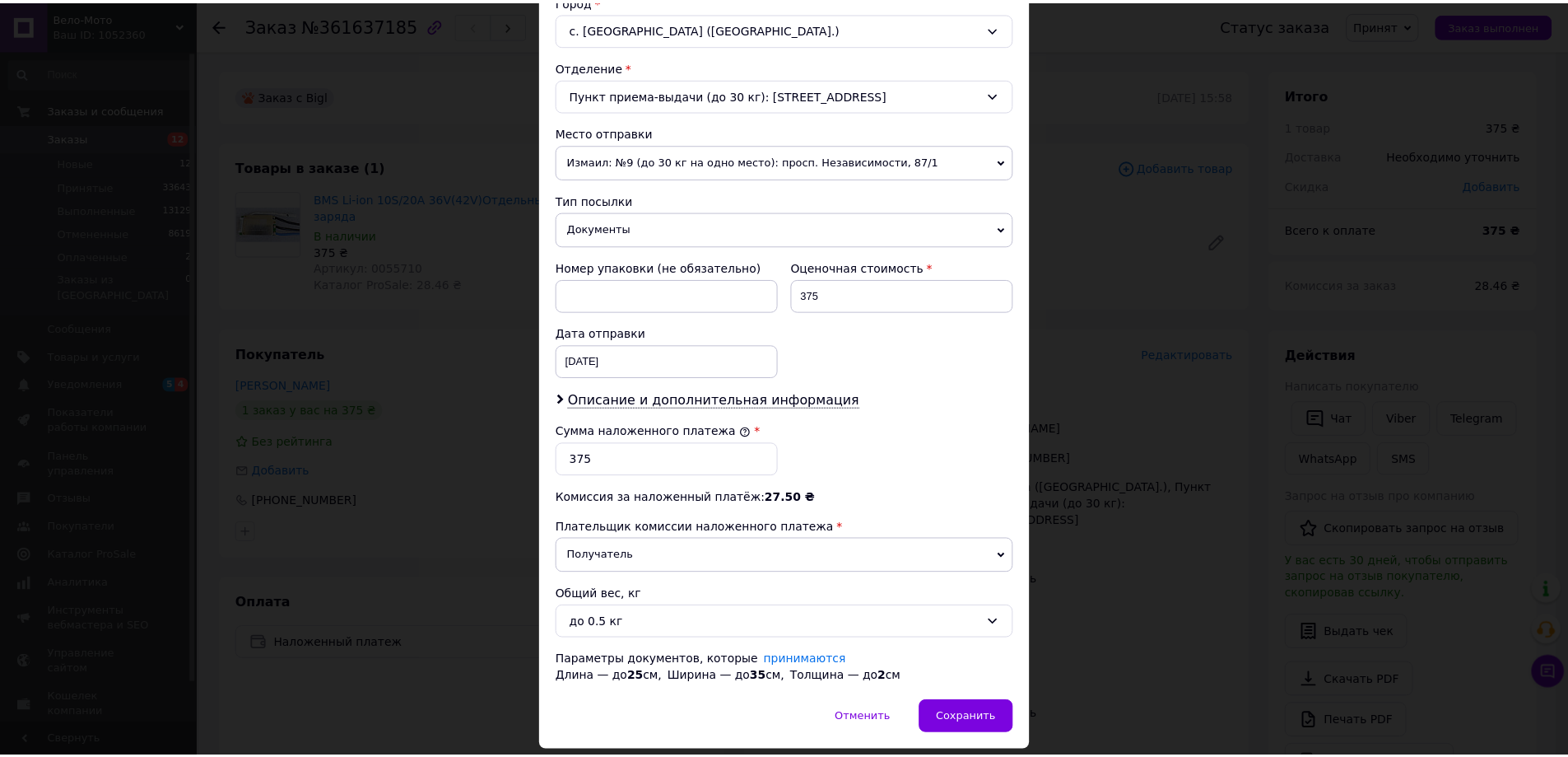
scroll to position [517, 0]
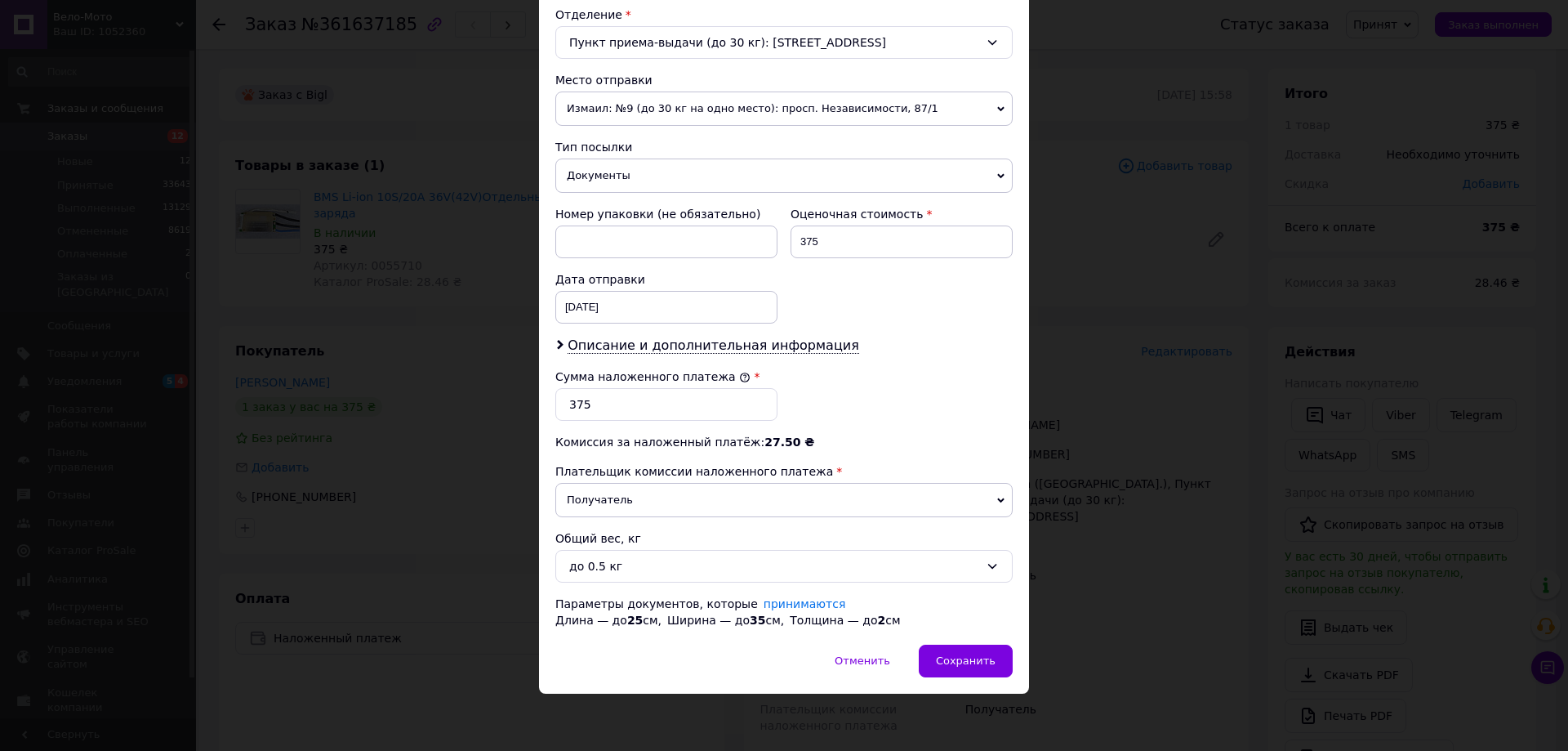
click at [1120, 298] on div "× Редактирование доставки Способ доставки Нова Пошта (платная) Плательщик Получ…" at bounding box center [784, 376] width 1568 height 751
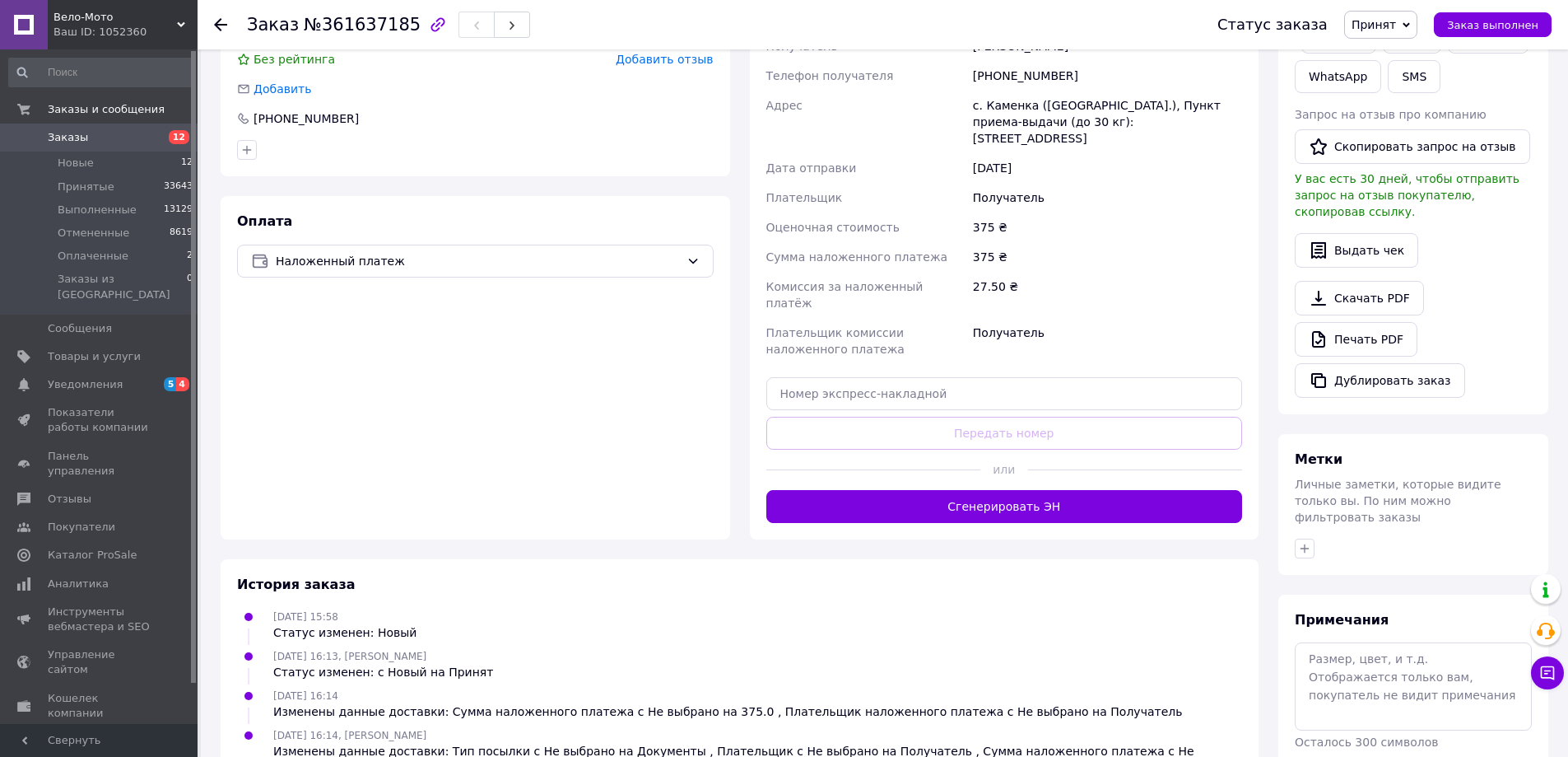
scroll to position [412, 0]
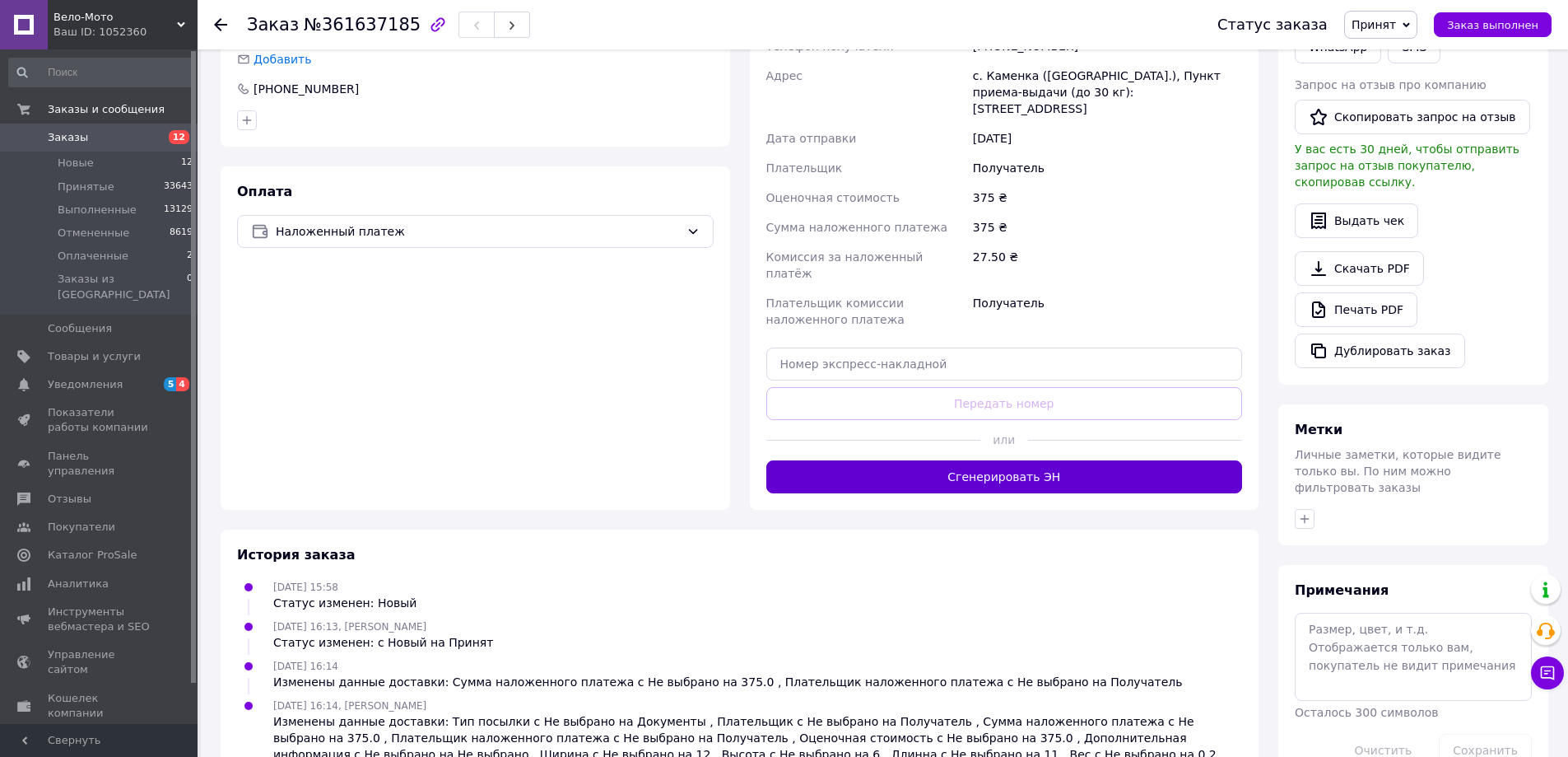
click at [1026, 461] on button "Сгенерировать ЭН" at bounding box center [1004, 476] width 476 height 33
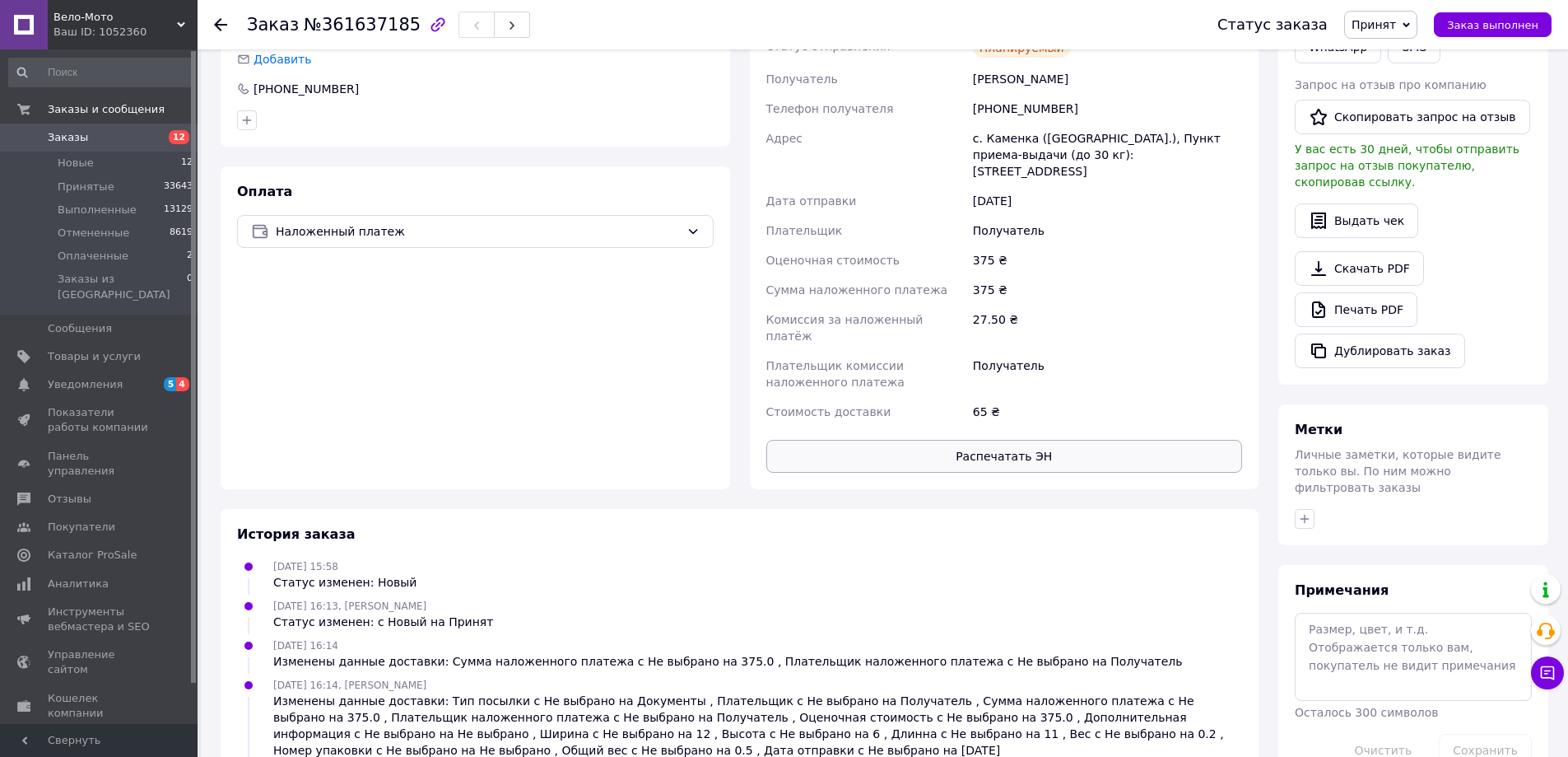
click at [1004, 440] on button "Распечатать ЭН" at bounding box center [1004, 456] width 476 height 33
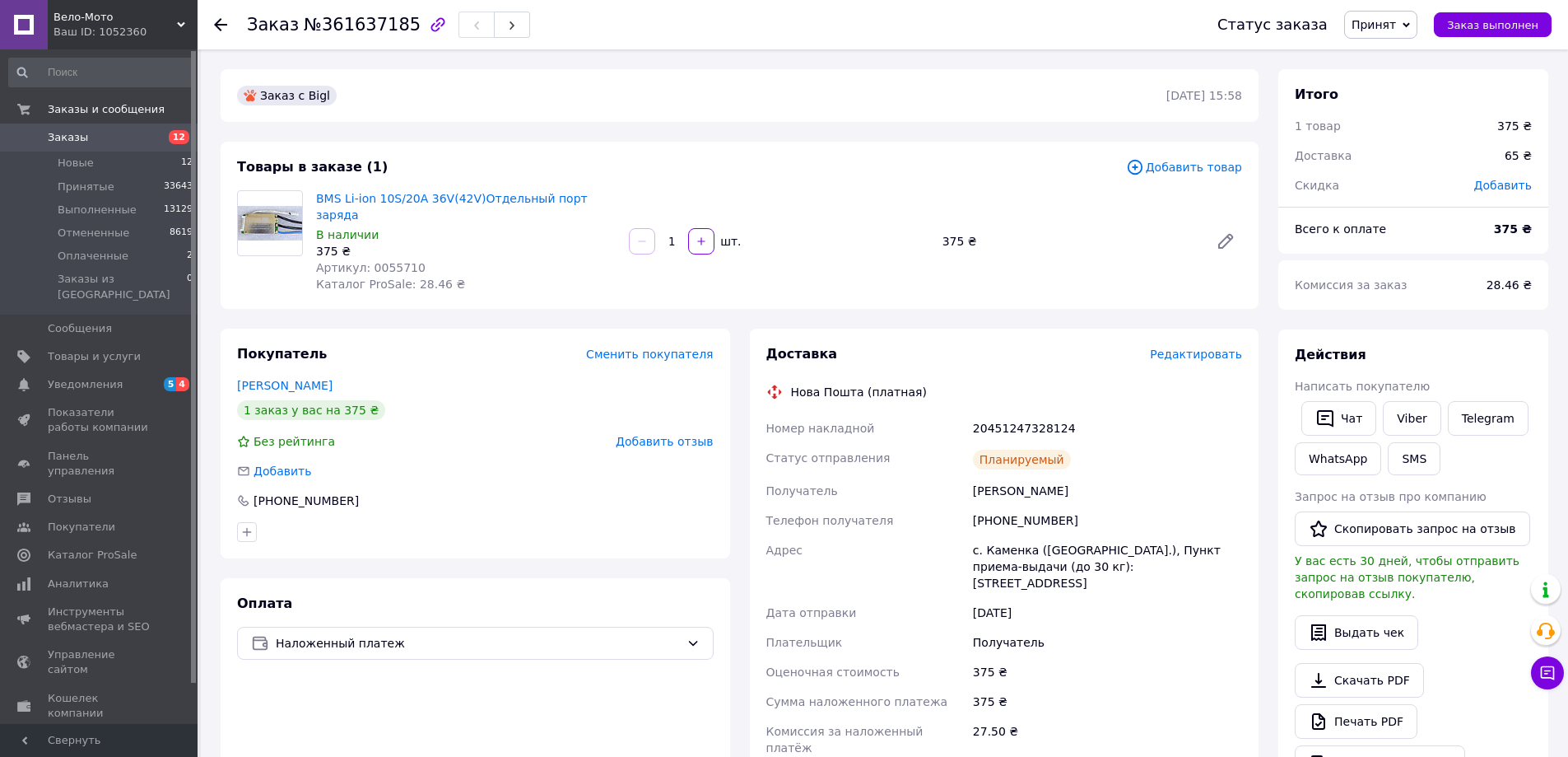
scroll to position [82, 0]
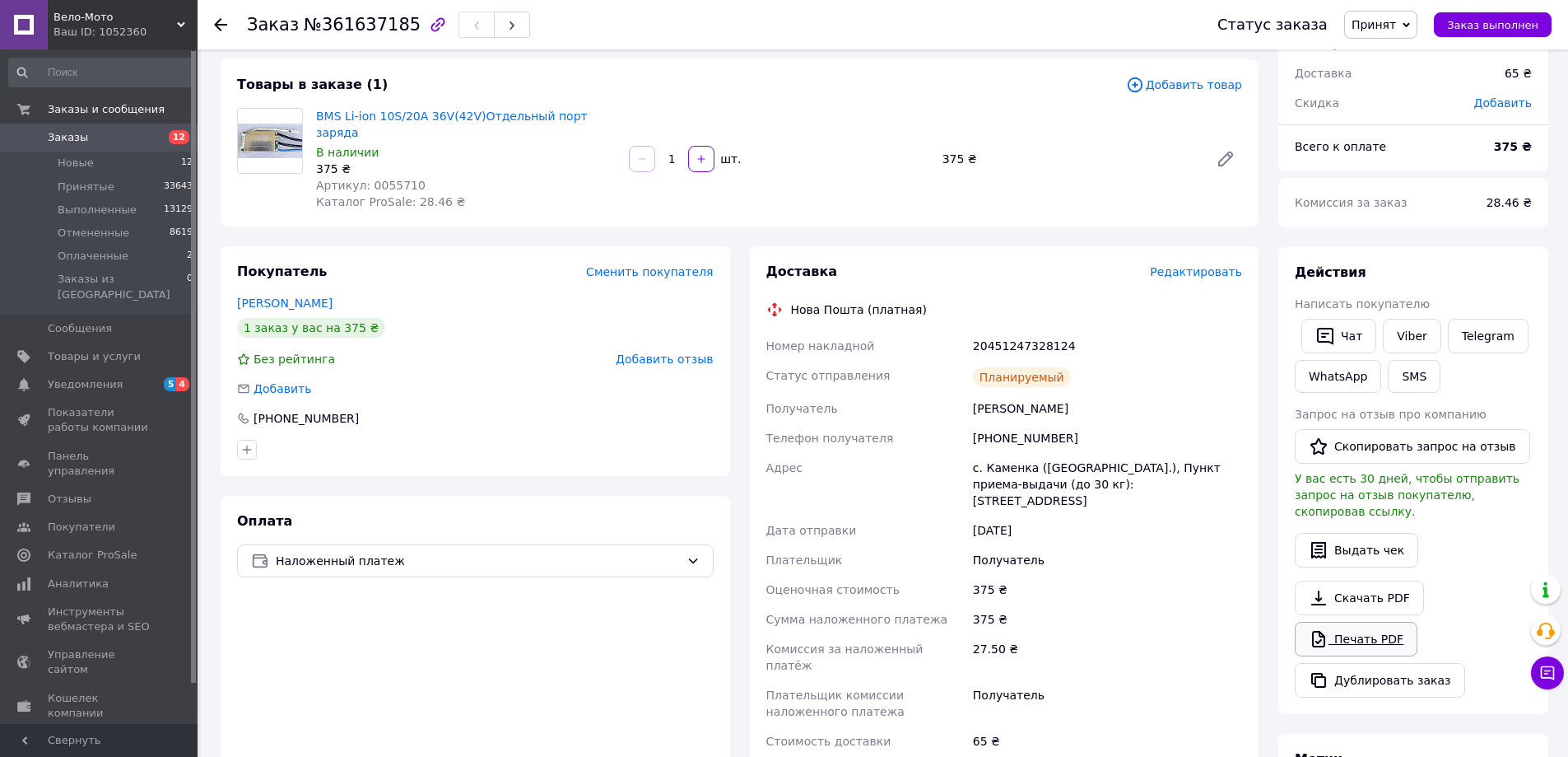
click at [1372, 630] on link "Печать PDF" at bounding box center [1356, 638] width 123 height 34
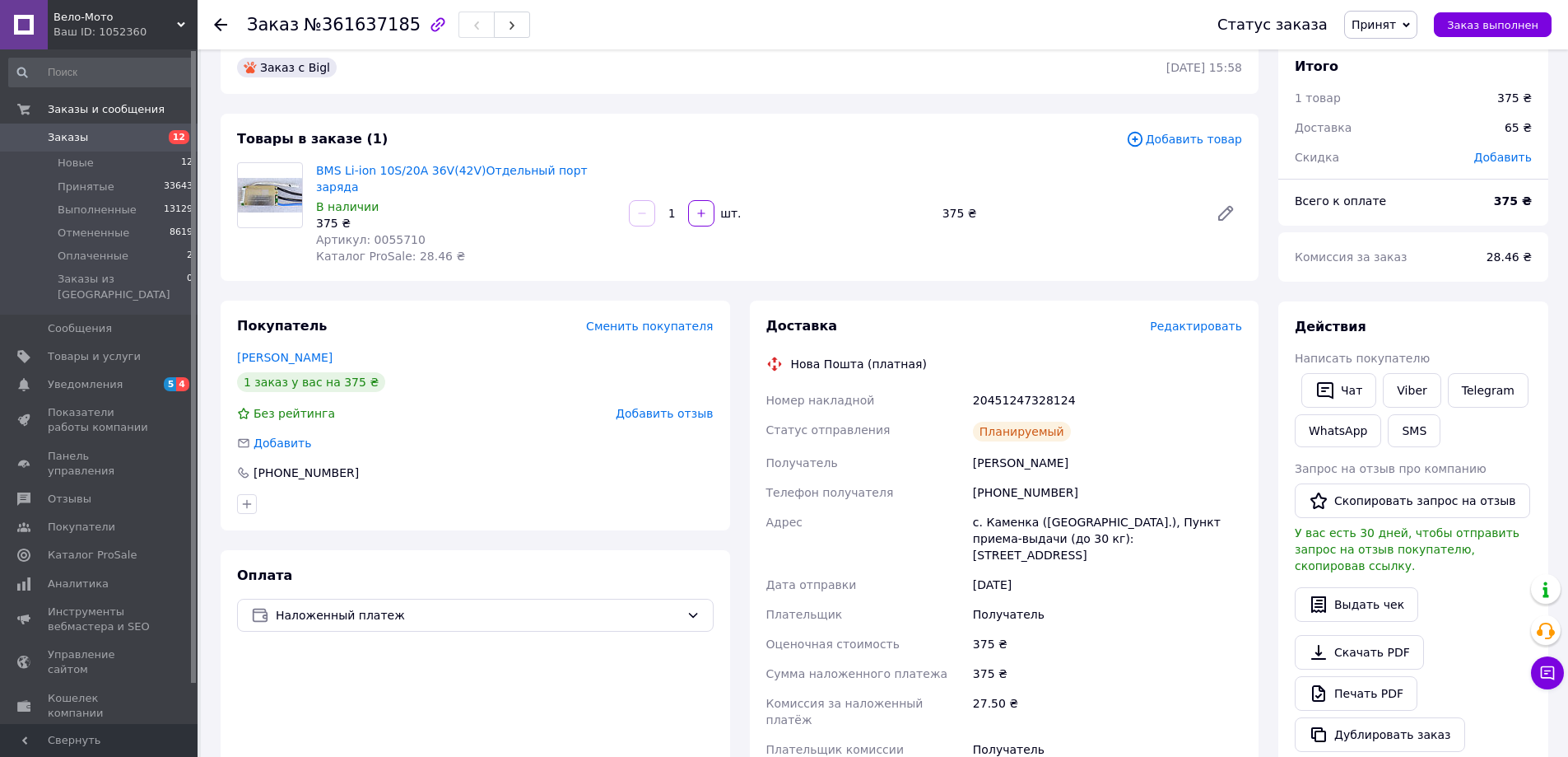
scroll to position [0, 0]
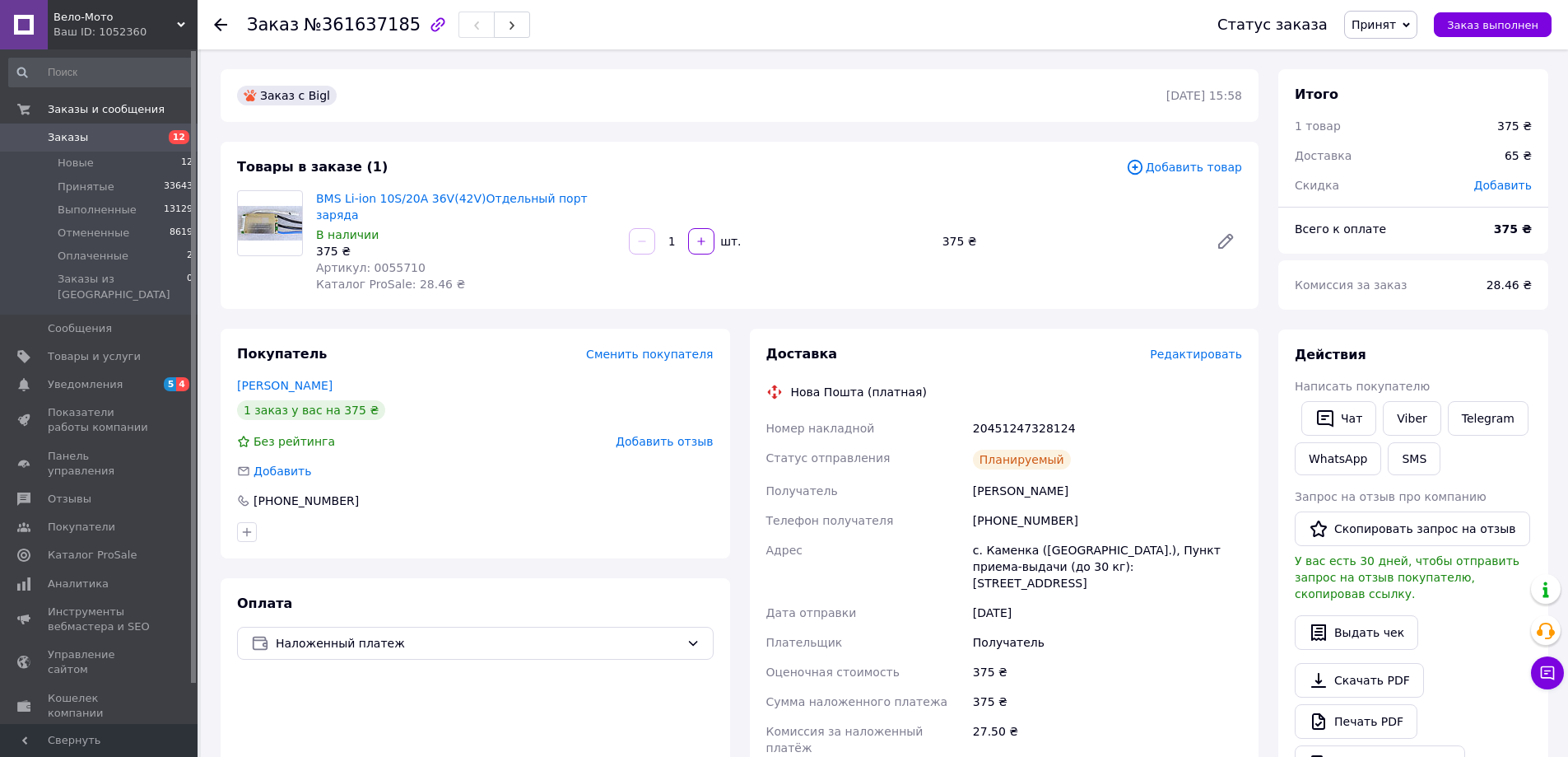
click at [733, 131] on div "Заказ с Bigl [DATE] 15:58 Товары в заказе (1) Добавить товар BMS Li-ion 10S/20A…" at bounding box center [740, 648] width 1058 height 1157
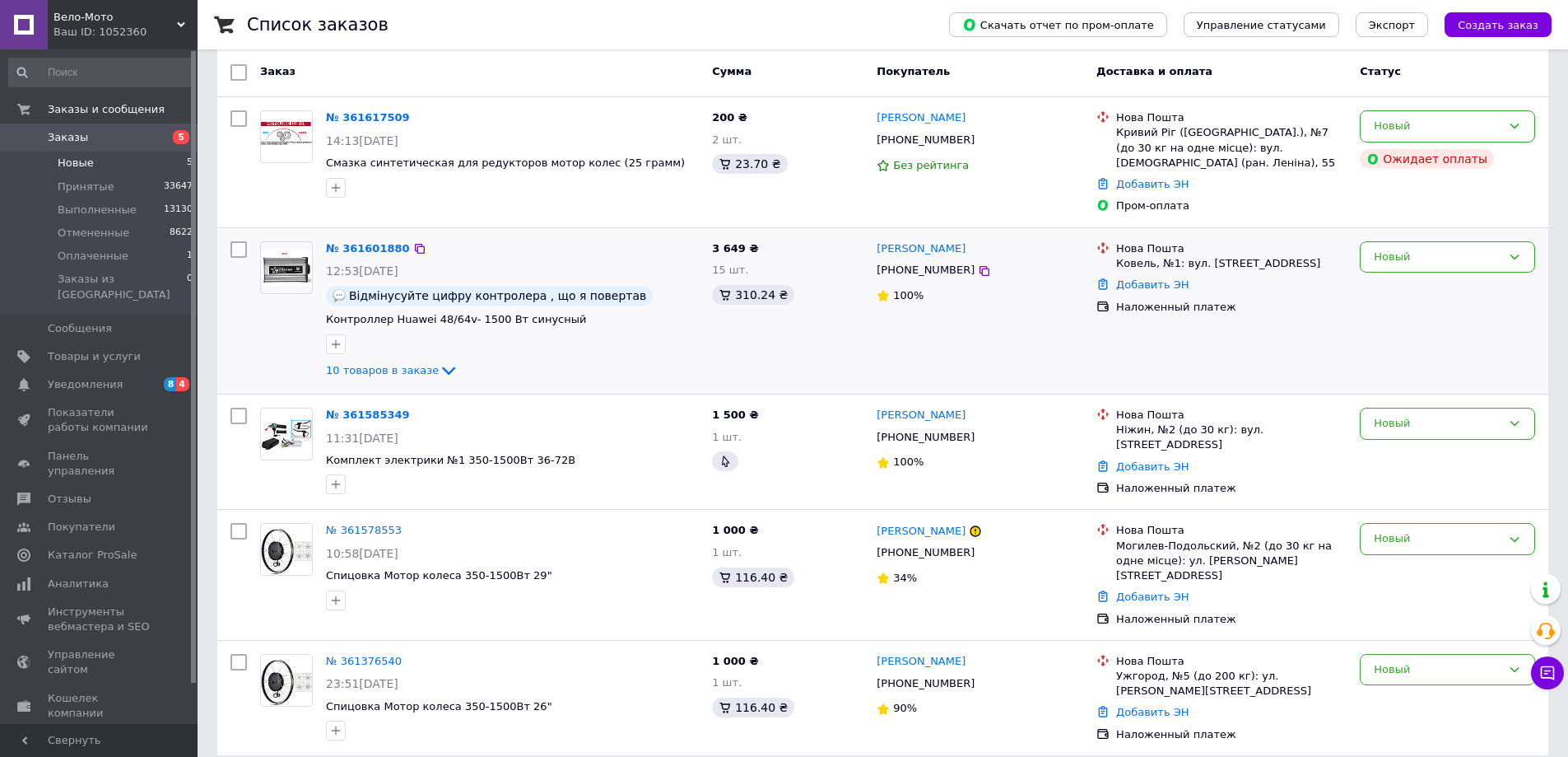
scroll to position [141, 0]
click at [378, 653] on link "№ 361376540" at bounding box center [363, 659] width 75 height 13
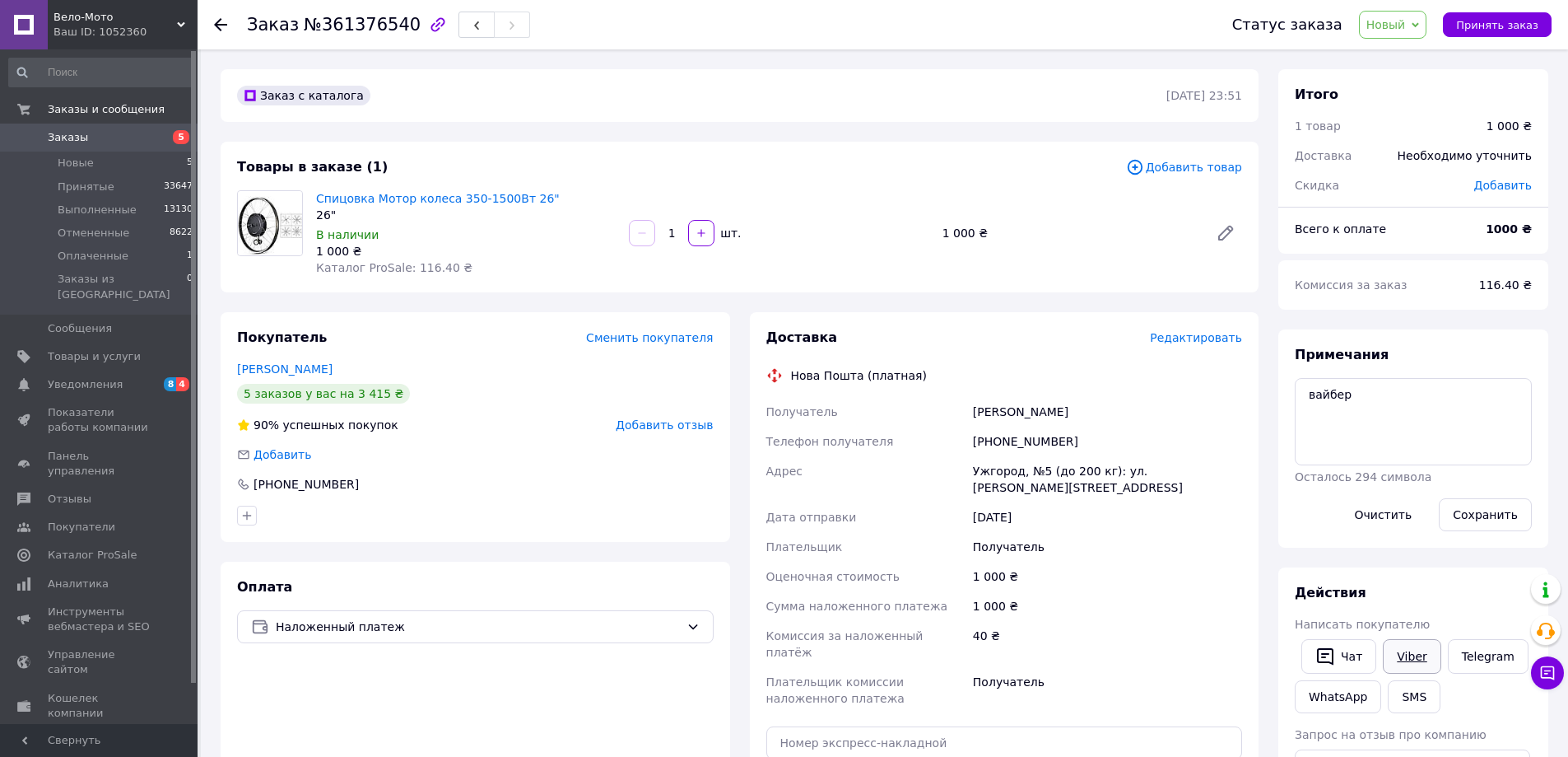
click at [1411, 661] on link "Viber" at bounding box center [1411, 656] width 58 height 34
click at [1406, 19] on span "Новый" at bounding box center [1385, 25] width 39 height 13
click at [1401, 103] on li "Отменен" at bounding box center [1403, 107] width 87 height 25
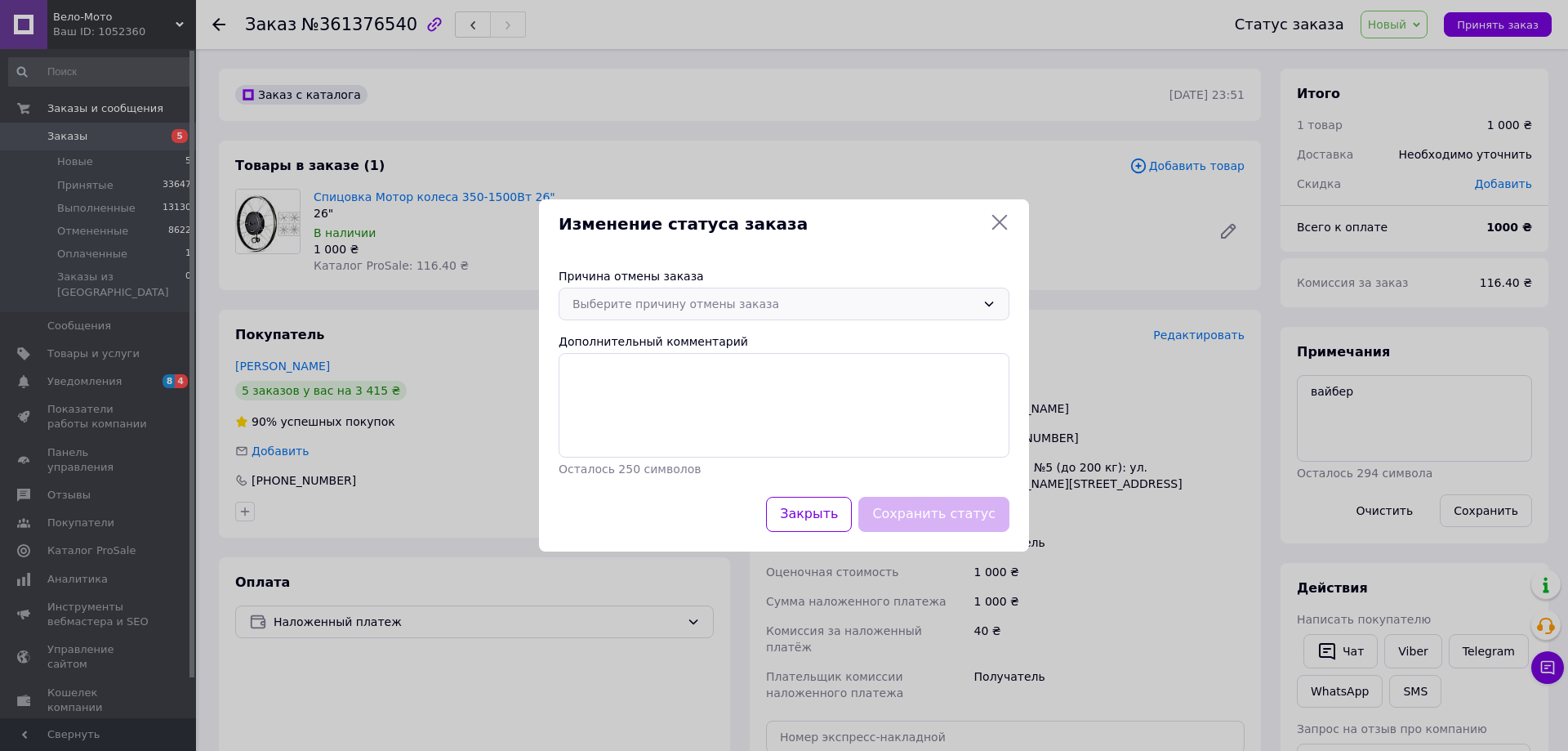
click at [681, 307] on div "Выберите причину отмены заказа" at bounding box center [774, 304] width 404 height 18
click at [654, 416] on li "Не получается дозвониться" at bounding box center [784, 418] width 449 height 31
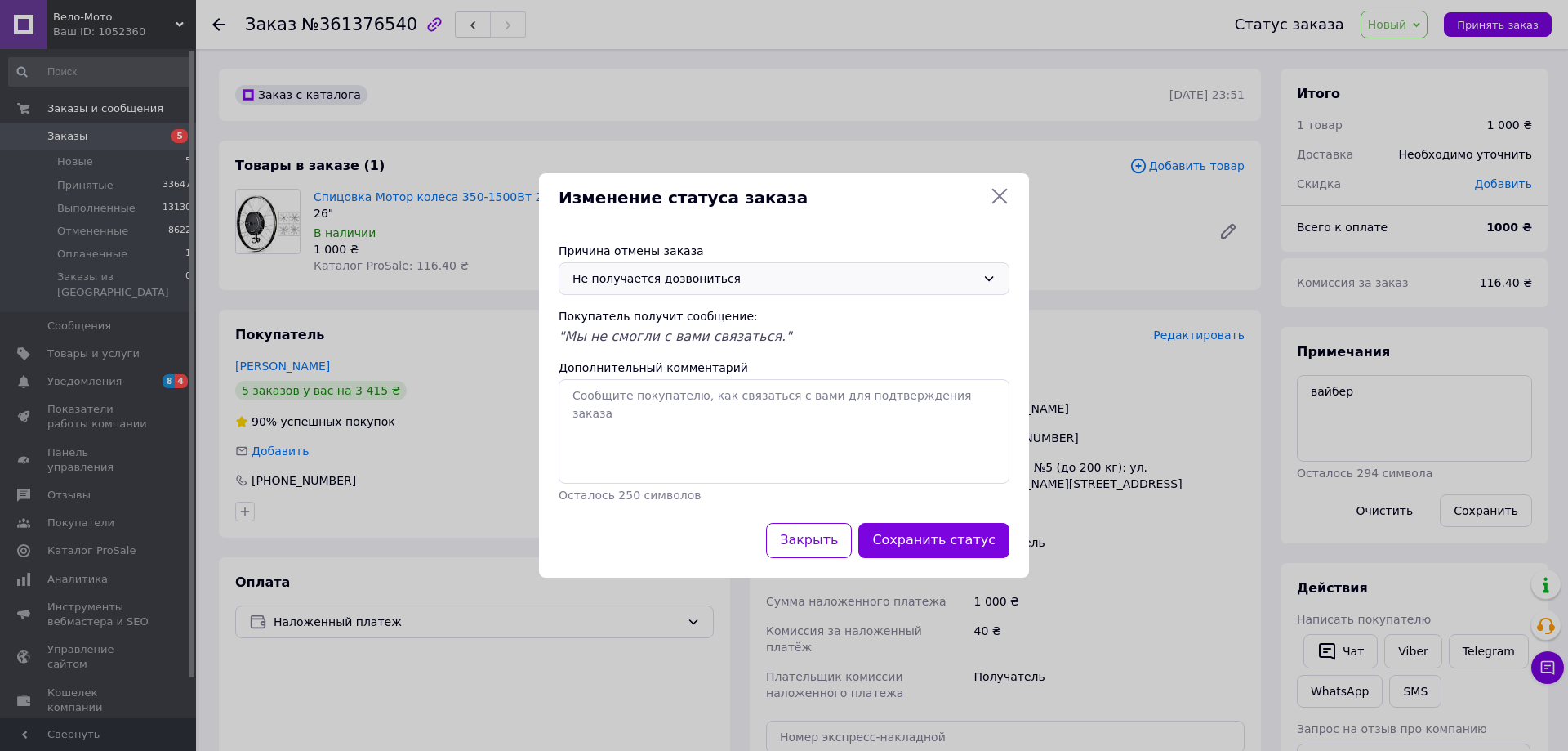
click at [952, 534] on button "Сохранить статус" at bounding box center [933, 540] width 151 height 35
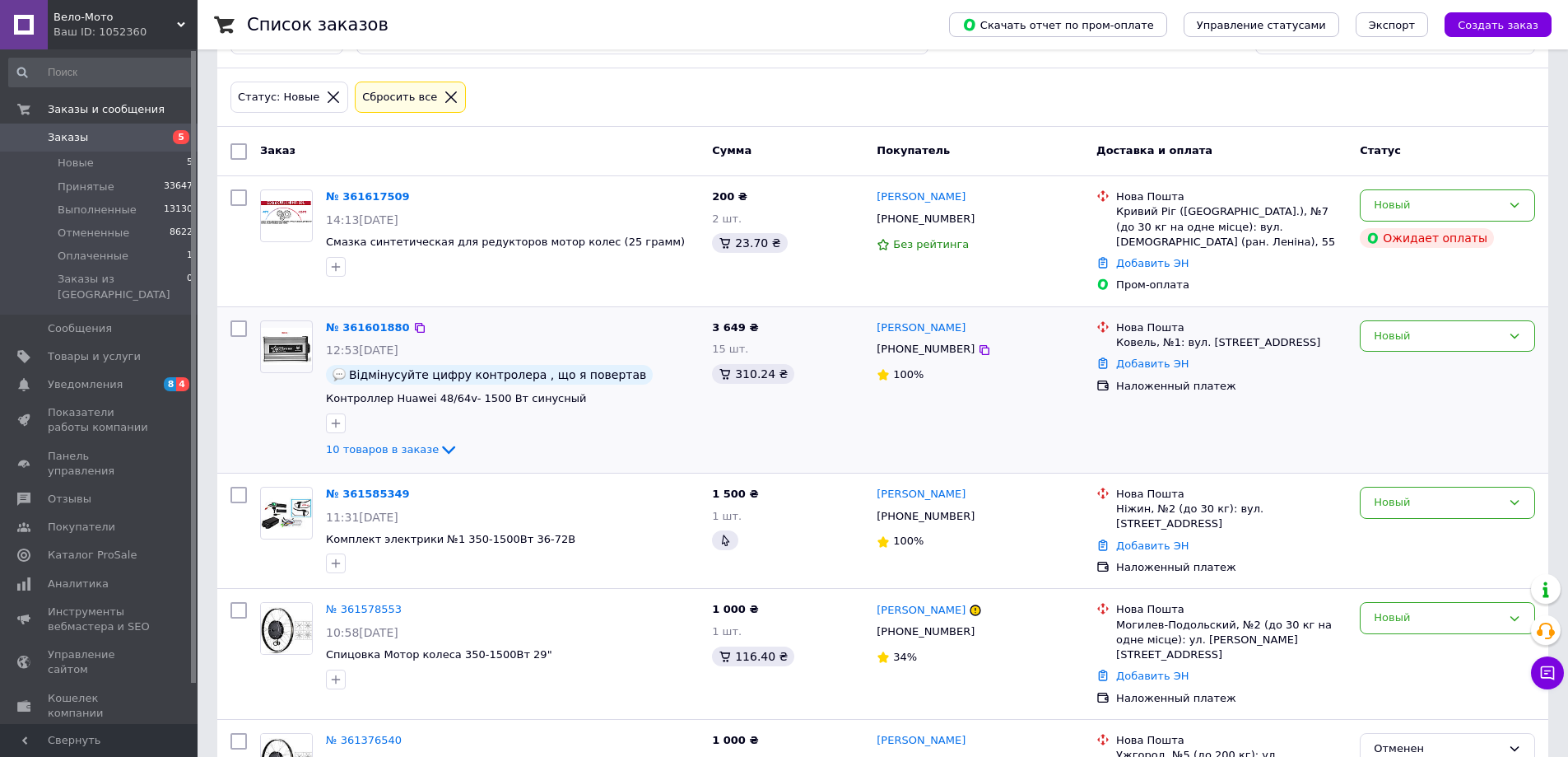
scroll to position [141, 0]
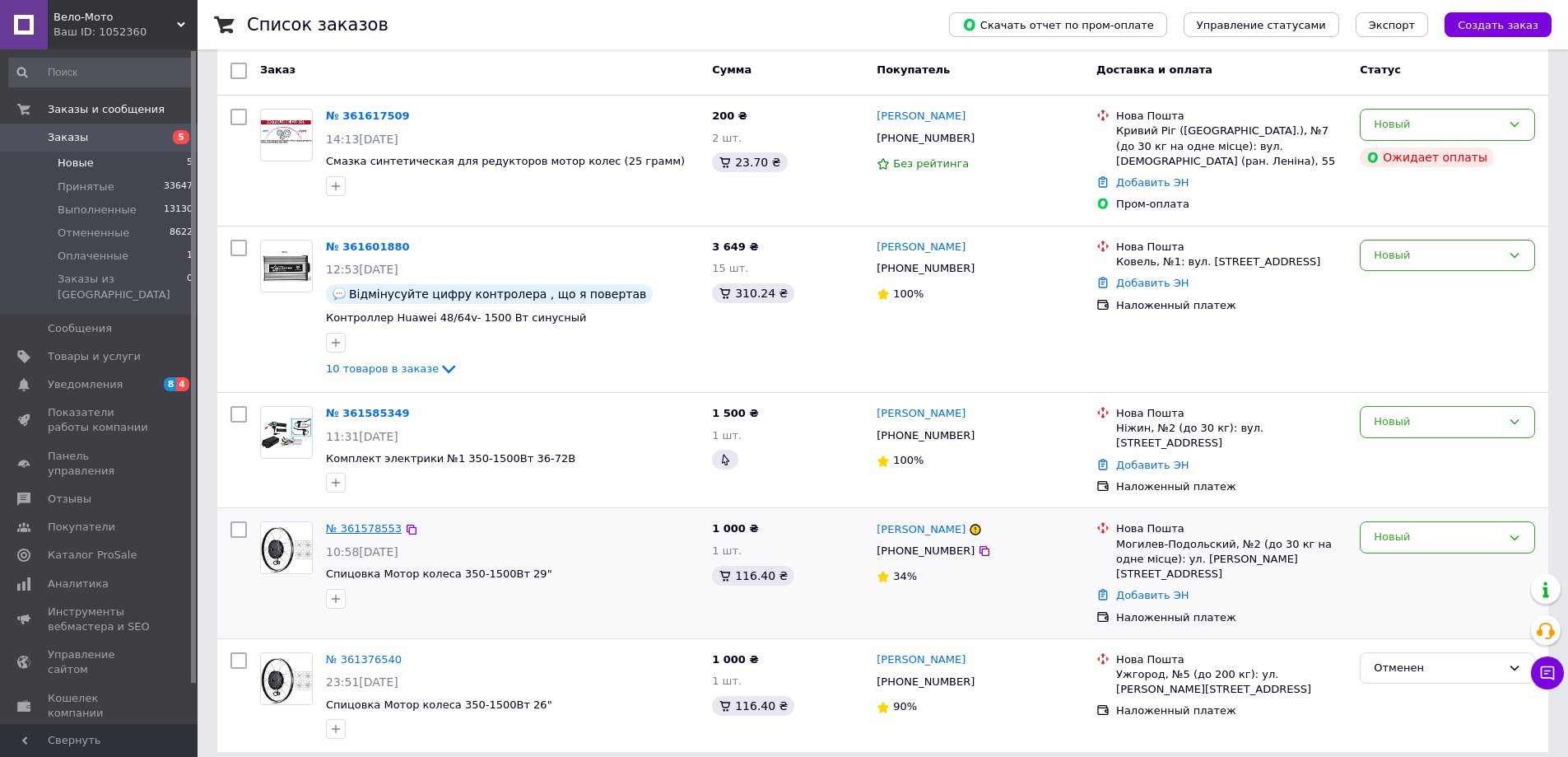
click at [370, 528] on link "№ 361578553" at bounding box center [363, 528] width 75 height 13
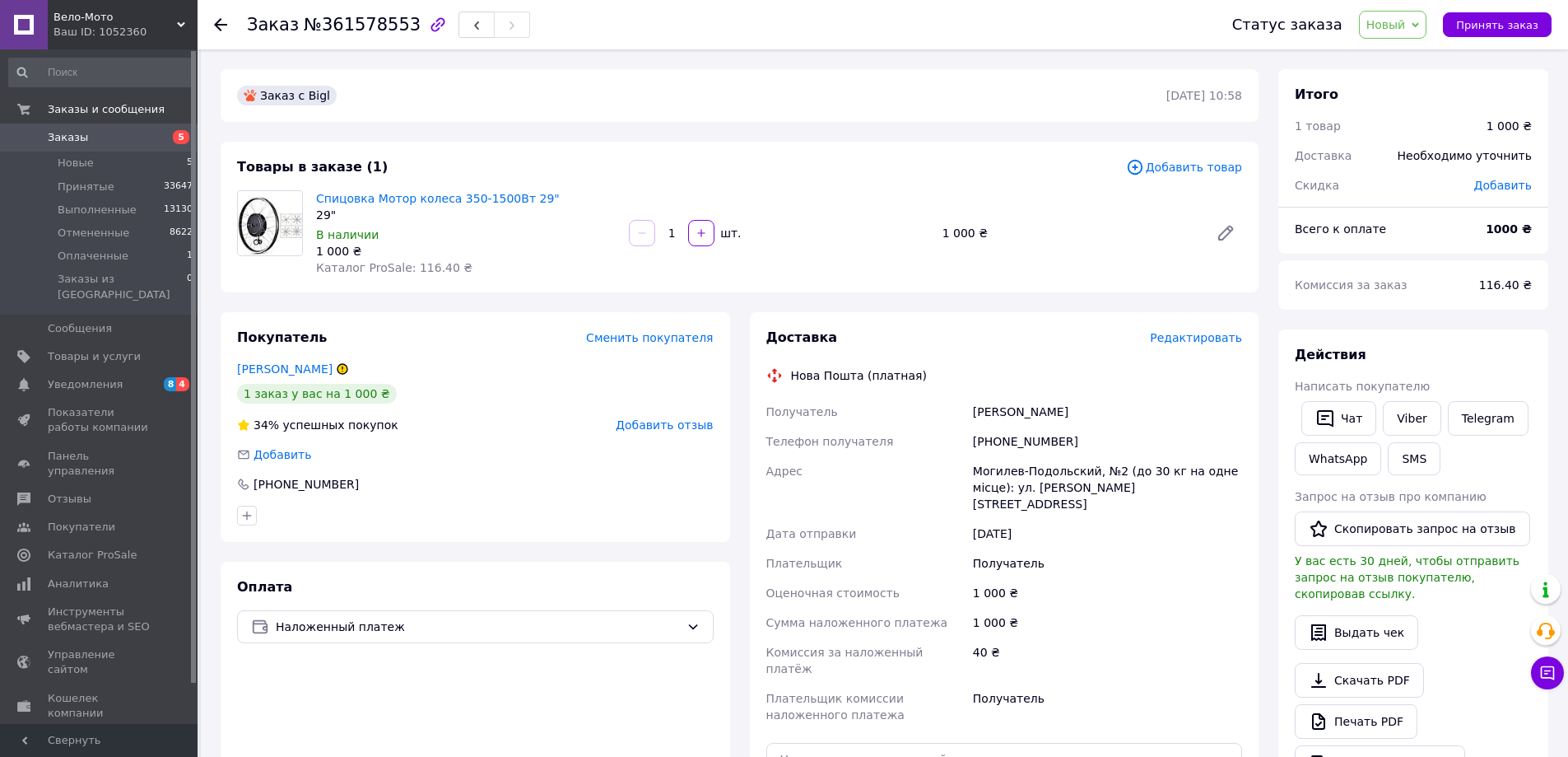
click at [292, 369] on link "Семенов Олег" at bounding box center [285, 369] width 95 height 13
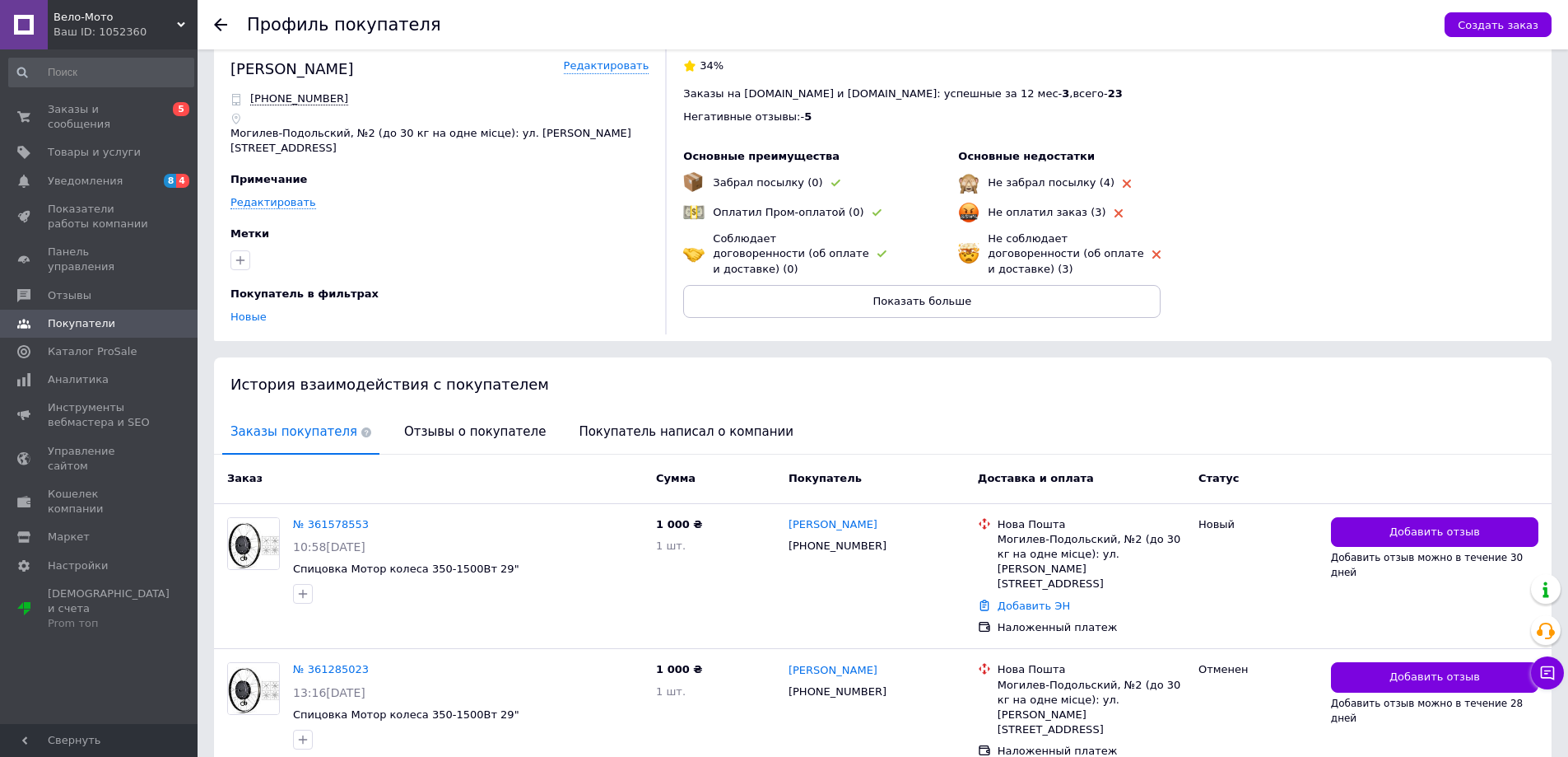
scroll to position [44, 0]
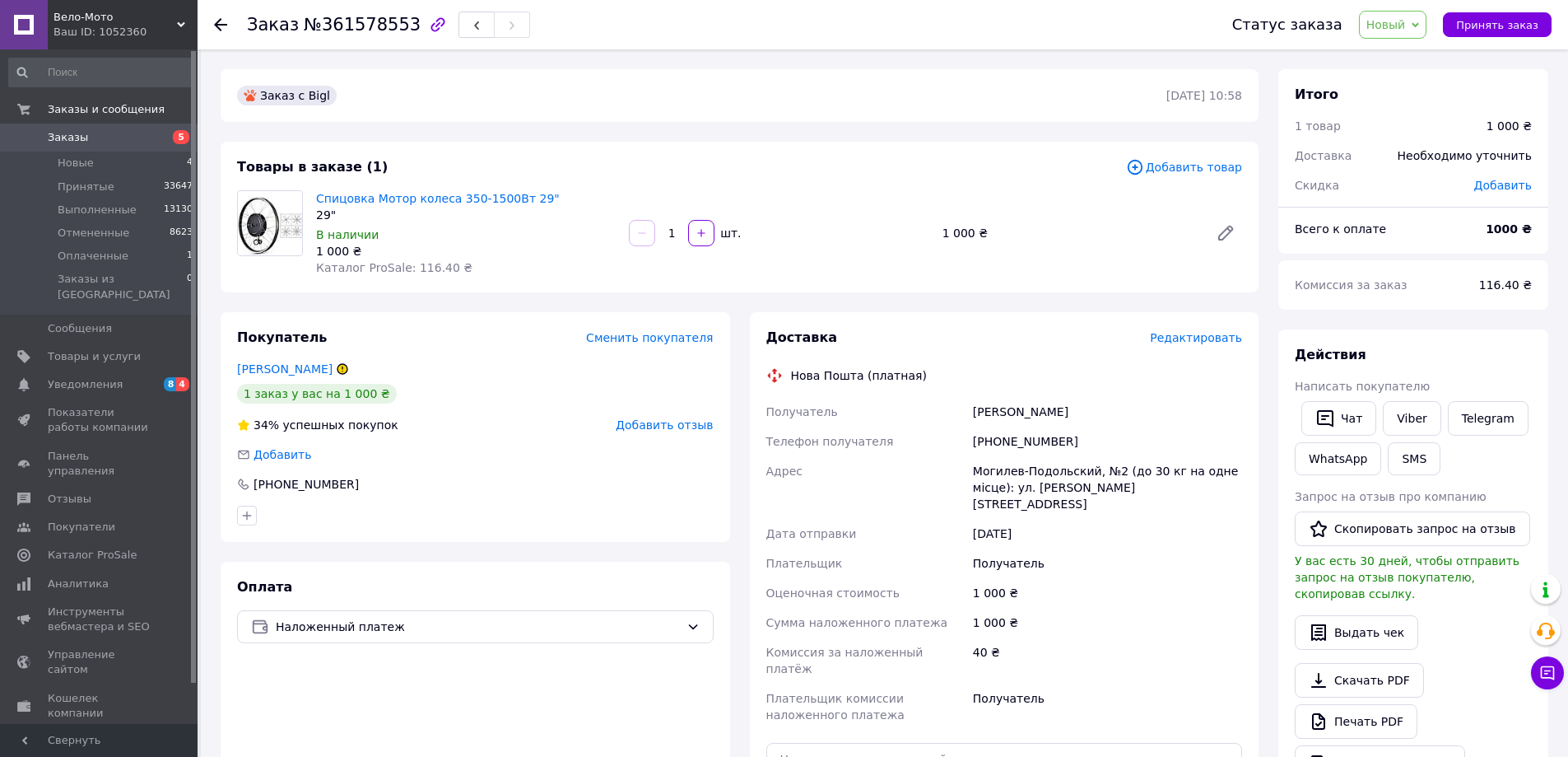
click at [757, 177] on div "Товары в заказе (1) Добавить товар Спицовка Мотор колеса 350-1500Вт 29" 29" В н…" at bounding box center [740, 217] width 1038 height 151
click at [783, 167] on div "Товары в заказе (1)" at bounding box center [681, 167] width 889 height 19
click at [1405, 30] on span "Новый" at bounding box center [1385, 25] width 39 height 13
click at [1405, 113] on li "Отменен" at bounding box center [1403, 107] width 87 height 25
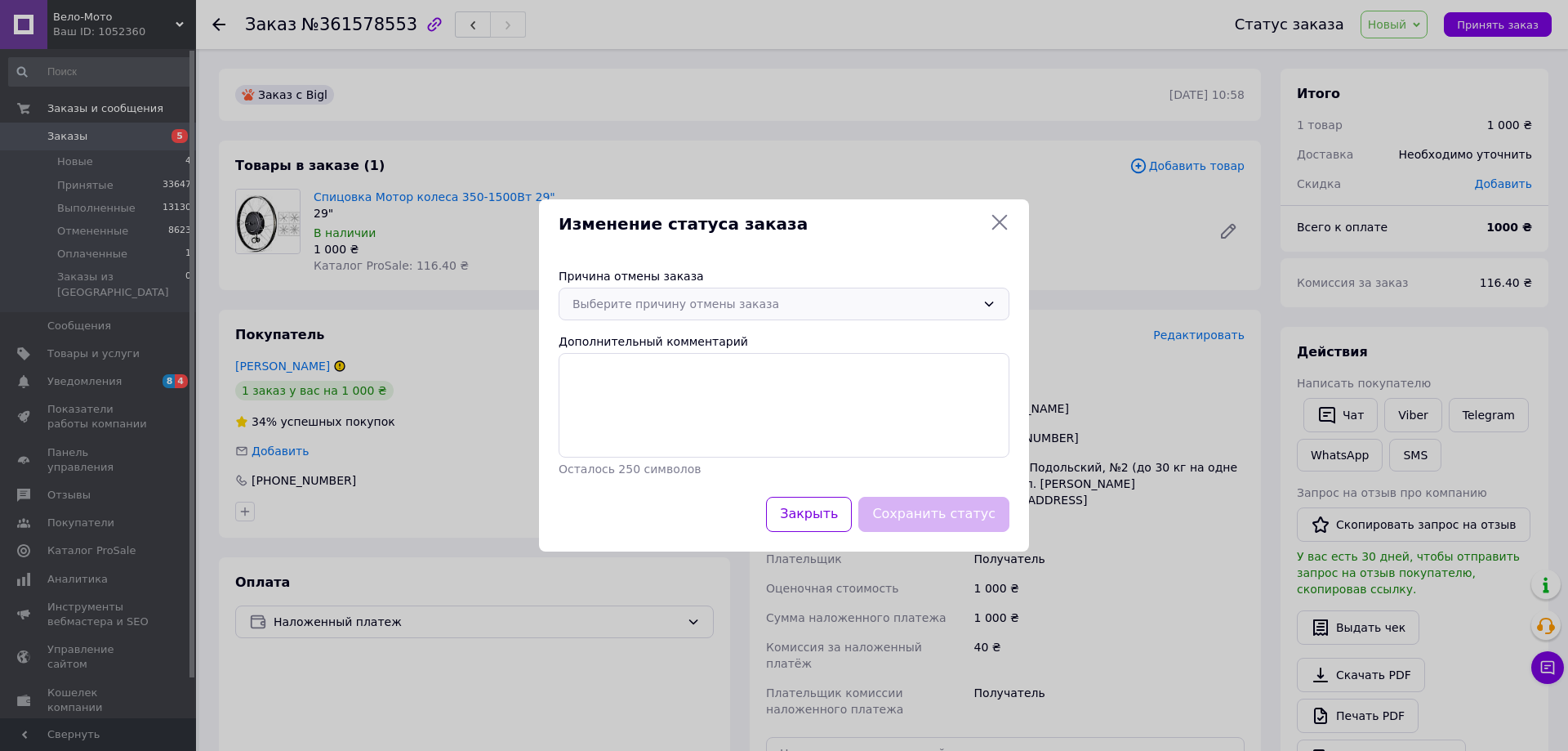
click at [704, 309] on div "Выберите причину отмены заказа" at bounding box center [774, 304] width 404 height 18
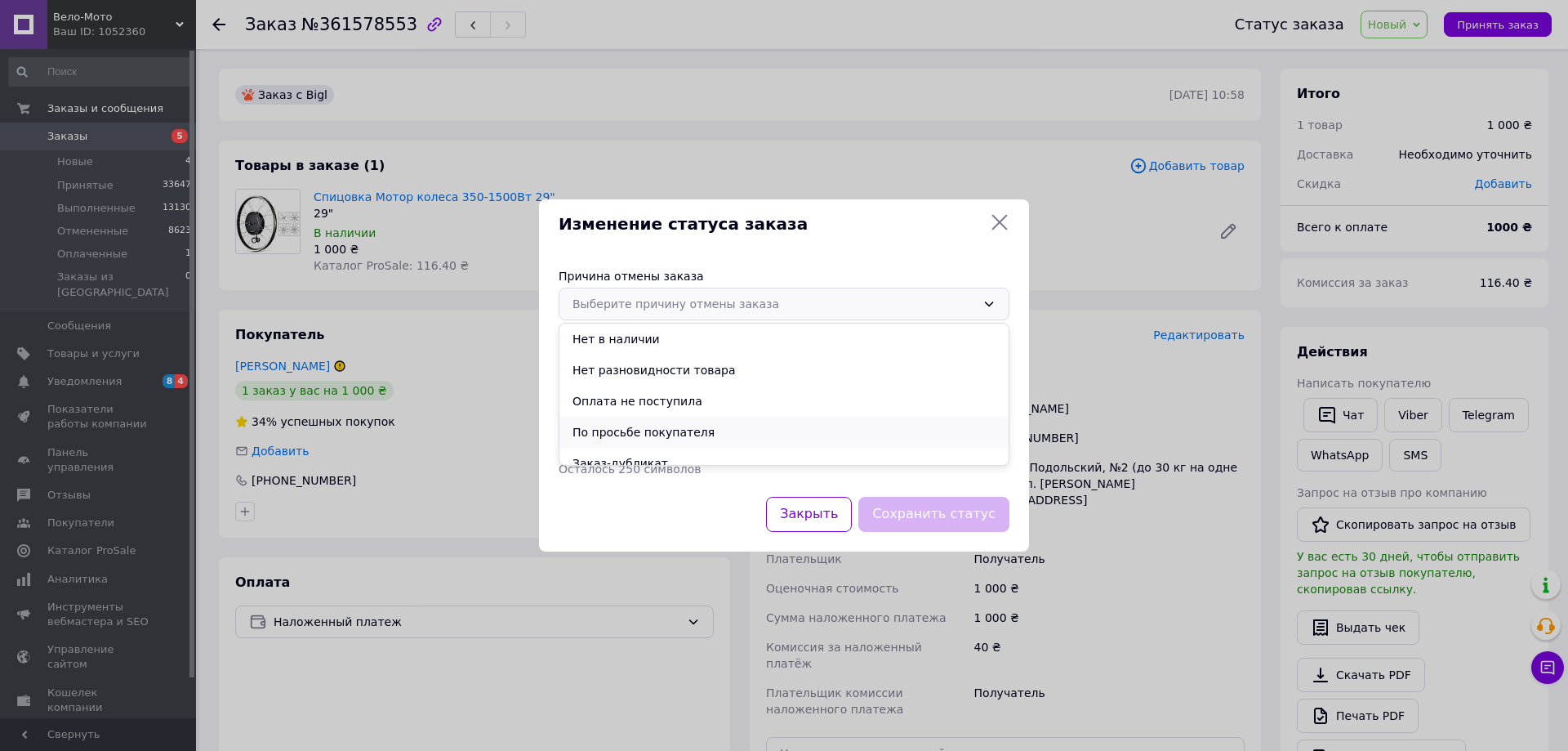
click at [673, 430] on li "По просьбе покупателя" at bounding box center [784, 432] width 449 height 31
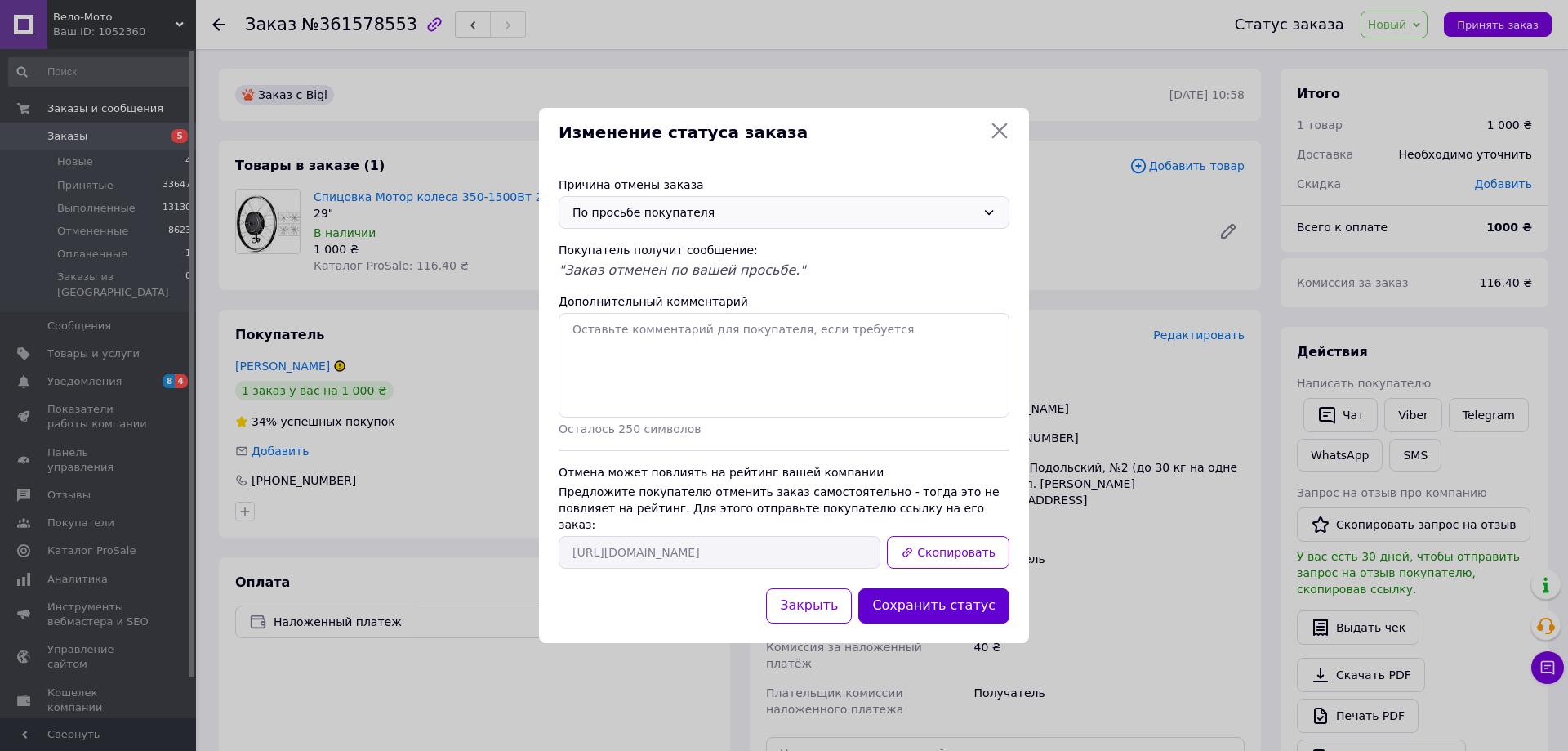
click at [965, 596] on button "Сохранить статус" at bounding box center [933, 606] width 151 height 35
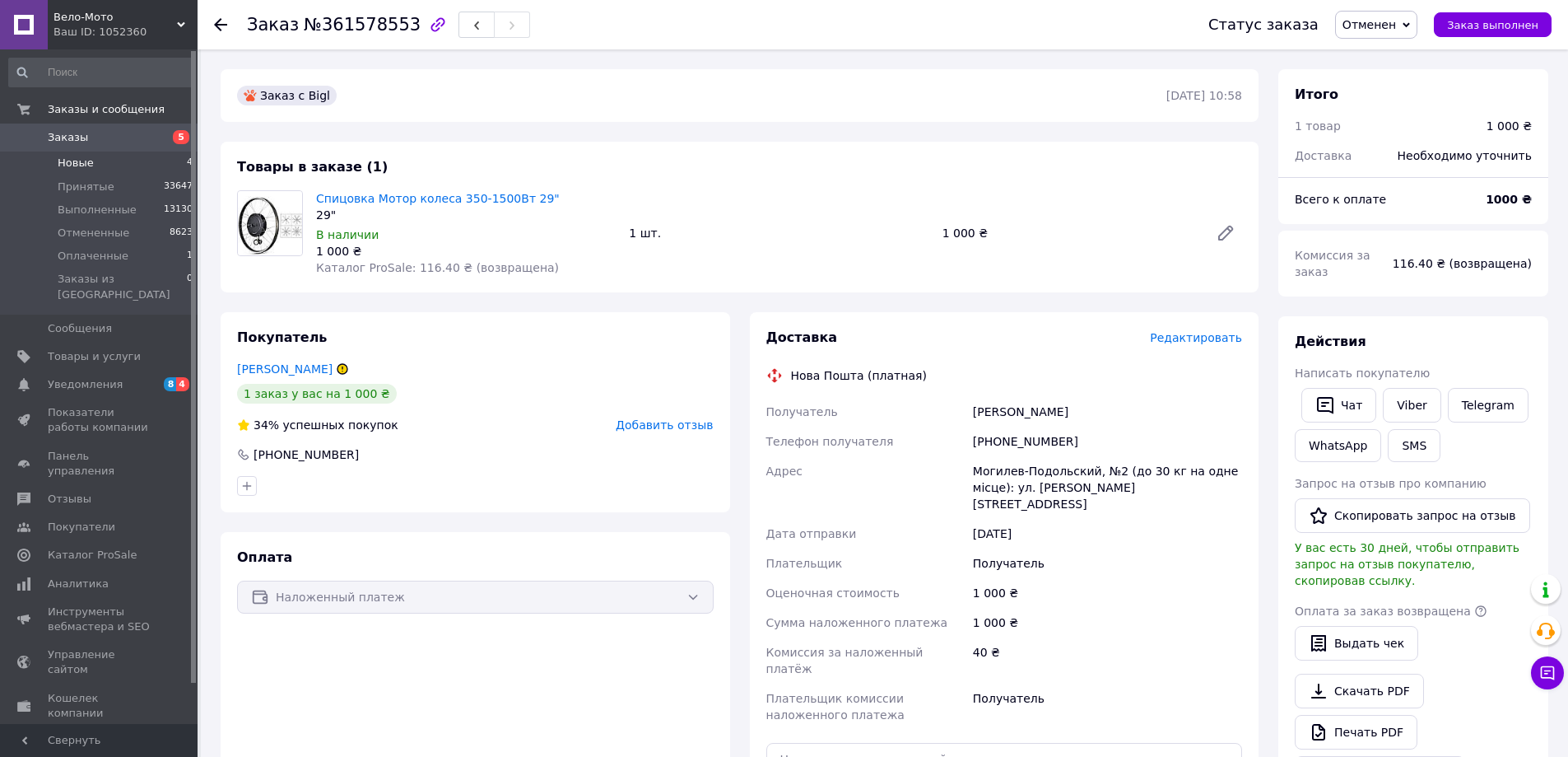
click at [95, 164] on li "Новые 4" at bounding box center [101, 163] width 203 height 23
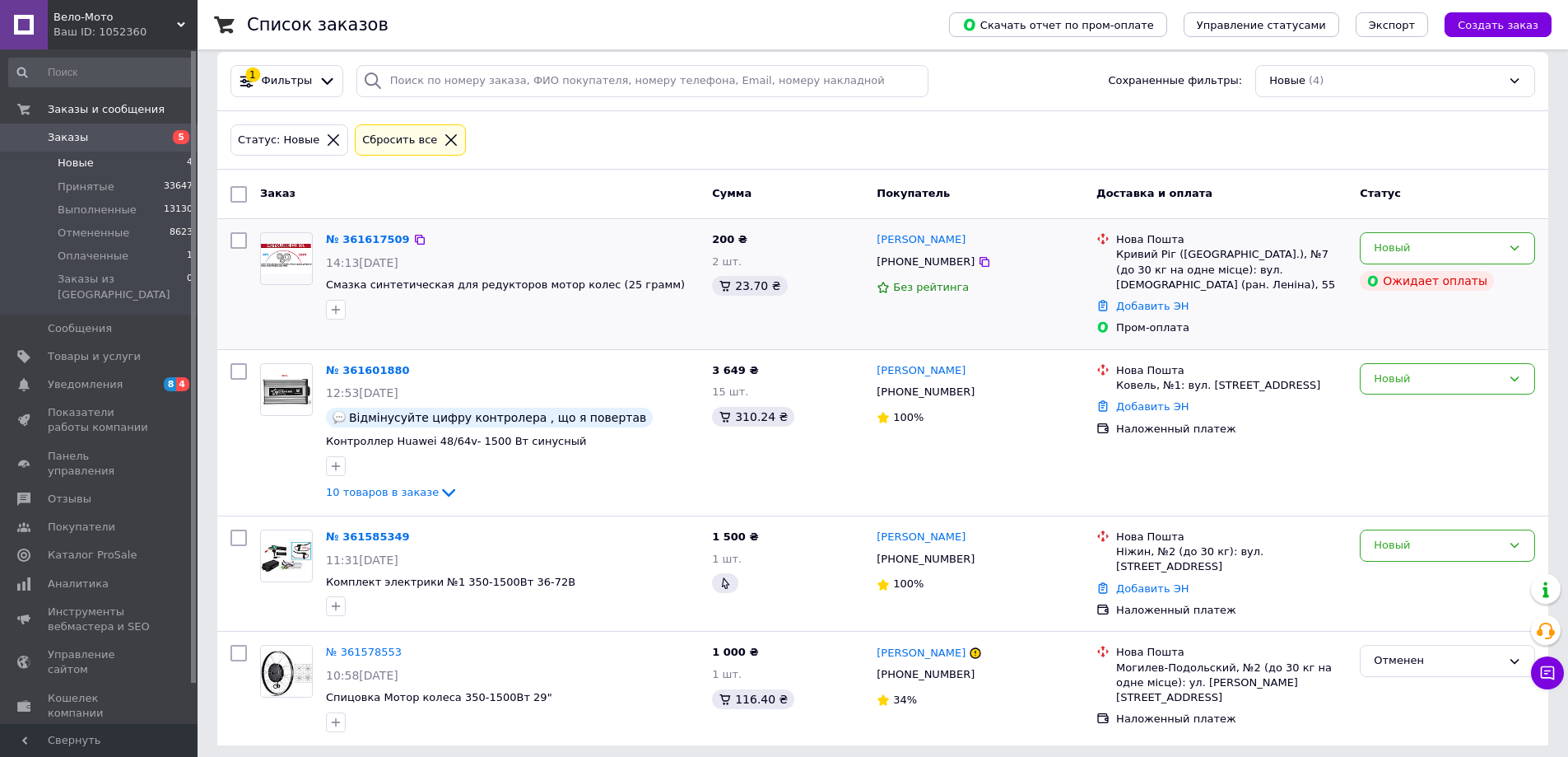
scroll to position [25, 0]
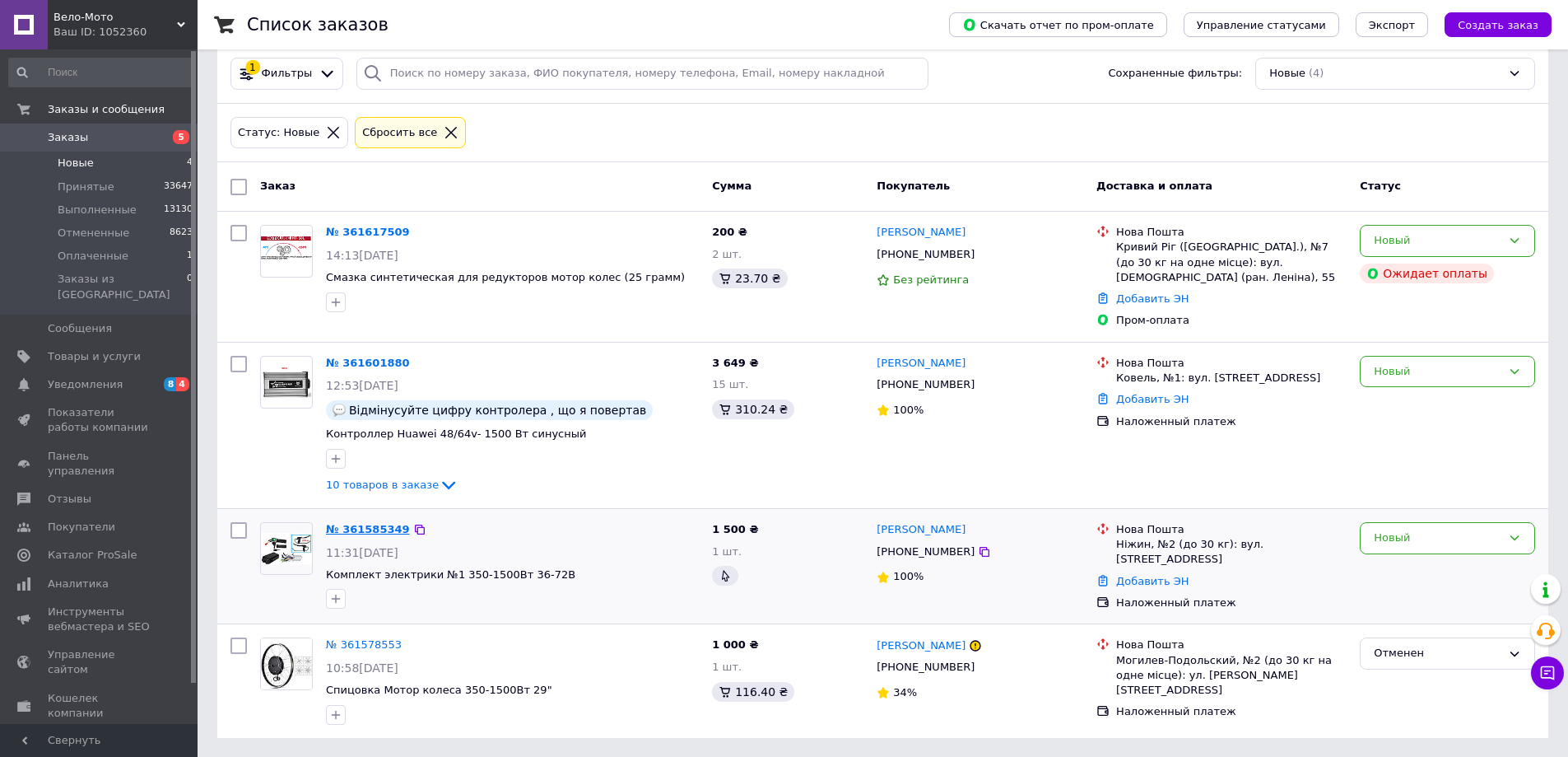
click at [358, 523] on link "№ 361585349" at bounding box center [368, 528] width 84 height 13
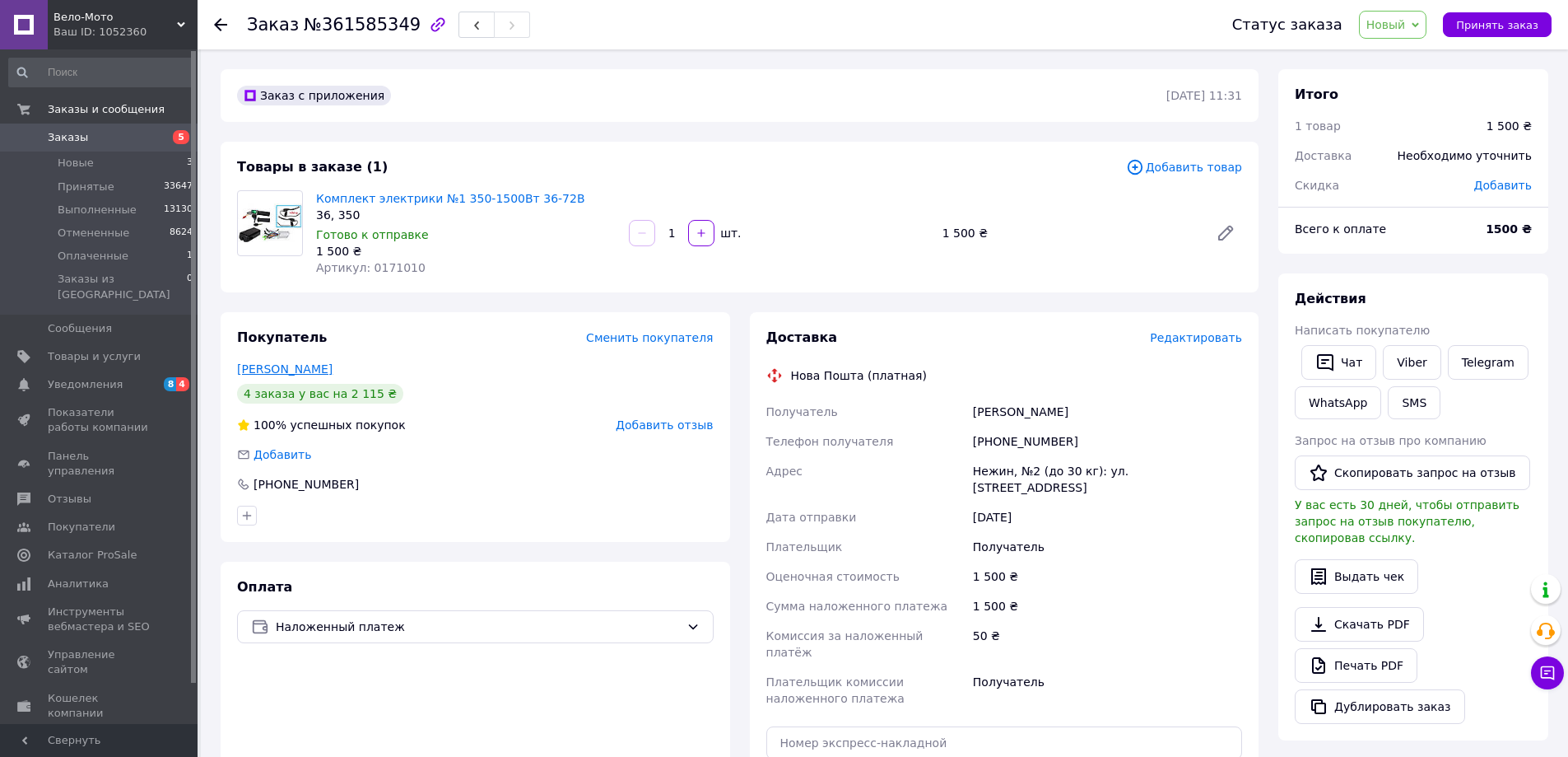
click at [285, 369] on link "Оленченко Віталій" at bounding box center [285, 369] width 95 height 13
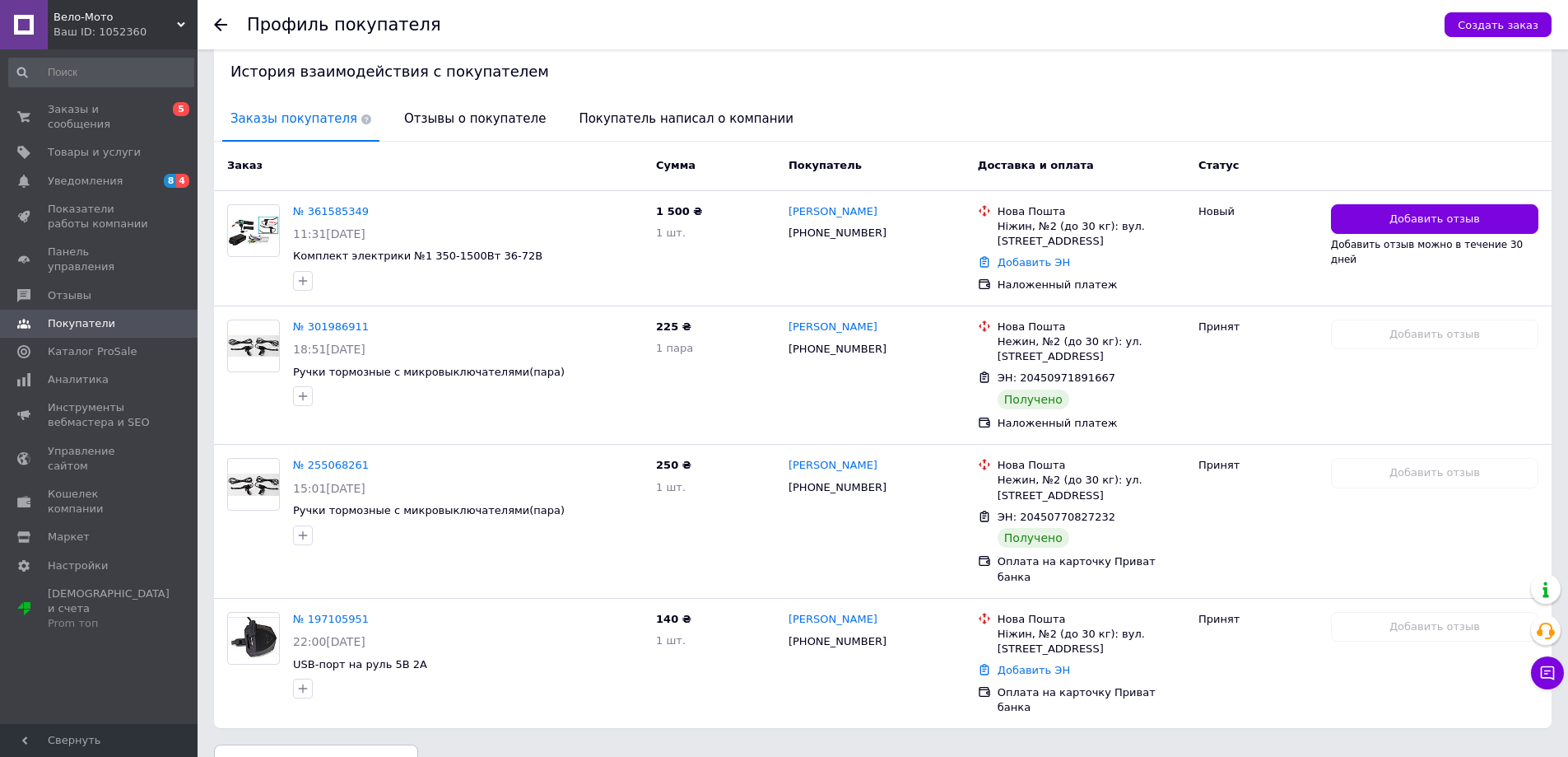
scroll to position [333, 0]
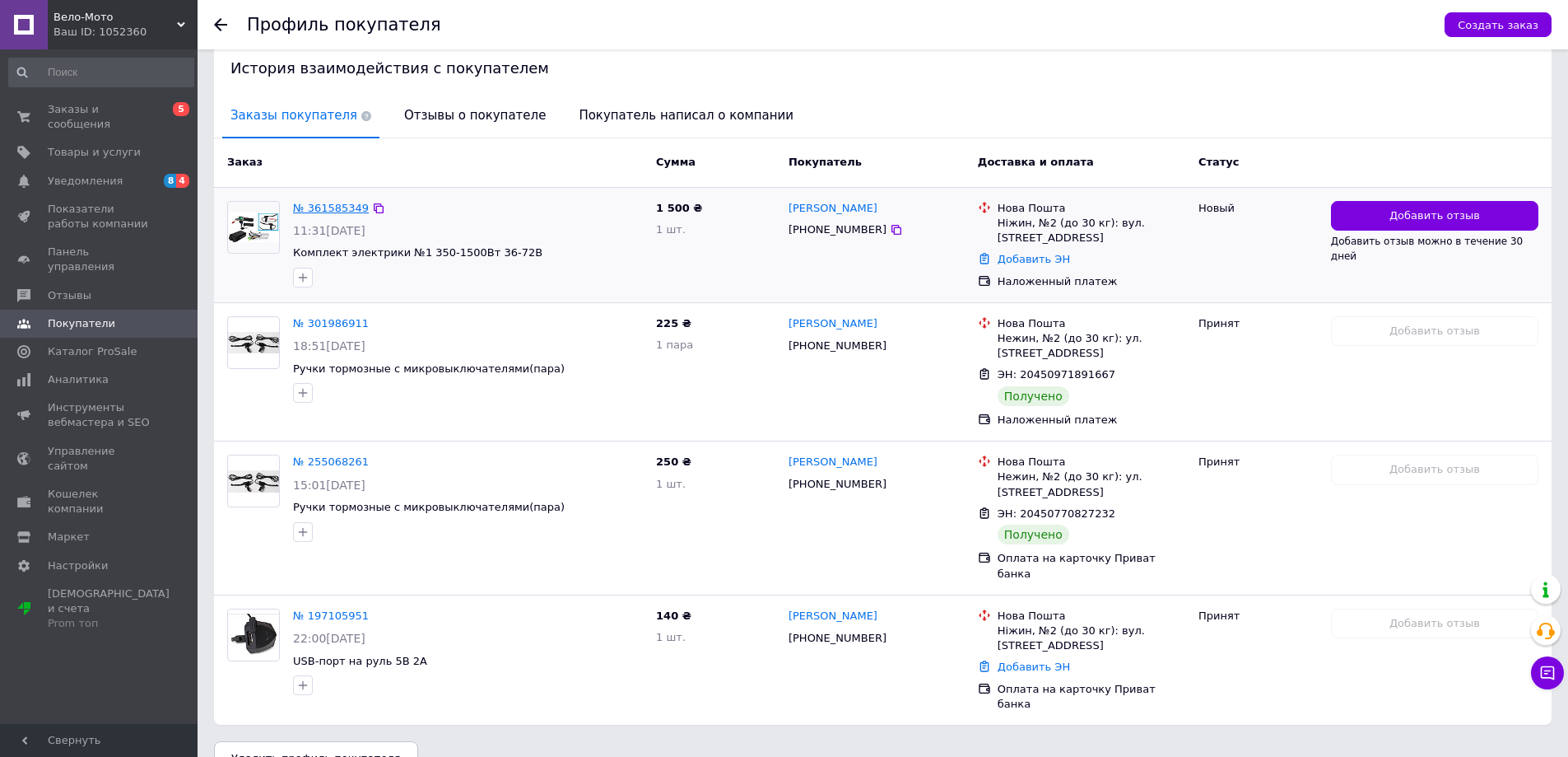
click at [332, 203] on link "№ 361585349" at bounding box center [331, 208] width 75 height 13
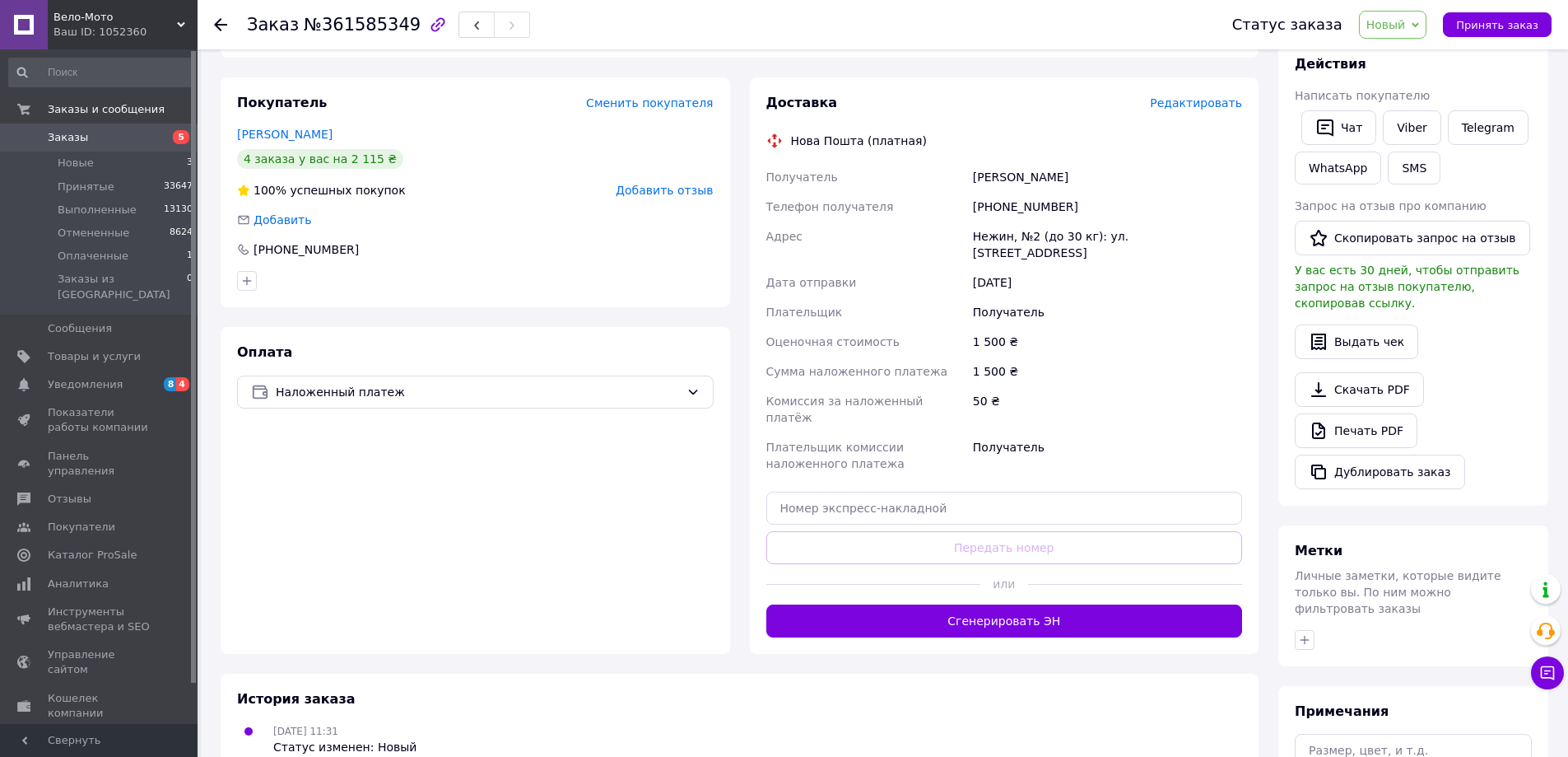
scroll to position [329, 0]
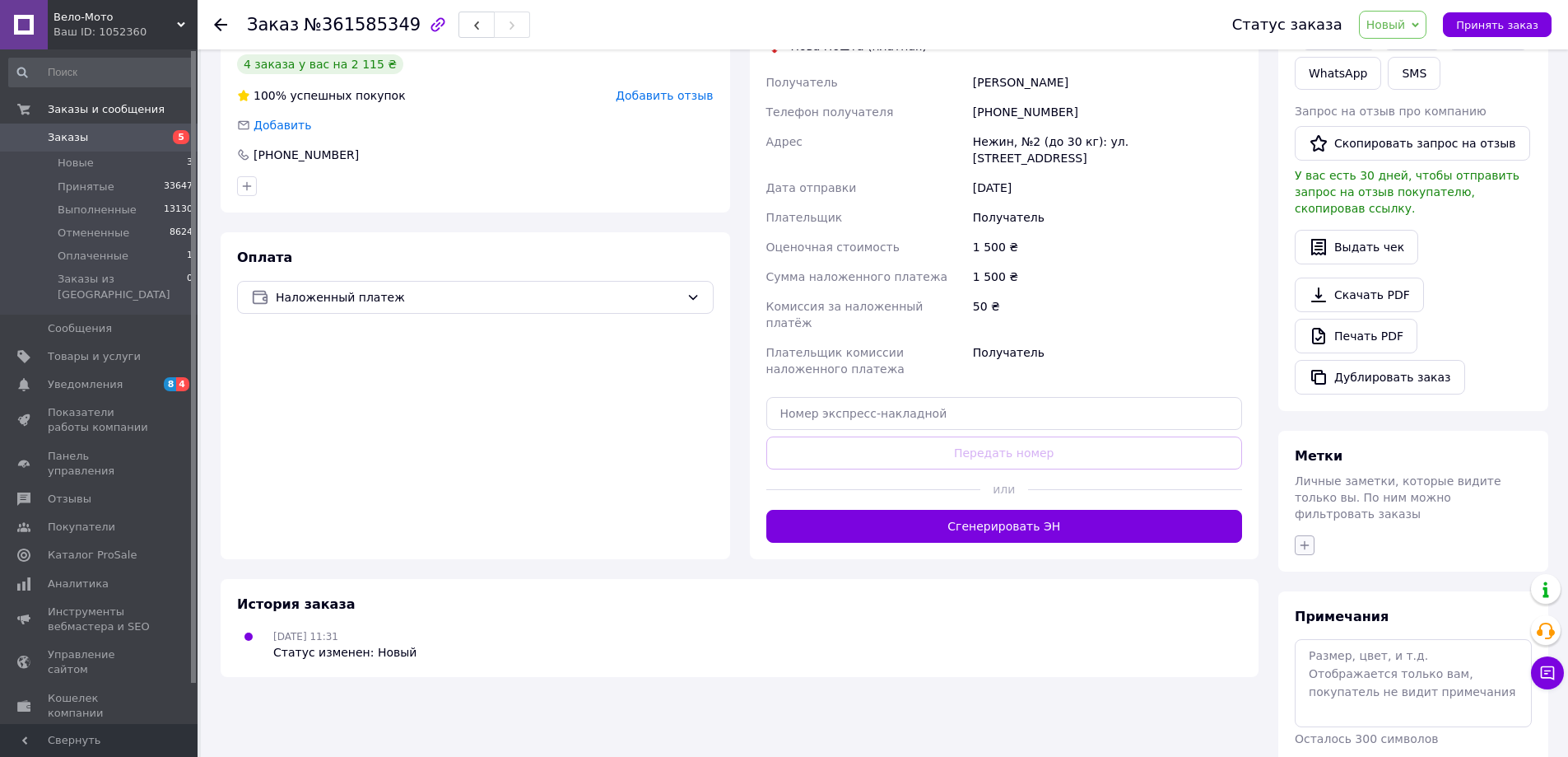
click at [1312, 535] on button "button" at bounding box center [1305, 545] width 20 height 20
click at [1310, 665] on input "недозвон" at bounding box center [1309, 670] width 11 height 11
checkbox input "true"
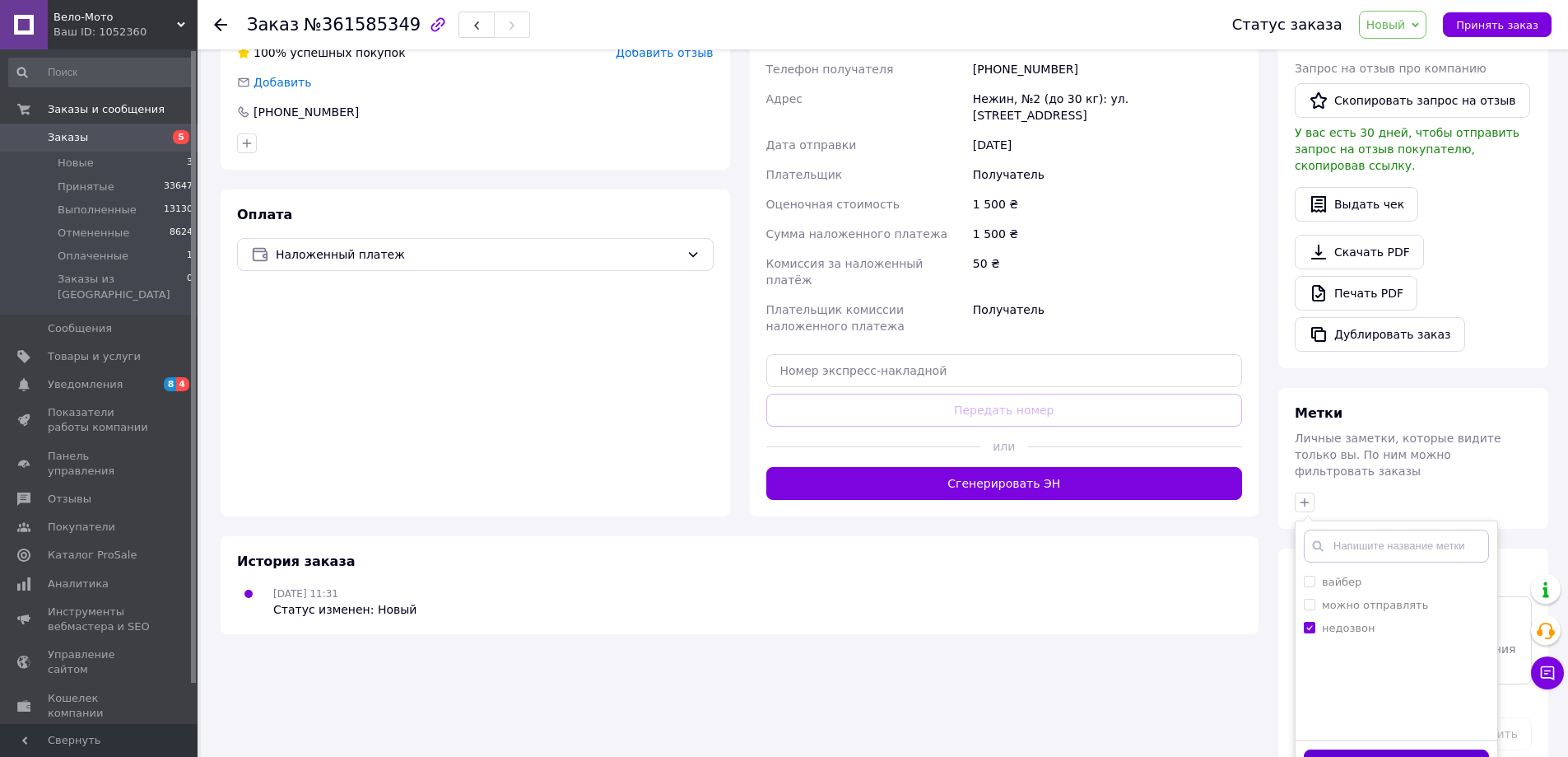
click at [1428, 749] on button "Добавить метку" at bounding box center [1396, 765] width 185 height 32
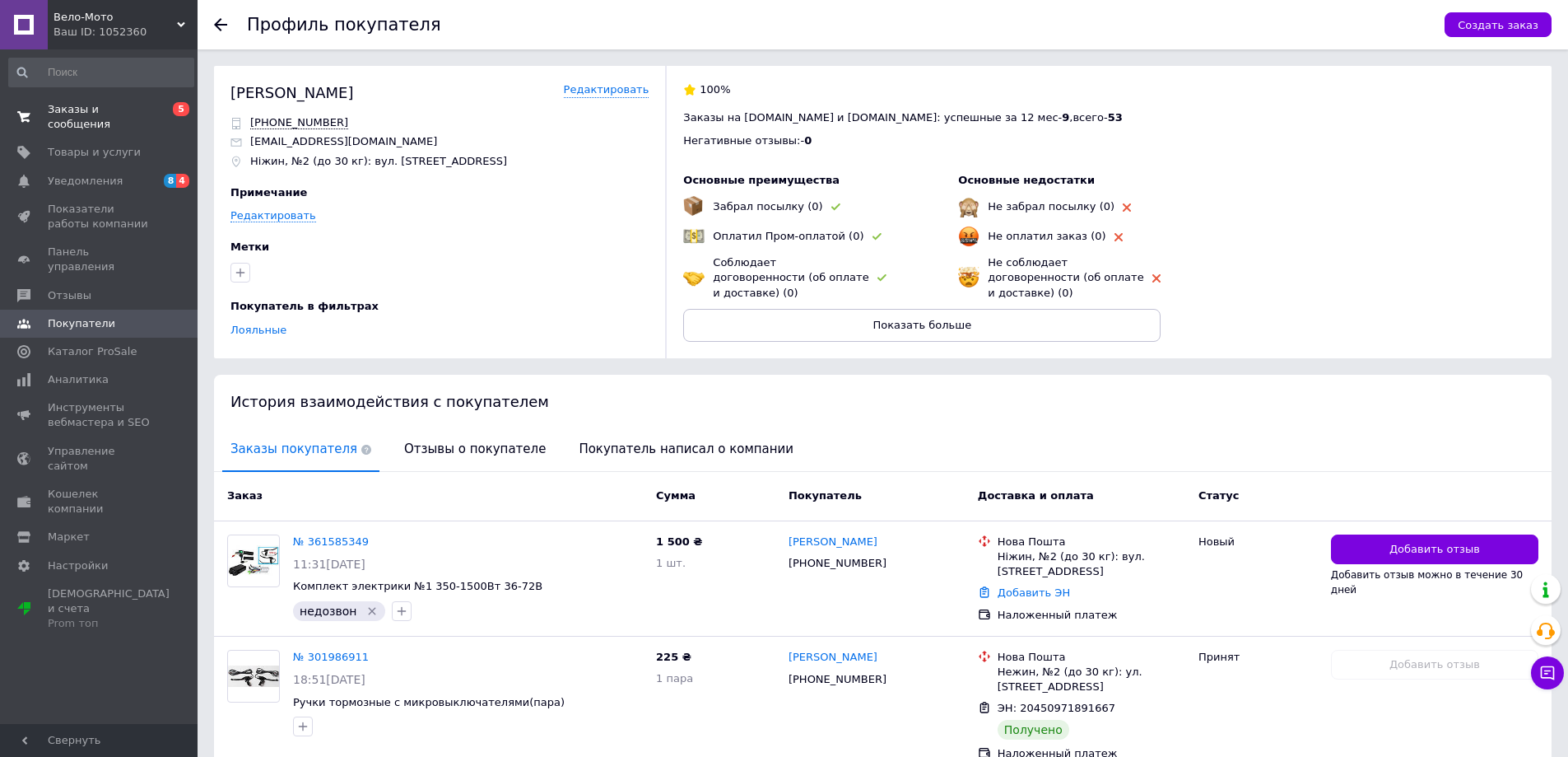
click at [85, 111] on span "Заказы и сообщения" at bounding box center [100, 116] width 105 height 29
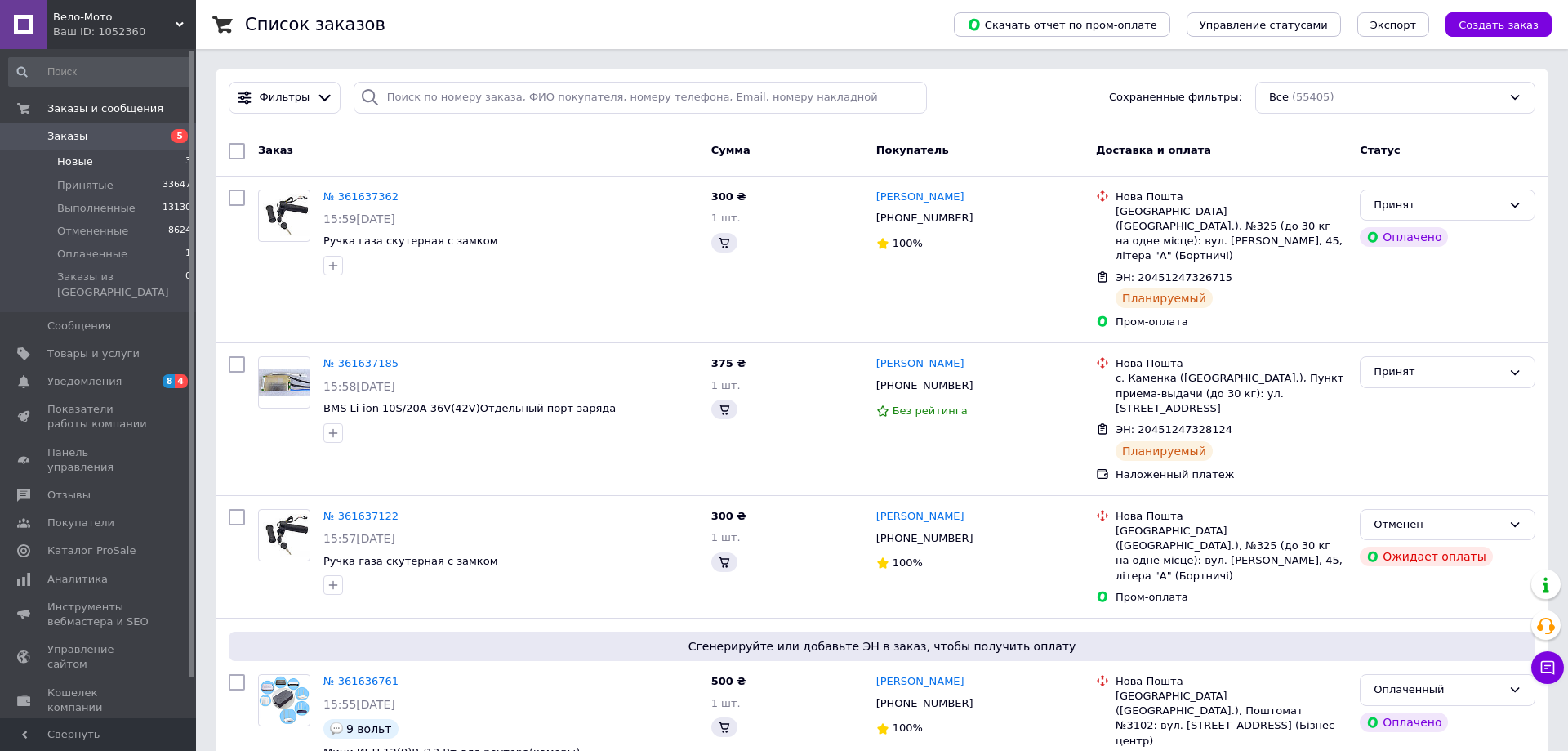
click at [89, 161] on span "Новые" at bounding box center [75, 162] width 36 height 15
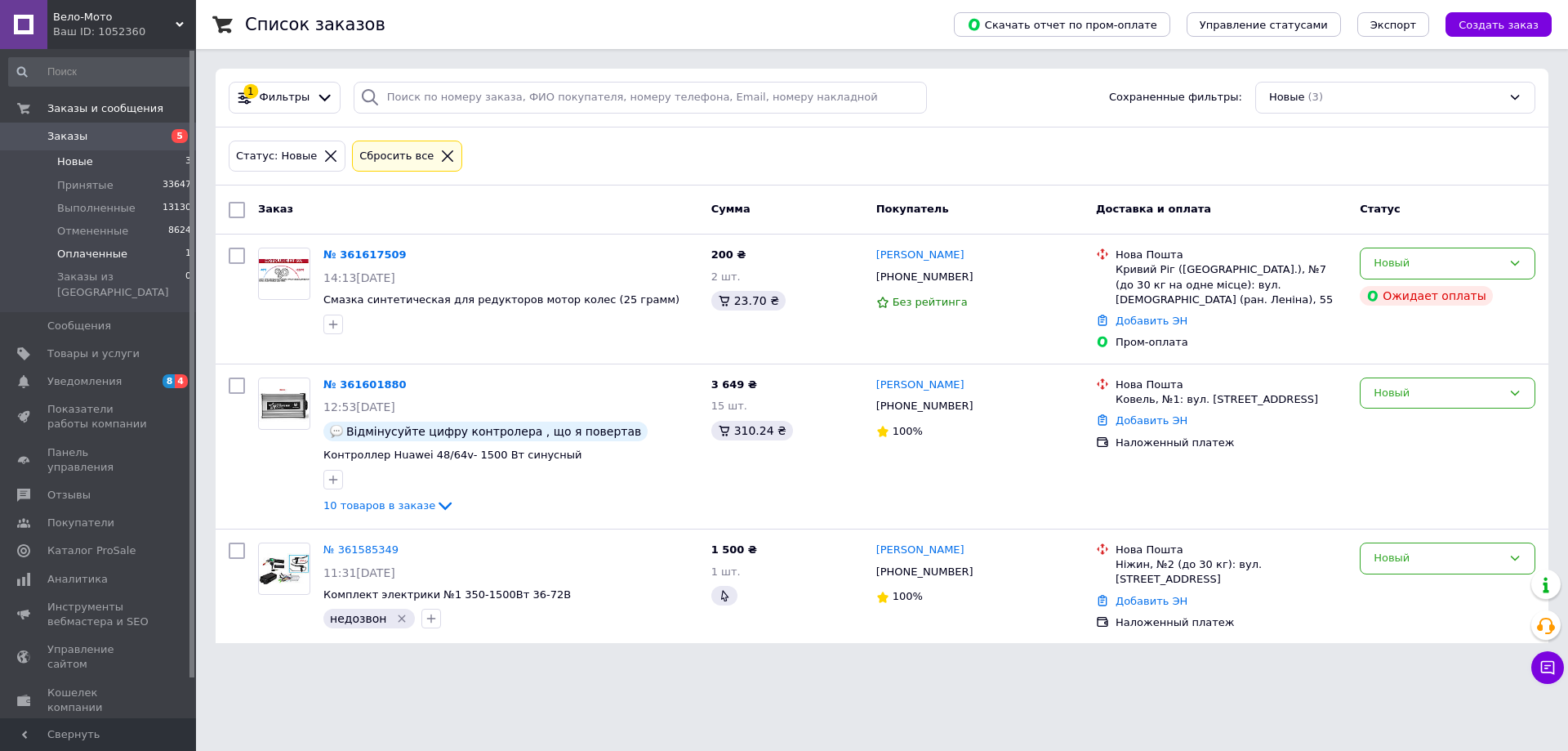
click at [71, 253] on span "Оплаченные" at bounding box center [92, 254] width 71 height 15
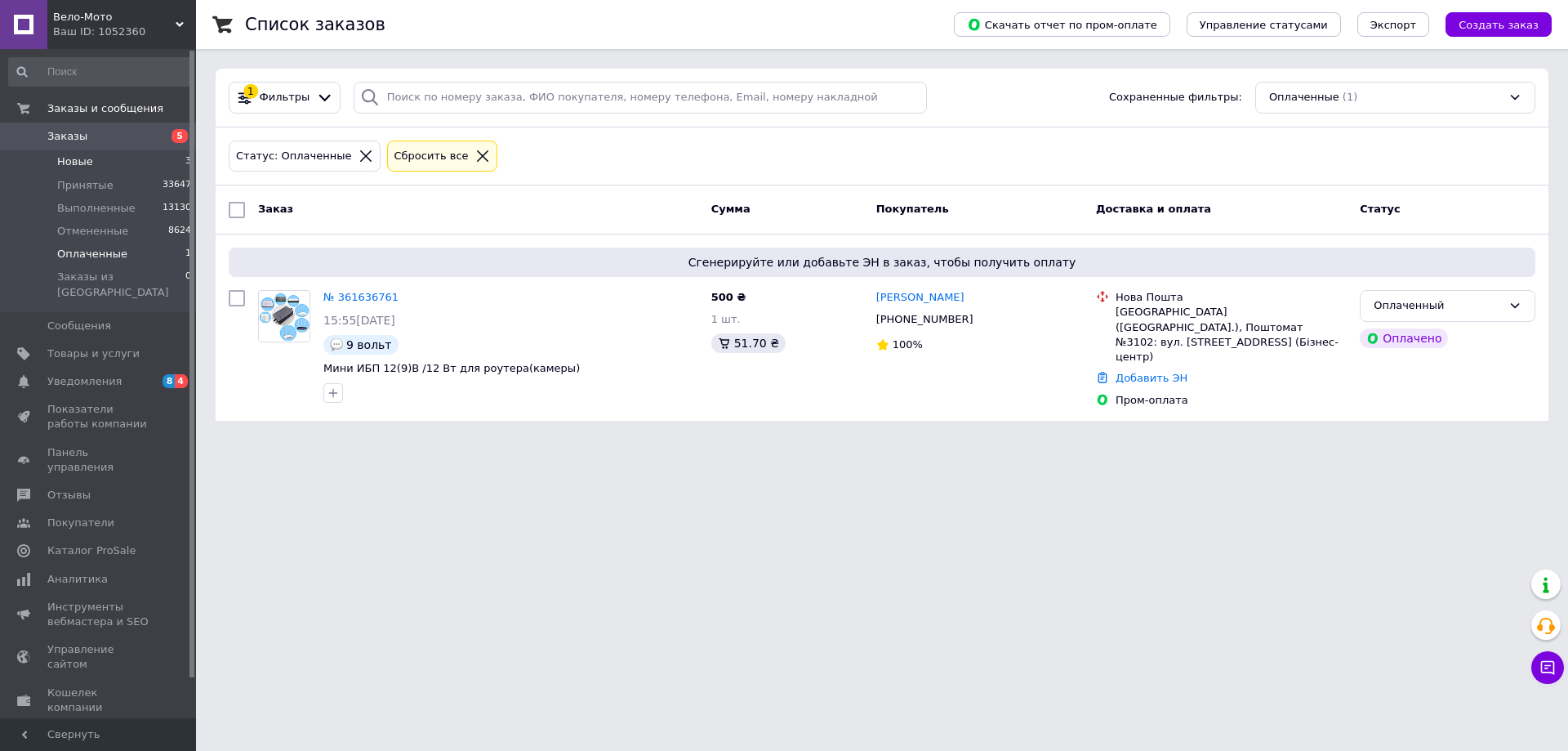
click at [86, 162] on span "Новые" at bounding box center [75, 162] width 36 height 15
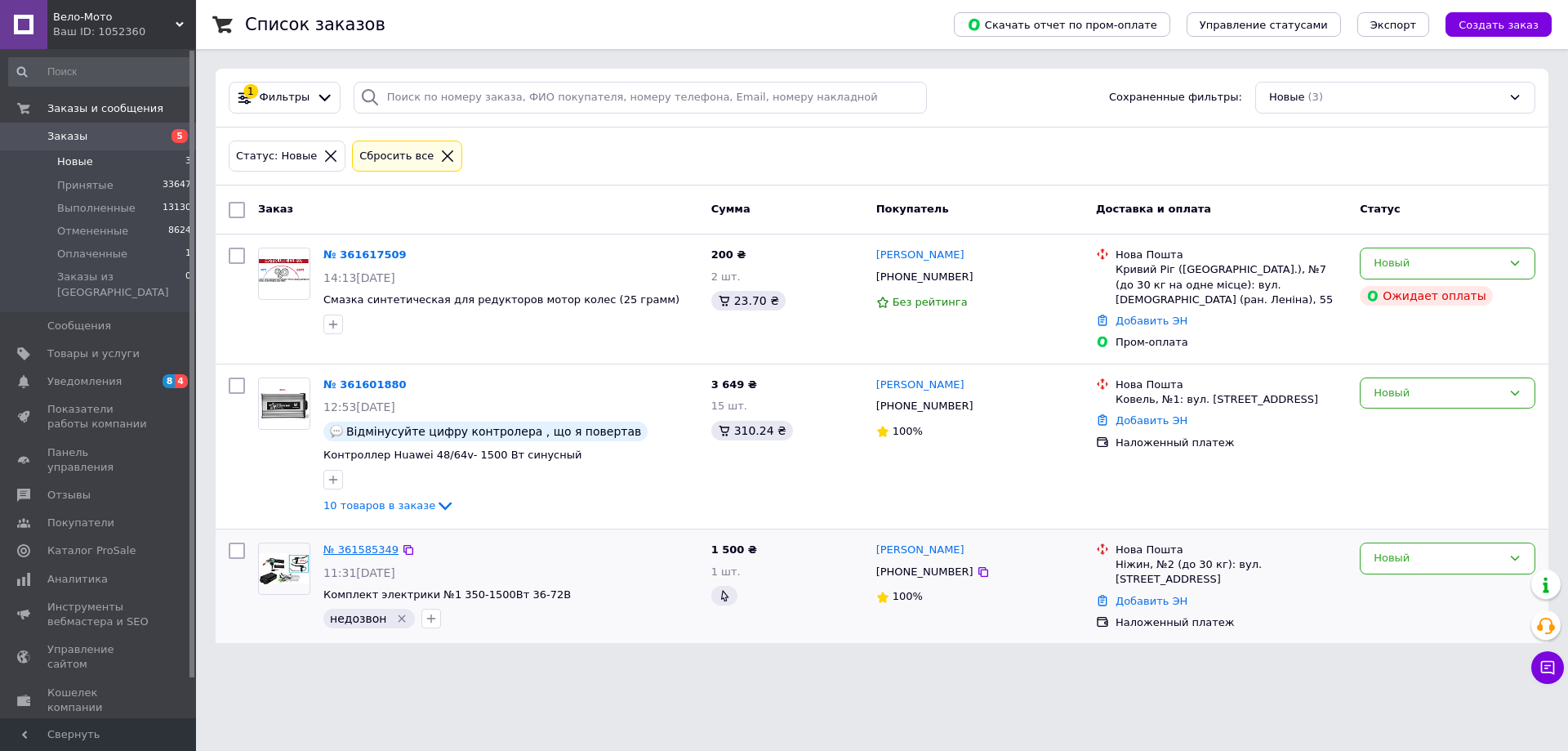
click at [360, 546] on link "№ 361585349" at bounding box center [360, 549] width 75 height 12
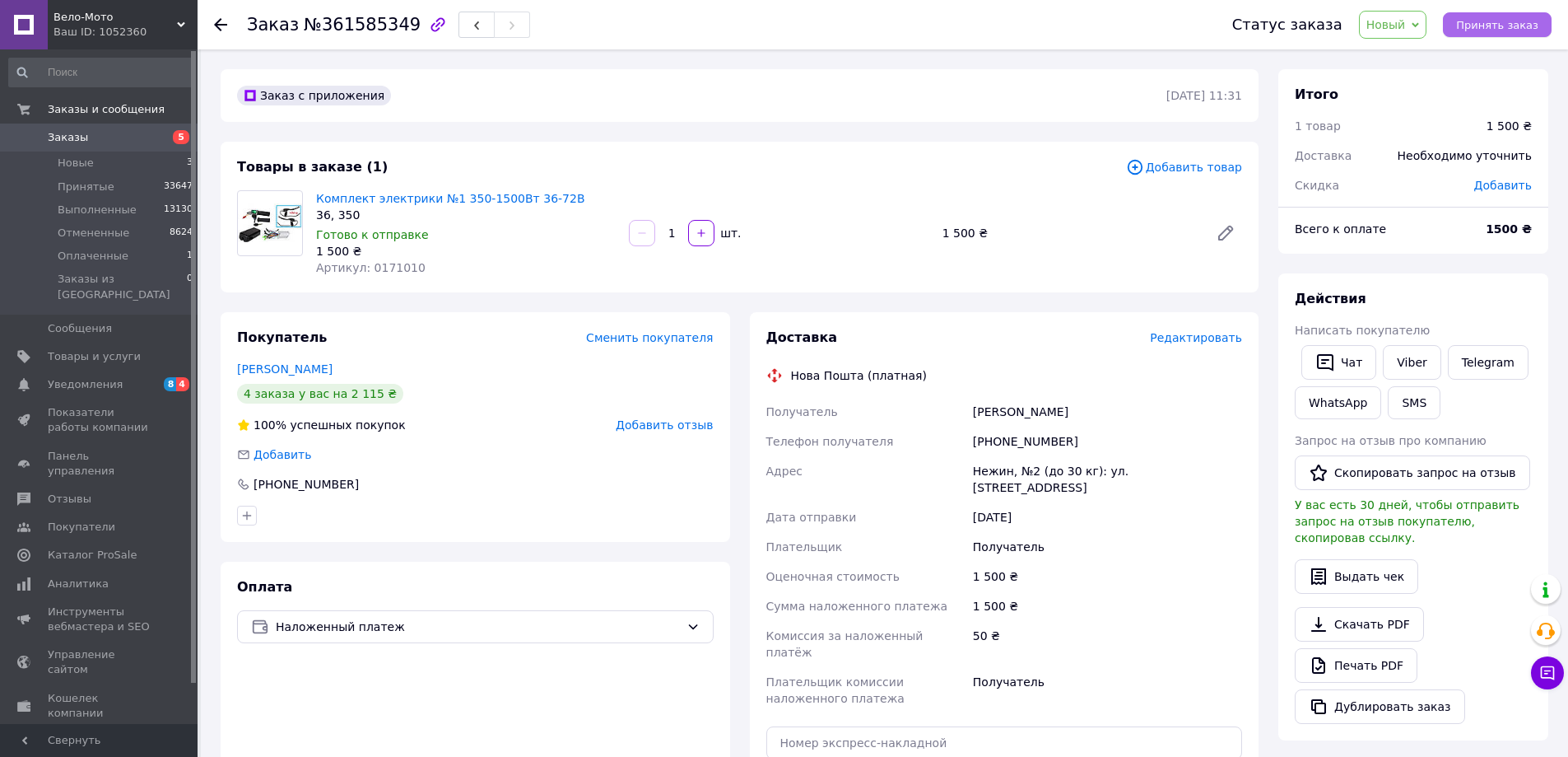
click at [1521, 25] on span "Принять заказ" at bounding box center [1498, 25] width 82 height 13
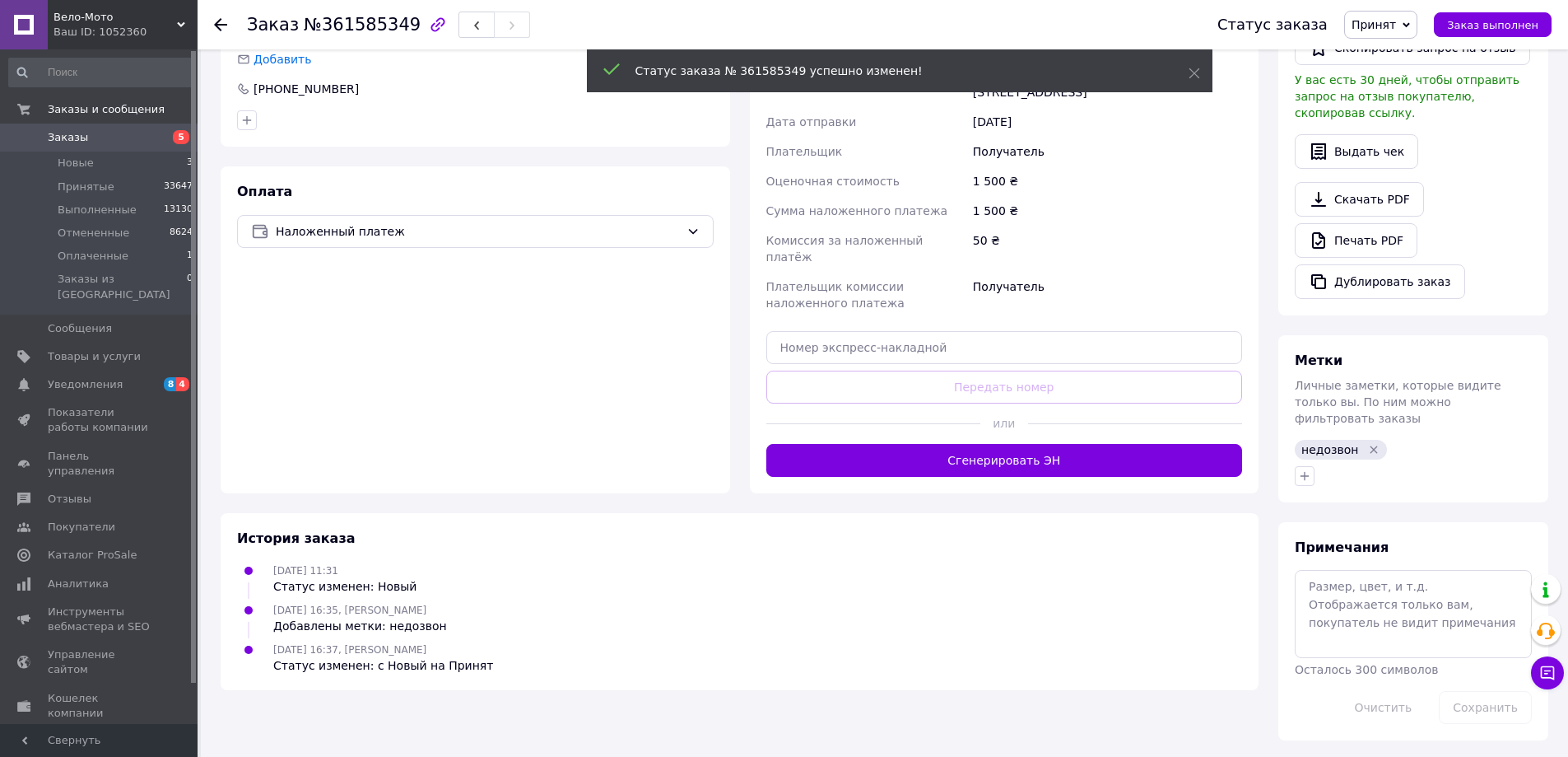
scroll to position [366, 0]
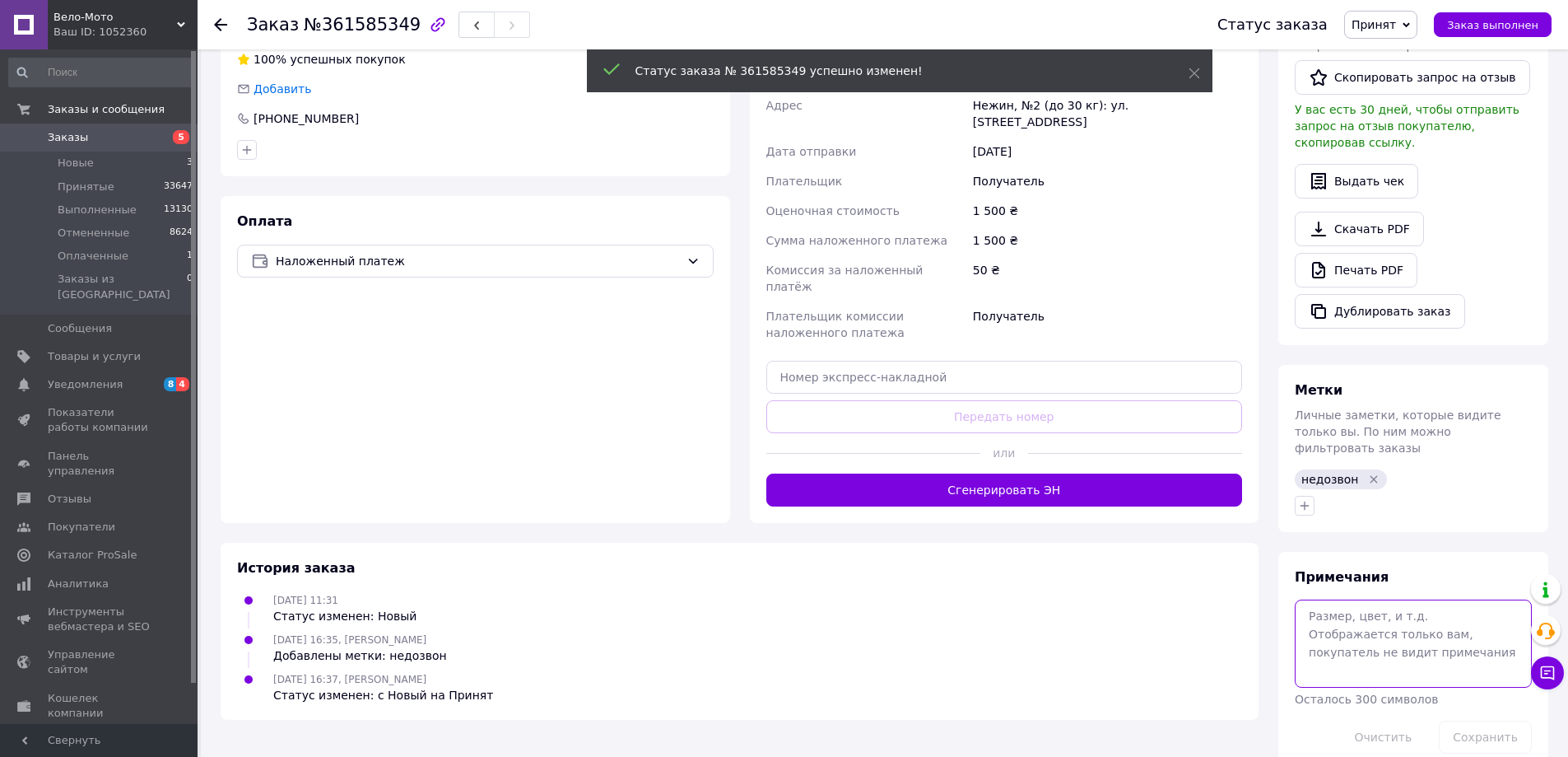
drag, startPoint x: 1374, startPoint y: 600, endPoint x: 1350, endPoint y: 607, distance: 25.0
click at [1365, 603] on textarea at bounding box center [1413, 643] width 237 height 87
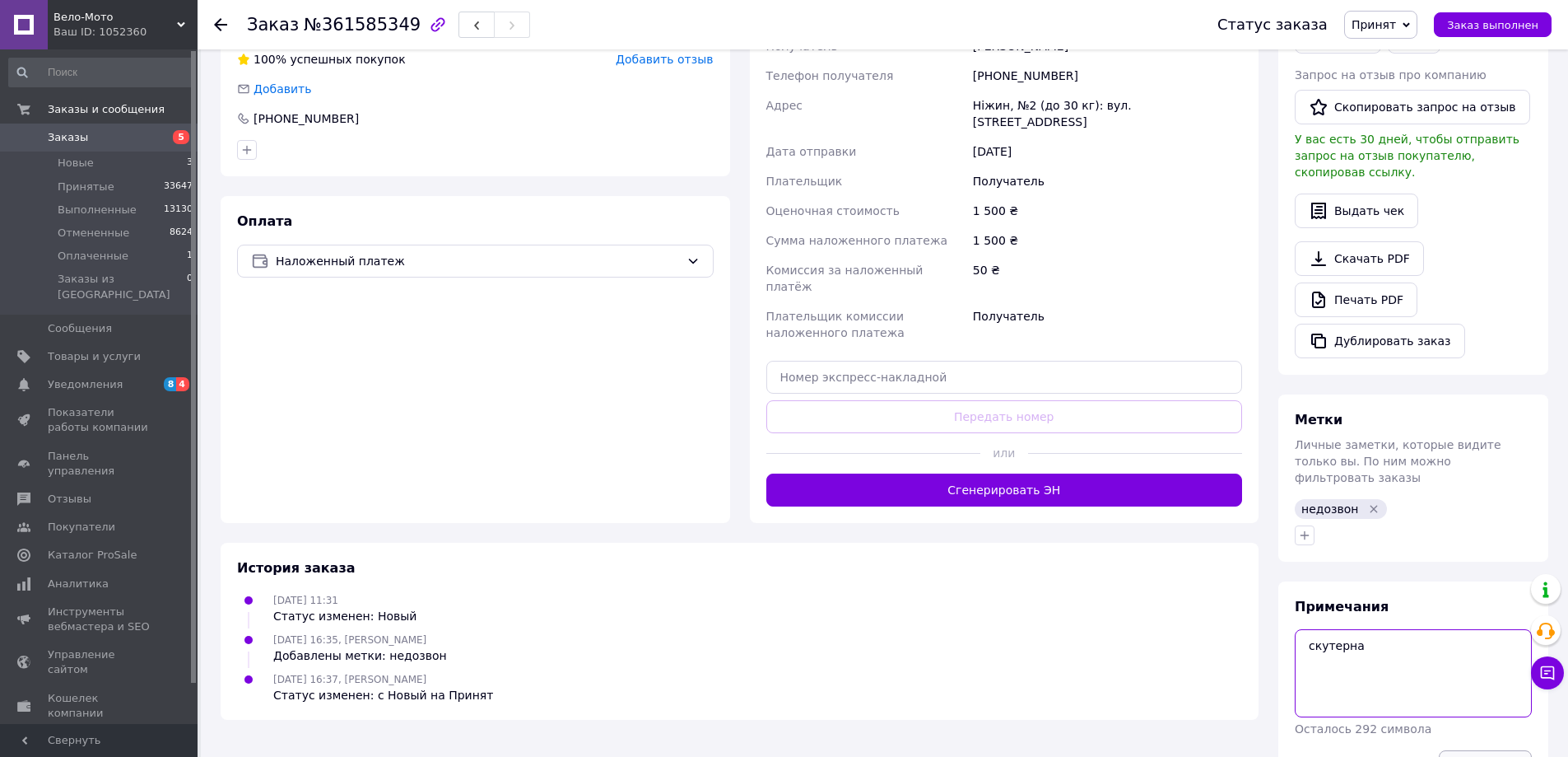
type textarea "скутерна"
click at [1497, 750] on button "Сохранить" at bounding box center [1485, 766] width 93 height 33
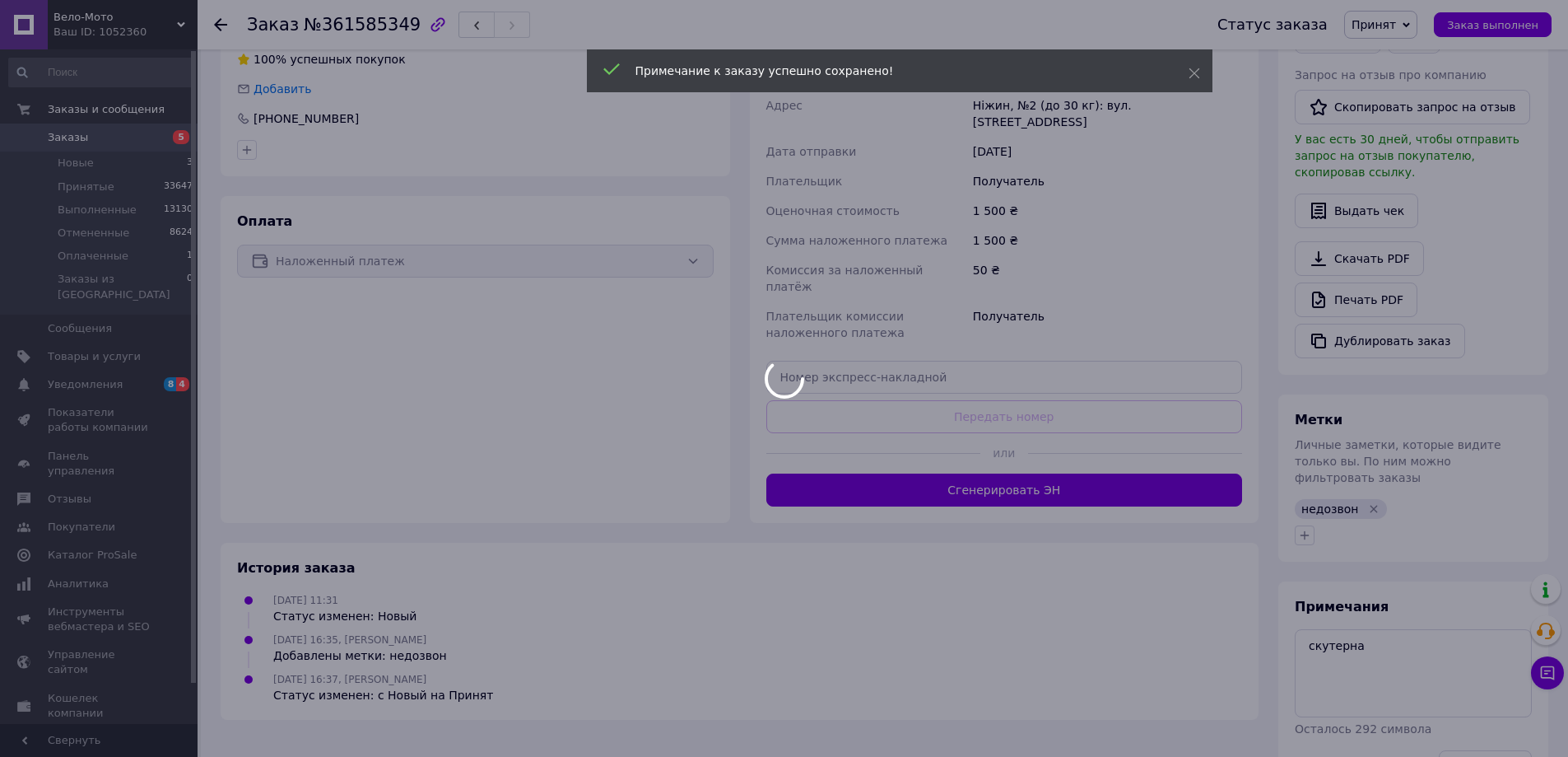
scroll to position [0, 0]
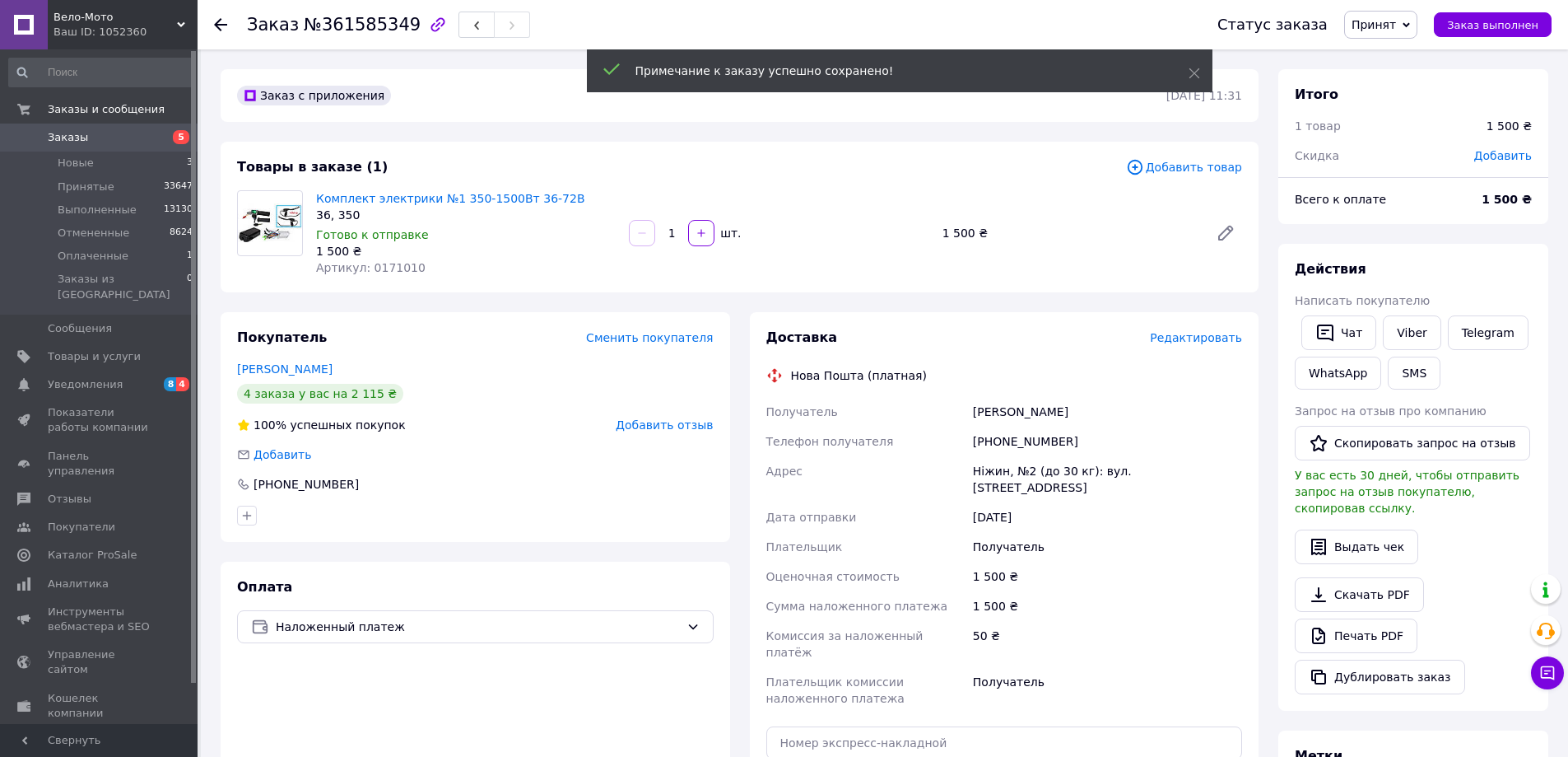
click at [1180, 167] on span "Добавить товар" at bounding box center [1184, 167] width 116 height 18
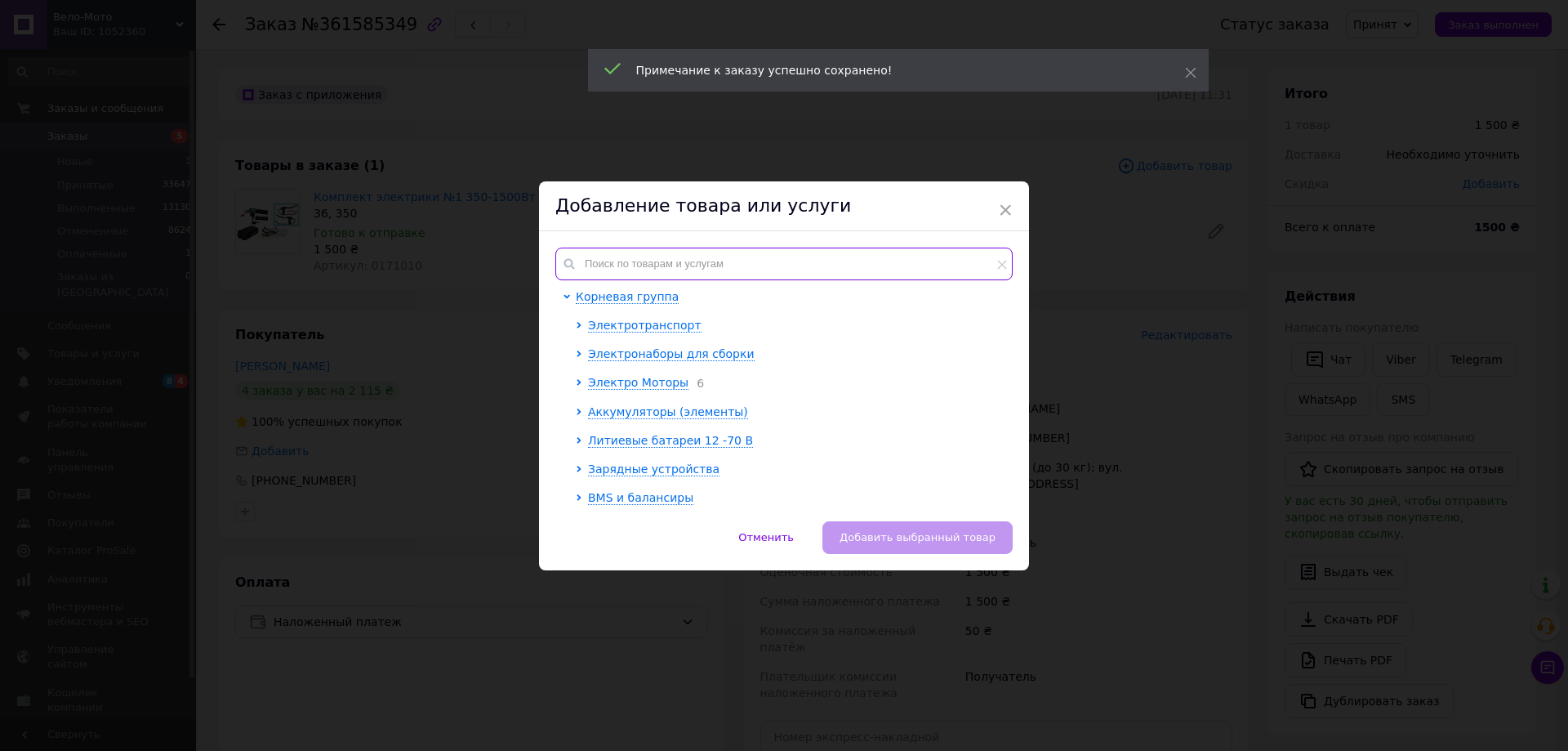
drag, startPoint x: 688, startPoint y: 263, endPoint x: 687, endPoint y: 271, distance: 8.1
click at [688, 269] on input "text" at bounding box center [784, 263] width 458 height 32
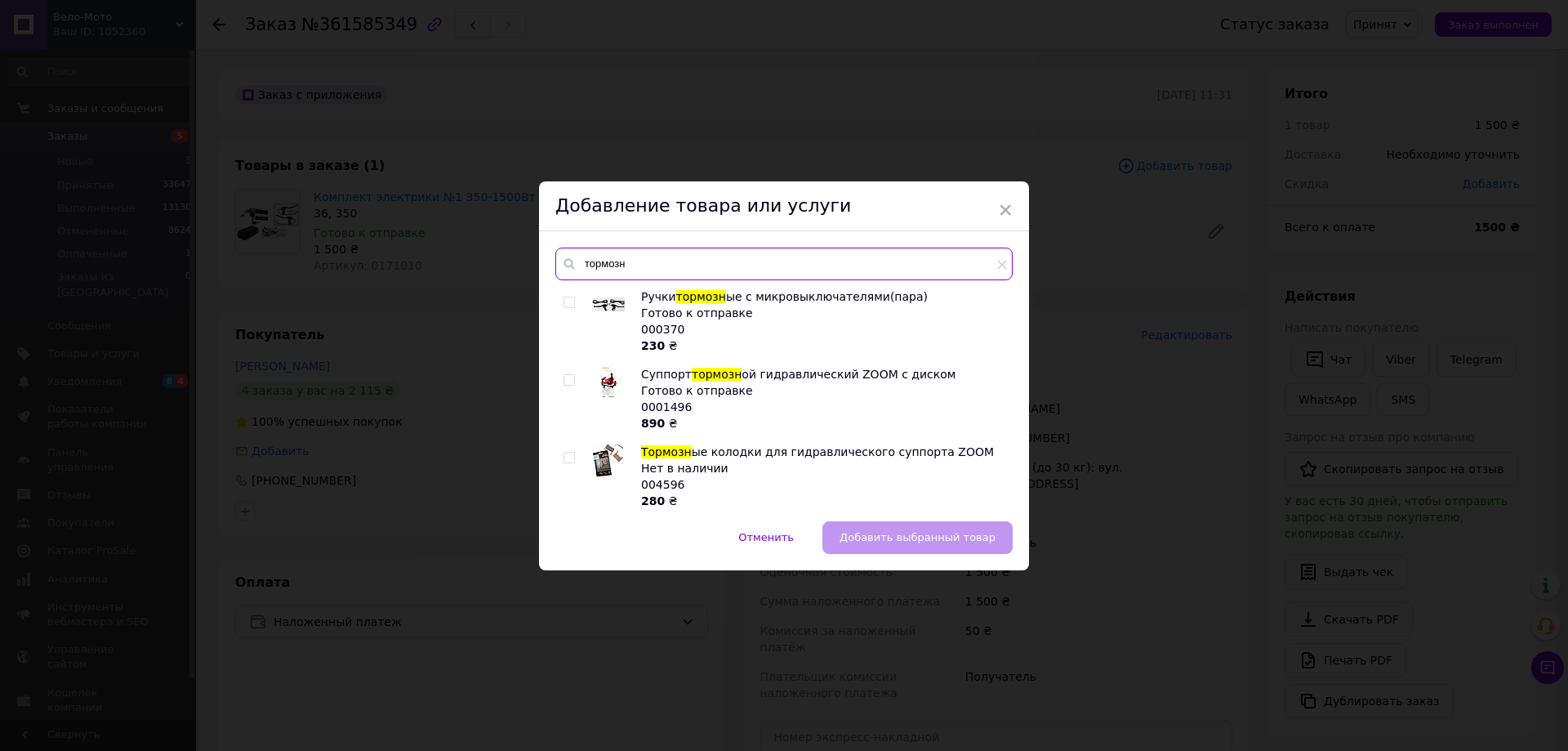
type input "тормозн"
drag, startPoint x: 571, startPoint y: 305, endPoint x: 581, endPoint y: 319, distance: 17.2
click at [569, 305] on input "checkbox" at bounding box center [569, 302] width 11 height 11
checkbox input "true"
click at [924, 531] on span "Добавить выбранный товар" at bounding box center [918, 537] width 156 height 12
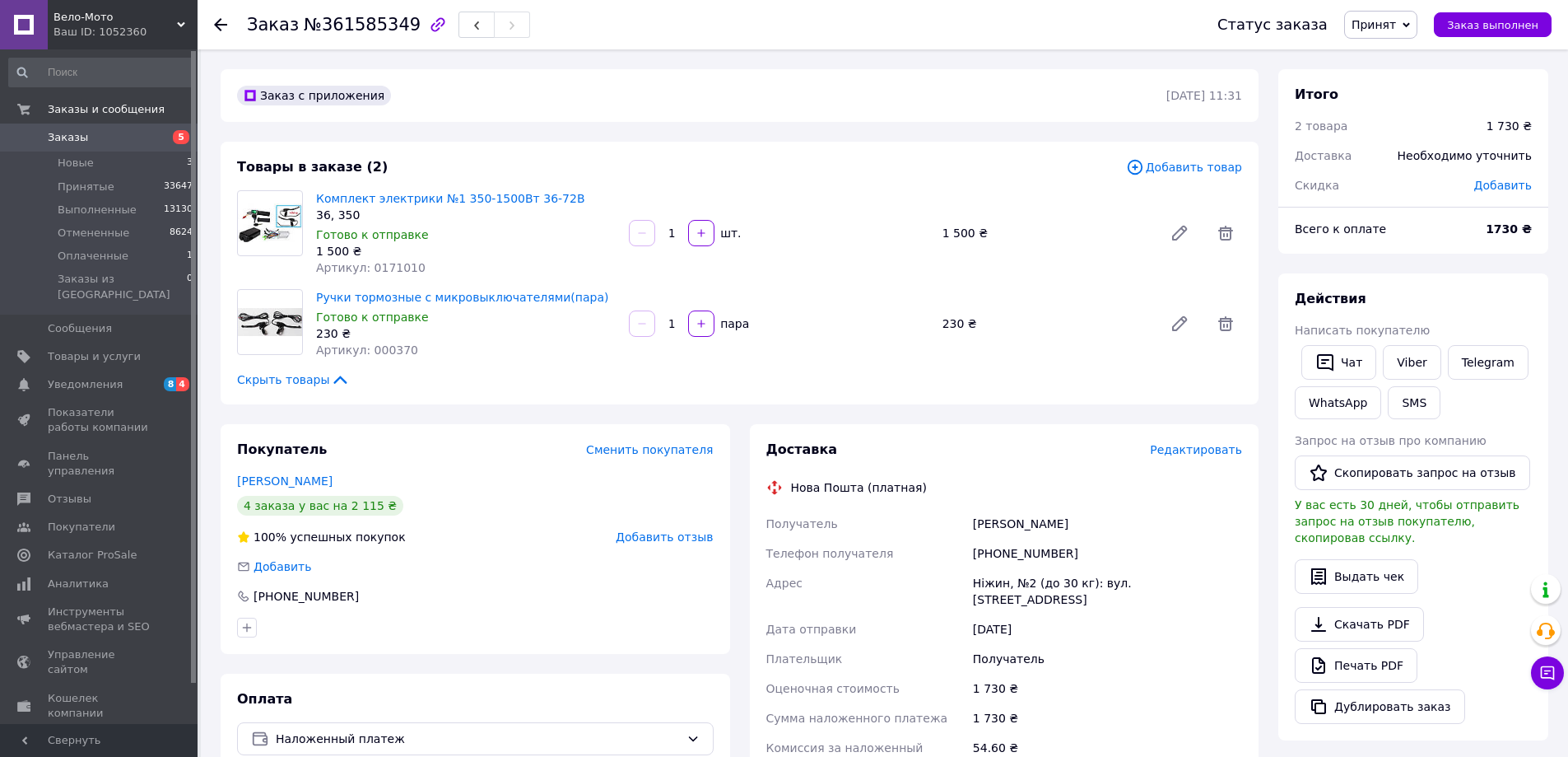
click at [1196, 447] on span "Редактировать" at bounding box center [1196, 450] width 92 height 13
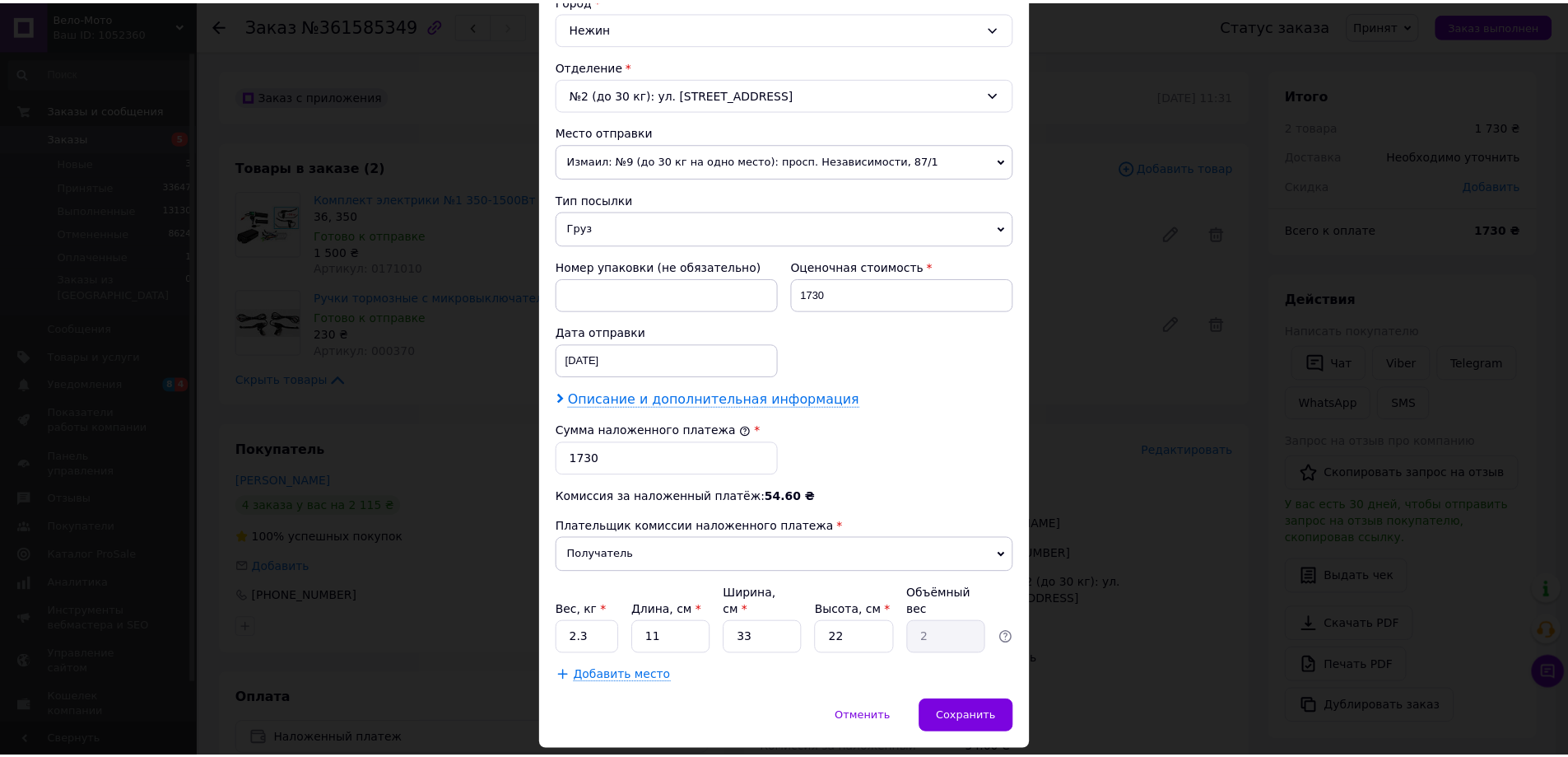
scroll to position [500, 0]
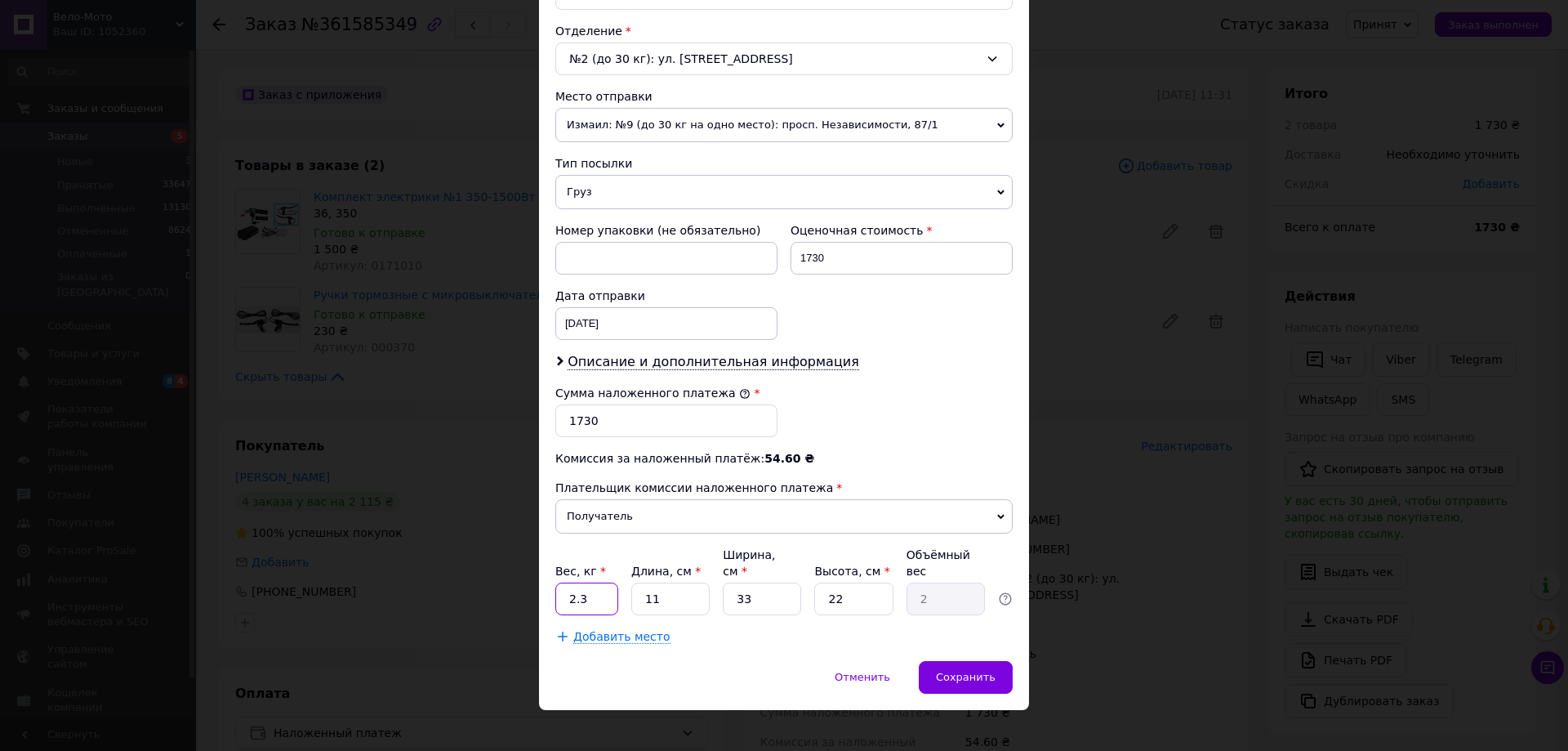
drag, startPoint x: 585, startPoint y: 584, endPoint x: 562, endPoint y: 580, distance: 23.3
click at [562, 582] on input "2.3" at bounding box center [587, 598] width 63 height 32
type input "2"
drag, startPoint x: 739, startPoint y: 583, endPoint x: 751, endPoint y: 583, distance: 12.0
click at [751, 583] on input "33" at bounding box center [762, 598] width 78 height 32
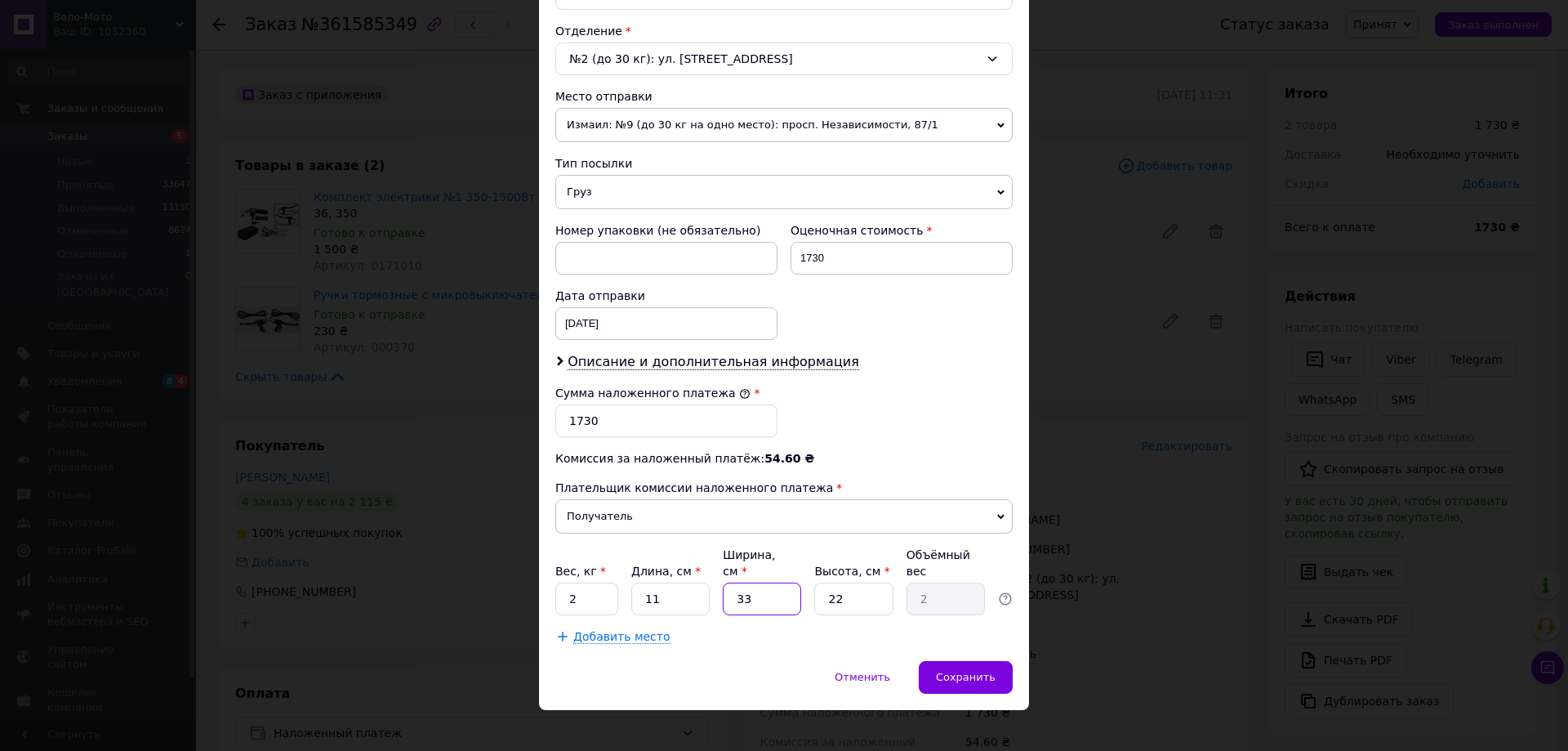
type input "30"
type input "1.82"
type input "30"
drag, startPoint x: 834, startPoint y: 582, endPoint x: 846, endPoint y: 585, distance: 12.4
click at [846, 585] on input "22" at bounding box center [853, 598] width 78 height 32
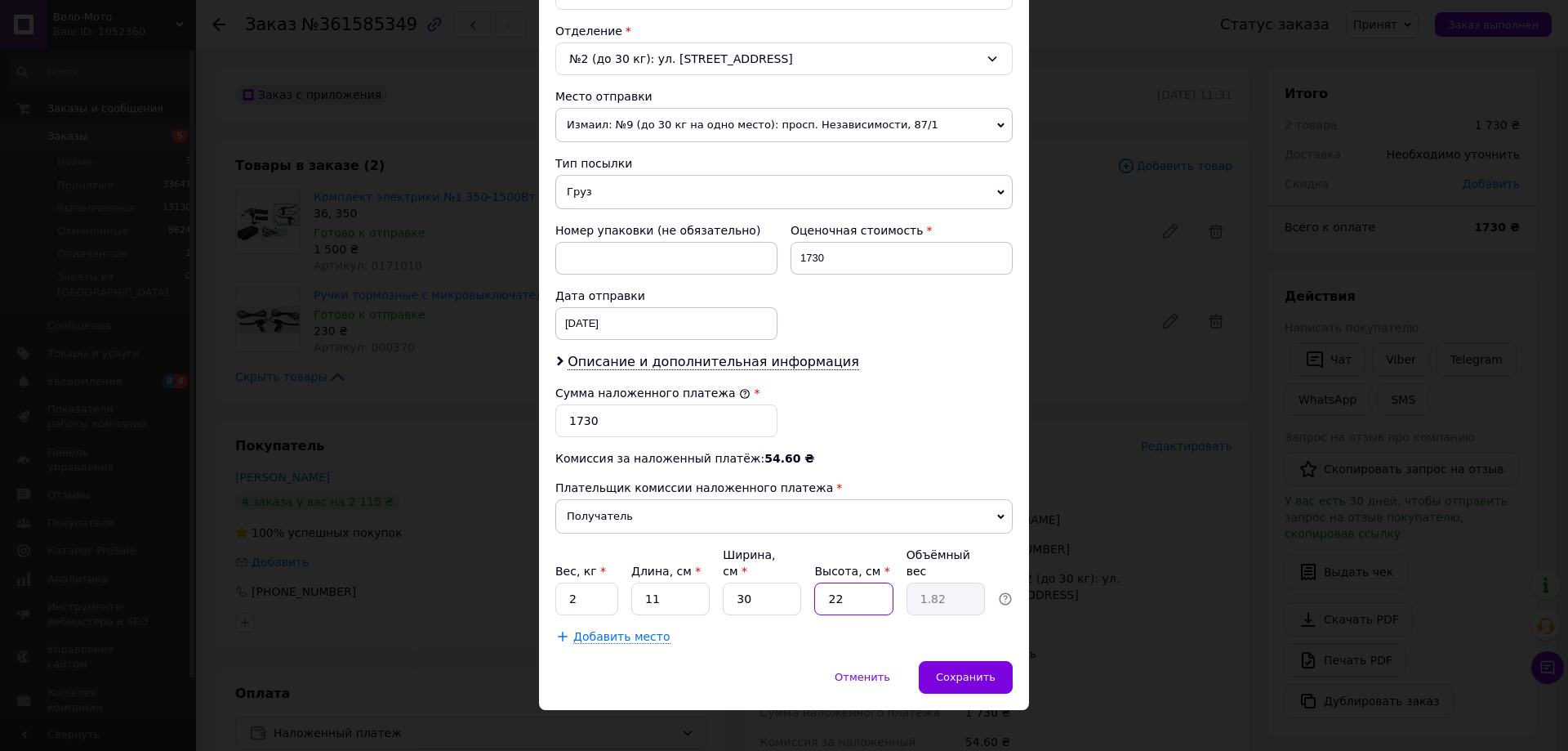
type input "20"
type input "1.65"
type input "20"
click at [1002, 667] on div "Сохранить" at bounding box center [965, 677] width 94 height 32
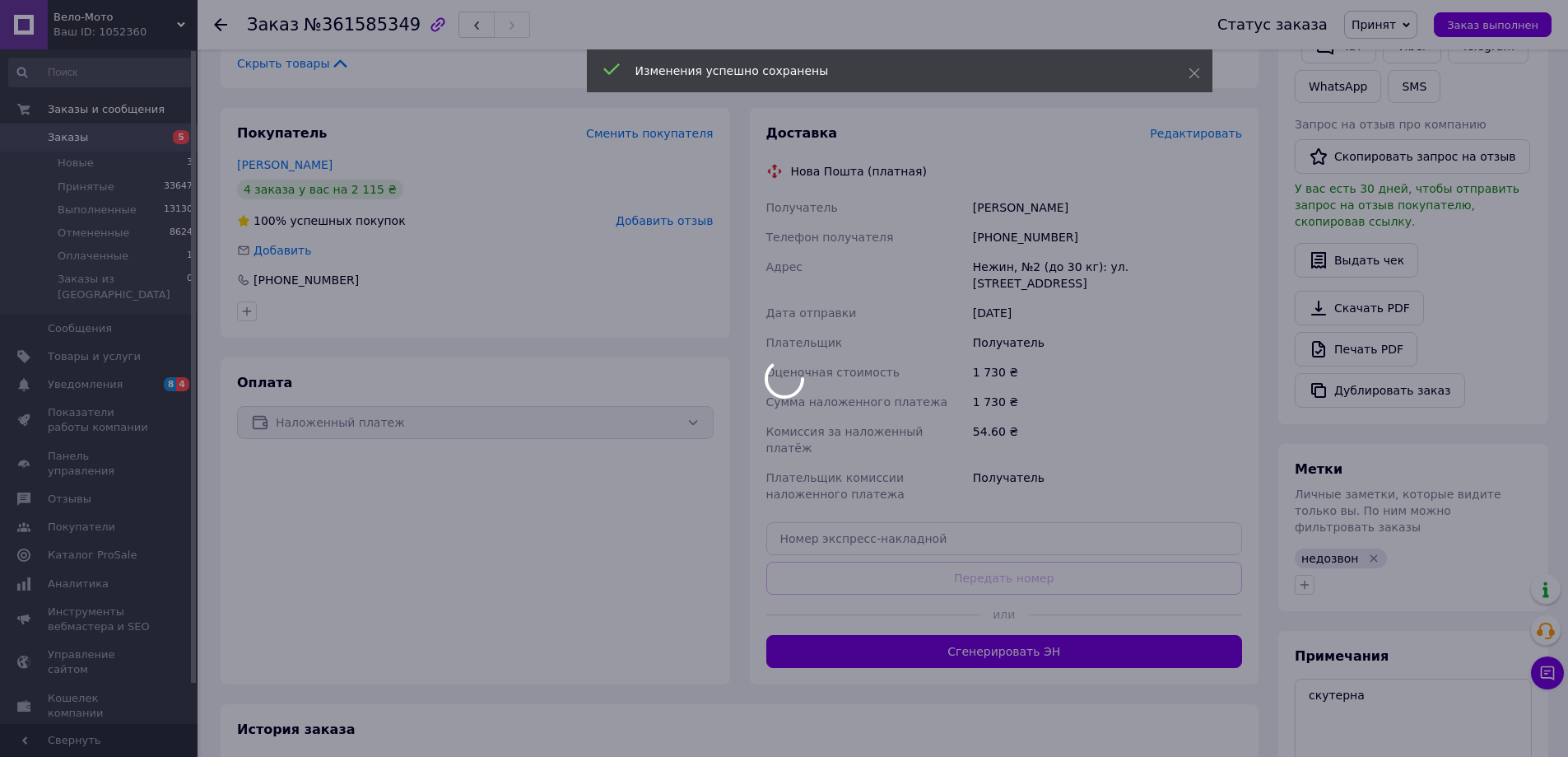
scroll to position [412, 0]
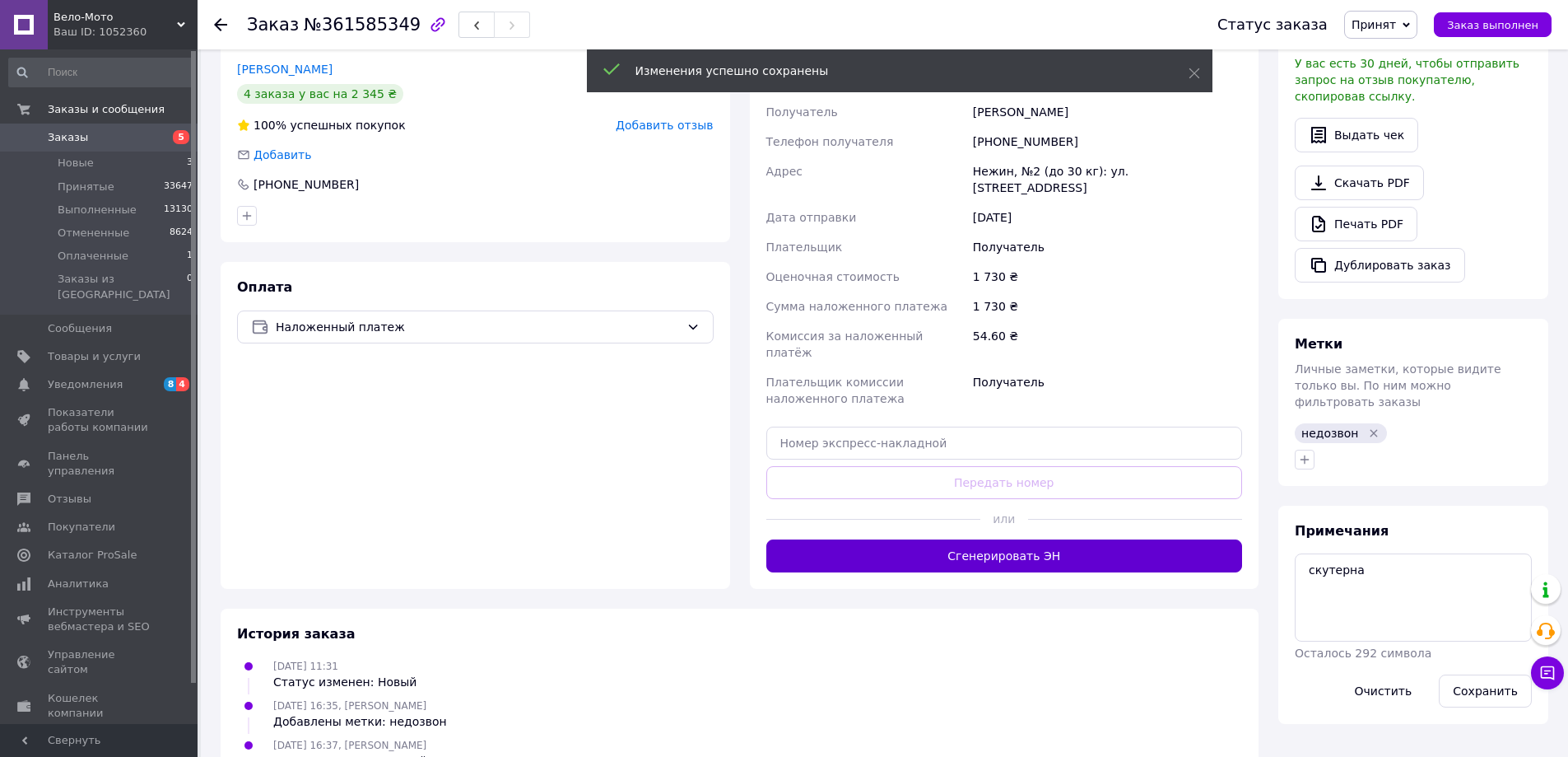
click at [1019, 539] on button "Сгенерировать ЭН" at bounding box center [1004, 555] width 476 height 33
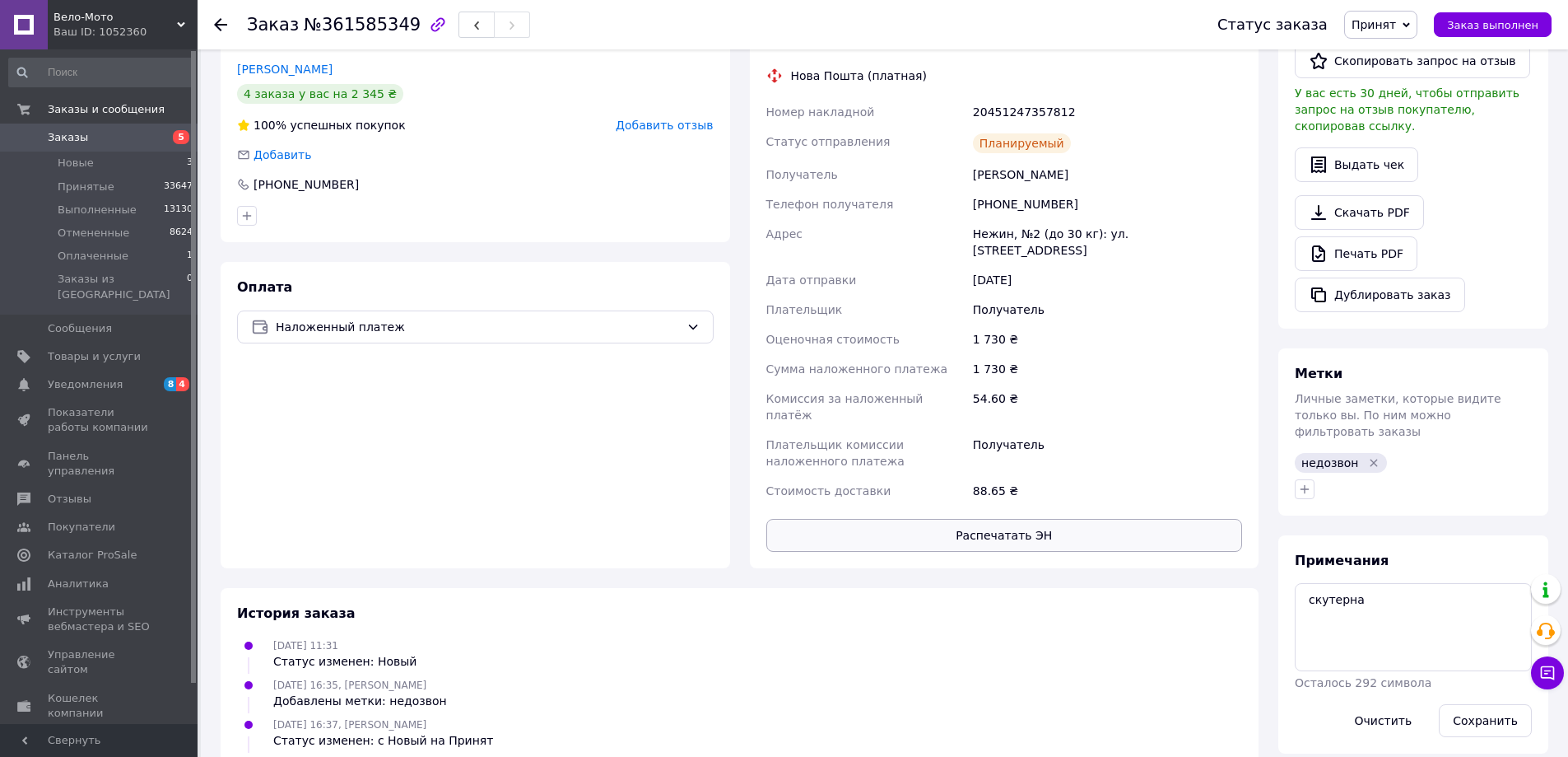
click at [1062, 519] on button "Распечатать ЭН" at bounding box center [1004, 535] width 476 height 33
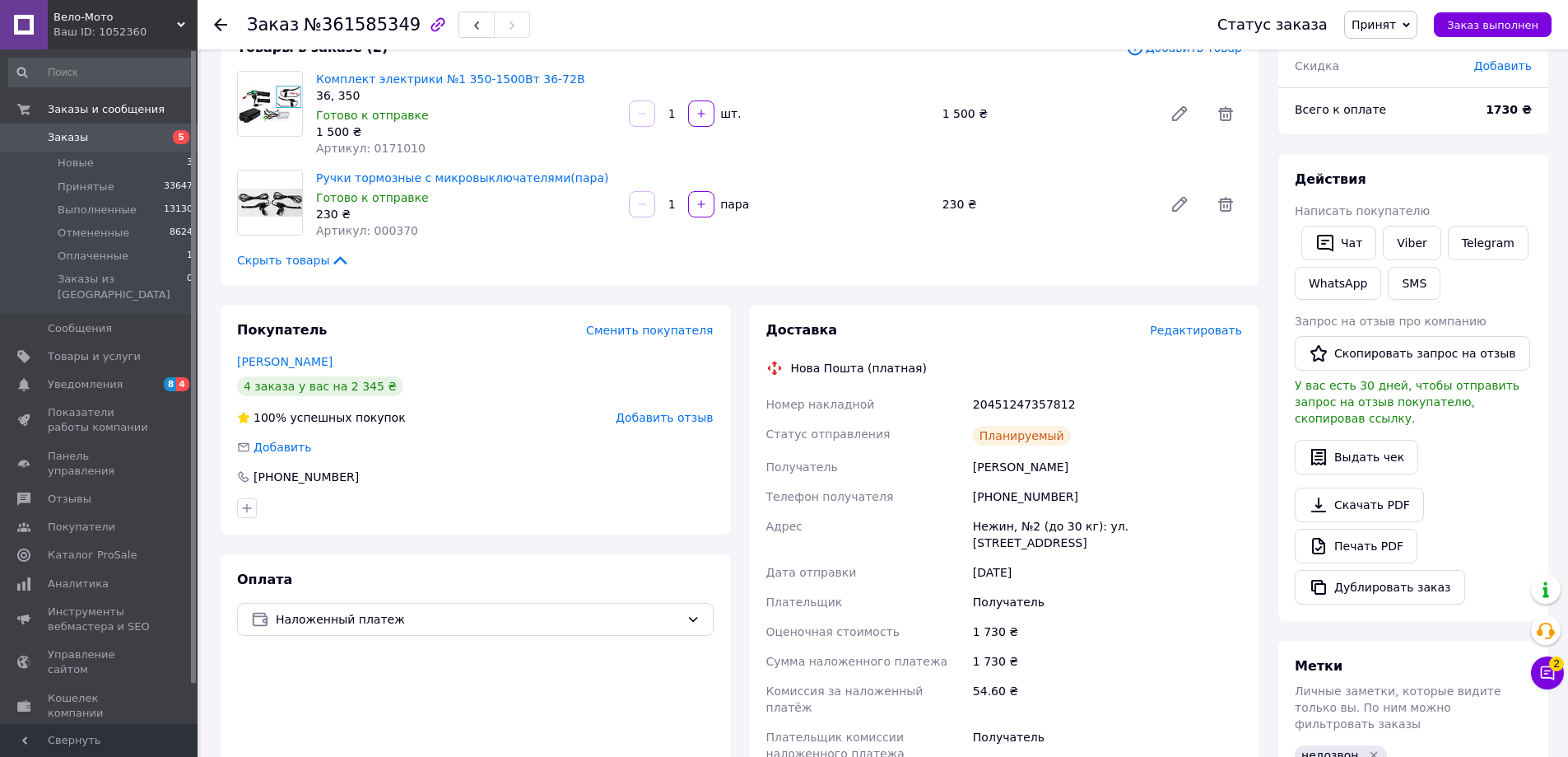
scroll to position [247, 0]
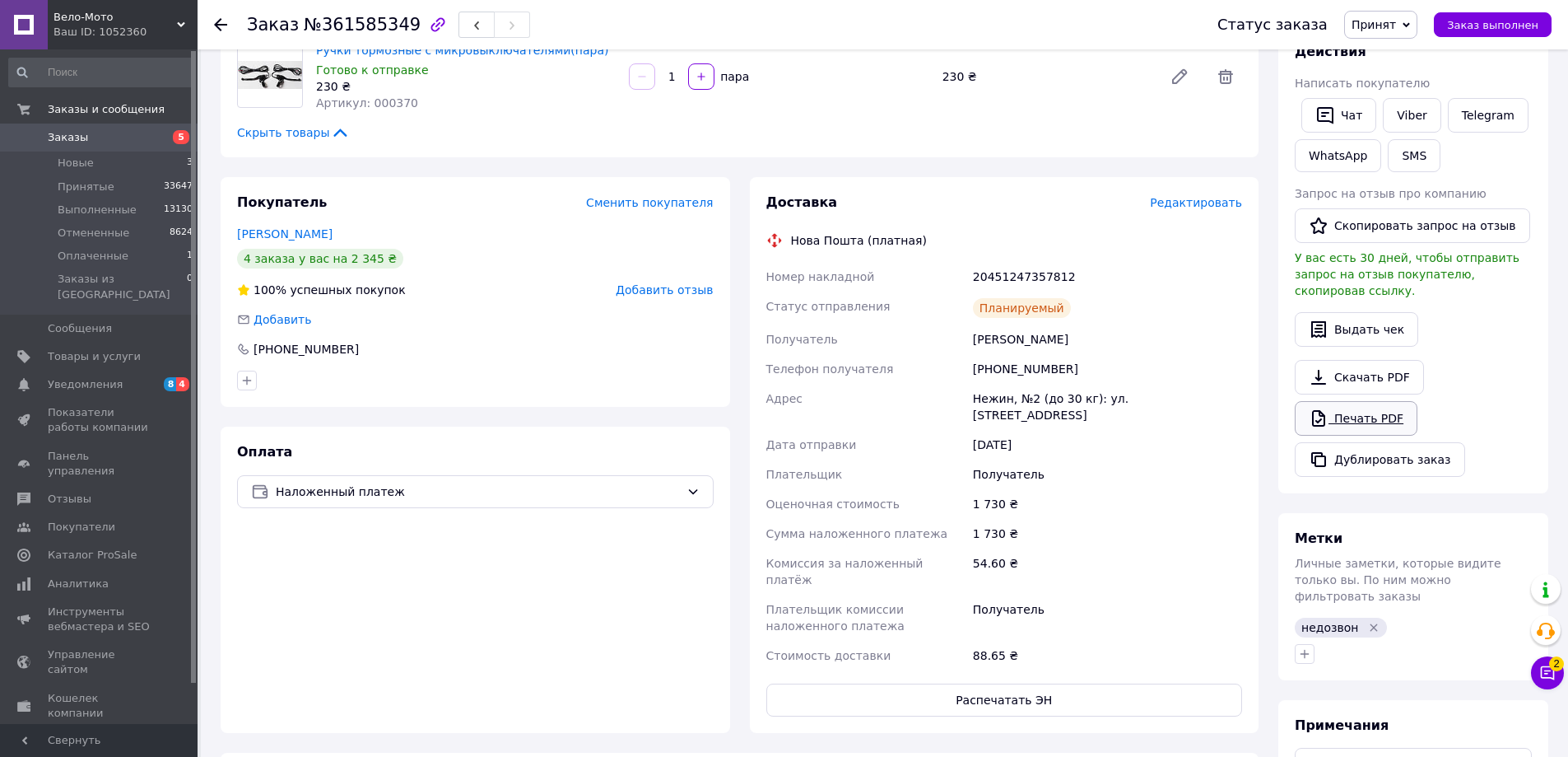
click at [1385, 404] on link "Печать PDF" at bounding box center [1356, 418] width 123 height 34
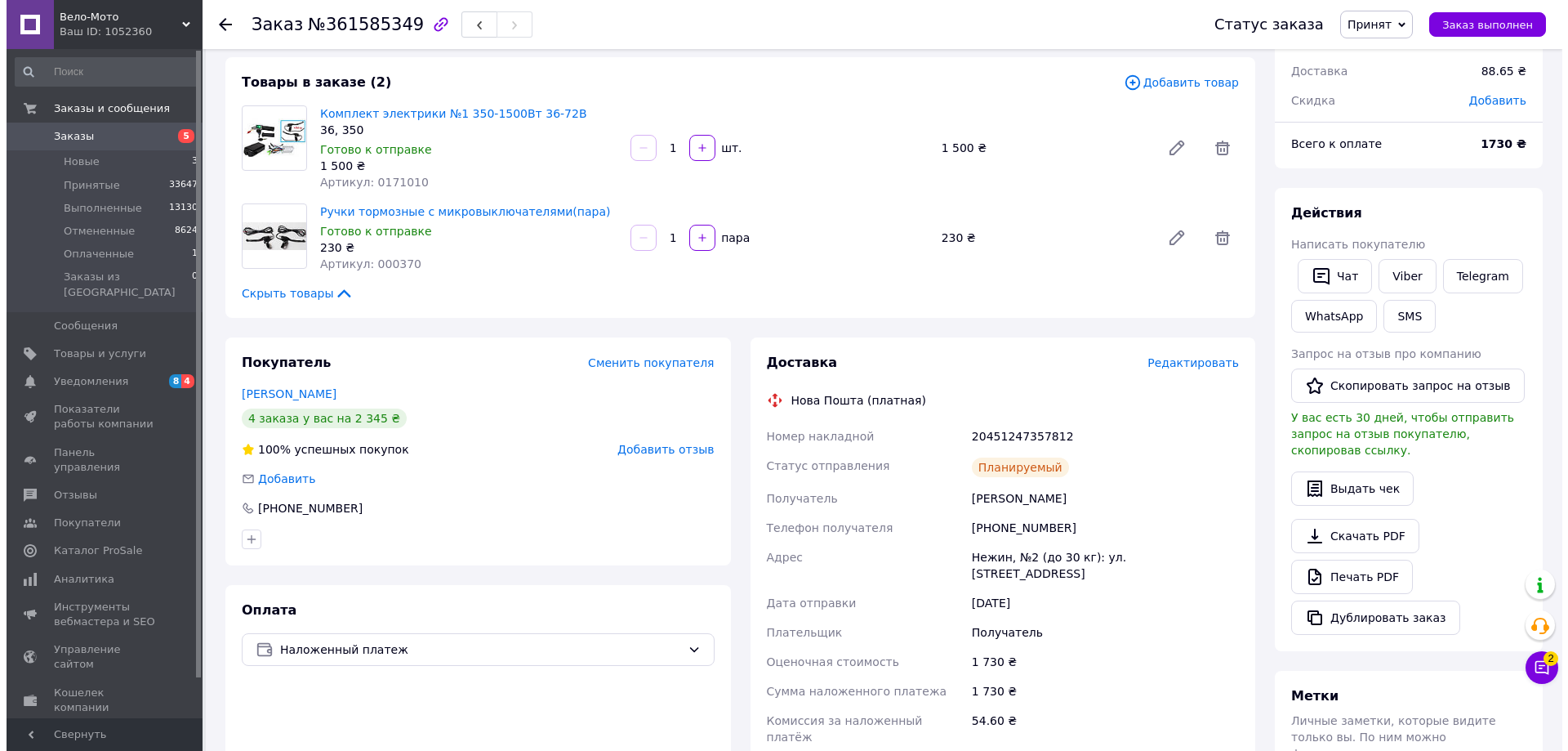
scroll to position [0, 0]
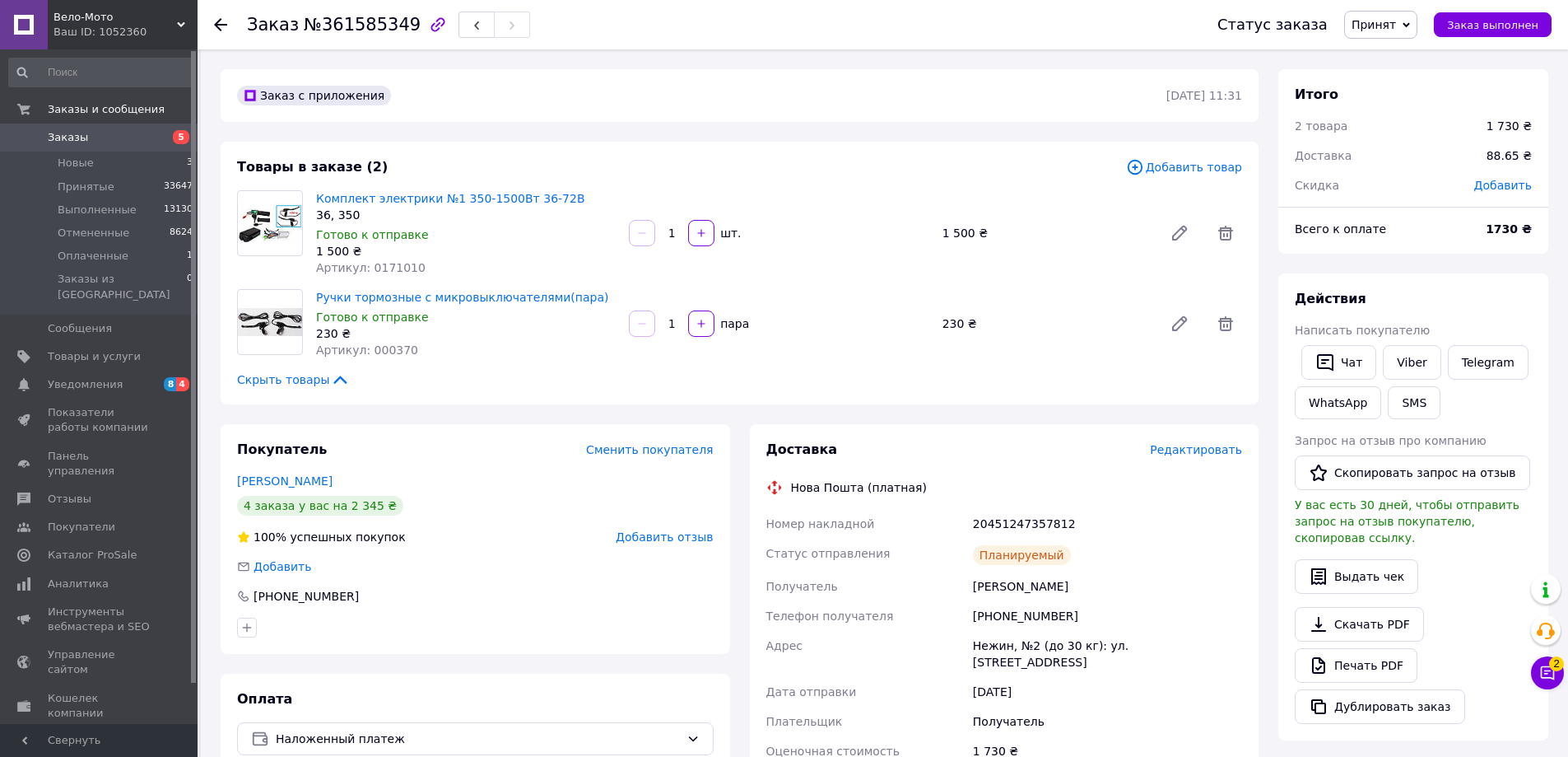
click at [749, 162] on div "Товары в заказе (2)" at bounding box center [681, 167] width 889 height 19
click at [744, 167] on div "Товары в заказе (2)" at bounding box center [681, 167] width 889 height 19
click at [755, 174] on div "Товары в заказе (2)" at bounding box center [681, 167] width 889 height 19
click at [850, 189] on div "Комплект электрики №1 350-1500Вт 36-72В 36, 350 Готово к отправке 1 500 ₴ Артик…" at bounding box center [779, 233] width 939 height 92
click at [861, 191] on div "Комплект электрики №1 350-1500Вт 36-72В 36, 350 Готово к отправке 1 500 ₴ Артик…" at bounding box center [779, 233] width 939 height 92
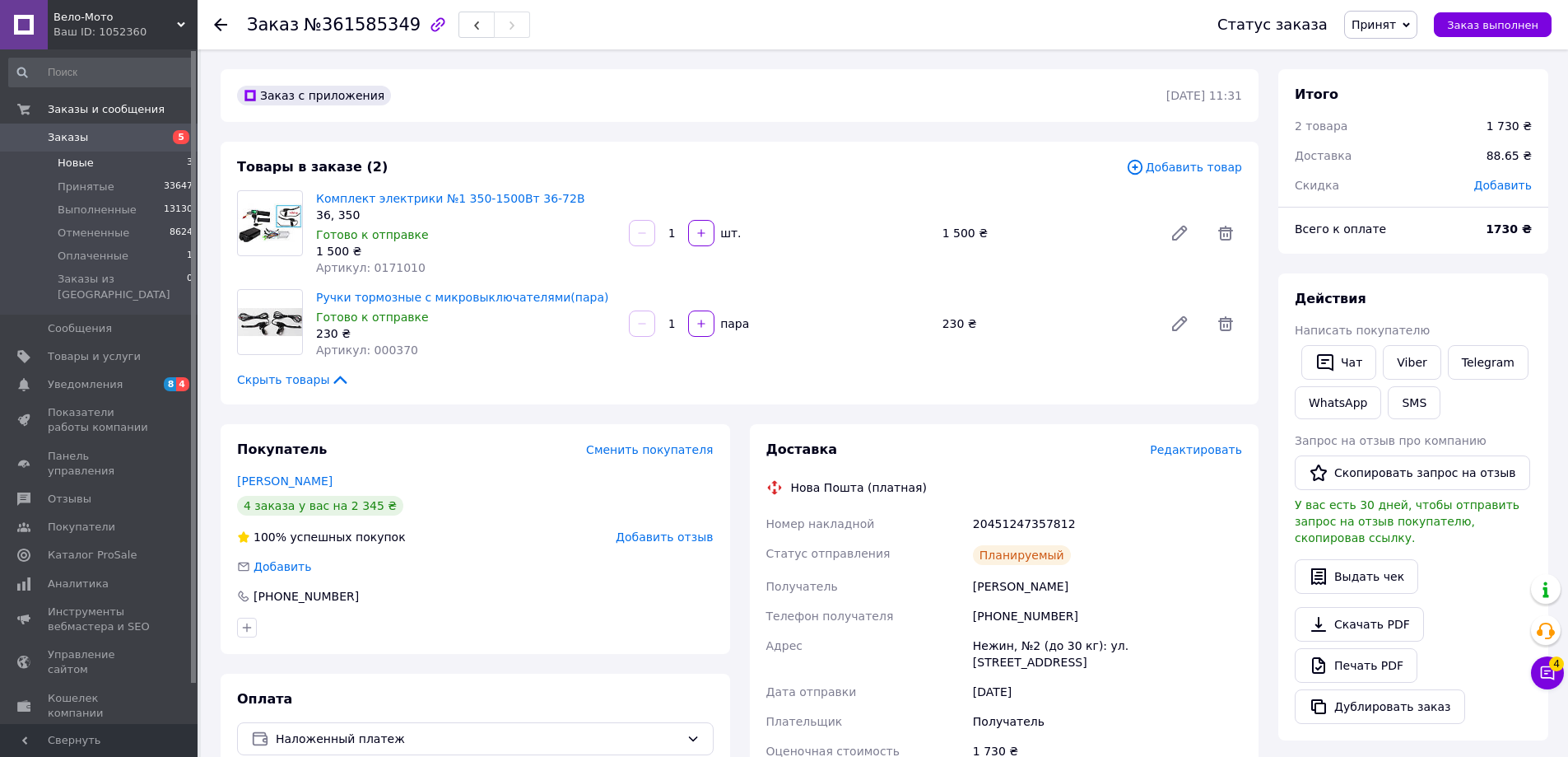
click at [82, 162] on span "Новые" at bounding box center [75, 163] width 36 height 15
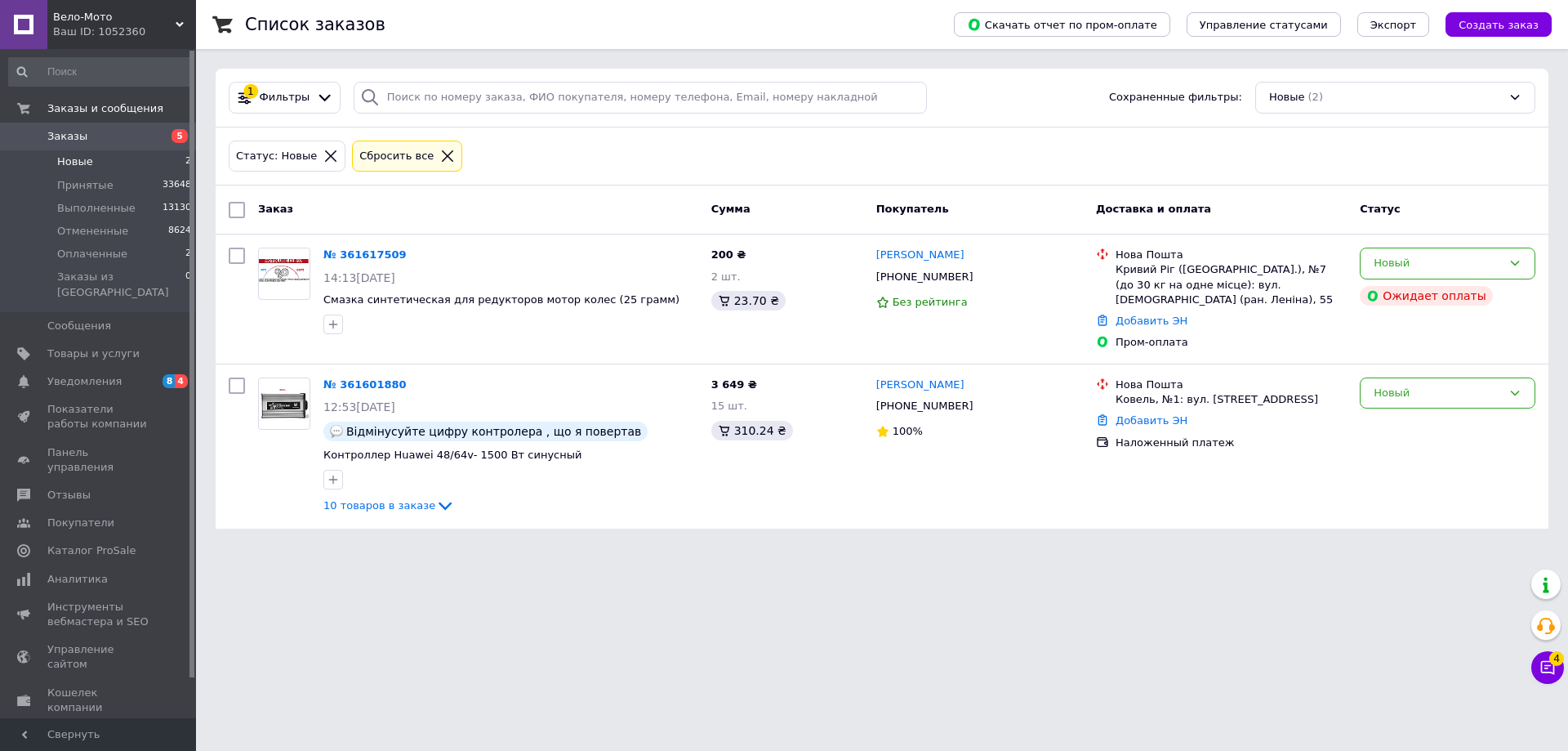
click at [552, 201] on div "Заказ" at bounding box center [478, 209] width 453 height 29
click at [588, 199] on div "Заказ" at bounding box center [478, 209] width 453 height 29
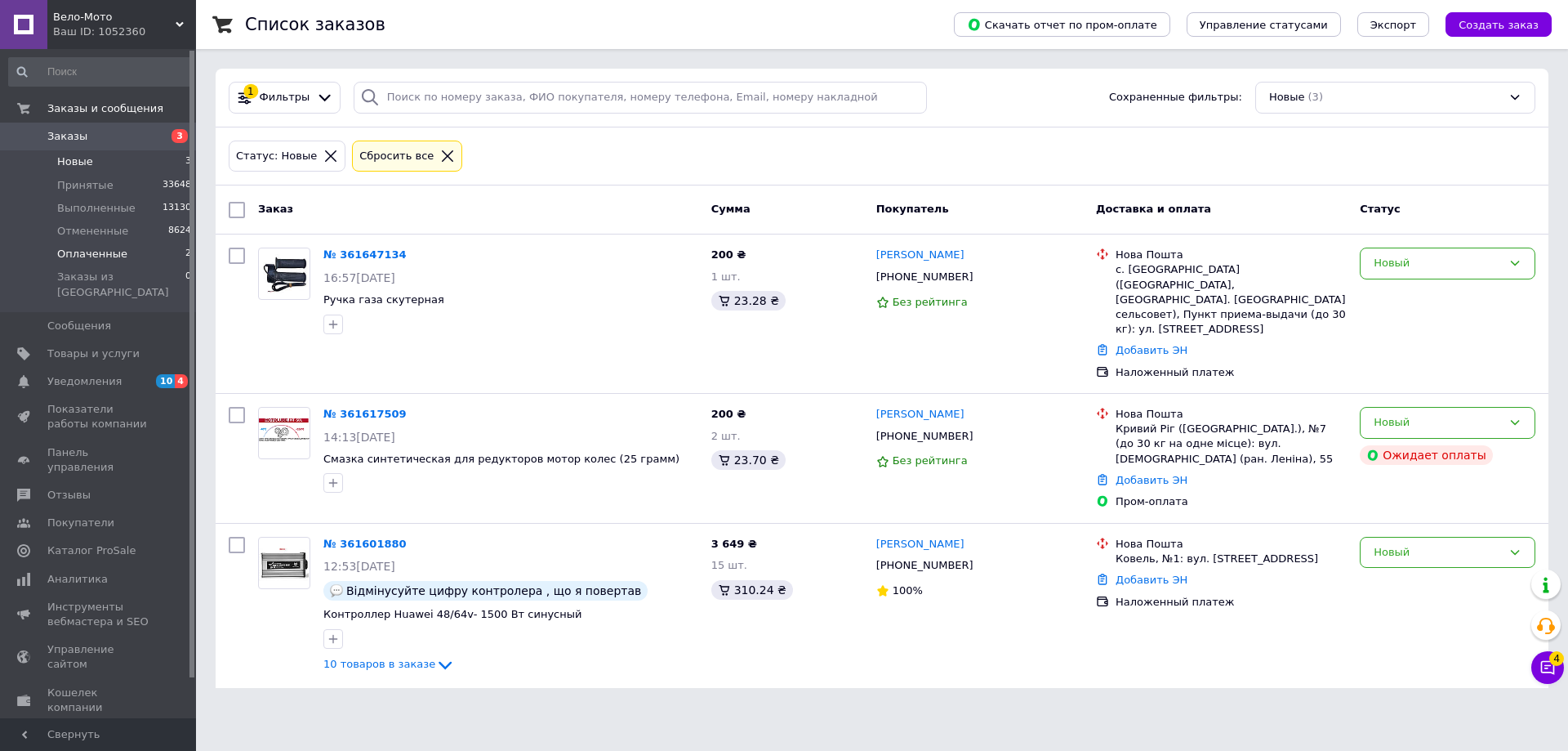
click at [106, 254] on span "Оплаченные" at bounding box center [92, 254] width 71 height 15
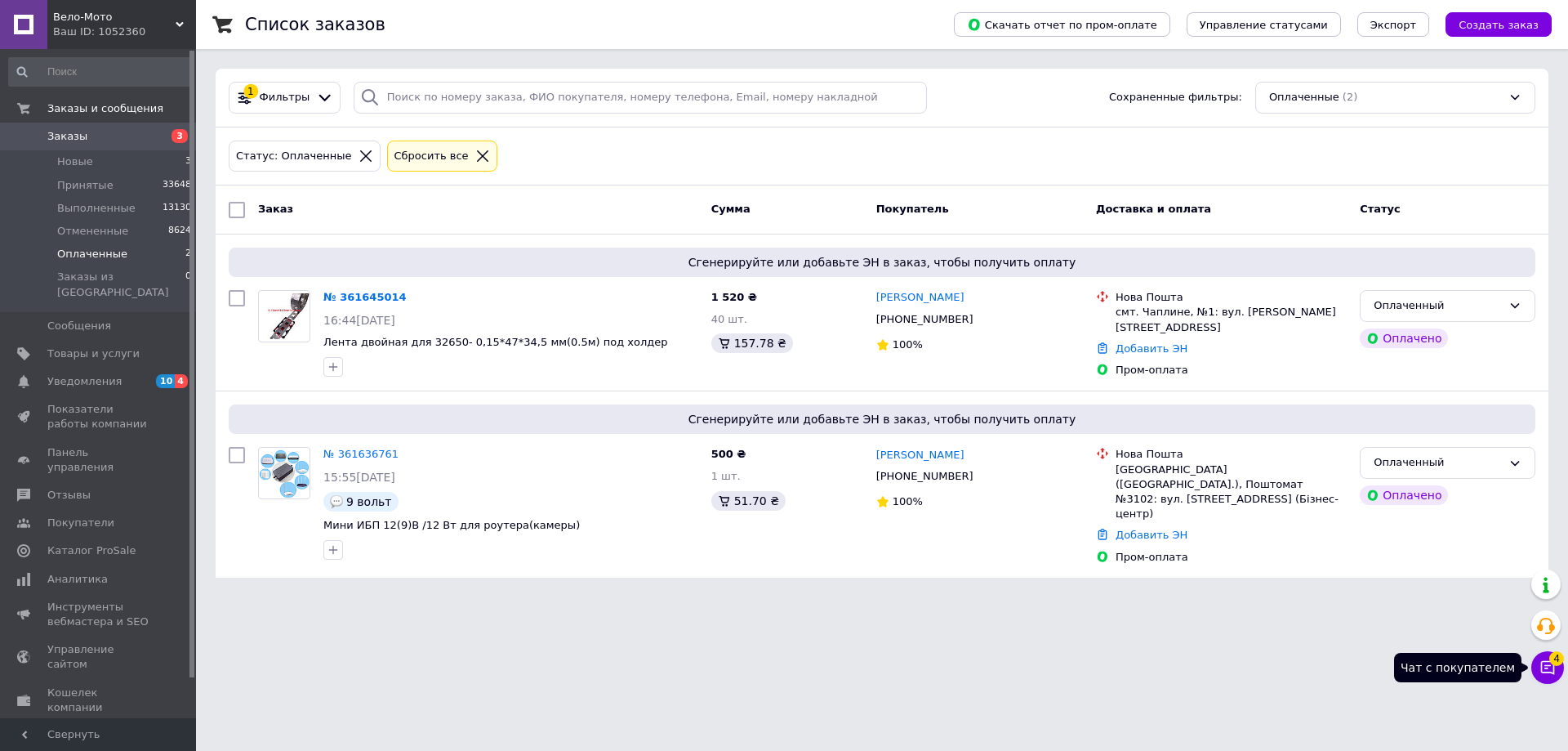
click at [1542, 658] on button "Чат с покупателем 4" at bounding box center [1547, 667] width 32 height 32
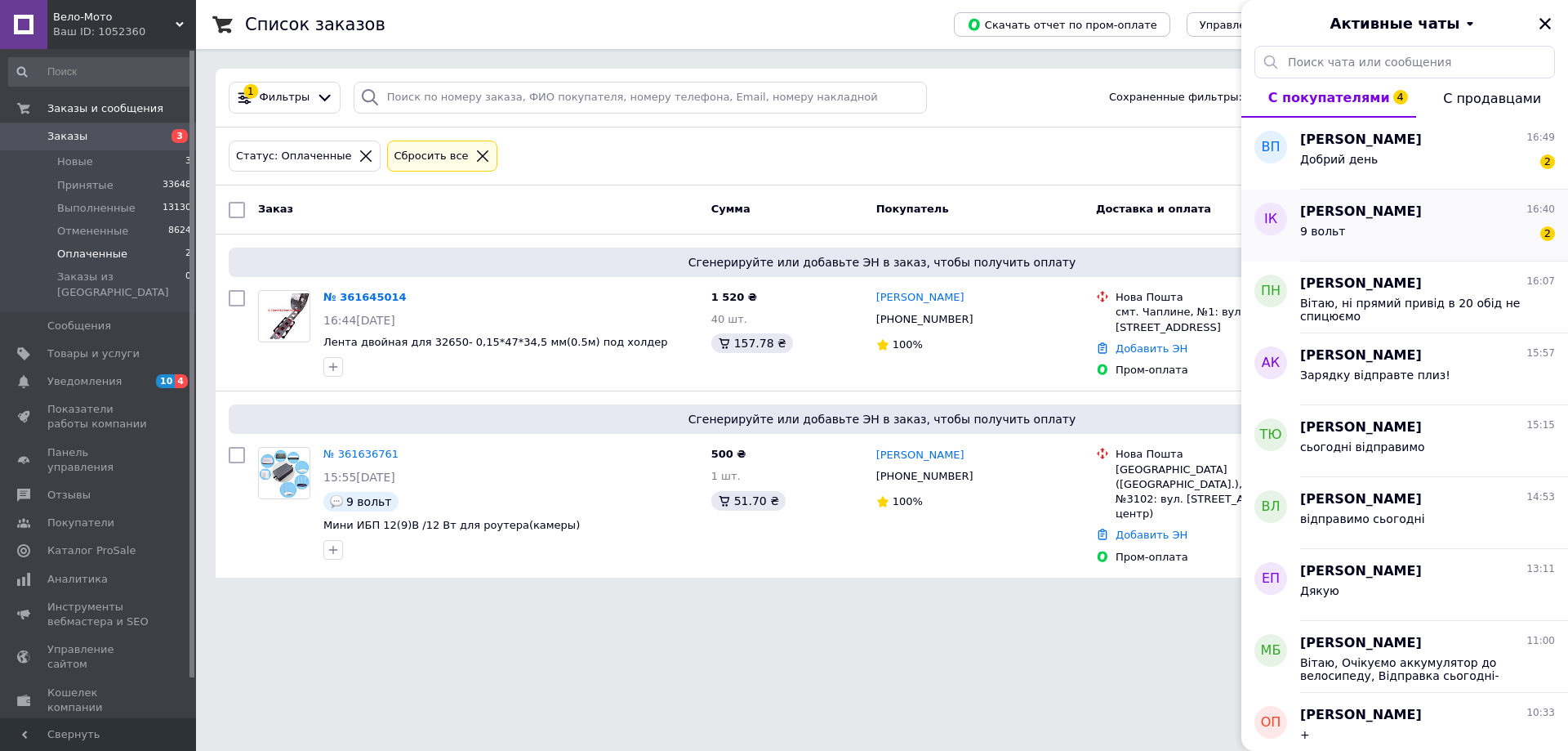
click at [1424, 233] on div "9 вольт 2" at bounding box center [1427, 233] width 255 height 26
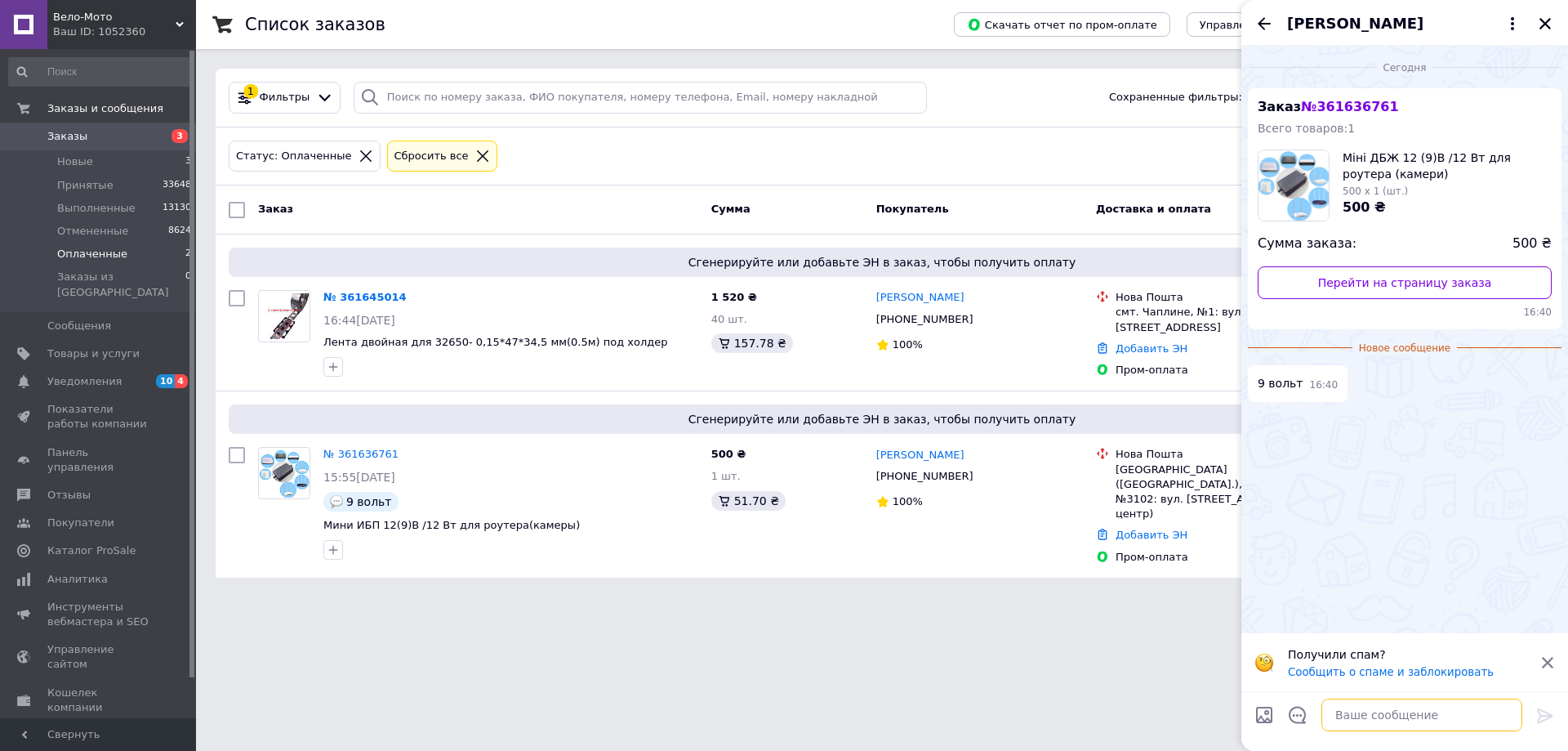
click at [1407, 712] on textarea at bounding box center [1422, 714] width 201 height 32
type textarea "добре. передали в роботу"
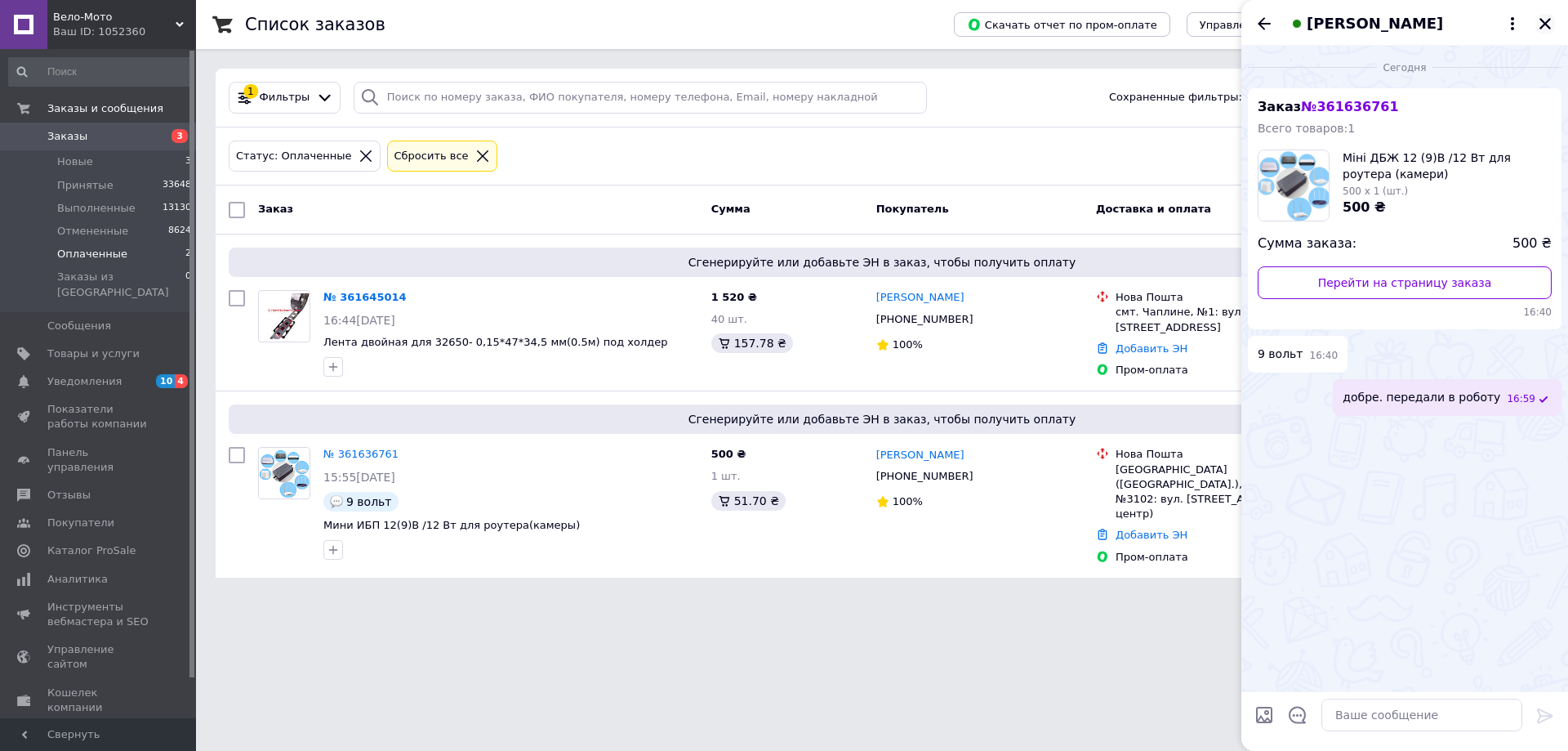
click at [1540, 23] on icon "Закрыть" at bounding box center [1546, 24] width 15 height 15
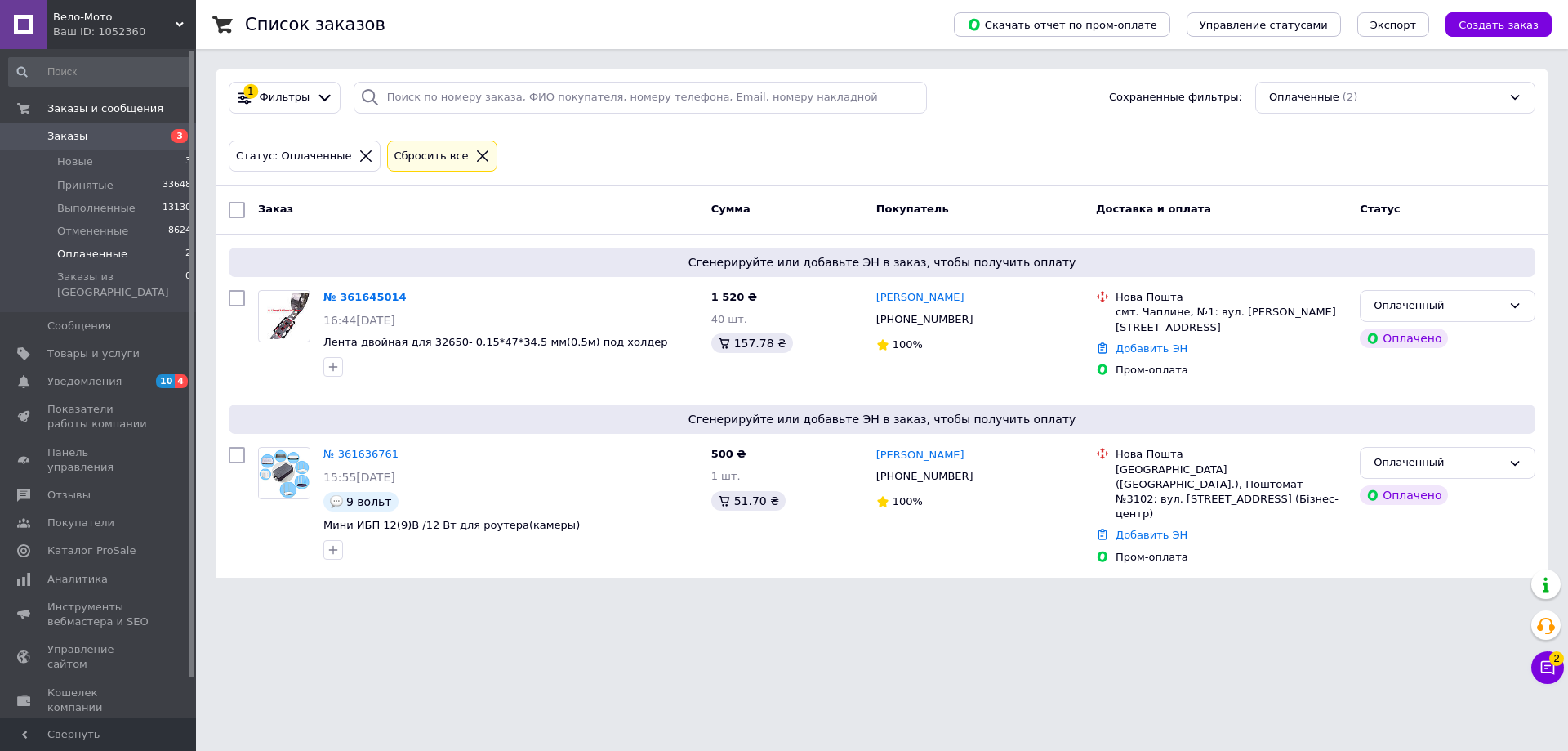
click at [536, 216] on div "Заказ" at bounding box center [478, 209] width 453 height 29
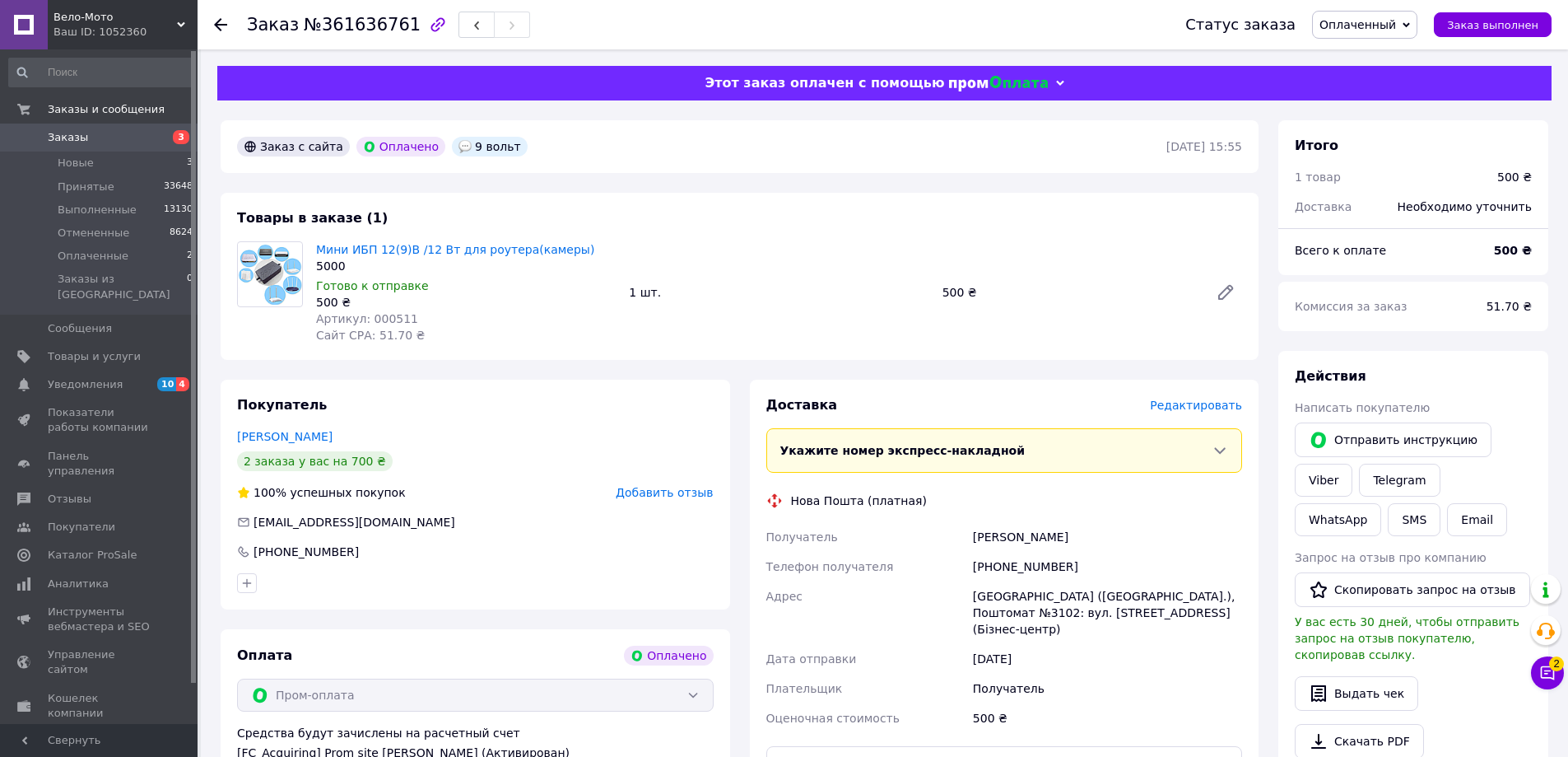
click at [1370, 23] on span "Оплаченный" at bounding box center [1357, 25] width 76 height 13
click at [1370, 54] on li "Принят" at bounding box center [1365, 58] width 104 height 25
click at [1196, 406] on span "Редактировать" at bounding box center [1196, 405] width 92 height 13
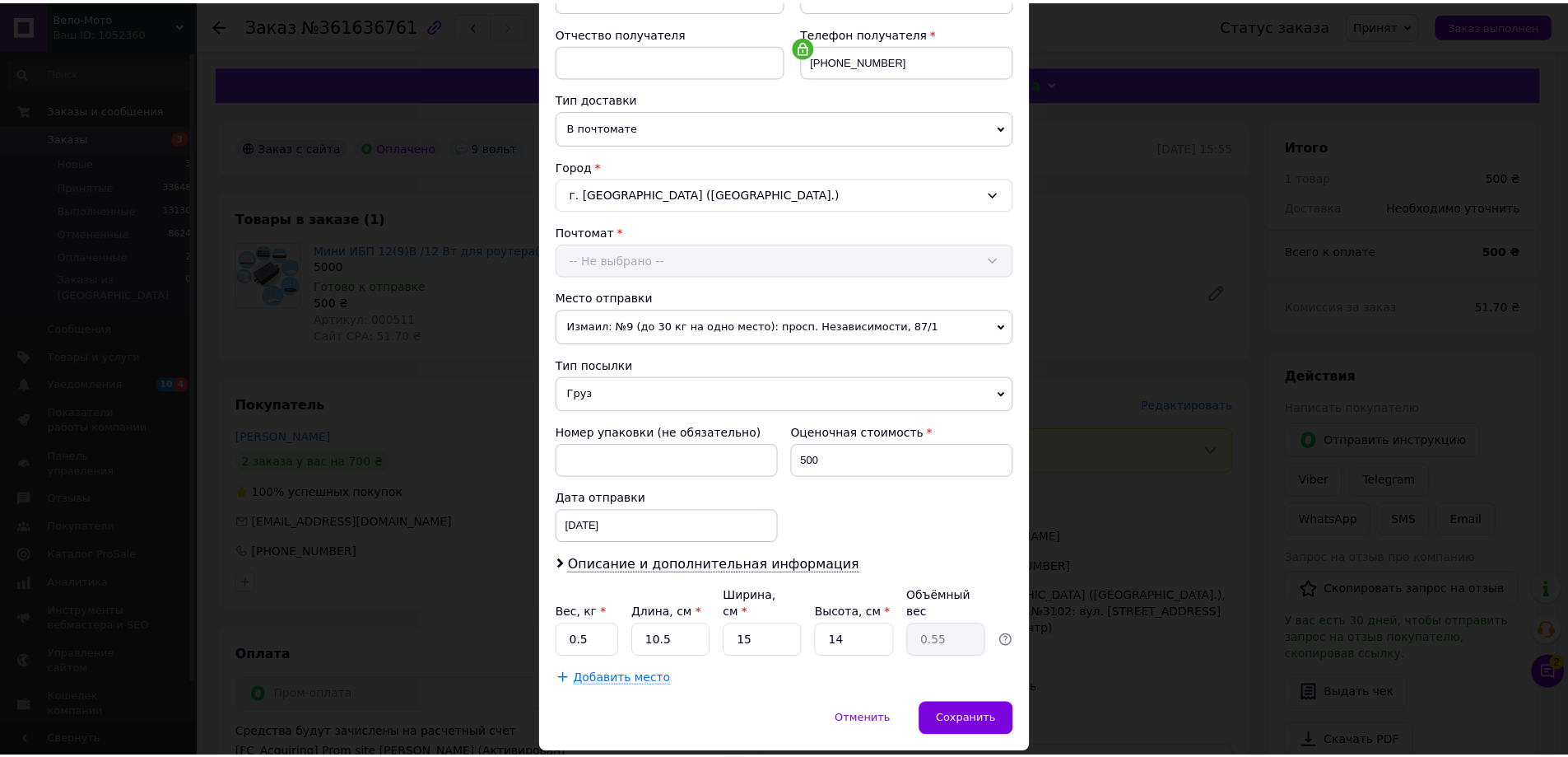
scroll to position [337, 0]
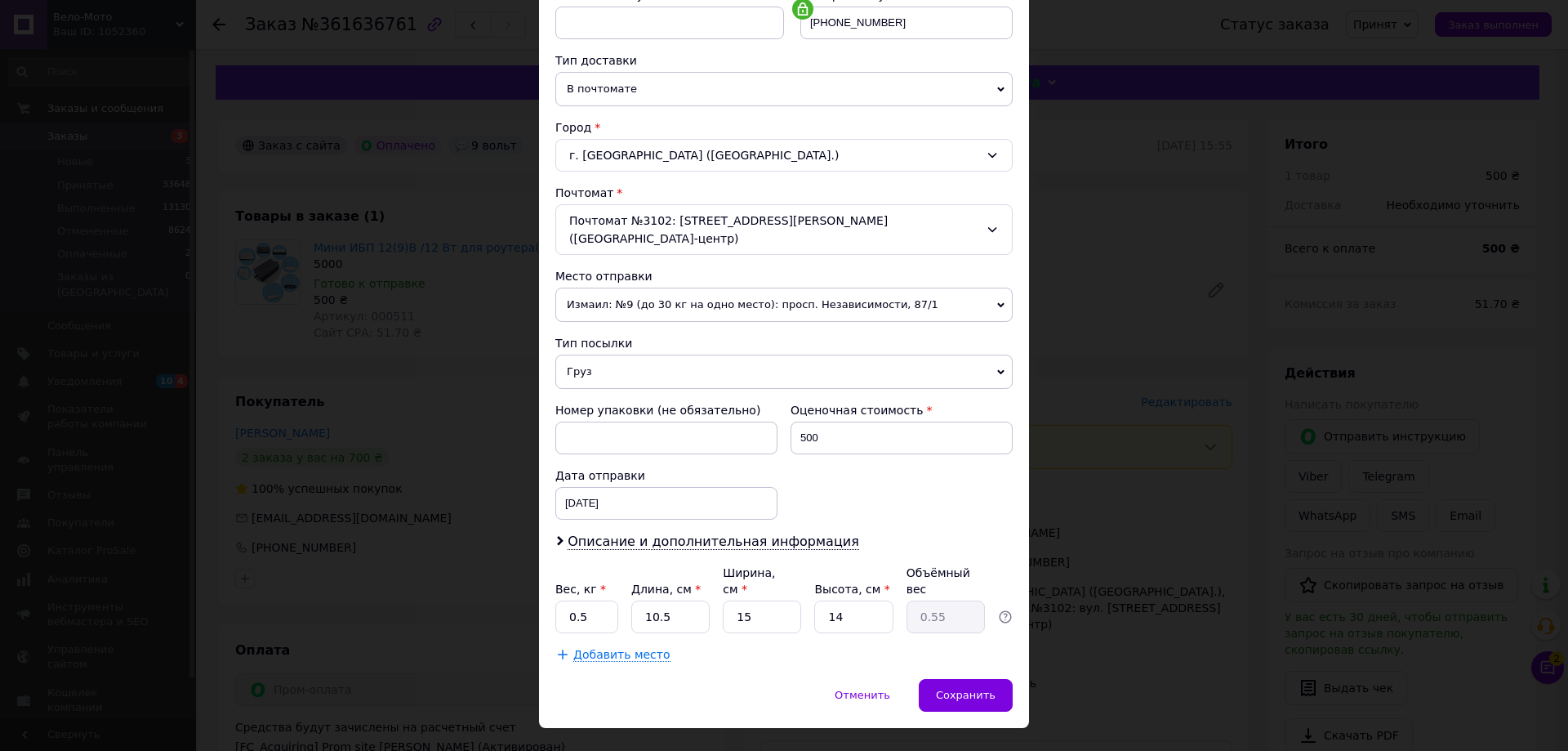
click at [1157, 279] on div "× Редактирование доставки Способ доставки Нова Пошта (платная) Плательщик Получ…" at bounding box center [784, 376] width 1568 height 751
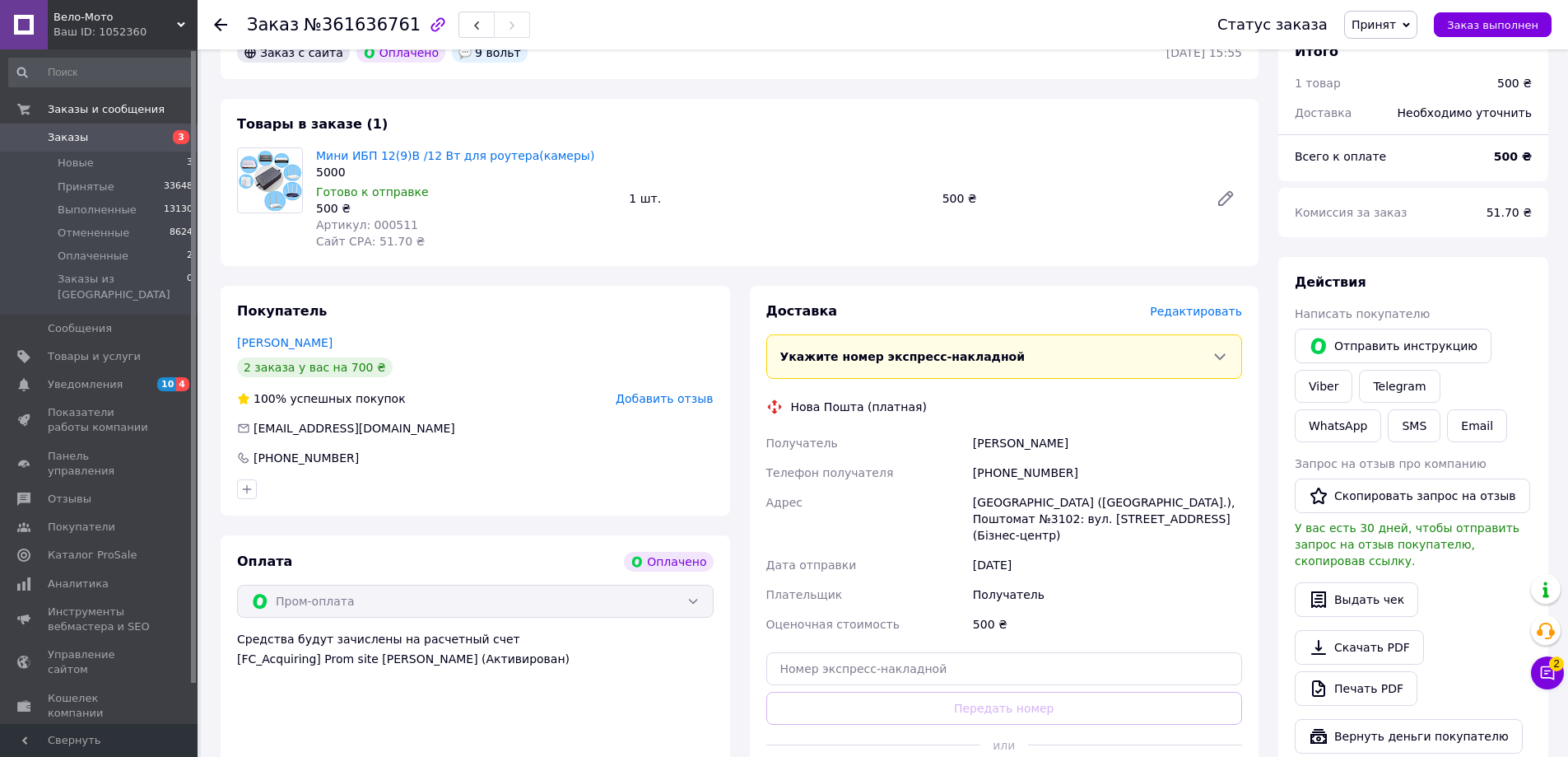
scroll to position [329, 0]
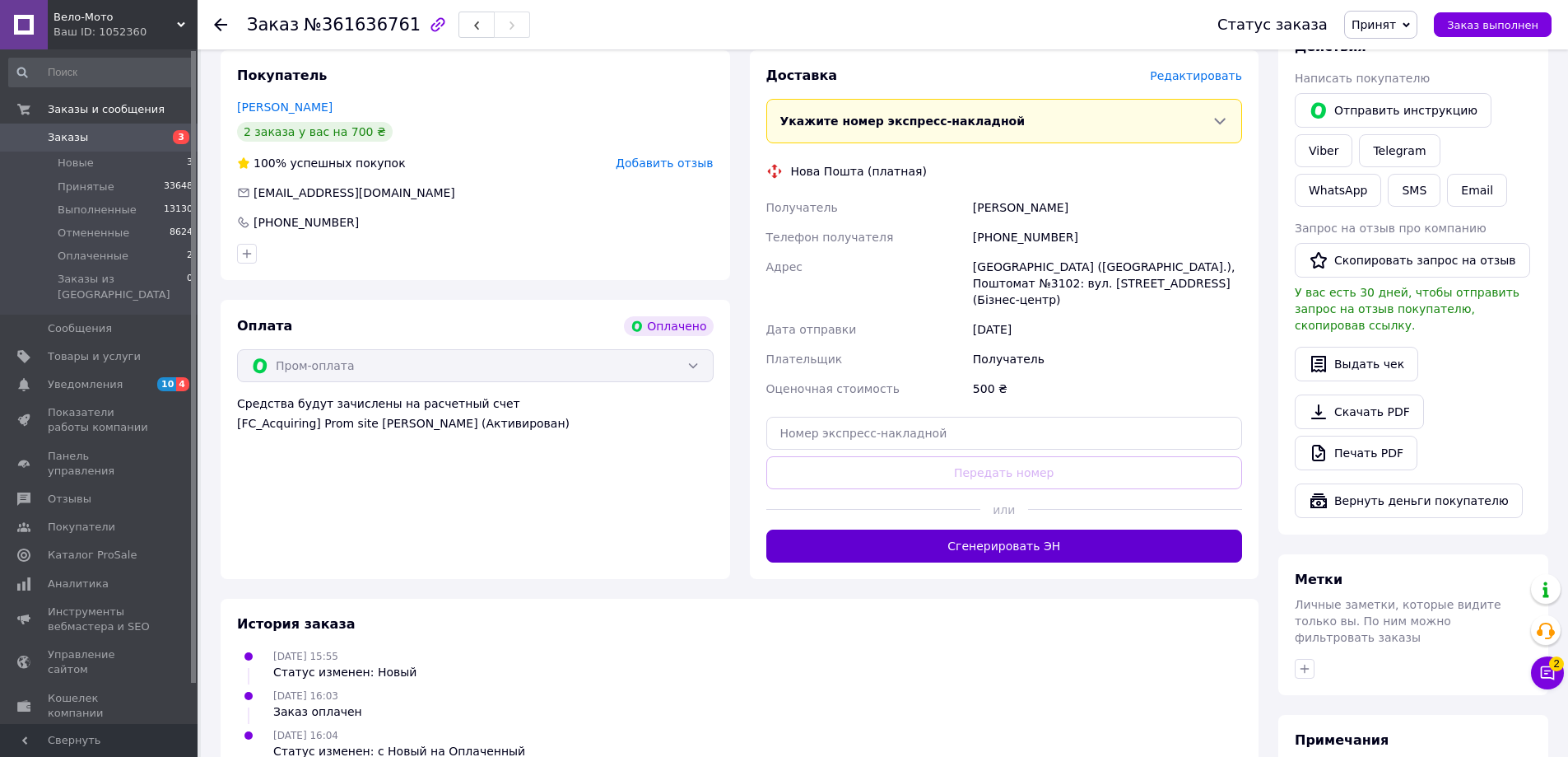
click at [1018, 529] on button "Сгенерировать ЭН" at bounding box center [1004, 545] width 476 height 33
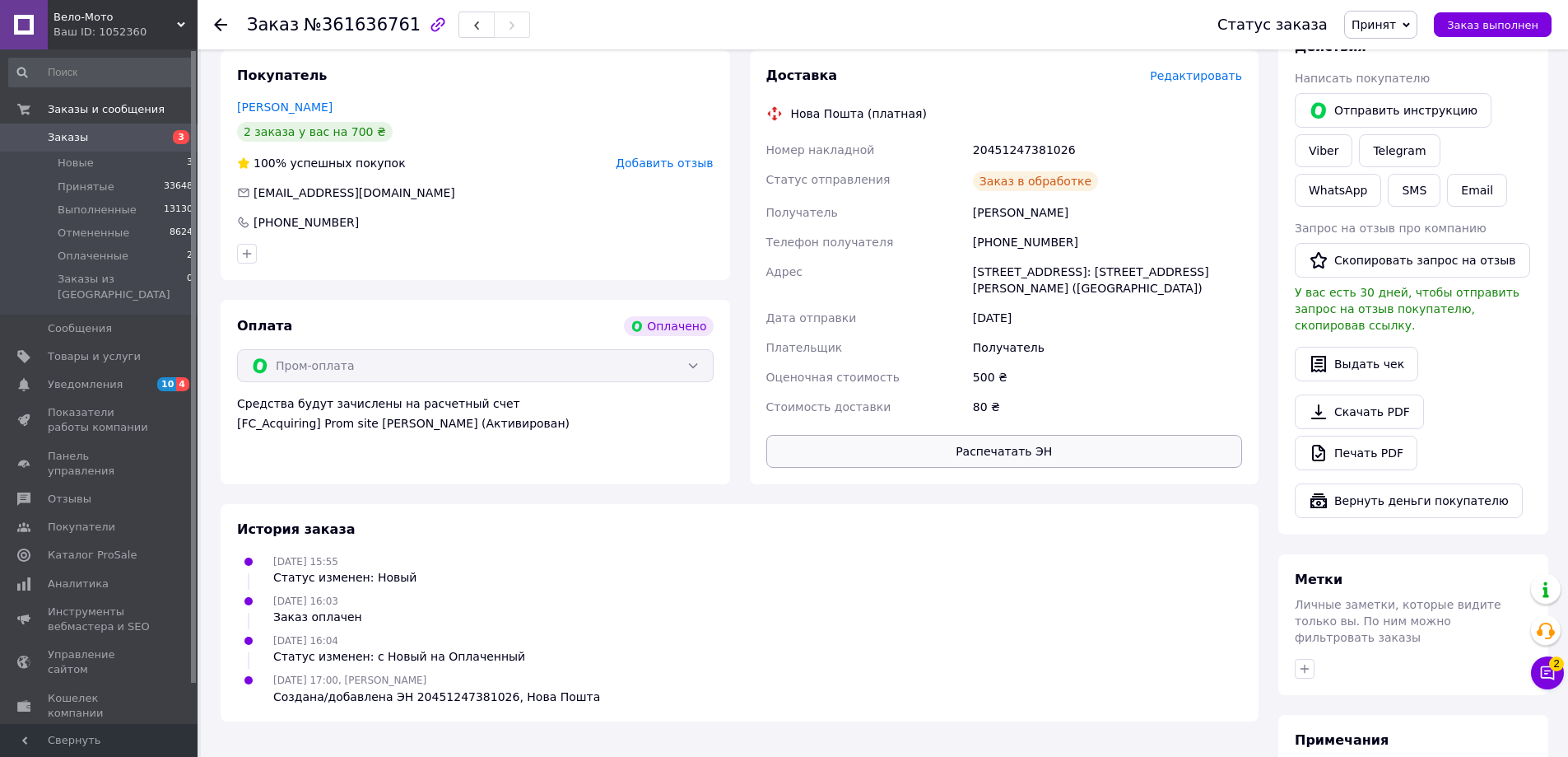
click at [1013, 456] on button "Распечатать ЭН" at bounding box center [1004, 451] width 476 height 33
click at [1374, 435] on link "Печать PDF" at bounding box center [1356, 452] width 123 height 34
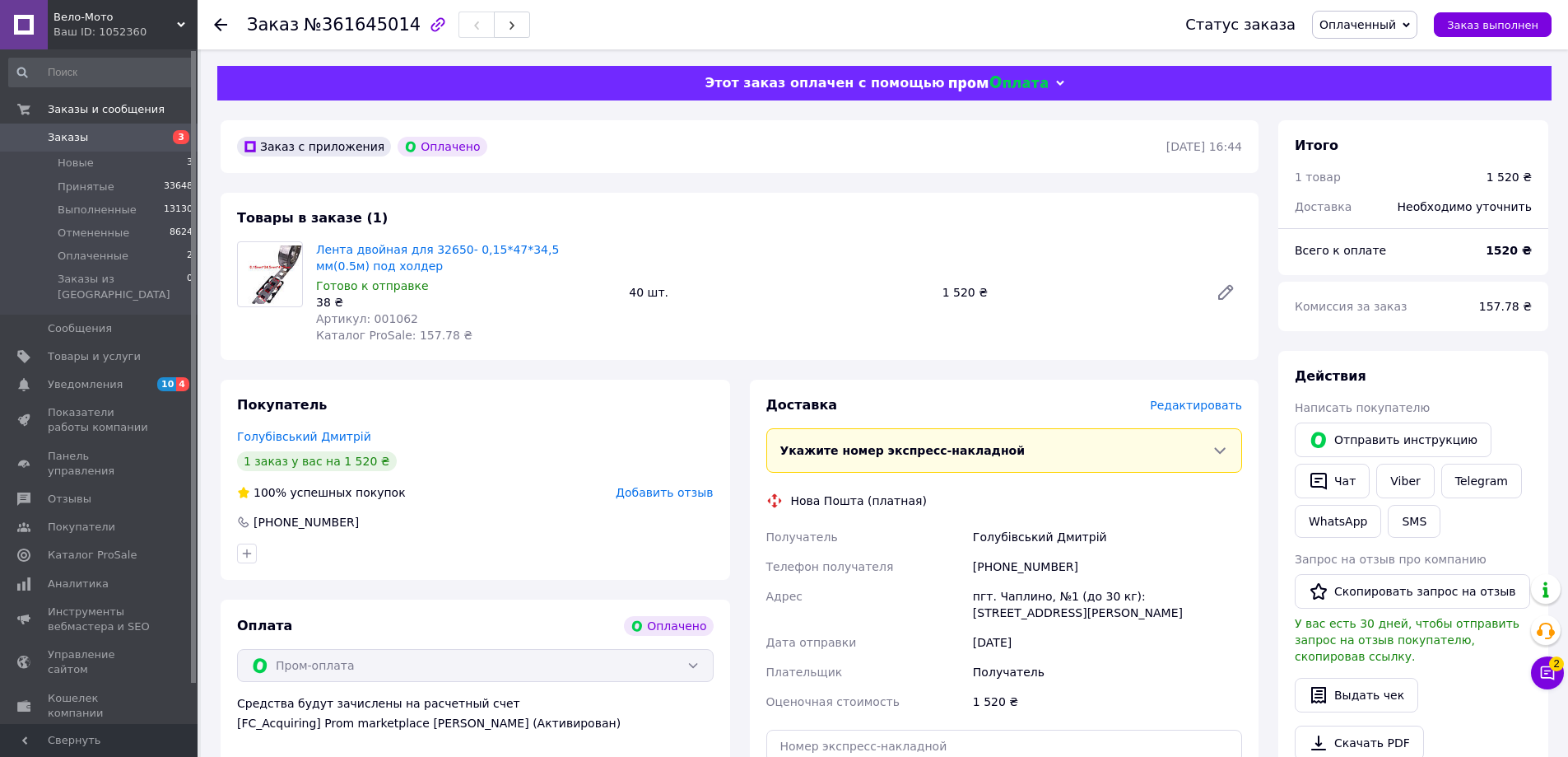
click at [1360, 28] on span "Оплаченный" at bounding box center [1357, 25] width 76 height 13
click at [1356, 64] on li "Принят" at bounding box center [1365, 58] width 104 height 25
click at [1198, 408] on span "Редактировать" at bounding box center [1196, 405] width 92 height 13
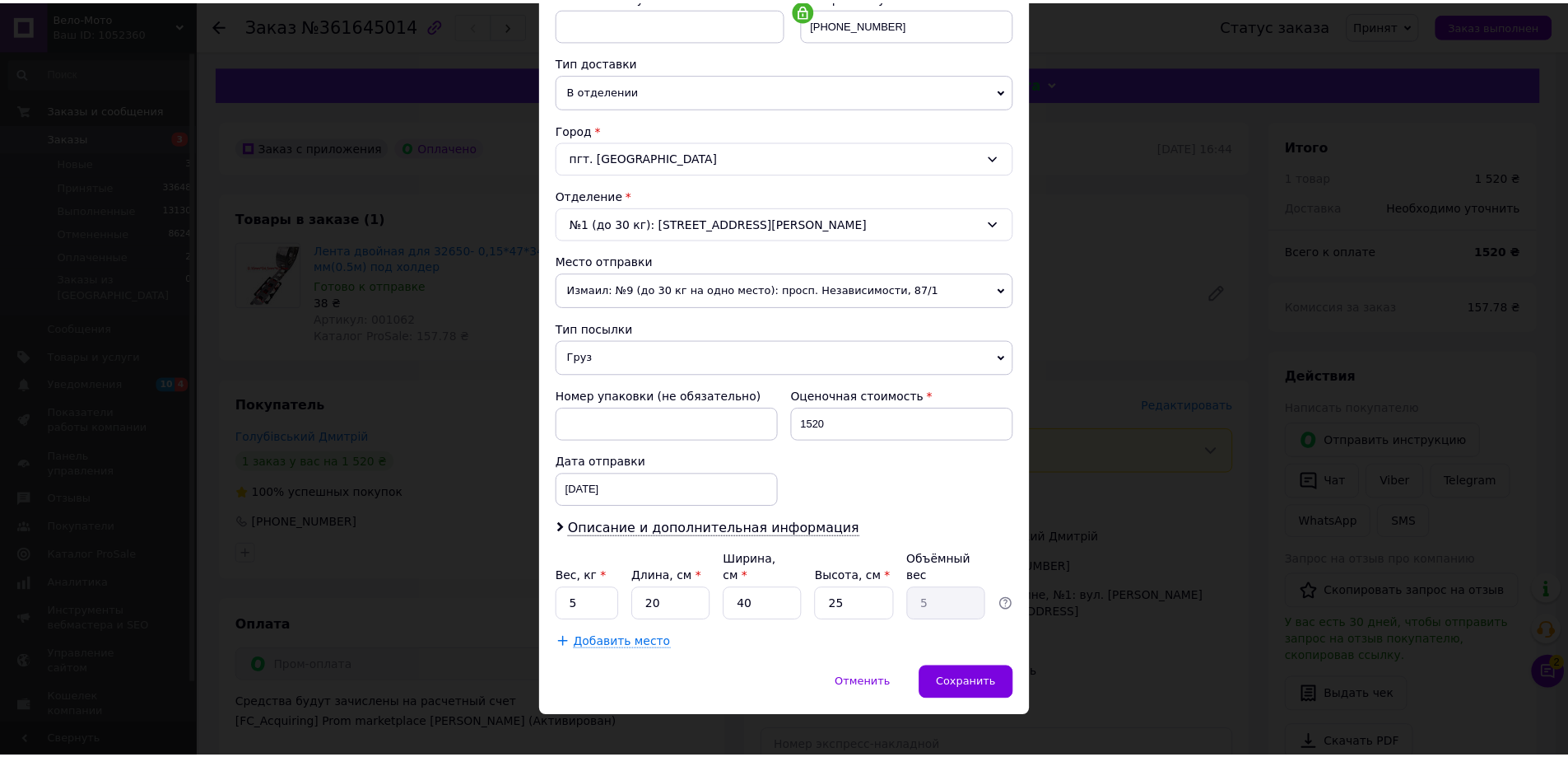
scroll to position [337, 0]
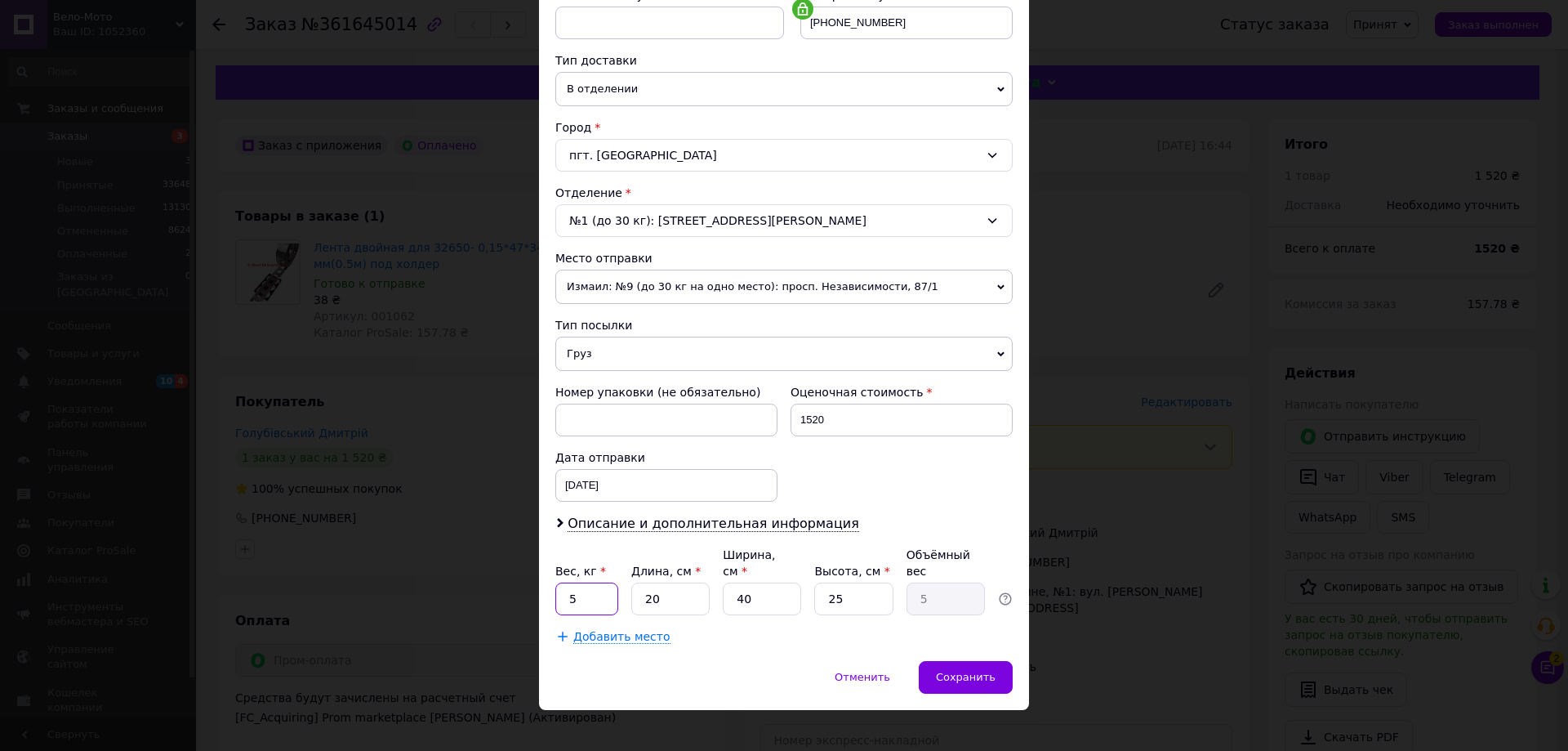
drag, startPoint x: 580, startPoint y: 580, endPoint x: 561, endPoint y: 583, distance: 19.2
click at [561, 583] on input "5" at bounding box center [587, 598] width 63 height 32
type input "2"
drag, startPoint x: 736, startPoint y: 578, endPoint x: 750, endPoint y: 581, distance: 14.3
click at [750, 582] on input "40" at bounding box center [762, 598] width 78 height 32
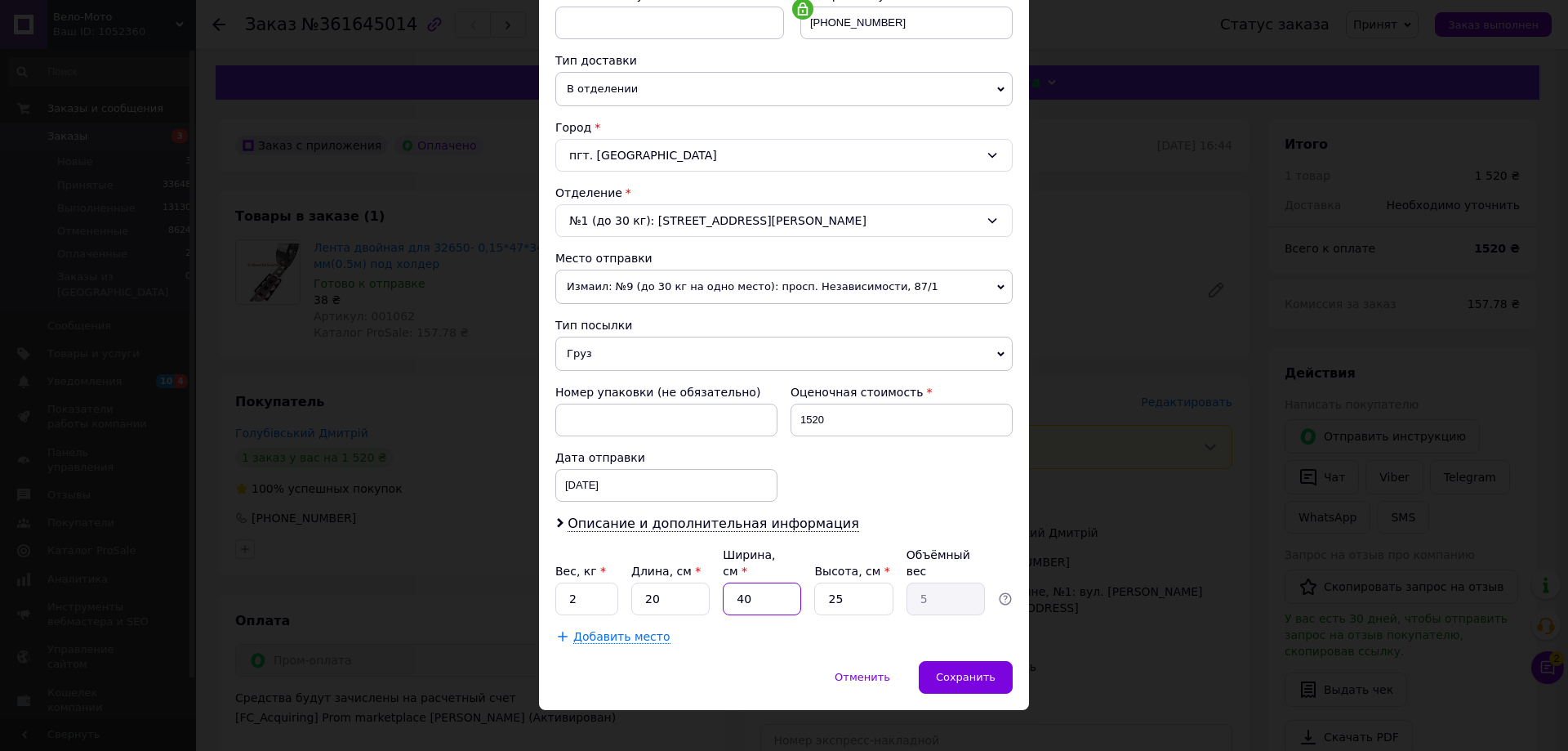
type input "1"
type input "0.13"
type input "10"
type input "1.25"
type input "10"
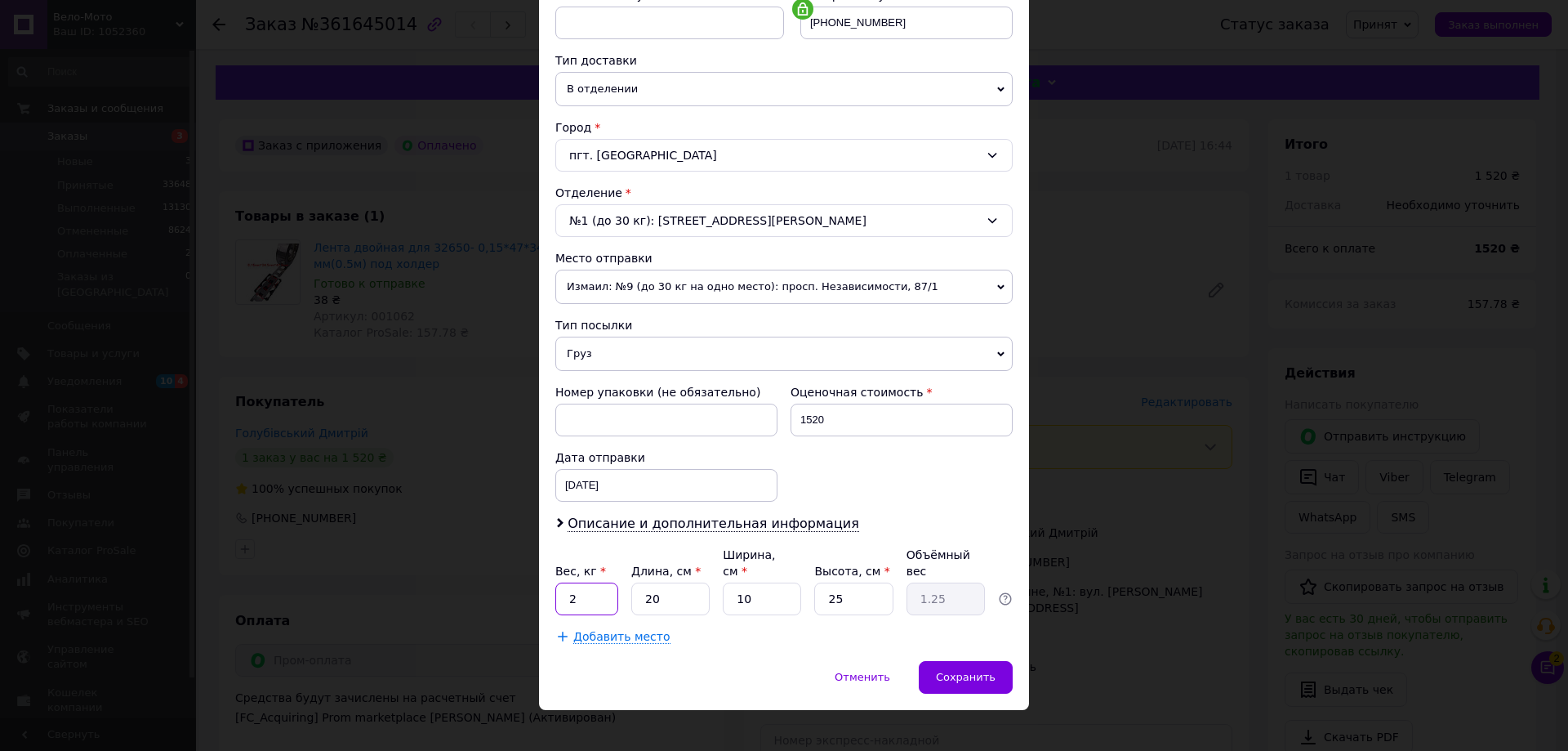
drag, startPoint x: 577, startPoint y: 582, endPoint x: 561, endPoint y: 583, distance: 16.0
click at [561, 583] on input "2" at bounding box center [587, 598] width 63 height 32
type input "1"
click at [980, 670] on span "Сохранить" at bounding box center [966, 676] width 60 height 12
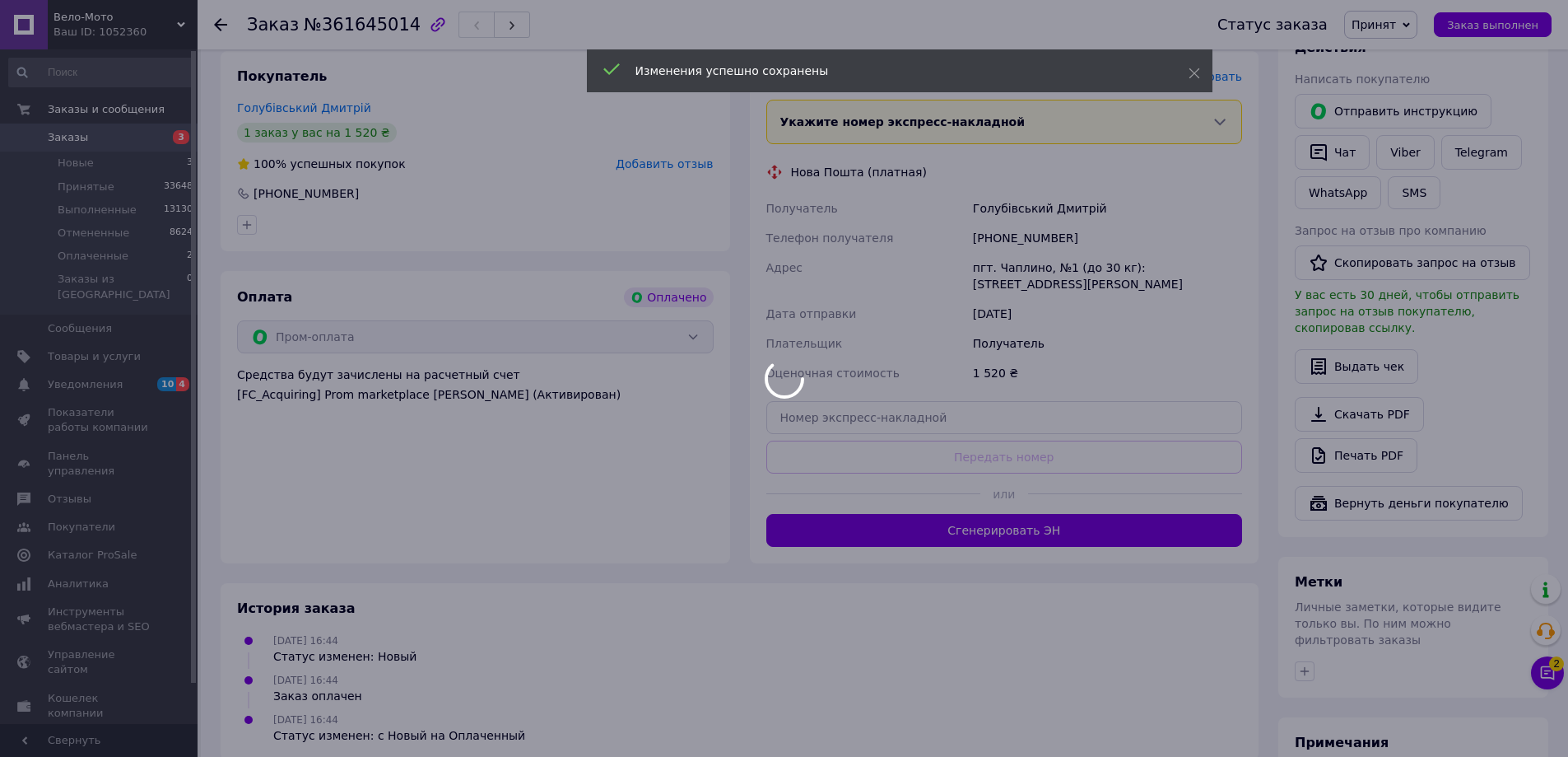
scroll to position [329, 0]
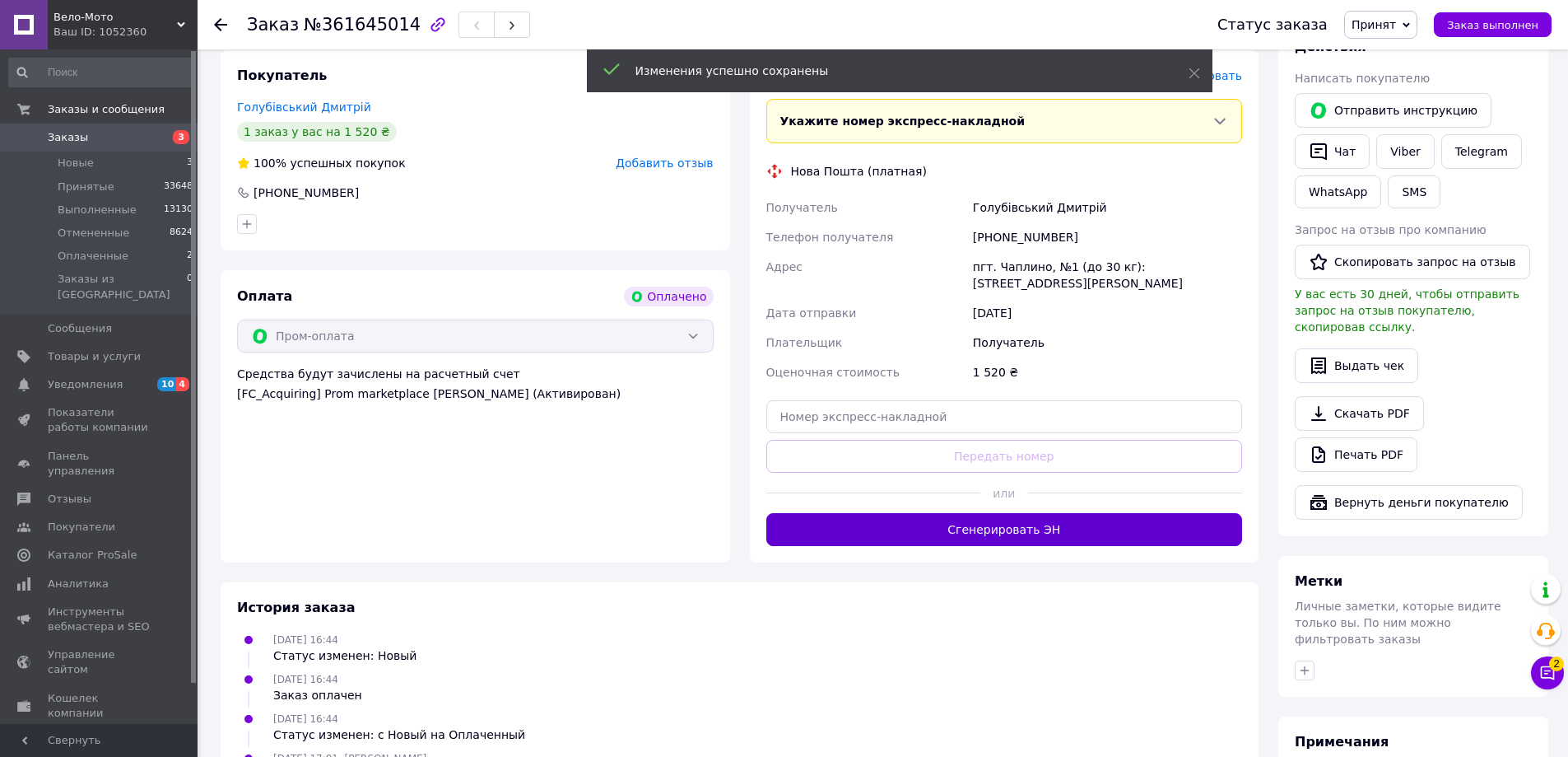
click at [1035, 523] on button "Сгенерировать ЭН" at bounding box center [1004, 529] width 476 height 33
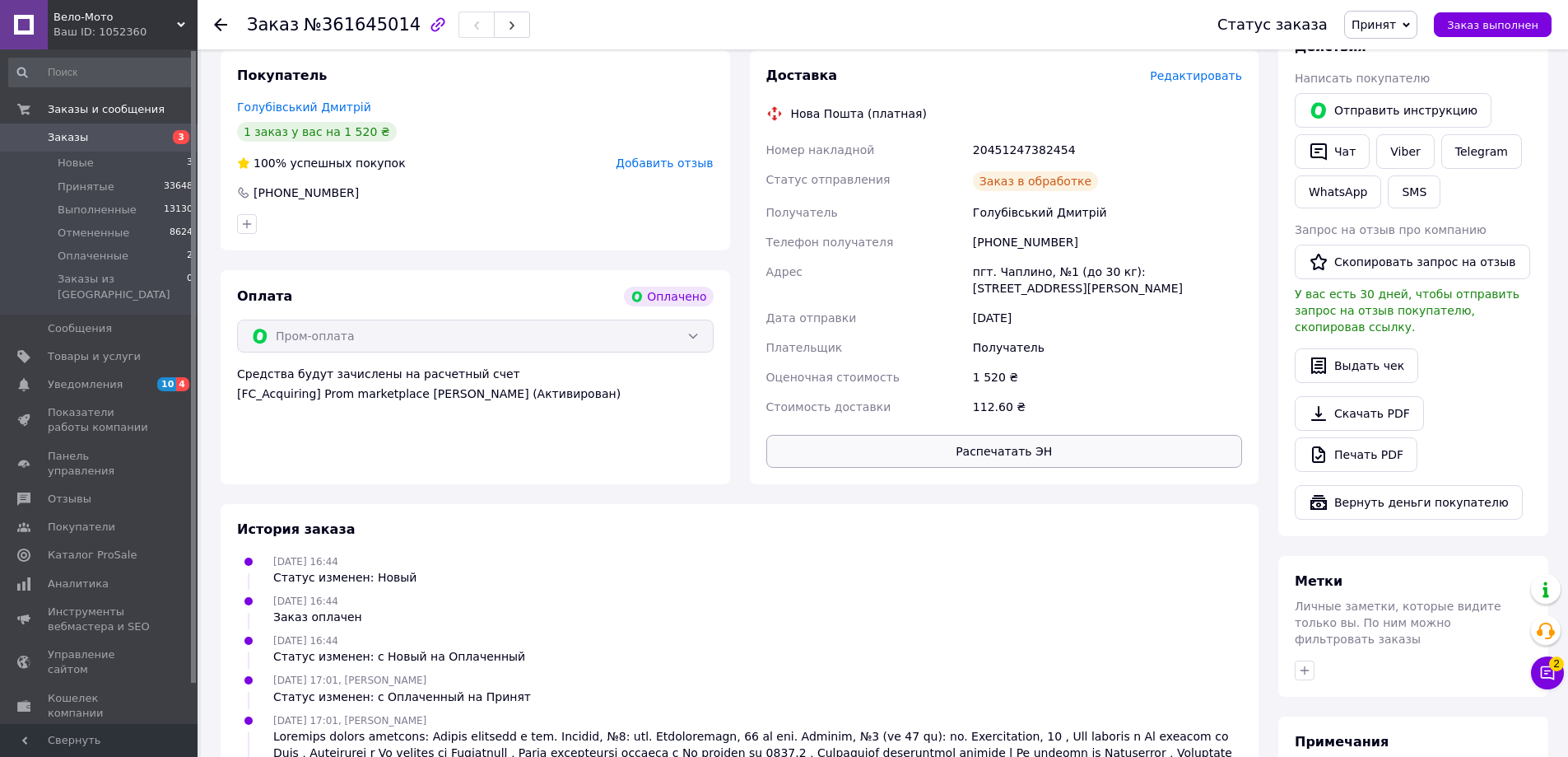
click at [1018, 435] on button "Распечатать ЭН" at bounding box center [1004, 451] width 476 height 33
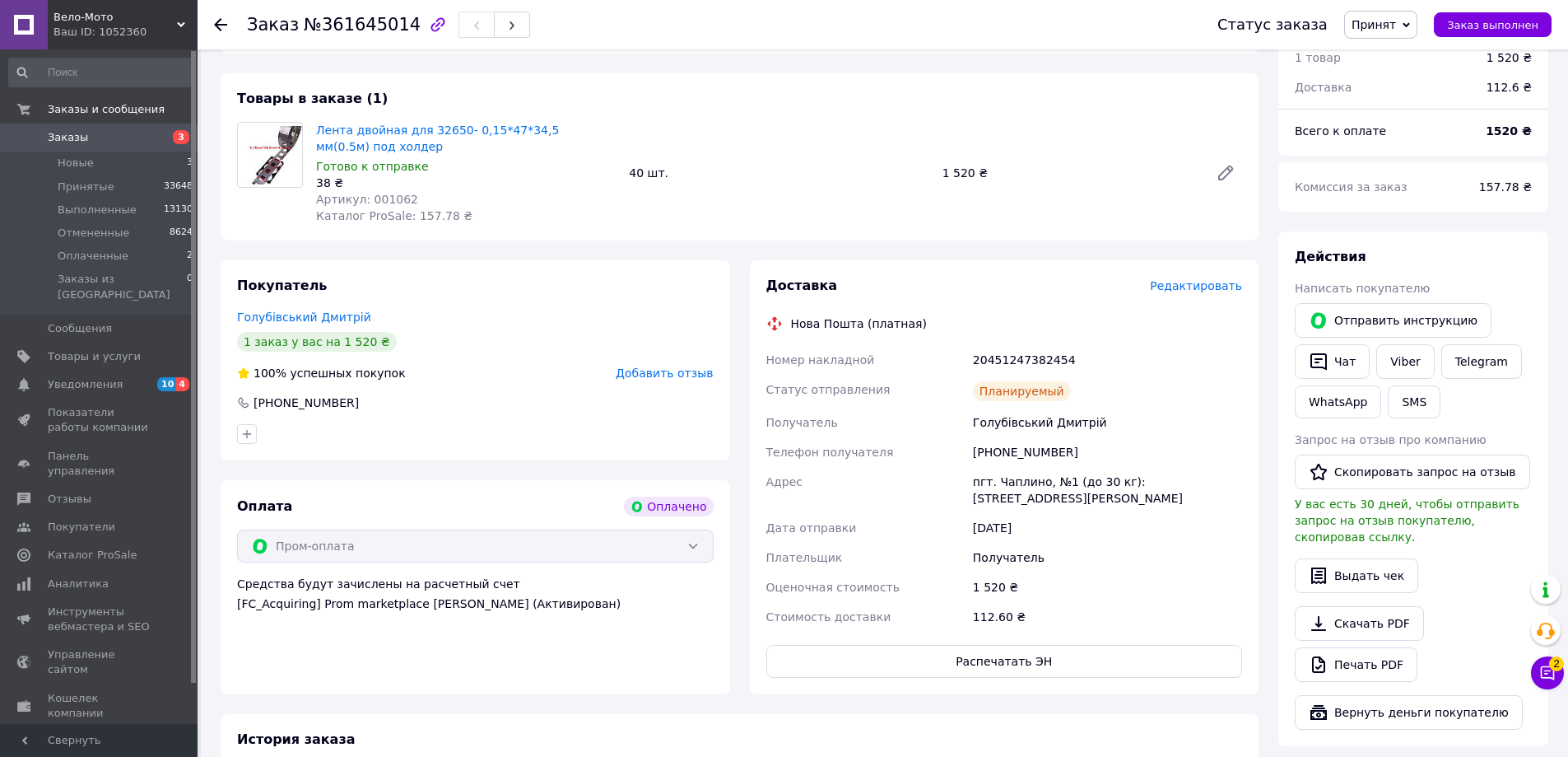
scroll to position [247, 0]
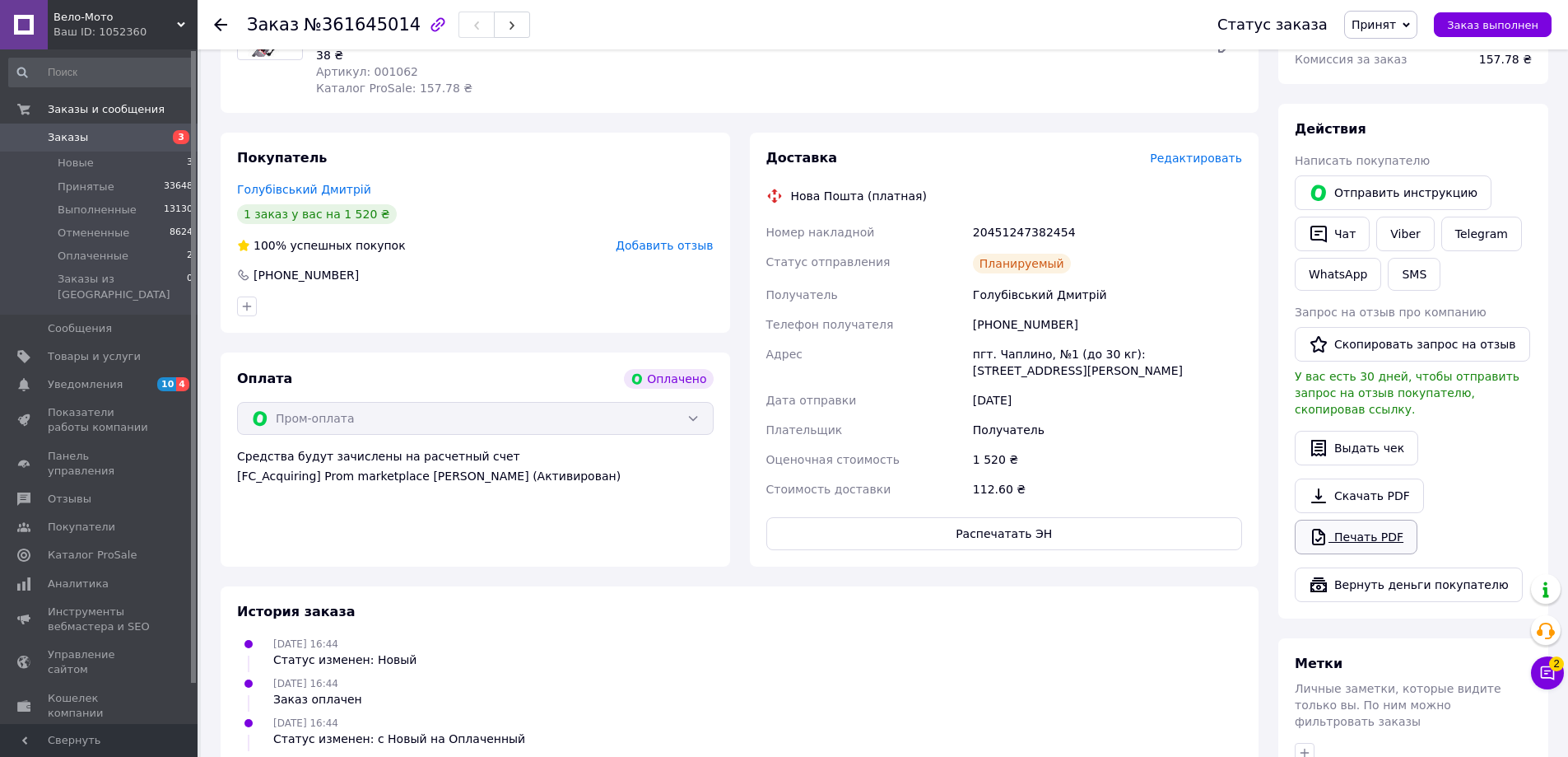
click at [1360, 519] on link "Печать PDF" at bounding box center [1356, 536] width 123 height 34
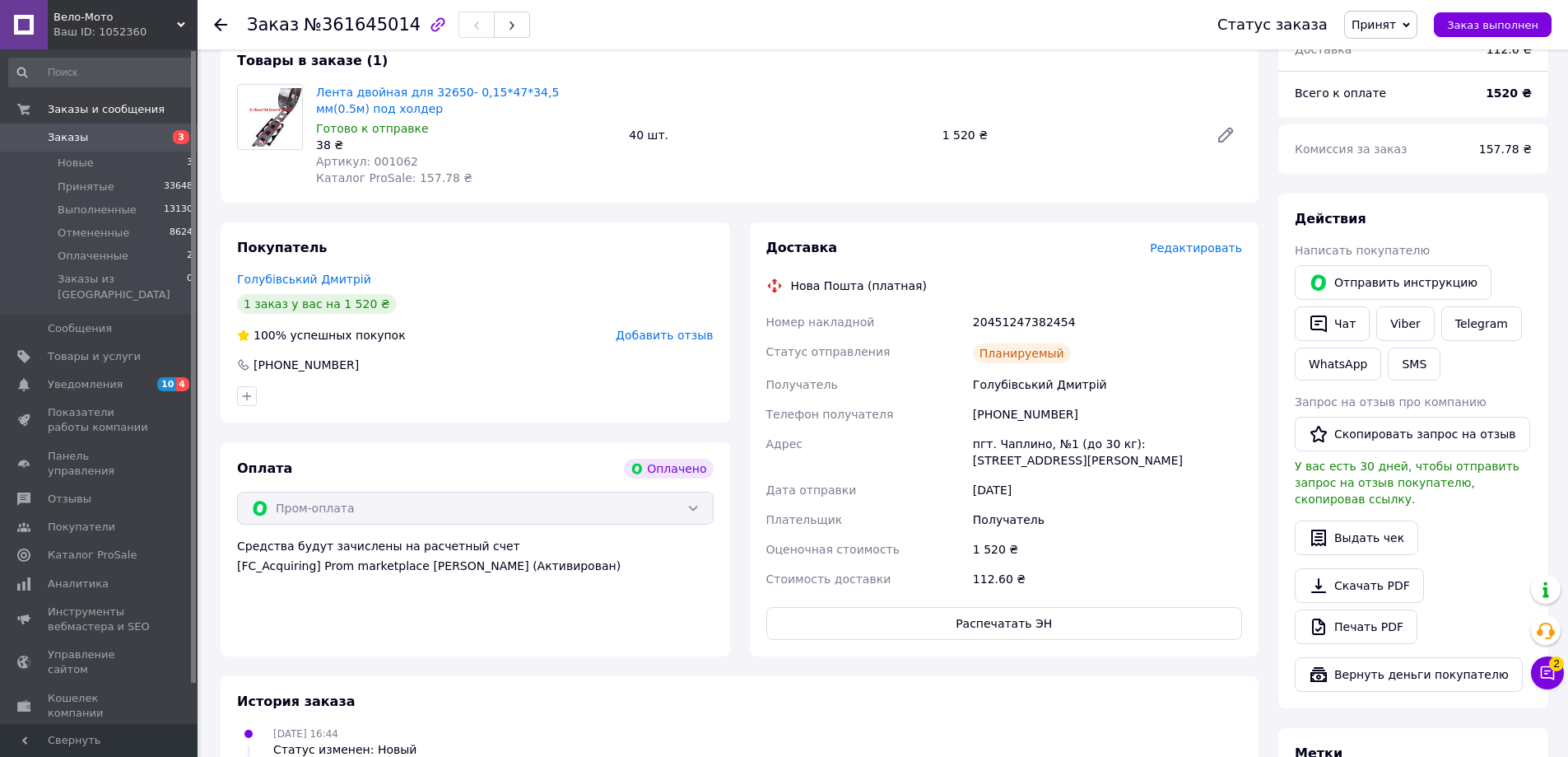
scroll to position [0, 0]
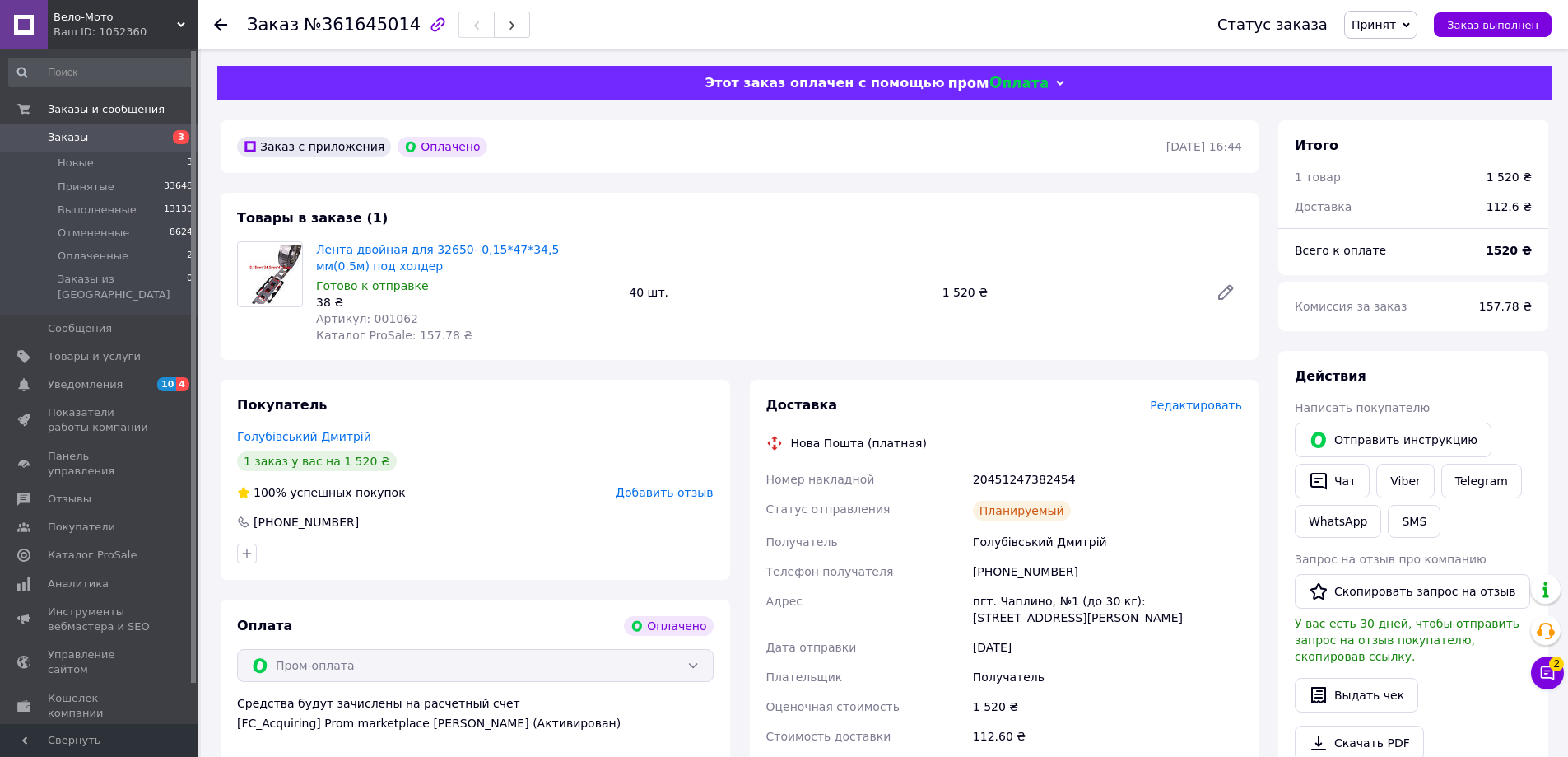
click at [774, 220] on div "Товары в заказе (1) Лента двойная для 32650- 0,15*47*34,5 мм(0.5м) под холдер Г…" at bounding box center [740, 276] width 1038 height 167
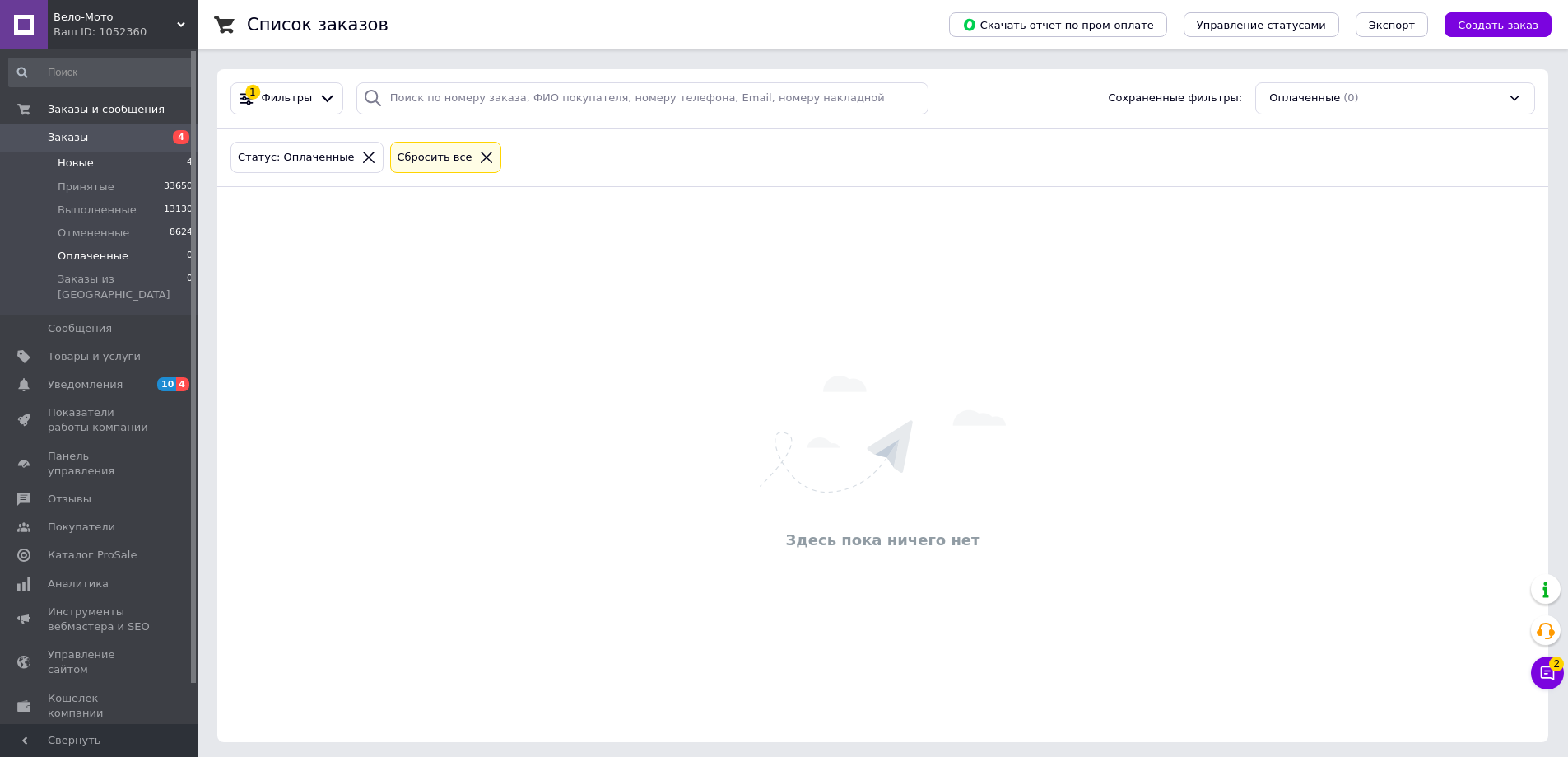
click at [83, 161] on span "Новые" at bounding box center [75, 163] width 36 height 15
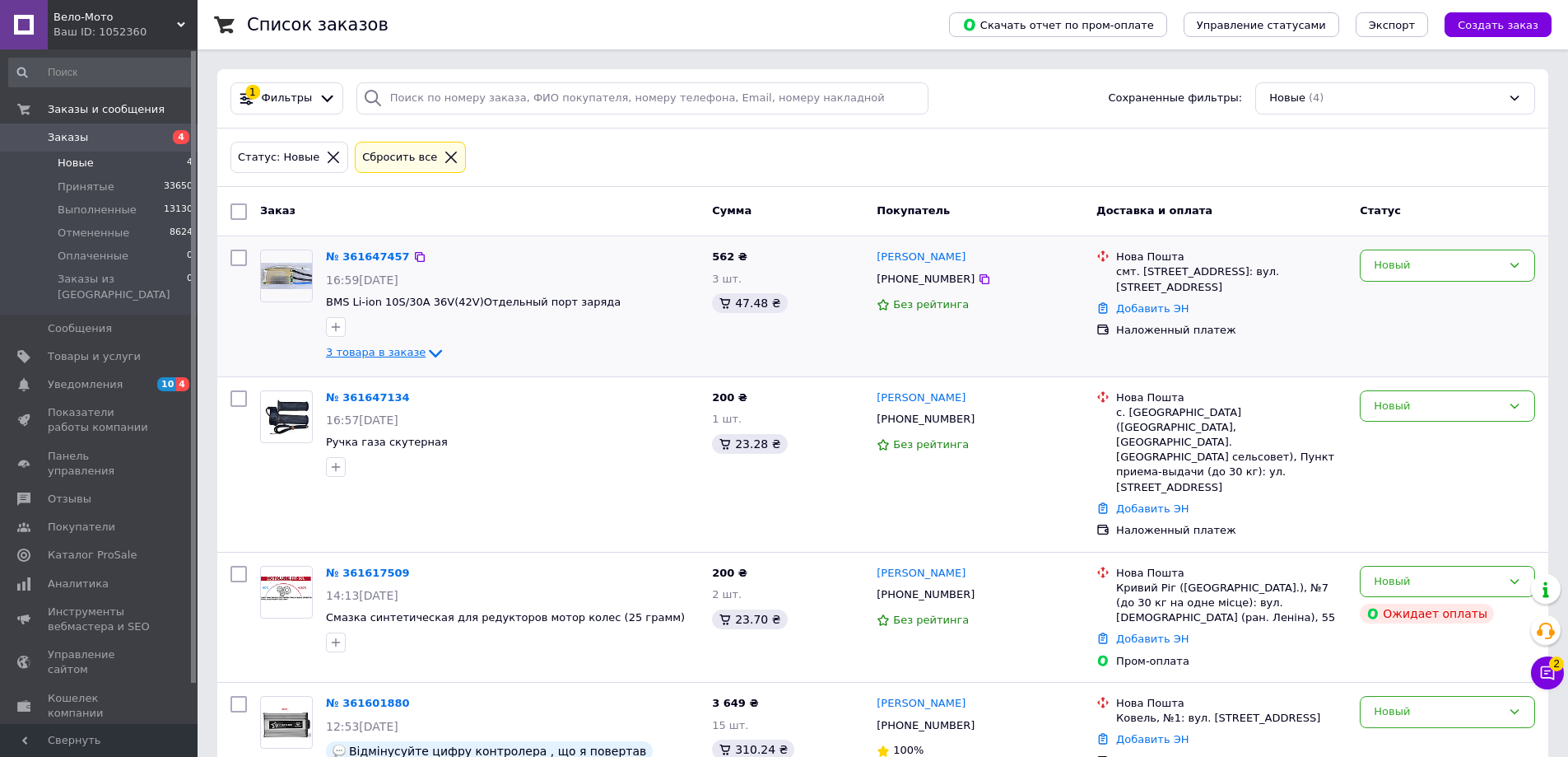
click at [379, 351] on span "3 товара в заказе" at bounding box center [375, 352] width 100 height 13
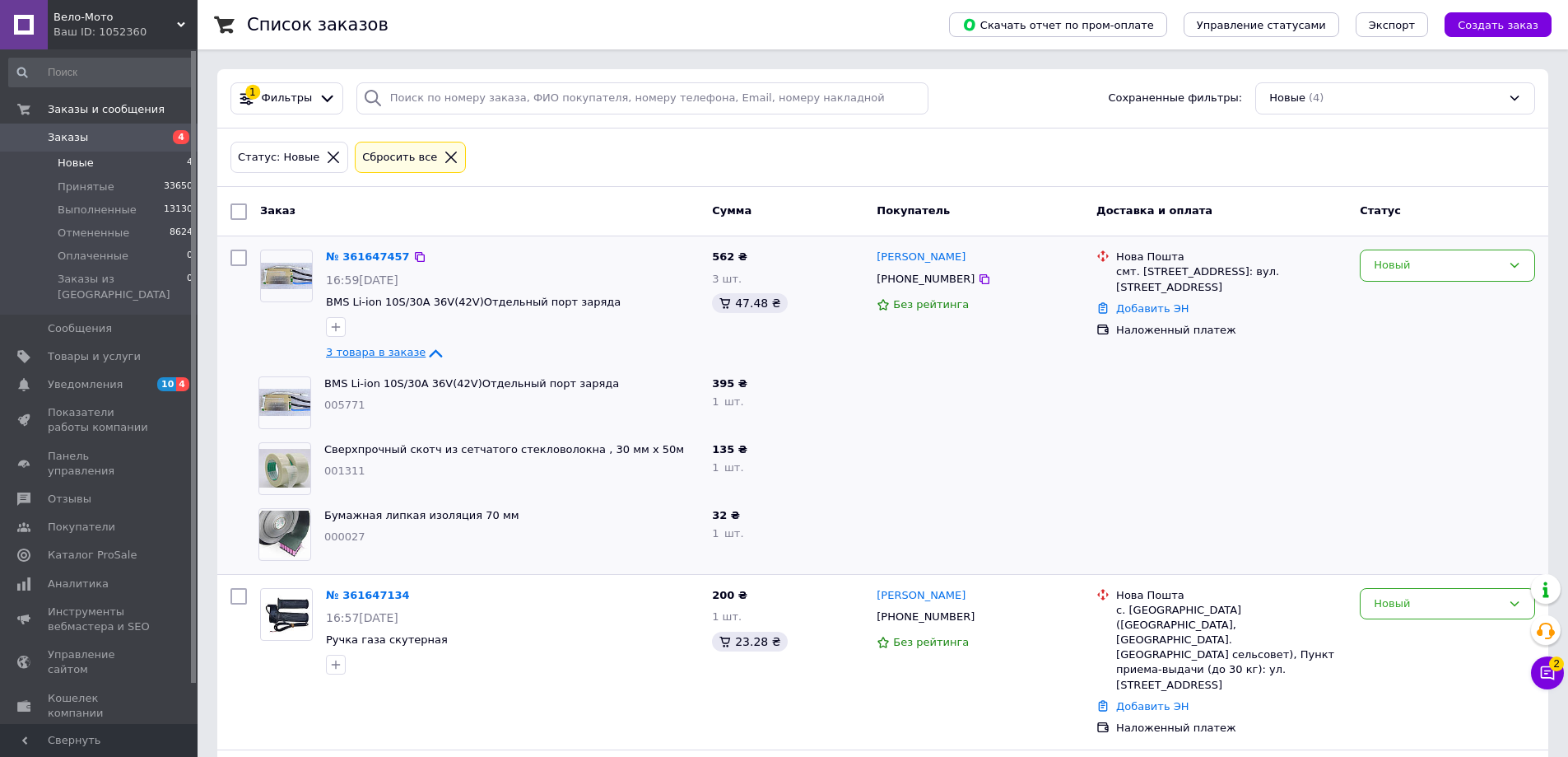
click at [382, 351] on span "3 товара в заказе" at bounding box center [375, 352] width 100 height 13
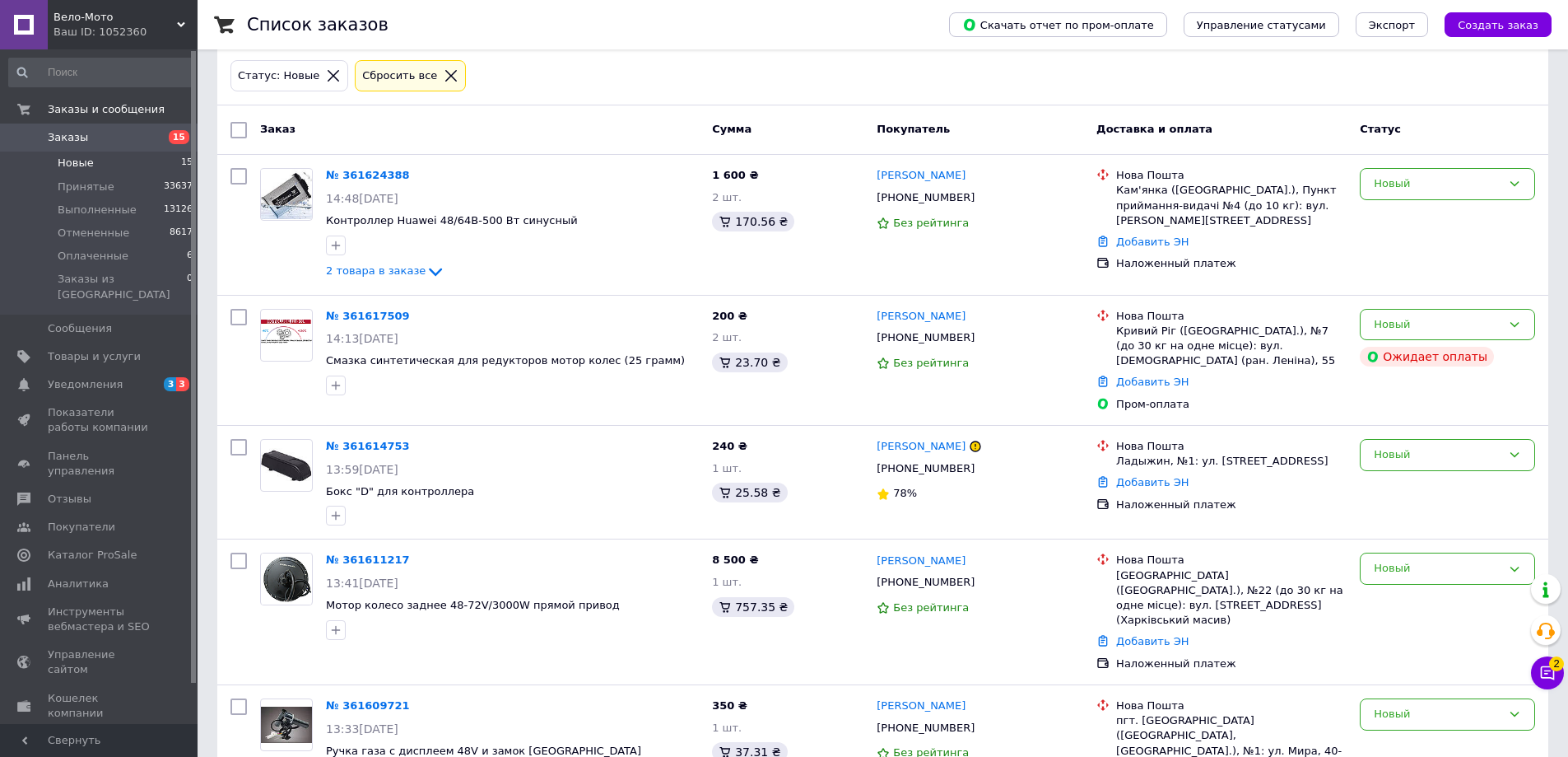
scroll to position [81, 0]
